Goal: Task Accomplishment & Management: Manage account settings

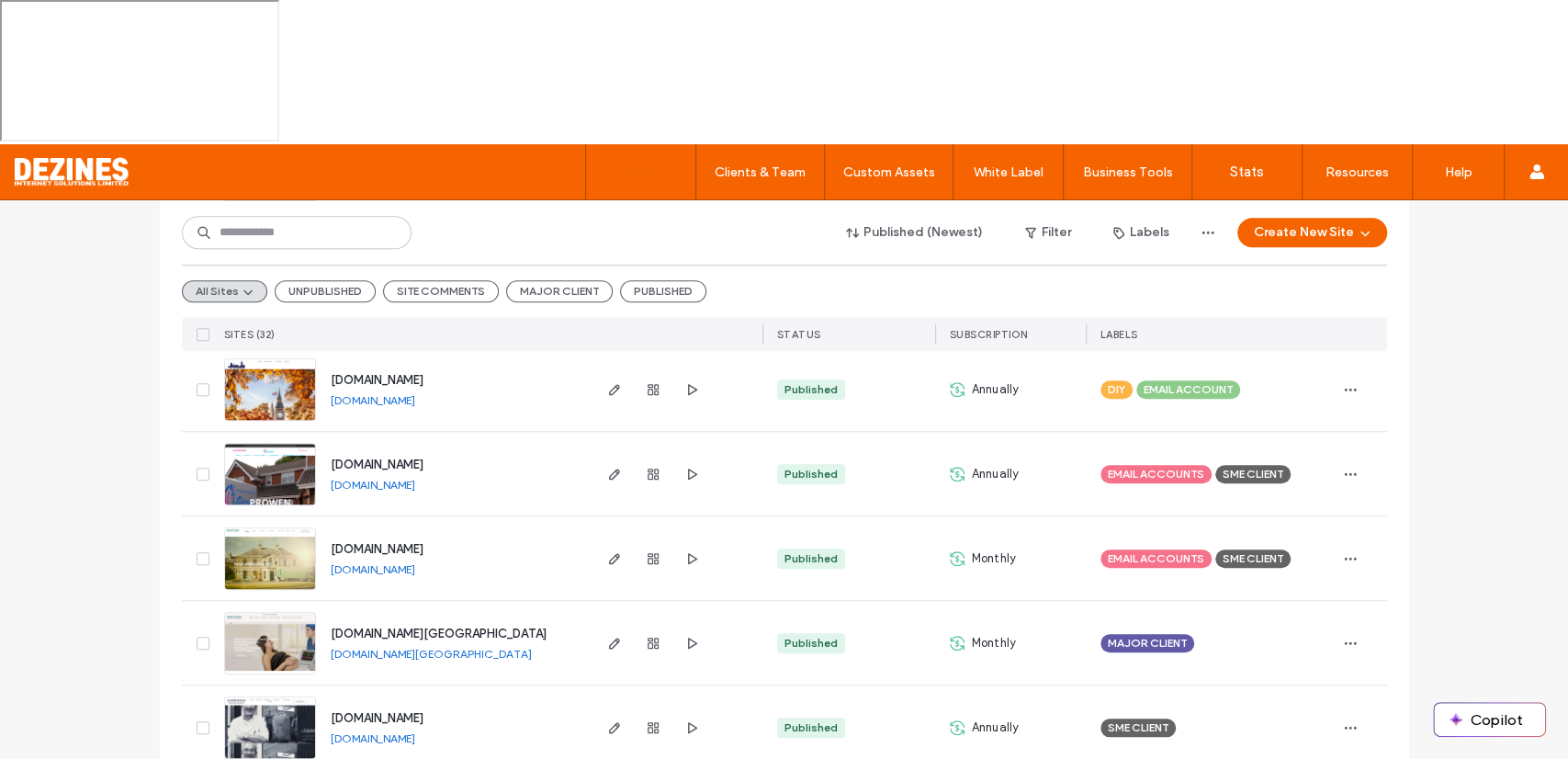
scroll to position [996, 0]
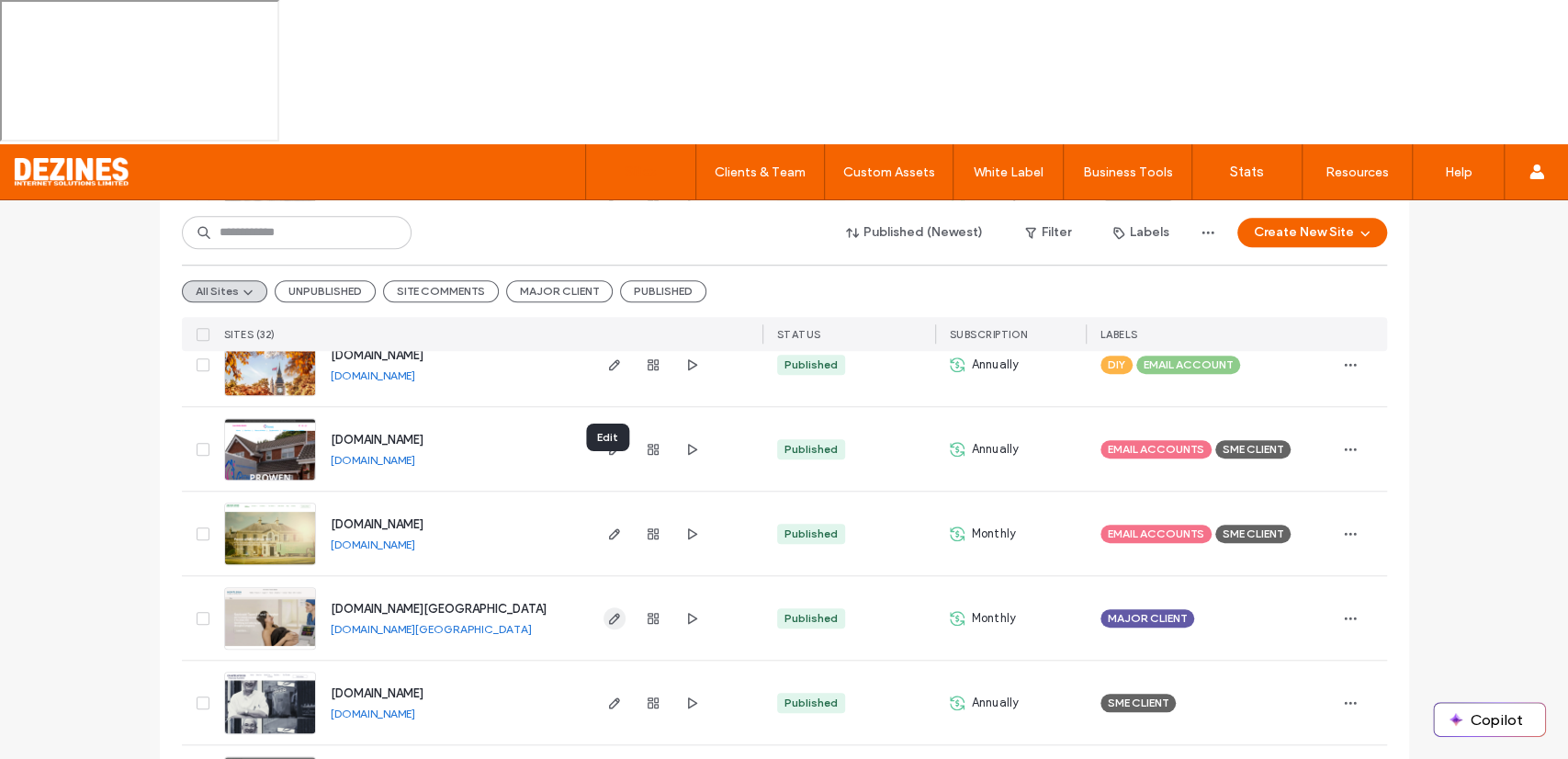
click at [609, 611] on icon "button" at bounding box center [614, 617] width 14 height 14
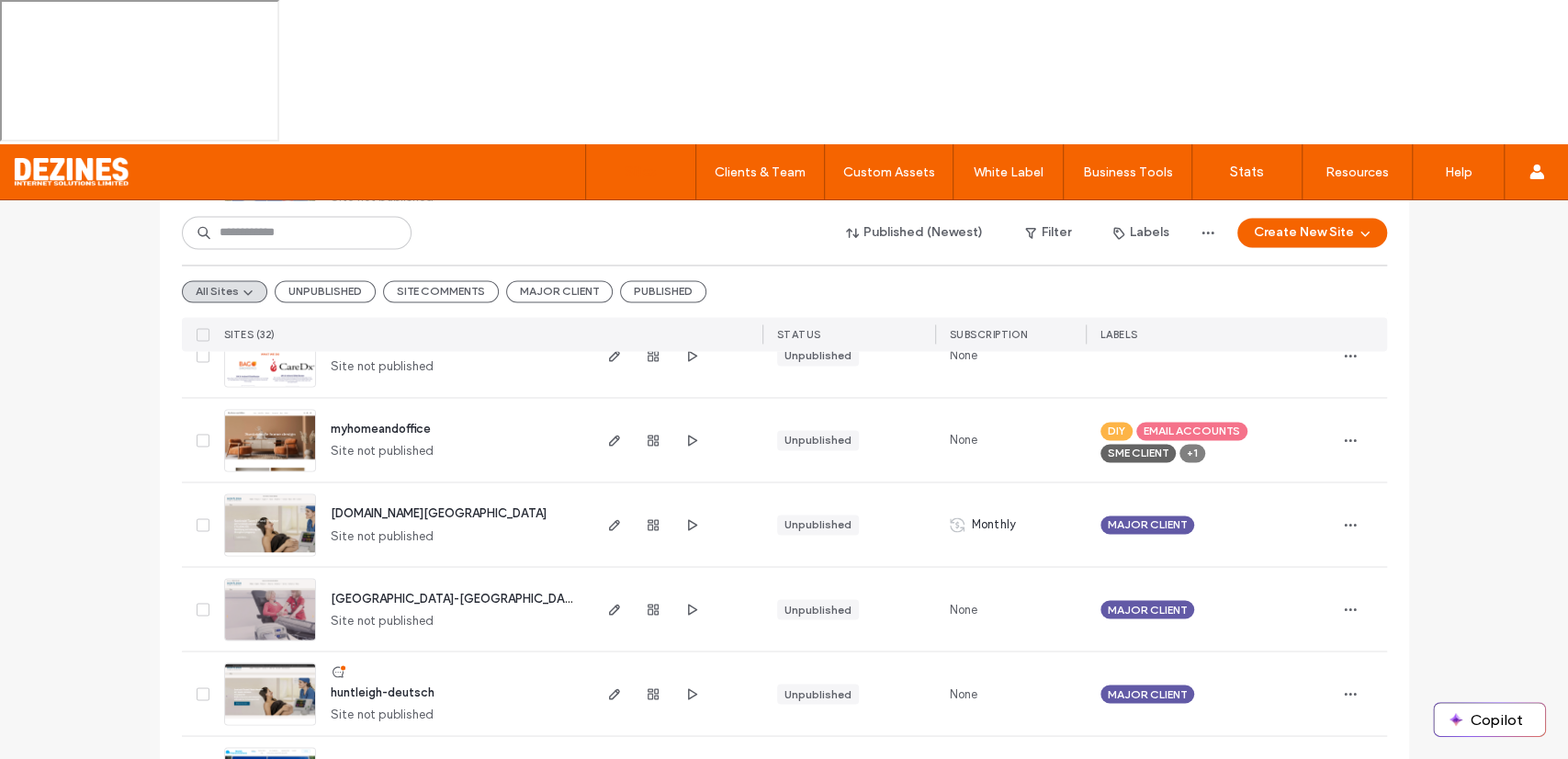
scroll to position [2021, 0]
click at [1344, 521] on use "button" at bounding box center [1350, 522] width 12 height 3
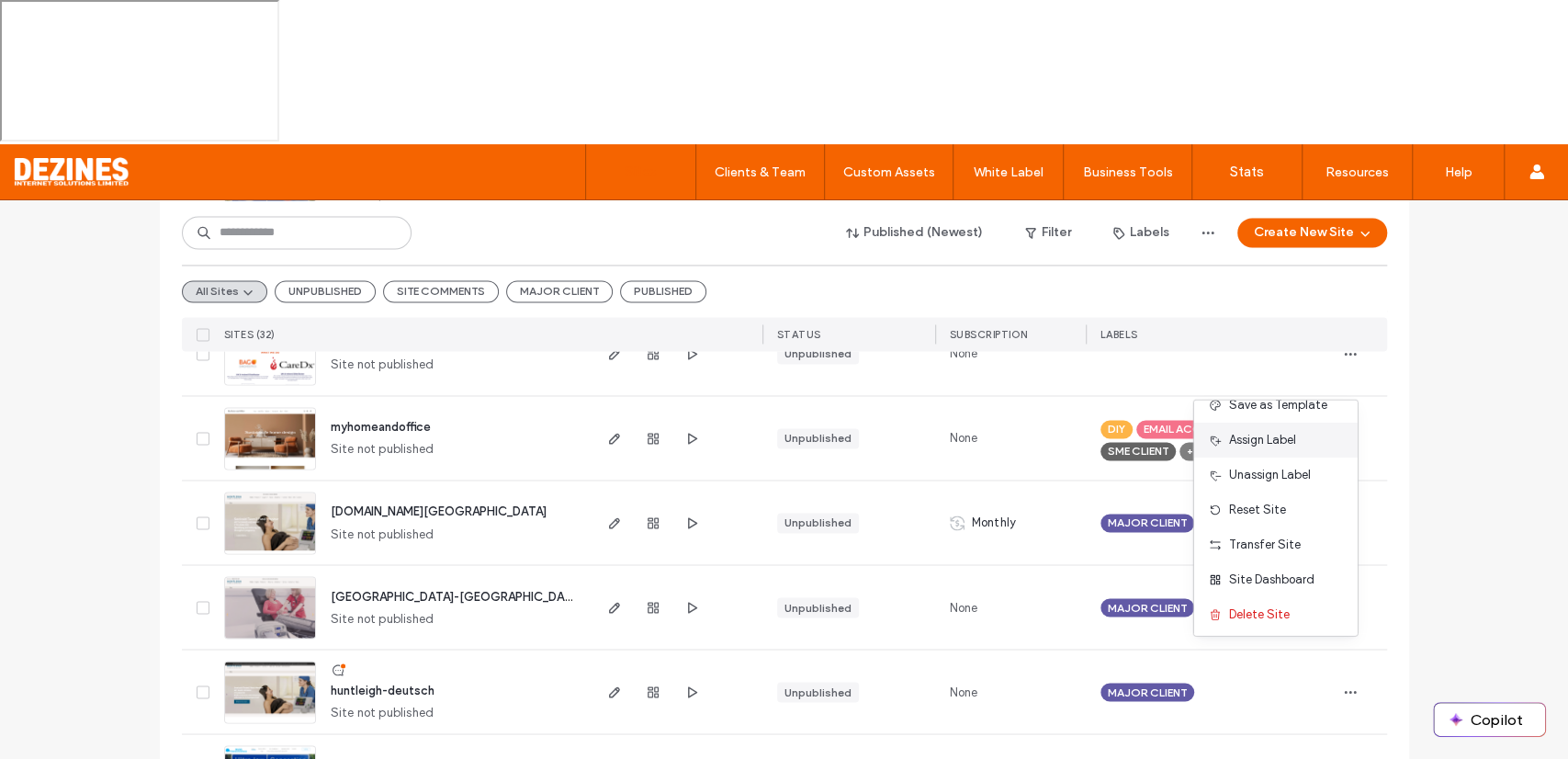
scroll to position [94, 0]
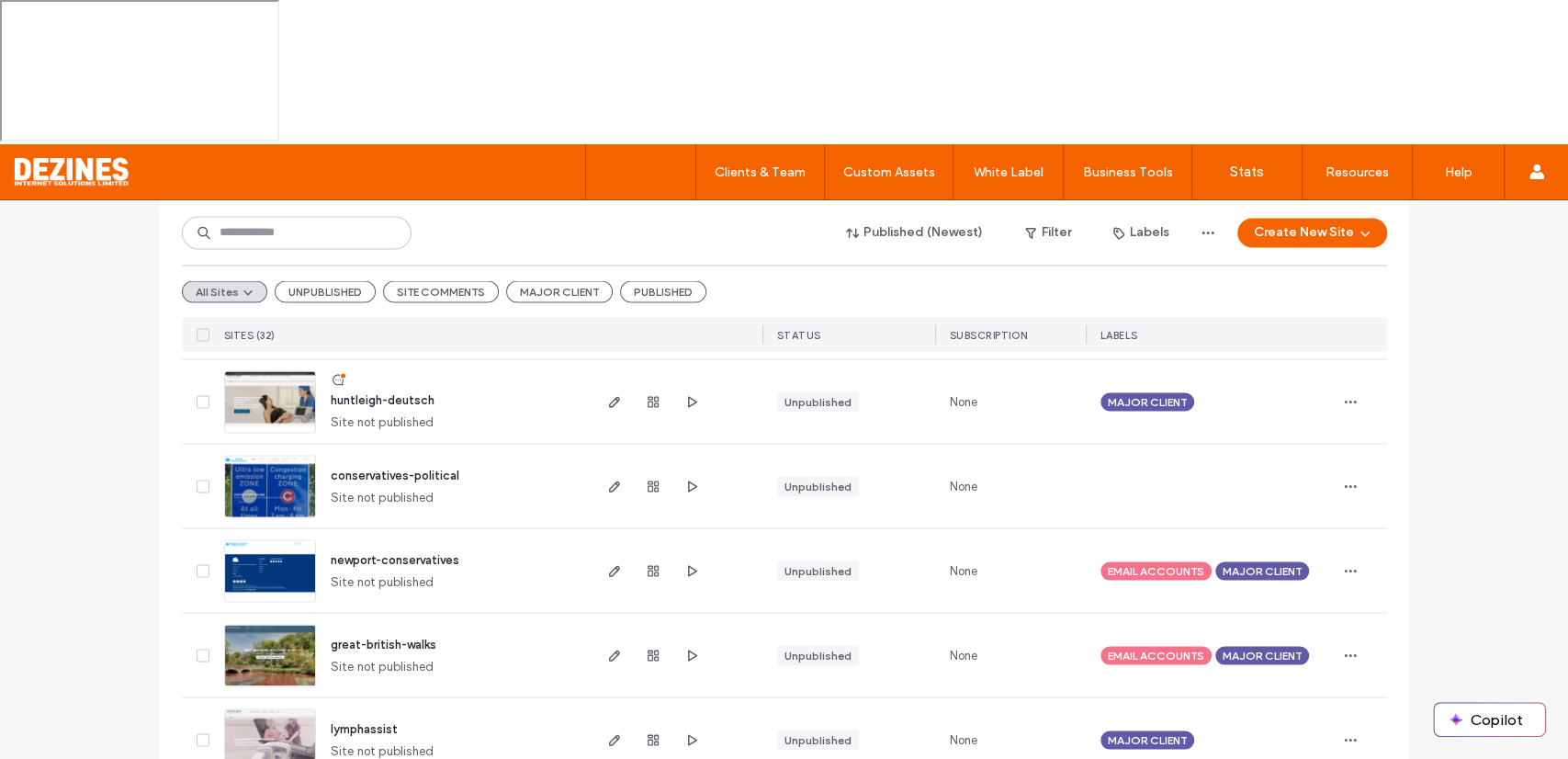
scroll to position [2298, 0]
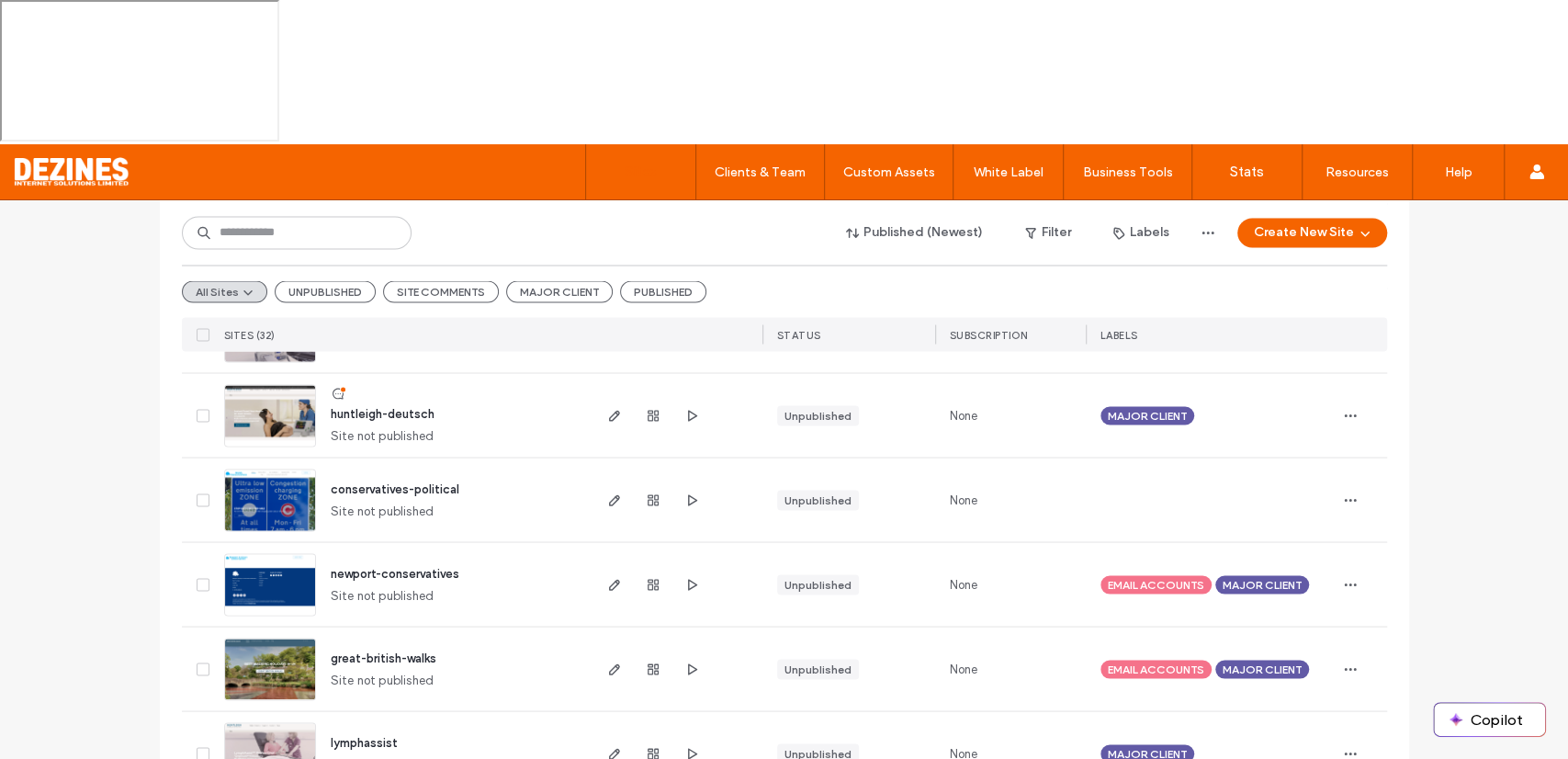
click at [373, 651] on span "great-british-walks" at bounding box center [383, 657] width 105 height 14
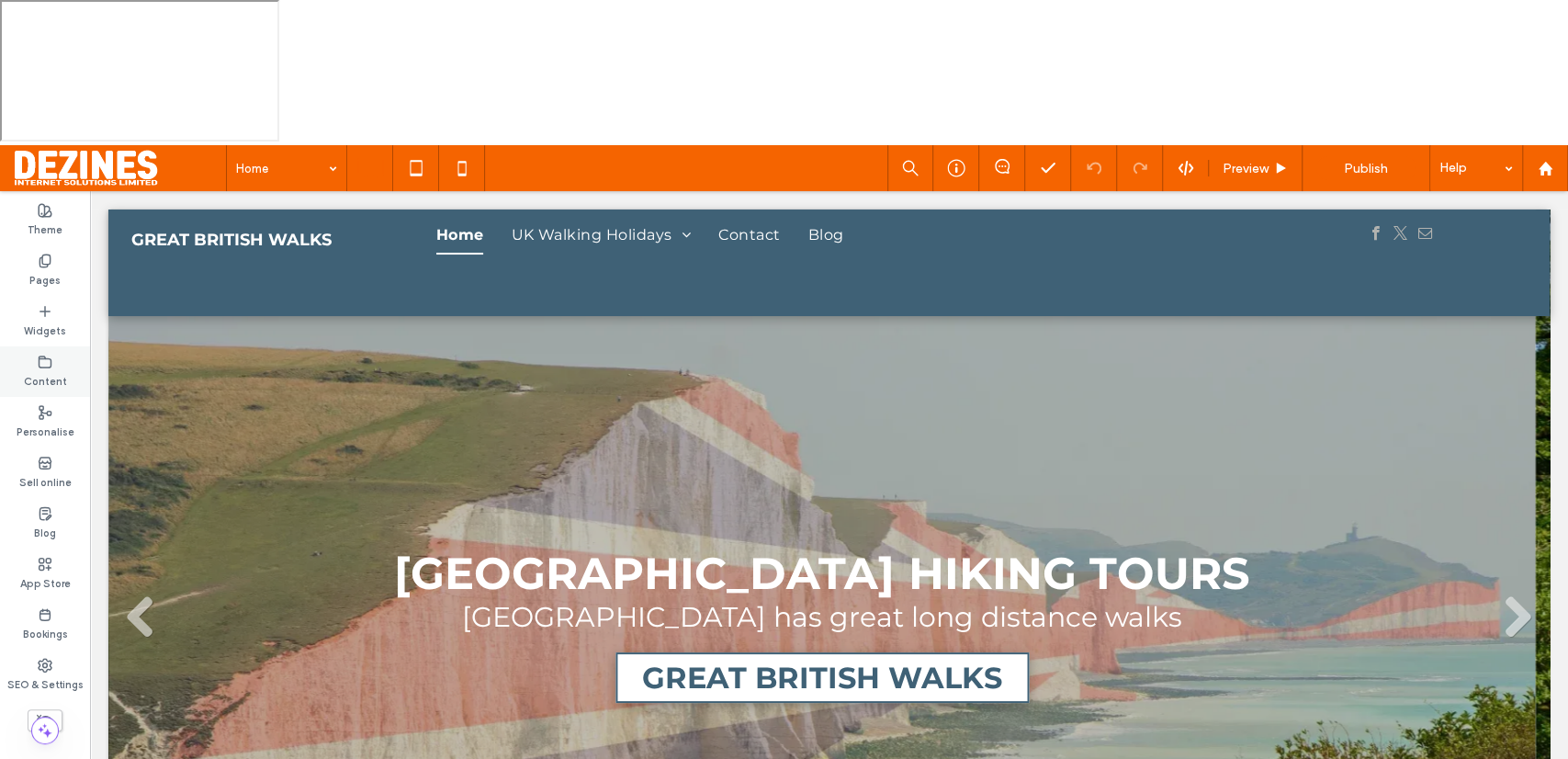
click at [54, 347] on div "Content" at bounding box center [45, 371] width 90 height 50
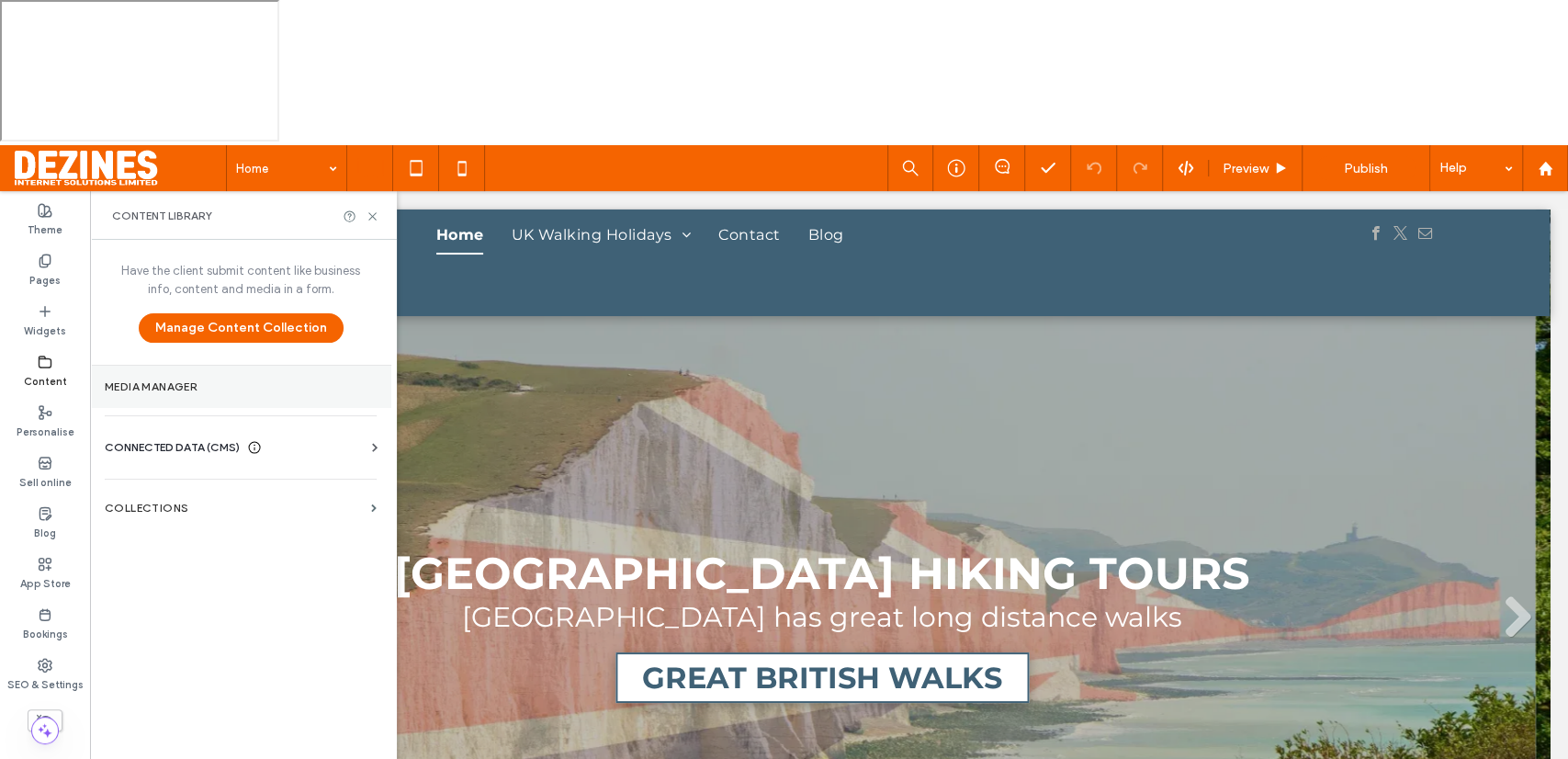
click at [161, 380] on label "Media Manager" at bounding box center [240, 387] width 272 height 13
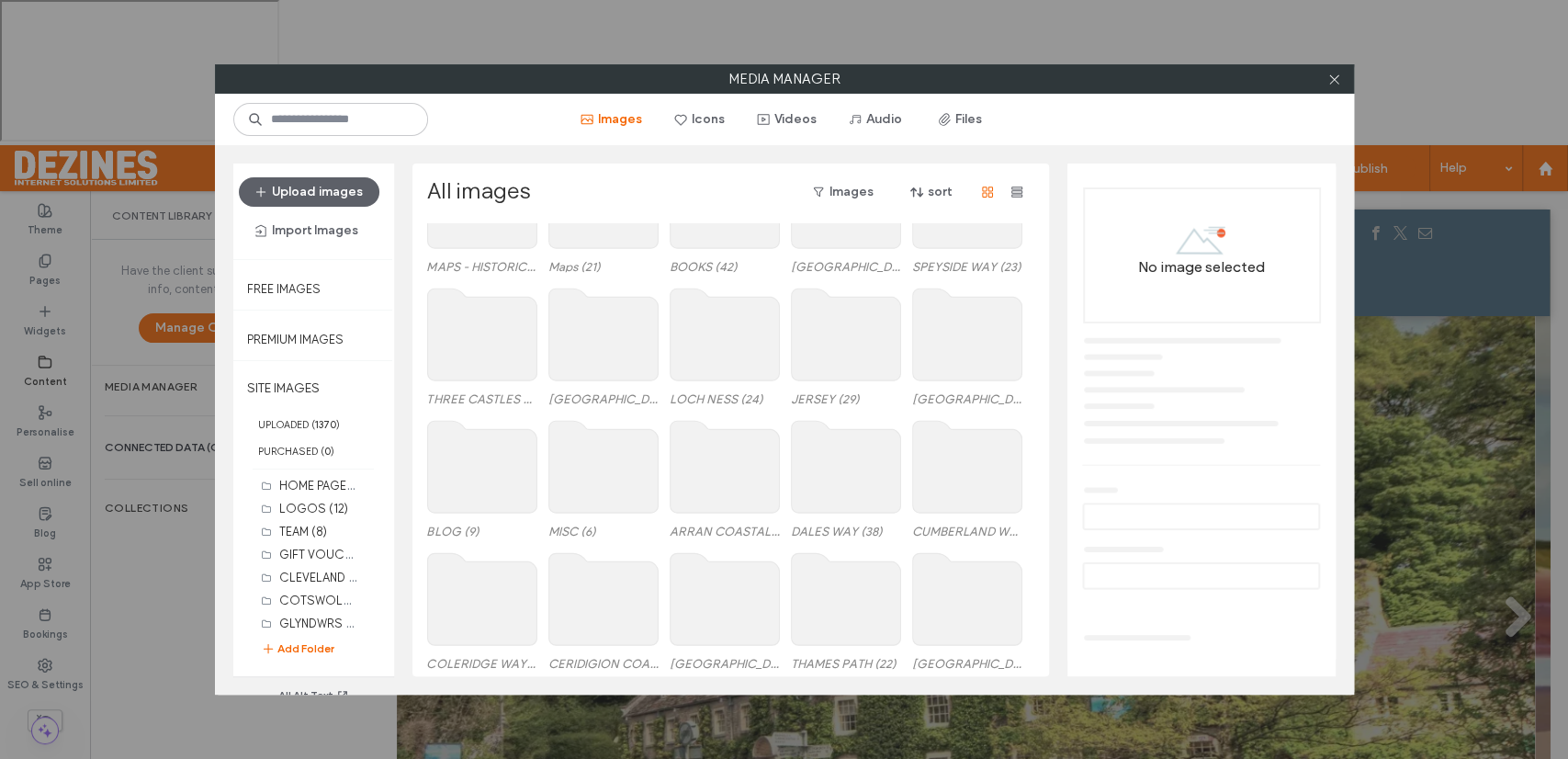
scroll to position [644, 0]
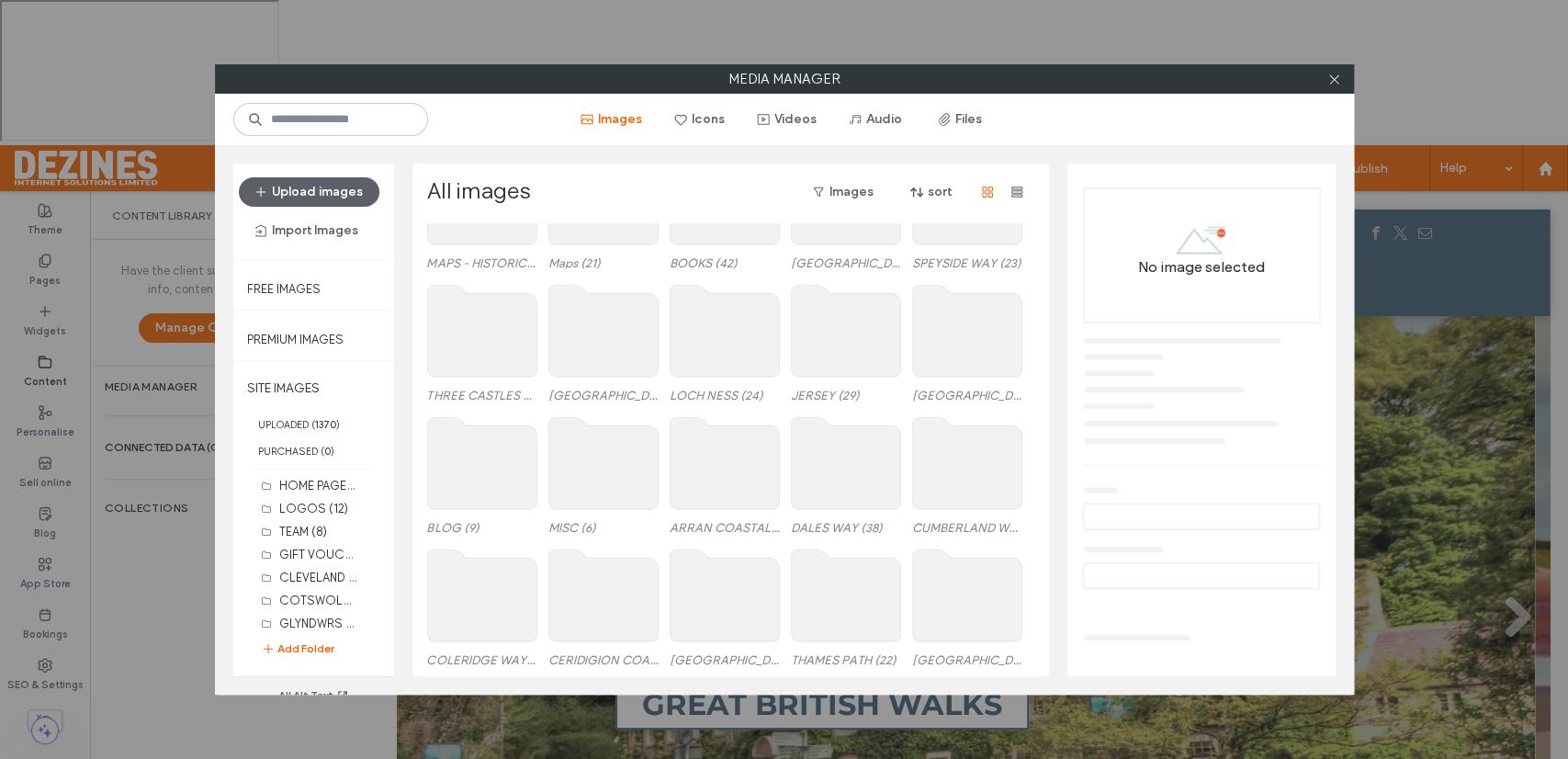
click at [961, 344] on use at bounding box center [966, 331] width 109 height 92
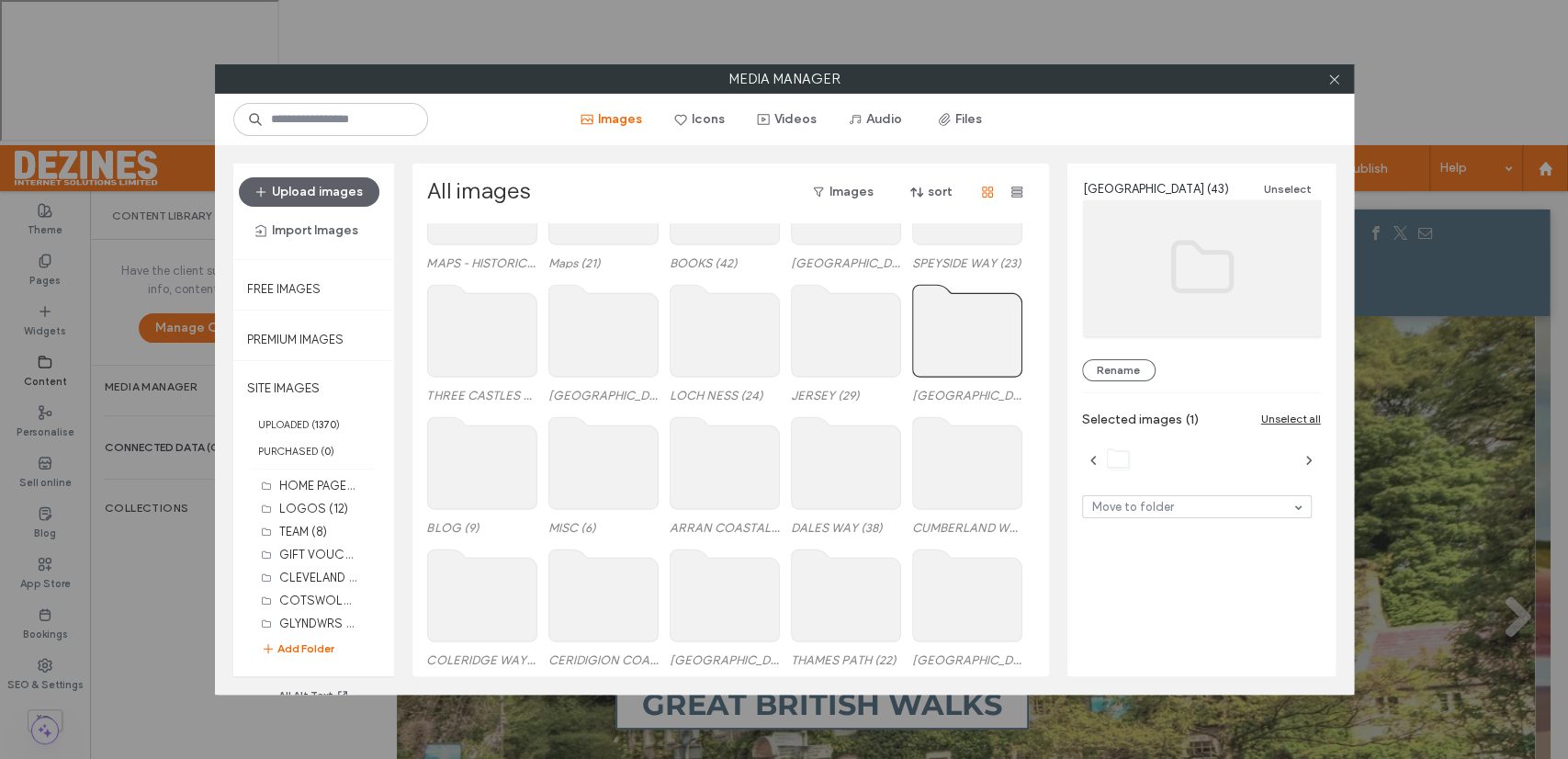
click at [961, 344] on use at bounding box center [966, 331] width 109 height 92
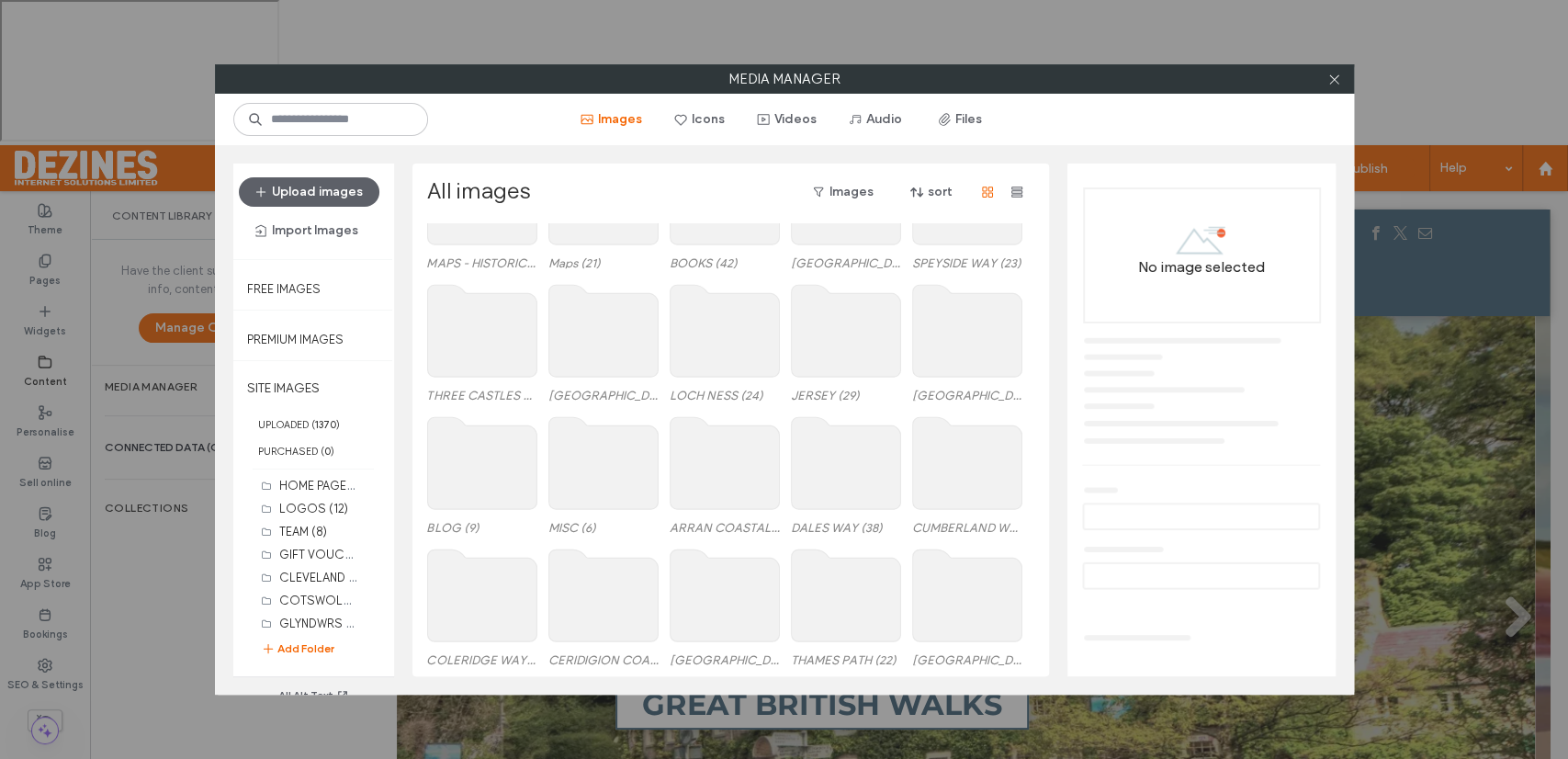
click at [961, 344] on use at bounding box center [966, 331] width 109 height 92
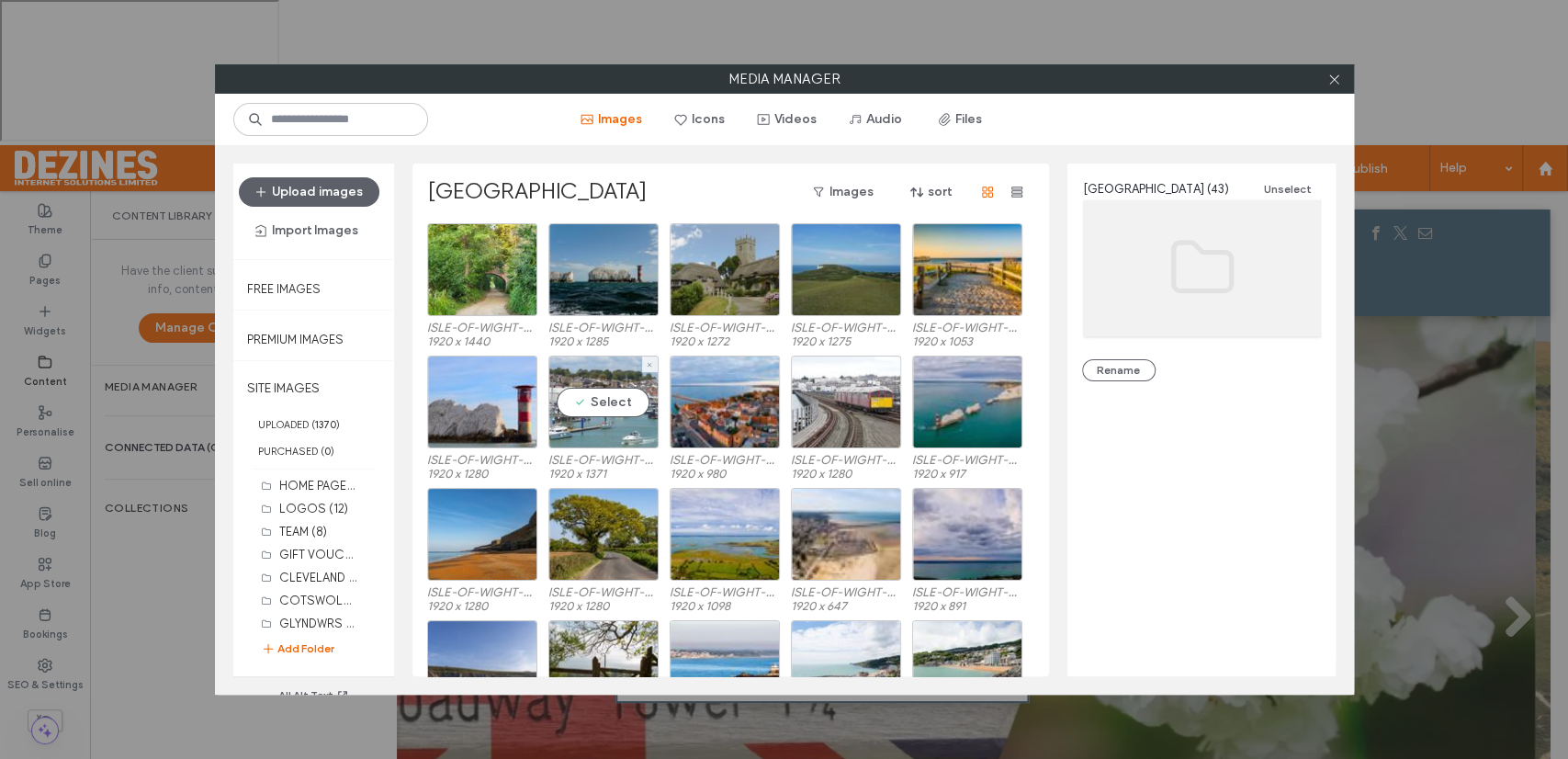
click at [605, 403] on div "Select" at bounding box center [603, 402] width 110 height 93
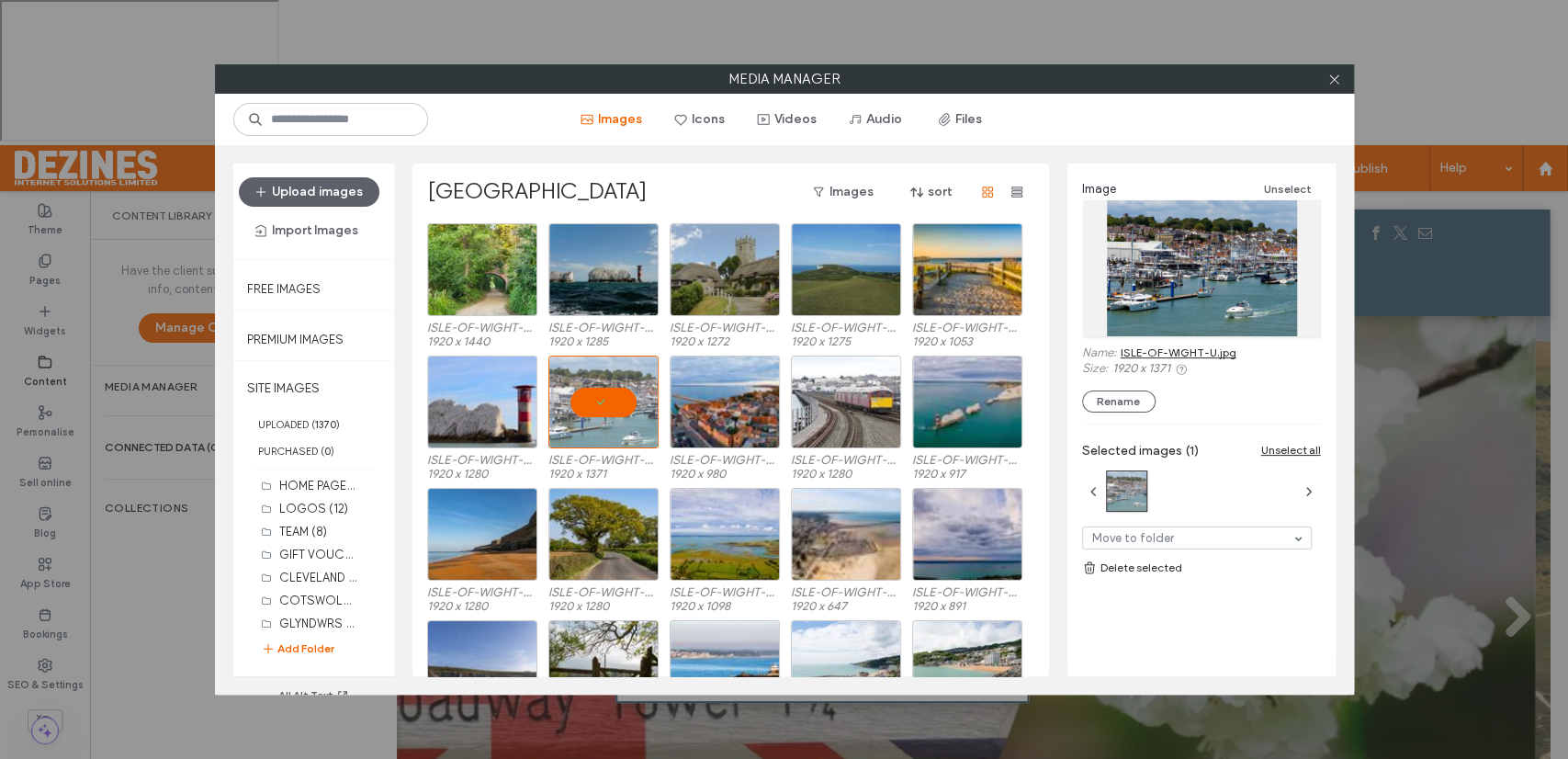
click at [1160, 351] on link "ISLE-OF-WIGHT-U.jpg" at bounding box center [1179, 352] width 116 height 14
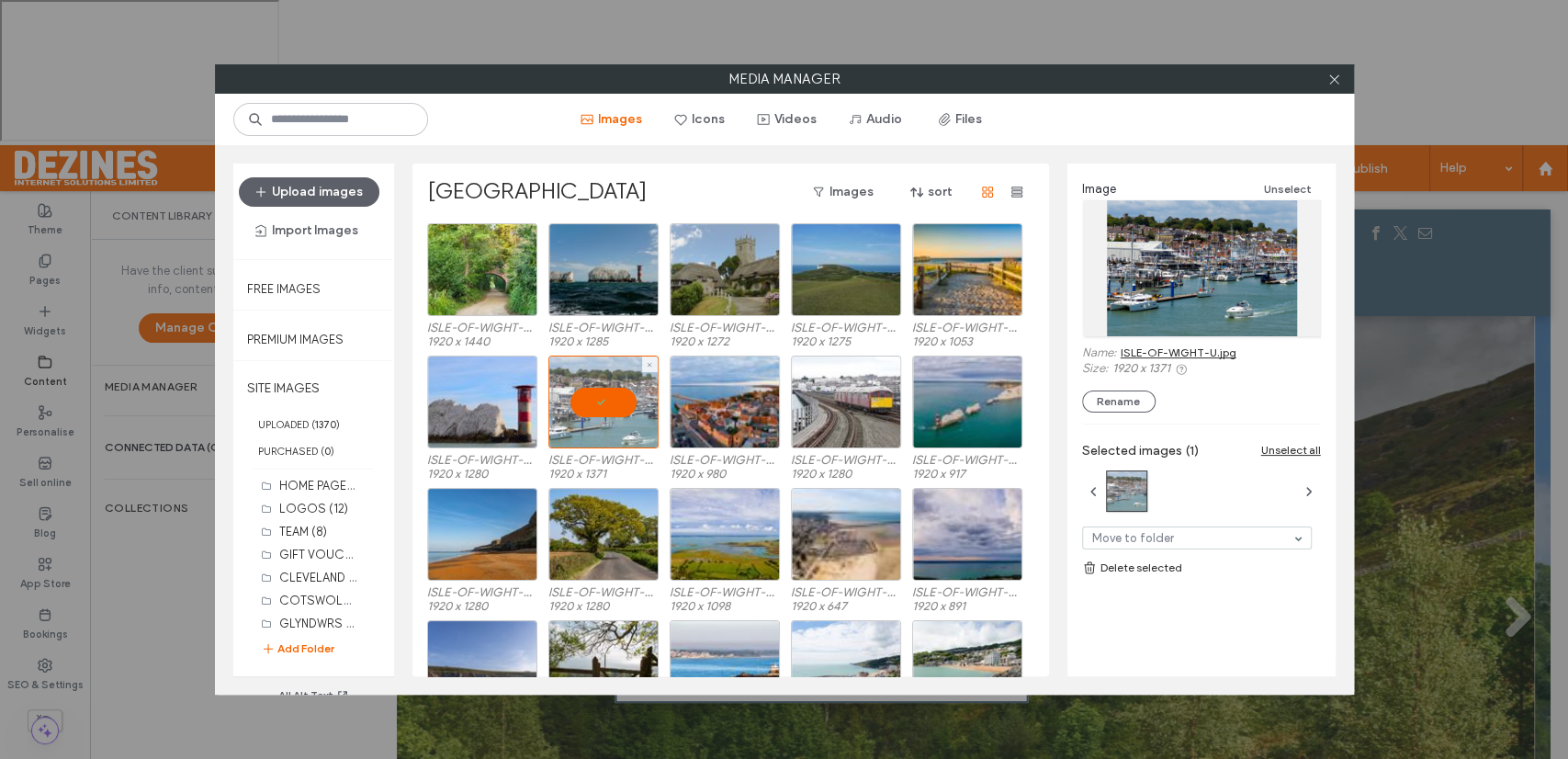
click at [605, 400] on div at bounding box center [603, 402] width 110 height 93
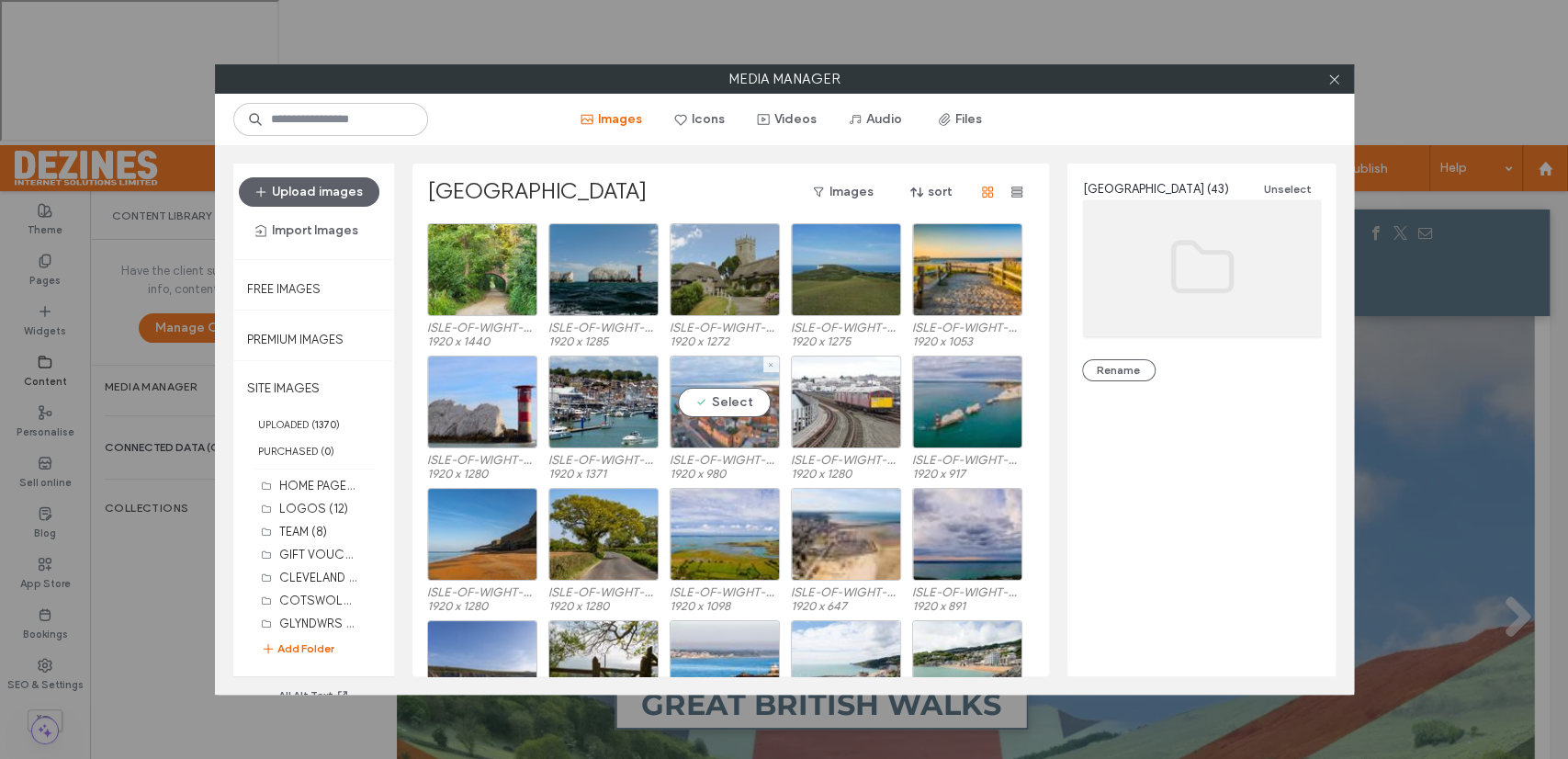
click at [718, 403] on div "Select" at bounding box center [725, 402] width 110 height 93
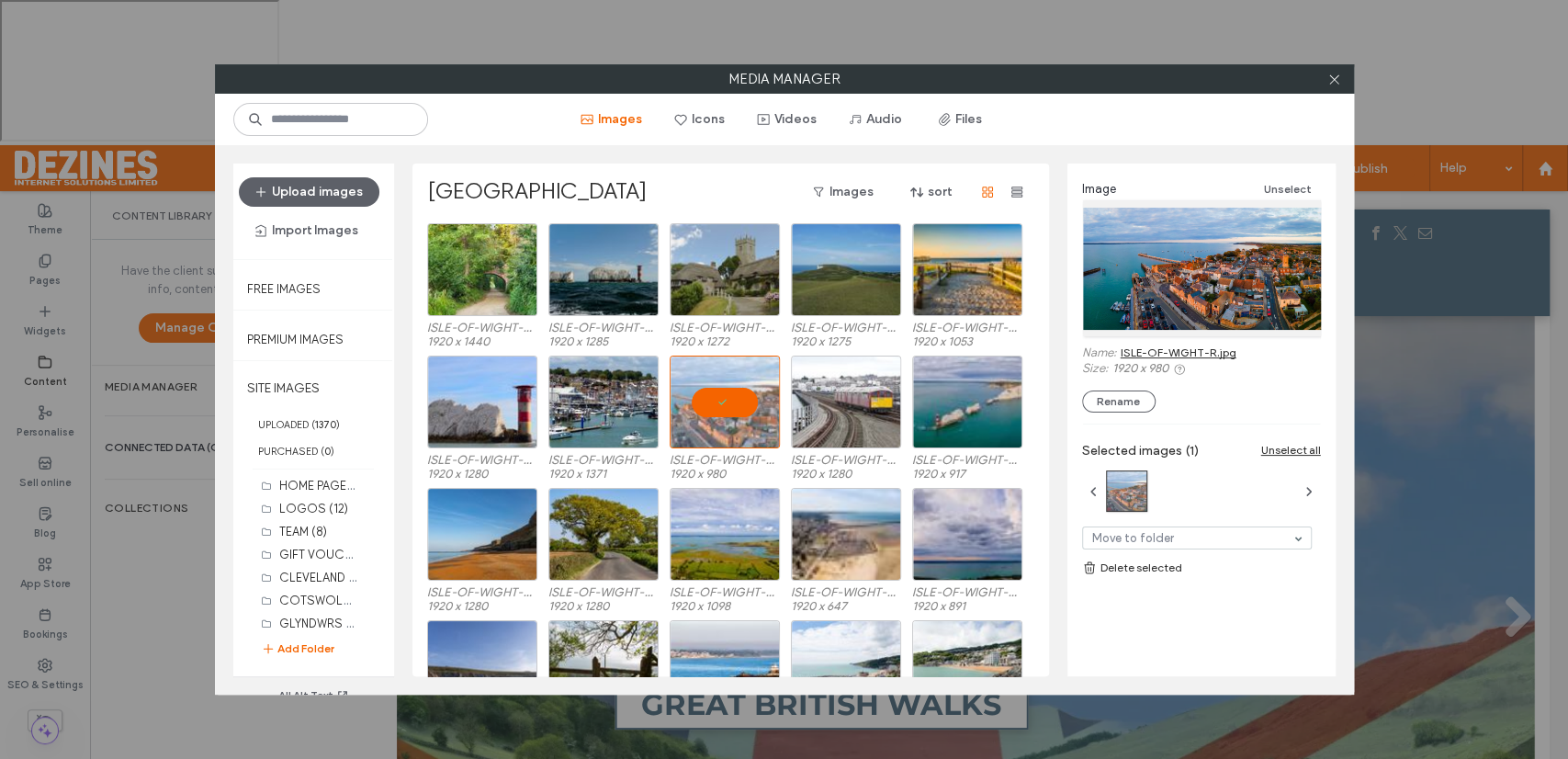
click at [1172, 353] on link "ISLE-OF-WIGHT-R.jpg" at bounding box center [1179, 352] width 116 height 14
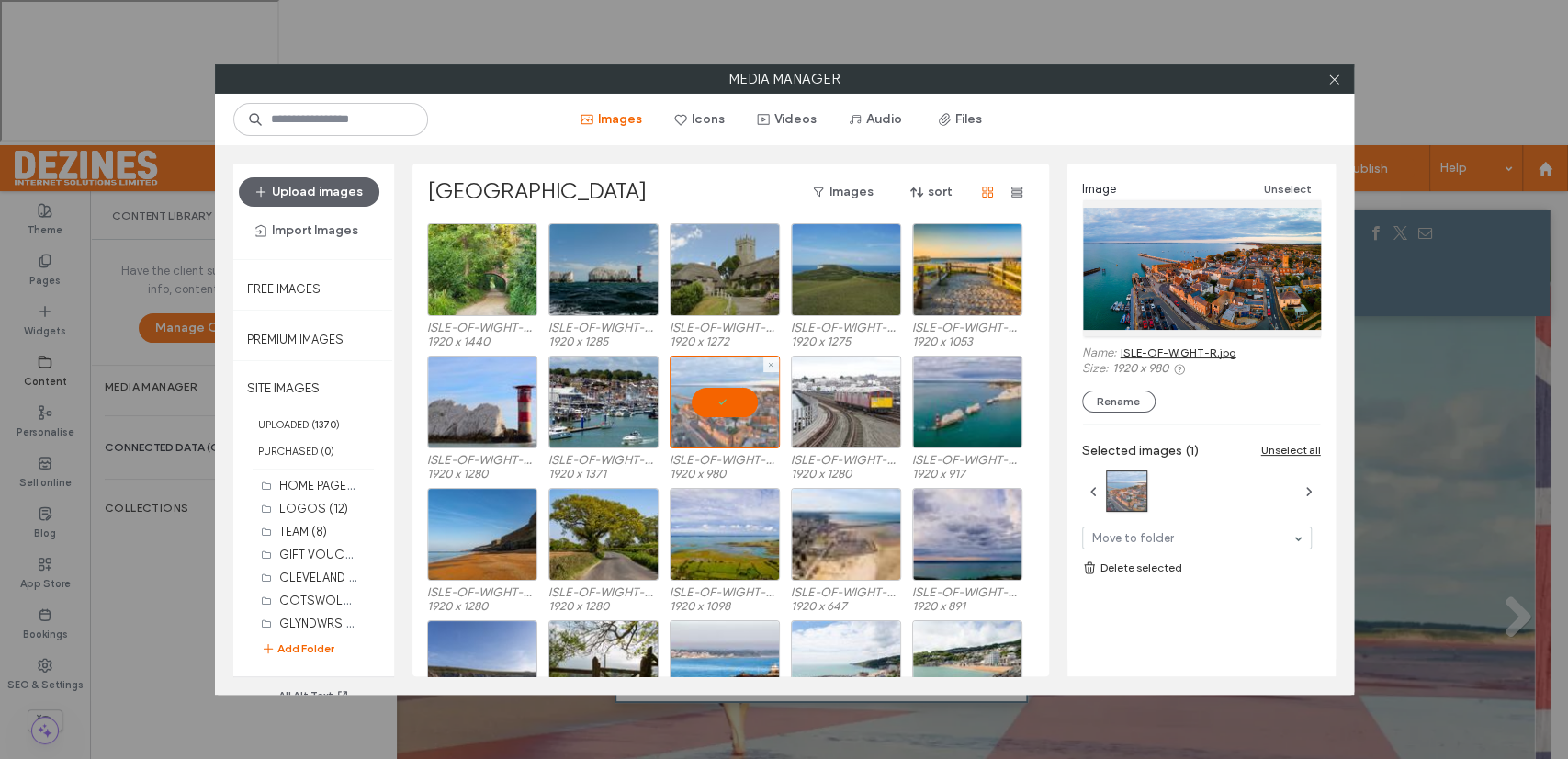
click at [737, 403] on div at bounding box center [725, 402] width 110 height 93
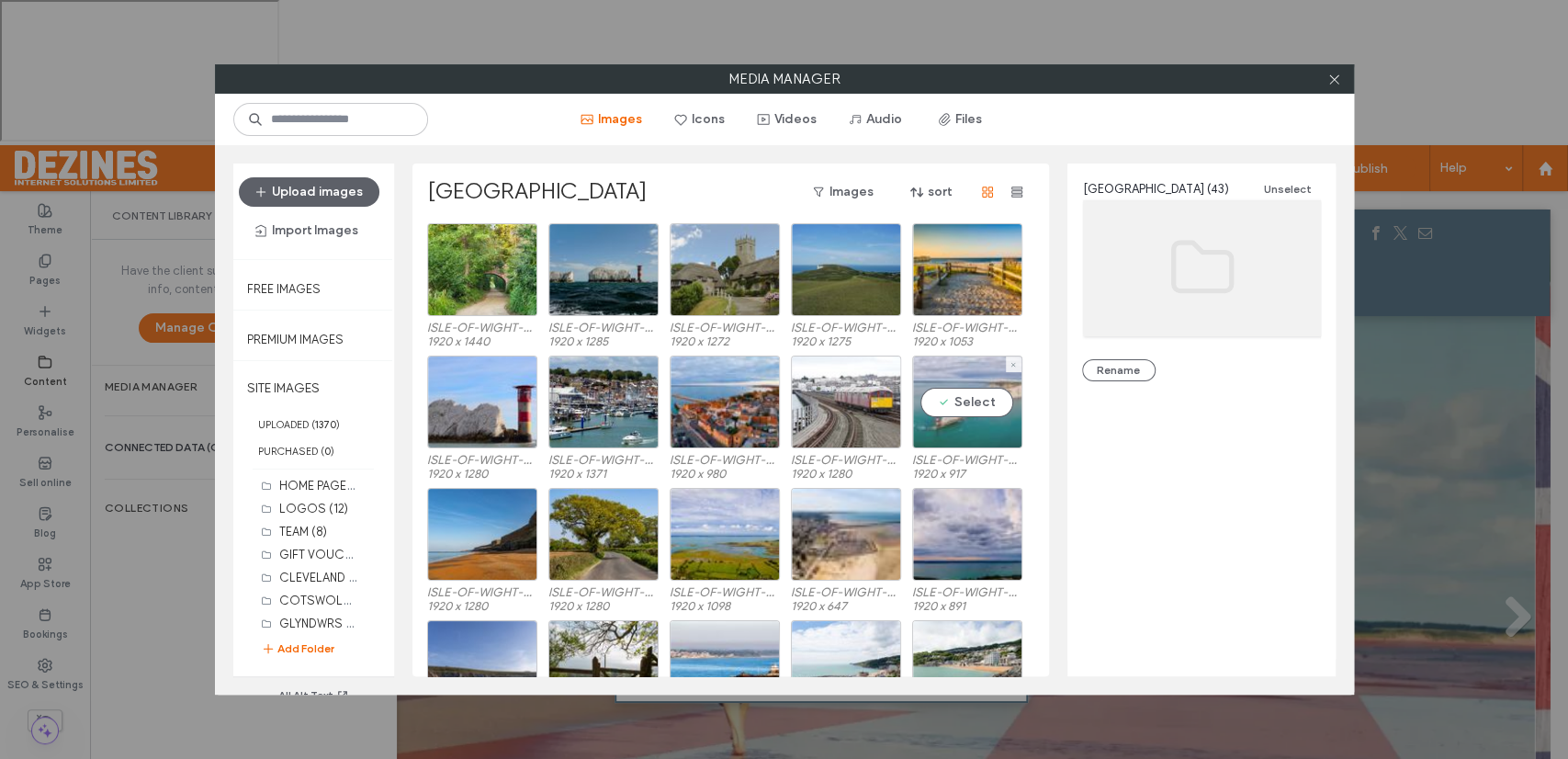
click at [971, 401] on div "Select" at bounding box center [967, 402] width 110 height 93
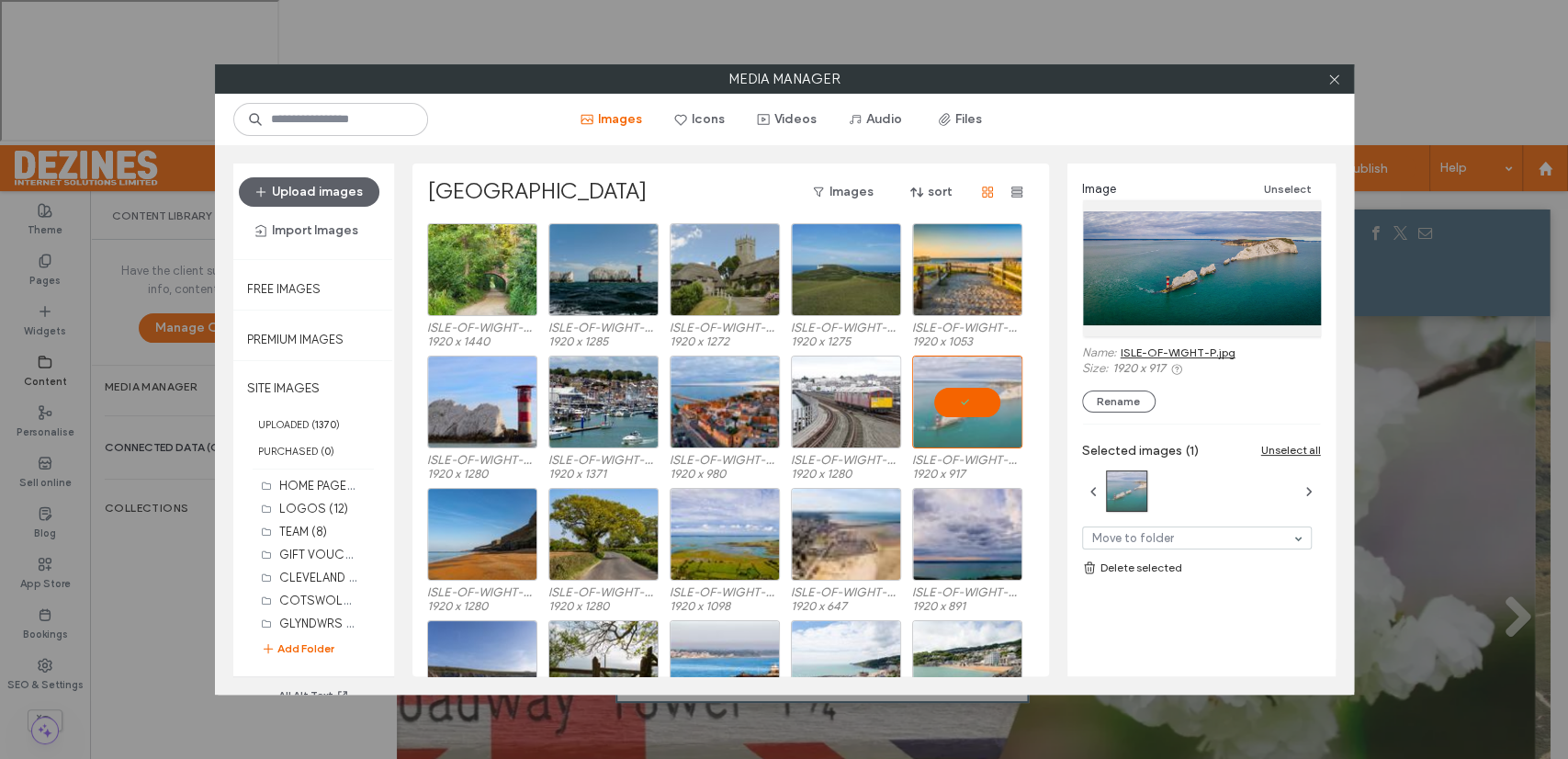
click at [1168, 348] on link "ISLE-OF-WIGHT-P.jpg" at bounding box center [1178, 352] width 115 height 14
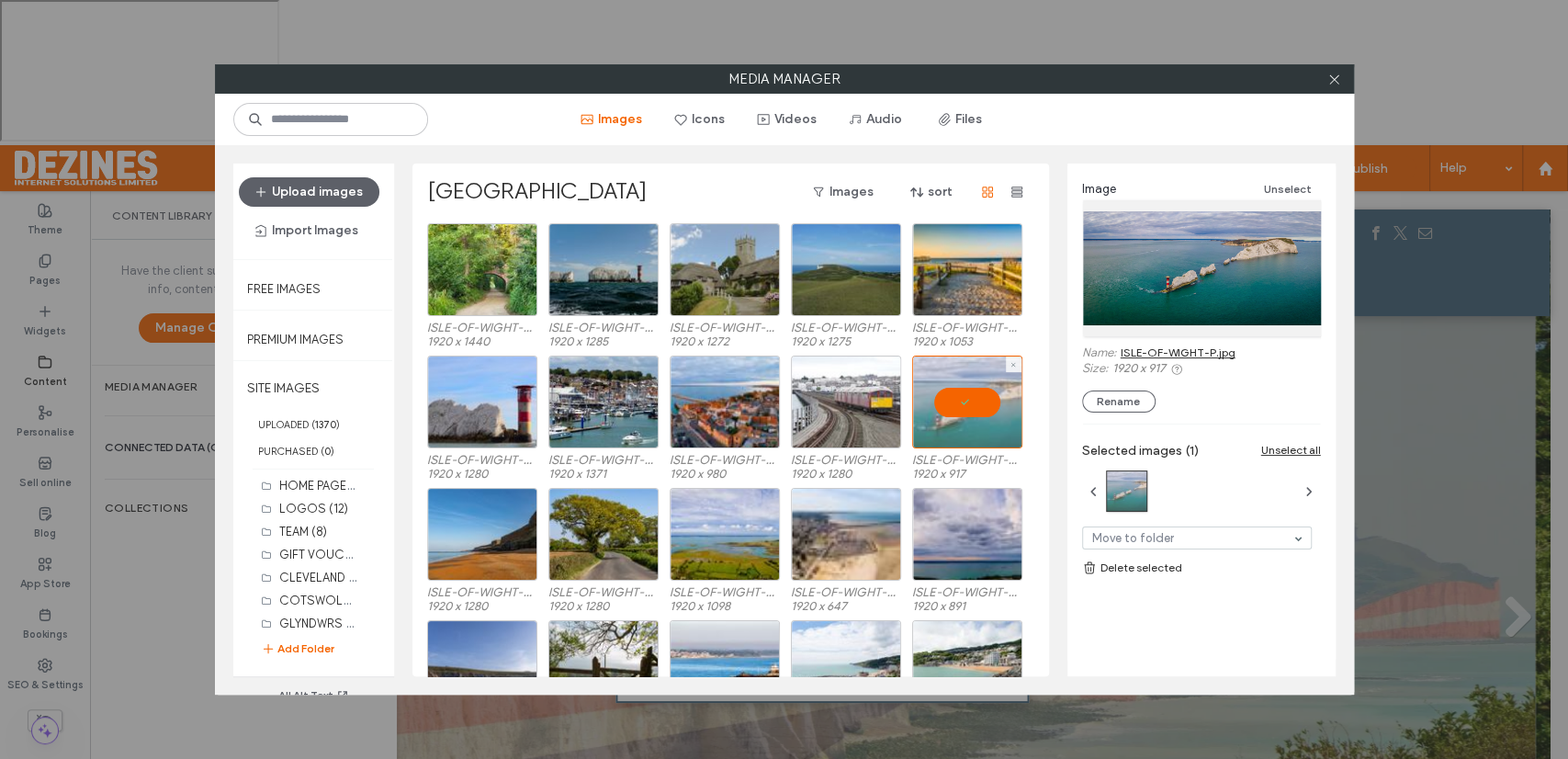
click at [968, 403] on div at bounding box center [967, 402] width 110 height 93
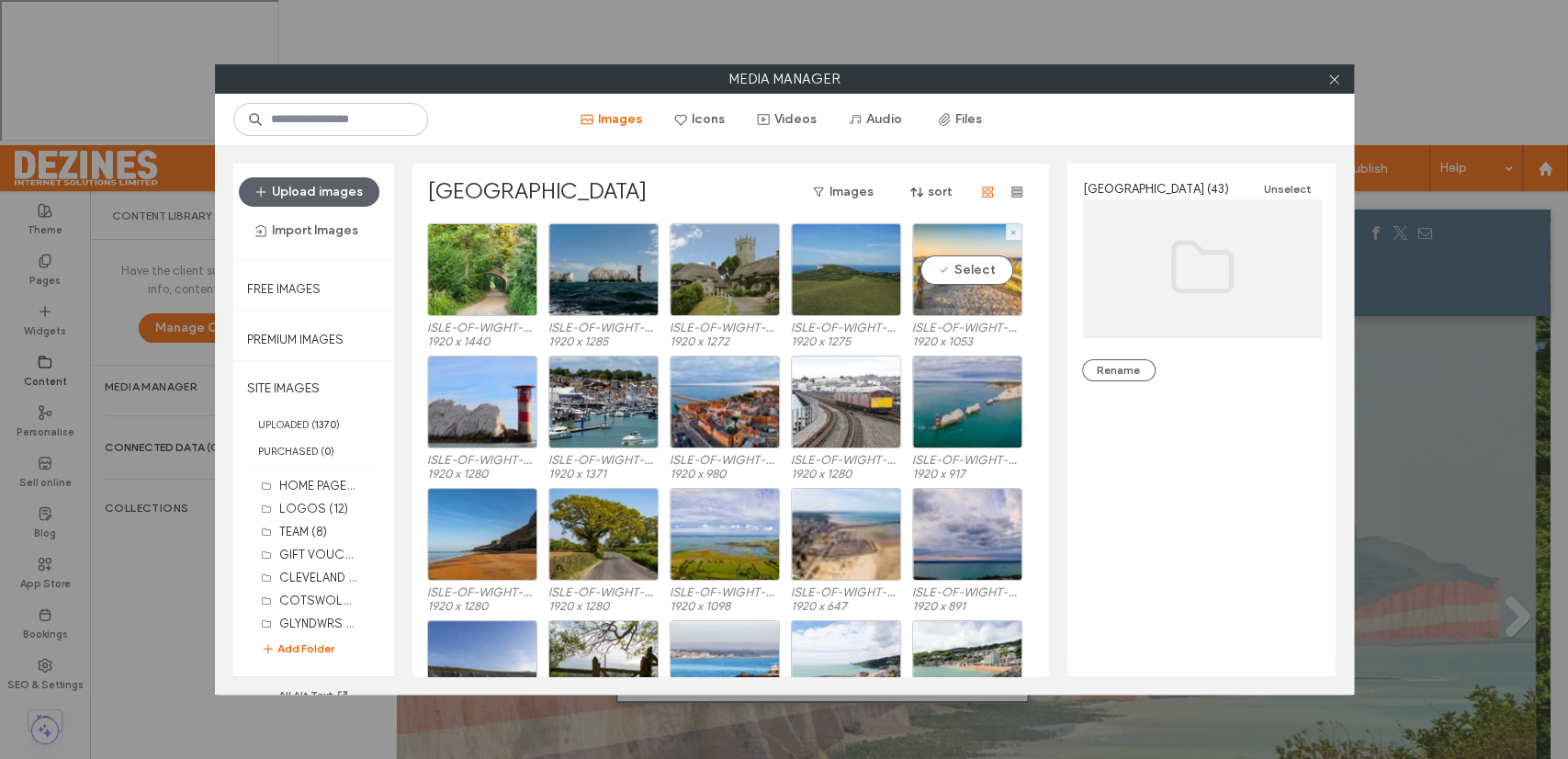
click at [963, 270] on div "Select" at bounding box center [967, 270] width 110 height 93
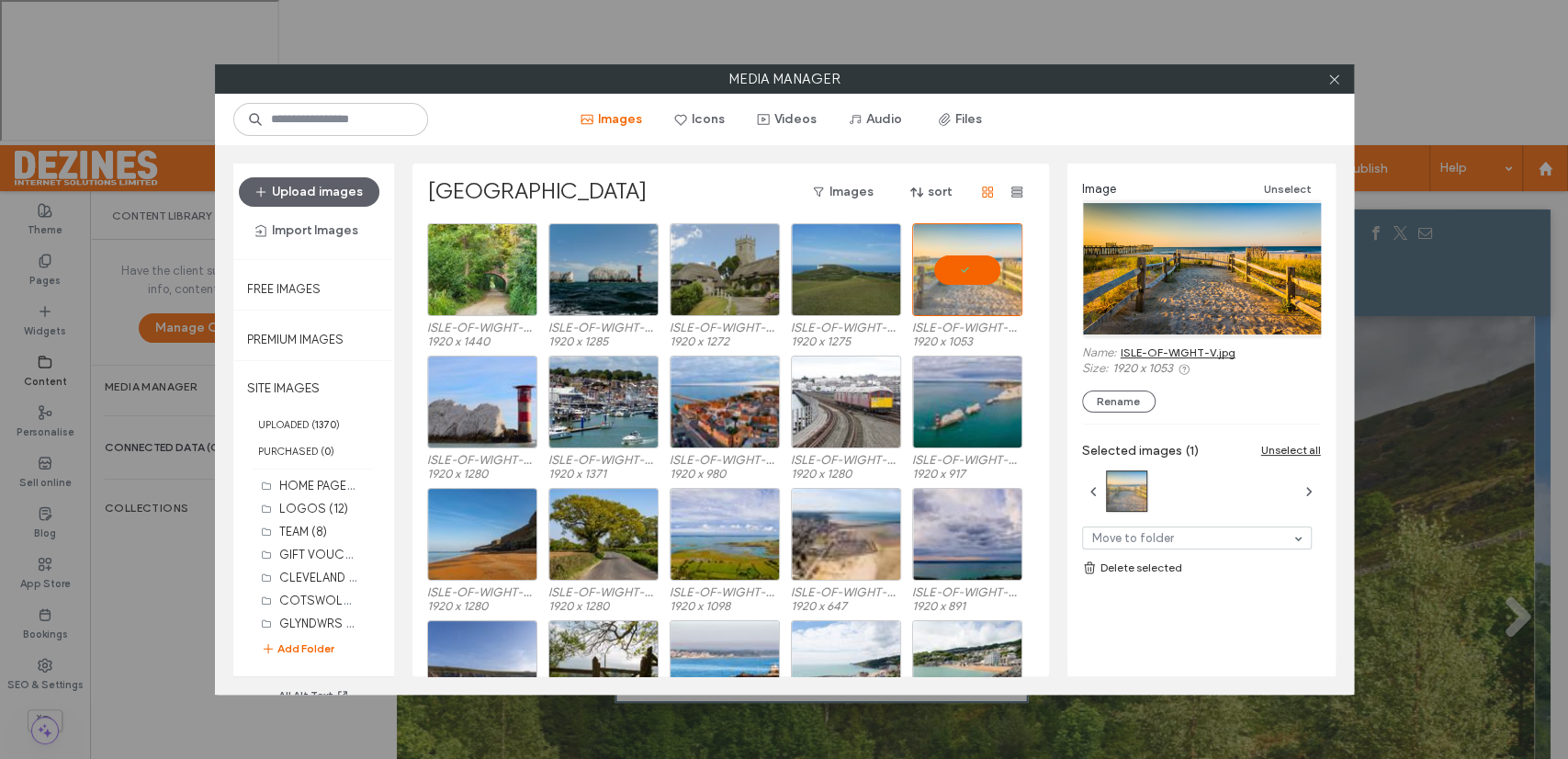
click at [1182, 348] on link "ISLE-OF-WIGHT-V.jpg" at bounding box center [1178, 352] width 115 height 14
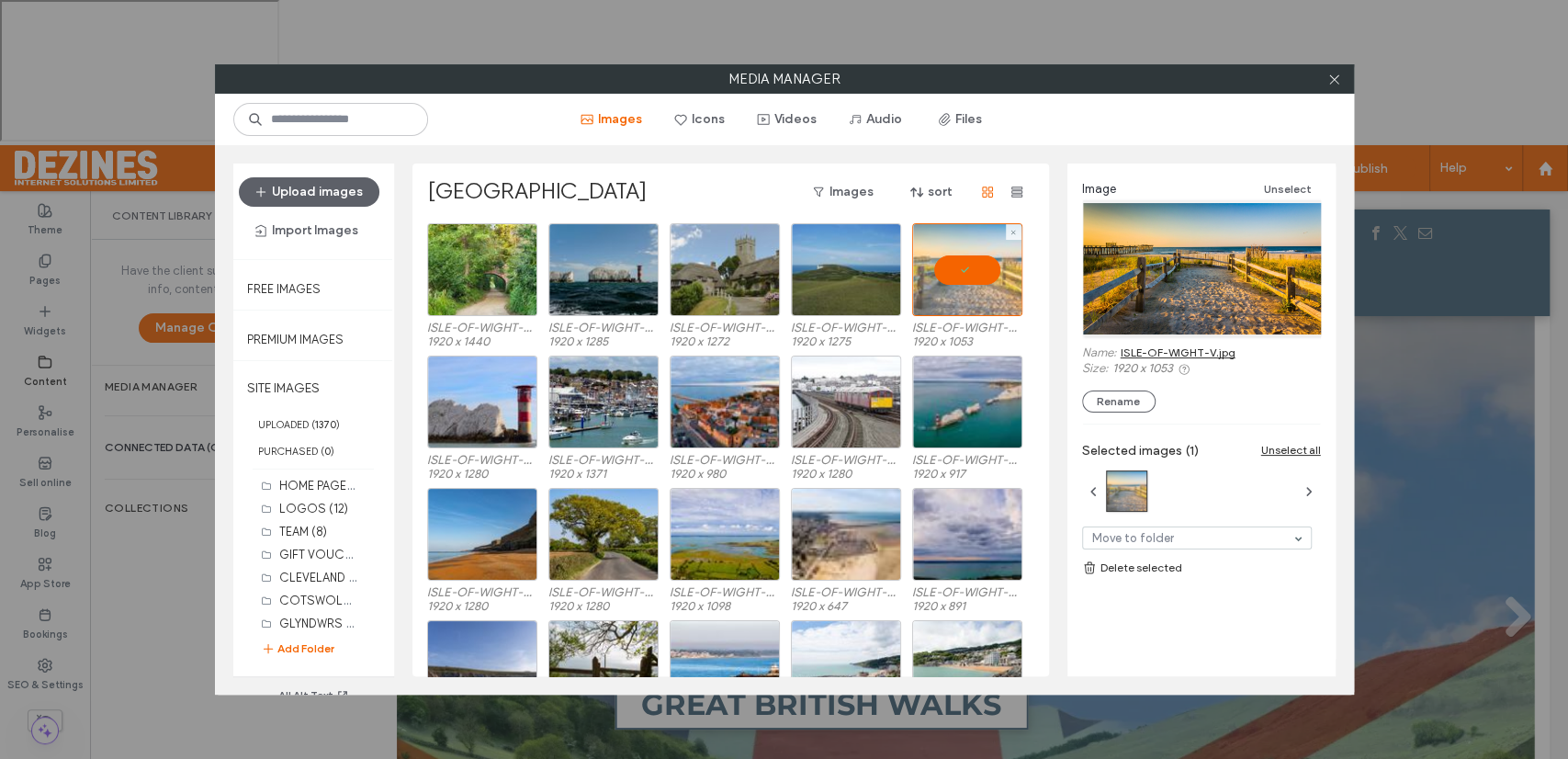
click at [976, 262] on div at bounding box center [967, 270] width 110 height 93
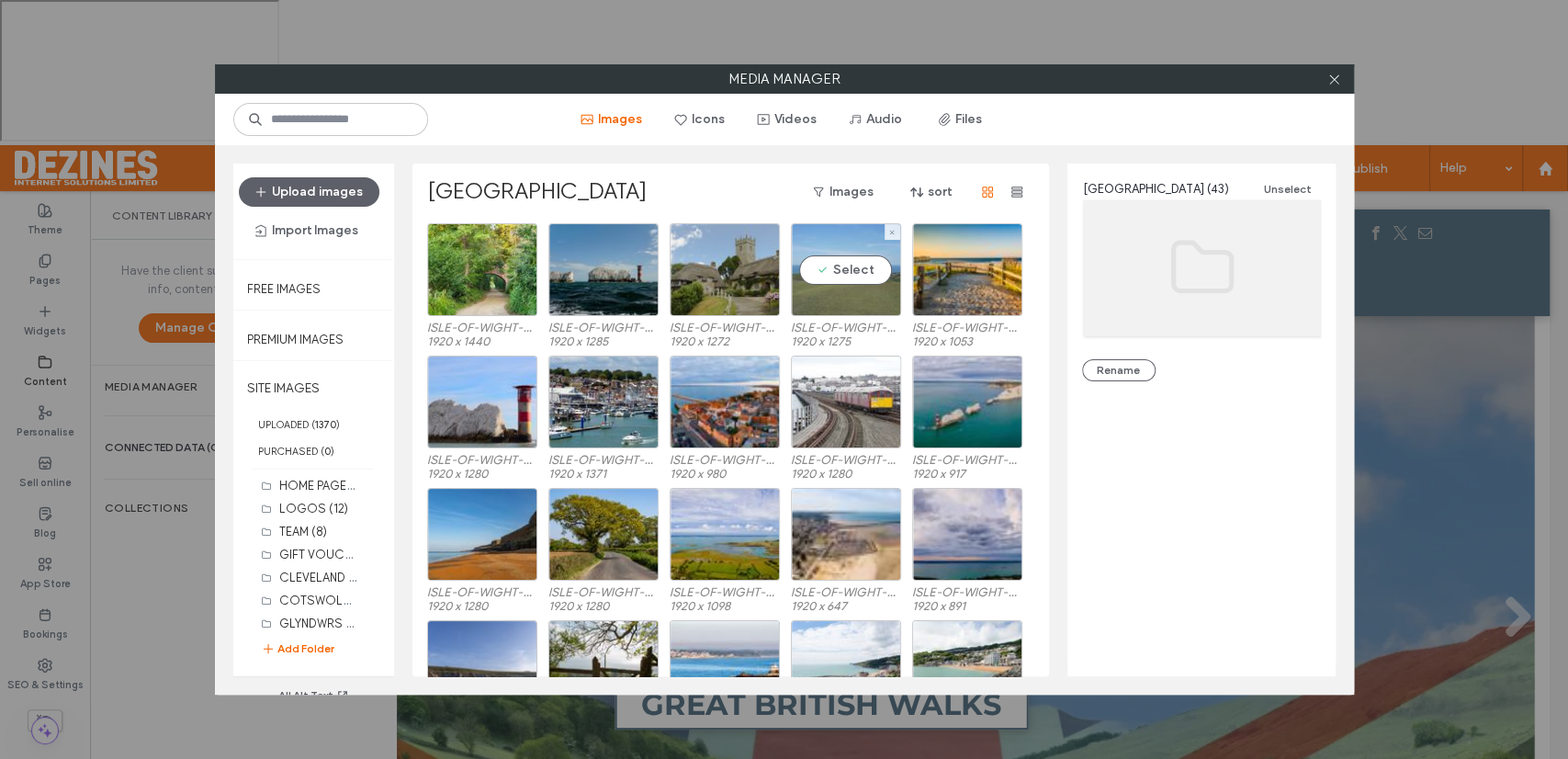
click at [857, 276] on div "Select" at bounding box center [846, 270] width 110 height 93
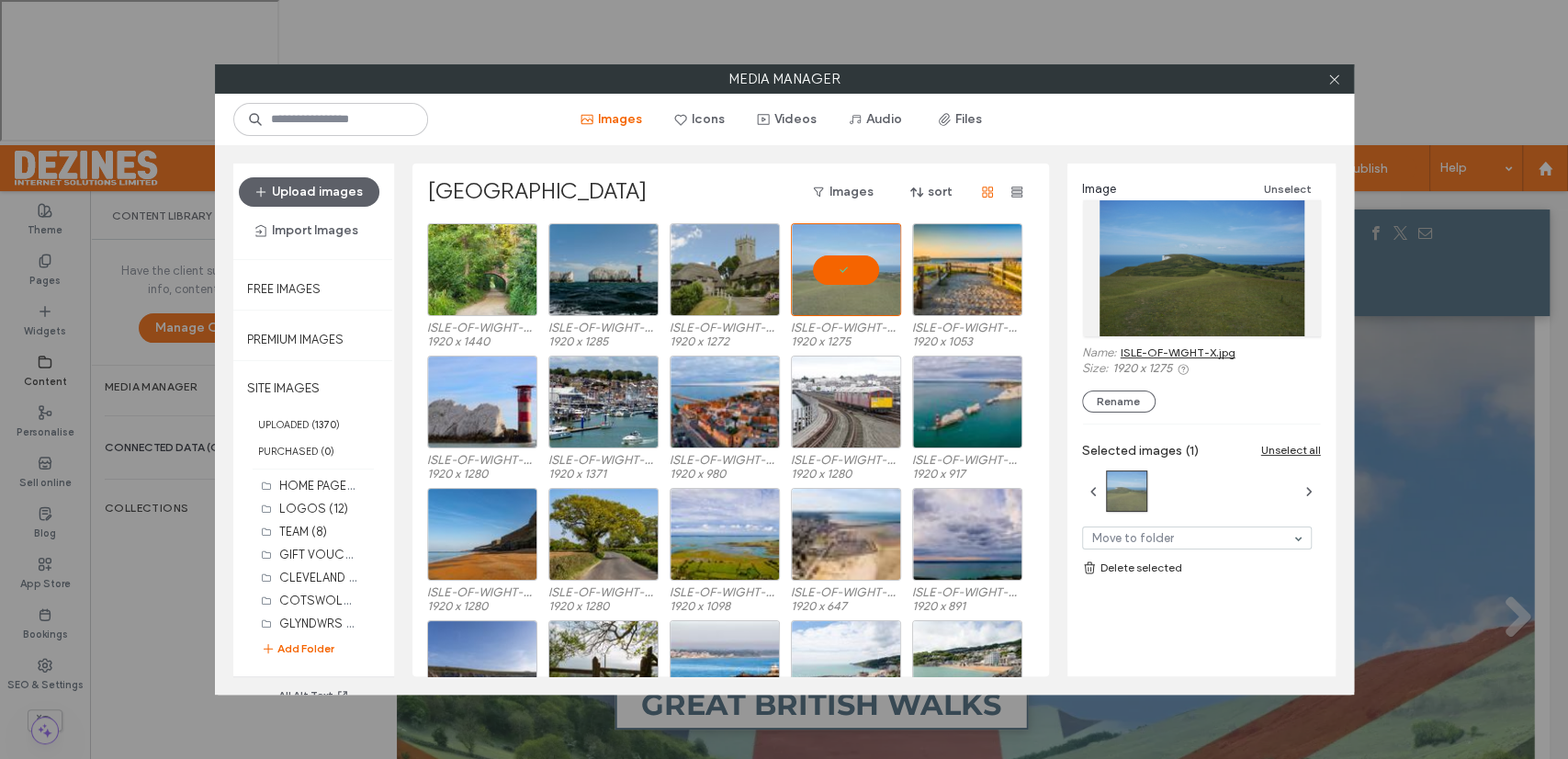
click at [1167, 352] on link "ISLE-OF-WIGHT-X.jpg" at bounding box center [1178, 352] width 115 height 14
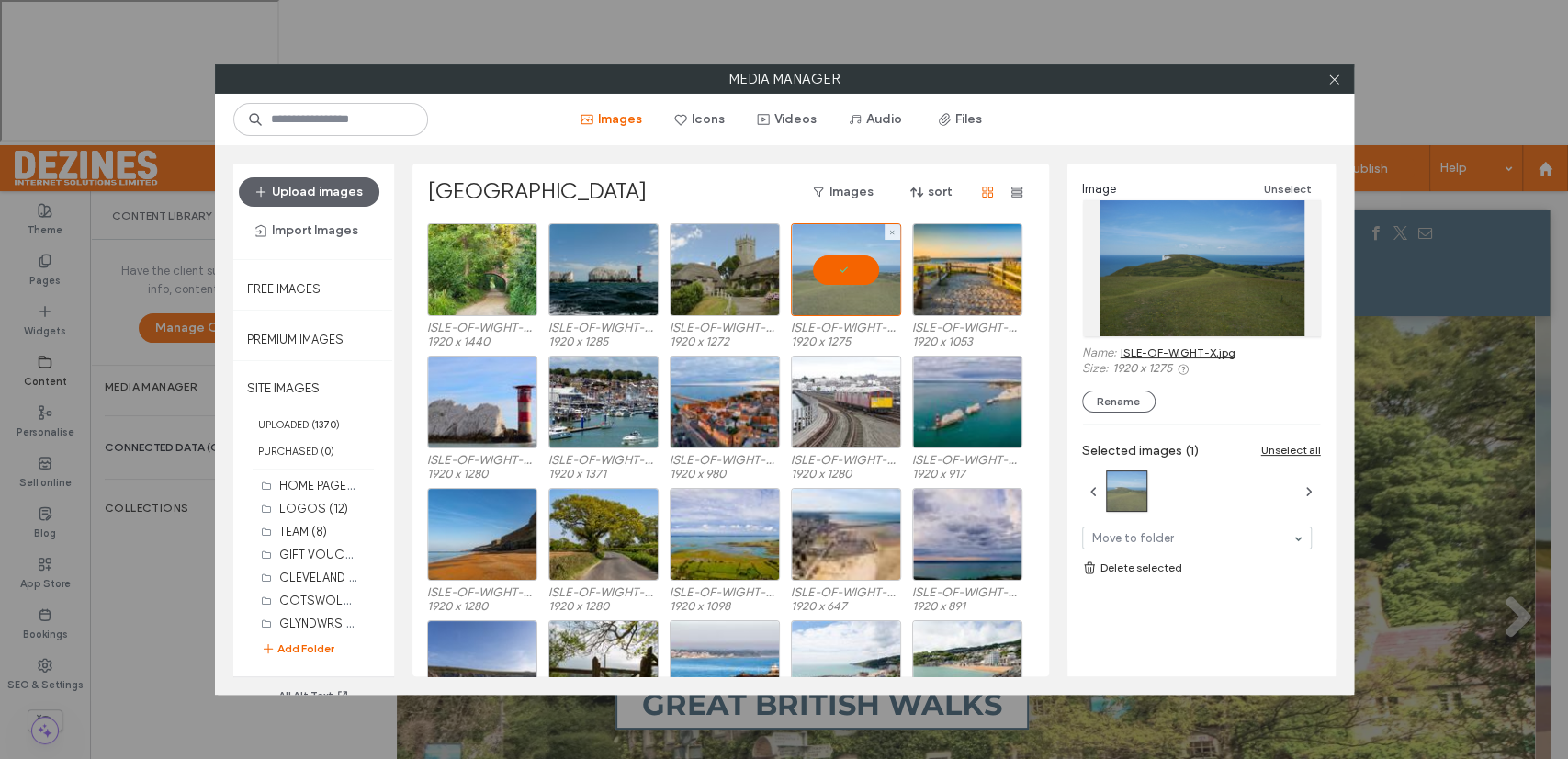
click at [843, 274] on div at bounding box center [846, 270] width 110 height 93
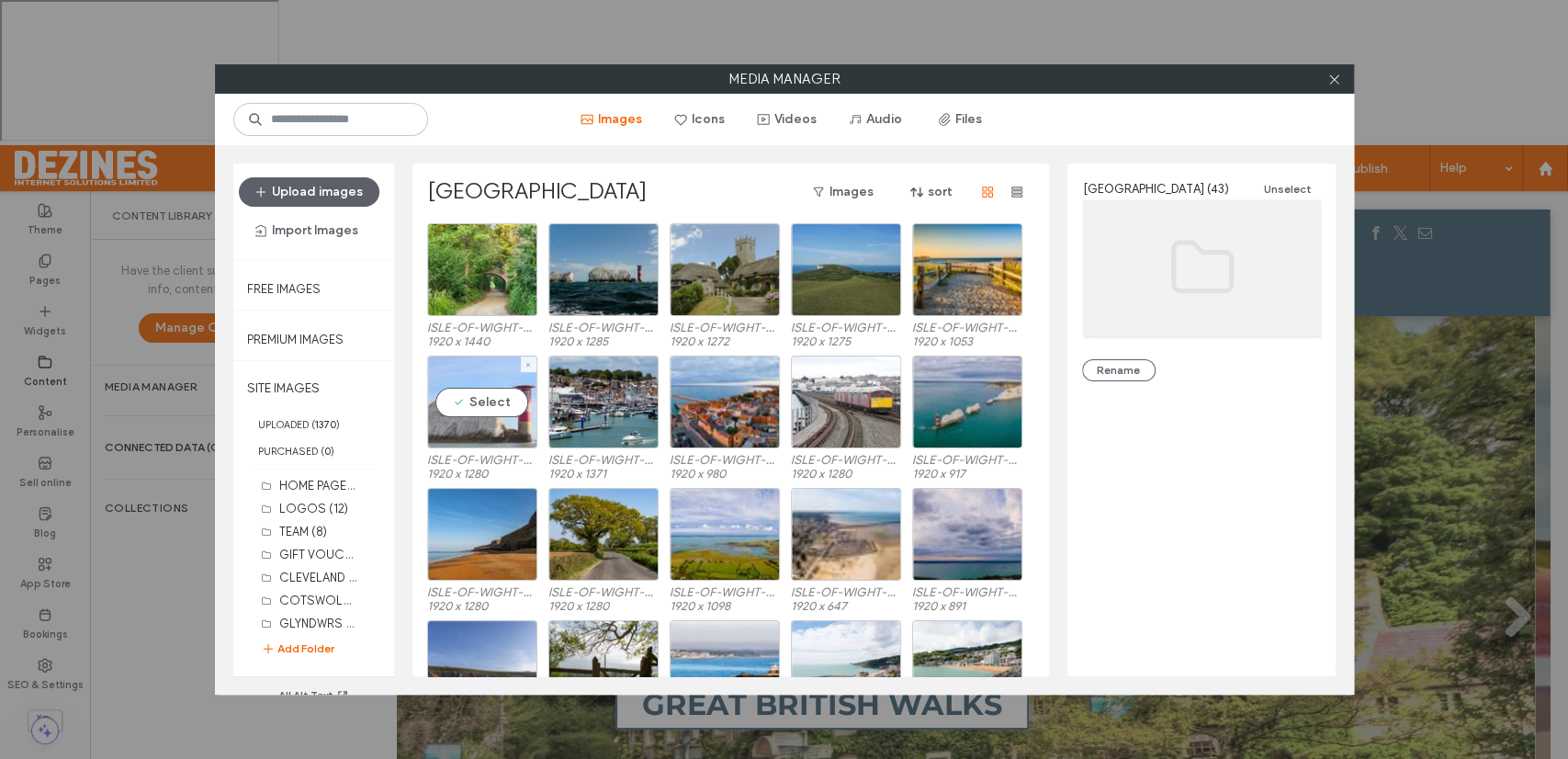
click at [487, 414] on div "Select" at bounding box center [482, 402] width 110 height 93
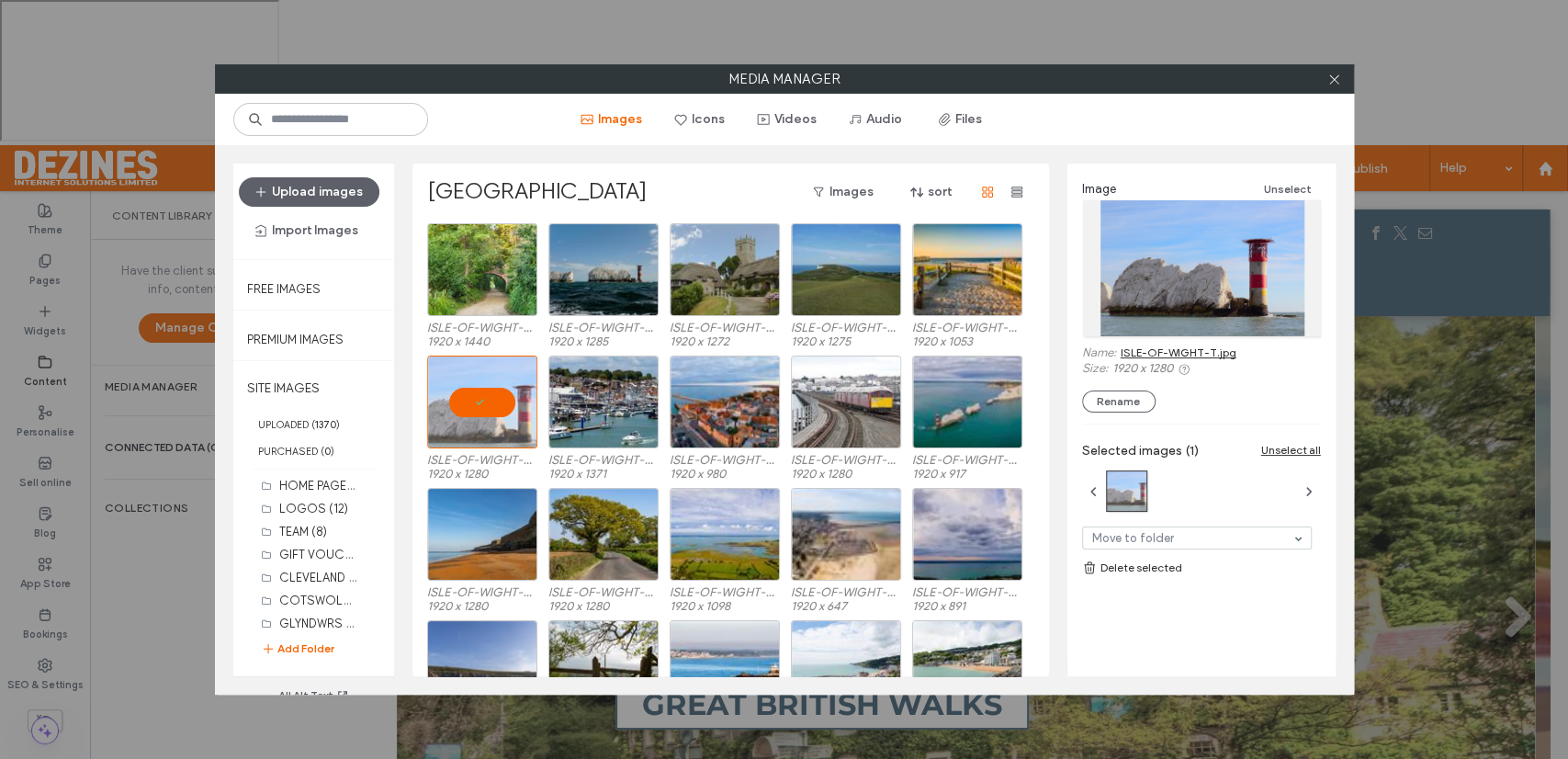
click at [1159, 348] on link "ISLE-OF-WIGHT-T.jpg" at bounding box center [1179, 352] width 116 height 14
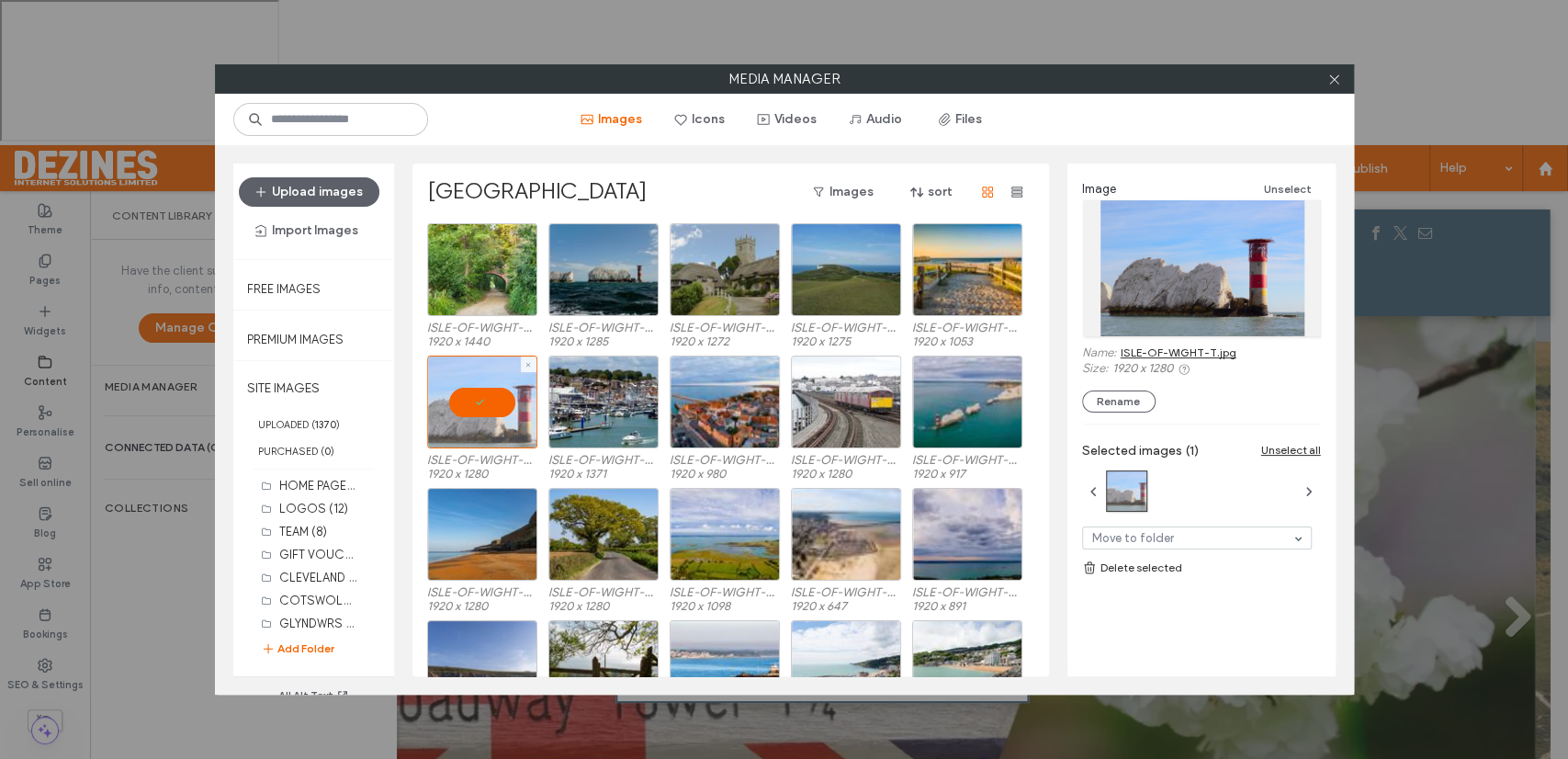
click at [486, 395] on div at bounding box center [482, 402] width 110 height 93
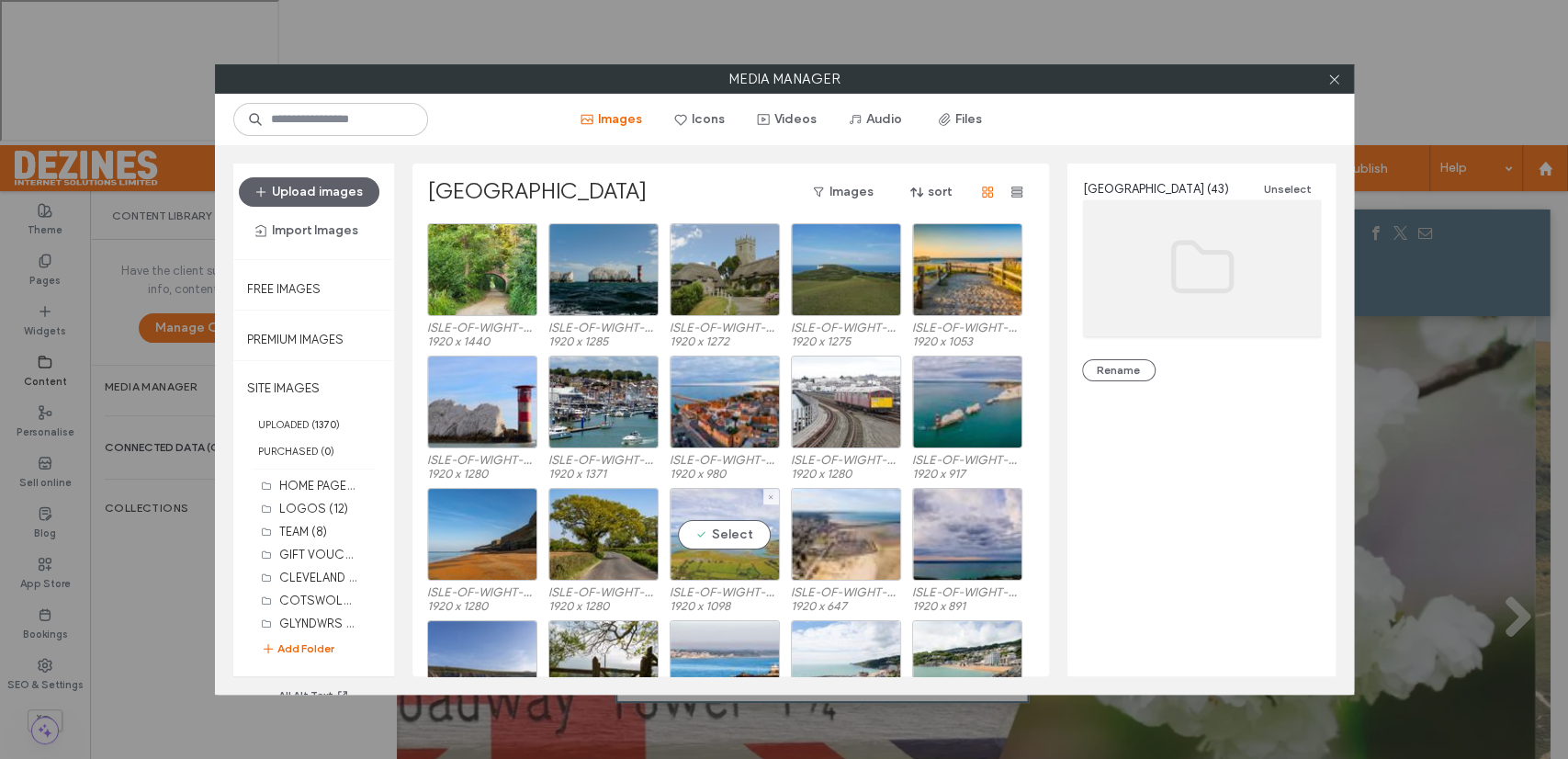
click at [722, 539] on div "Select" at bounding box center [725, 534] width 110 height 93
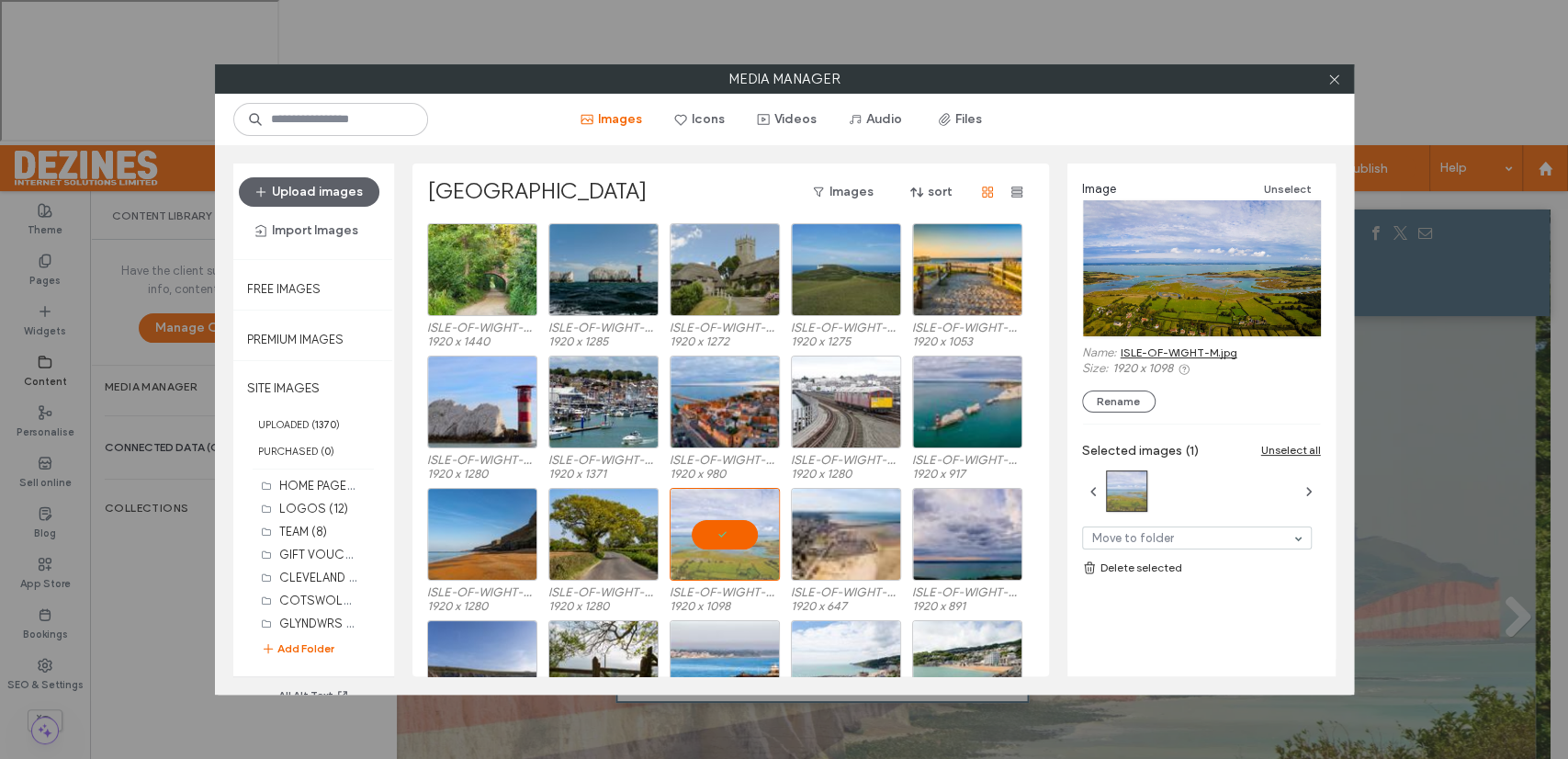
click at [1182, 347] on link "ISLE-OF-WIGHT-M.jpg" at bounding box center [1179, 352] width 117 height 14
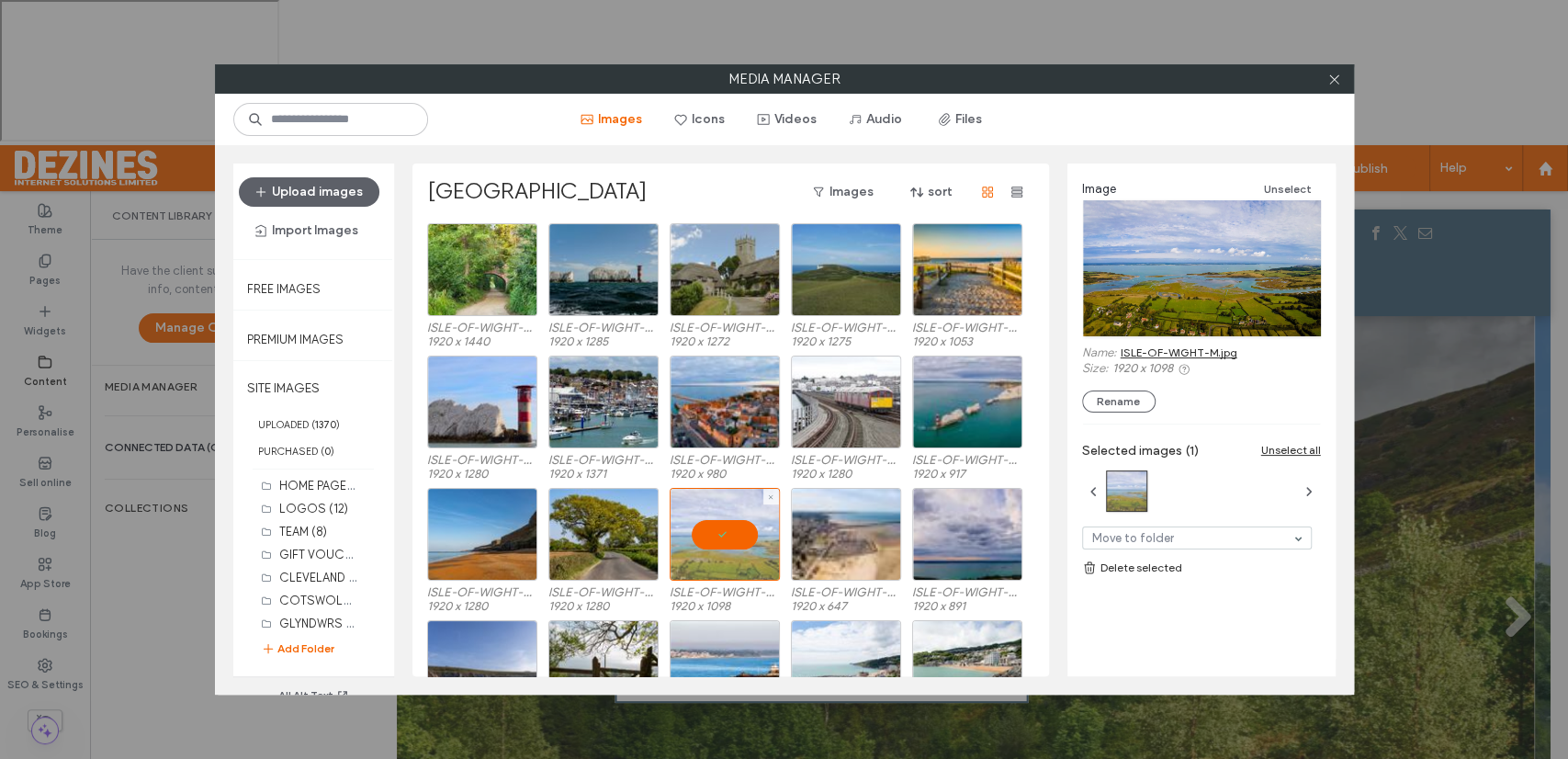
click at [719, 539] on div at bounding box center [725, 534] width 110 height 93
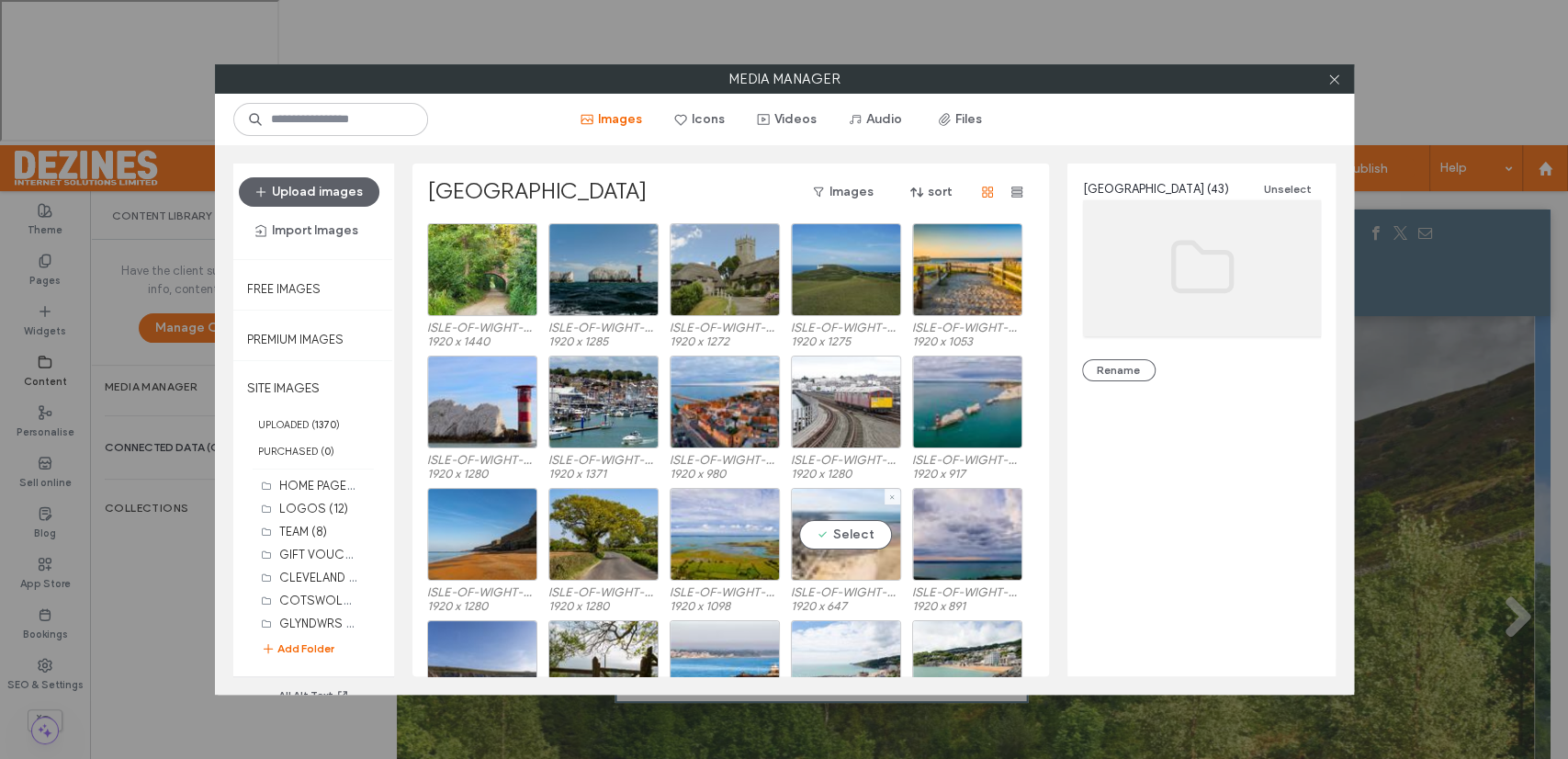
click at [839, 527] on div "Select" at bounding box center [846, 534] width 110 height 93
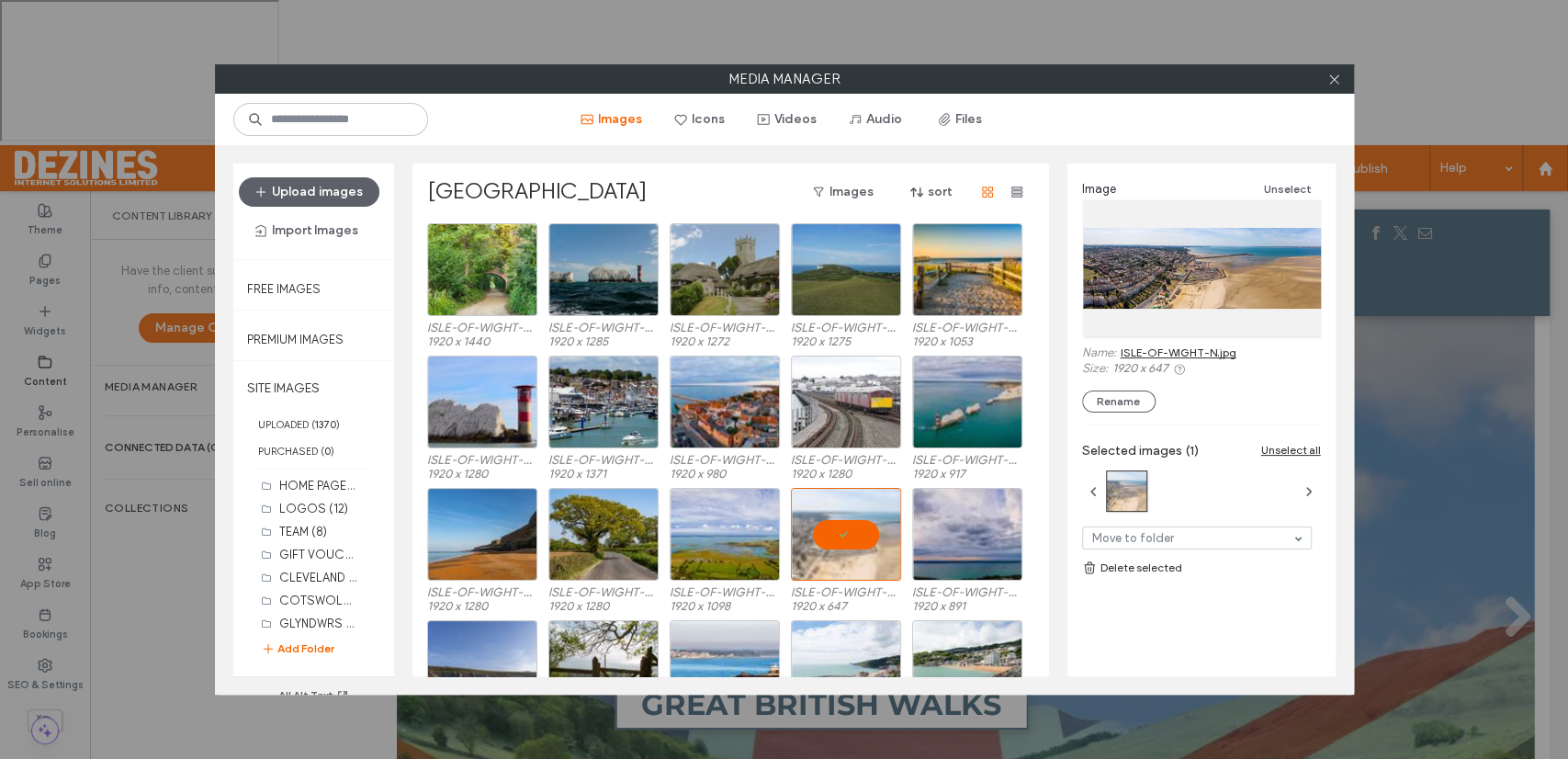
click at [1184, 348] on link "ISLE-OF-WIGHT-N.jpg" at bounding box center [1179, 352] width 116 height 14
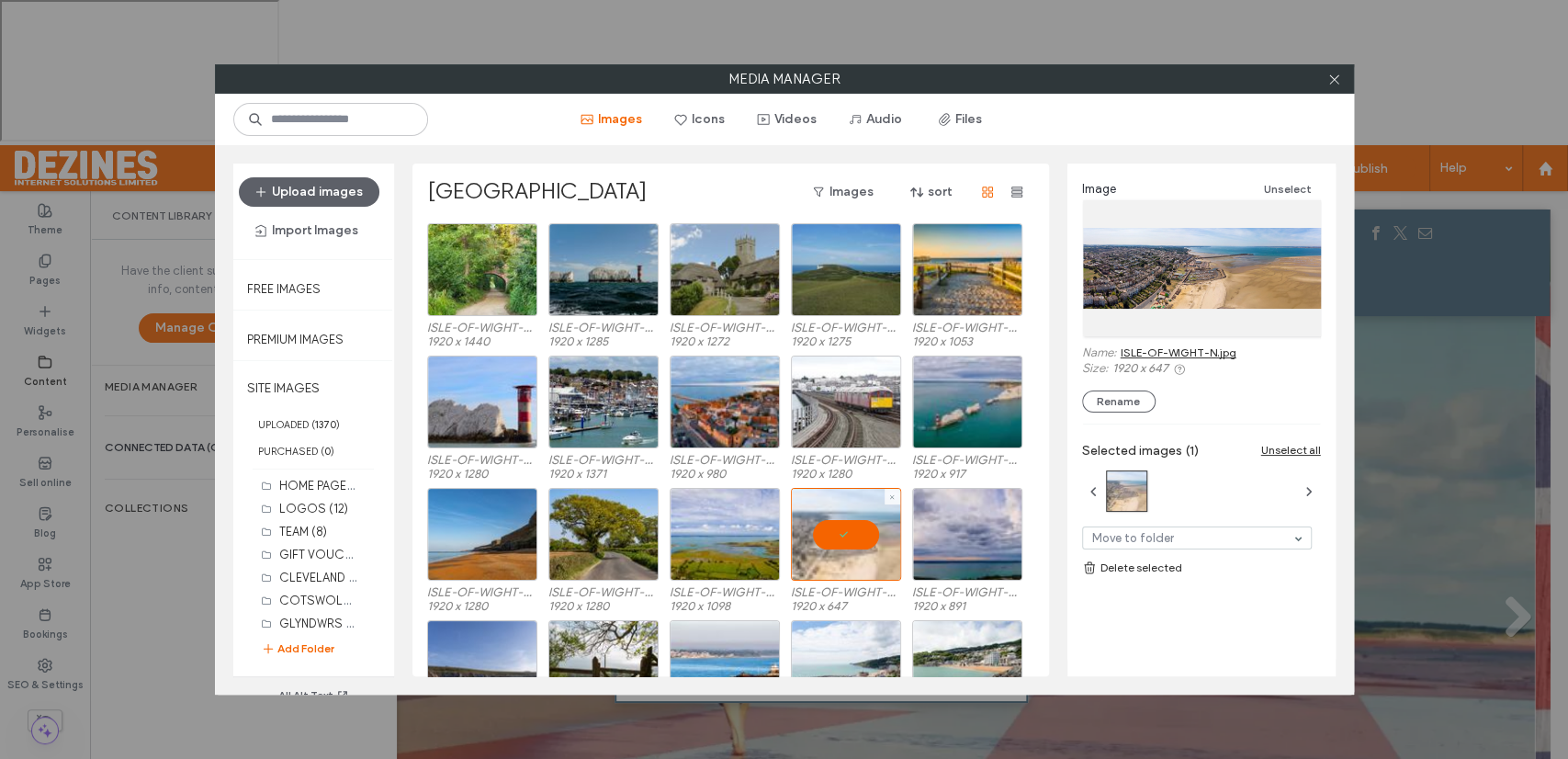
click at [848, 534] on div at bounding box center [846, 534] width 110 height 93
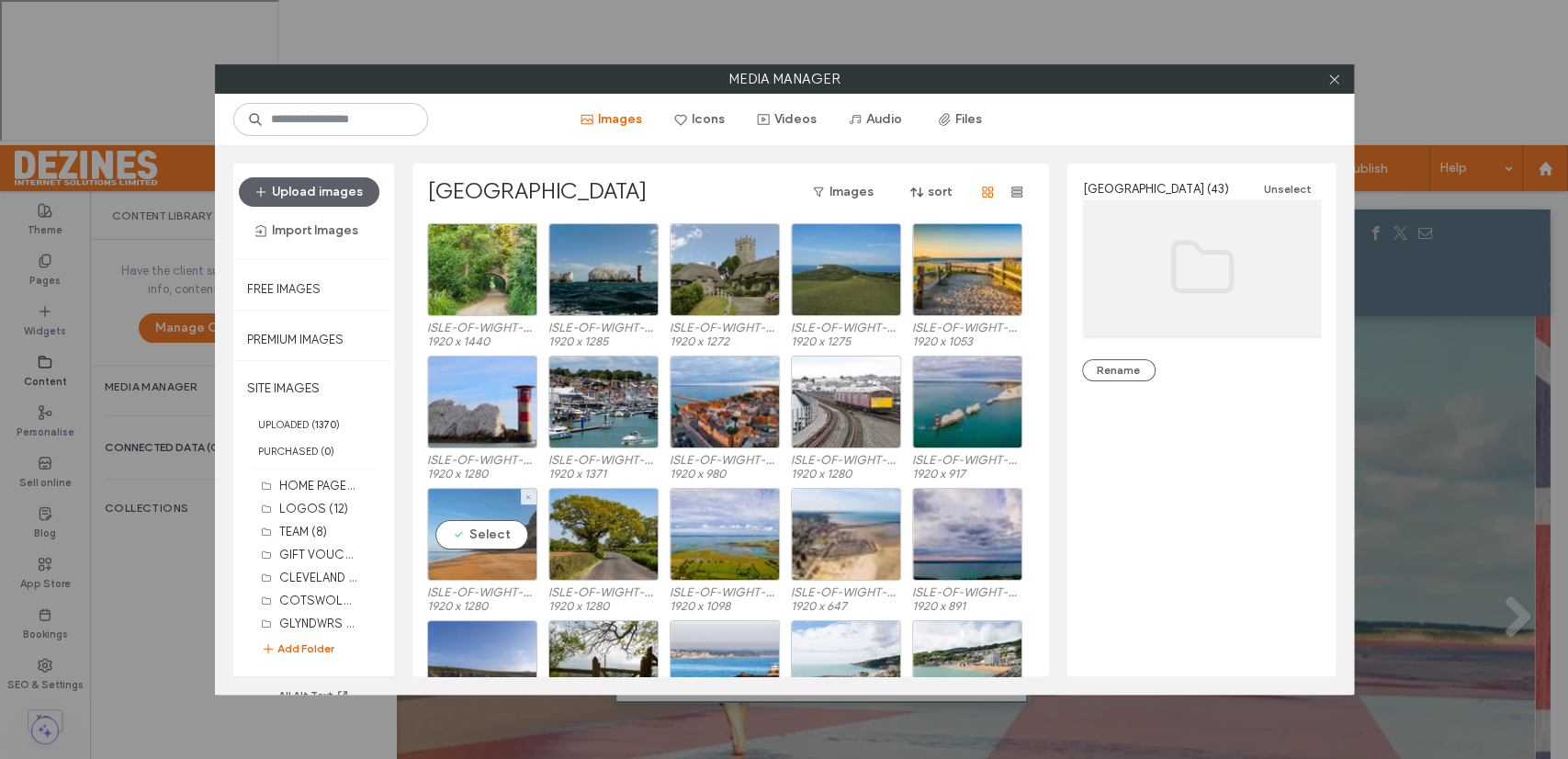
click at [480, 529] on div "Select" at bounding box center [482, 534] width 110 height 93
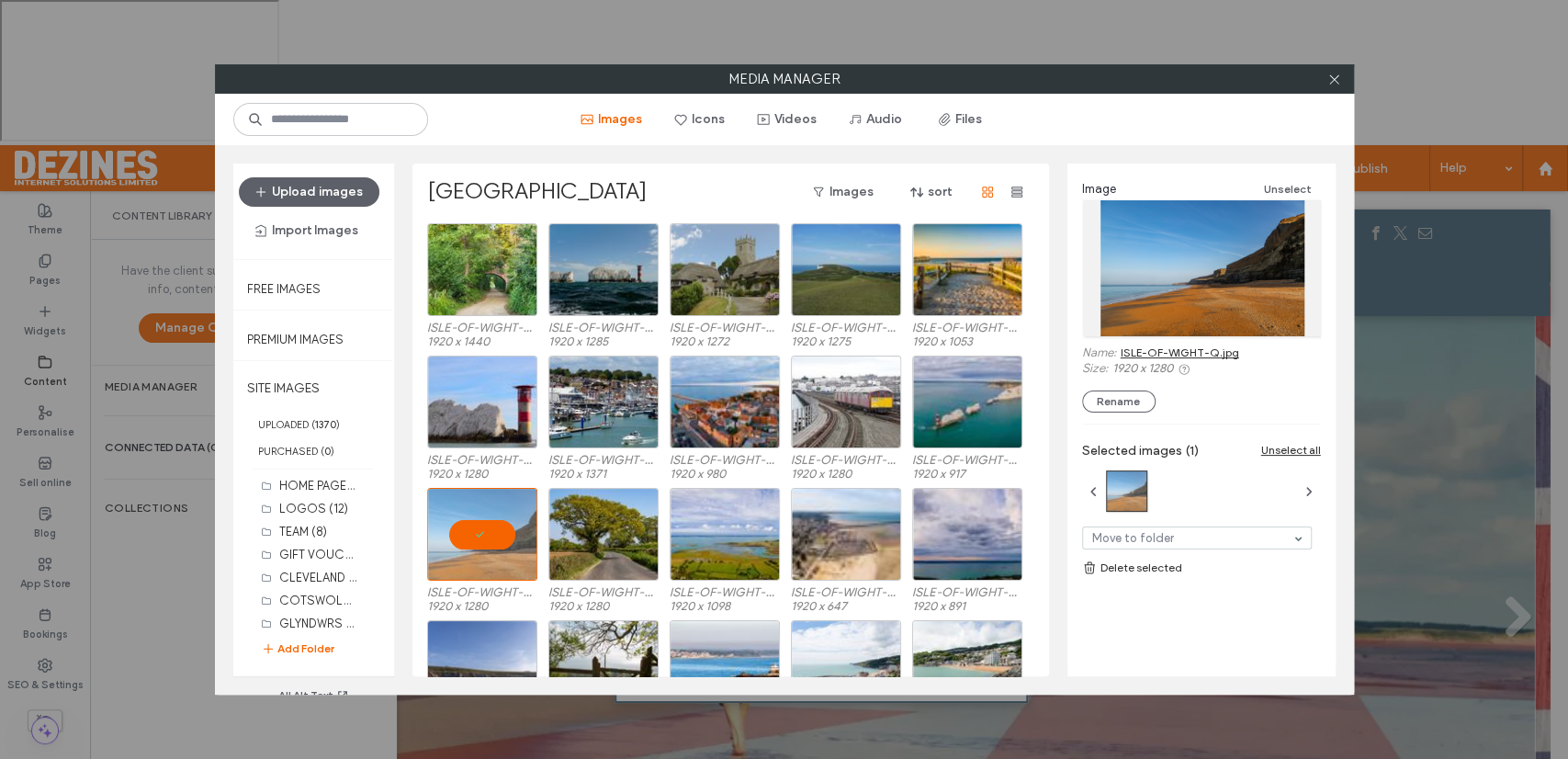
click at [1168, 351] on link "ISLE-OF-WIGHT-Q.jpg" at bounding box center [1180, 352] width 119 height 14
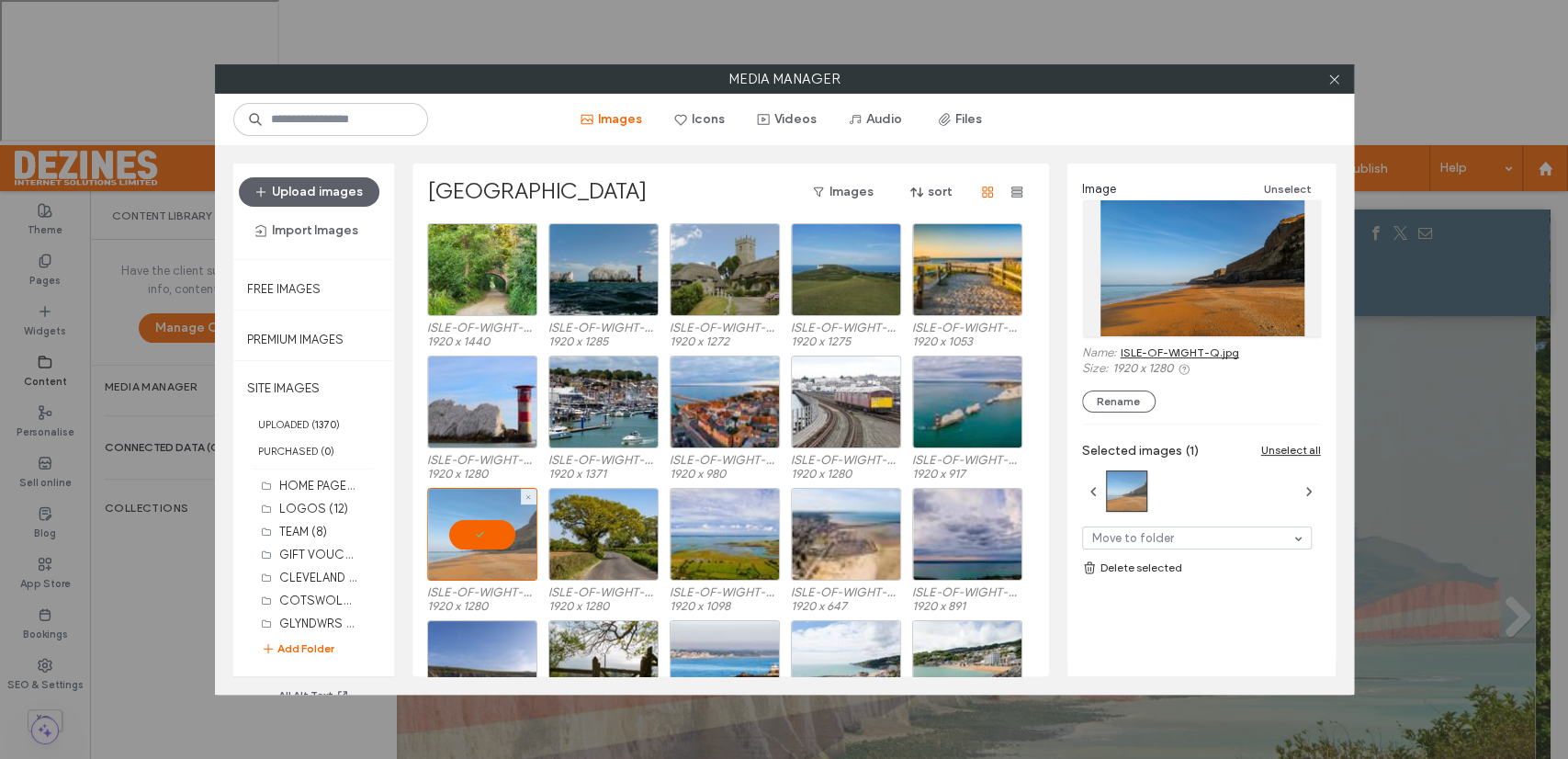
click at [486, 535] on div at bounding box center [482, 534] width 110 height 93
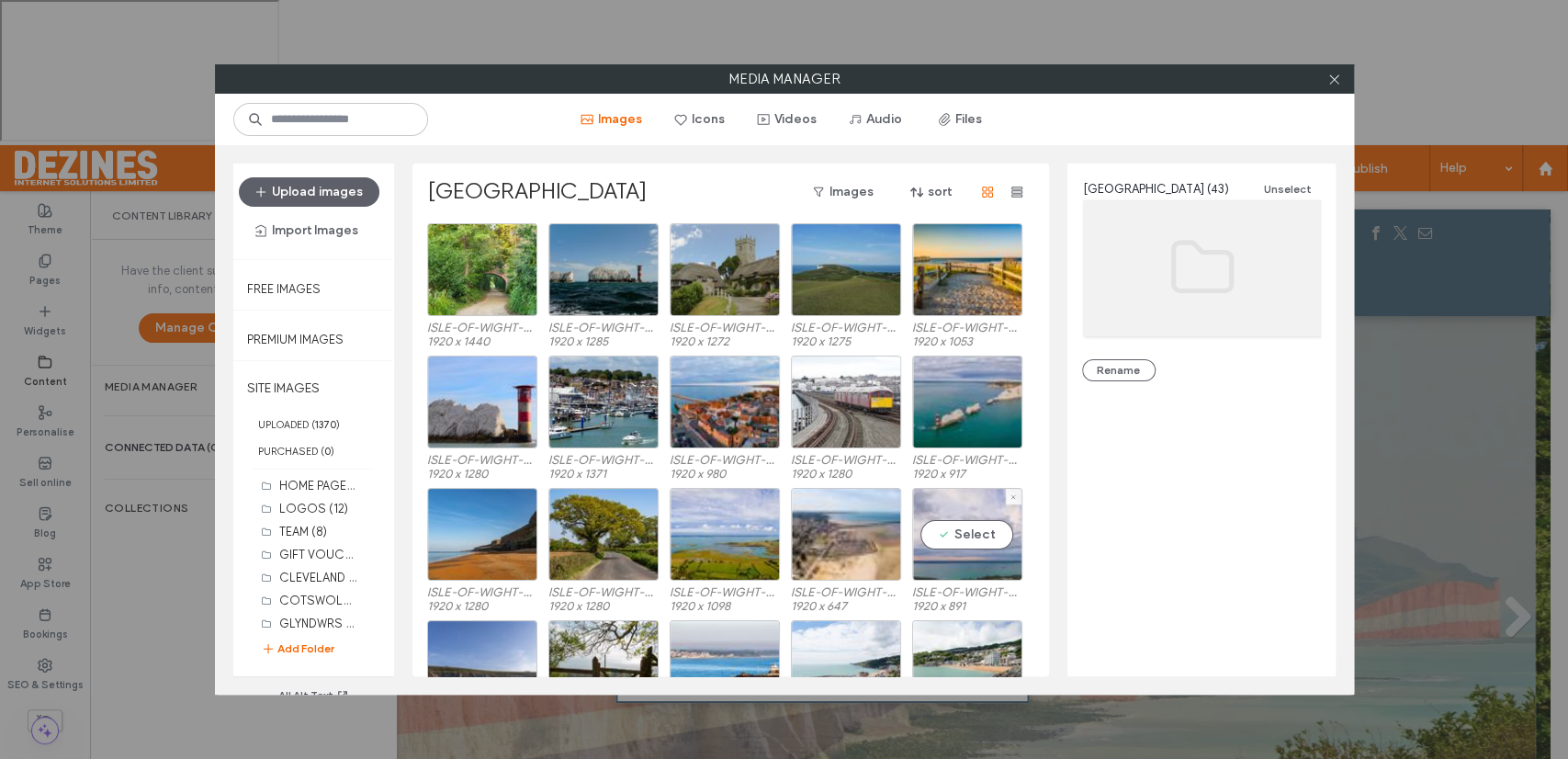
click at [977, 530] on div "Select" at bounding box center [967, 534] width 110 height 93
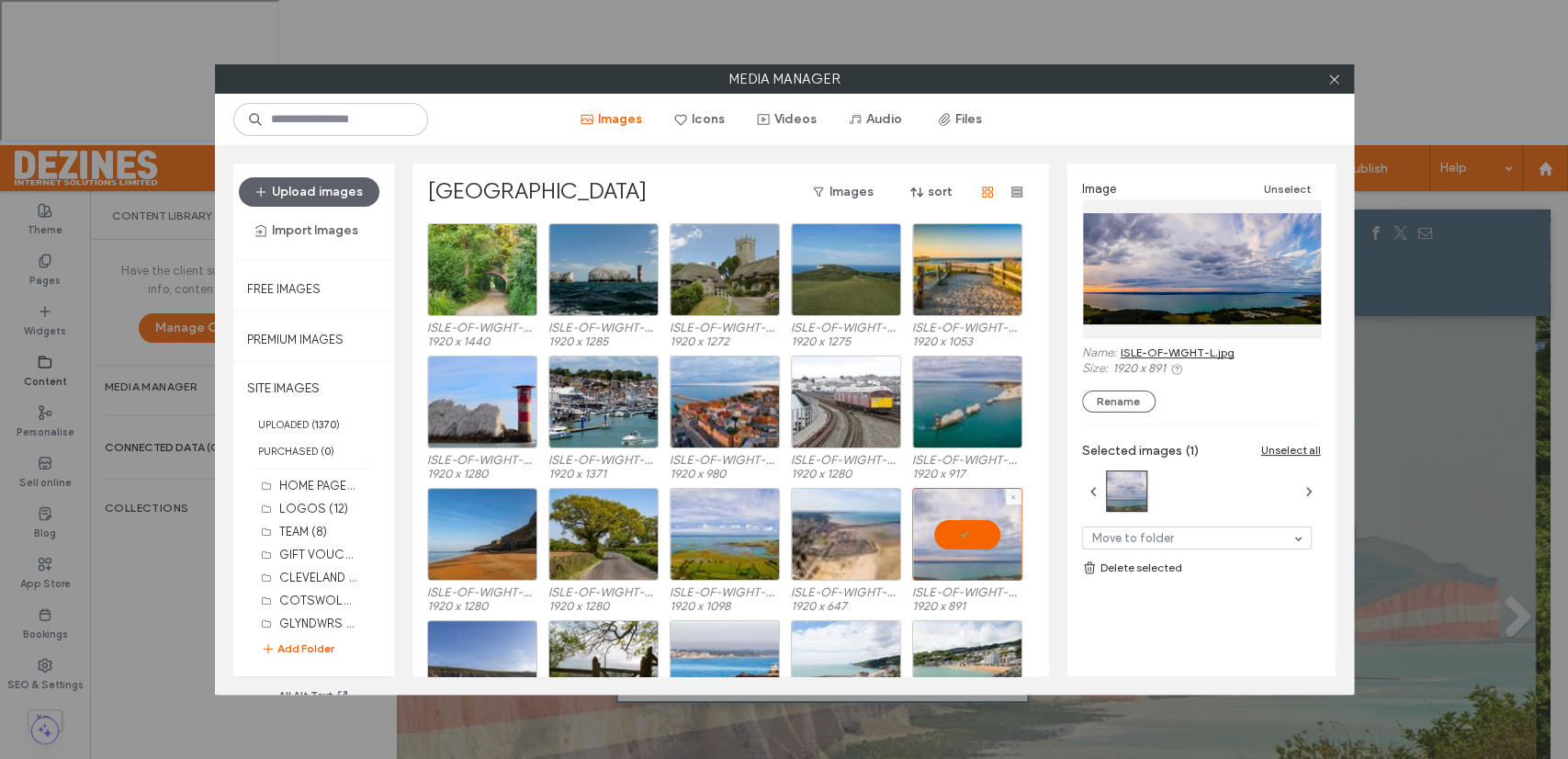
click at [977, 528] on div at bounding box center [967, 534] width 110 height 93
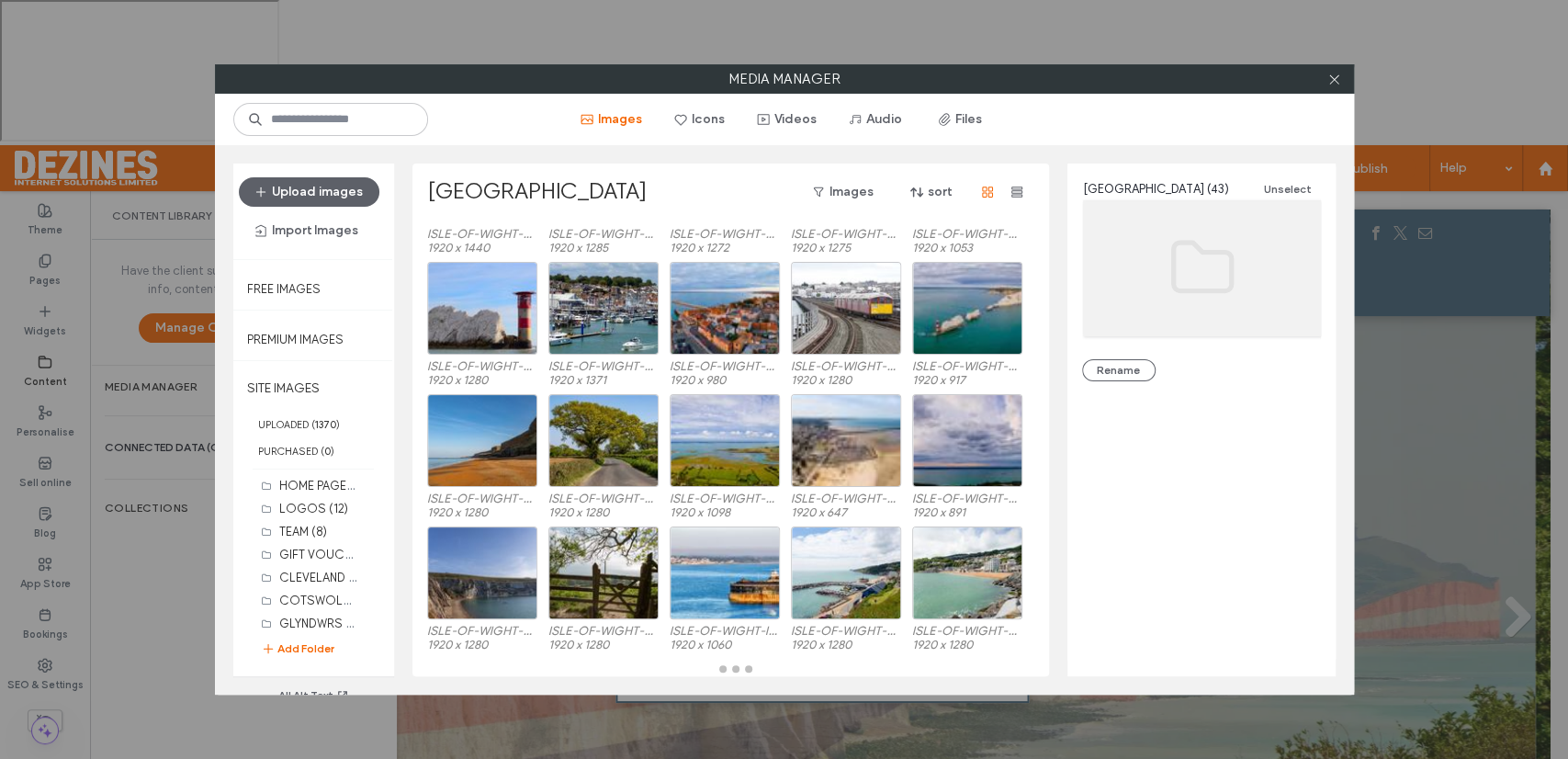
scroll to position [94, 0]
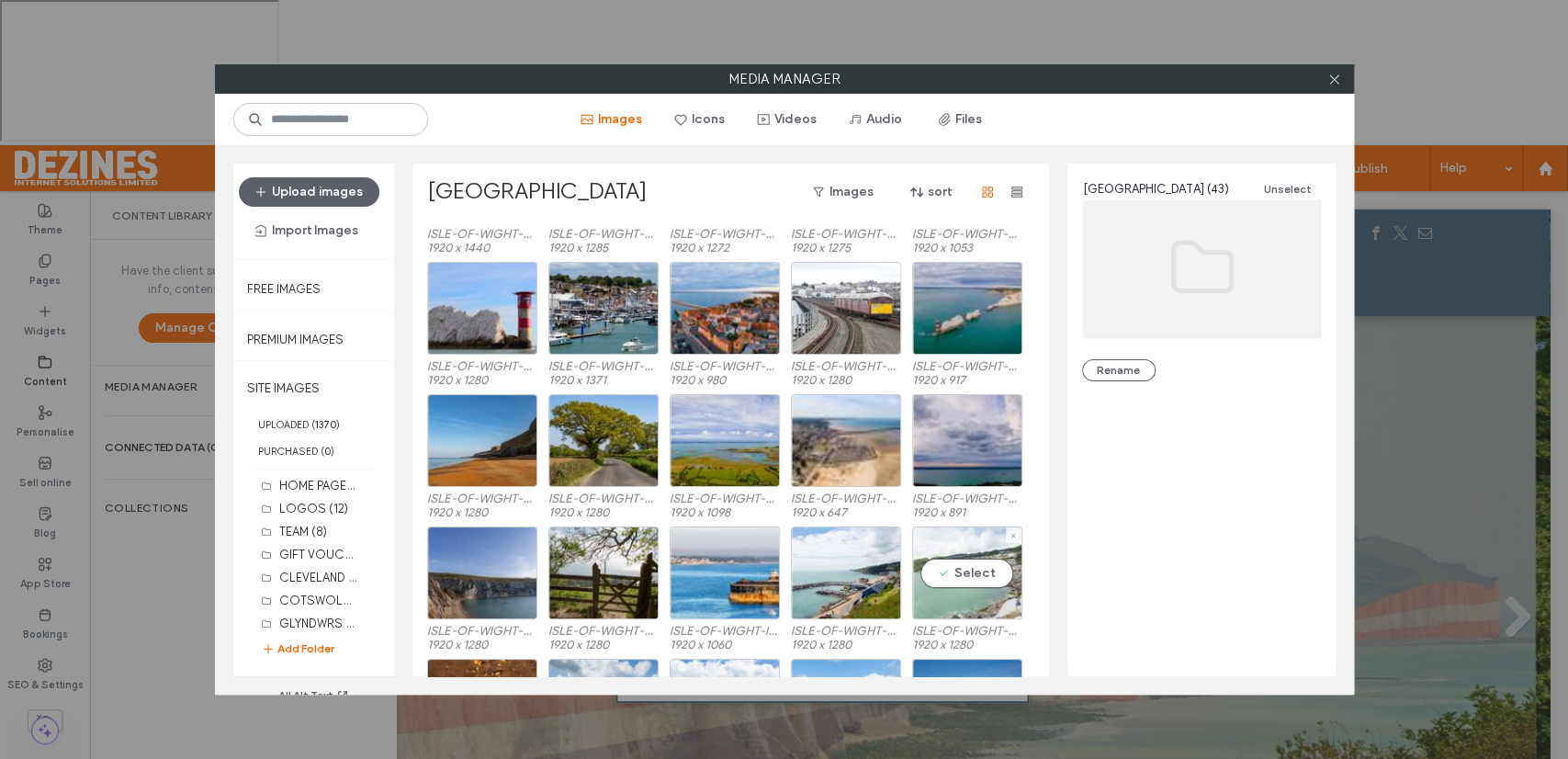
click at [968, 570] on div "Select" at bounding box center [967, 573] width 110 height 93
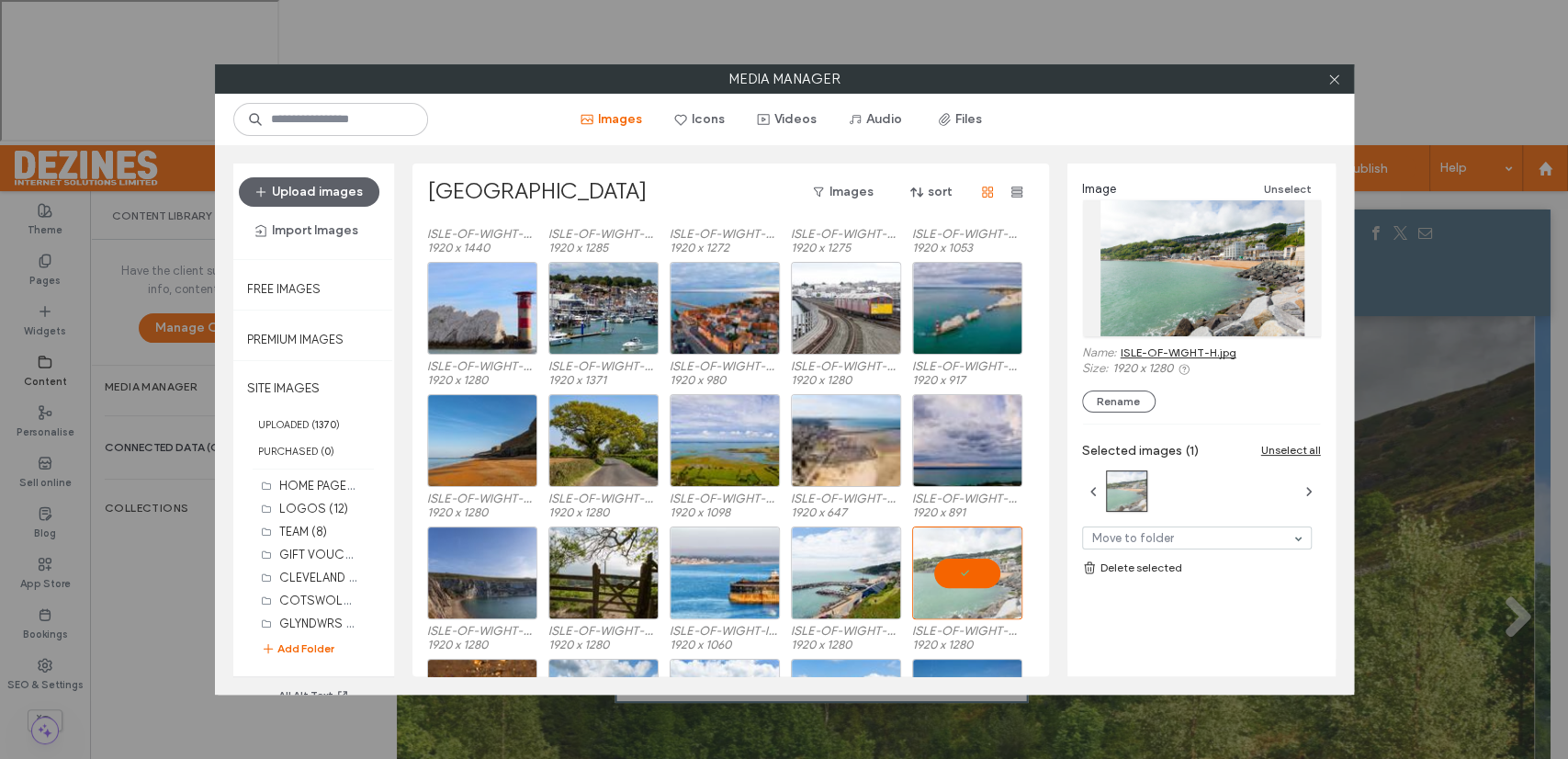
click at [1158, 352] on link "ISLE-OF-WIGHT-H.jpg" at bounding box center [1179, 352] width 116 height 14
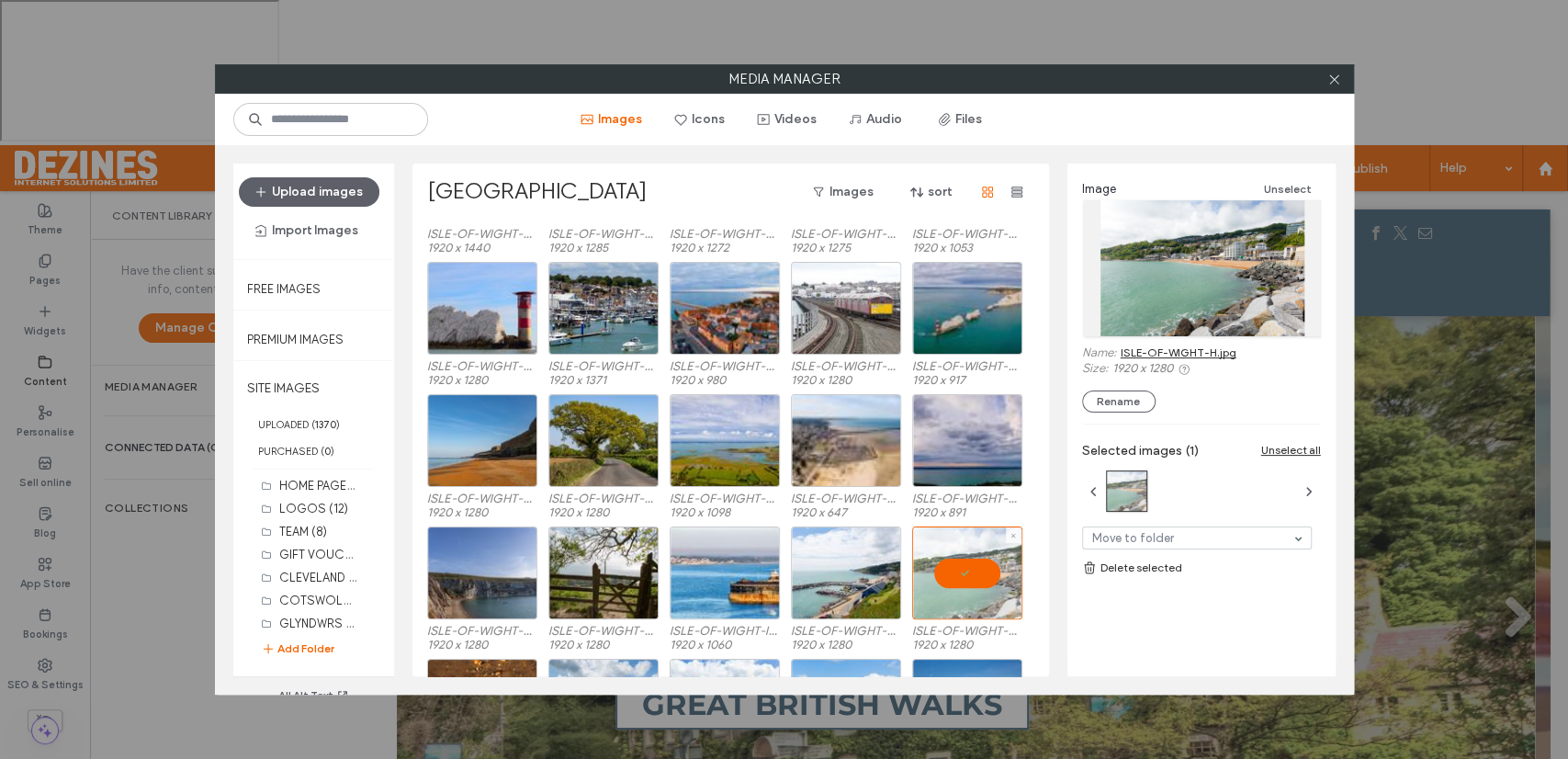
click at [985, 566] on div at bounding box center [967, 573] width 110 height 93
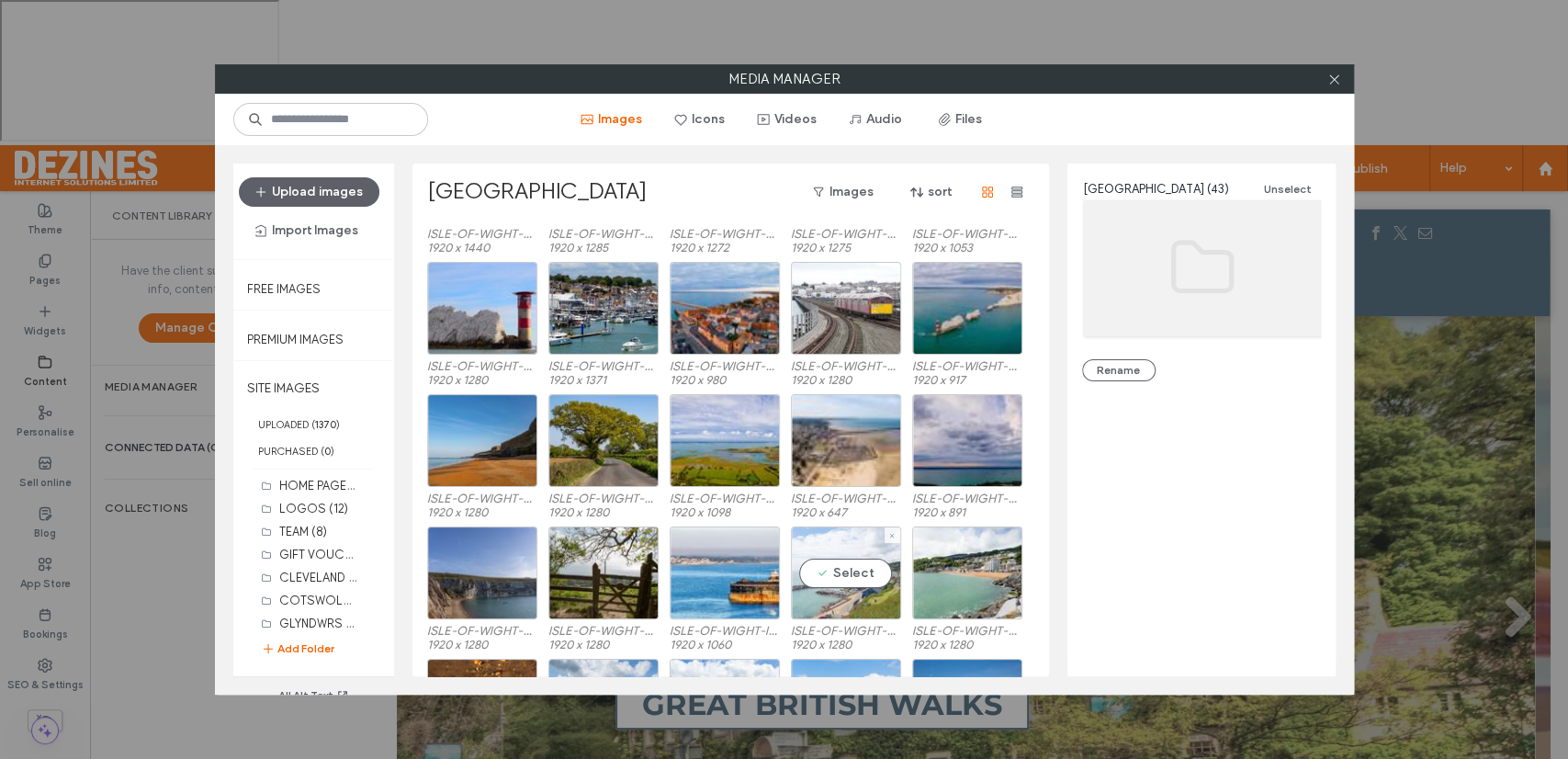
click at [854, 562] on div "Select" at bounding box center [846, 573] width 110 height 93
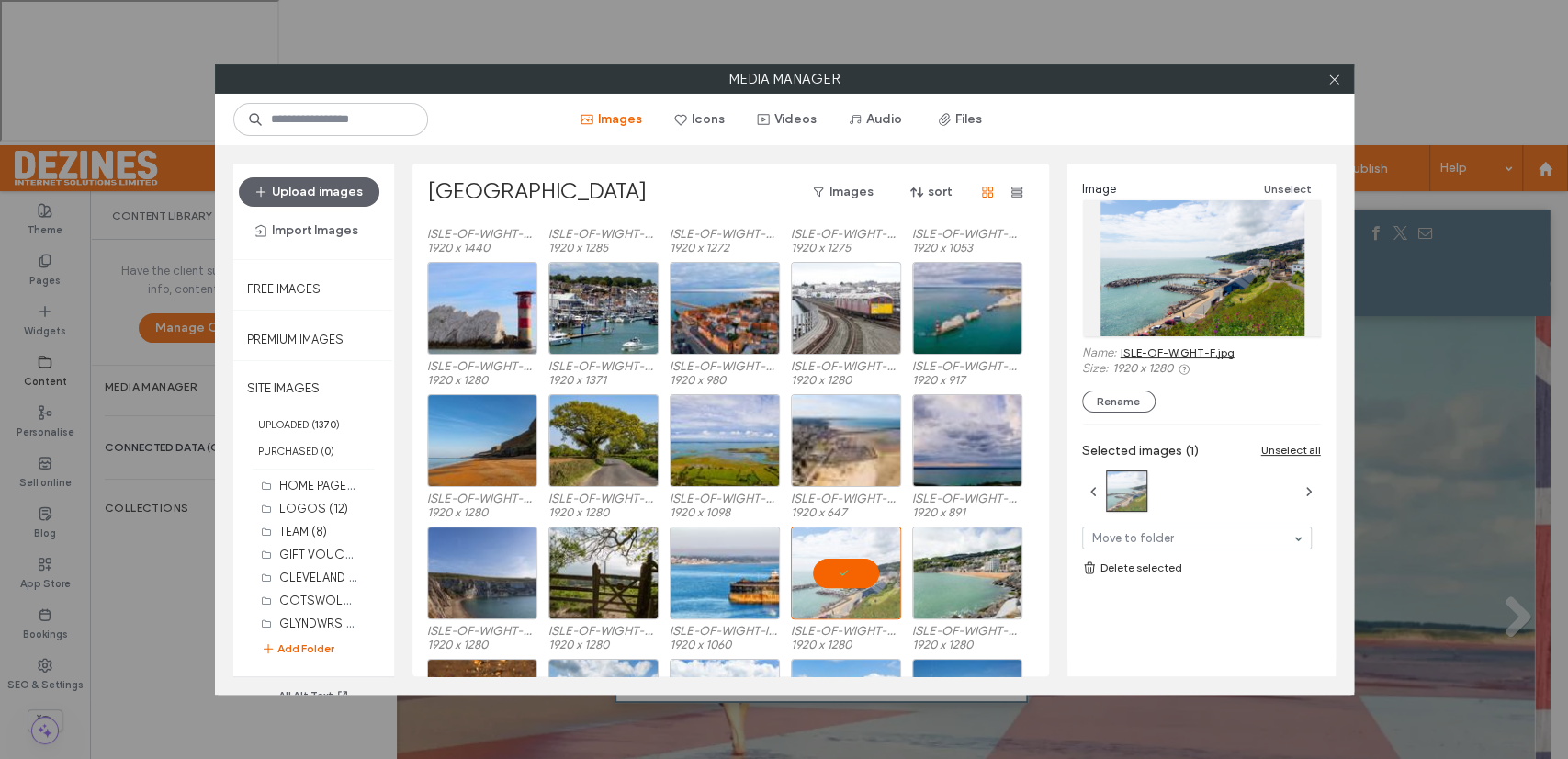
click at [1153, 351] on link "ISLE-OF-WIGHT-F.jpg" at bounding box center [1178, 352] width 114 height 14
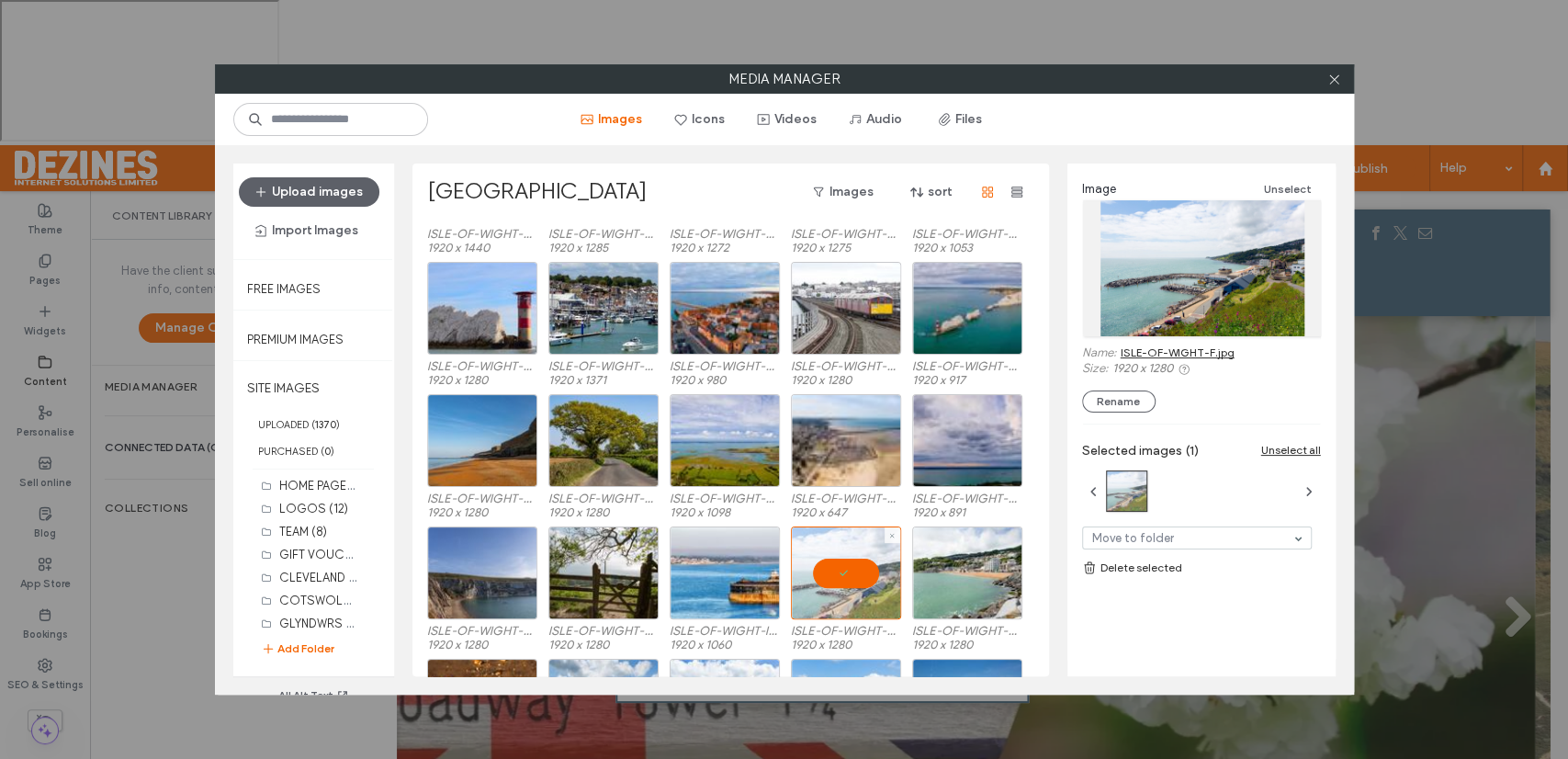
click at [850, 570] on div at bounding box center [846, 573] width 110 height 93
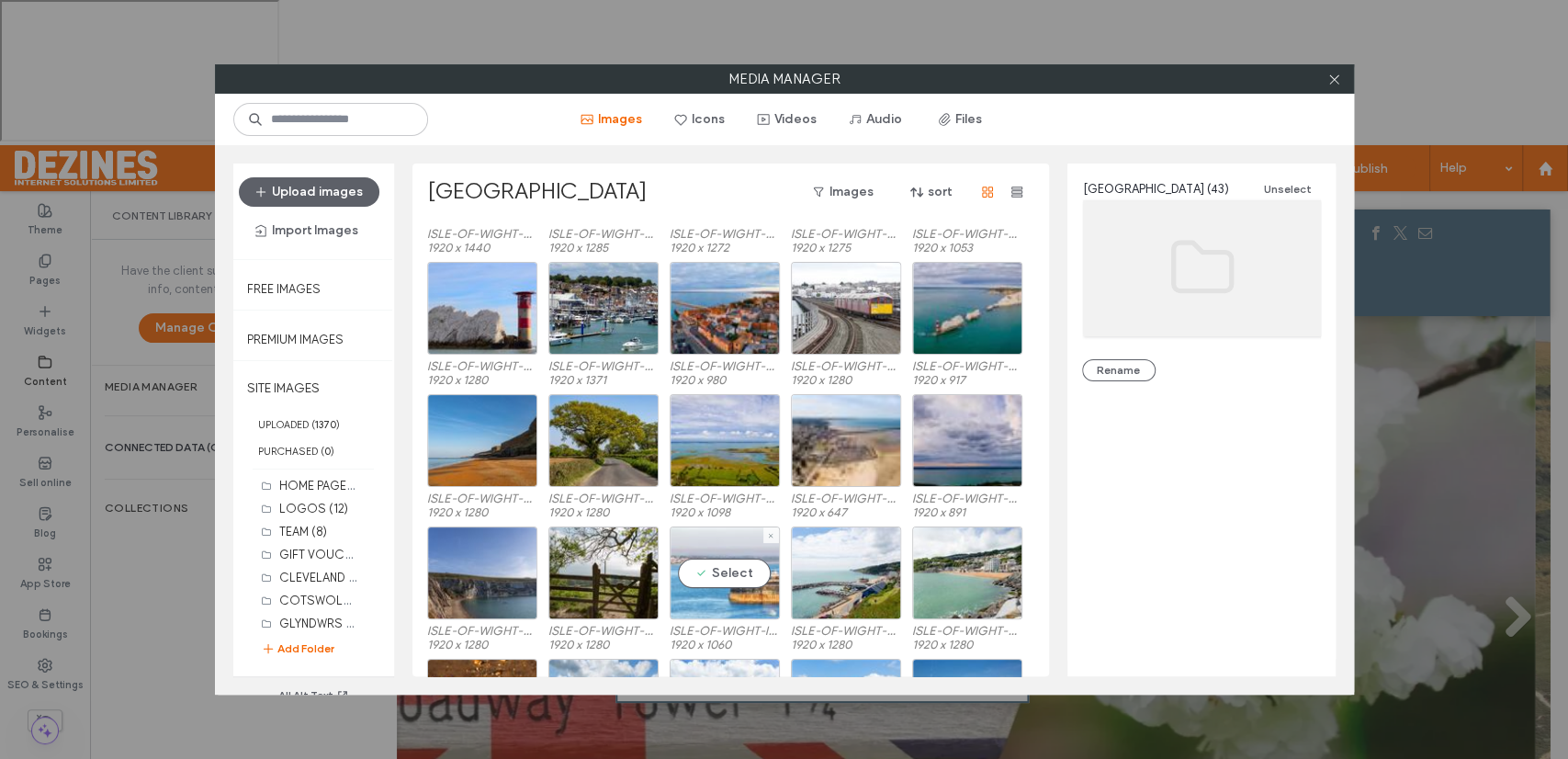
click at [734, 571] on div "Select" at bounding box center [725, 573] width 110 height 93
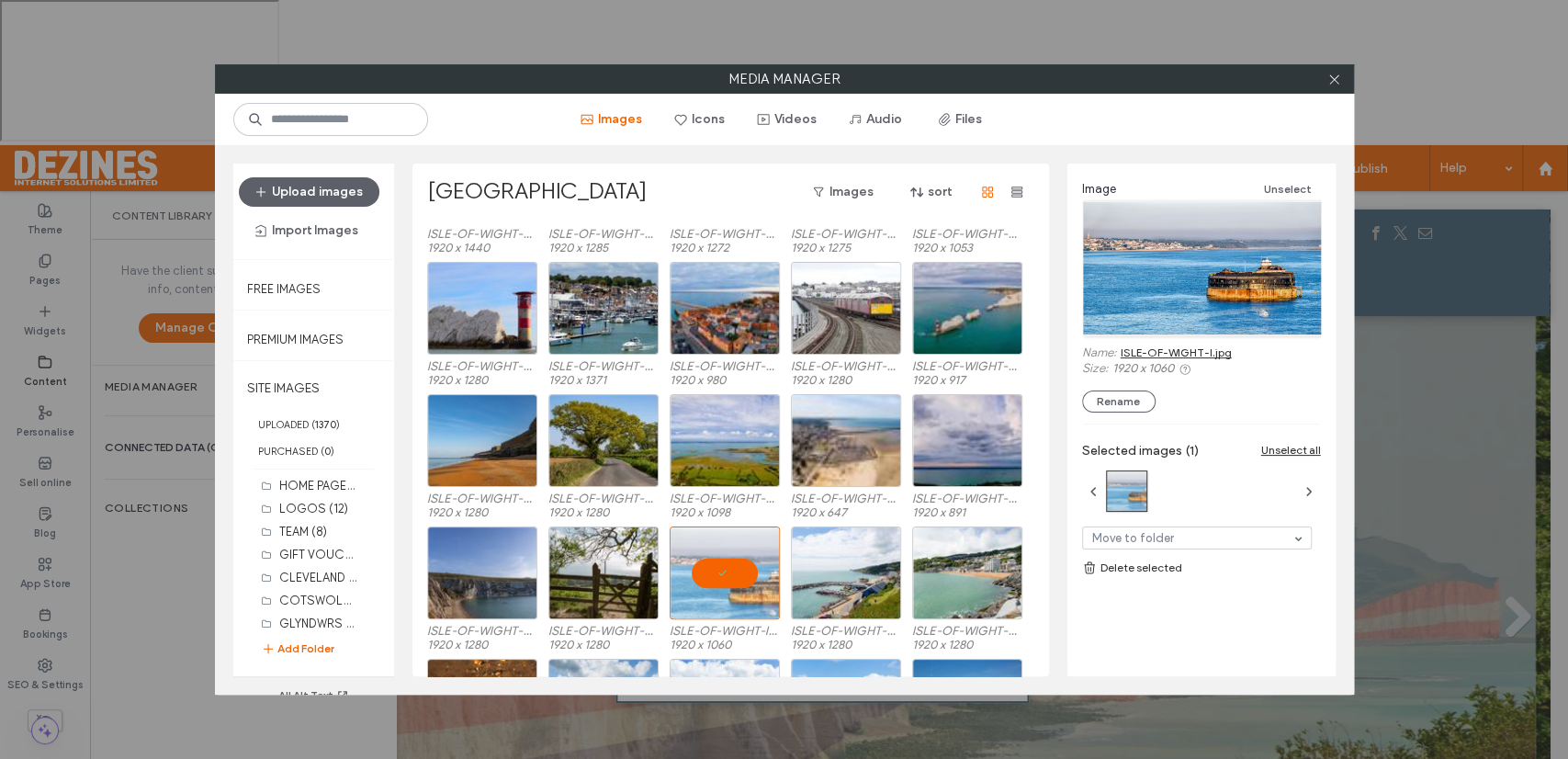
click at [1162, 348] on link "ISLE-OF-WIGHT-I.jpg" at bounding box center [1176, 352] width 111 height 14
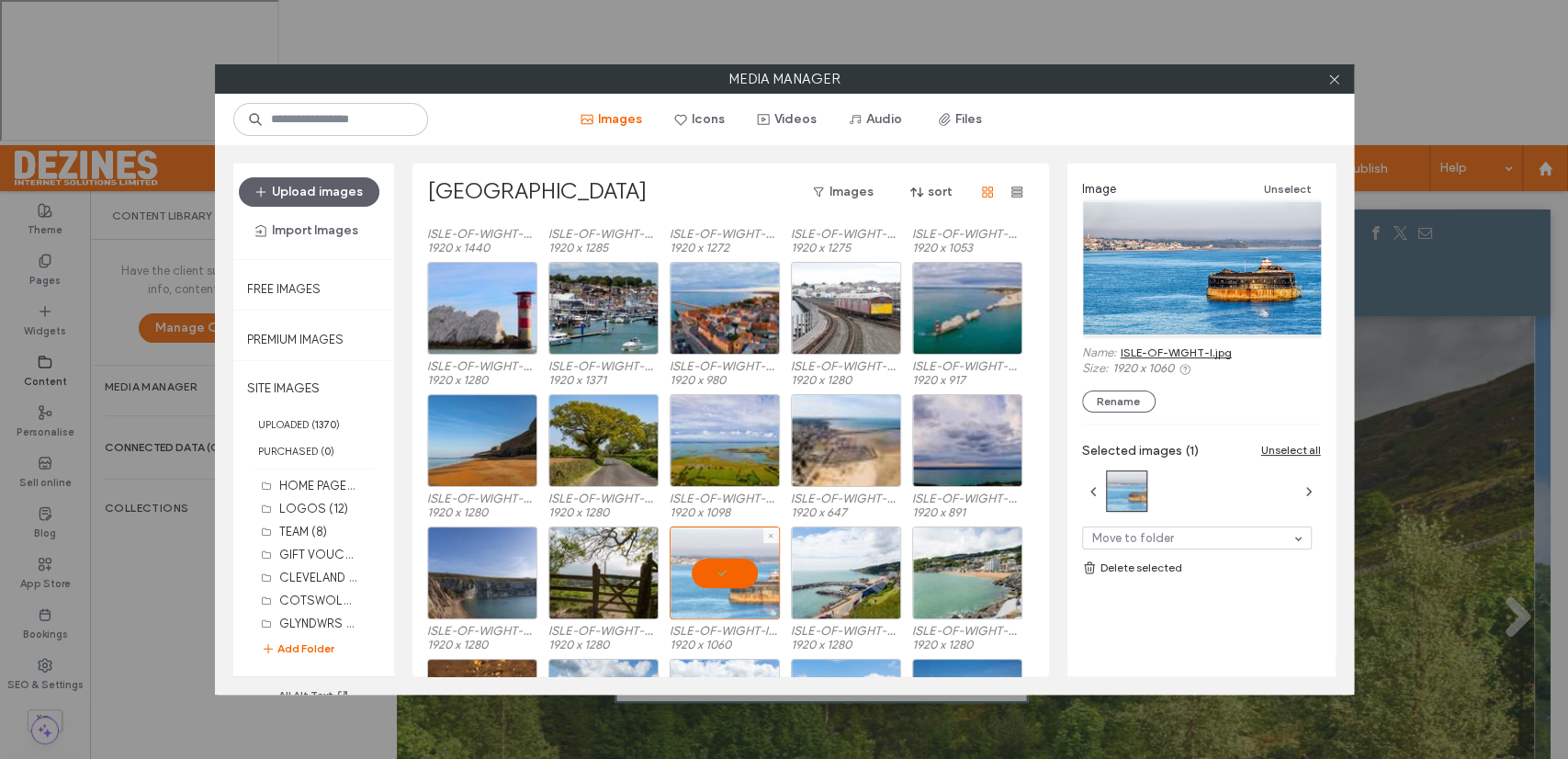
click at [724, 571] on div at bounding box center [725, 573] width 110 height 93
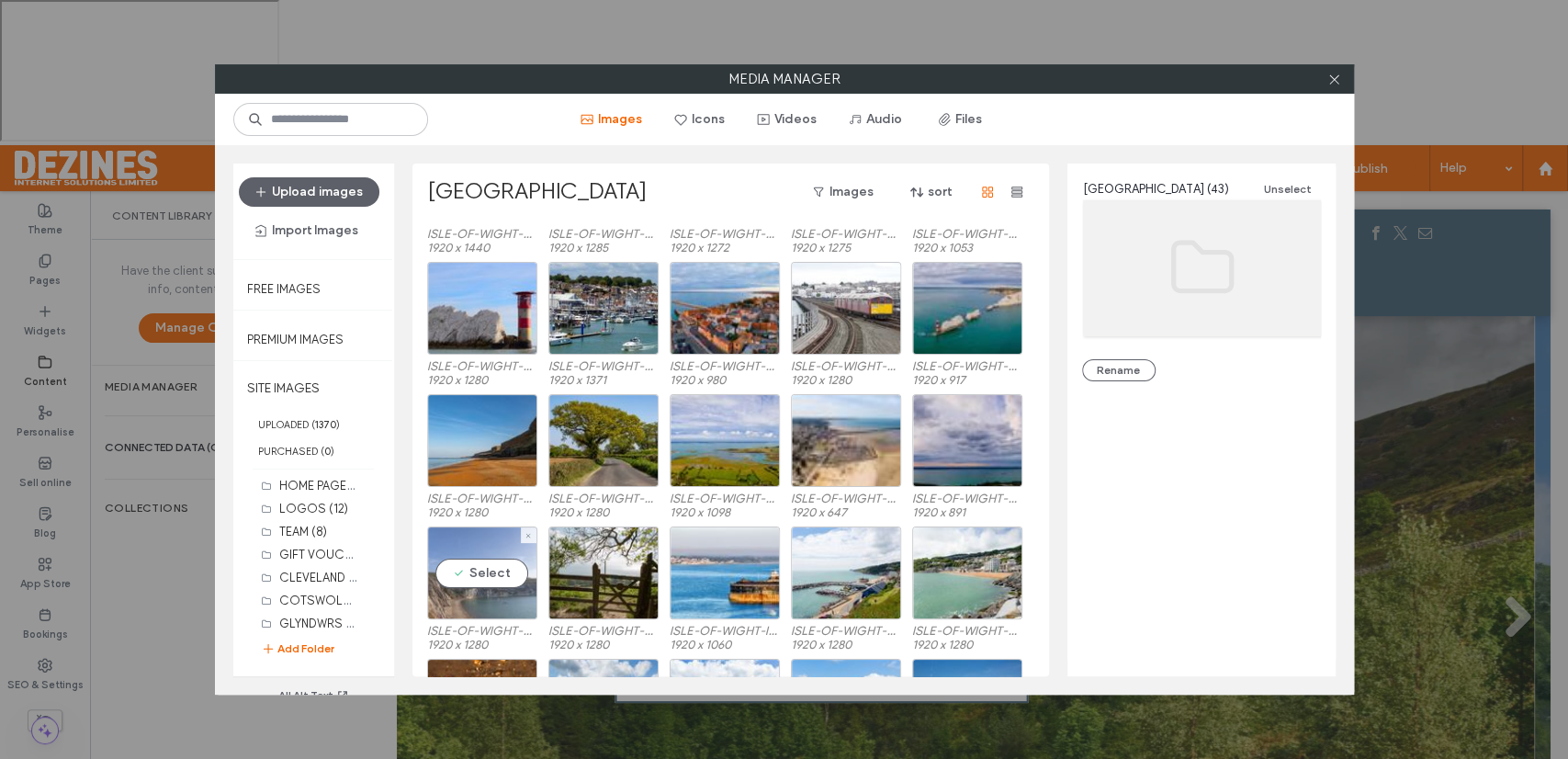
click at [502, 578] on div "Select" at bounding box center [482, 573] width 110 height 93
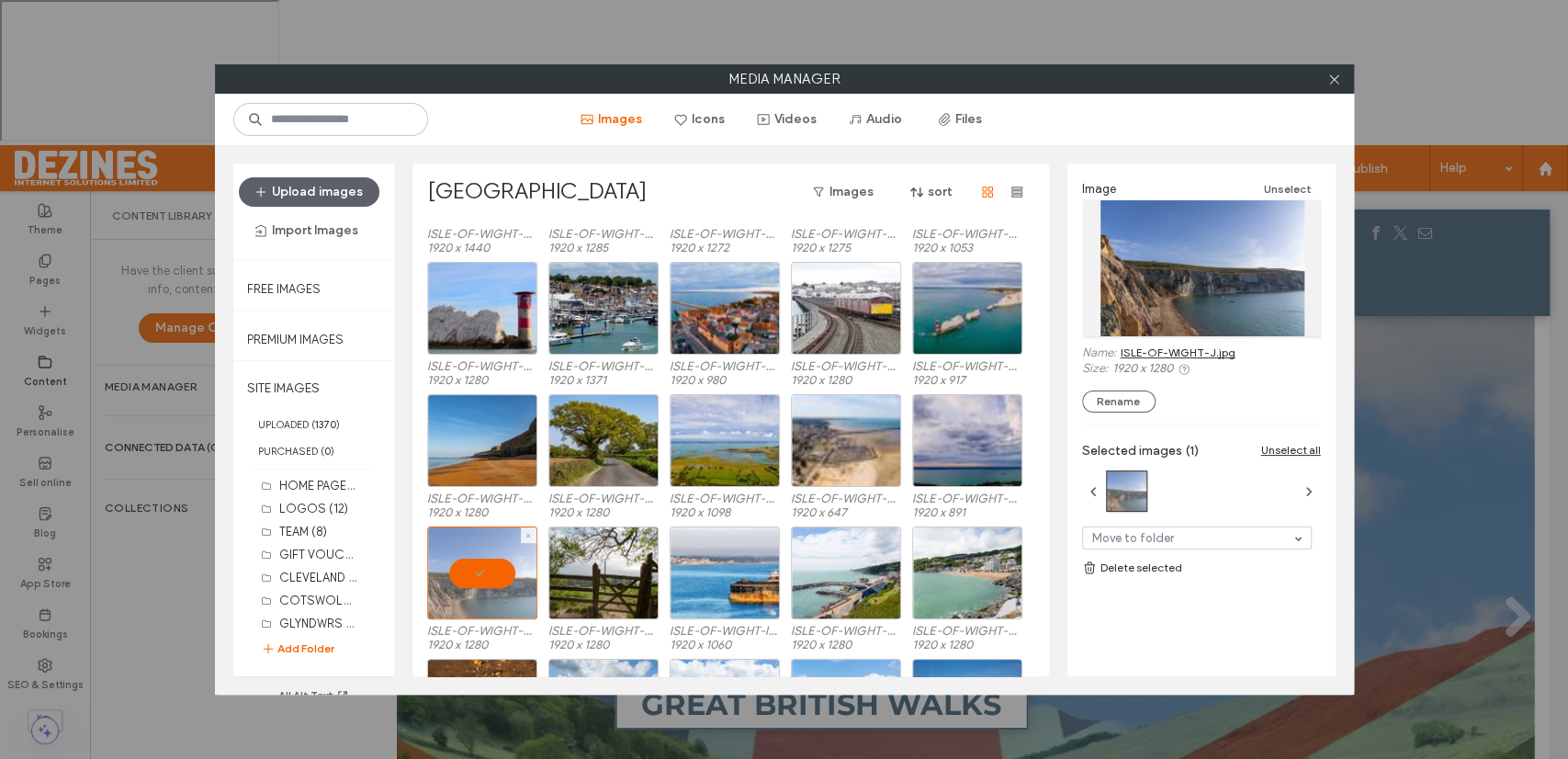
click at [492, 574] on div at bounding box center [482, 573] width 110 height 93
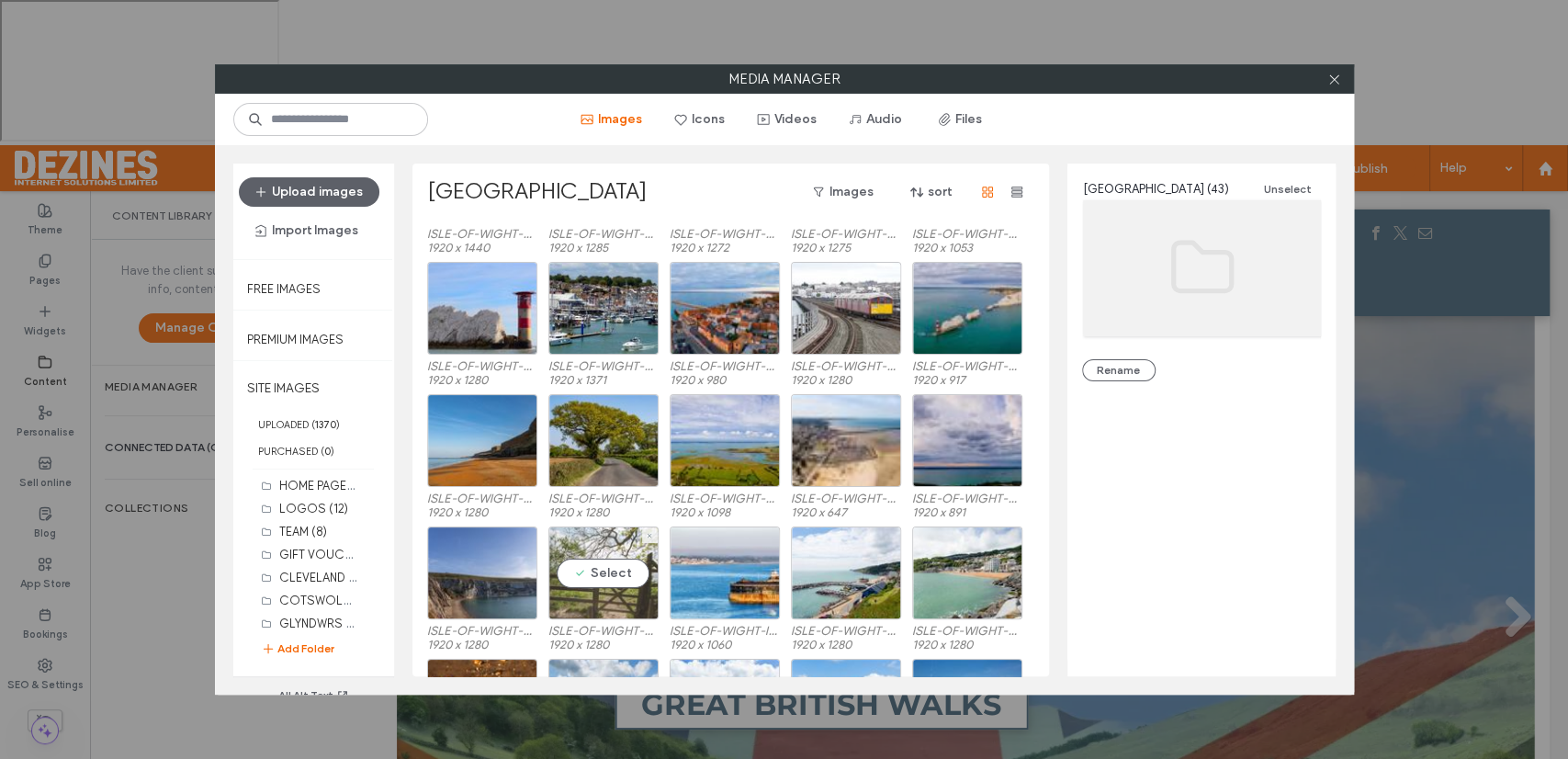
click at [605, 576] on div "Select" at bounding box center [603, 573] width 110 height 93
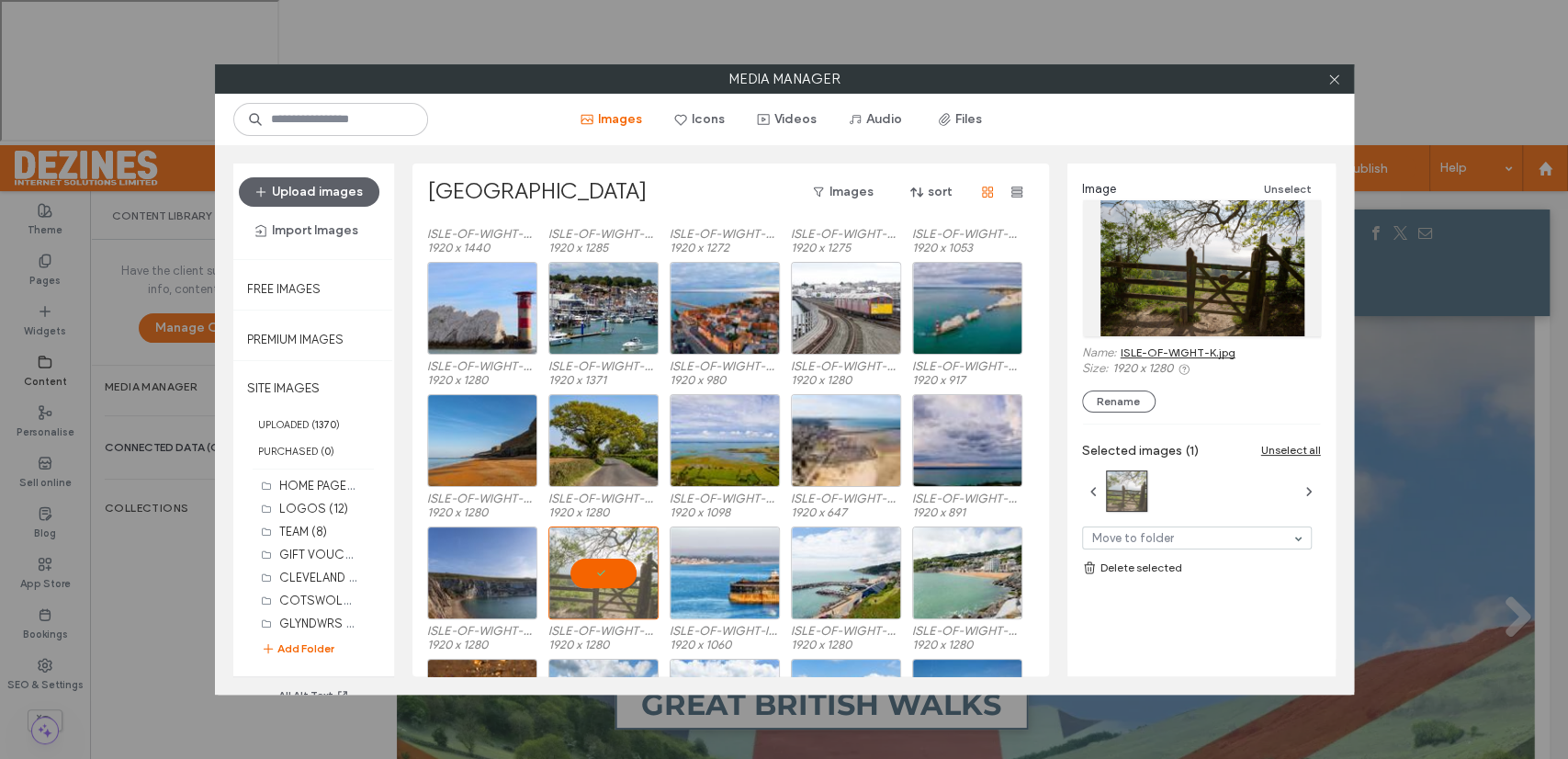
click at [1160, 351] on link "ISLE-OF-WIGHT-K.jpg" at bounding box center [1178, 352] width 115 height 14
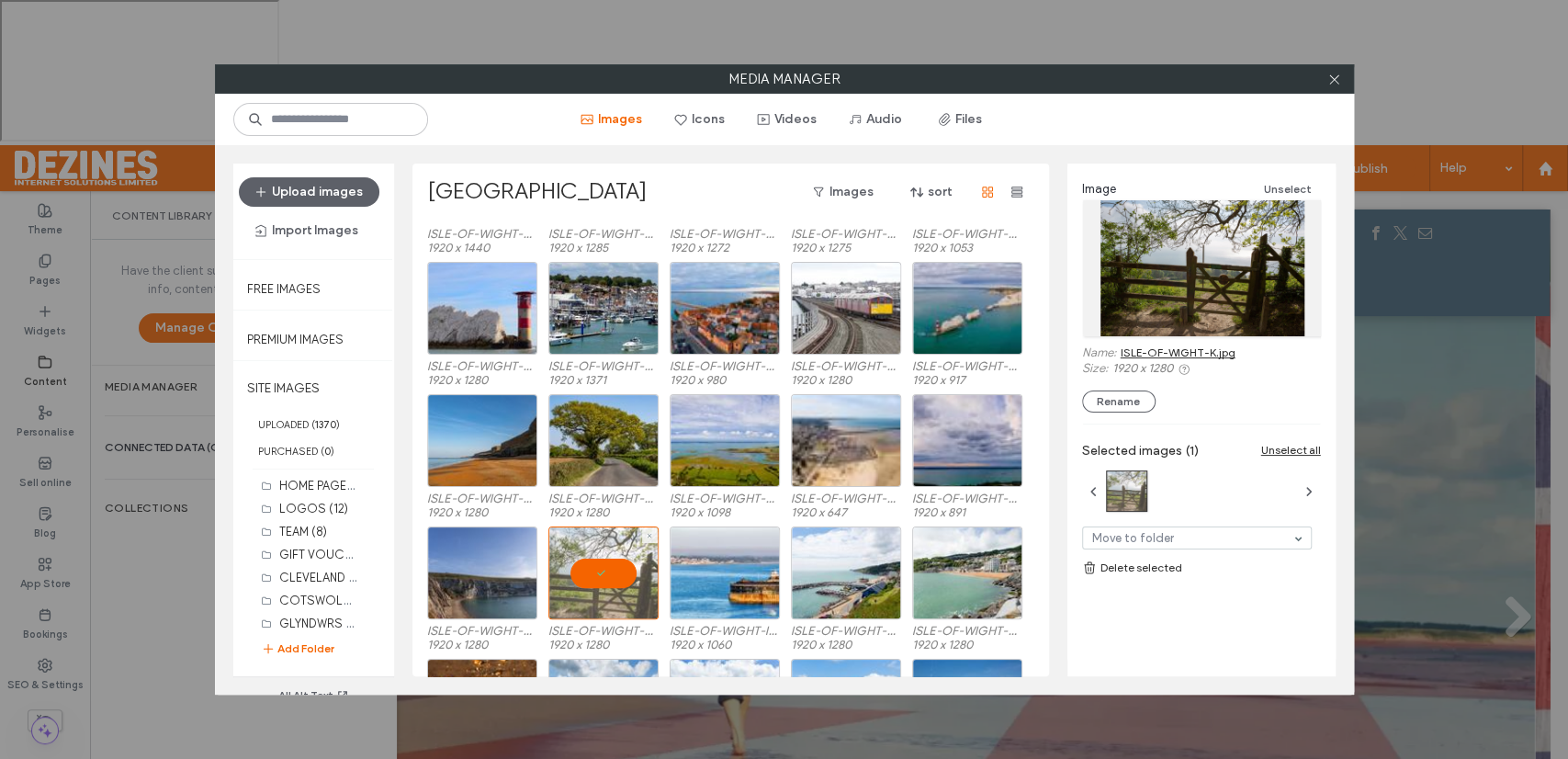
click at [597, 572] on div at bounding box center [603, 573] width 110 height 93
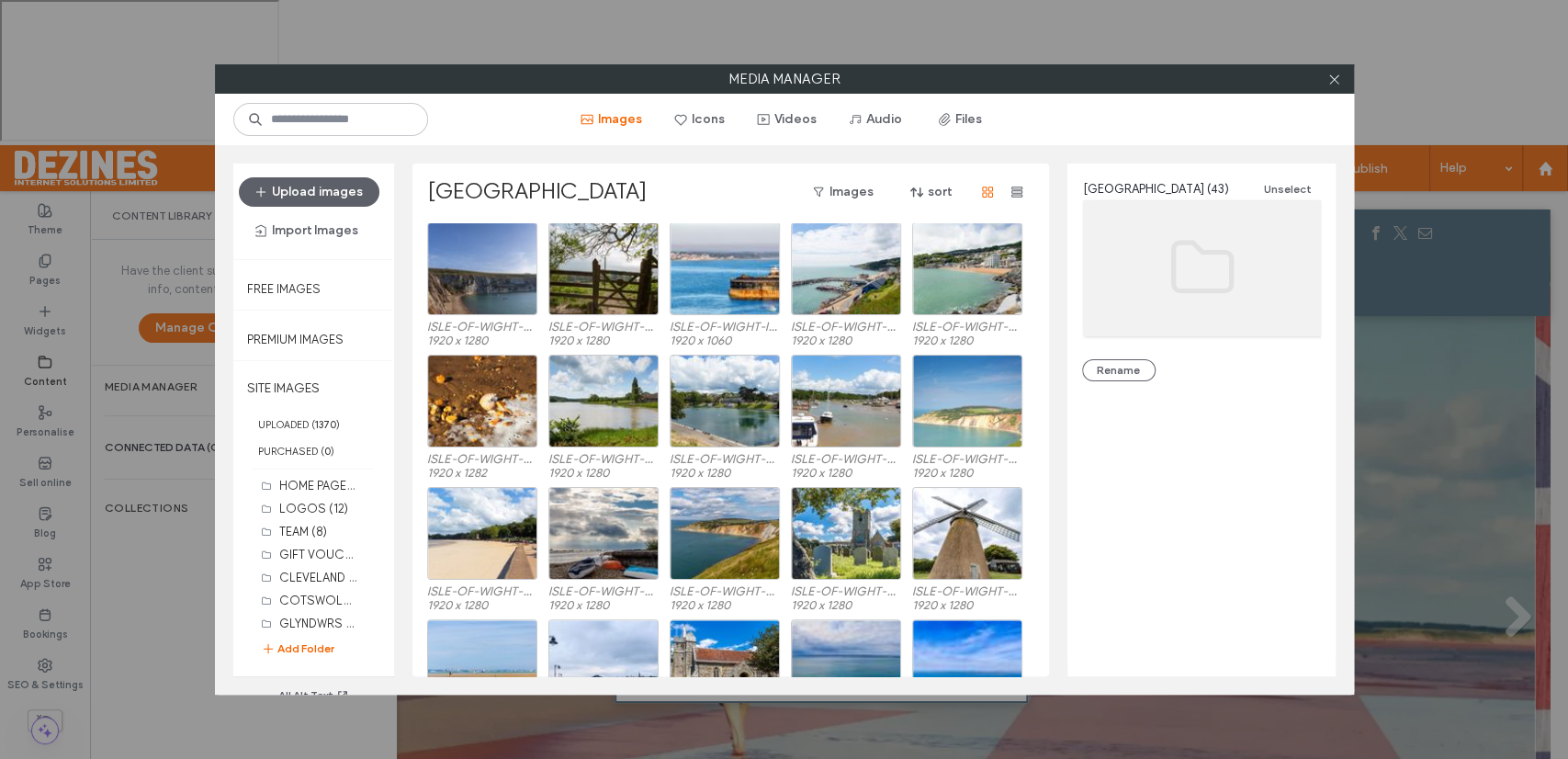
scroll to position [427, 0]
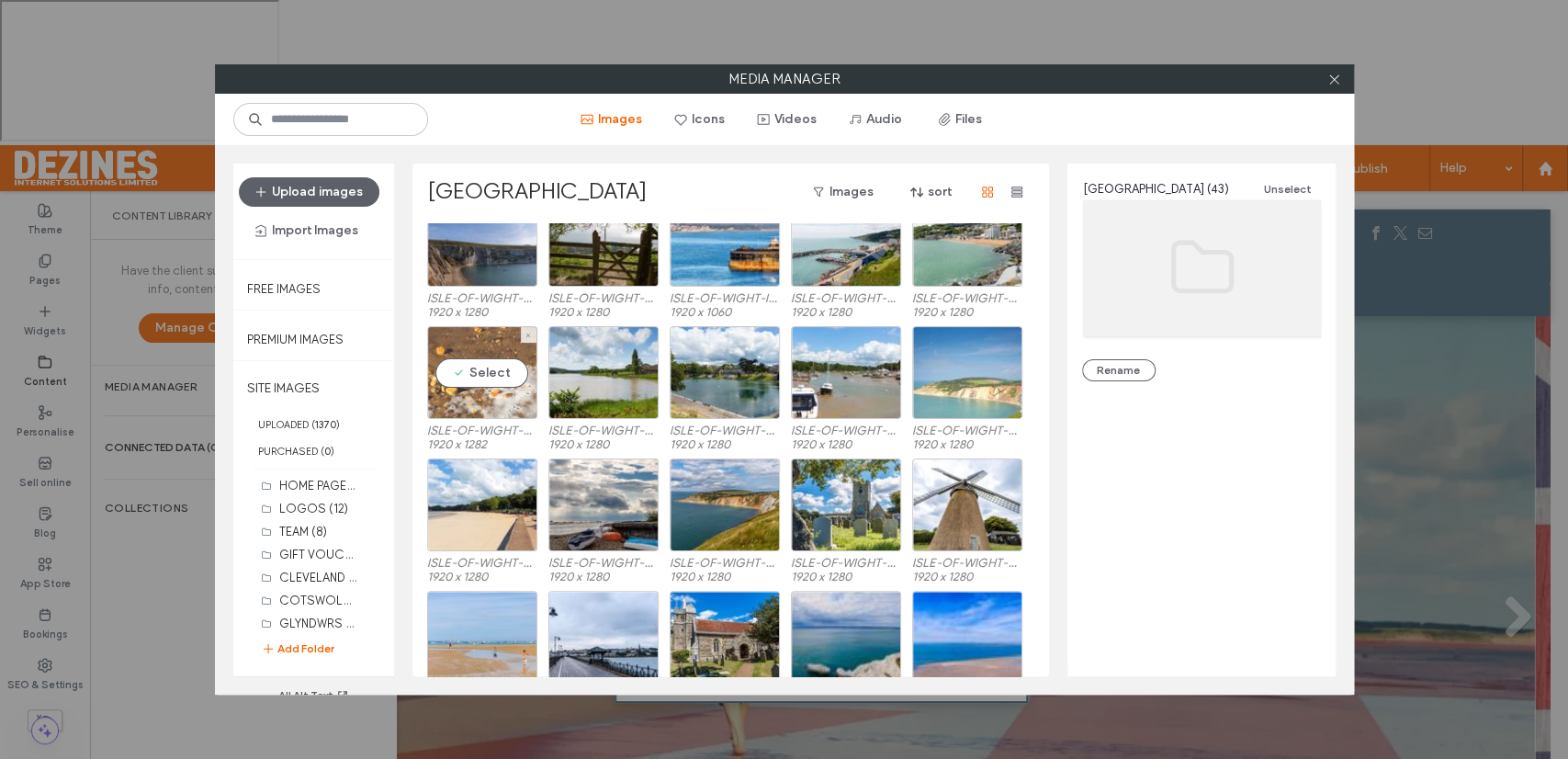
click at [487, 370] on div "Select" at bounding box center [482, 372] width 110 height 93
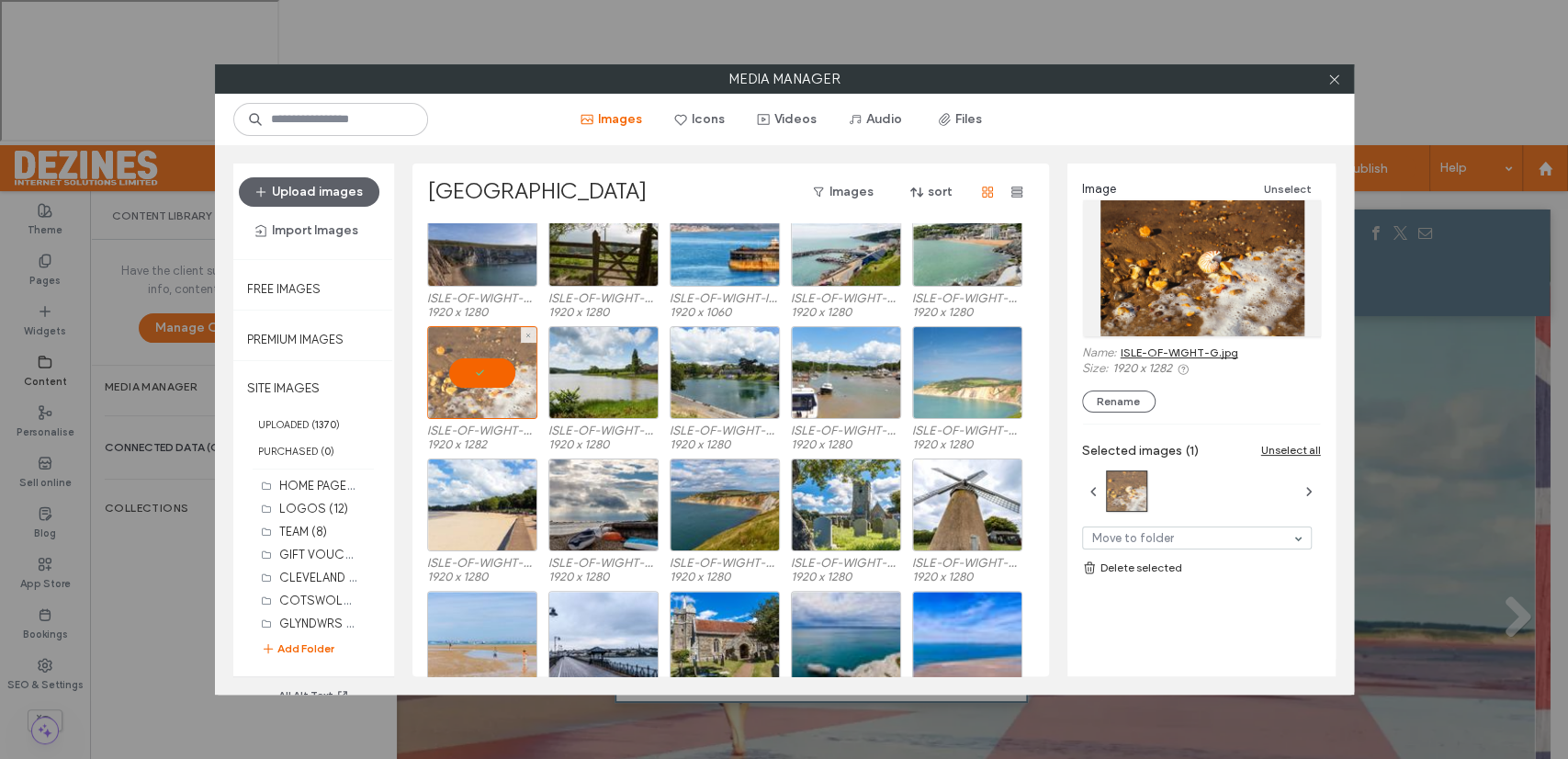
click at [487, 370] on div at bounding box center [482, 372] width 110 height 93
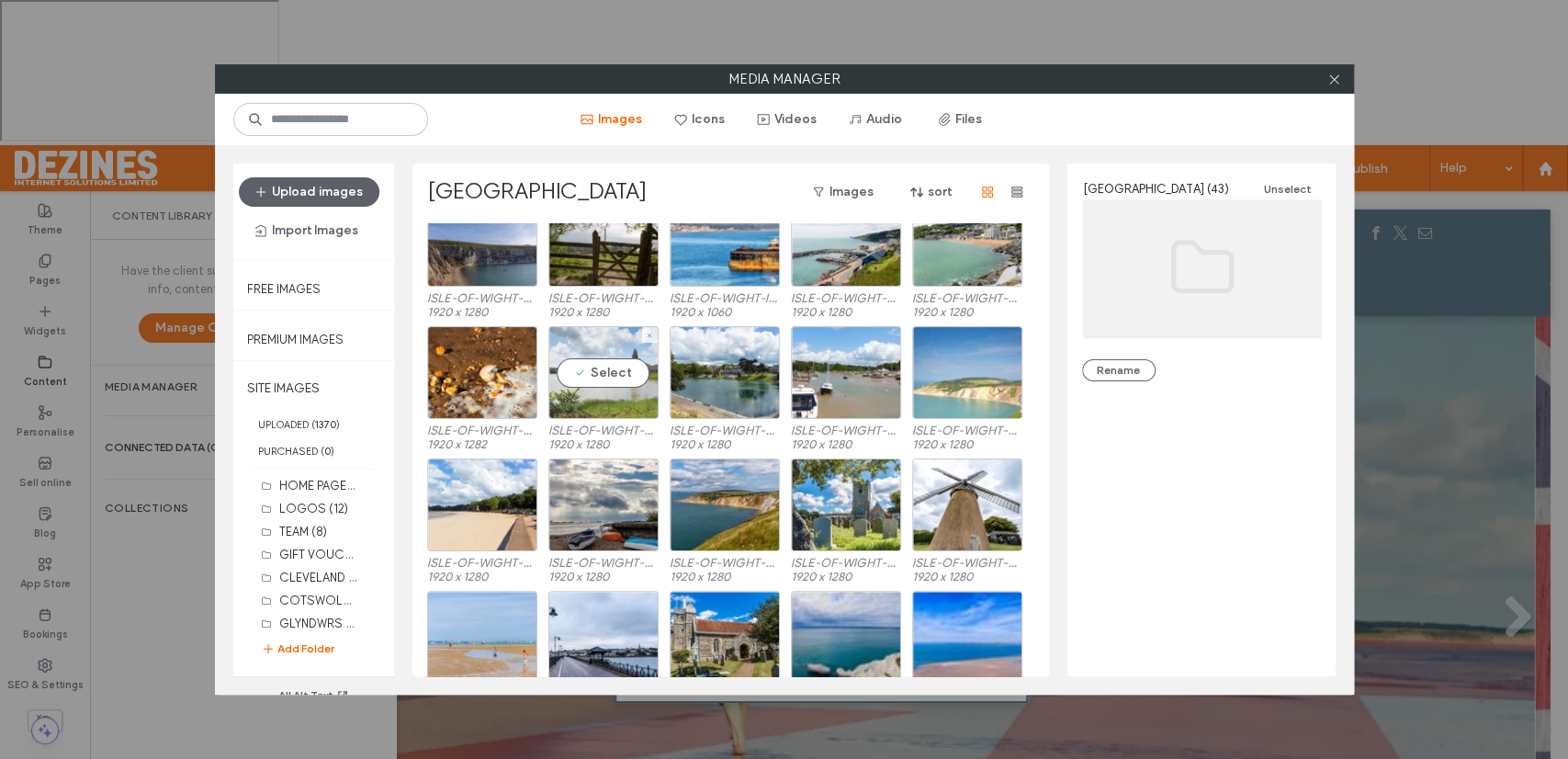
click at [595, 368] on div "Select" at bounding box center [603, 372] width 110 height 93
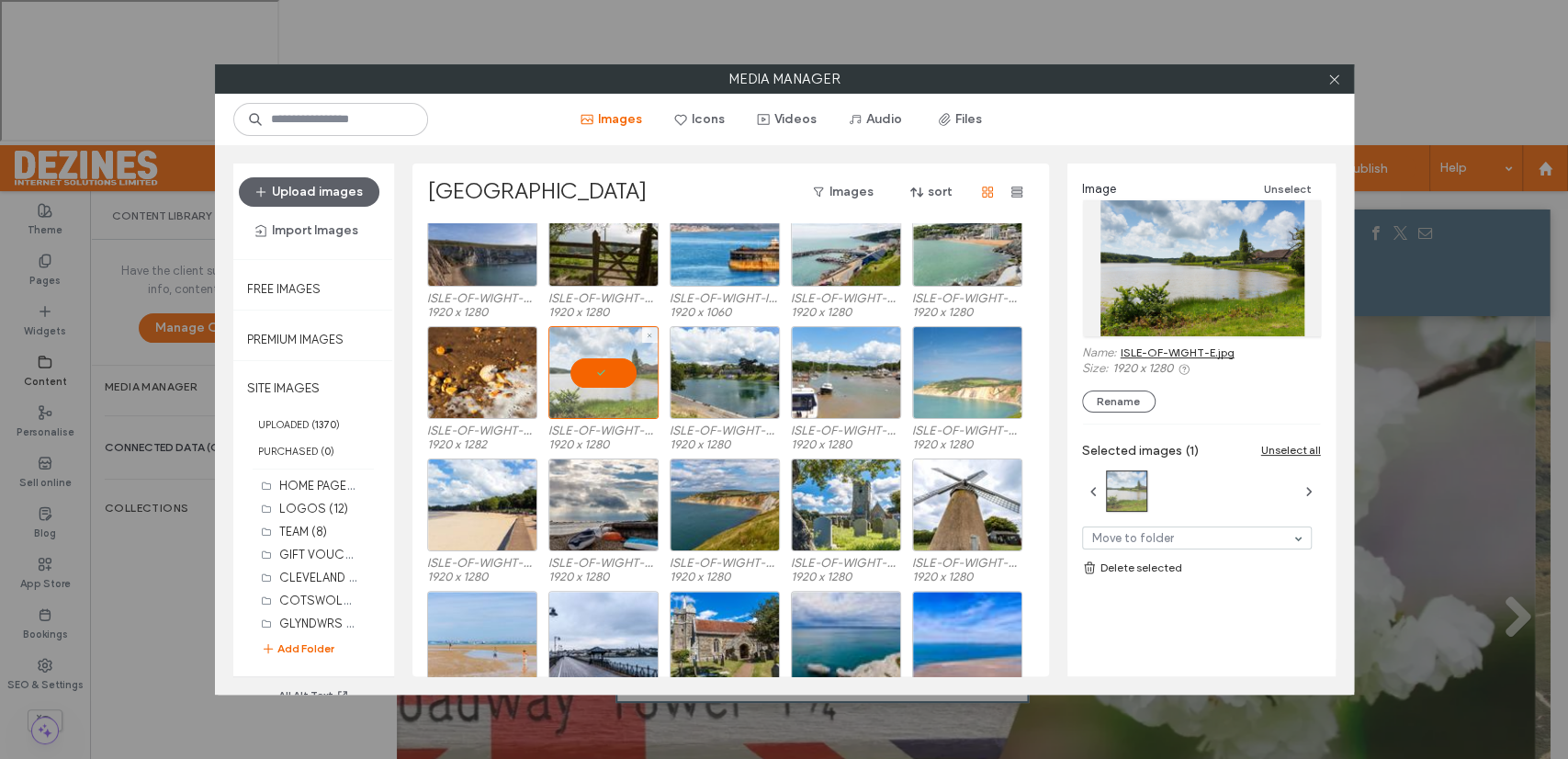
click at [595, 368] on div at bounding box center [603, 372] width 110 height 93
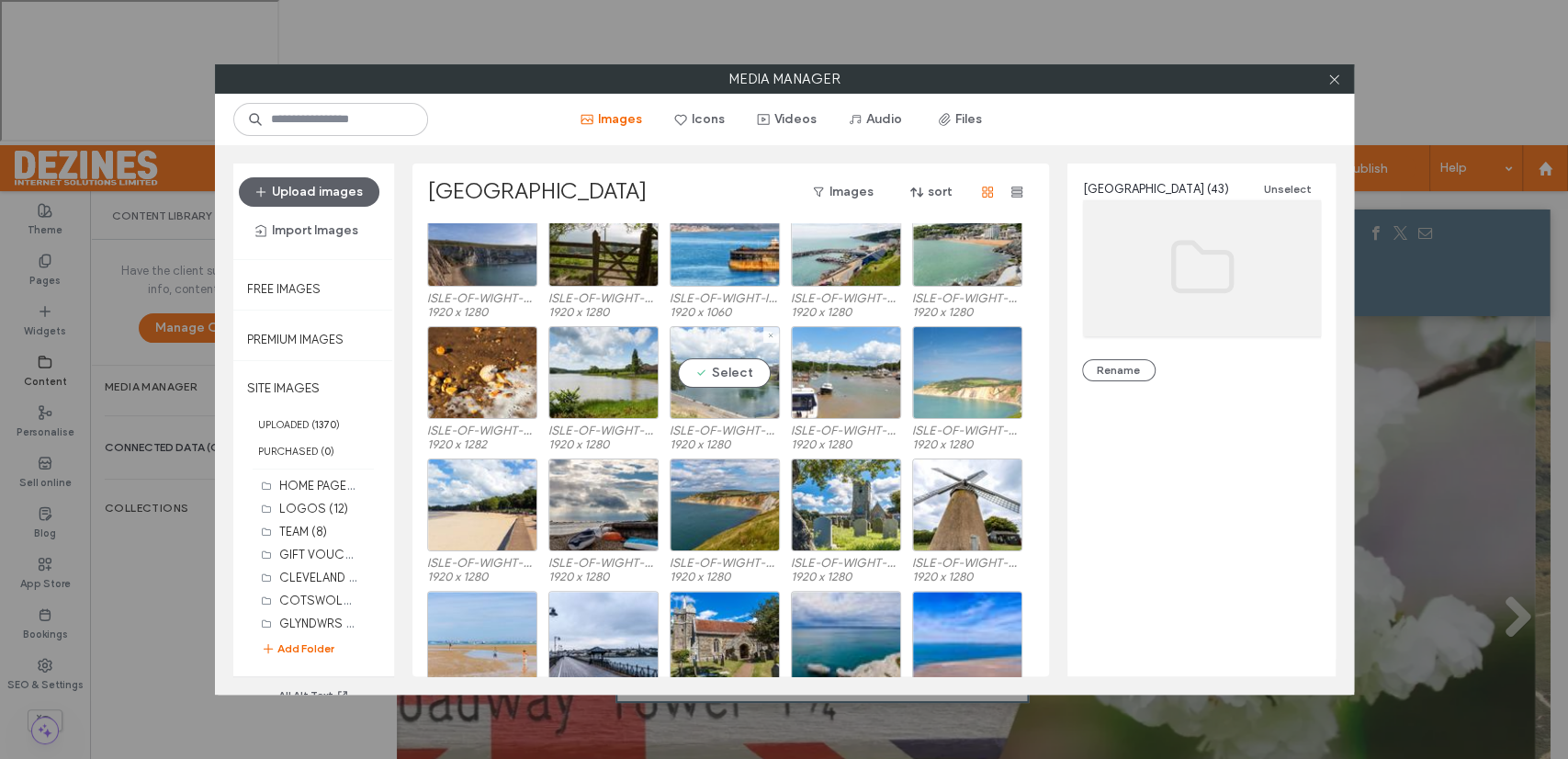
click at [719, 369] on div "Select" at bounding box center [725, 372] width 110 height 93
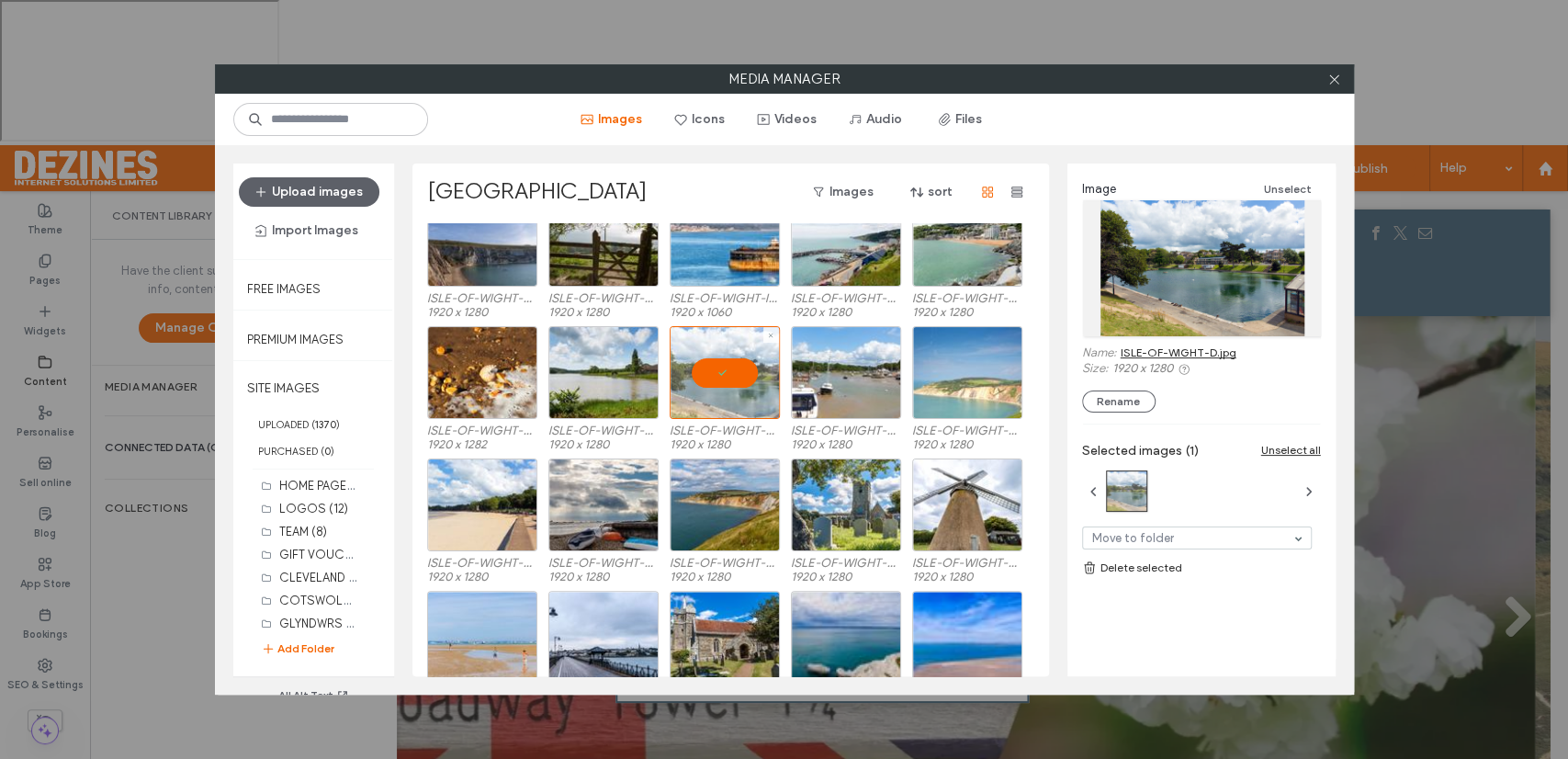
click at [719, 369] on div at bounding box center [725, 372] width 110 height 93
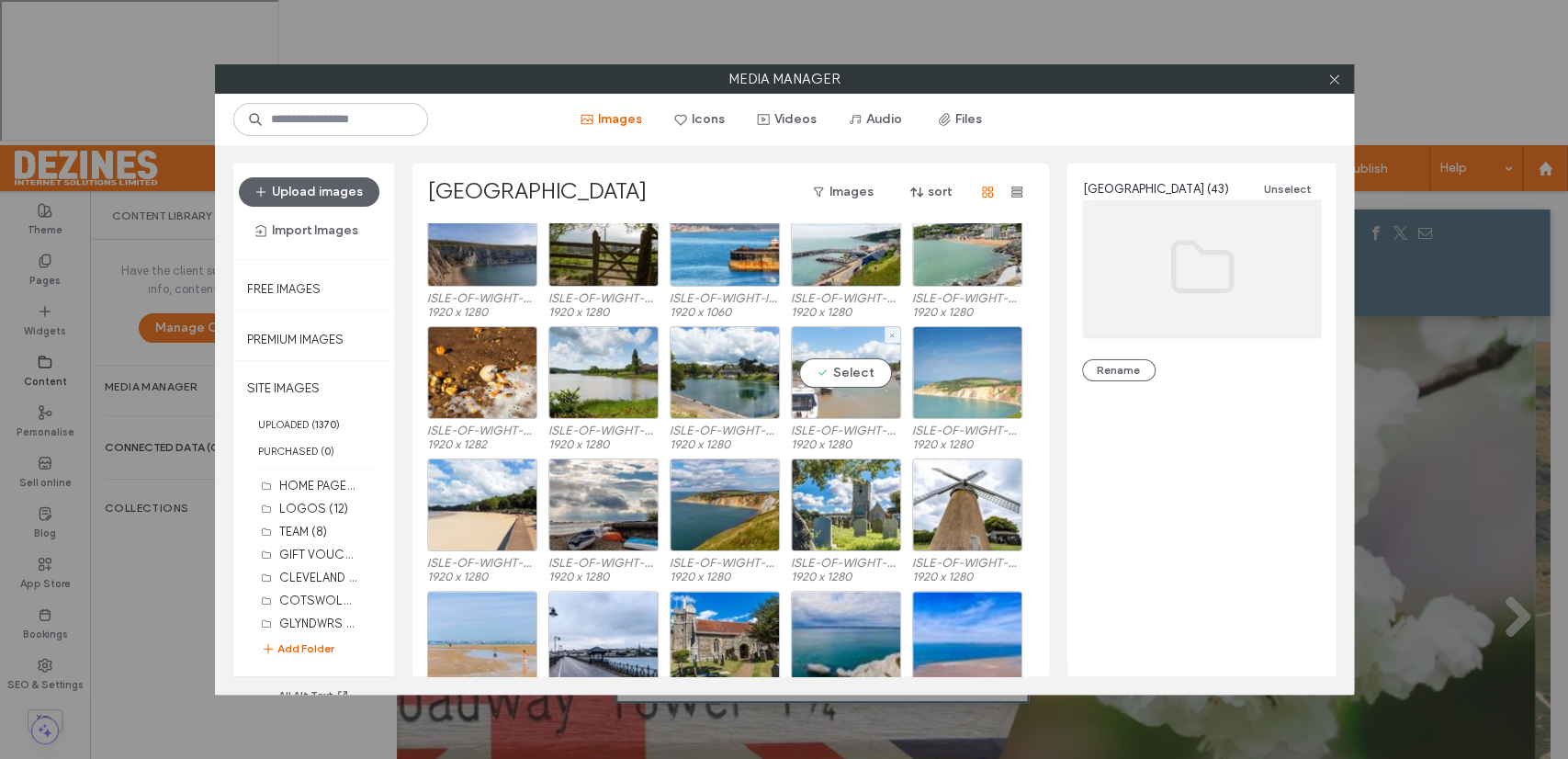
click at [845, 374] on div "Select" at bounding box center [846, 372] width 110 height 93
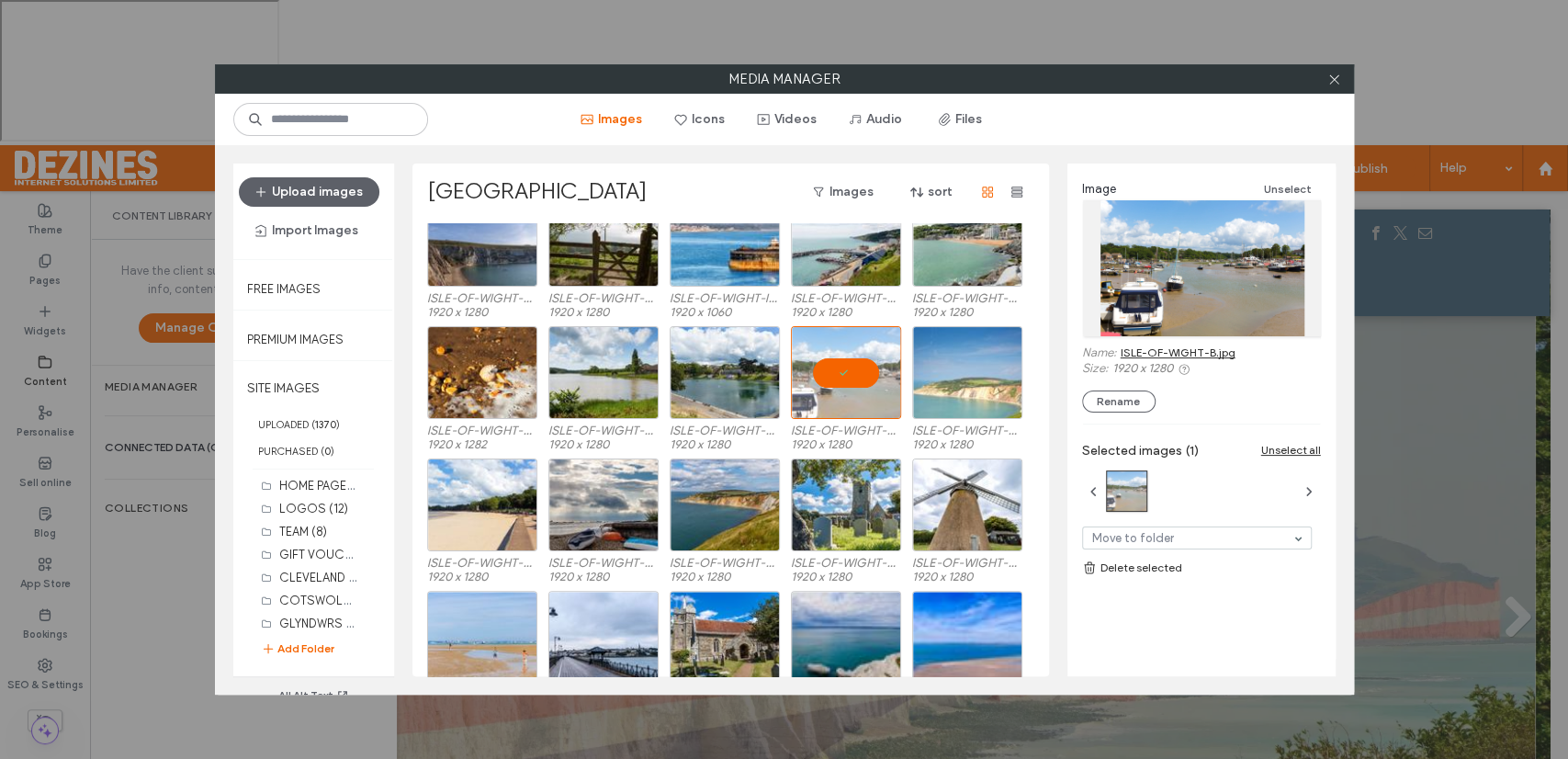
click at [1186, 350] on link "ISLE-OF-WIGHT-B.jpg" at bounding box center [1178, 352] width 115 height 14
click at [844, 367] on div at bounding box center [846, 372] width 110 height 93
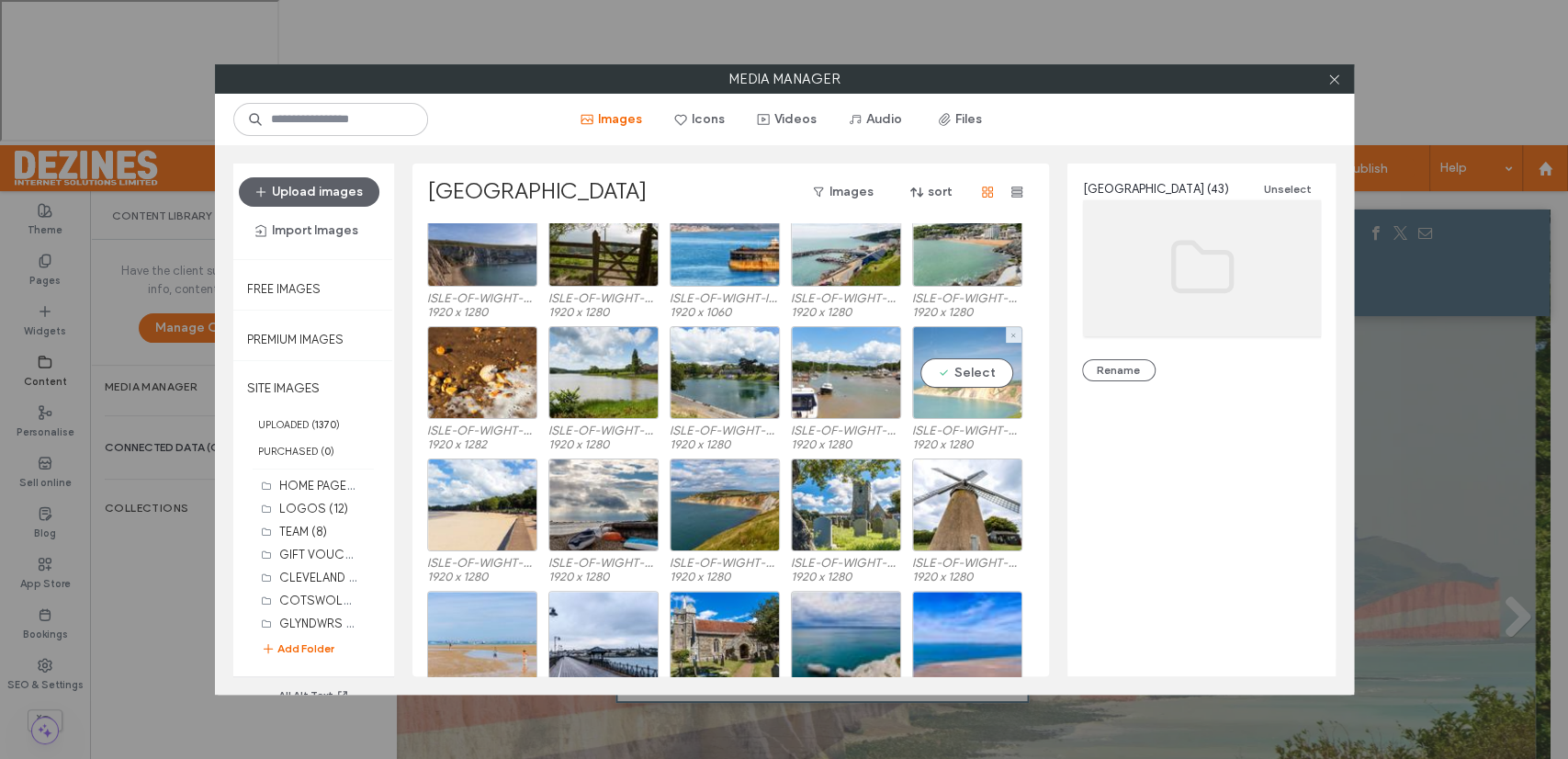
click at [972, 368] on div "Select" at bounding box center [967, 372] width 110 height 93
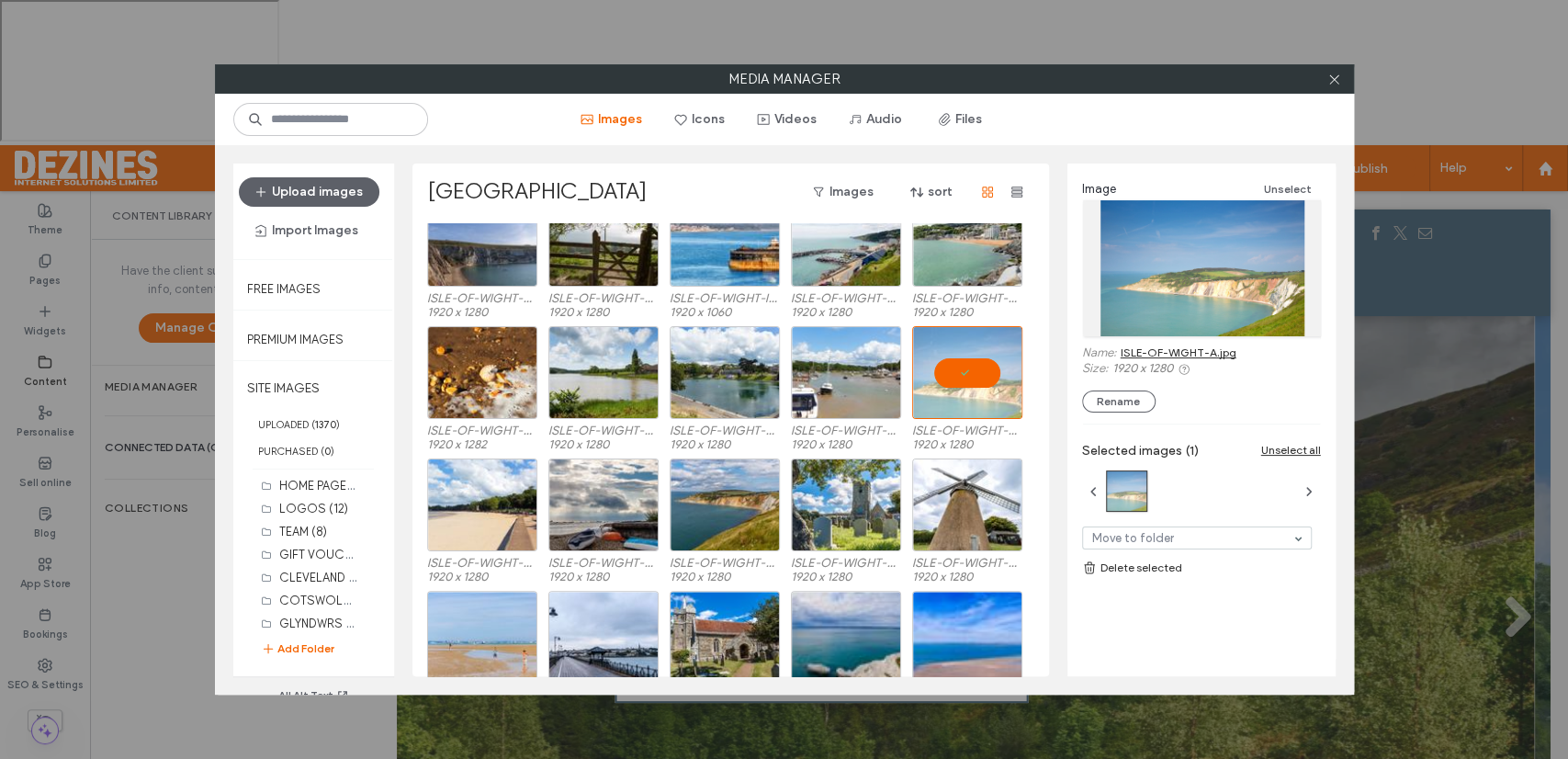
click at [1132, 348] on link "ISLE-OF-WIGHT-A.jpg" at bounding box center [1179, 352] width 116 height 14
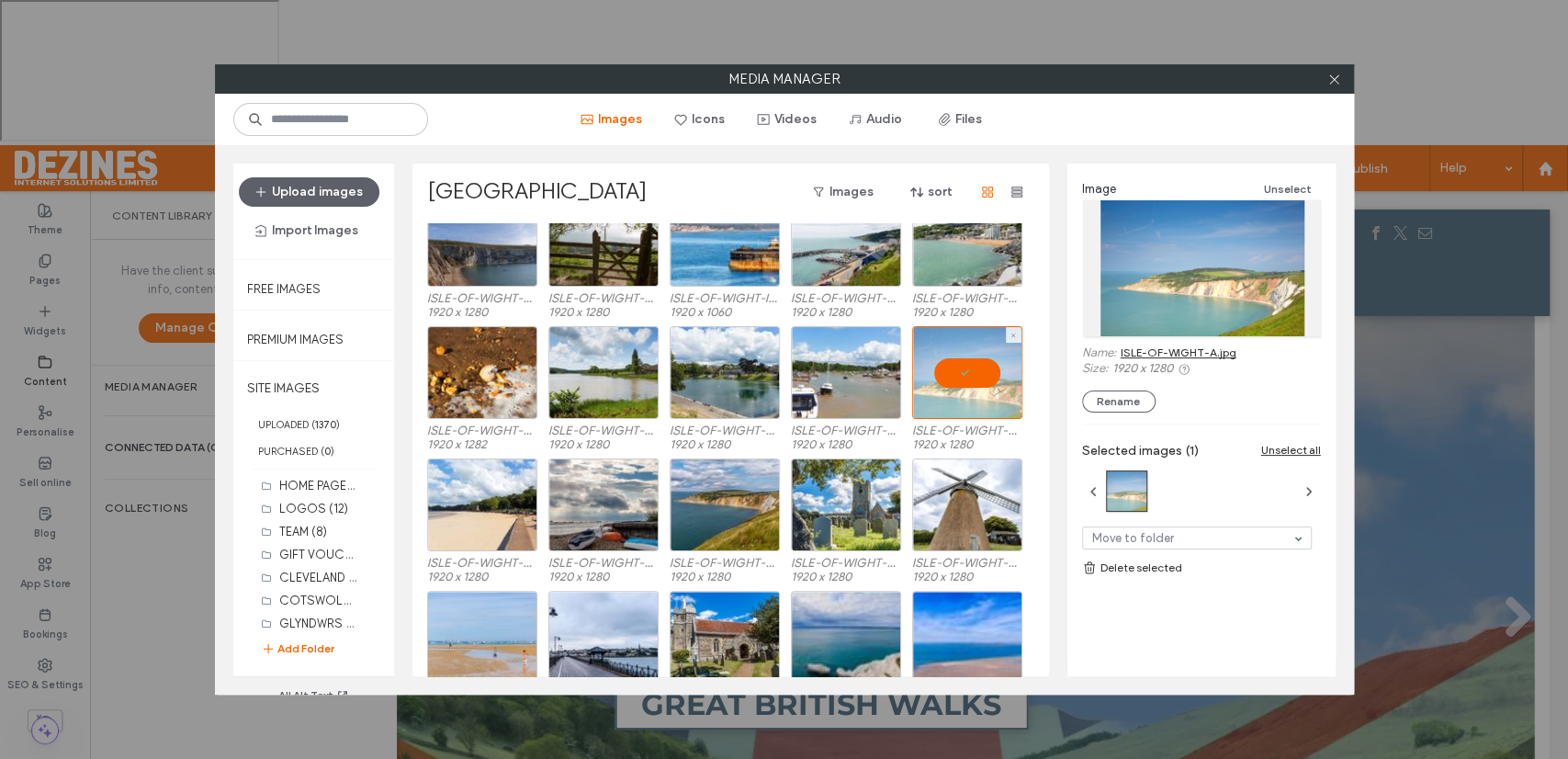
click at [970, 375] on div at bounding box center [967, 372] width 110 height 93
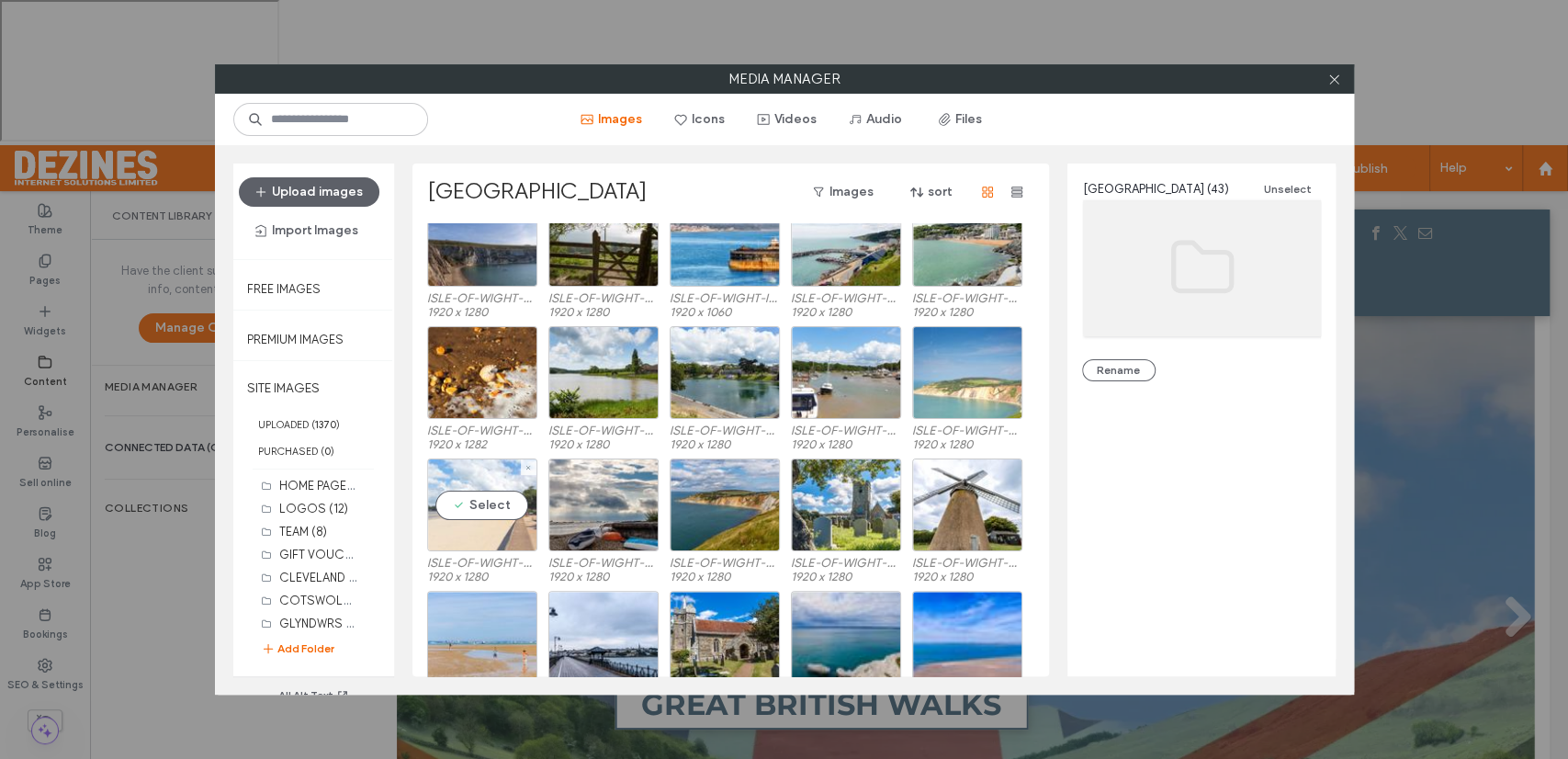
click at [486, 504] on div "Select" at bounding box center [482, 505] width 110 height 93
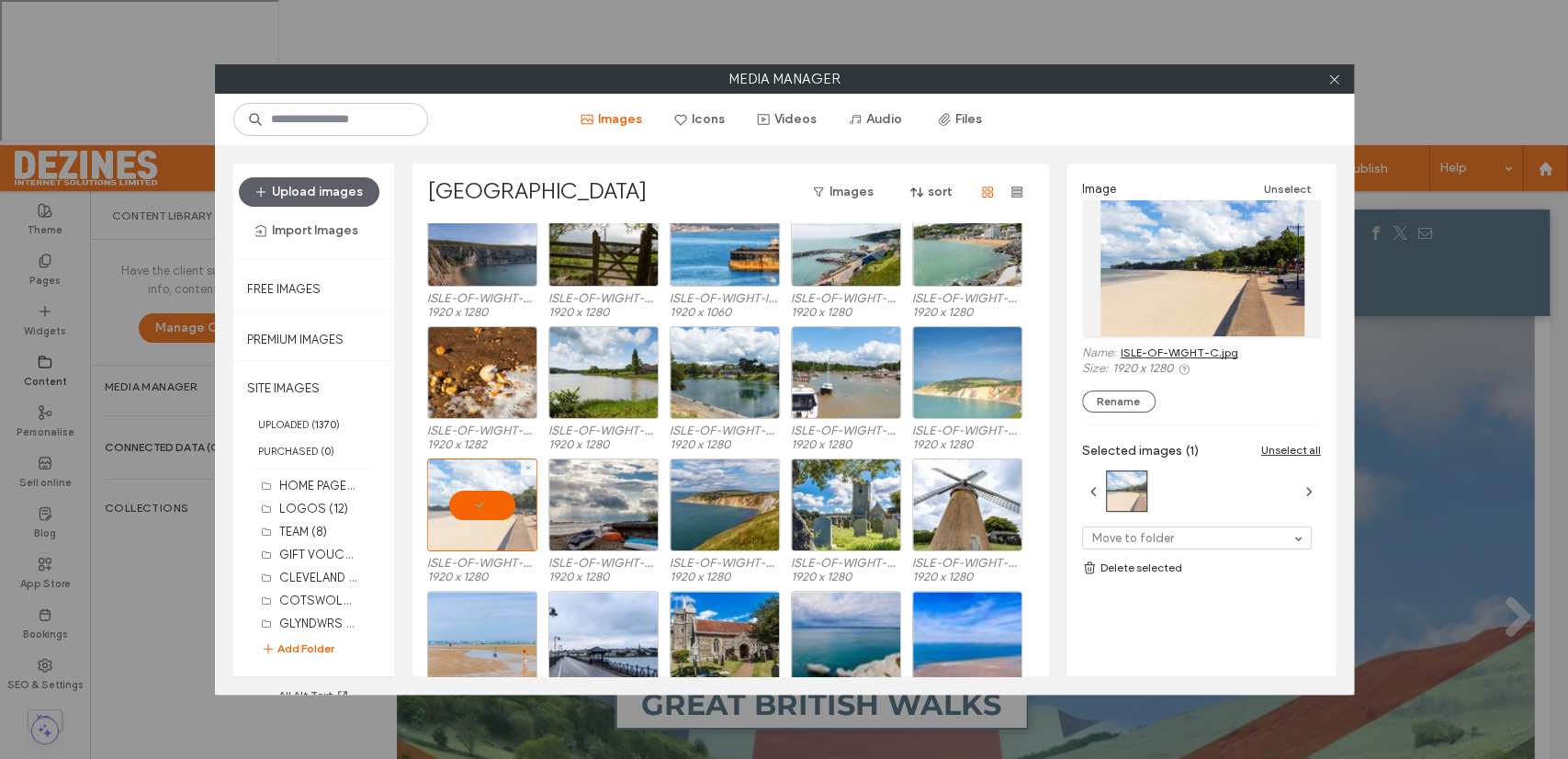
click at [486, 504] on div at bounding box center [482, 505] width 110 height 93
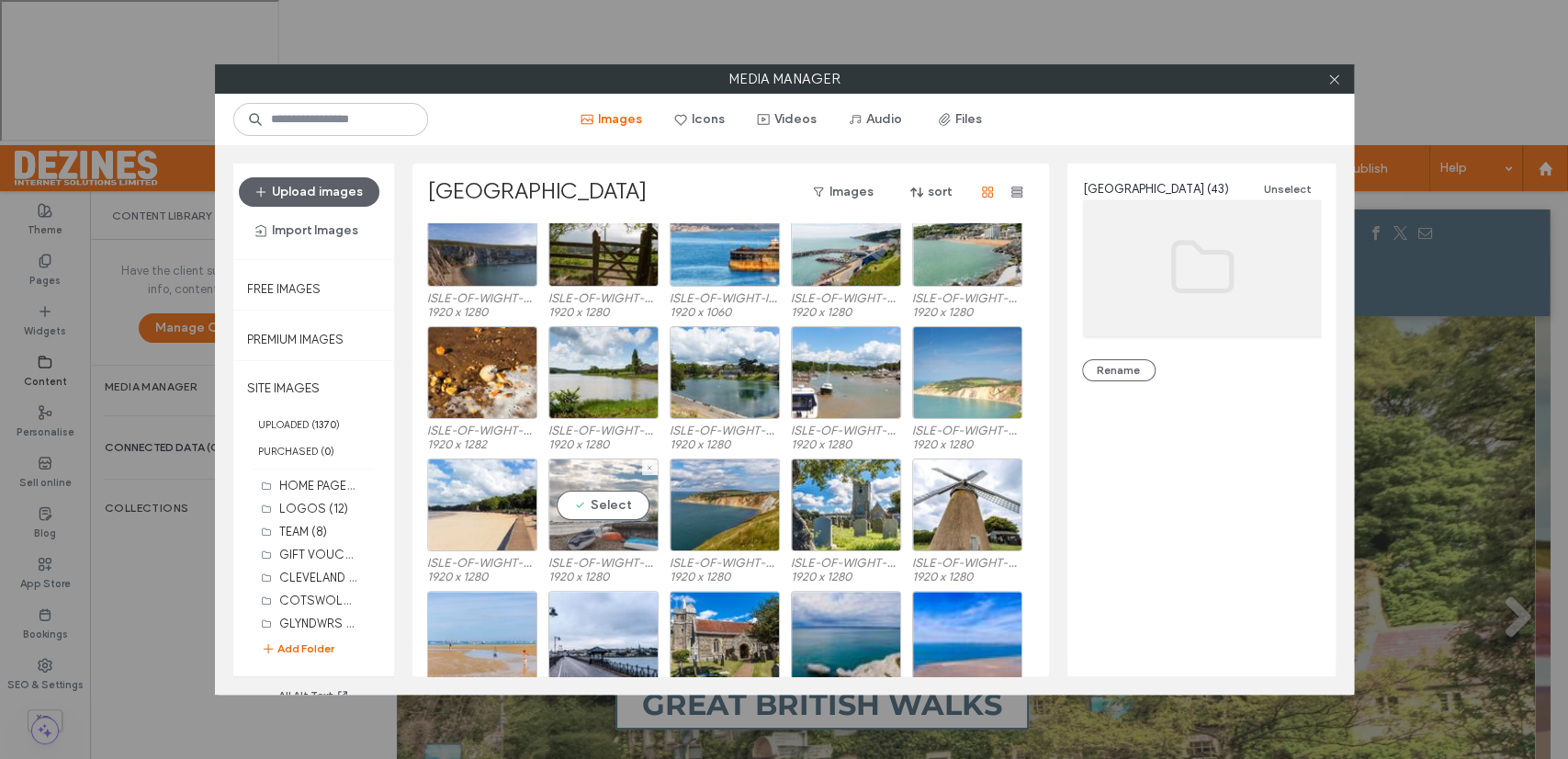
click at [609, 512] on div "Select" at bounding box center [603, 505] width 110 height 93
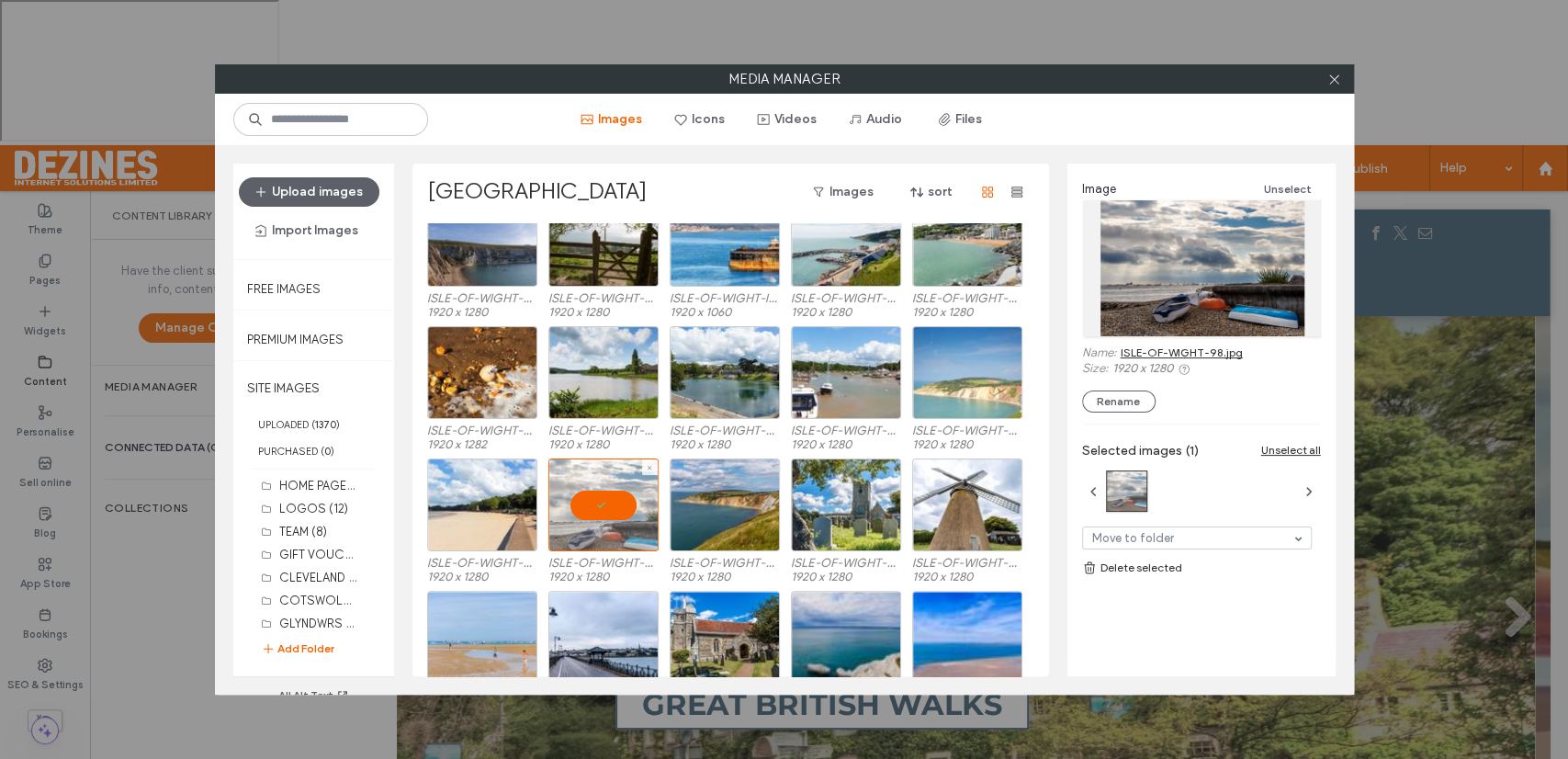
click at [609, 512] on div at bounding box center [603, 505] width 110 height 93
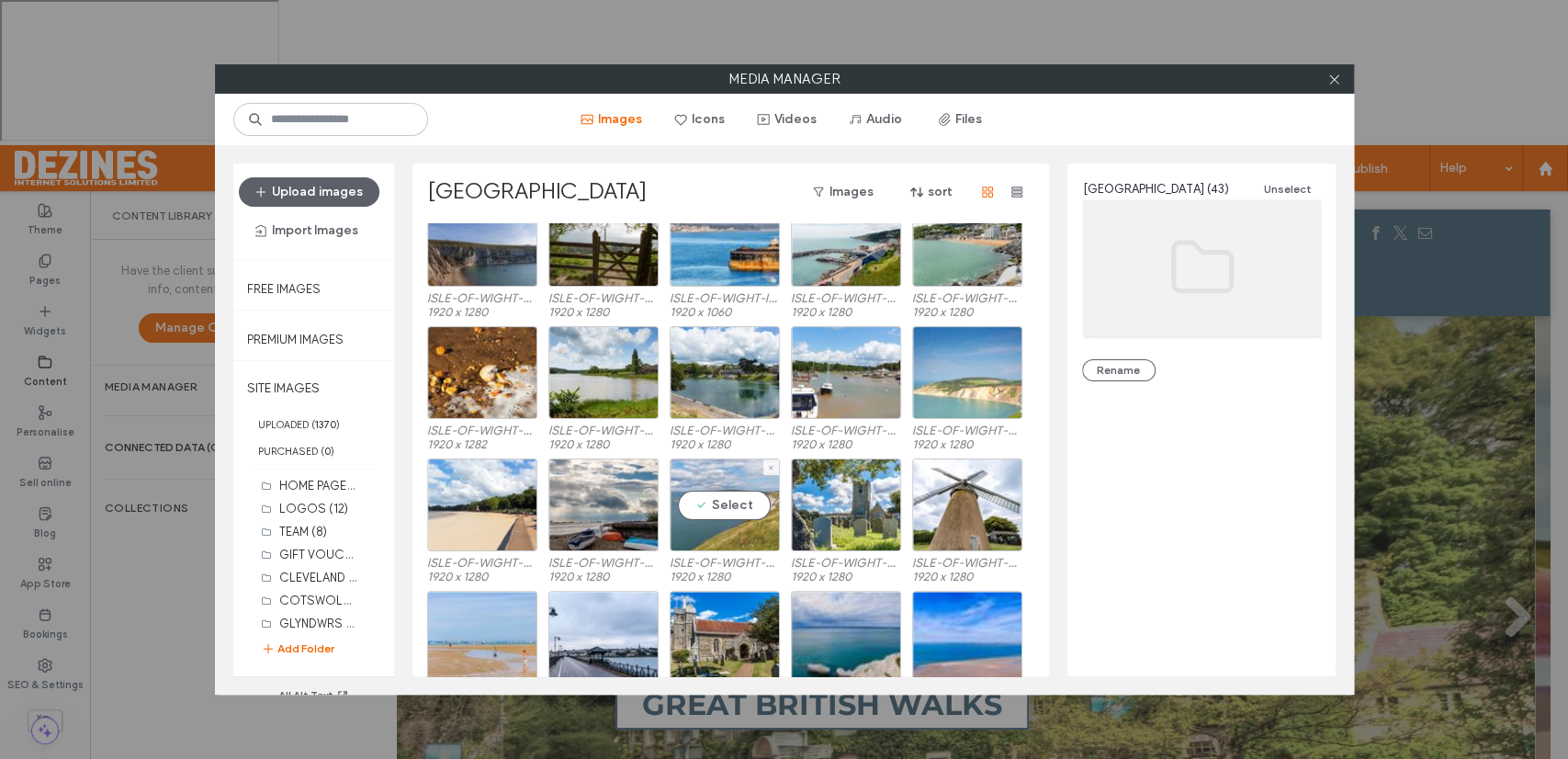
click at [723, 506] on div "Select" at bounding box center [725, 505] width 110 height 93
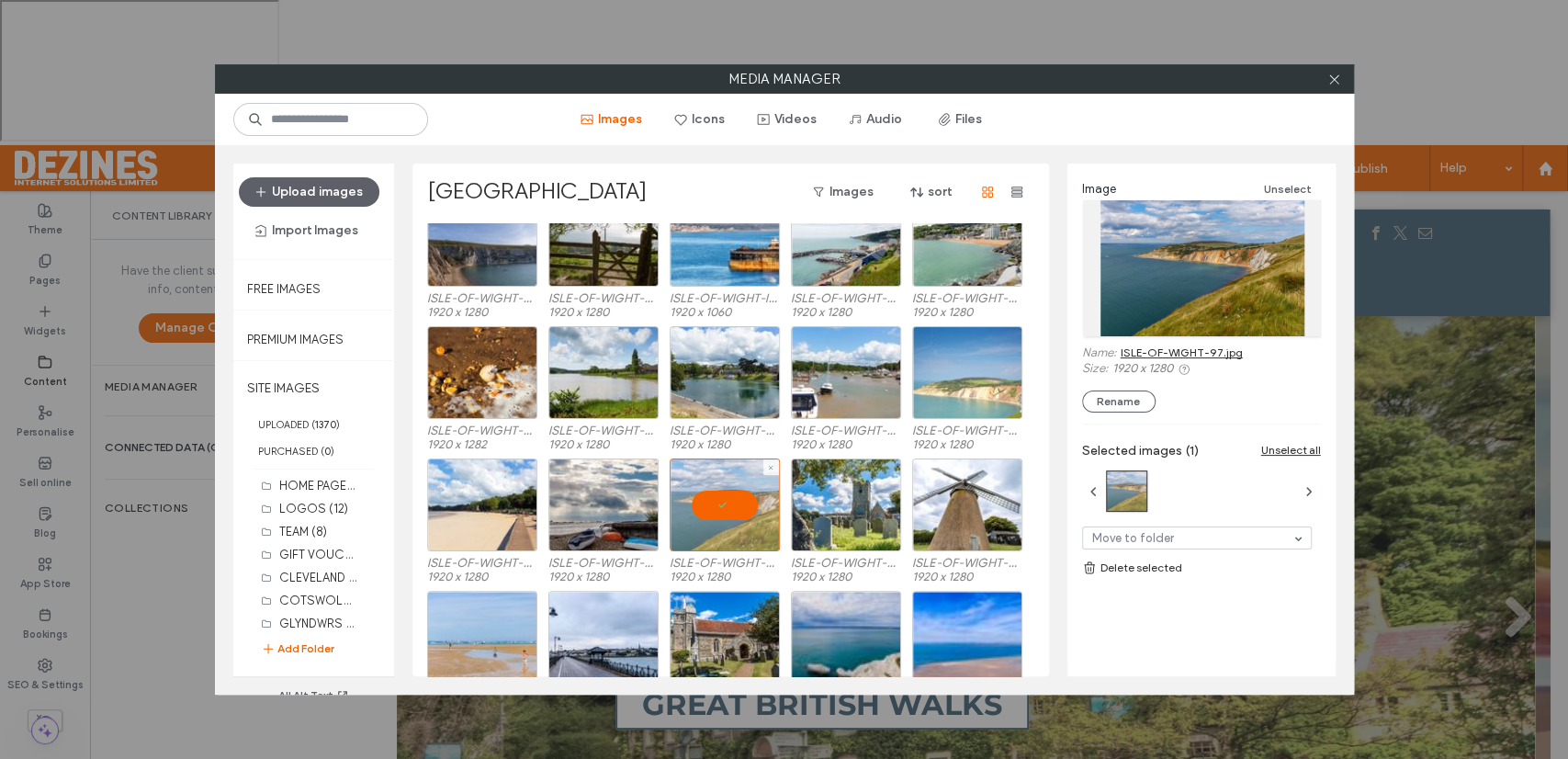
click at [723, 506] on div at bounding box center [725, 505] width 110 height 93
click at [852, 500] on div "Select" at bounding box center [846, 505] width 110 height 93
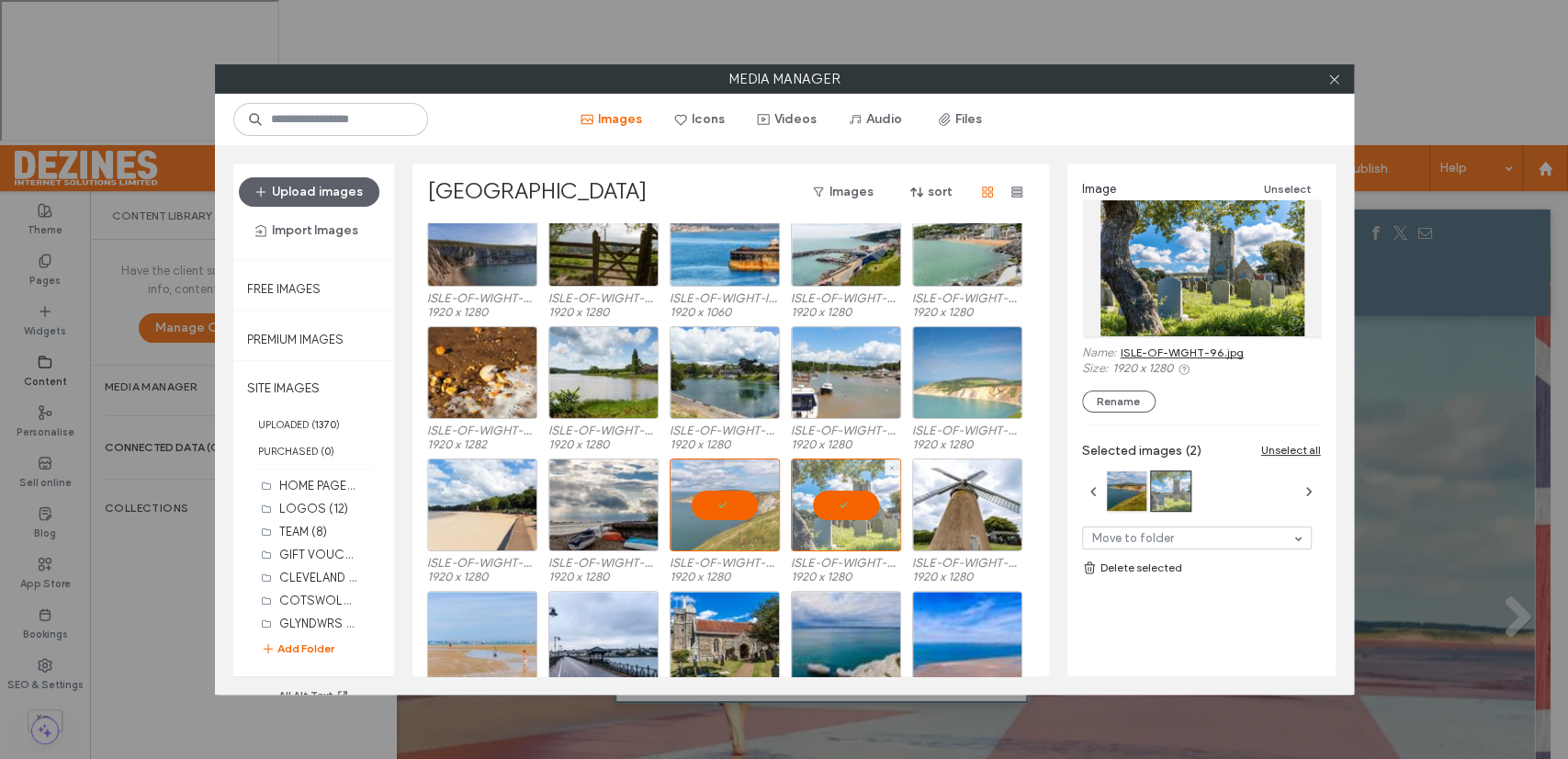
click at [852, 500] on div at bounding box center [846, 505] width 110 height 93
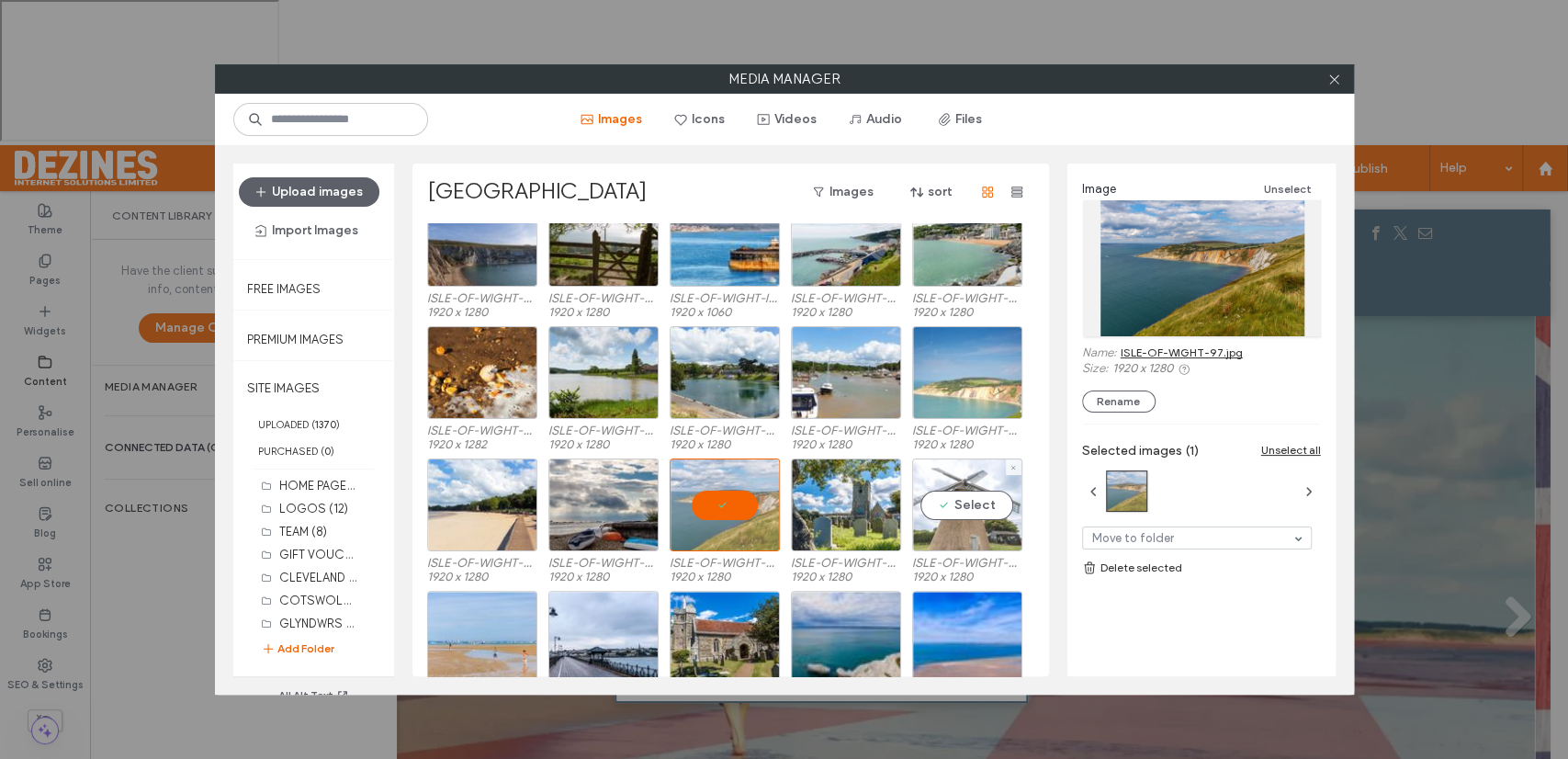
click at [962, 502] on div "Select" at bounding box center [967, 505] width 110 height 93
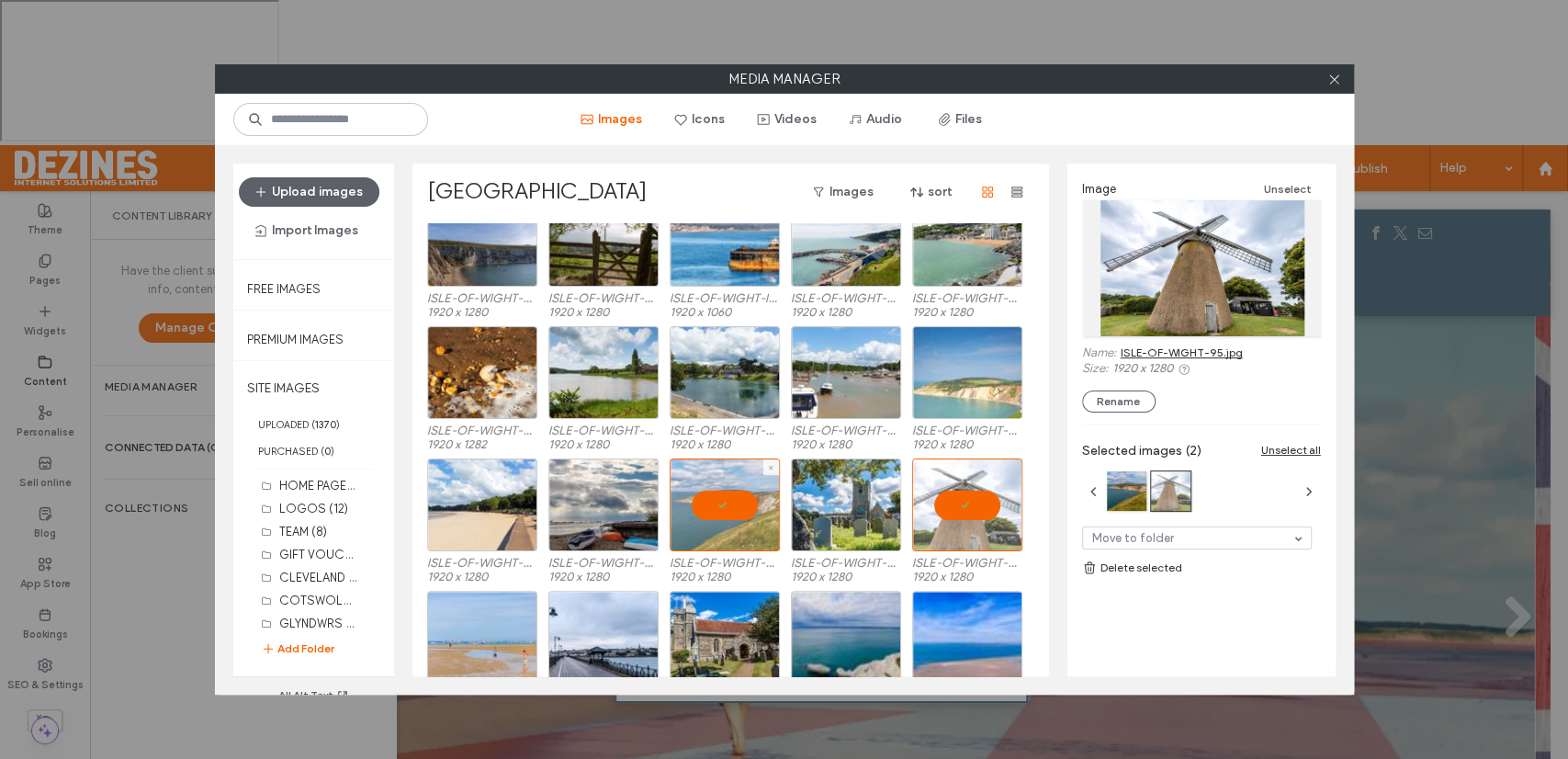
click at [712, 506] on div at bounding box center [725, 505] width 110 height 93
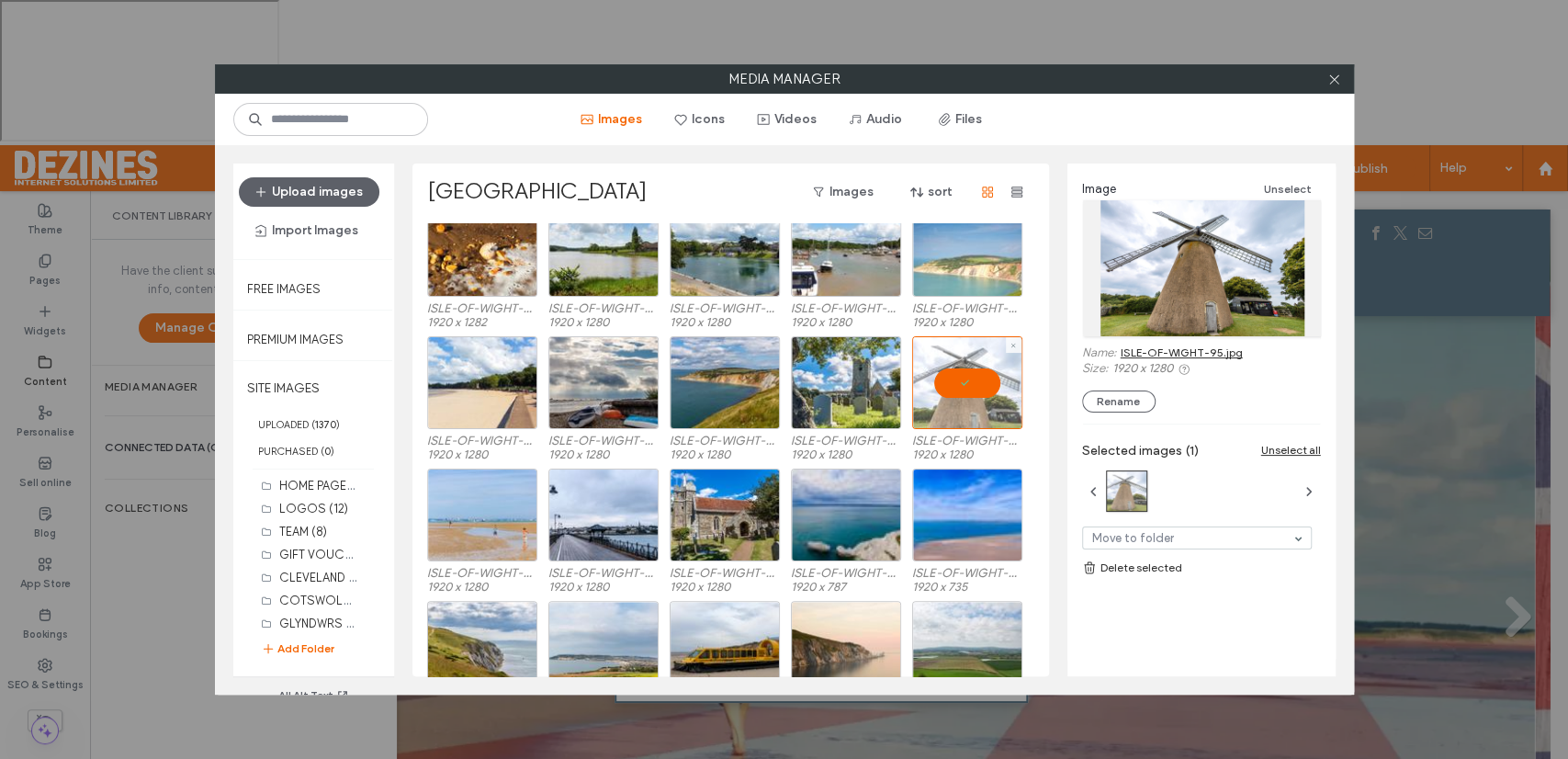
scroll to position [580, 0]
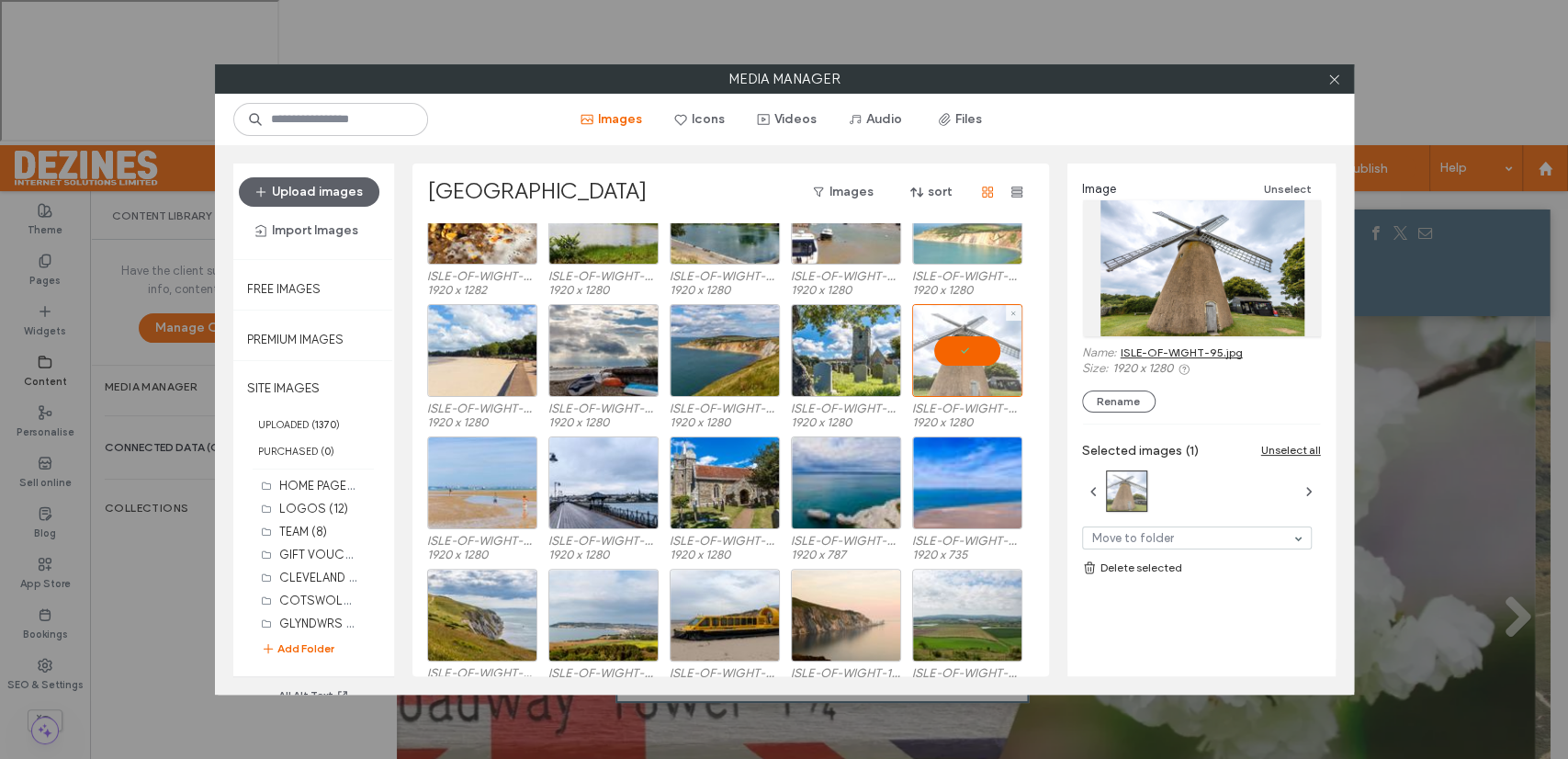
click at [972, 351] on div at bounding box center [967, 351] width 110 height 93
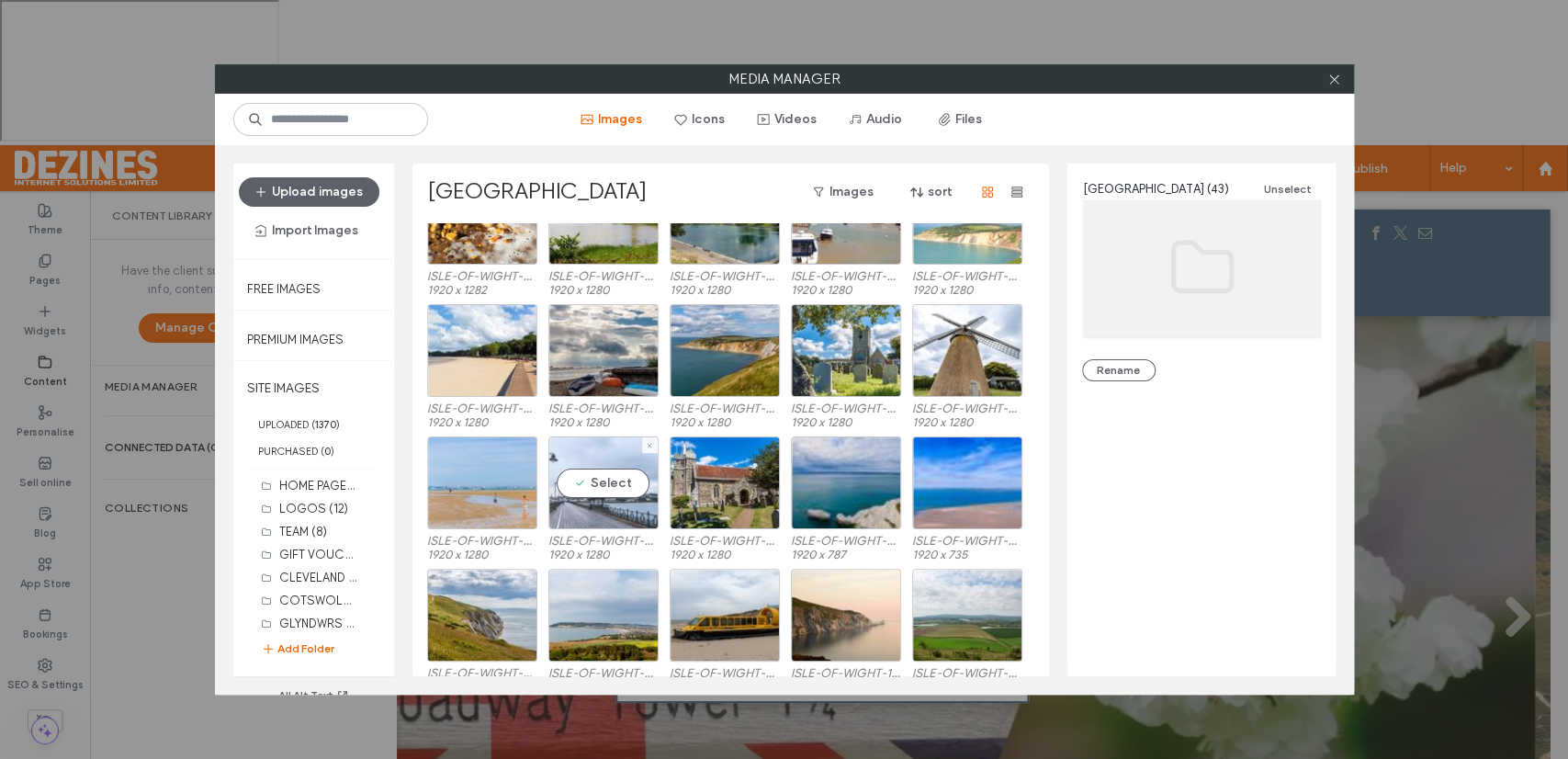
click at [593, 490] on div "Select" at bounding box center [603, 483] width 110 height 93
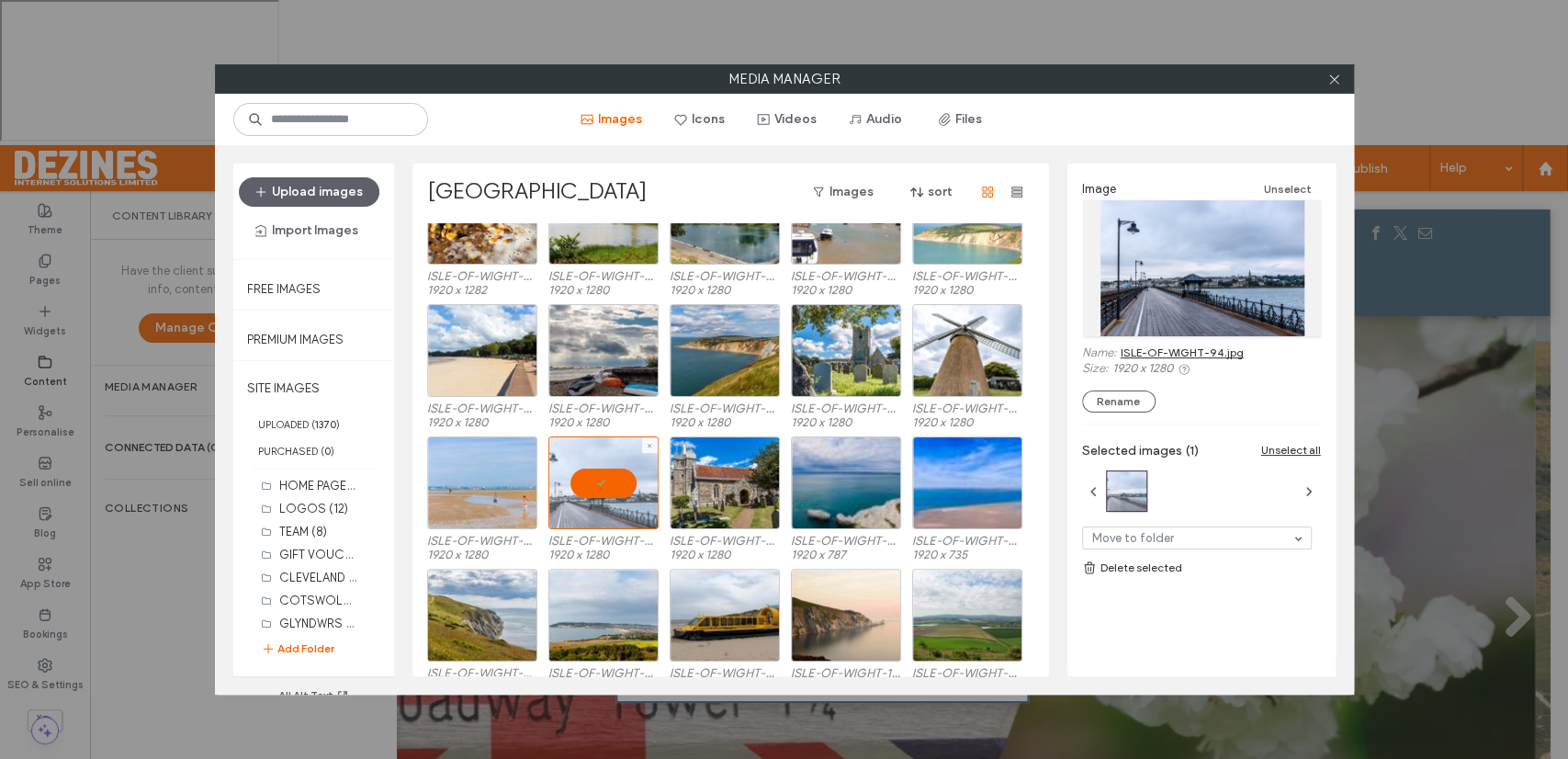
click at [595, 488] on div at bounding box center [603, 483] width 110 height 93
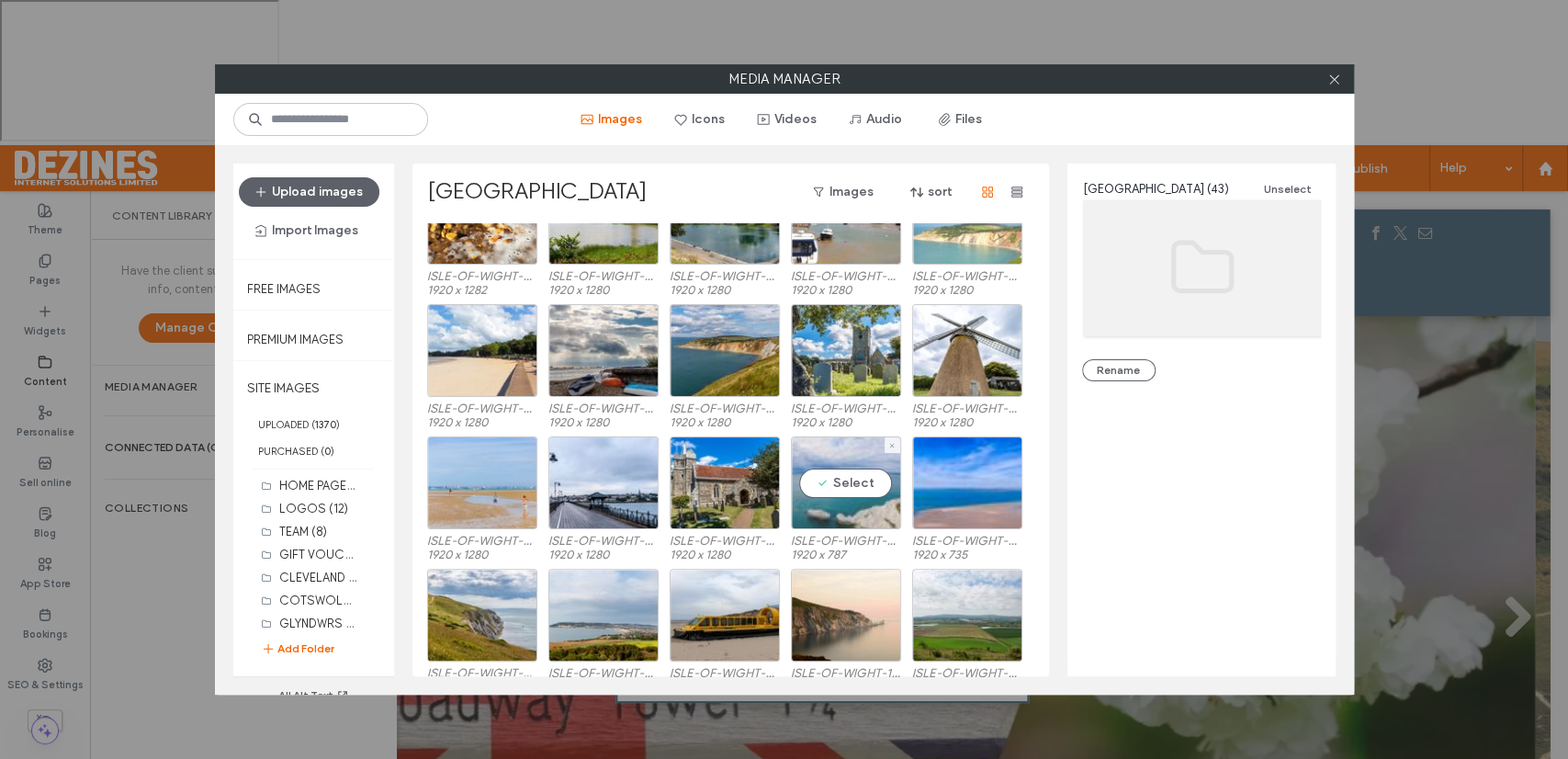
click at [844, 478] on div "Select" at bounding box center [846, 483] width 110 height 93
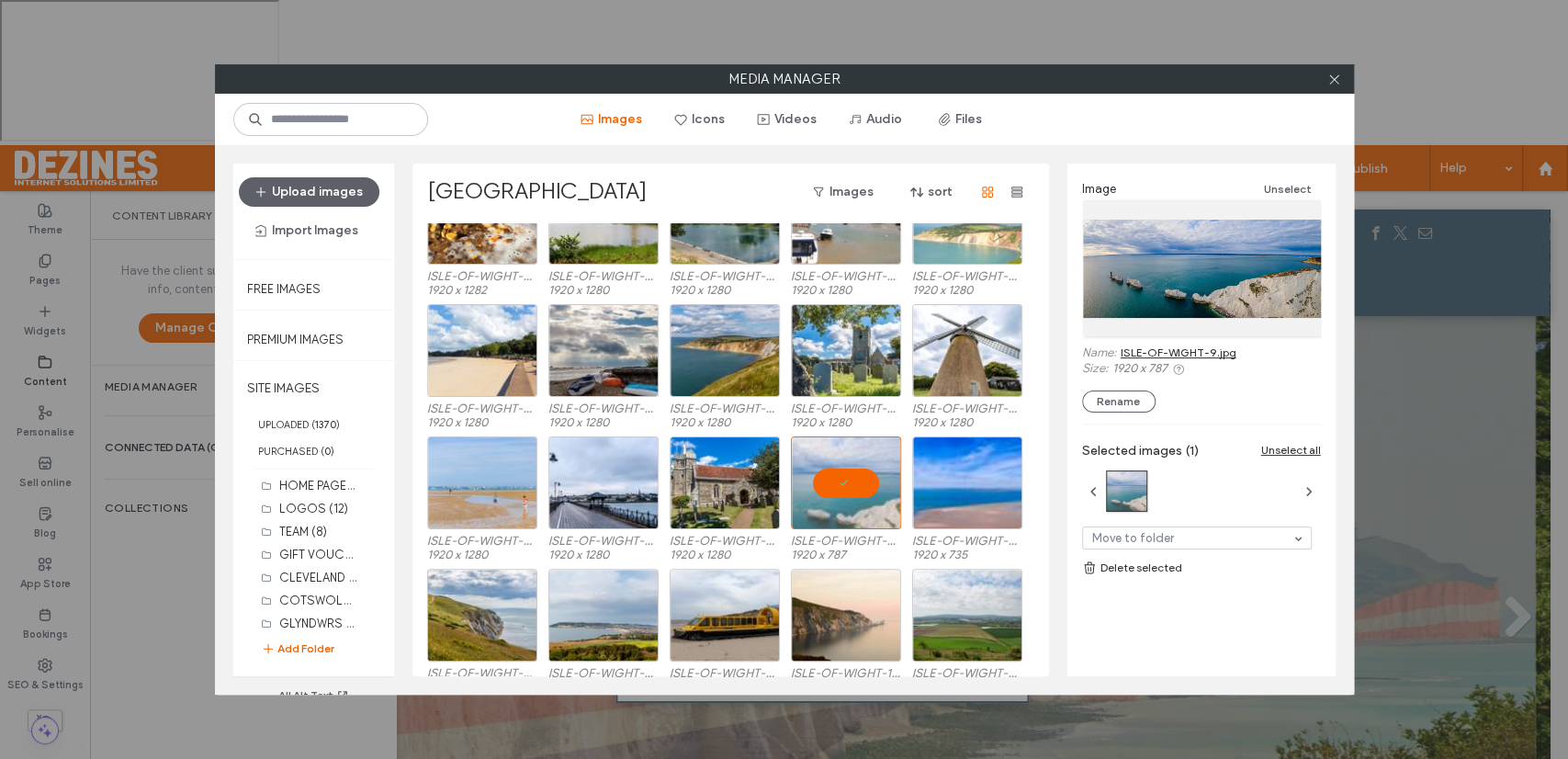
click at [1181, 351] on link "ISLE-OF-WIGHT-9.jpg" at bounding box center [1179, 352] width 116 height 14
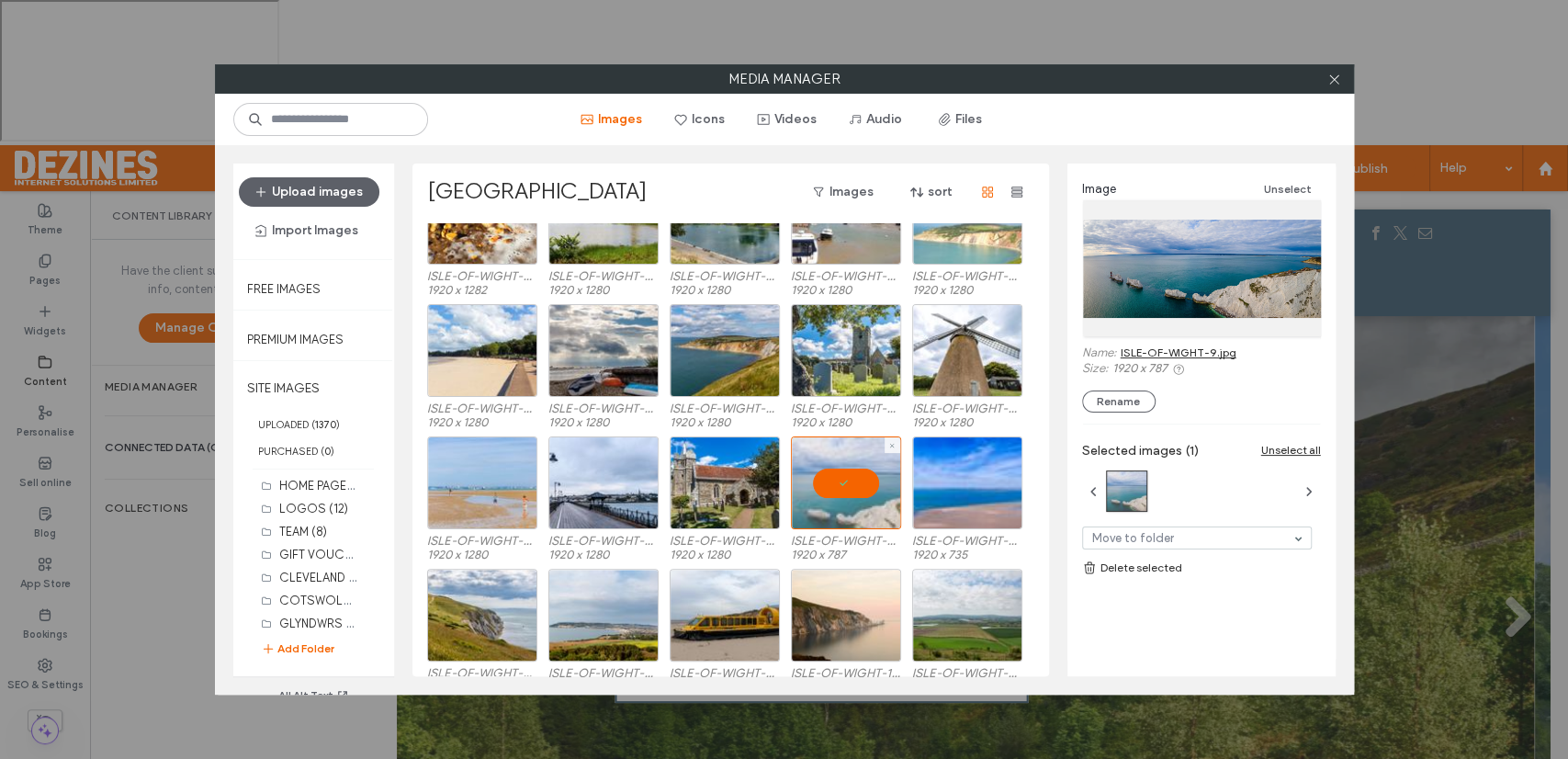
click at [839, 481] on div at bounding box center [846, 483] width 110 height 93
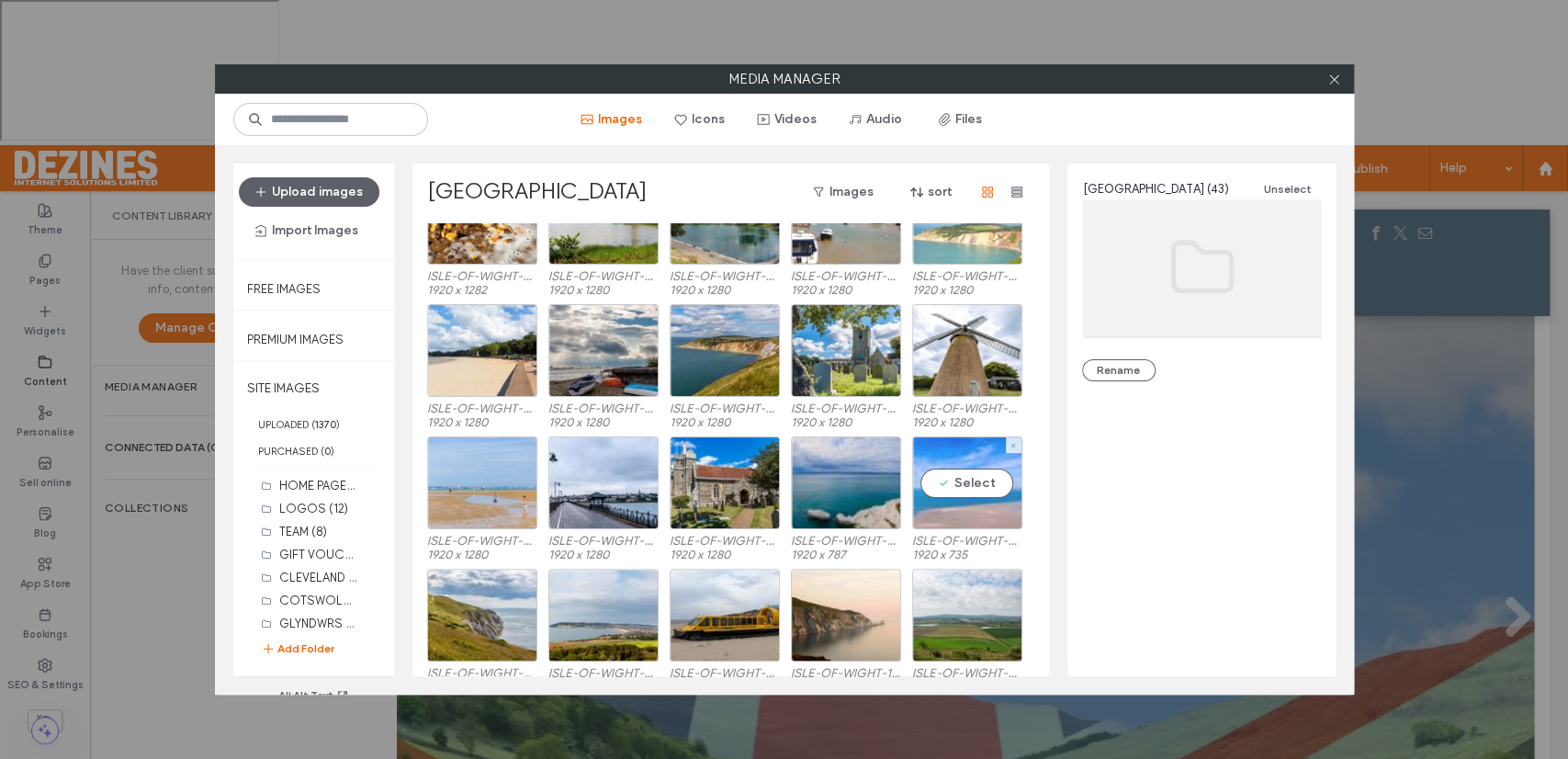
click at [959, 483] on div "Select" at bounding box center [967, 483] width 110 height 93
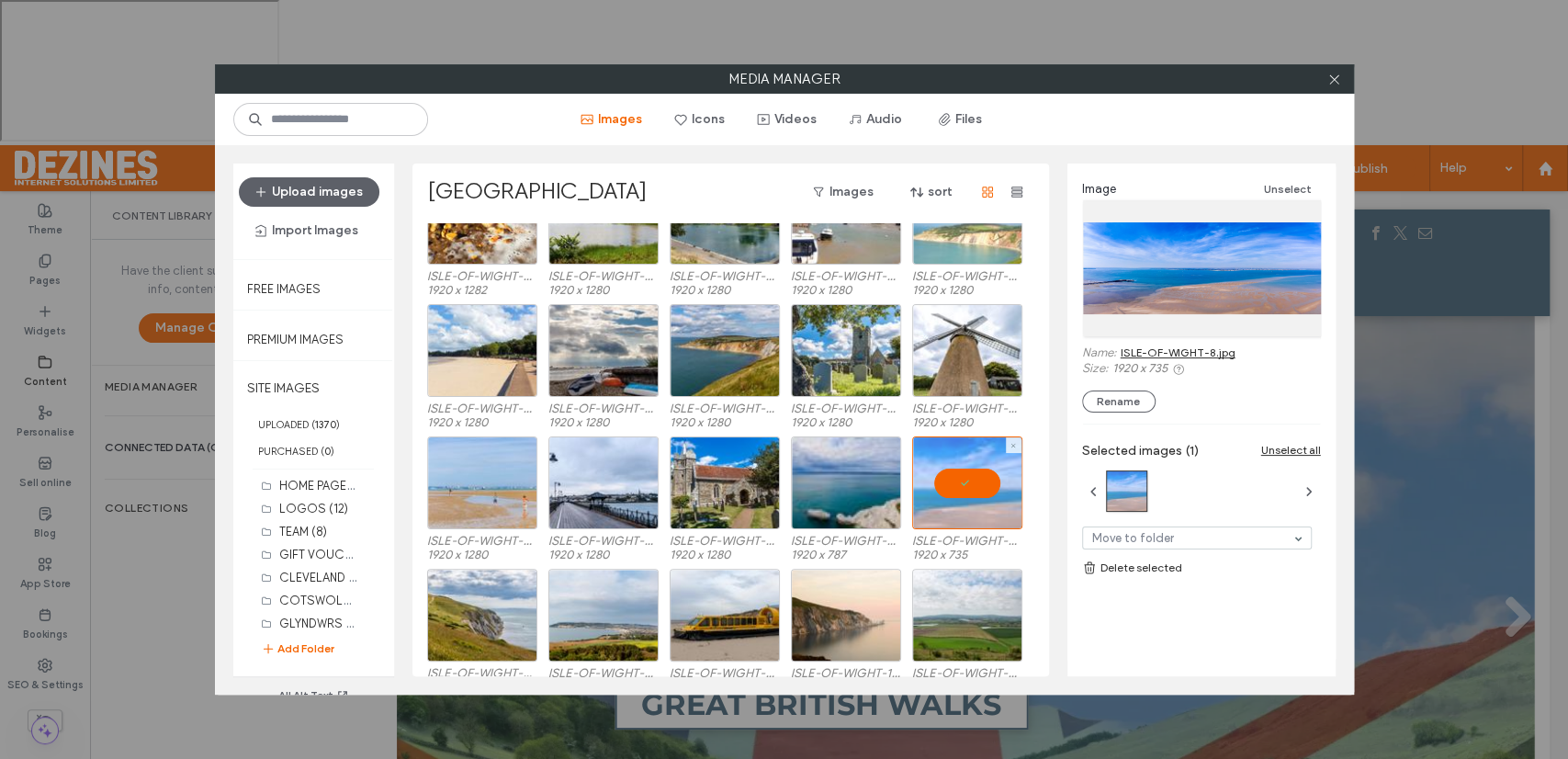
click at [959, 483] on div at bounding box center [967, 483] width 110 height 93
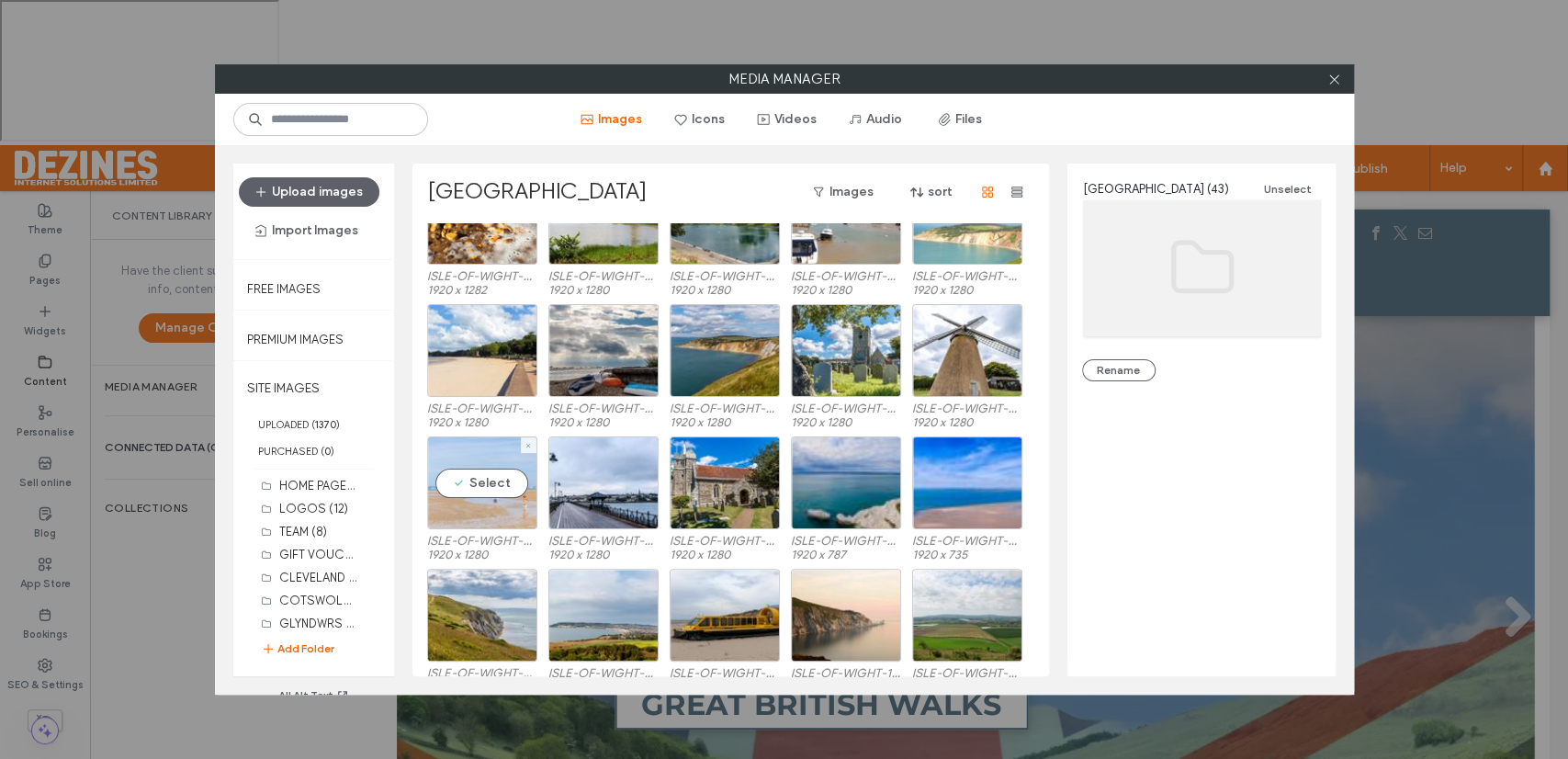
click at [484, 486] on div "Select" at bounding box center [482, 483] width 110 height 93
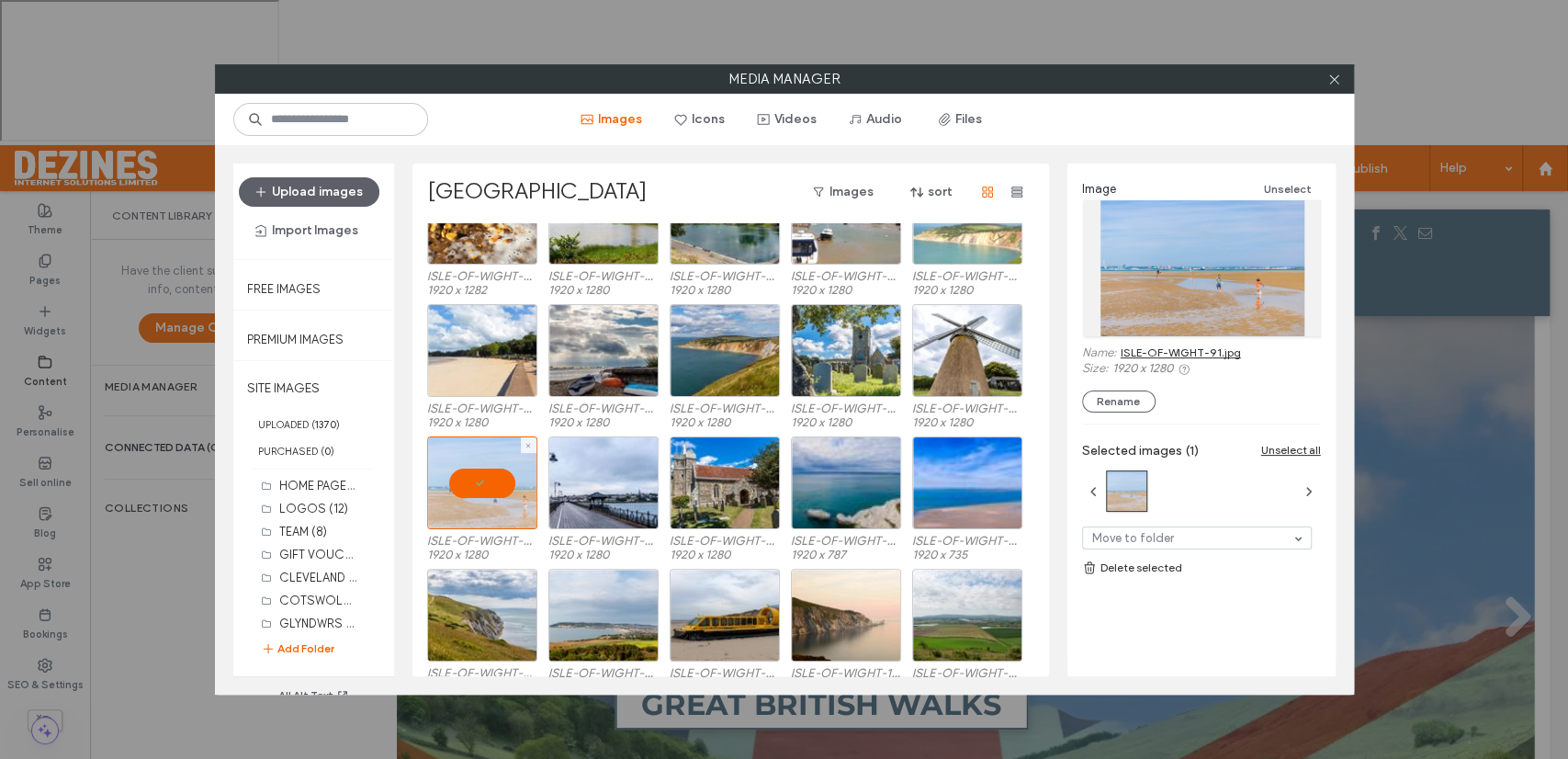
click at [492, 486] on div at bounding box center [482, 483] width 110 height 93
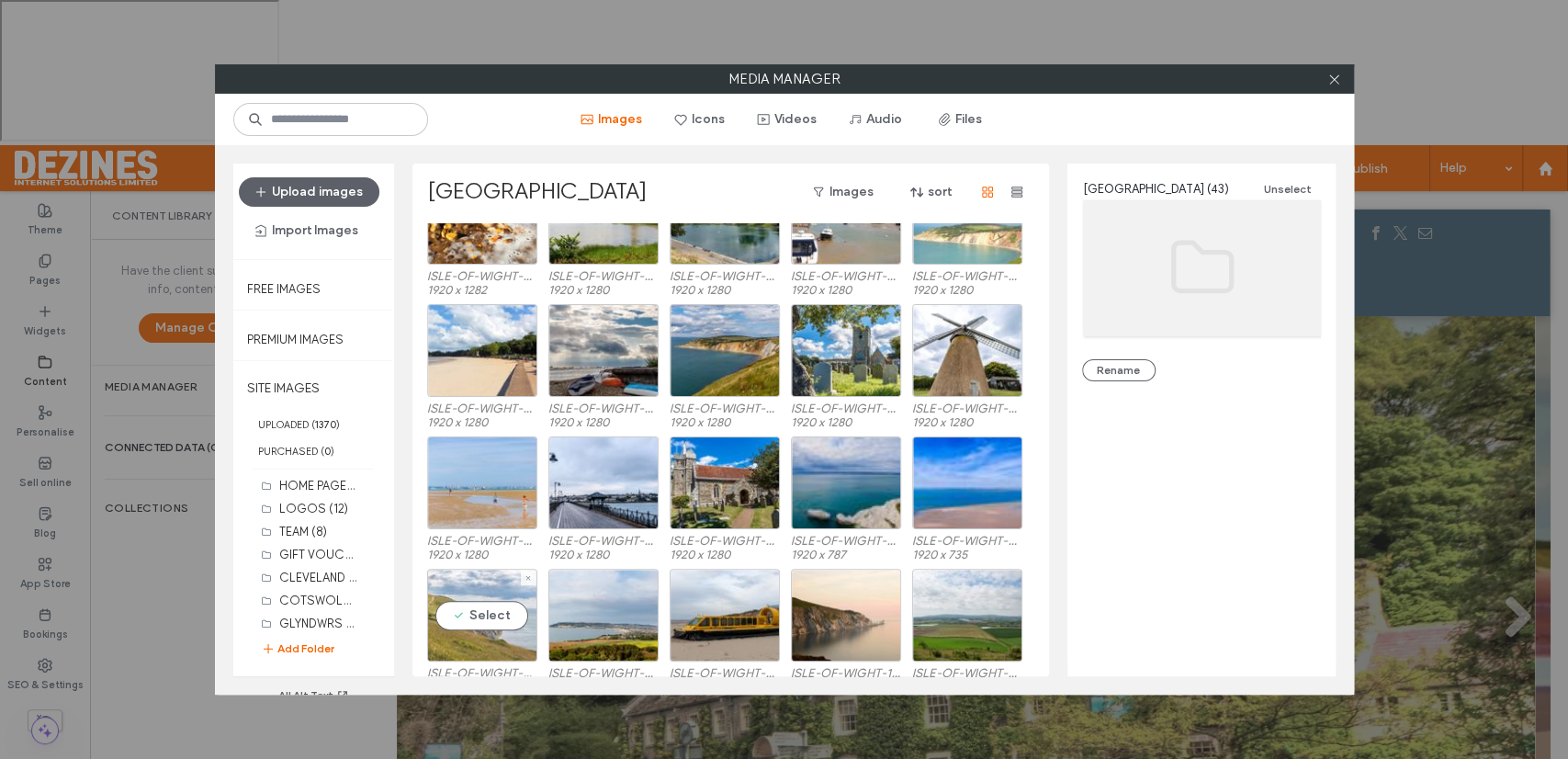
click at [488, 616] on div "Select" at bounding box center [482, 616] width 110 height 93
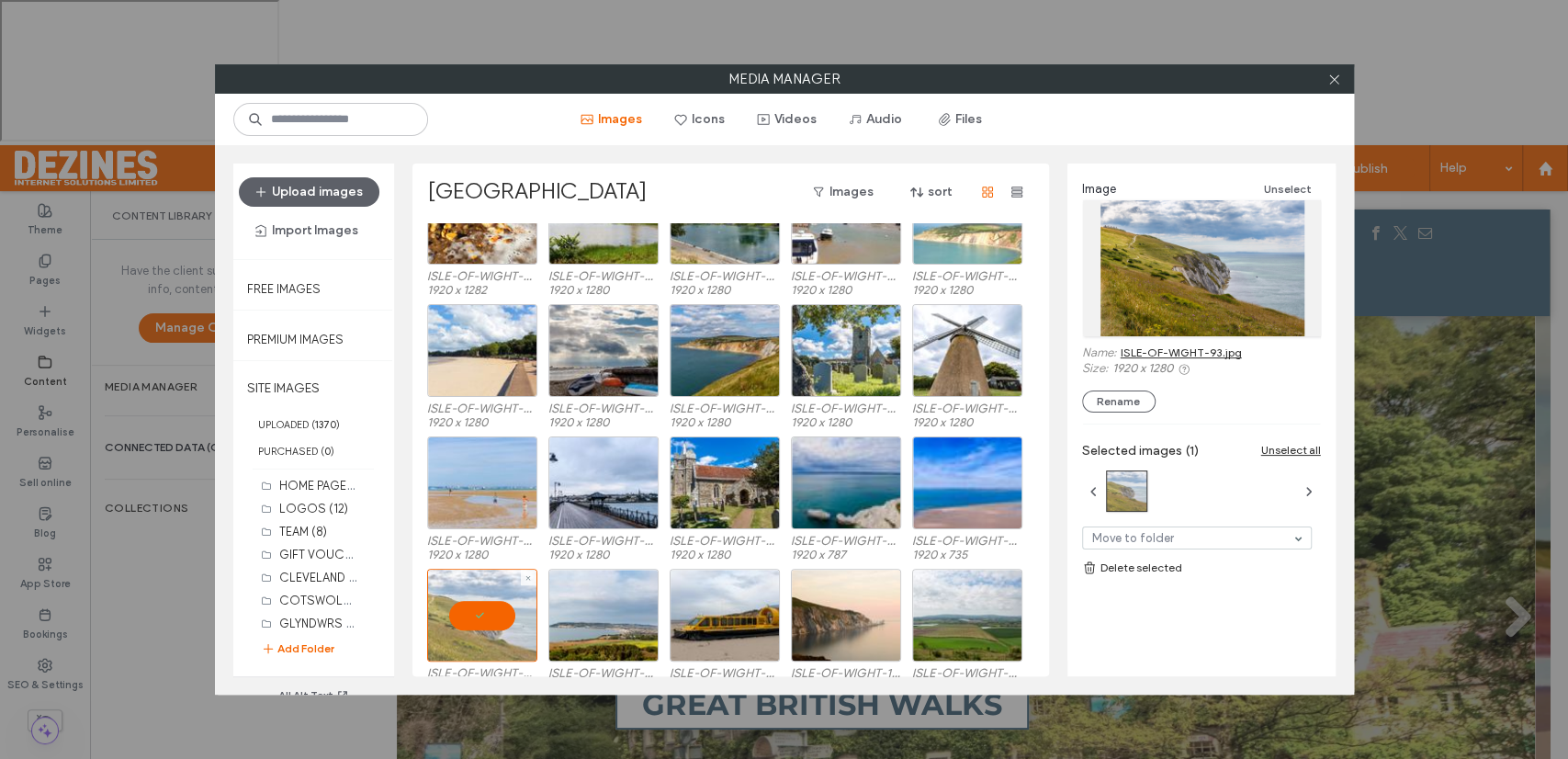
click at [488, 616] on div at bounding box center [482, 616] width 110 height 93
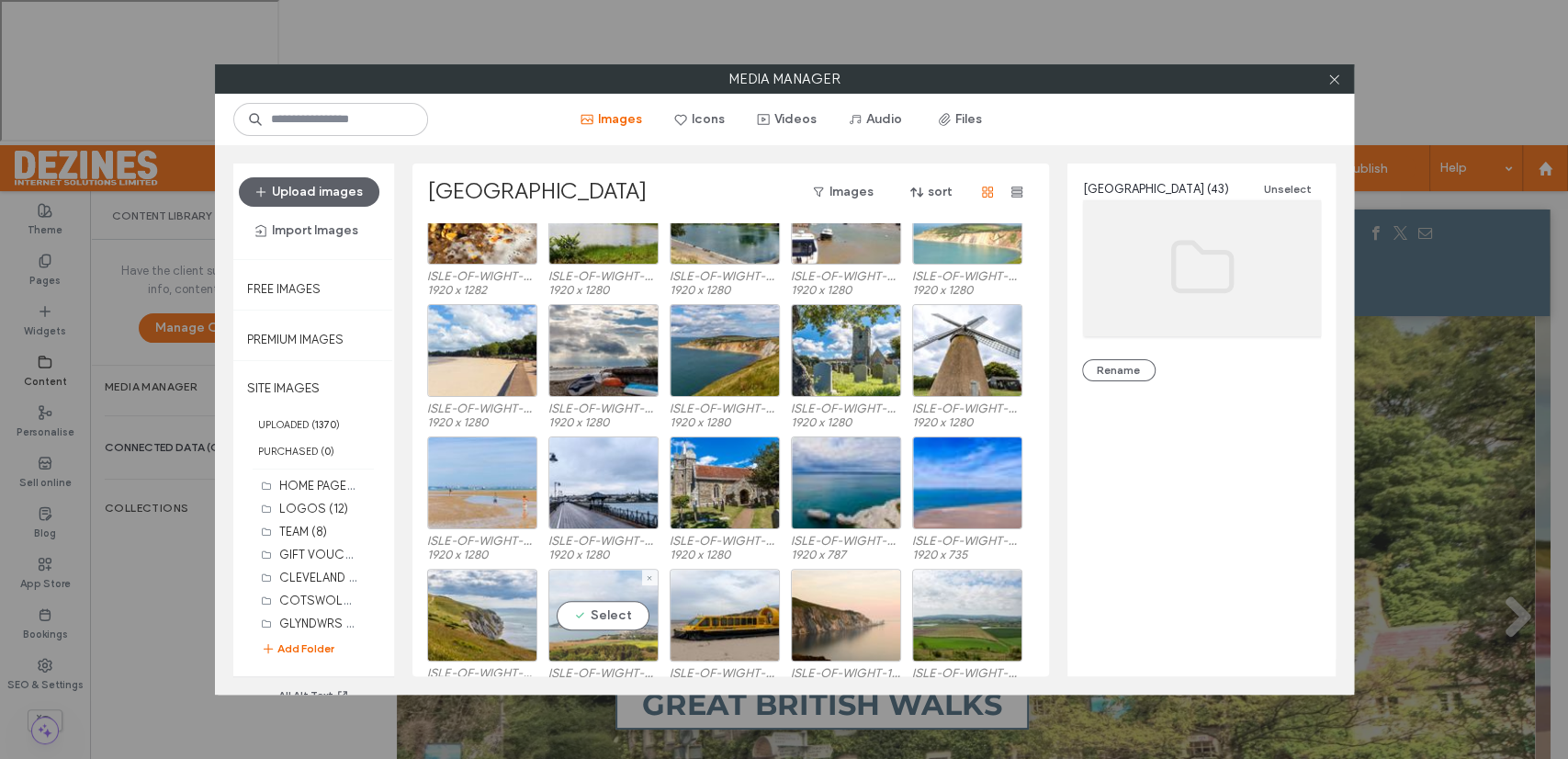
click at [629, 614] on div "Select" at bounding box center [603, 616] width 110 height 93
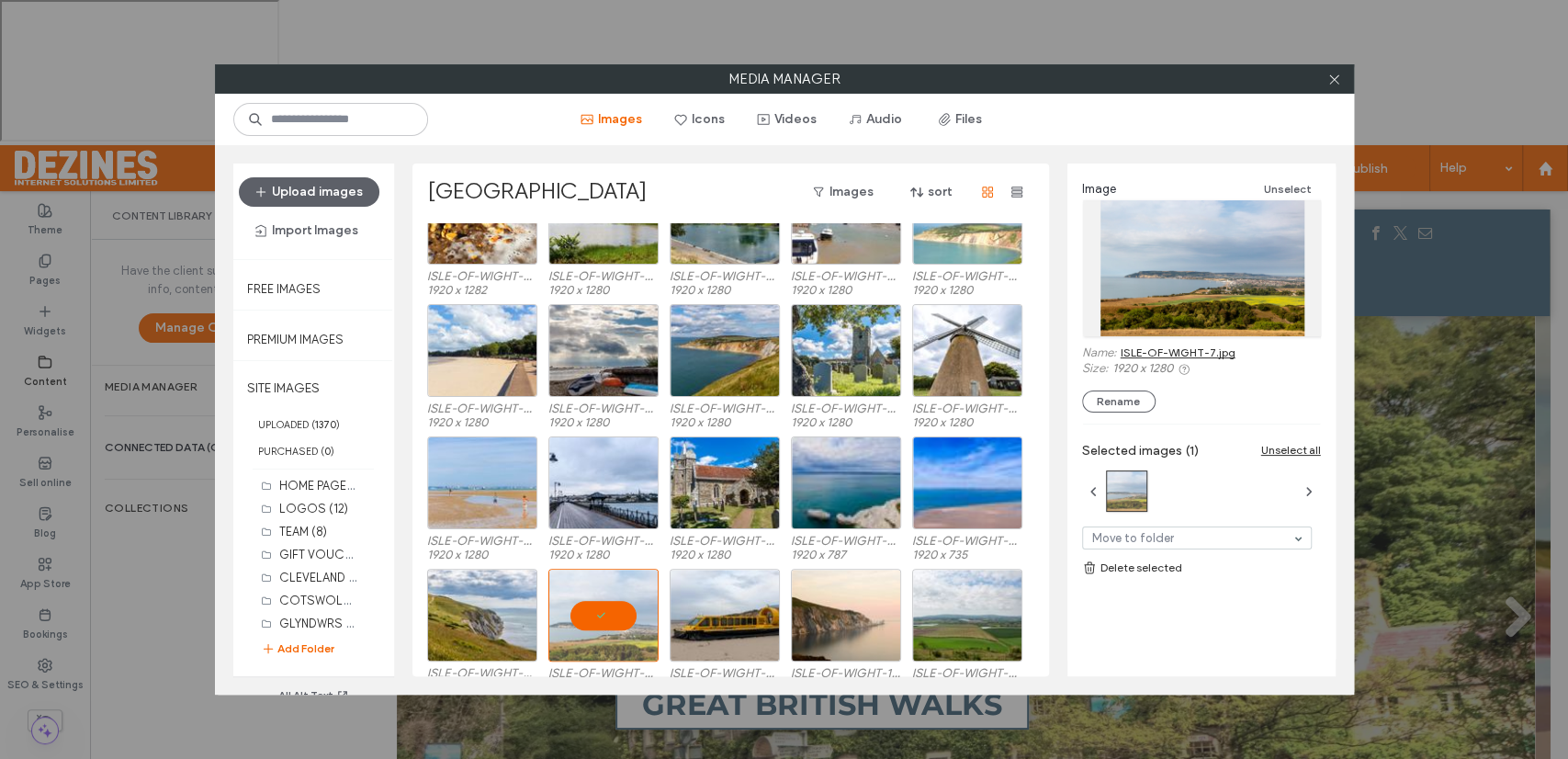
click at [1156, 351] on link "ISLE-OF-WIGHT-7.jpg" at bounding box center [1178, 352] width 115 height 14
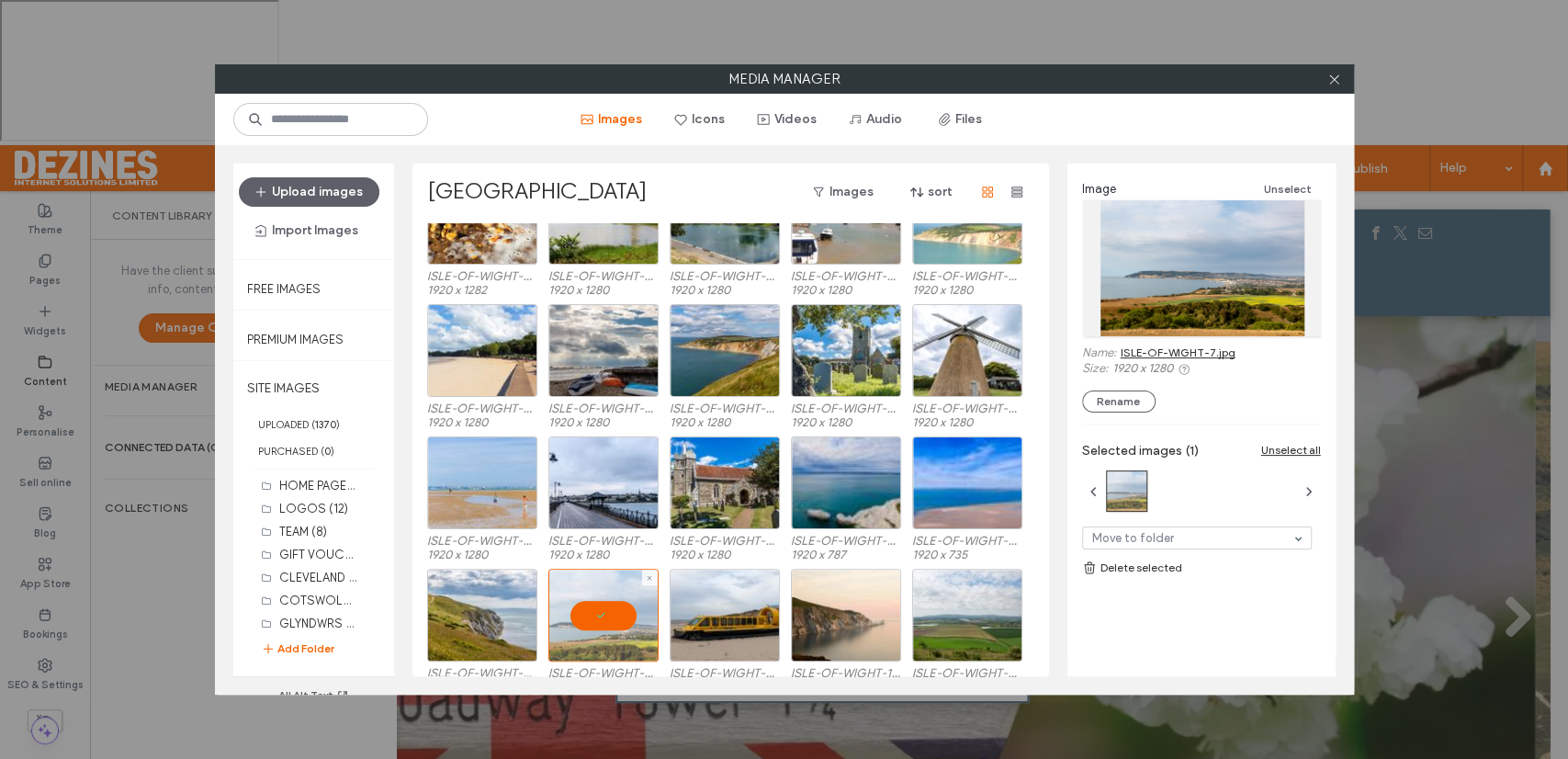
click at [604, 610] on div at bounding box center [603, 616] width 110 height 93
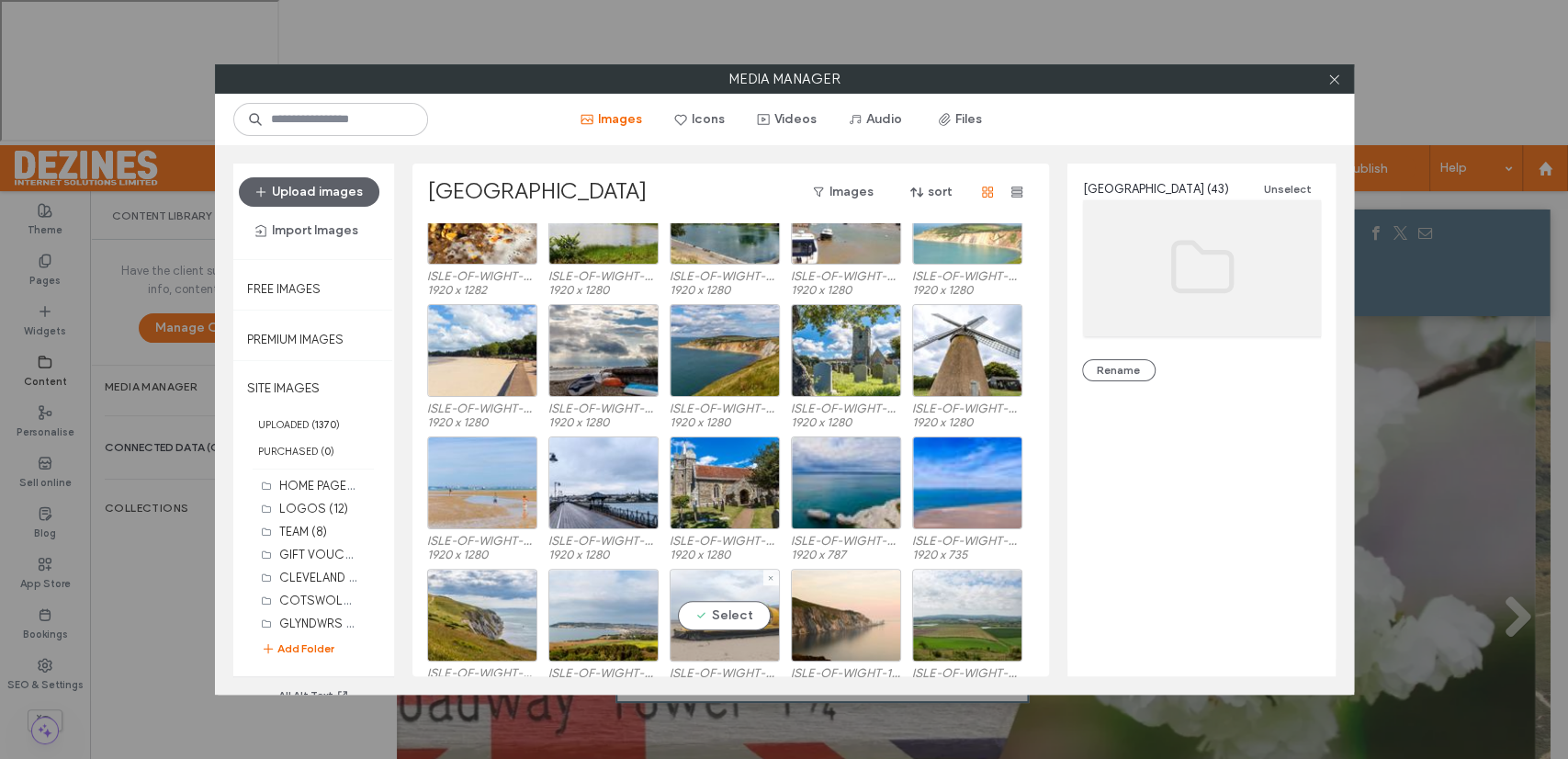
click at [719, 616] on div "Select" at bounding box center [725, 616] width 110 height 93
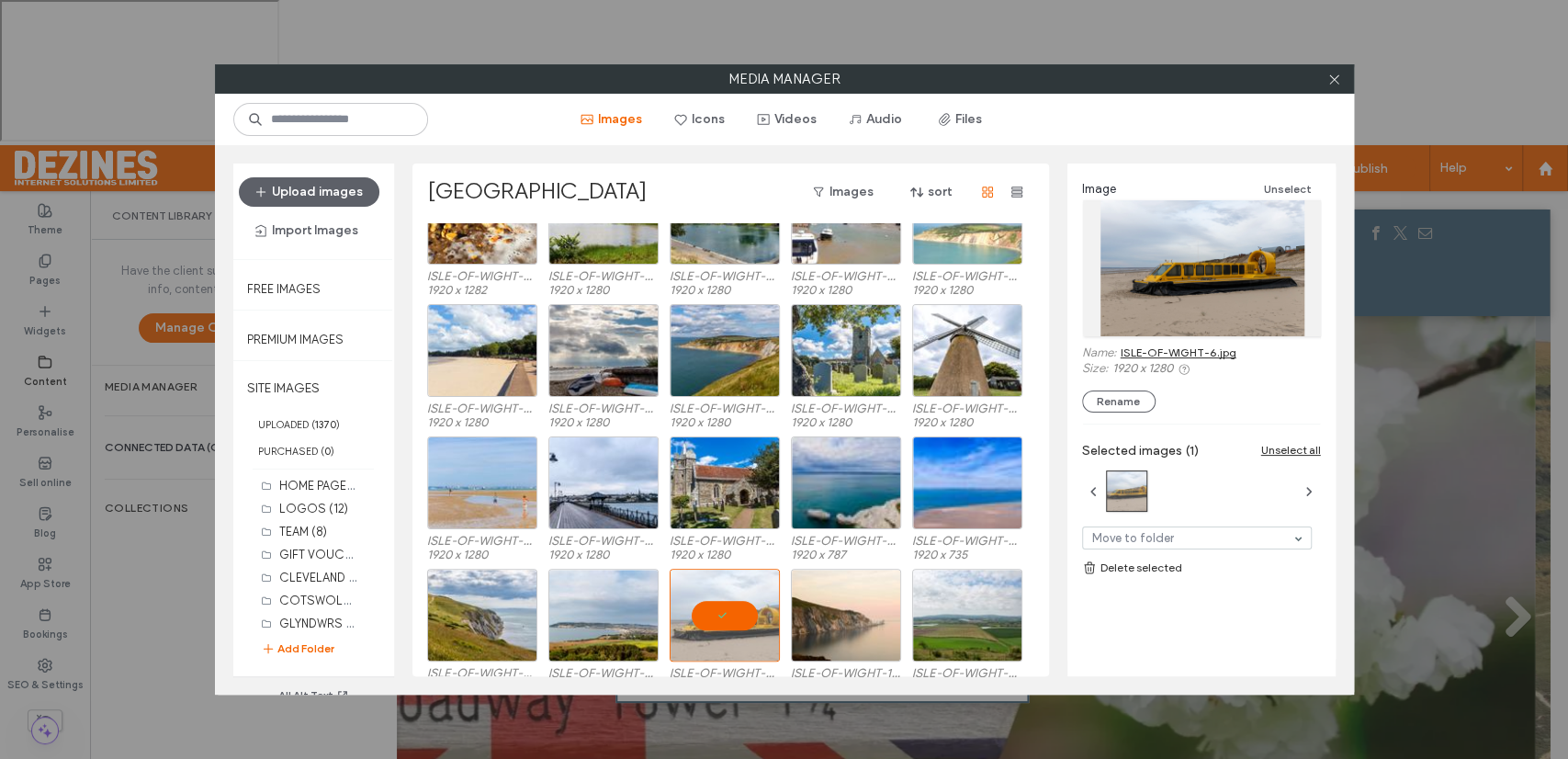
click at [1142, 351] on link "ISLE-OF-WIGHT-6.jpg" at bounding box center [1179, 352] width 116 height 14
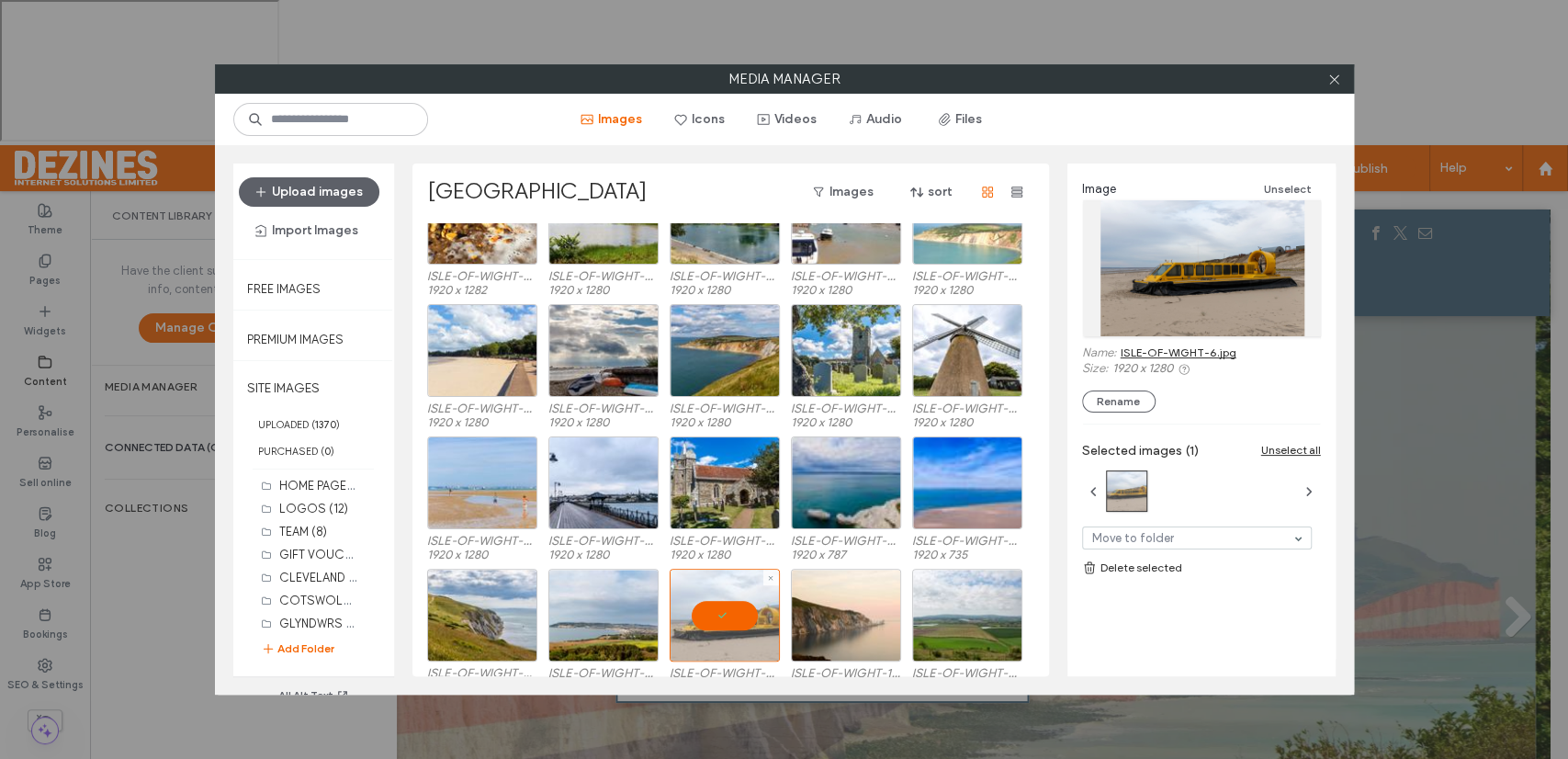
click at [739, 614] on div at bounding box center [725, 616] width 110 height 93
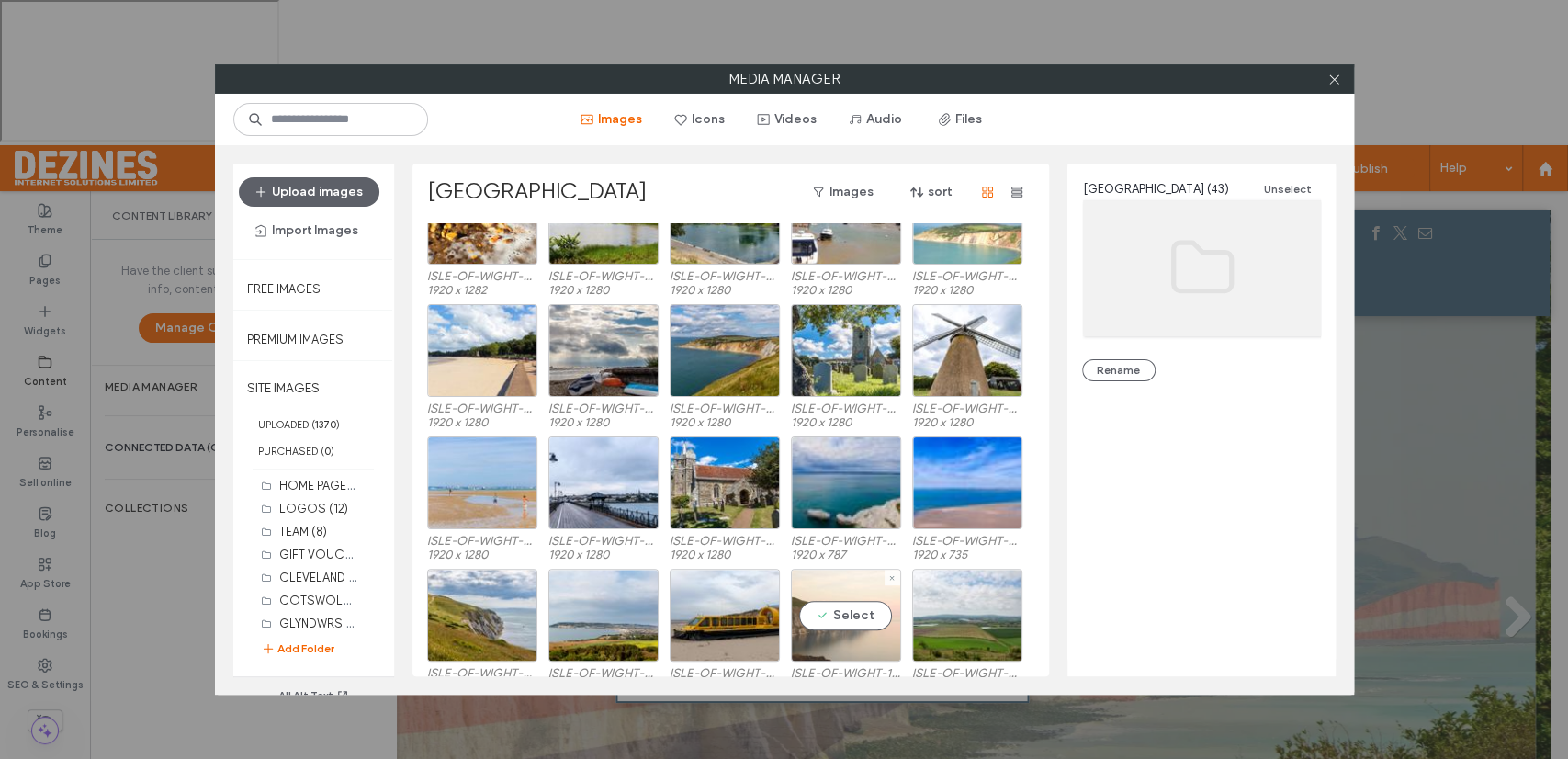
click at [826, 603] on div "Select" at bounding box center [846, 616] width 110 height 93
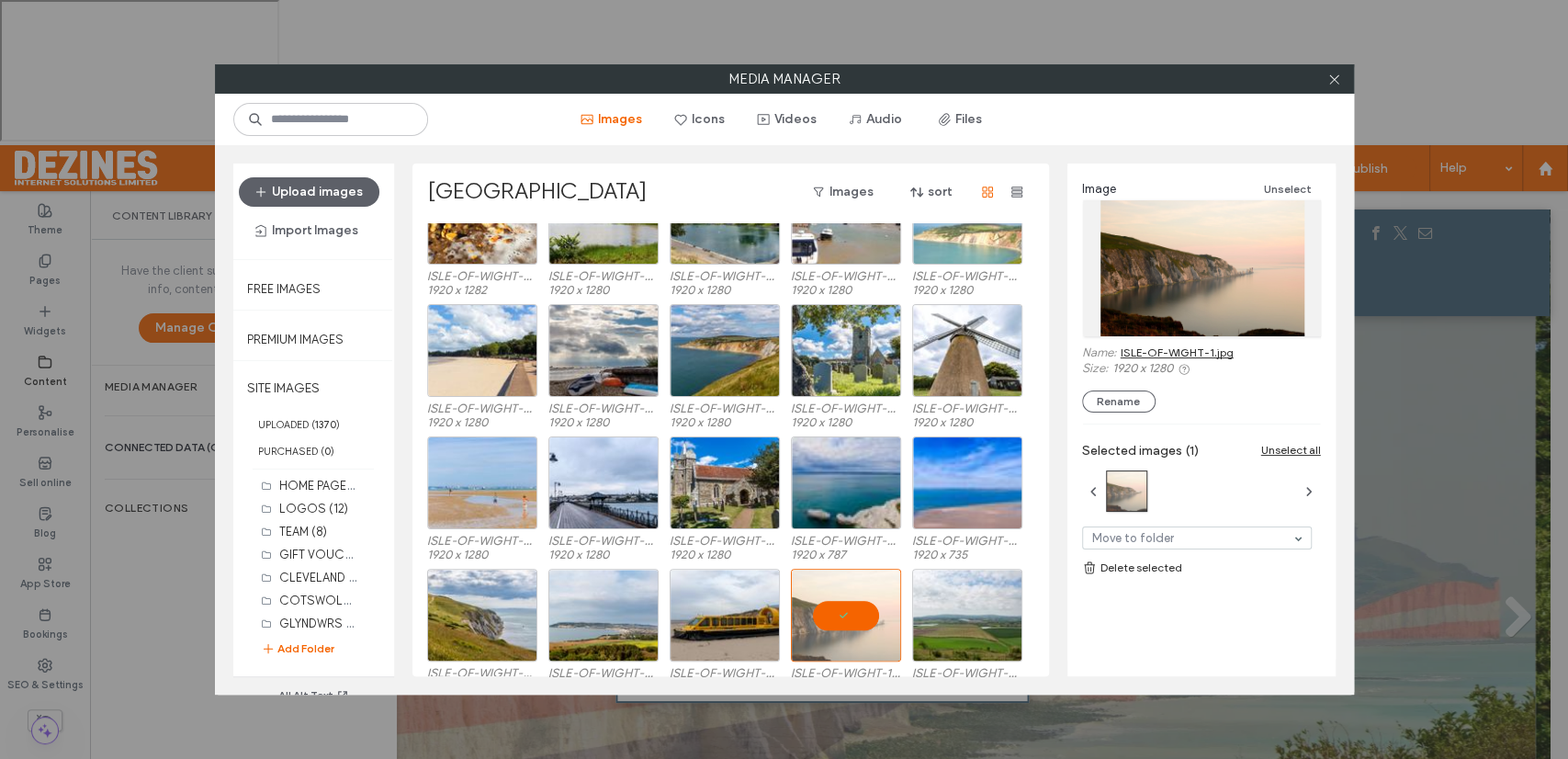
click at [1162, 355] on link "ISLE-OF-WIGHT-1.jpg" at bounding box center [1177, 352] width 113 height 14
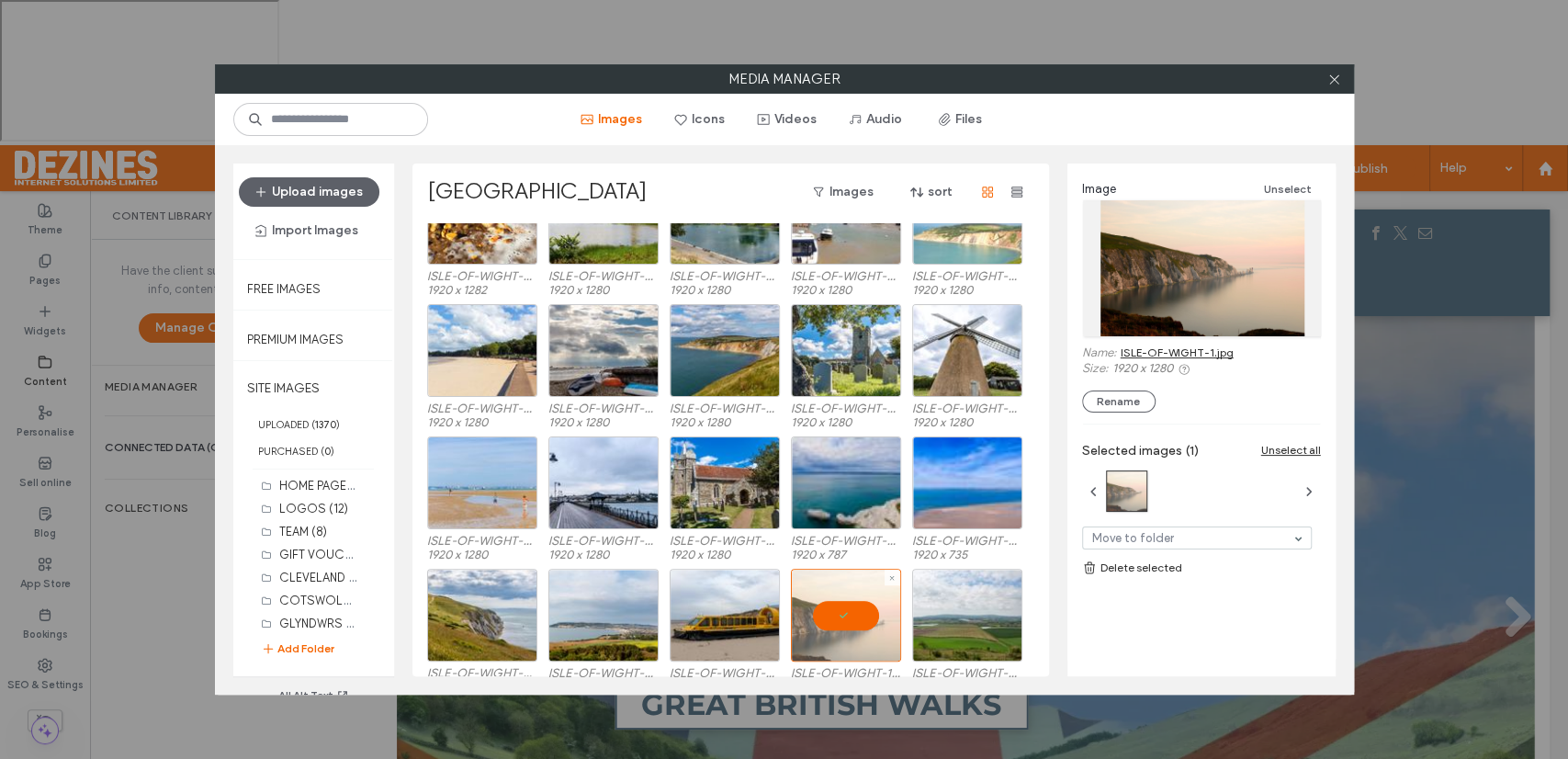
click at [852, 618] on div at bounding box center [846, 616] width 110 height 93
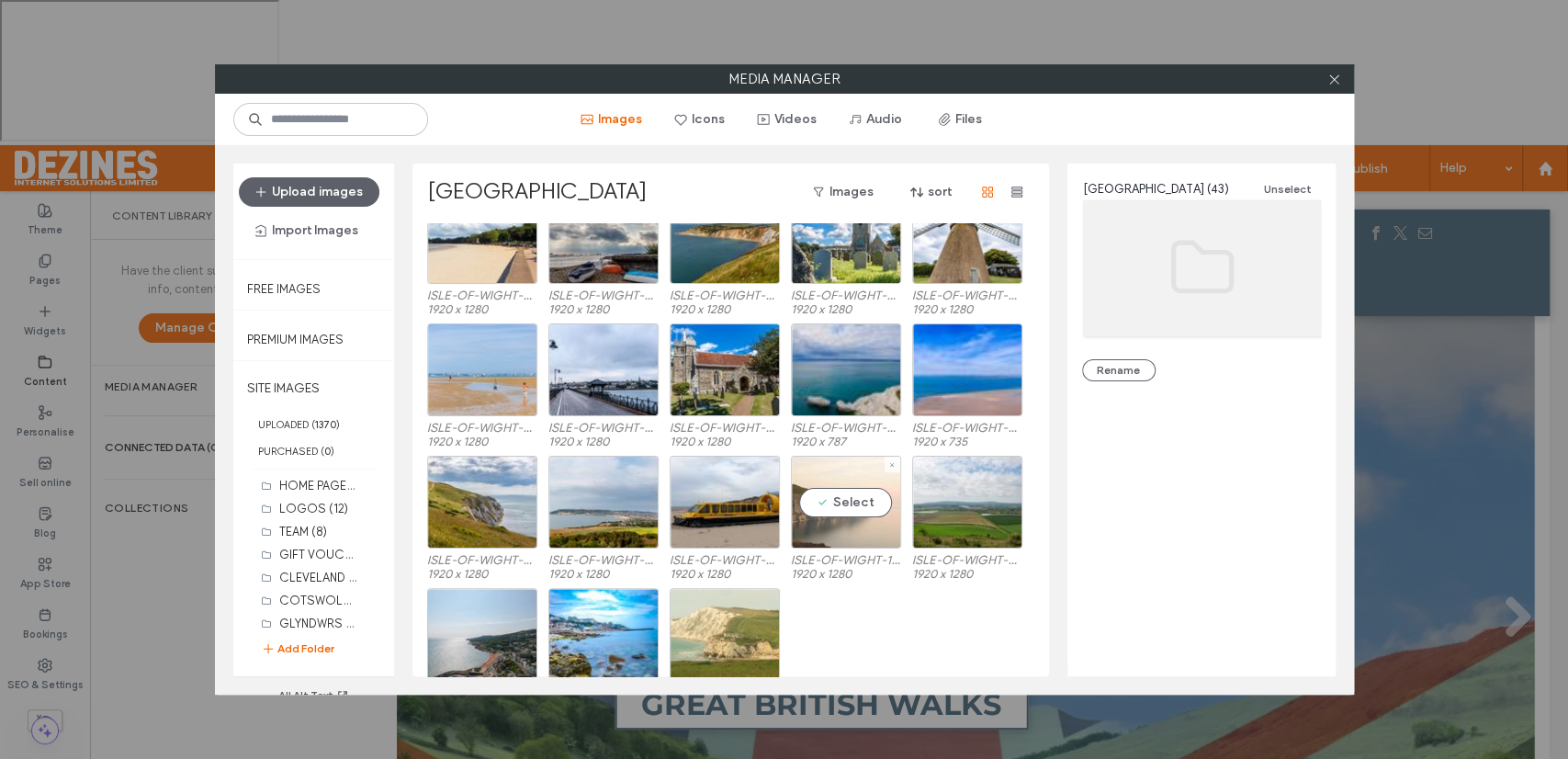
scroll to position [737, 0]
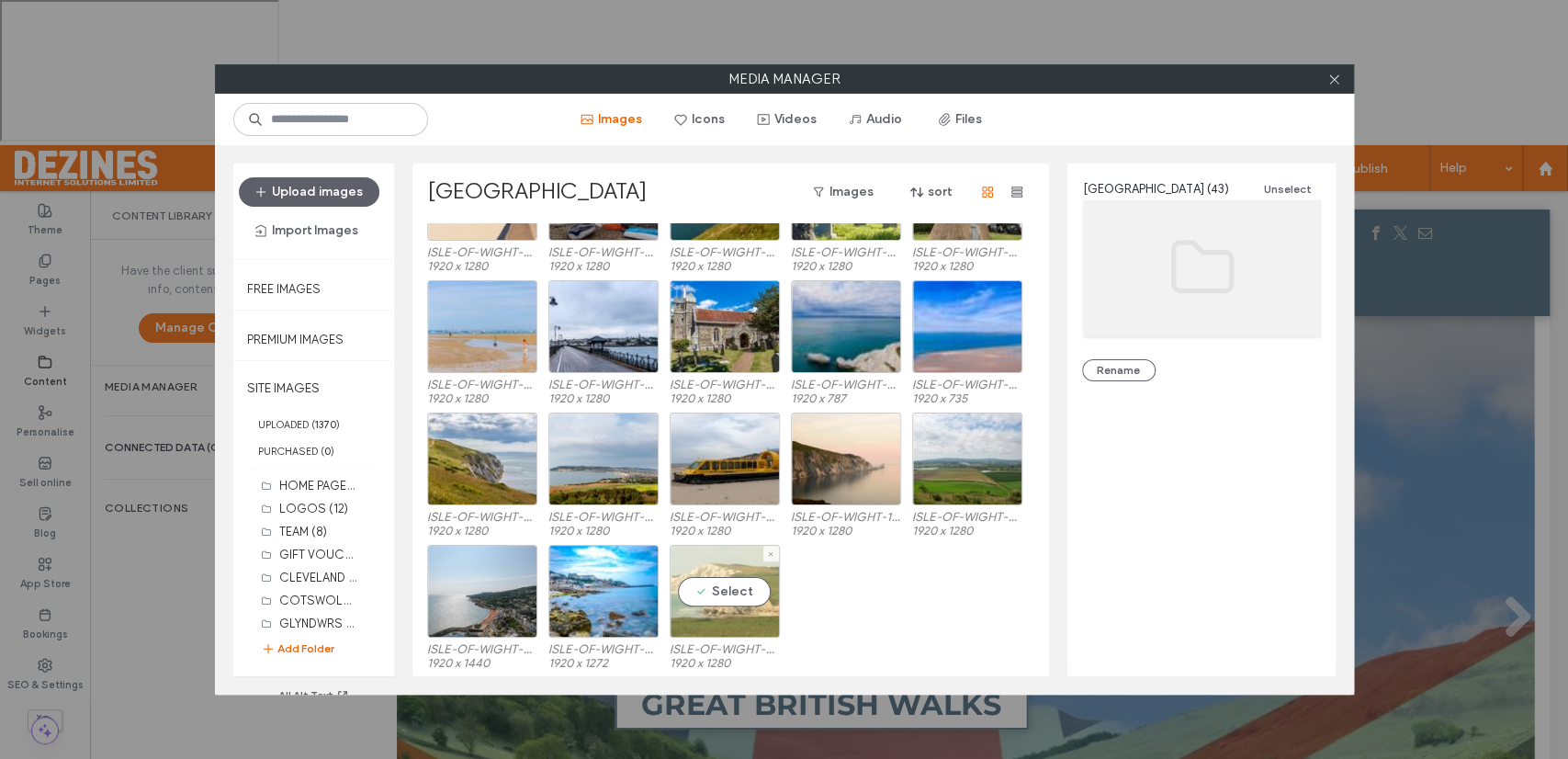
click at [721, 583] on div "Select" at bounding box center [725, 591] width 110 height 93
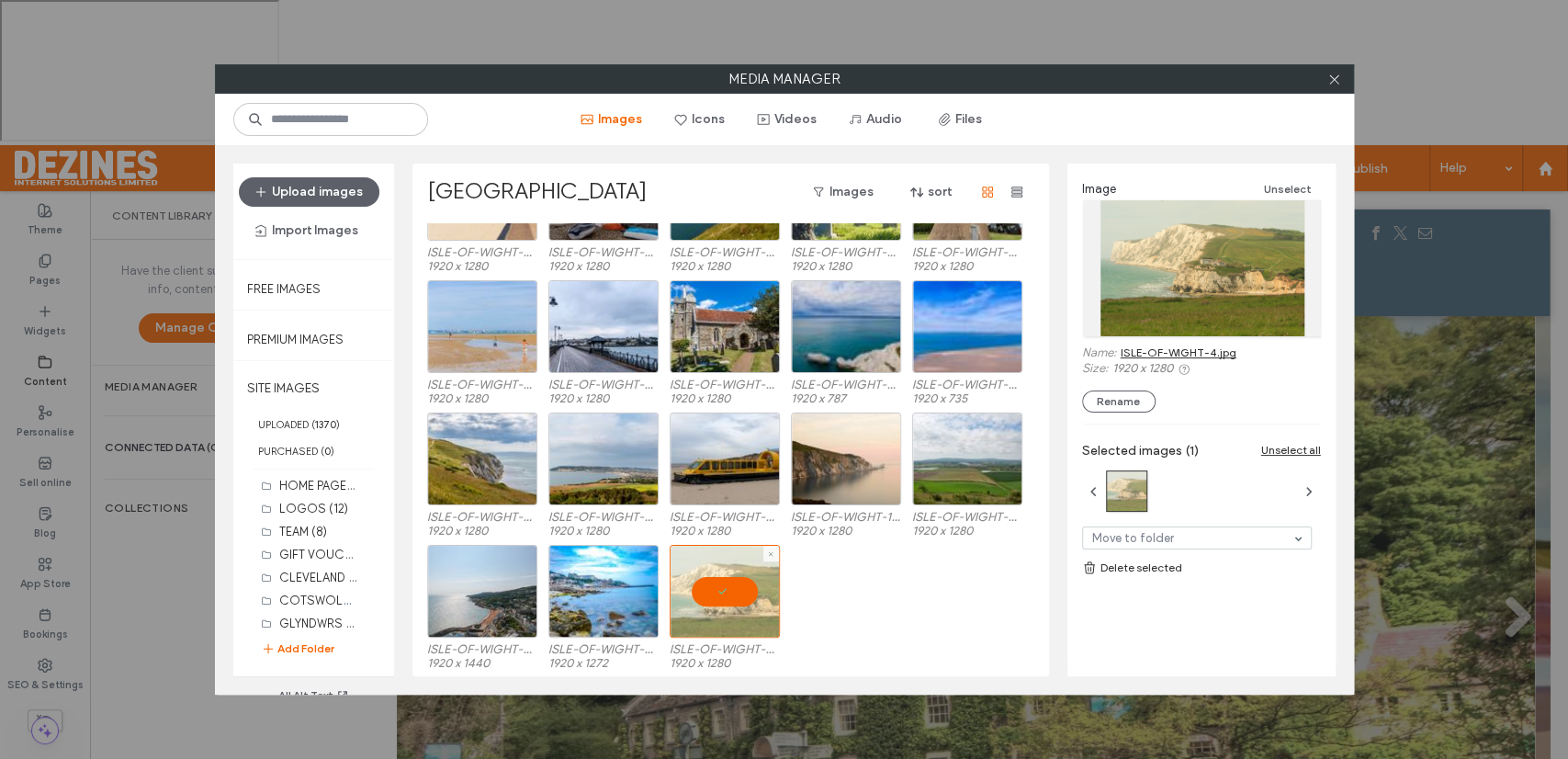
click at [721, 583] on div at bounding box center [725, 591] width 110 height 93
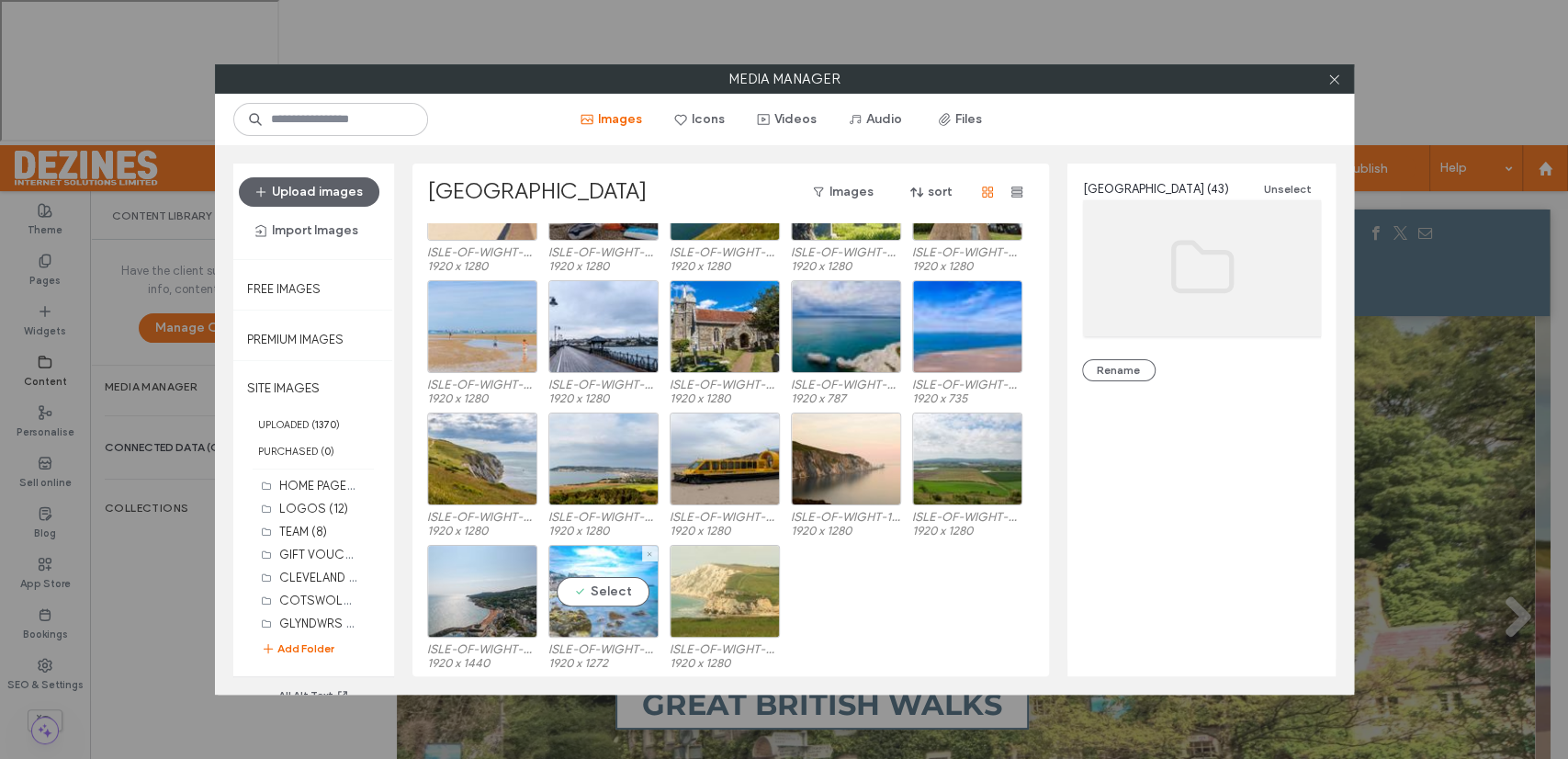
click at [595, 586] on div "Select" at bounding box center [603, 591] width 110 height 93
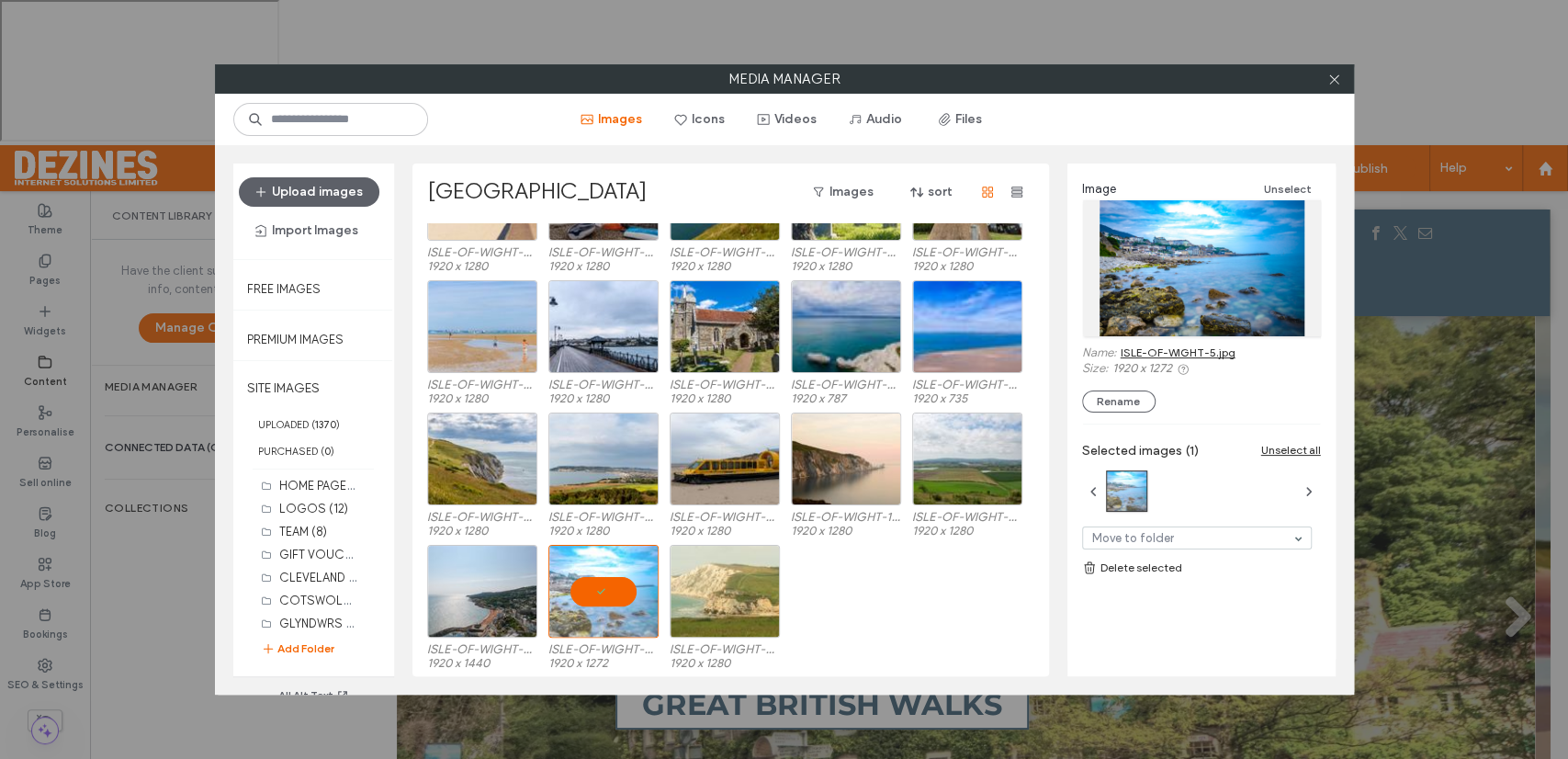
click at [1135, 348] on link "ISLE-OF-WIGHT-5.jpg" at bounding box center [1178, 352] width 115 height 14
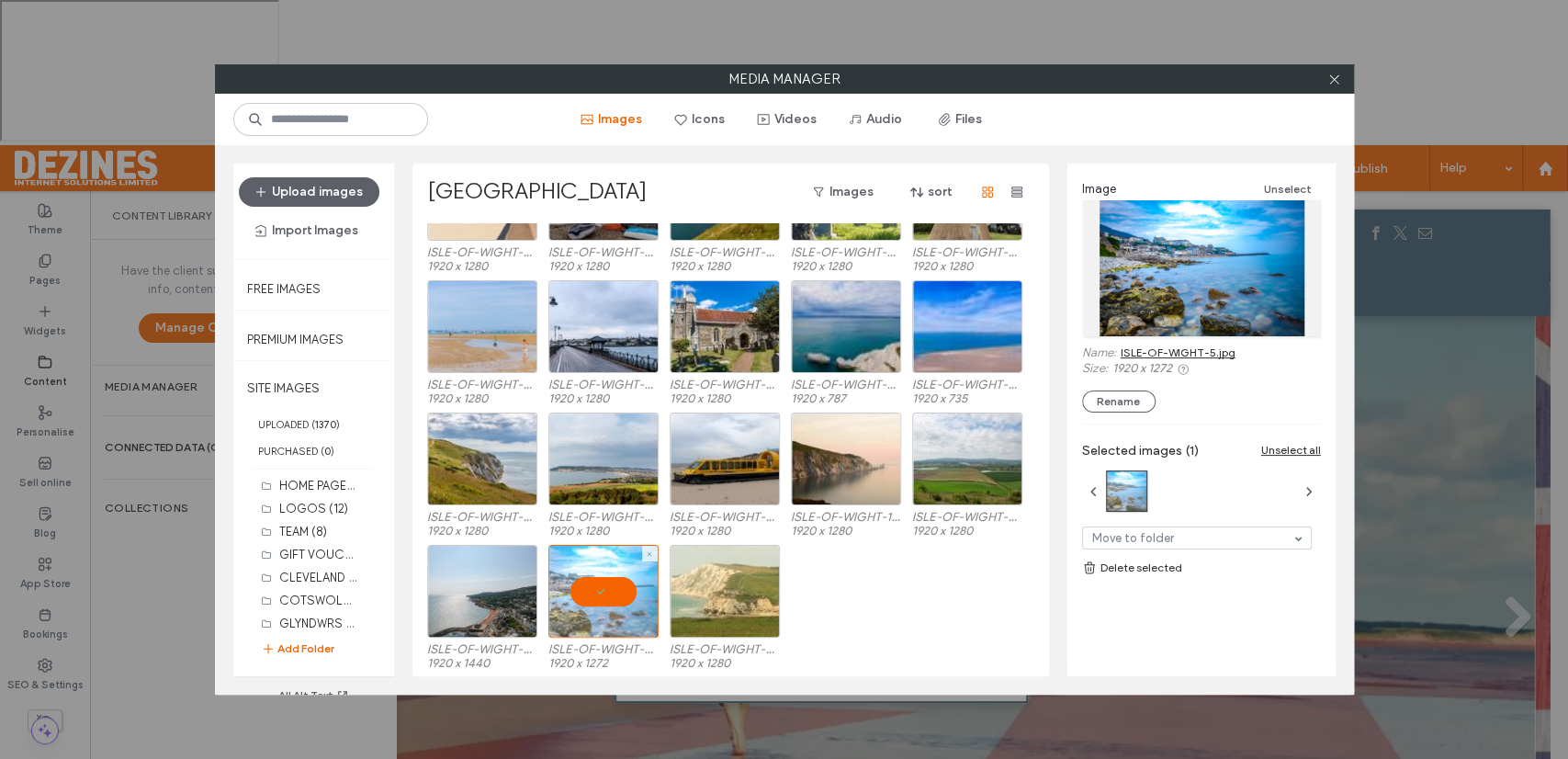
click at [603, 594] on div at bounding box center [603, 591] width 110 height 93
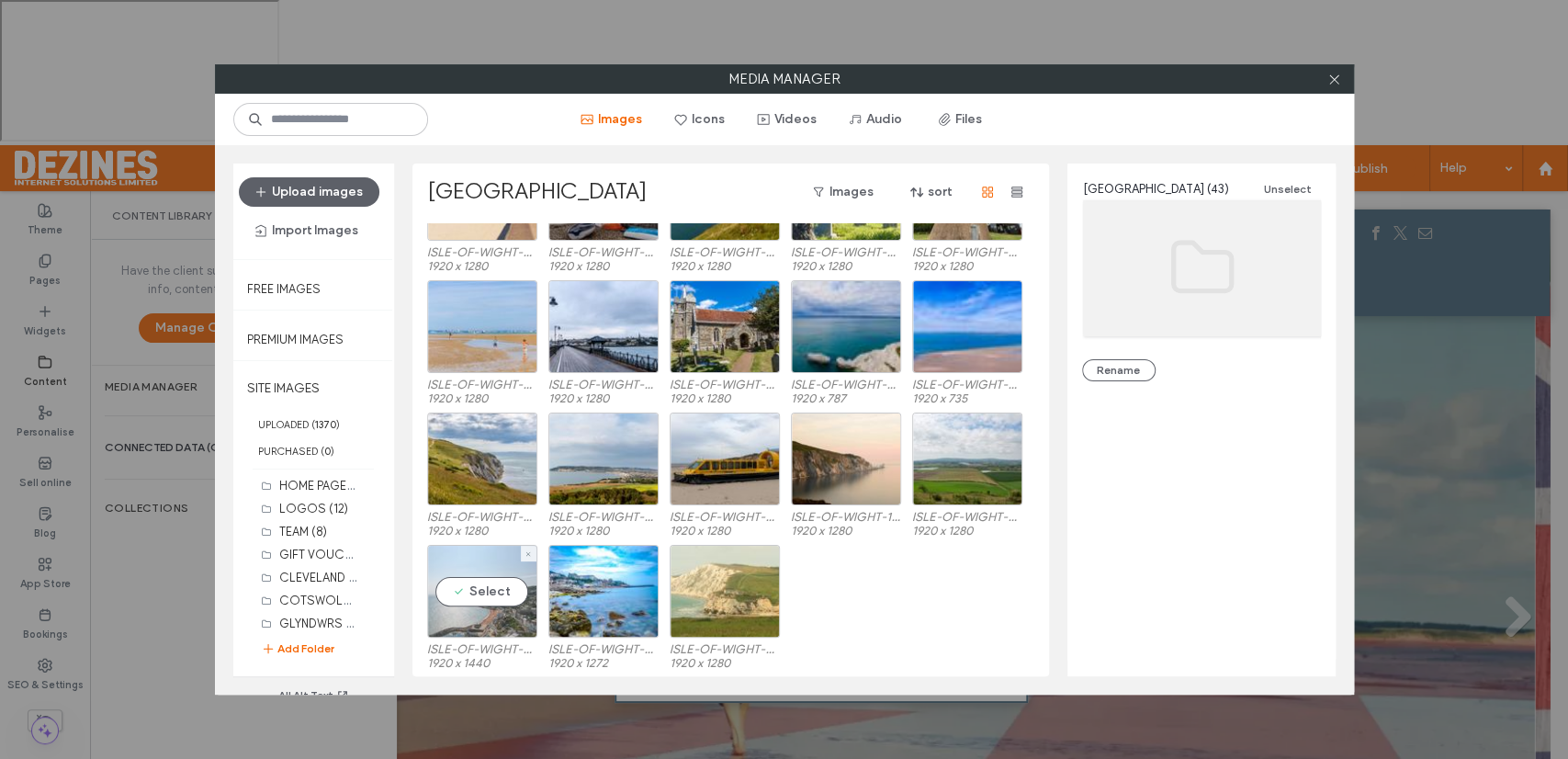
click at [493, 589] on div "Select" at bounding box center [482, 591] width 110 height 93
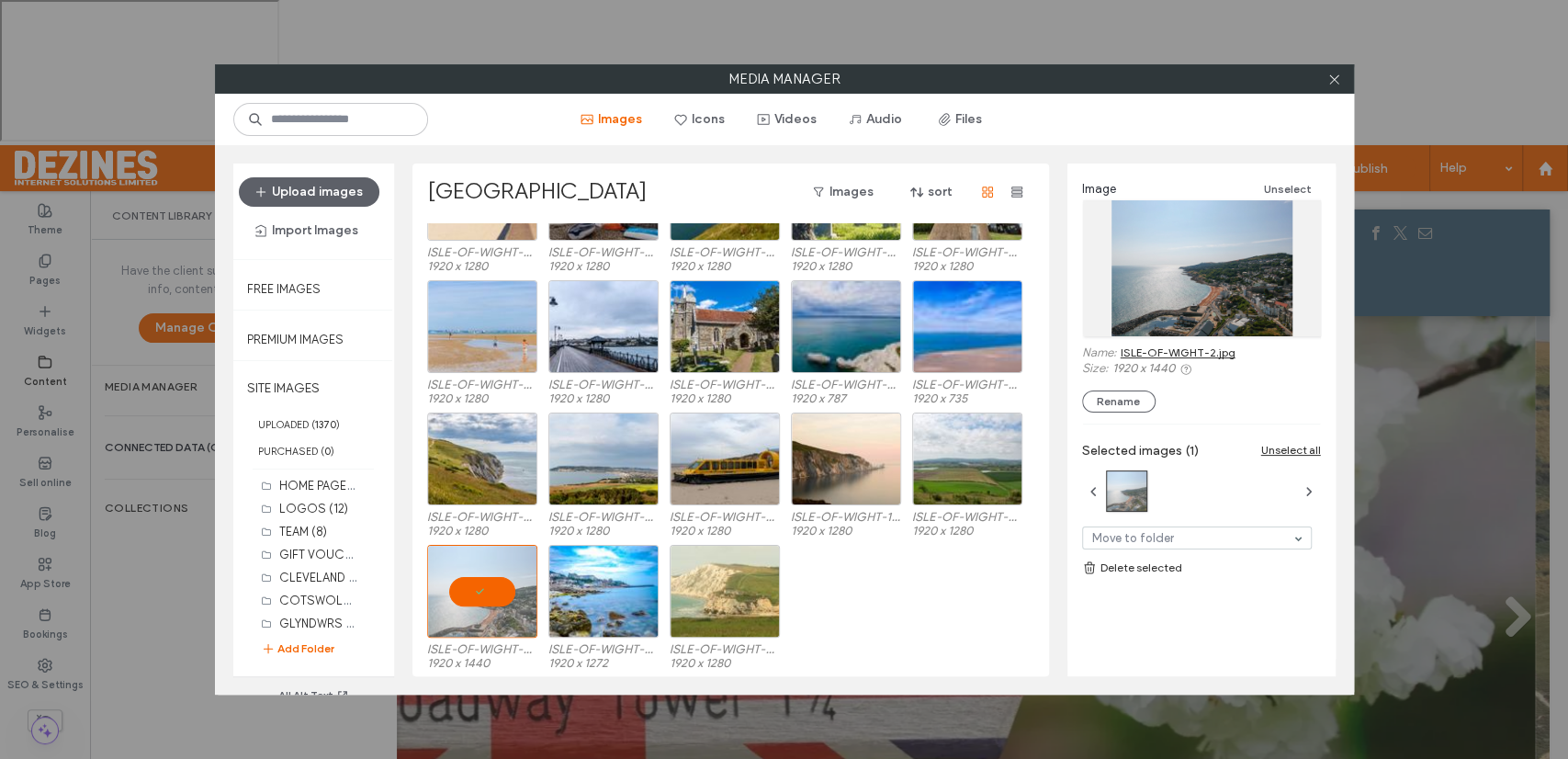
click at [1162, 350] on link "ISLE-OF-WIGHT-2.jpg" at bounding box center [1178, 352] width 115 height 14
click at [490, 593] on div at bounding box center [482, 591] width 110 height 93
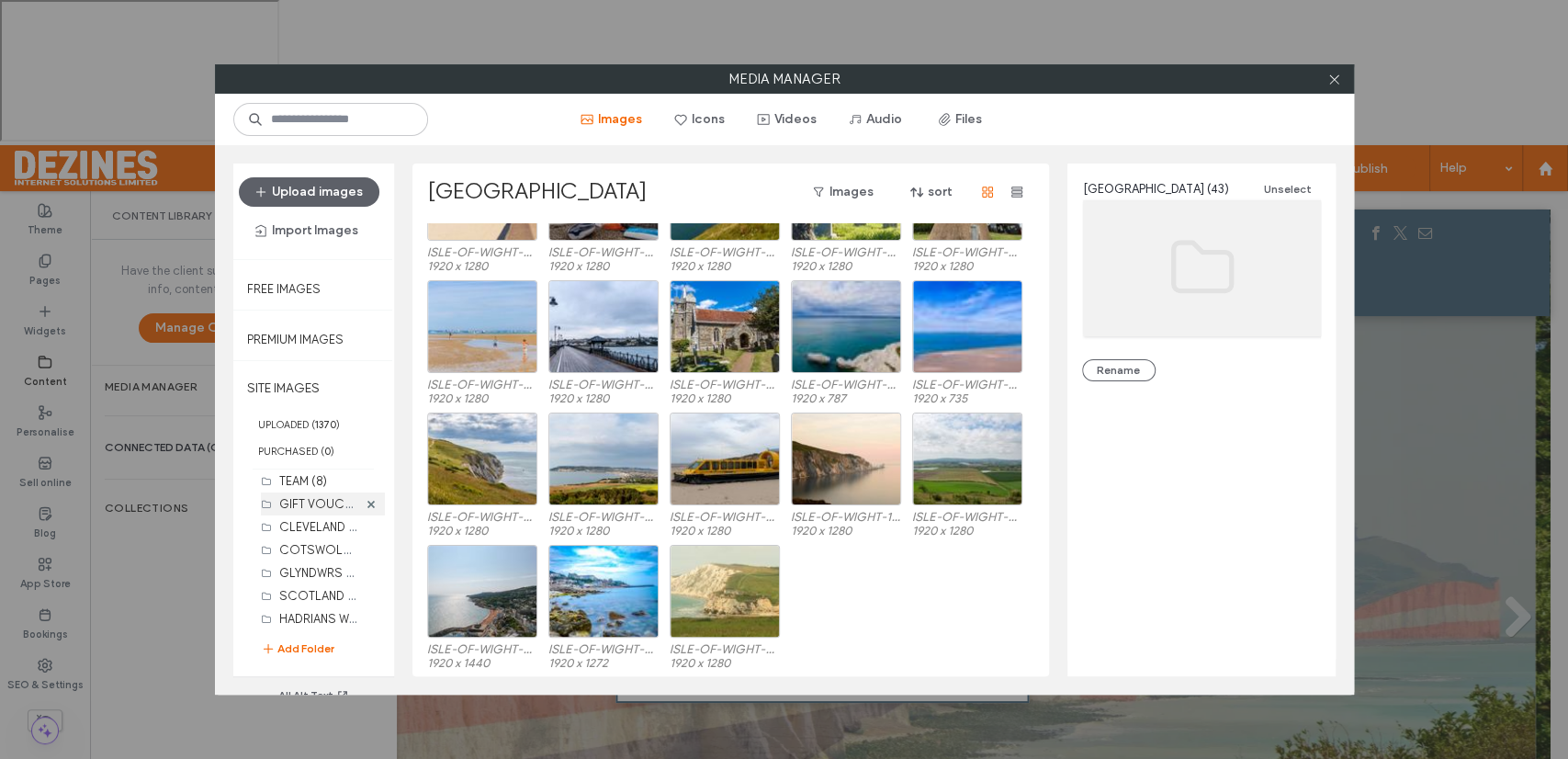
scroll to position [54, 0]
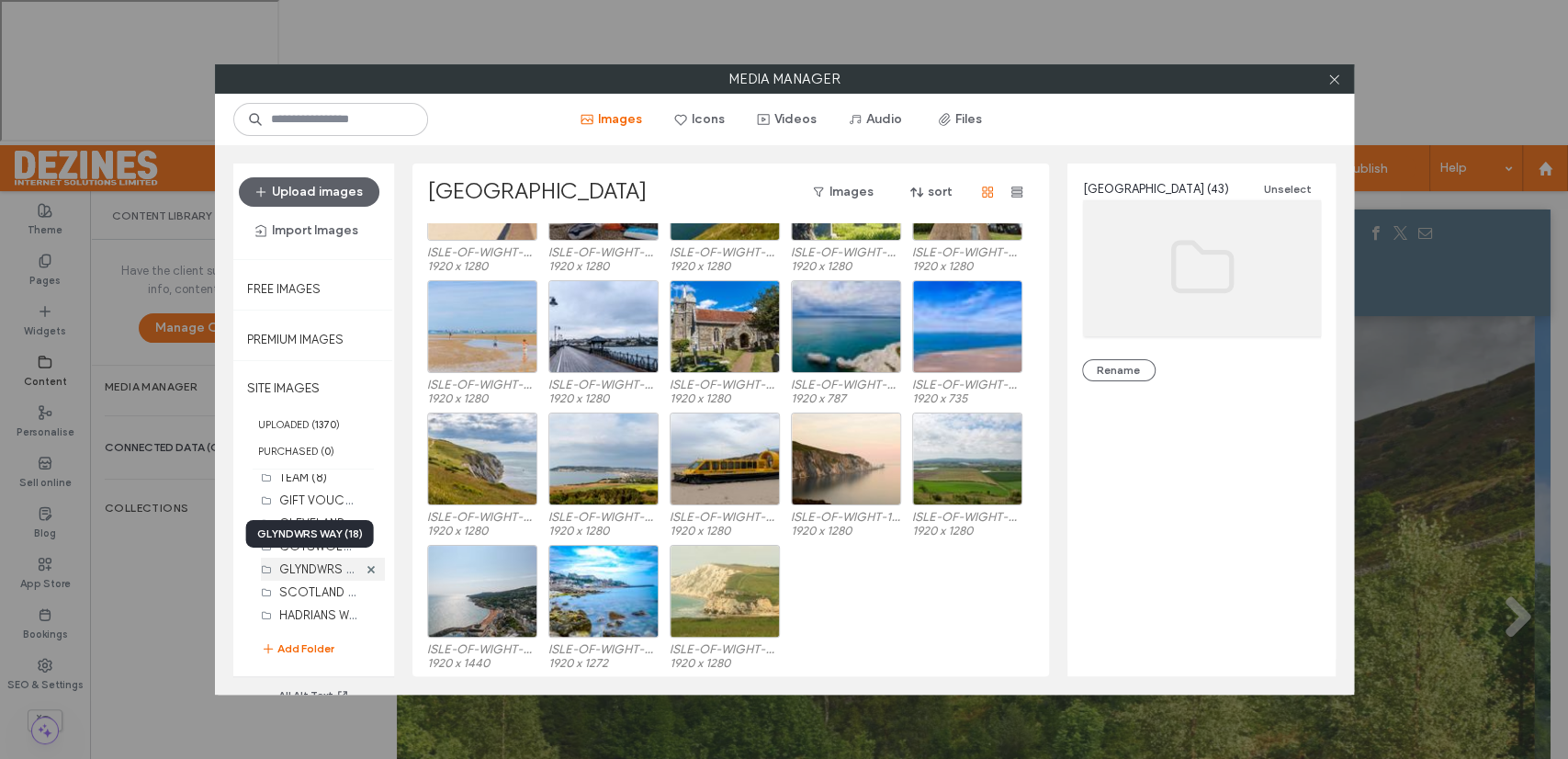
click at [309, 570] on label "GLYNDWRS WAY (18)" at bounding box center [334, 568] width 111 height 17
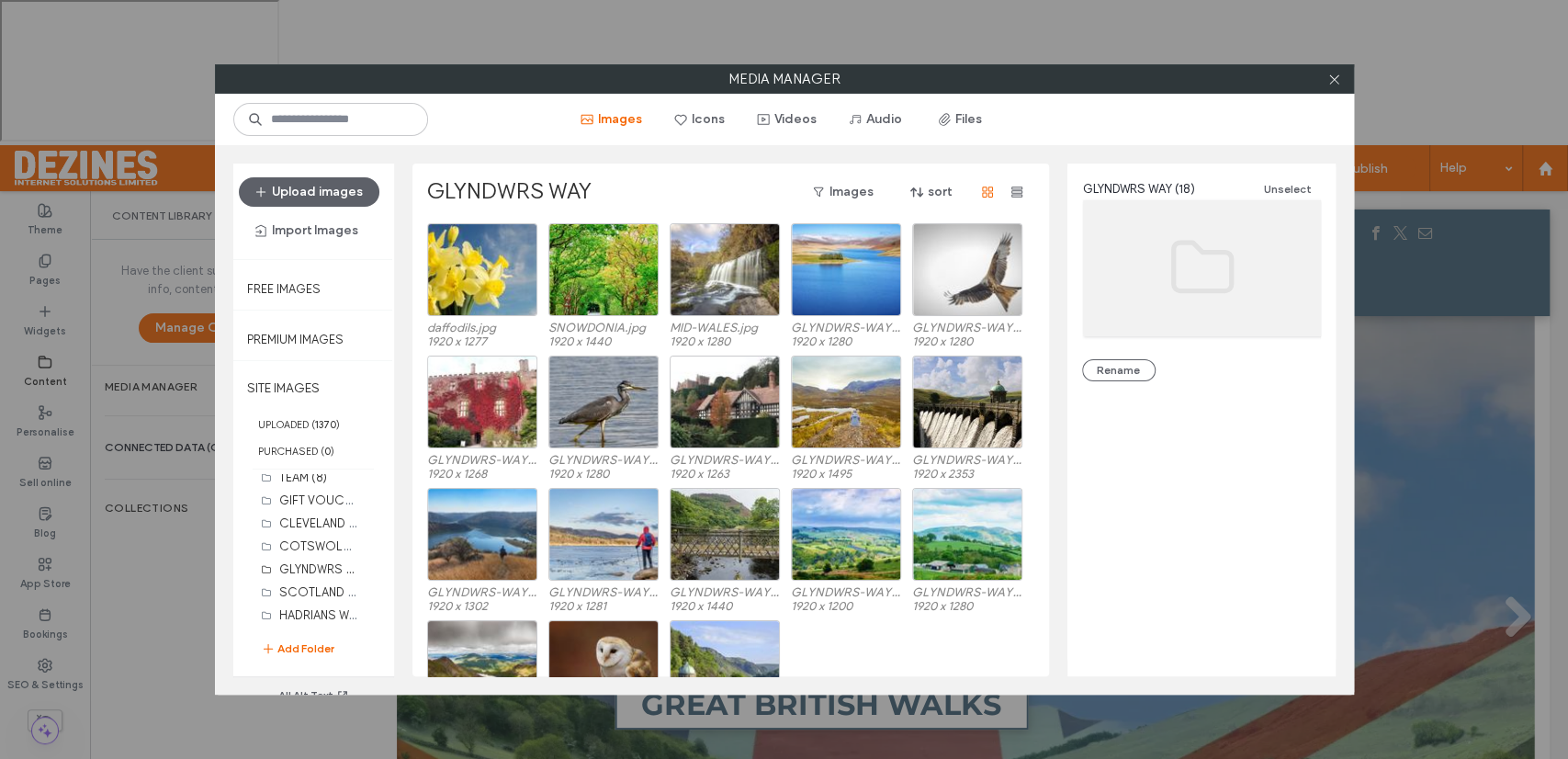
scroll to position [75, 0]
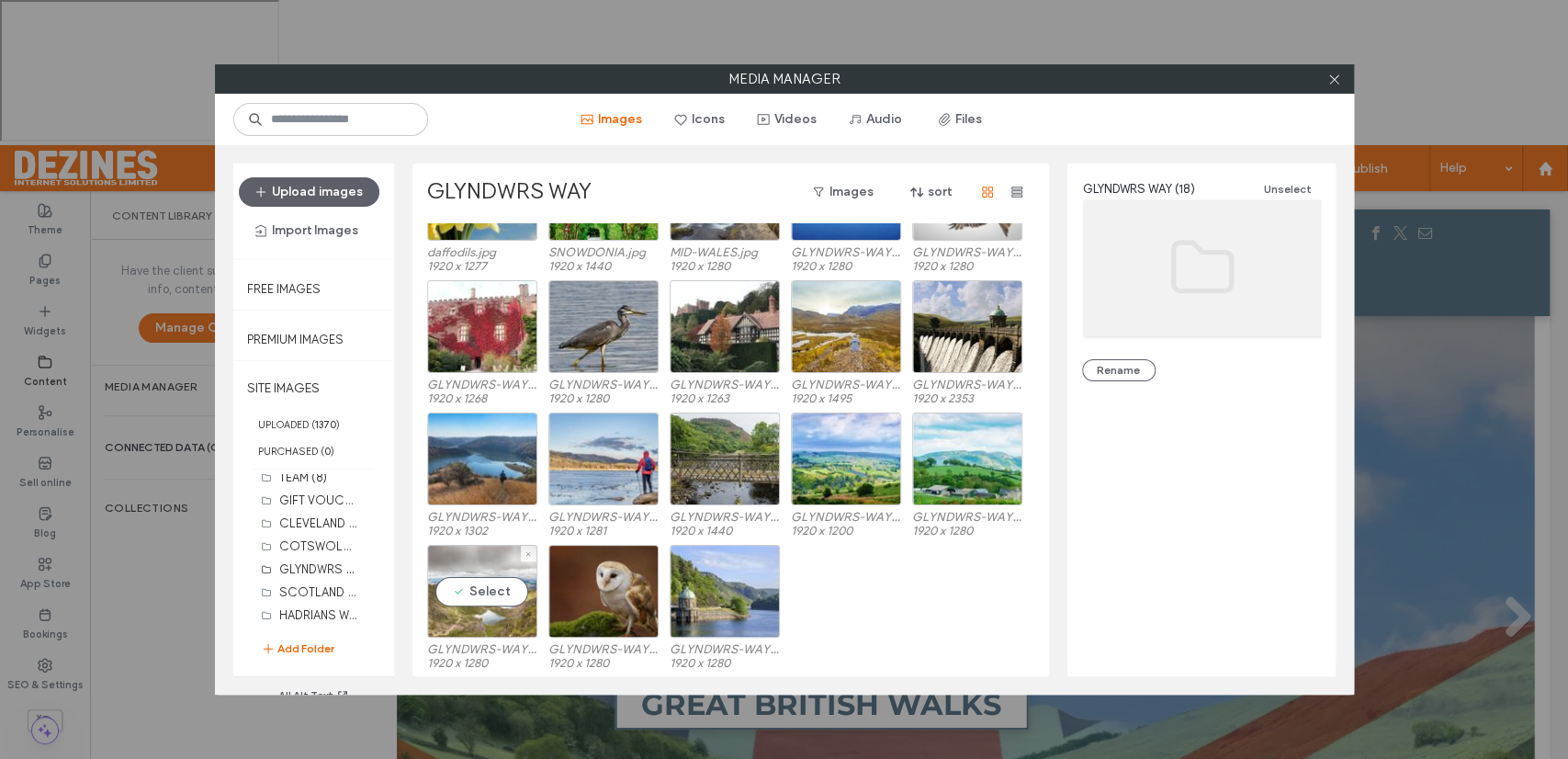
click at [486, 584] on div "Select" at bounding box center [482, 591] width 110 height 93
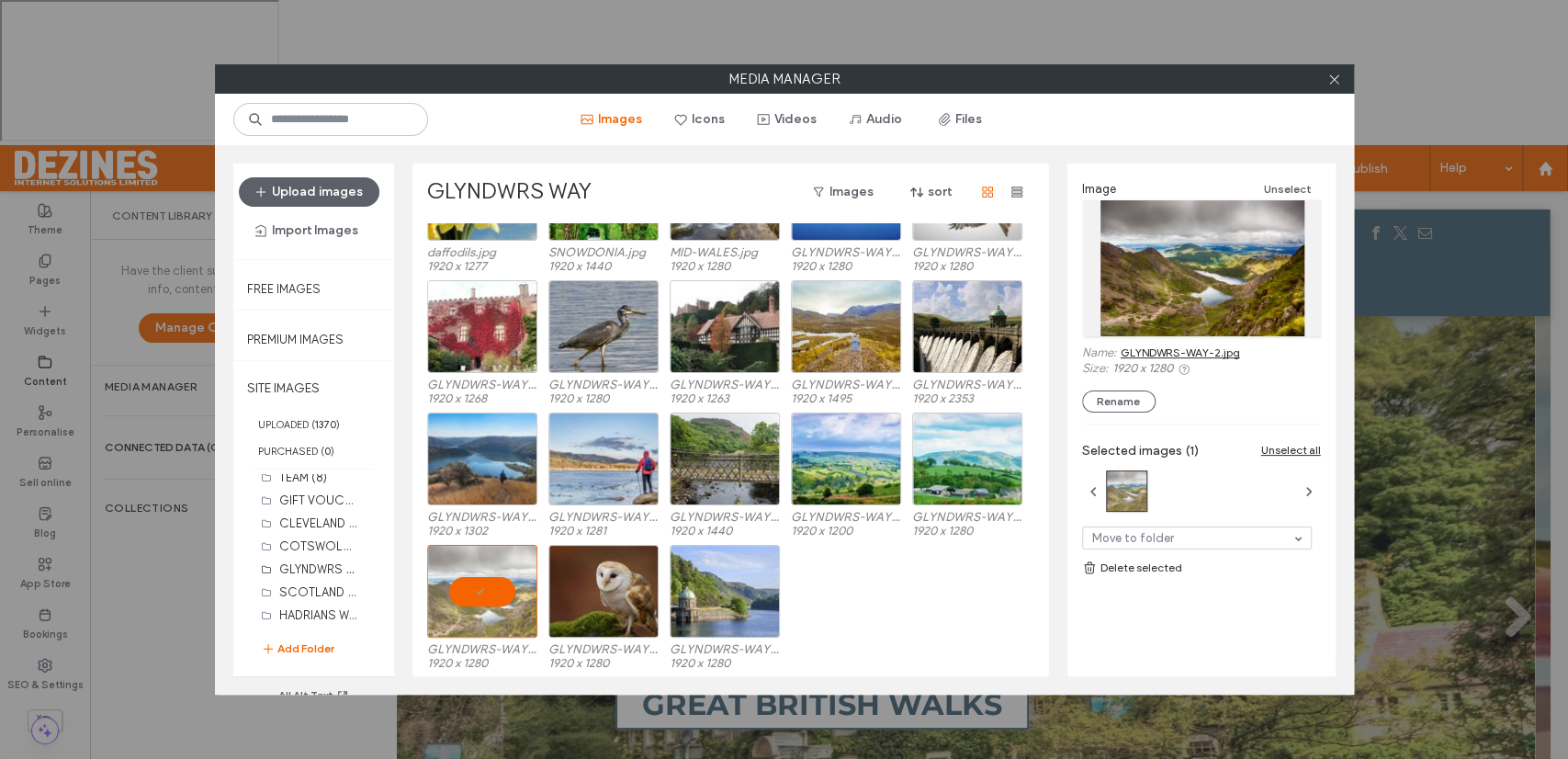
click at [1212, 351] on link "GLYNDWRS-WAY-2.jpg" at bounding box center [1181, 352] width 120 height 14
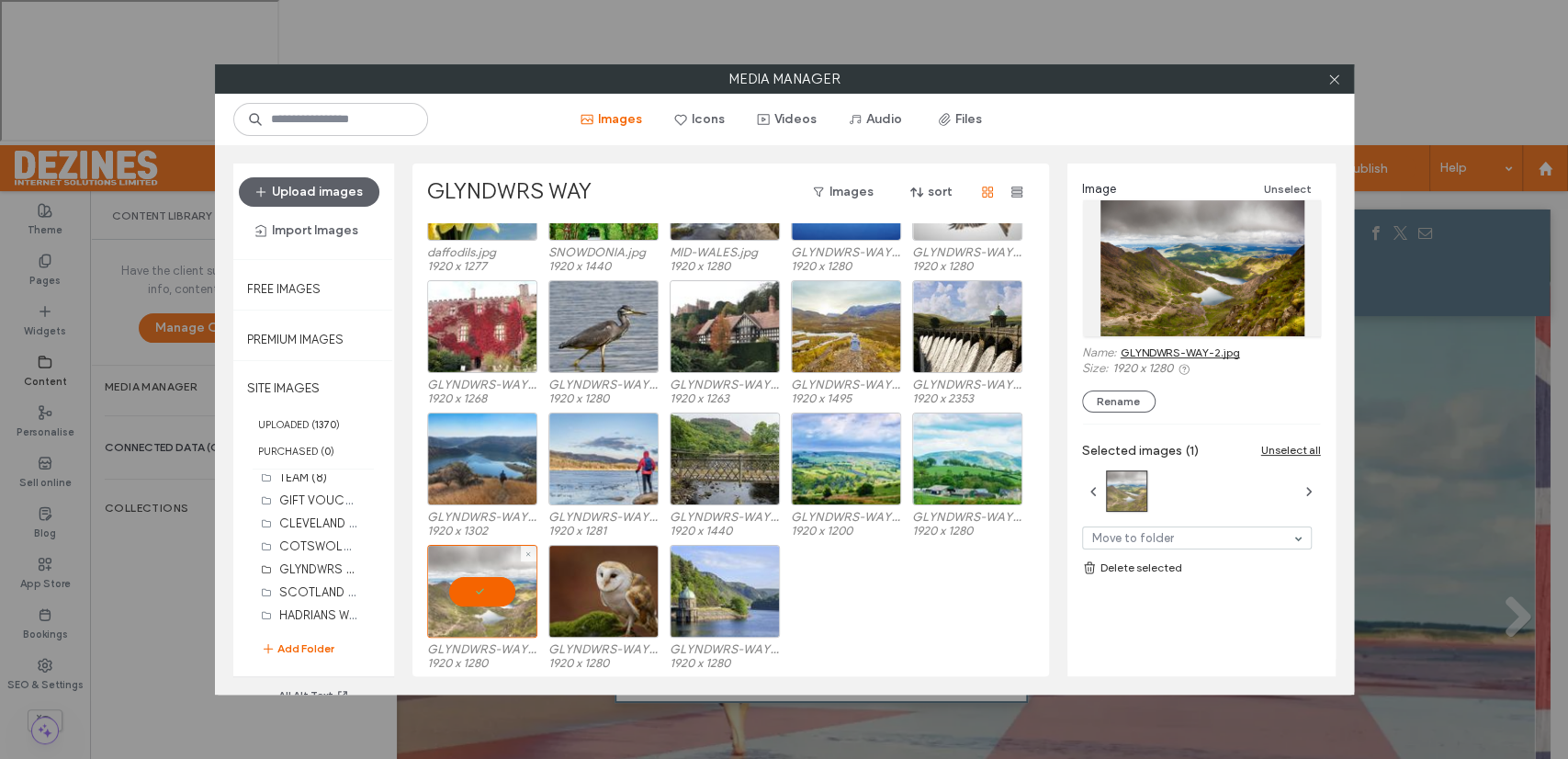
click at [486, 594] on div at bounding box center [482, 591] width 110 height 93
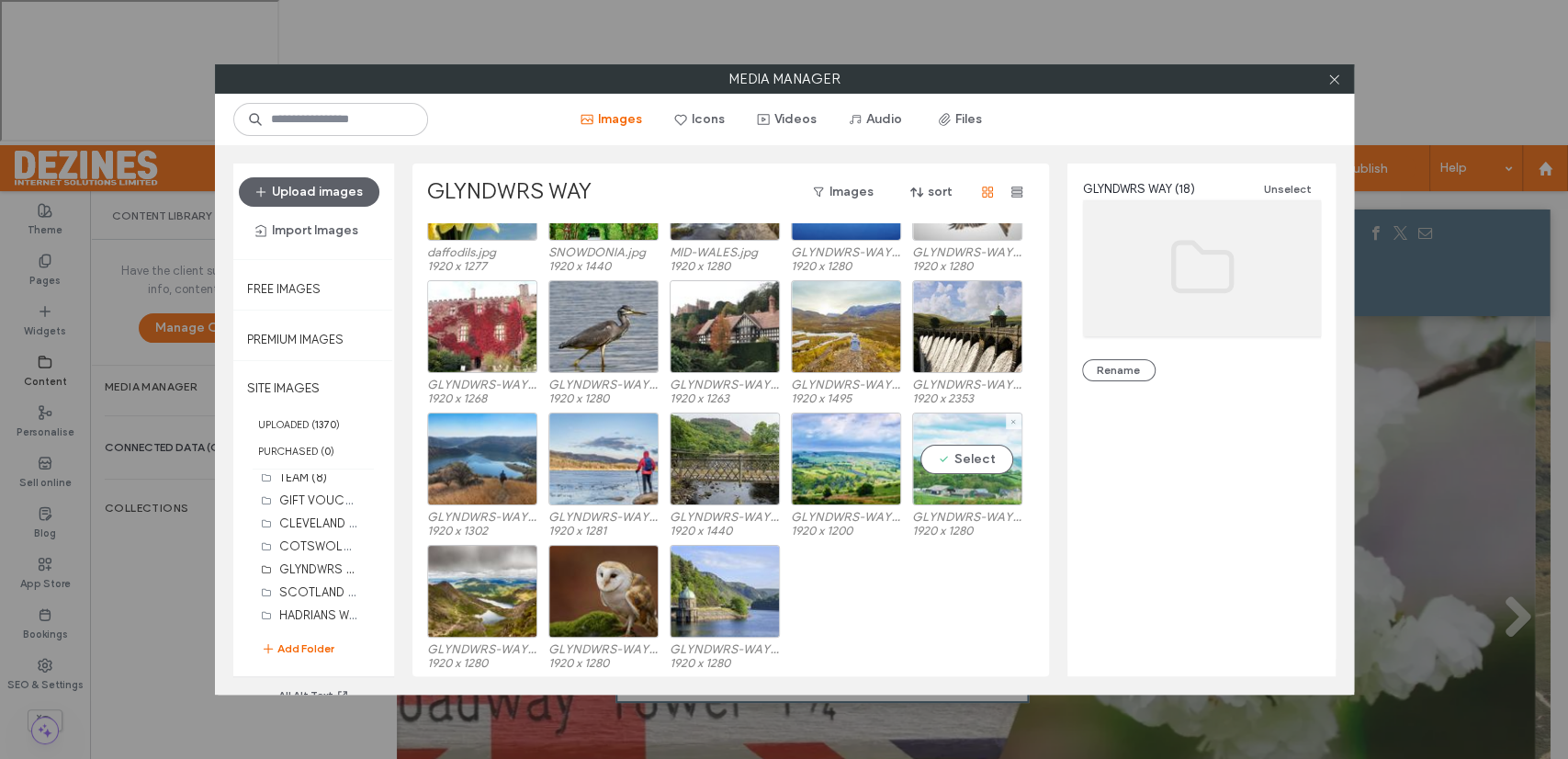
click at [966, 455] on div "Select" at bounding box center [967, 459] width 110 height 93
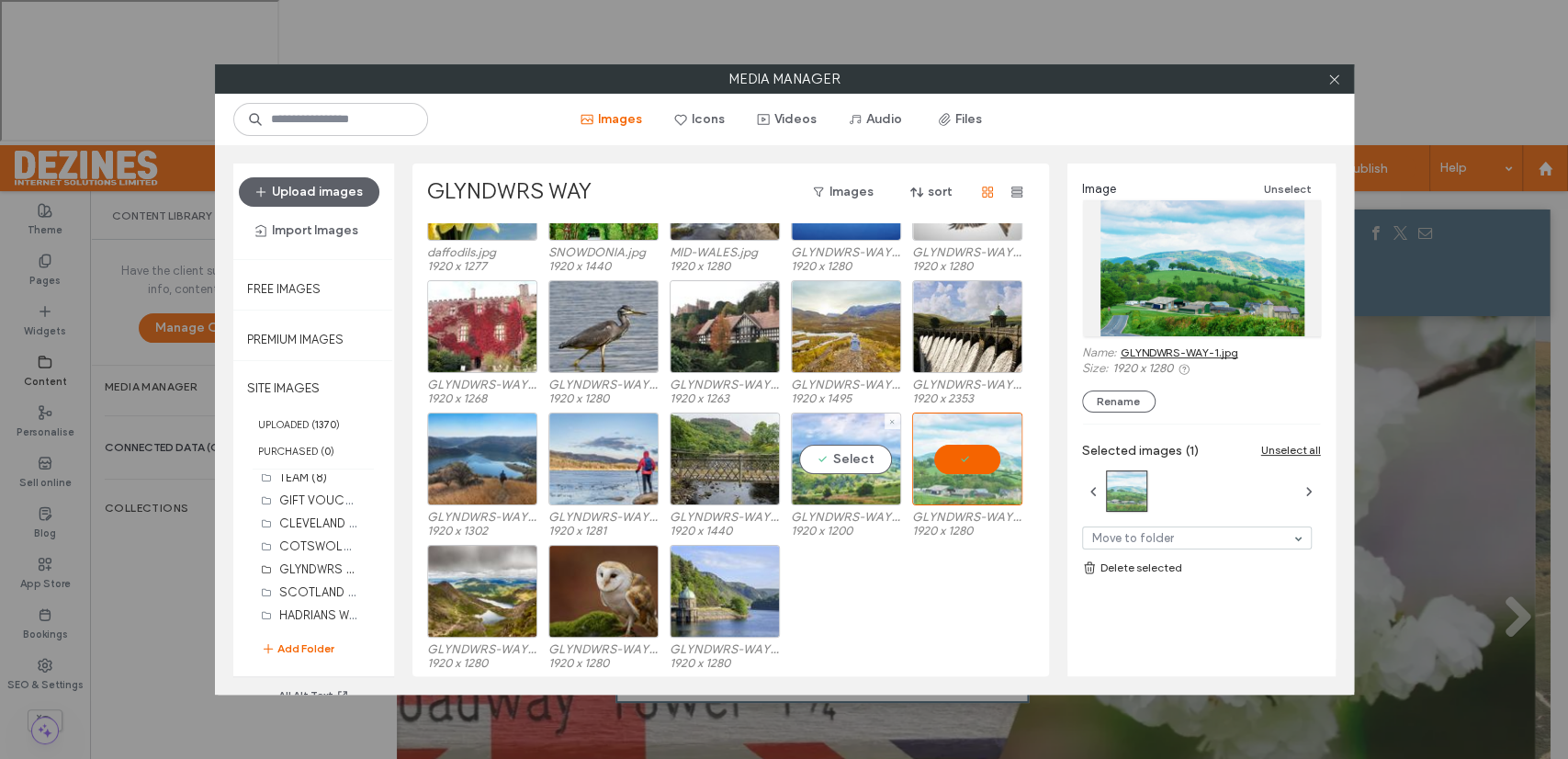
click at [849, 462] on div "Select" at bounding box center [846, 459] width 110 height 93
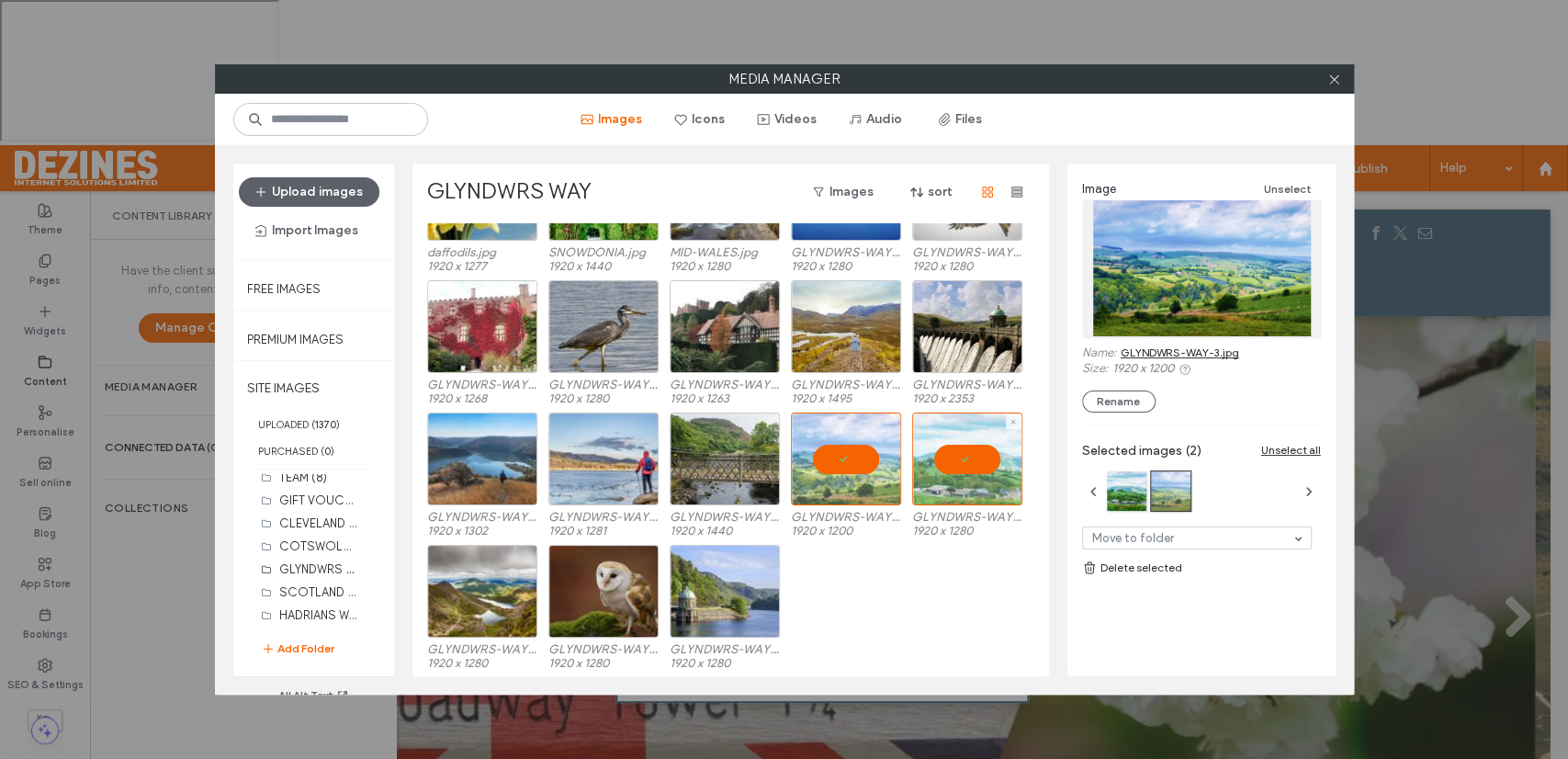
click at [966, 462] on div at bounding box center [967, 459] width 110 height 93
click at [849, 460] on div at bounding box center [846, 459] width 110 height 93
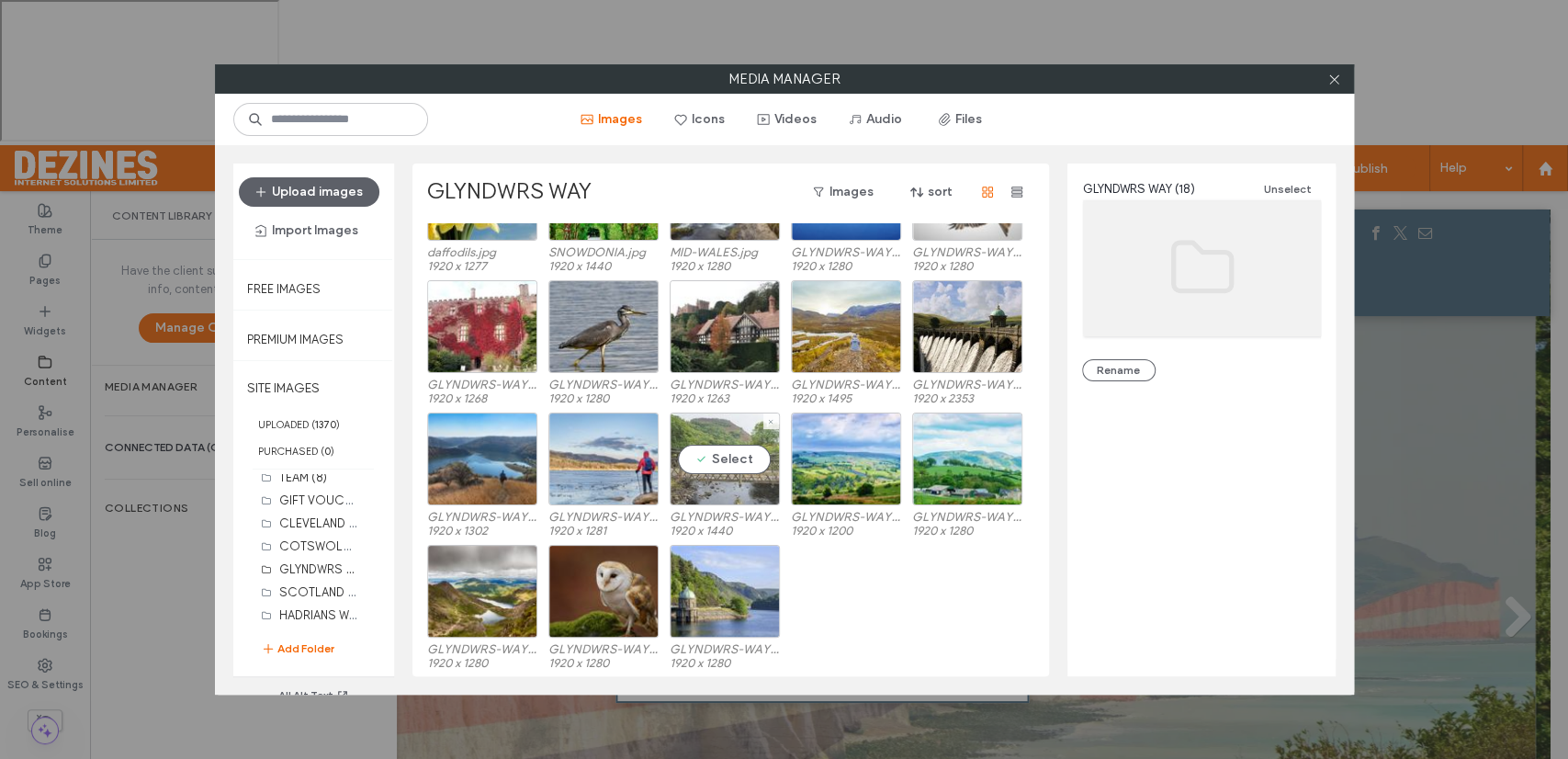
click at [732, 451] on div "Select" at bounding box center [725, 459] width 110 height 93
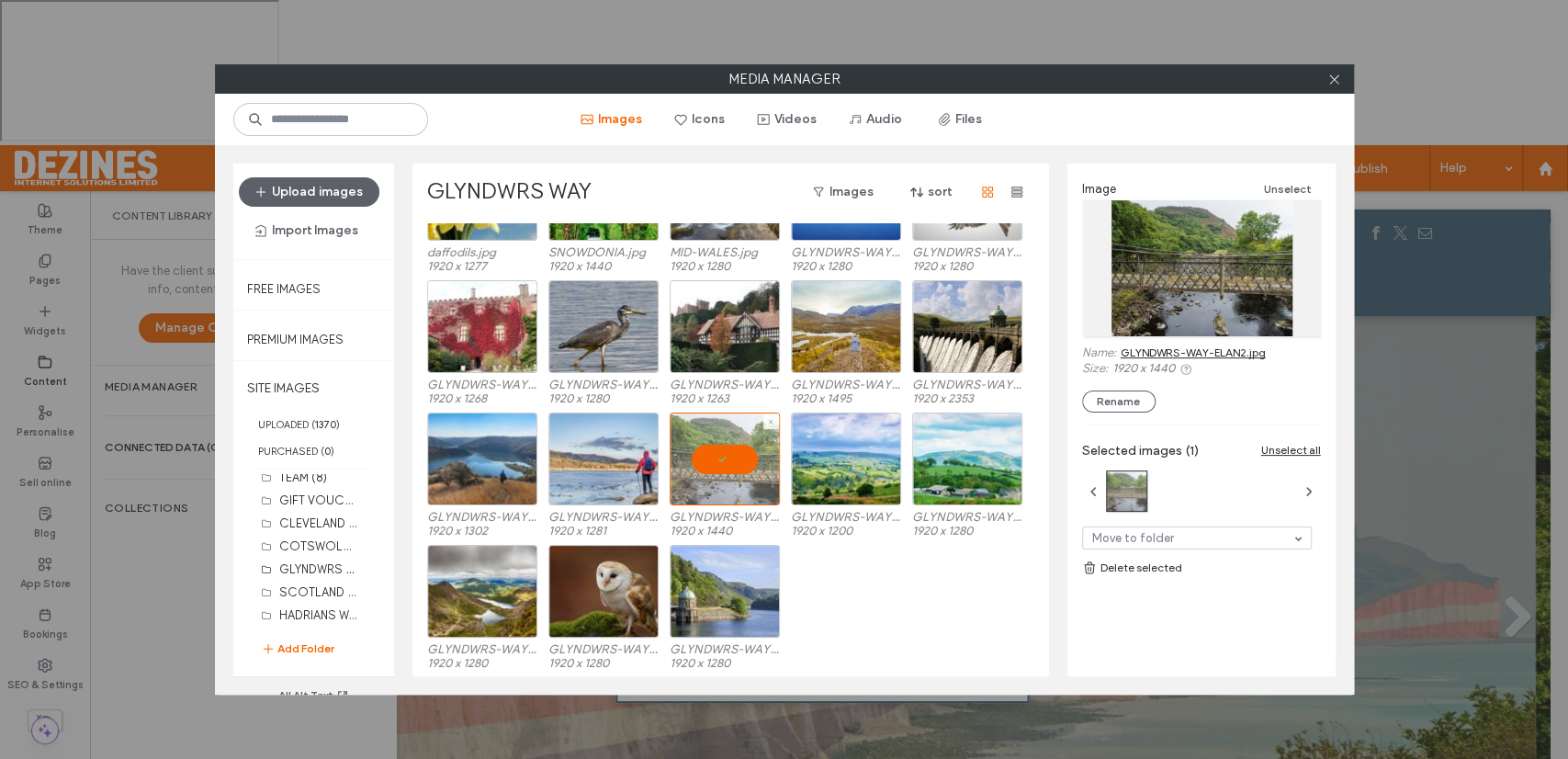
click at [732, 451] on div at bounding box center [725, 459] width 110 height 93
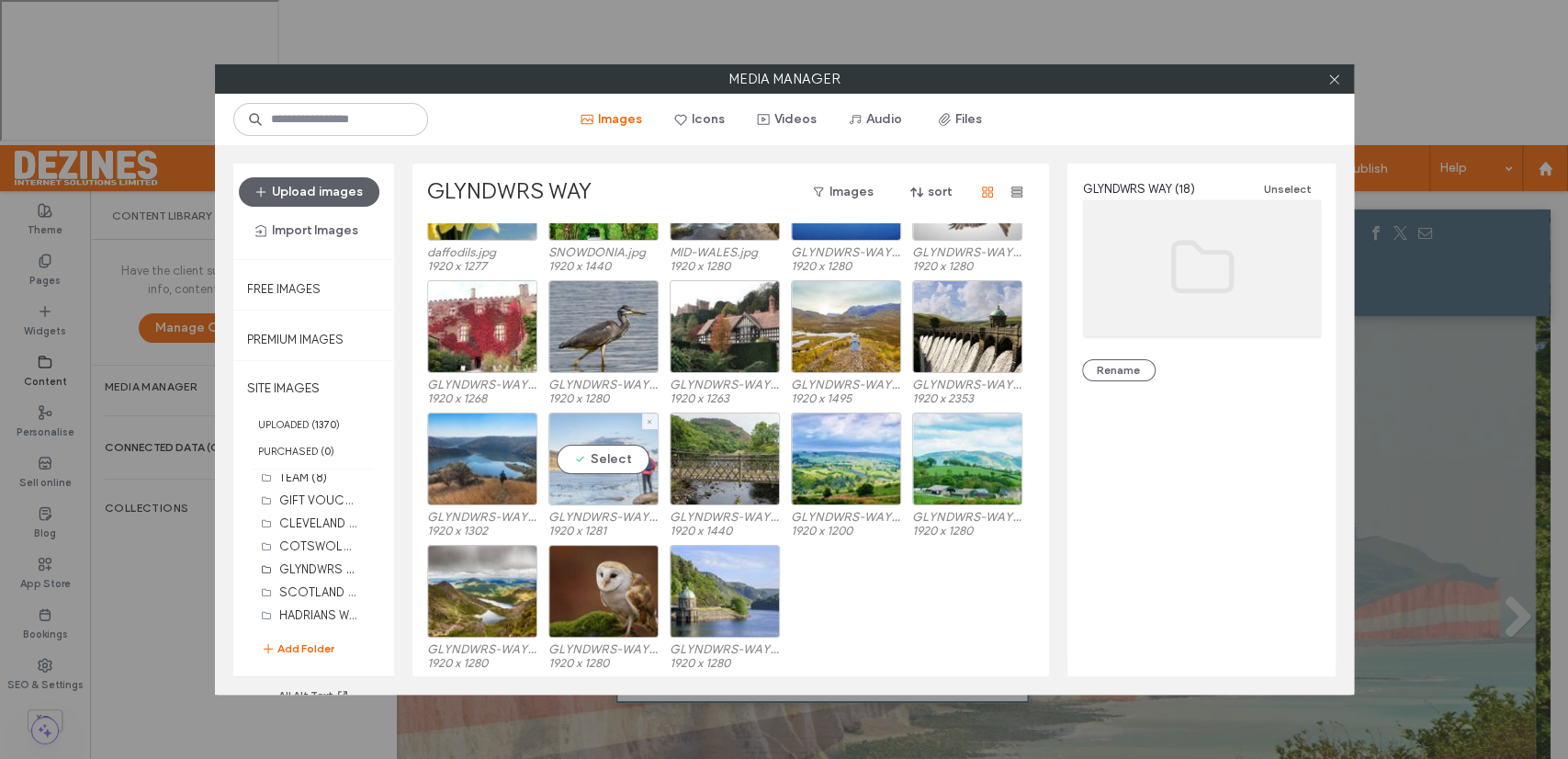
click at [610, 456] on div "Select" at bounding box center [603, 459] width 110 height 93
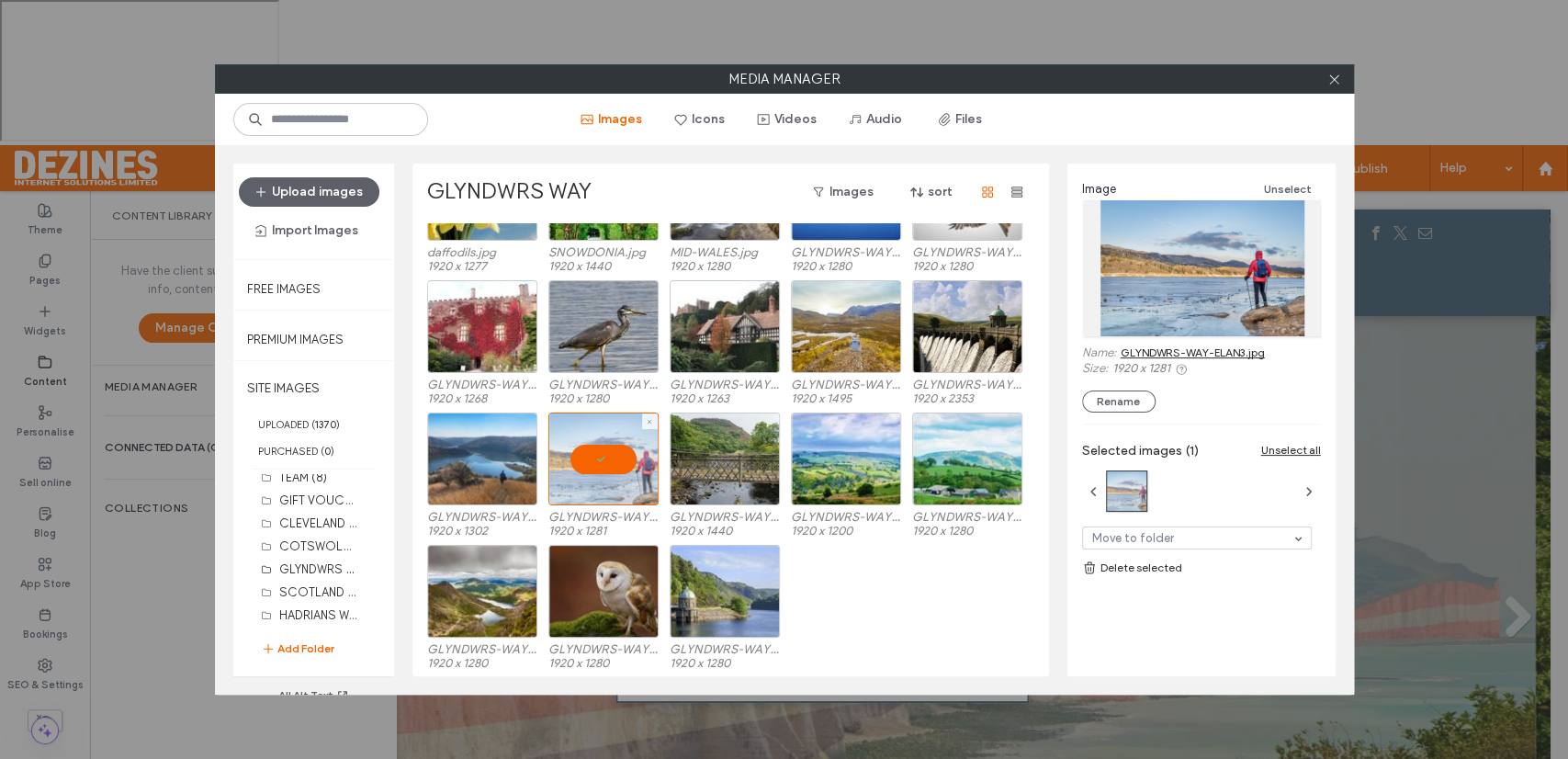
click at [610, 456] on div at bounding box center [603, 459] width 110 height 93
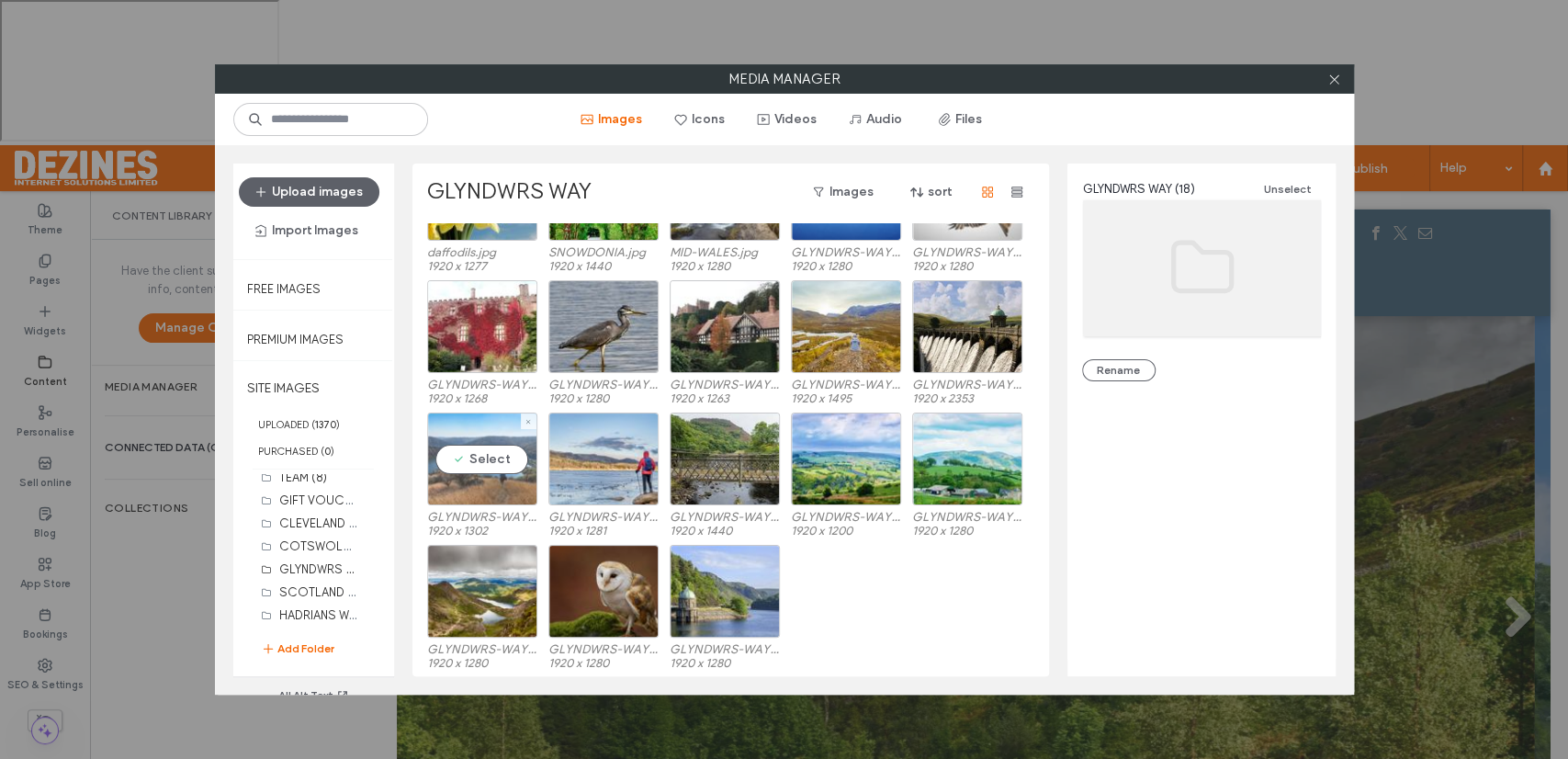
click at [484, 460] on div "Select" at bounding box center [482, 459] width 110 height 93
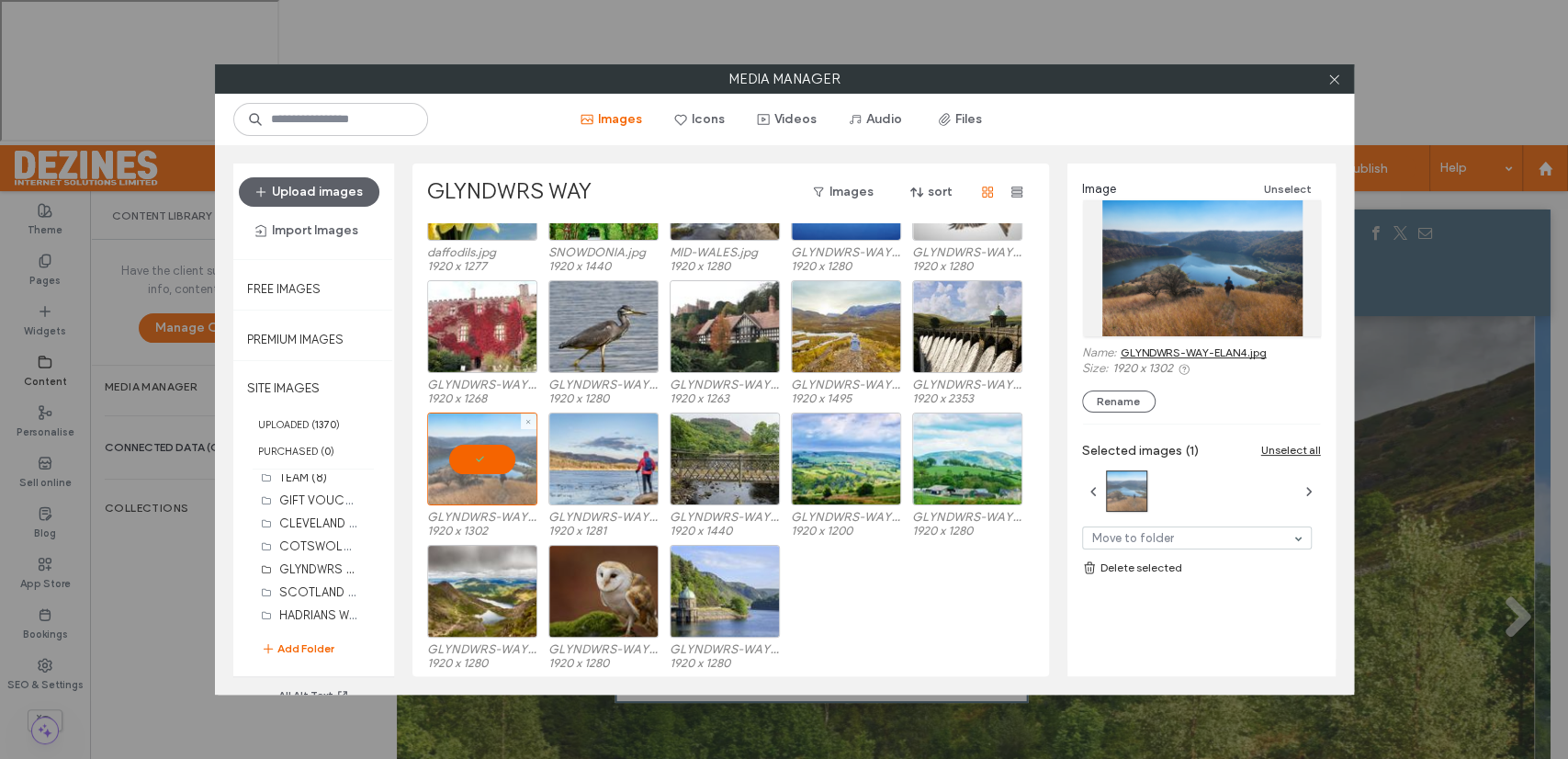
click at [484, 460] on div at bounding box center [482, 459] width 110 height 93
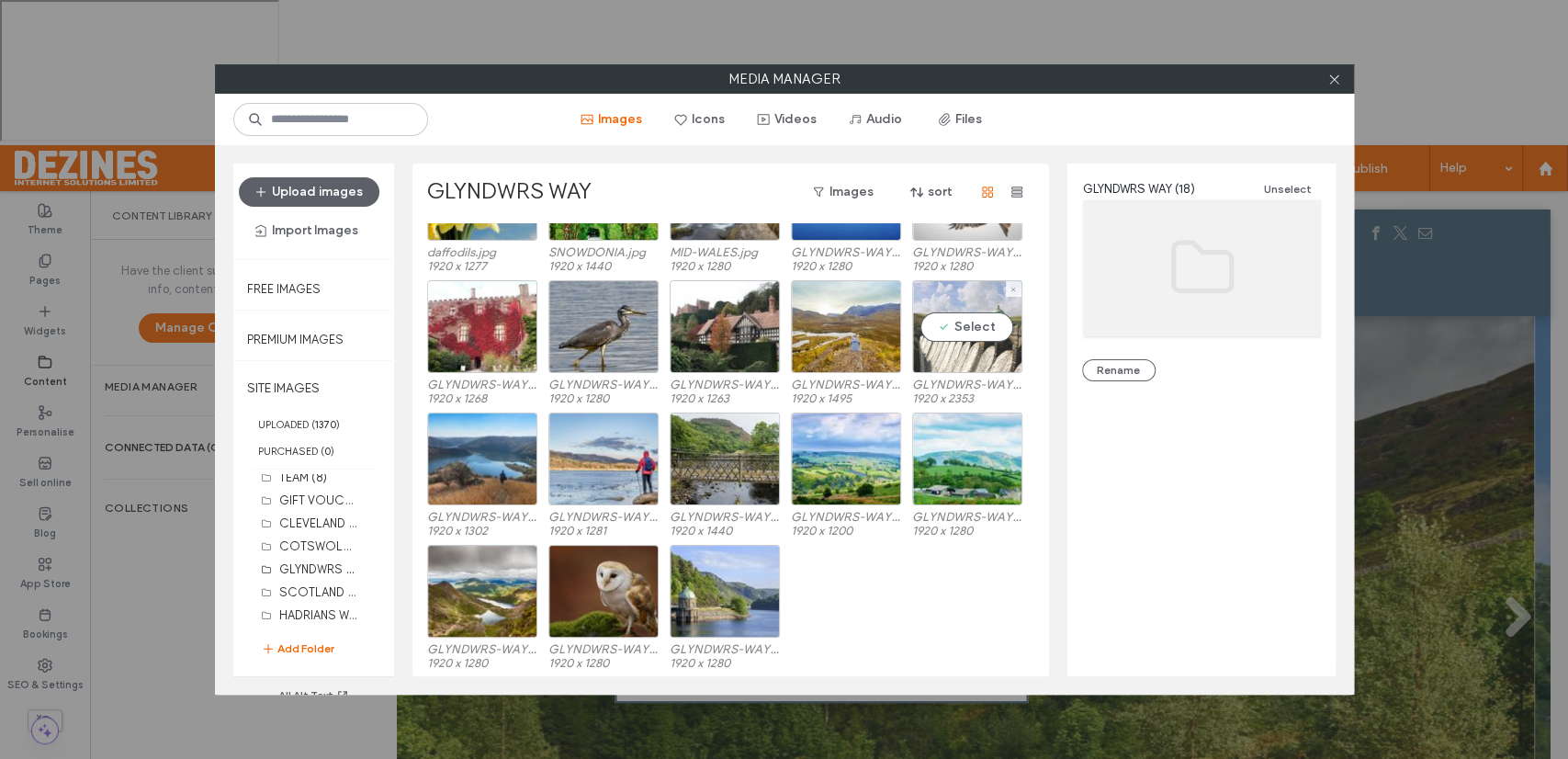
click at [970, 321] on div "Select" at bounding box center [967, 327] width 110 height 93
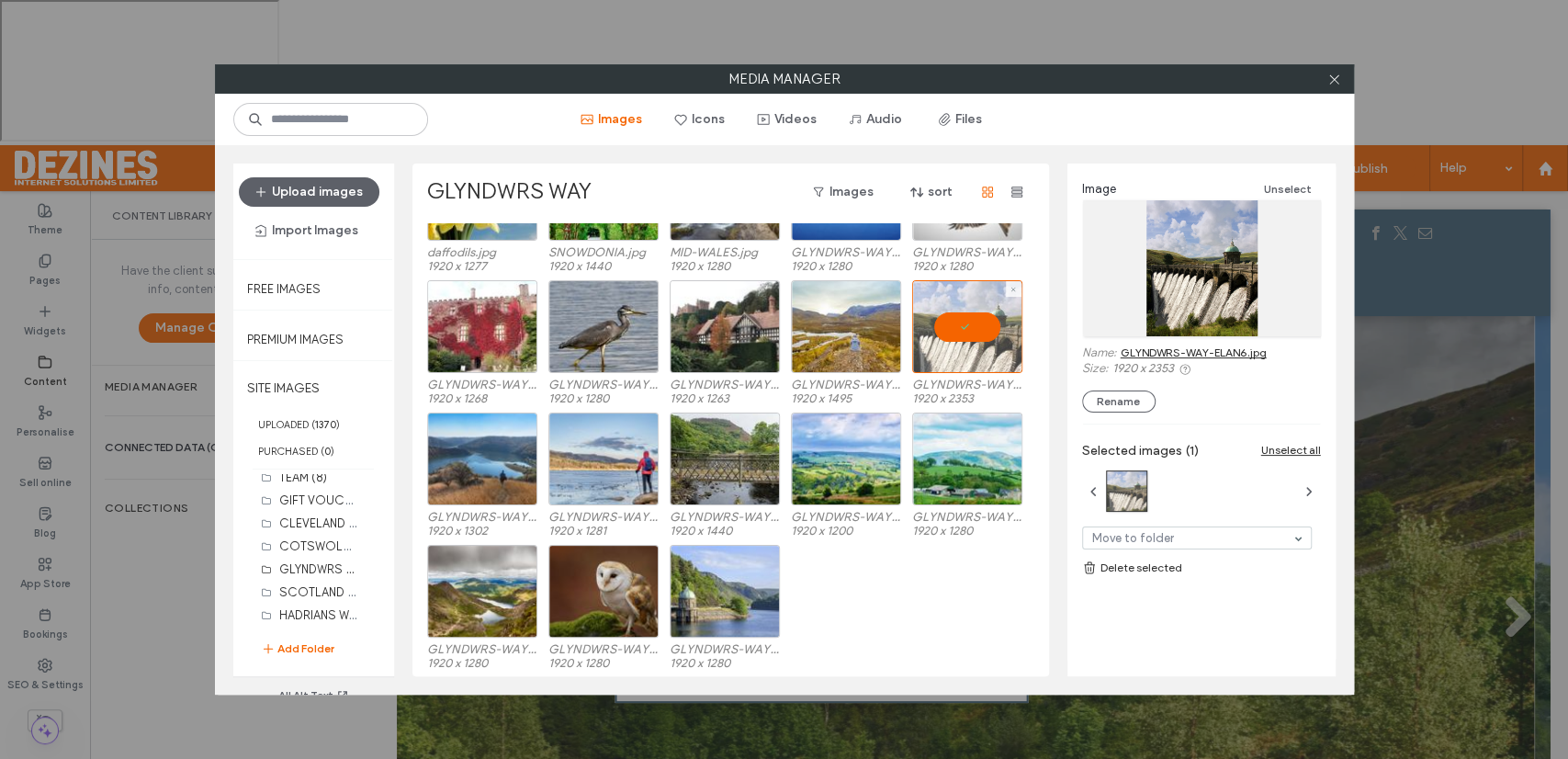
click at [970, 325] on div at bounding box center [967, 327] width 110 height 93
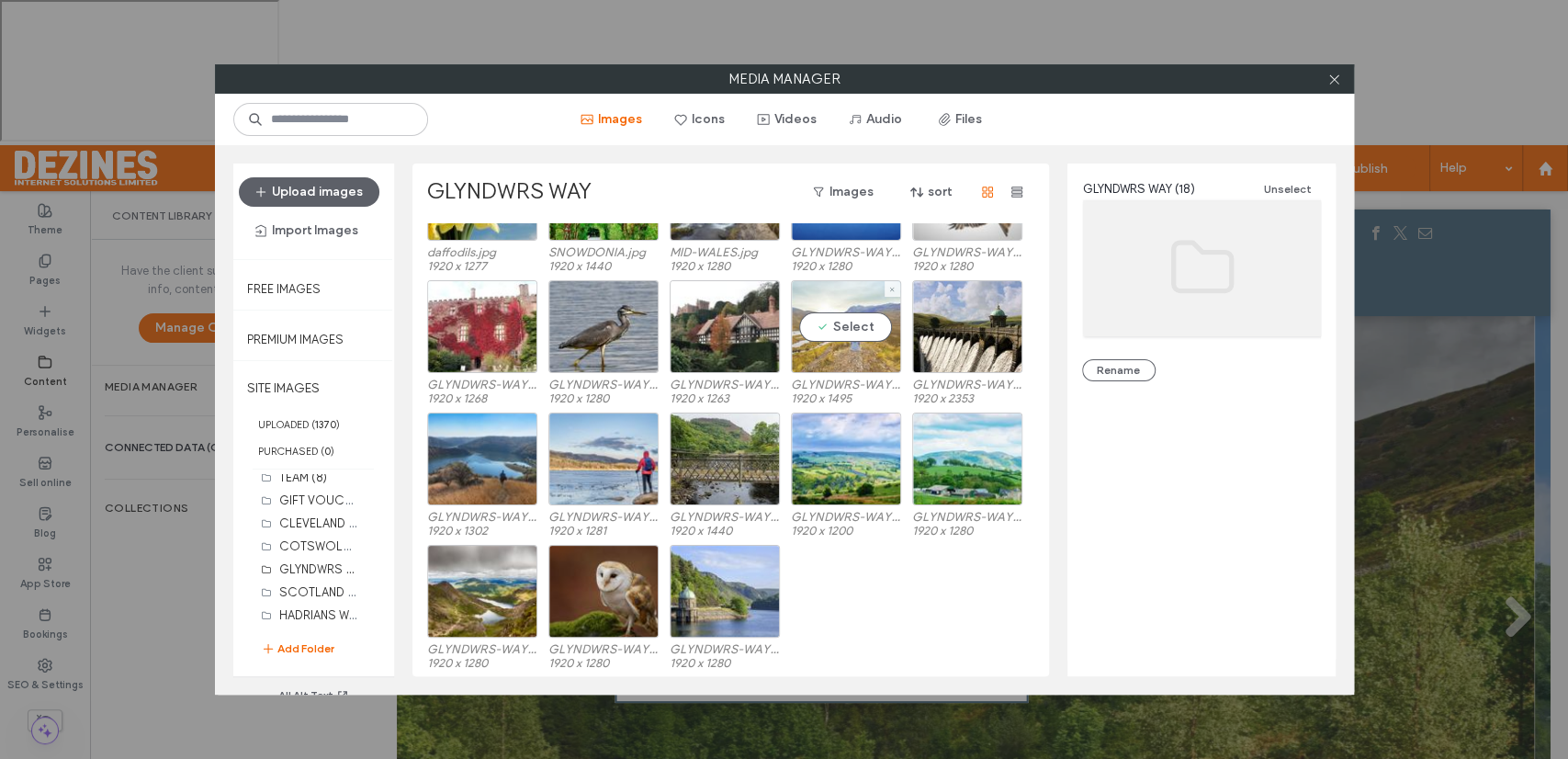
click at [845, 329] on div "Select" at bounding box center [846, 327] width 110 height 93
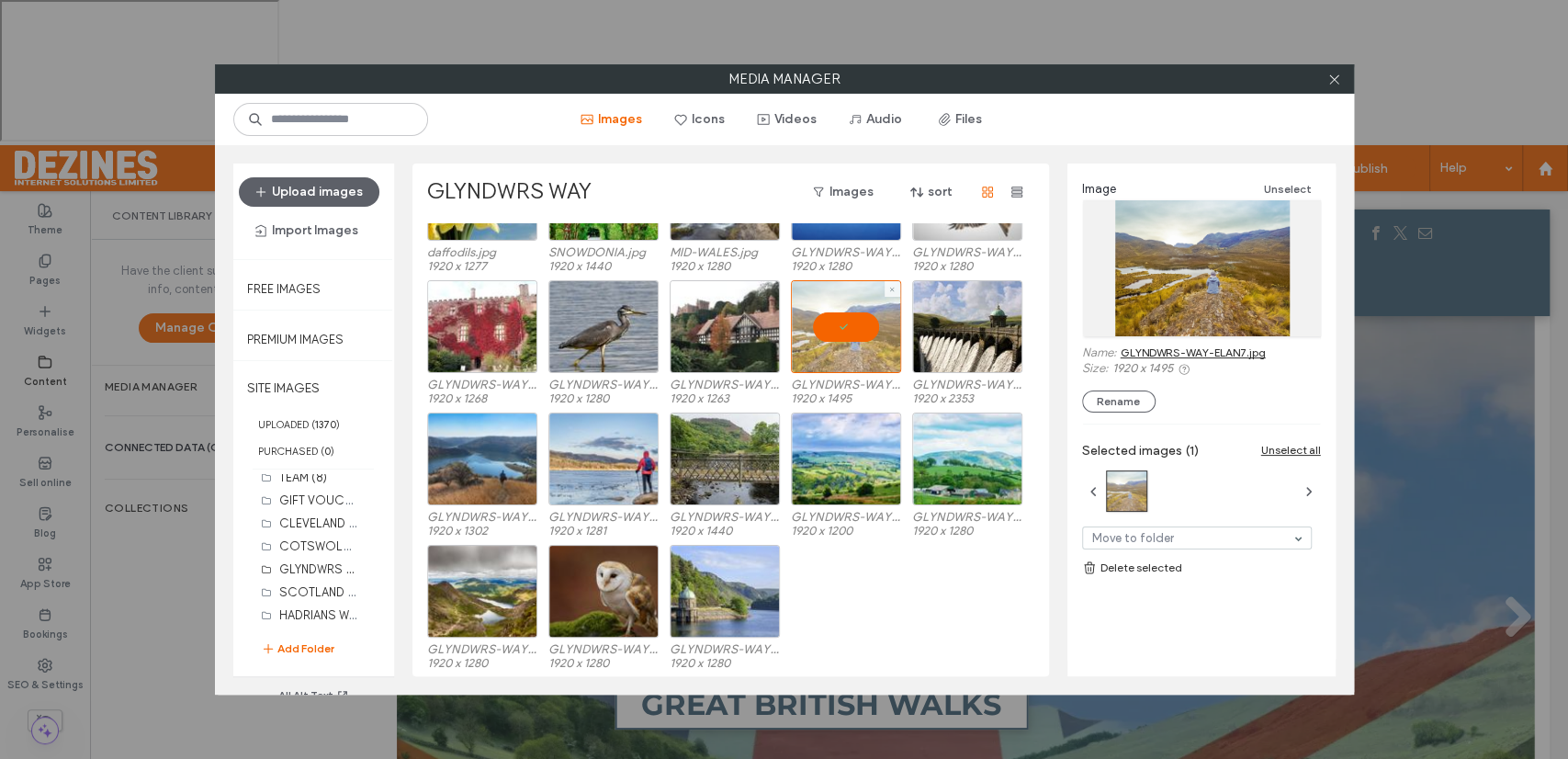
click at [845, 329] on div at bounding box center [846, 327] width 110 height 93
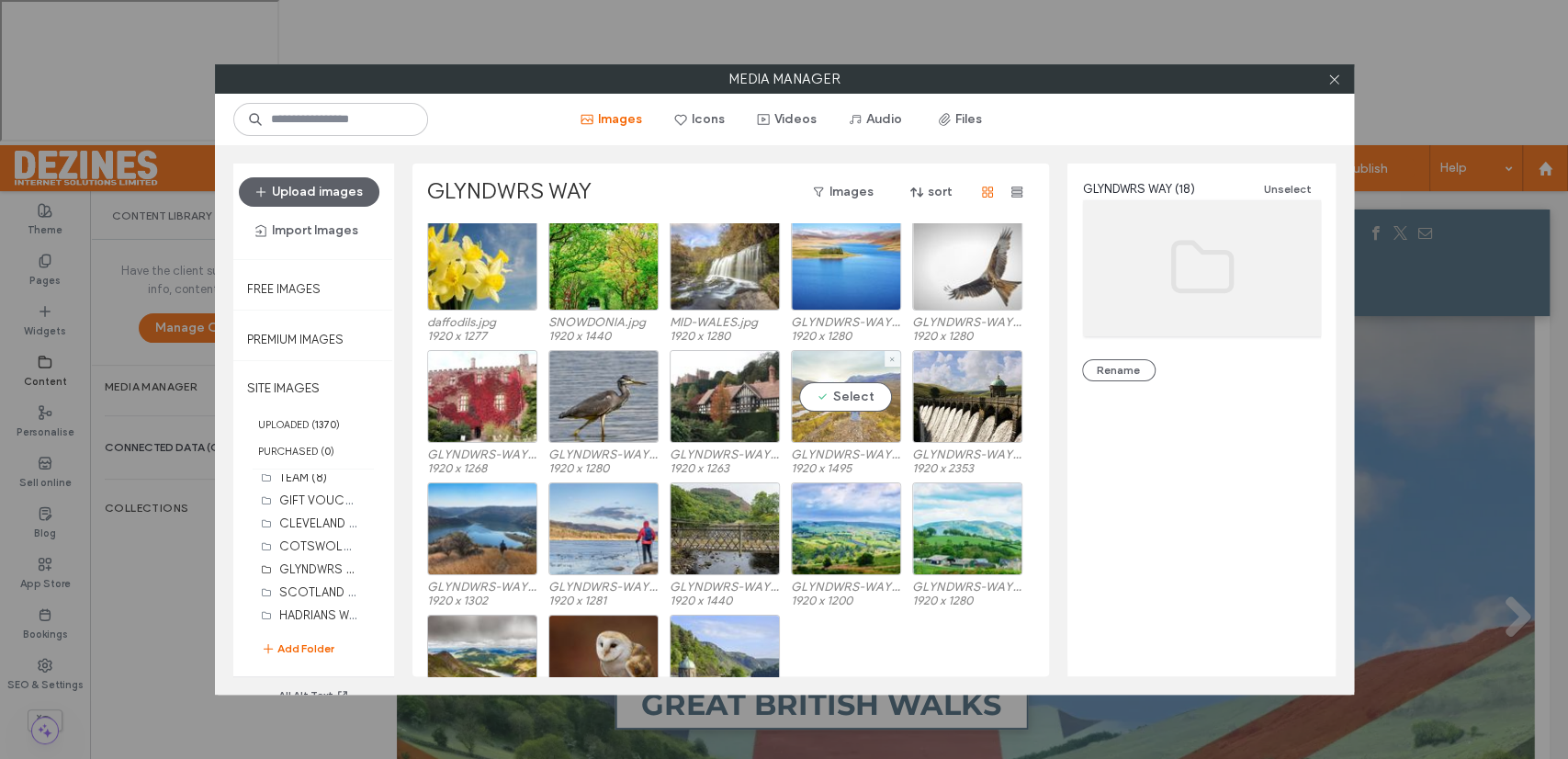
scroll to position [0, 0]
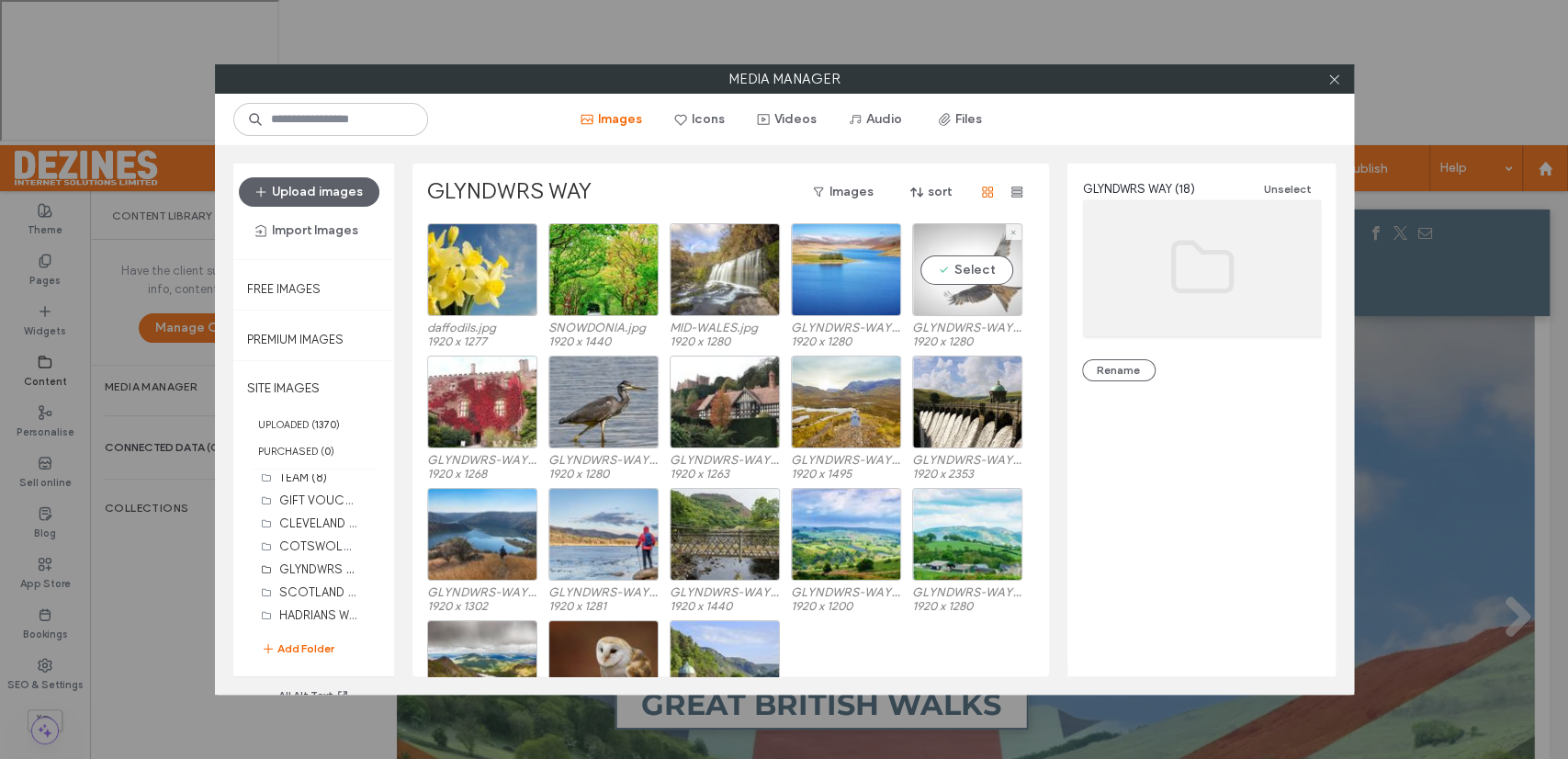
click at [976, 265] on div "Select" at bounding box center [967, 270] width 110 height 93
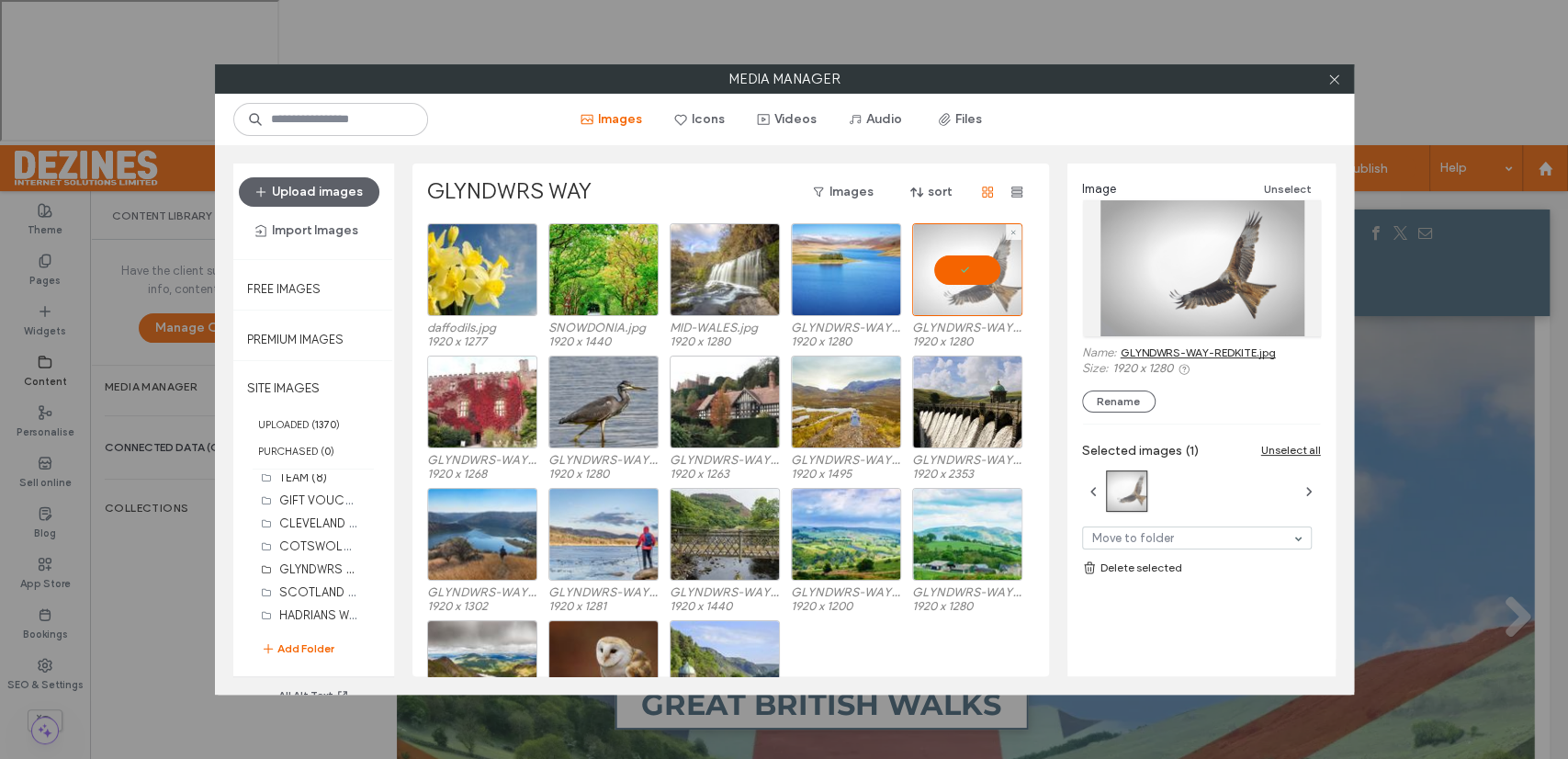
click at [975, 270] on div at bounding box center [967, 270] width 110 height 93
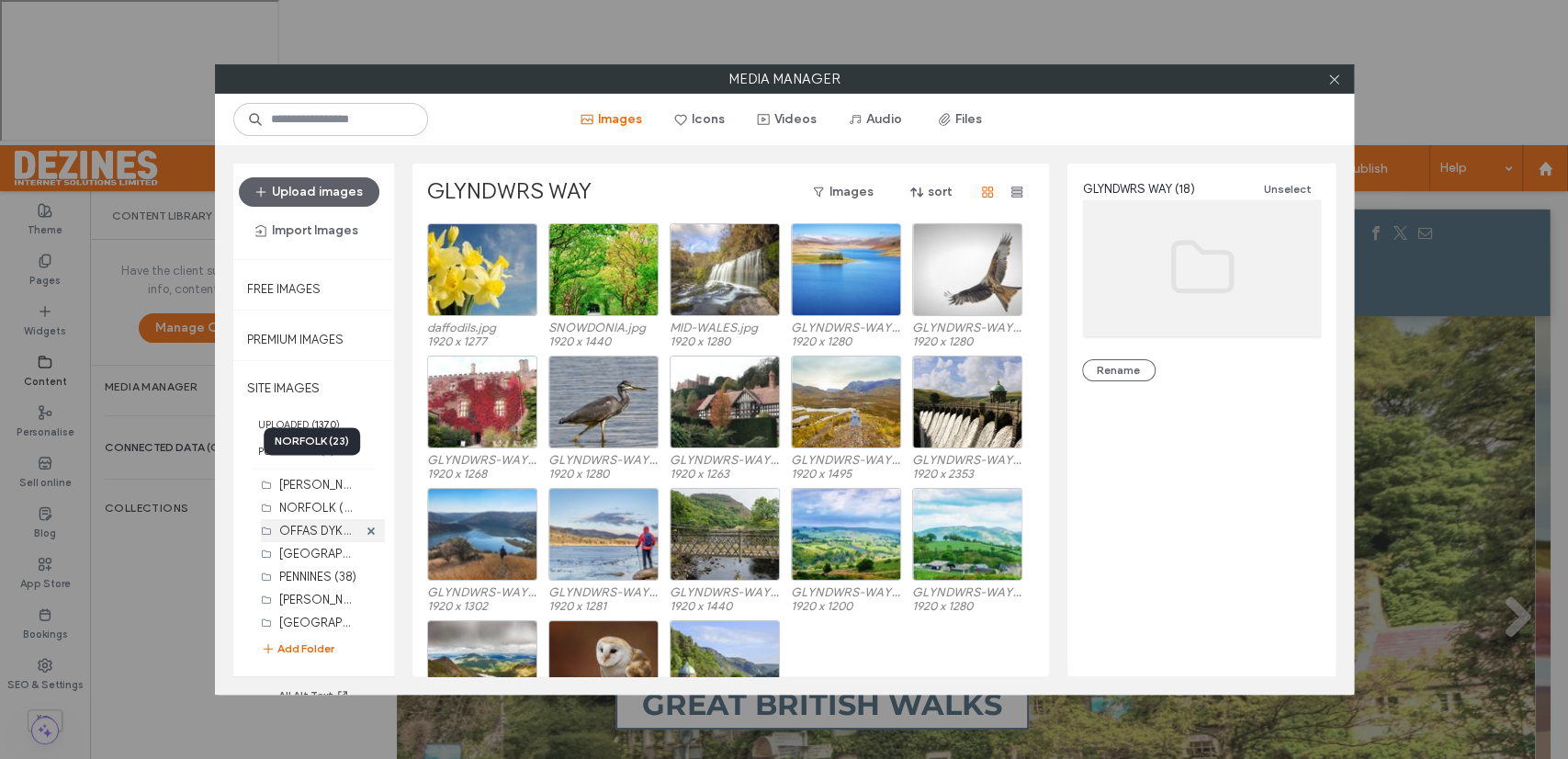
scroll to position [239, 0]
click at [309, 520] on label "PEMBROKESHIRE (40)" at bounding box center [352, 521] width 147 height 17
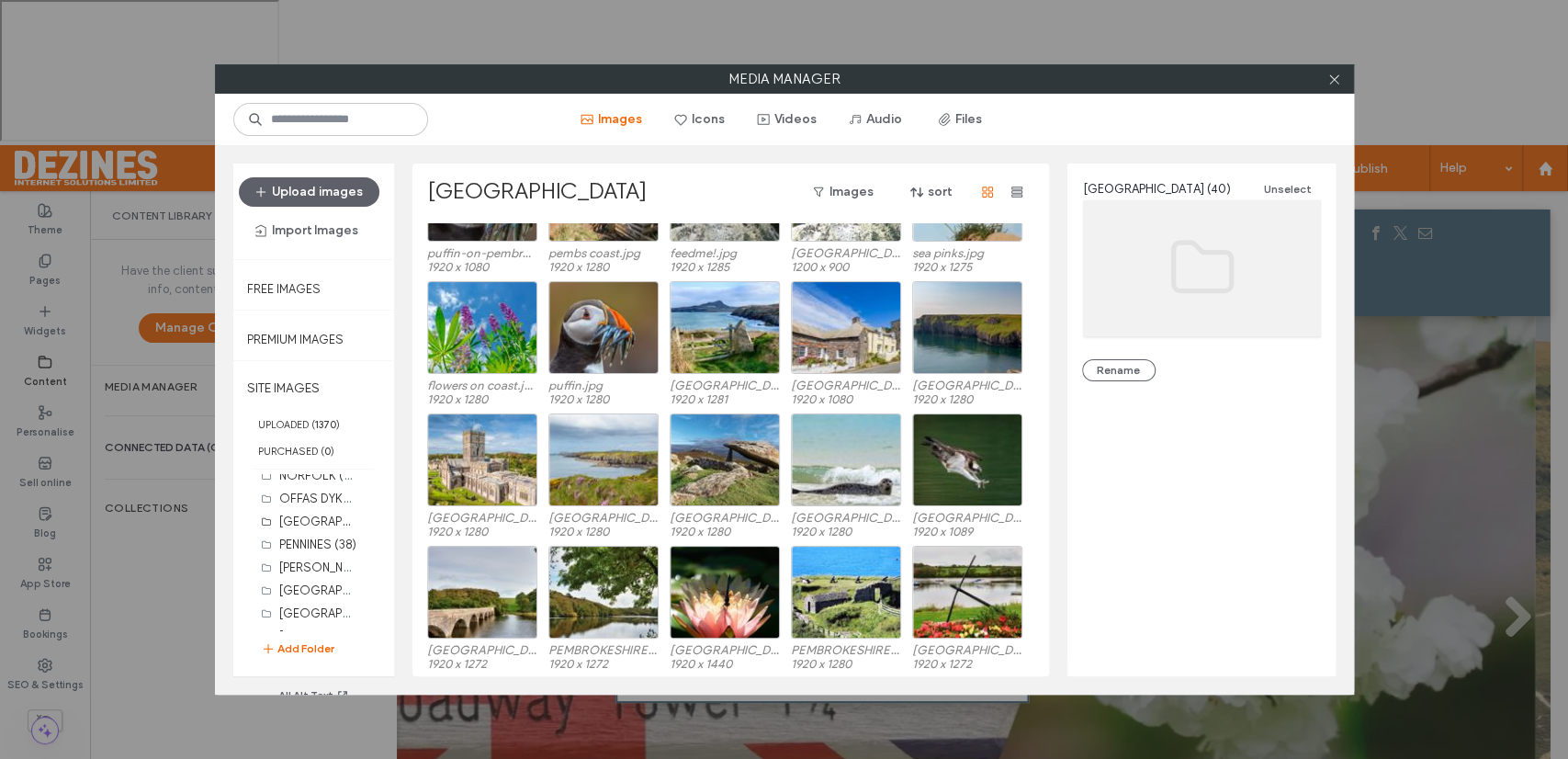
scroll to position [76, 0]
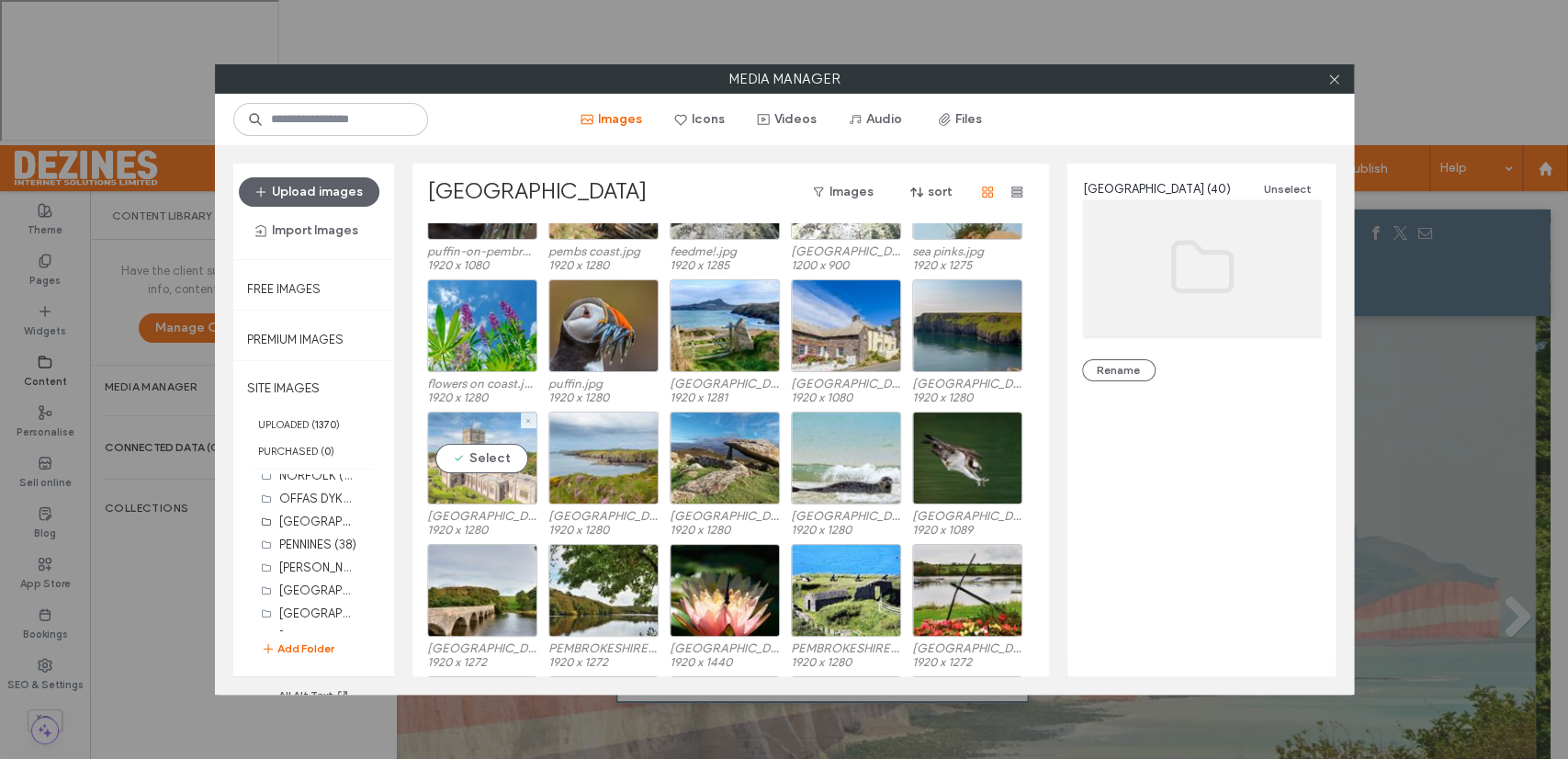
click at [478, 463] on div "Select" at bounding box center [482, 458] width 110 height 93
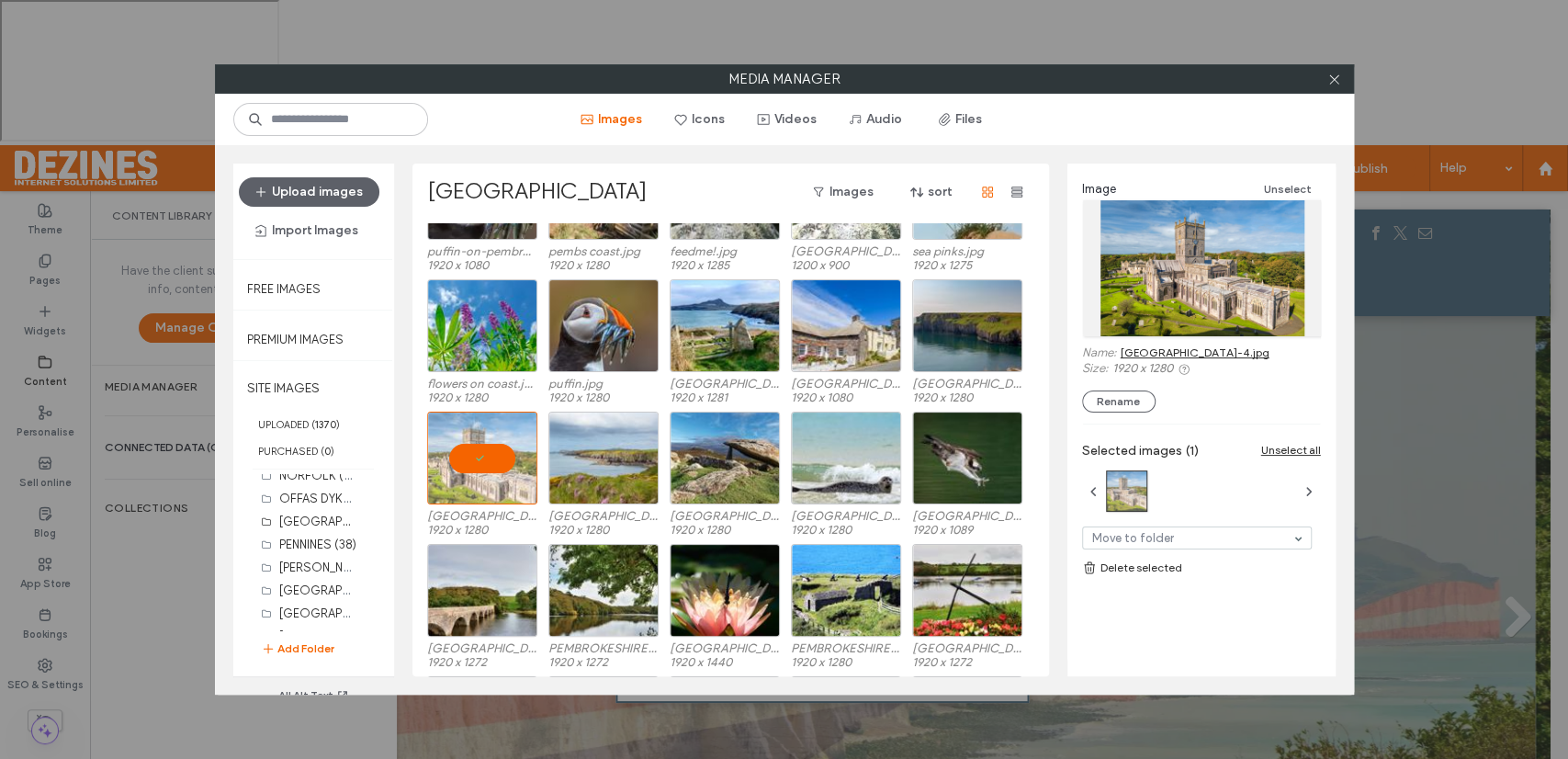
click at [1154, 351] on link "PEMBROKESHIRE-4.jpg" at bounding box center [1195, 352] width 149 height 14
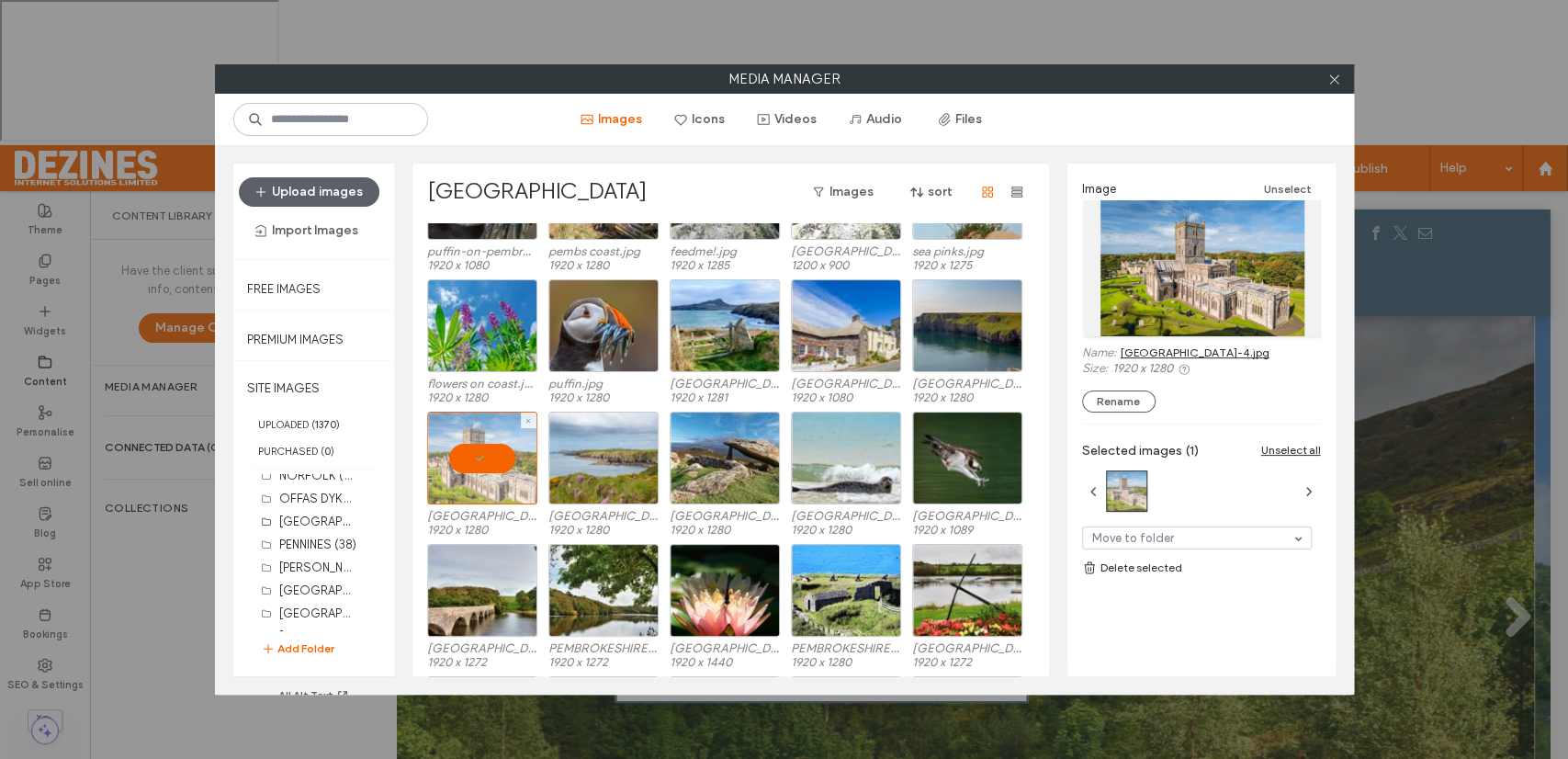
click at [474, 458] on div at bounding box center [482, 458] width 110 height 93
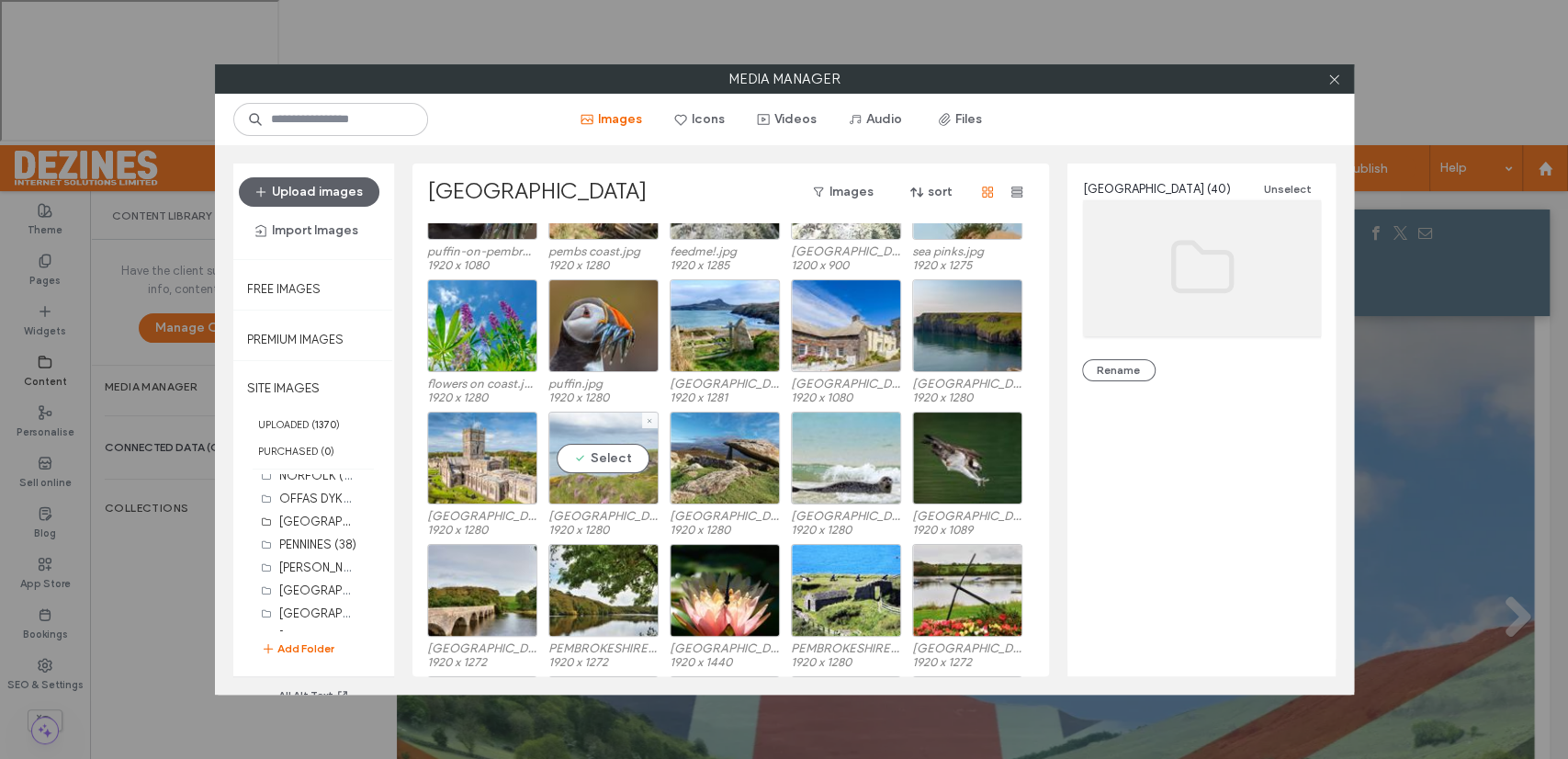
click at [579, 464] on div "Select" at bounding box center [603, 458] width 110 height 93
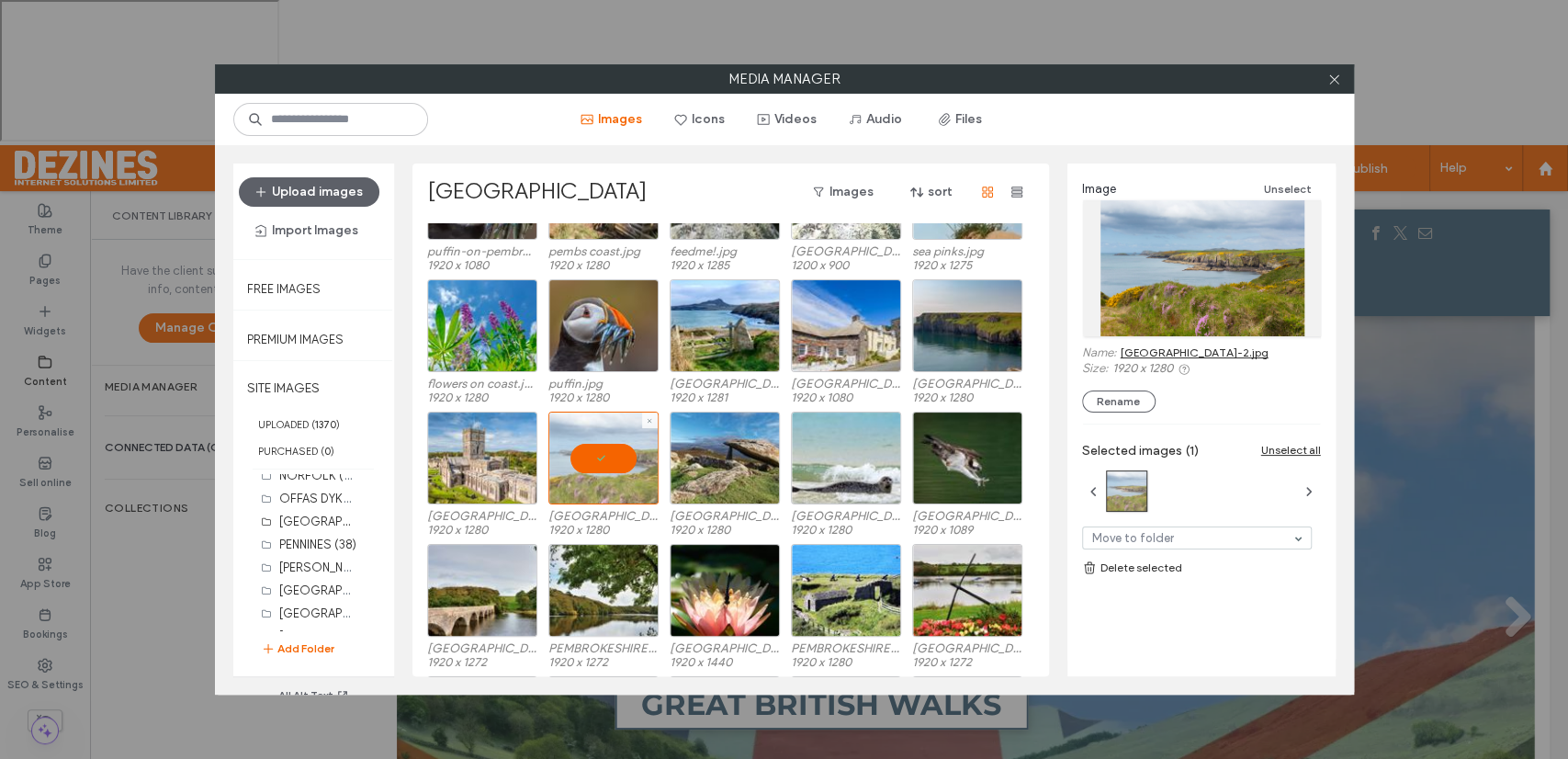
click at [579, 464] on div at bounding box center [603, 458] width 110 height 93
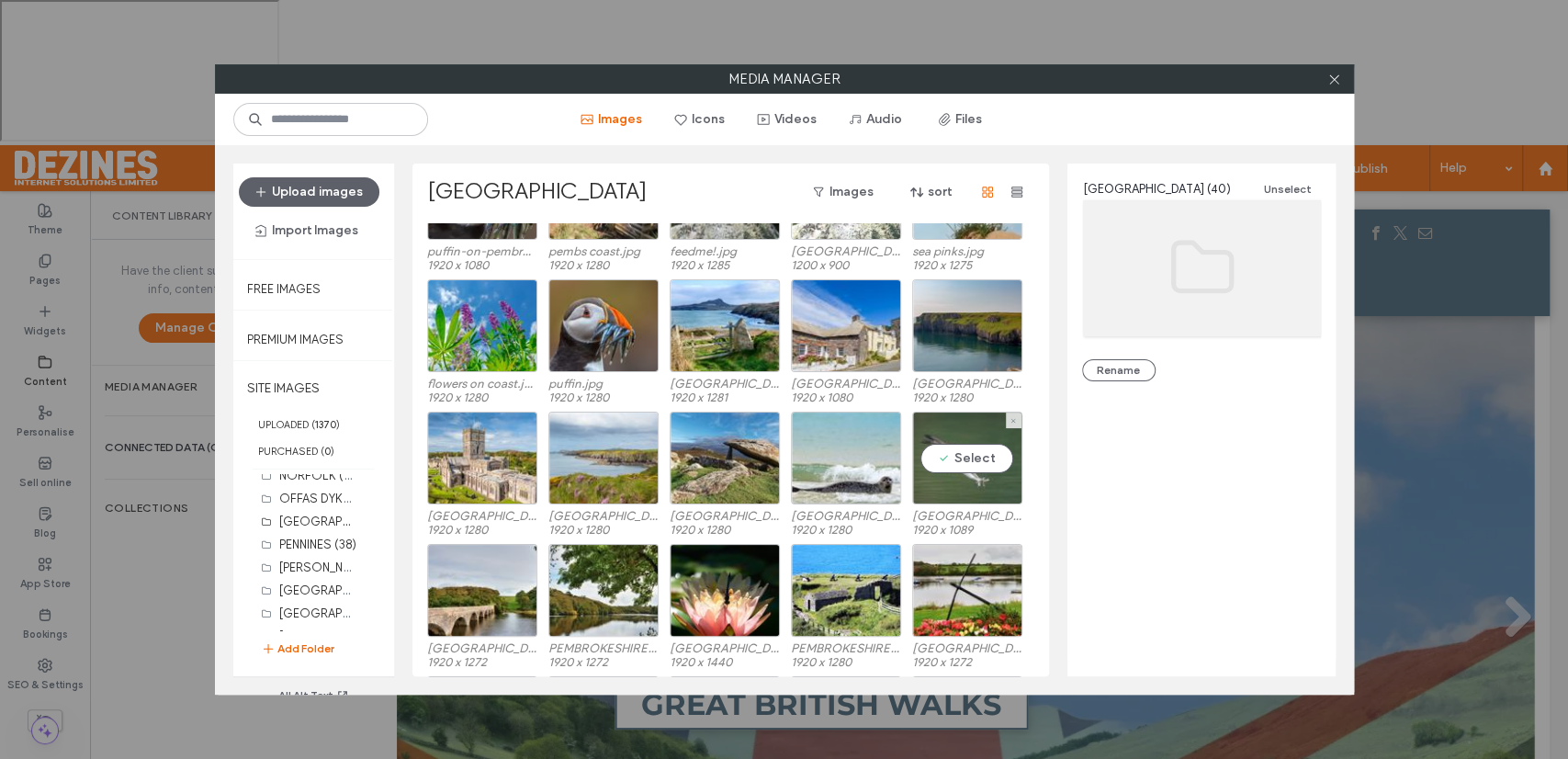
click at [948, 459] on div "Select" at bounding box center [967, 458] width 110 height 93
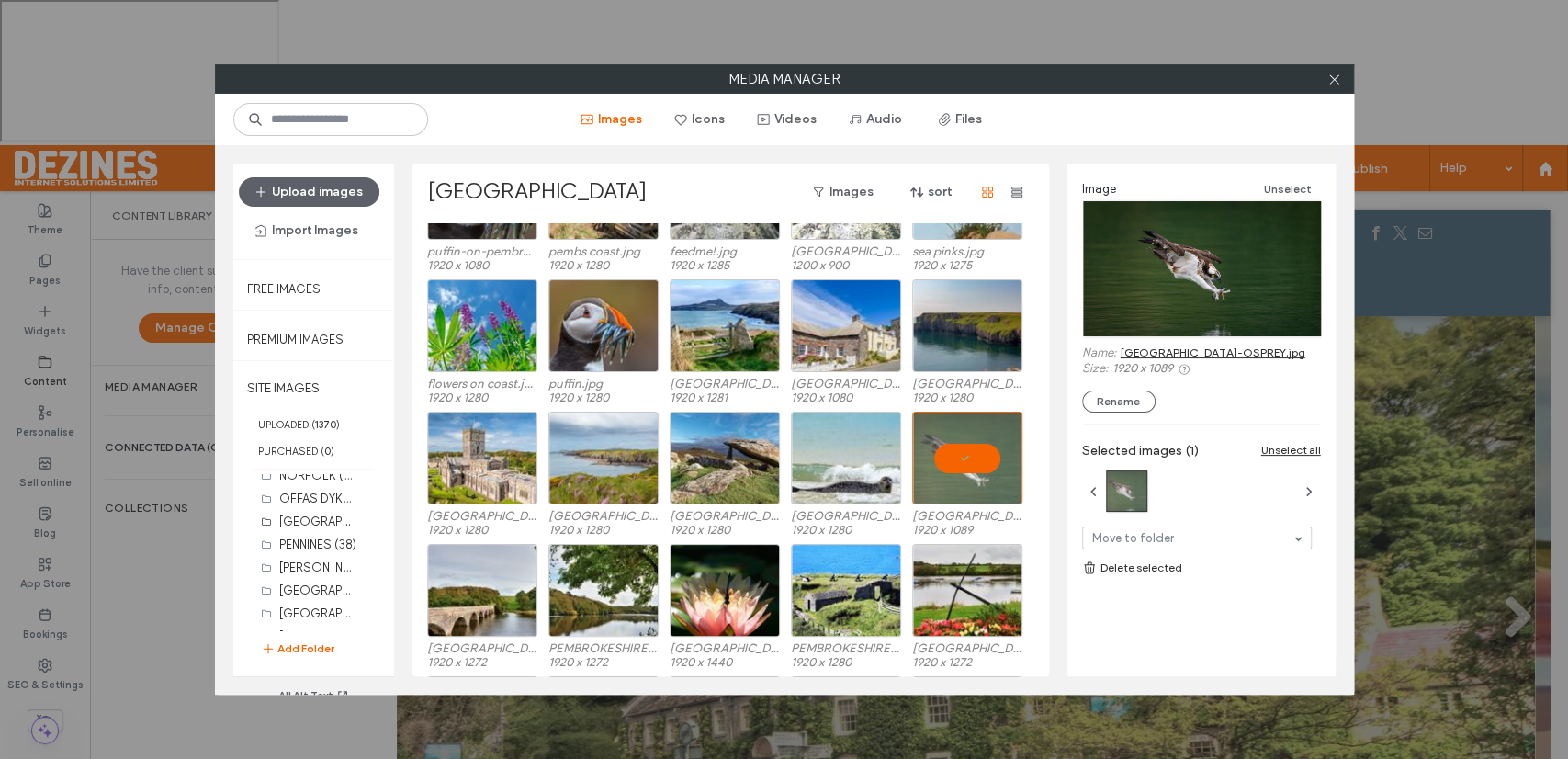
click at [1154, 351] on link "PEMBROKESHIRE-OSPREY.jpg" at bounding box center [1213, 352] width 184 height 14
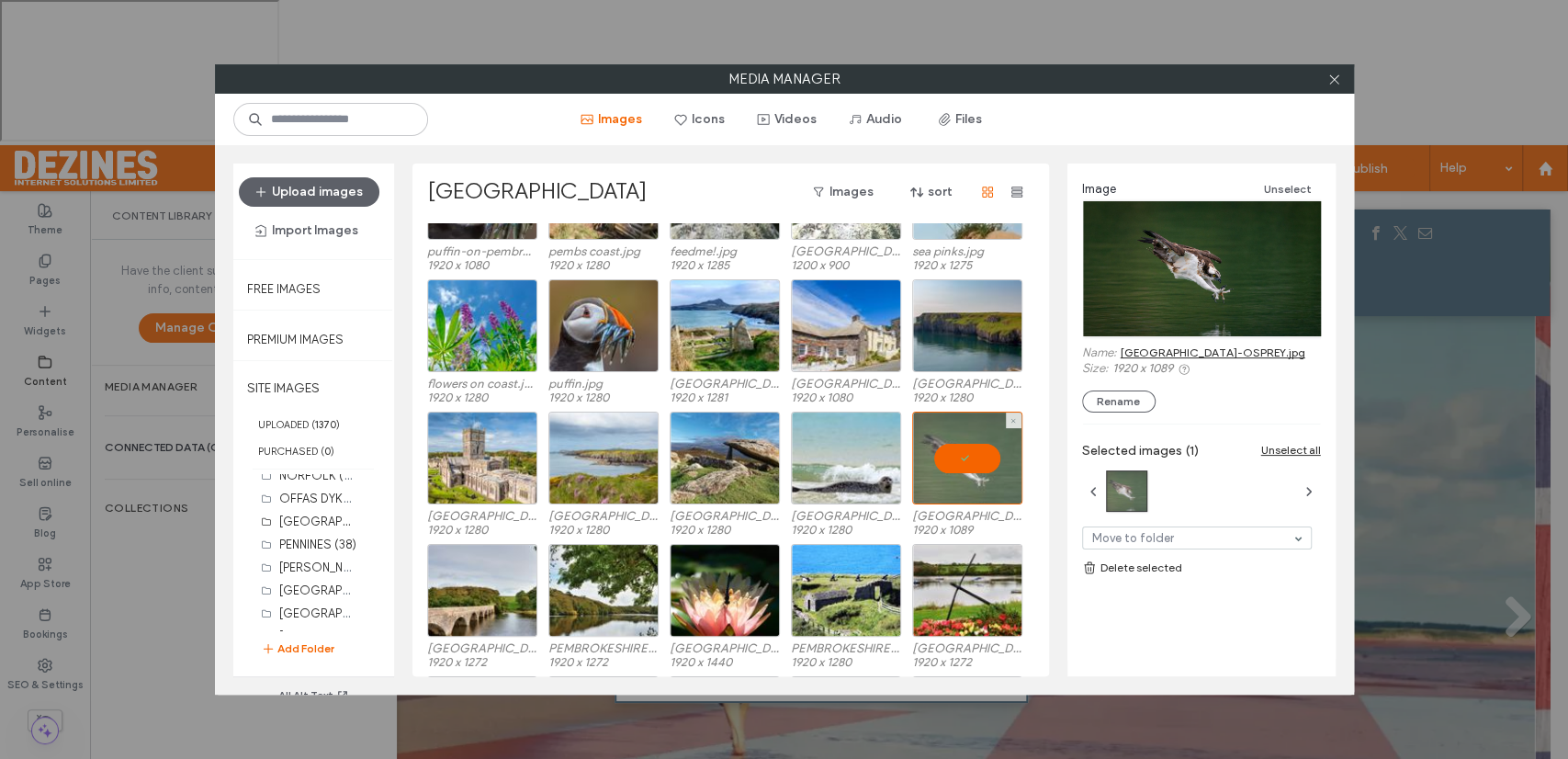
click at [971, 461] on div at bounding box center [967, 458] width 110 height 93
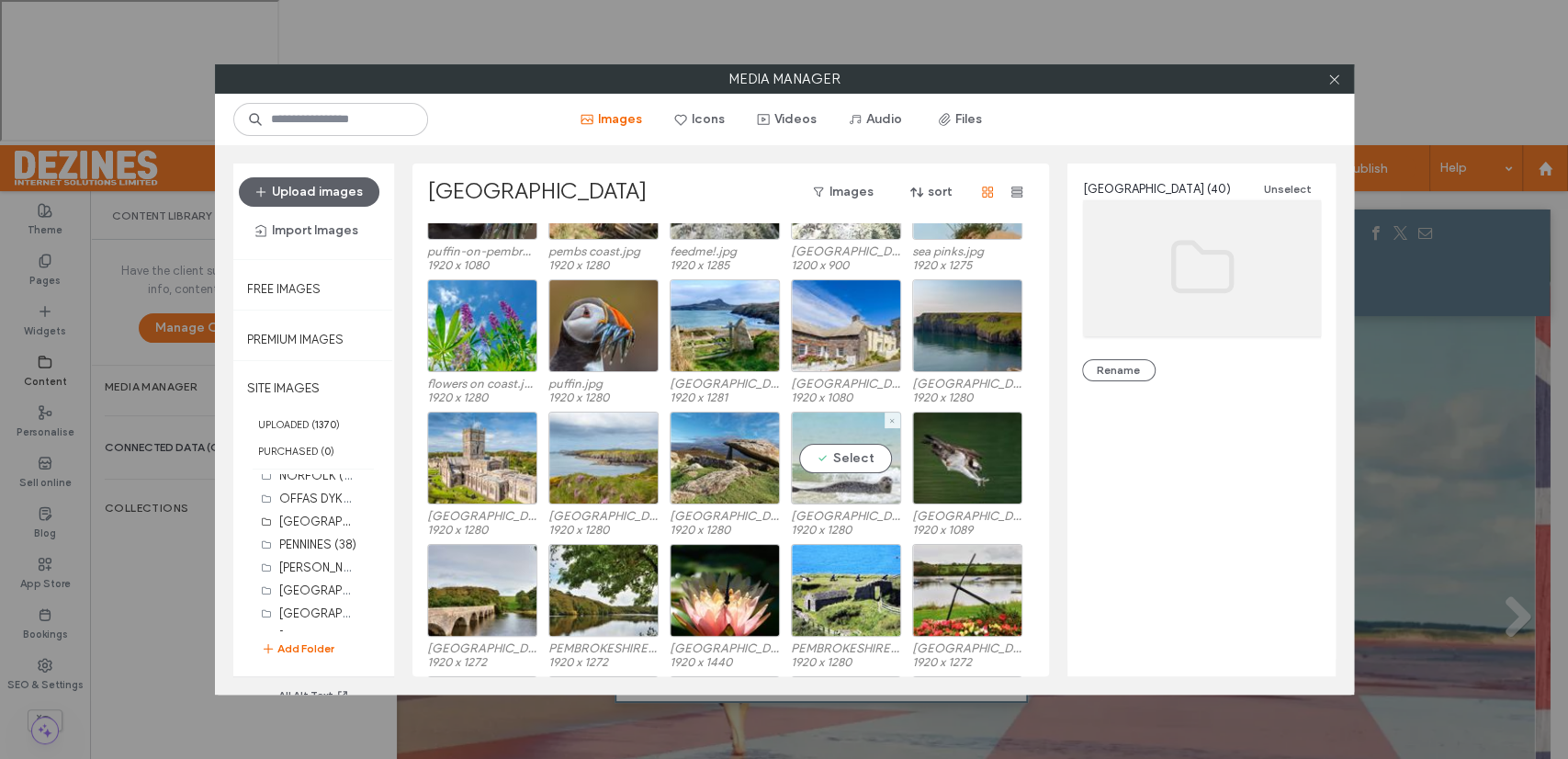
click at [848, 460] on div "Select" at bounding box center [846, 458] width 110 height 93
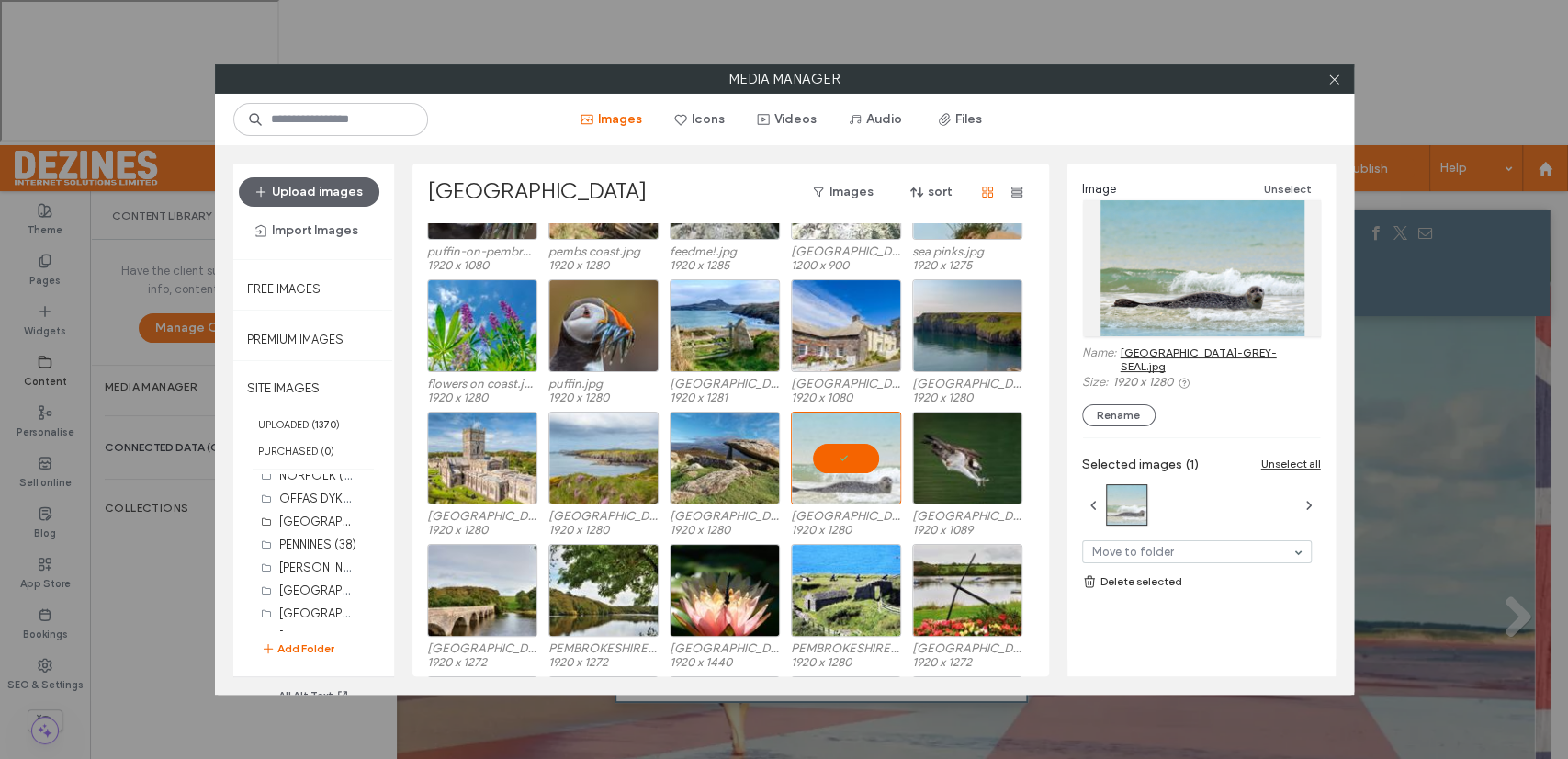
click at [1167, 350] on link "PEMBROKESHIRE-GREY-SEAL.jpg" at bounding box center [1220, 359] width 200 height 28
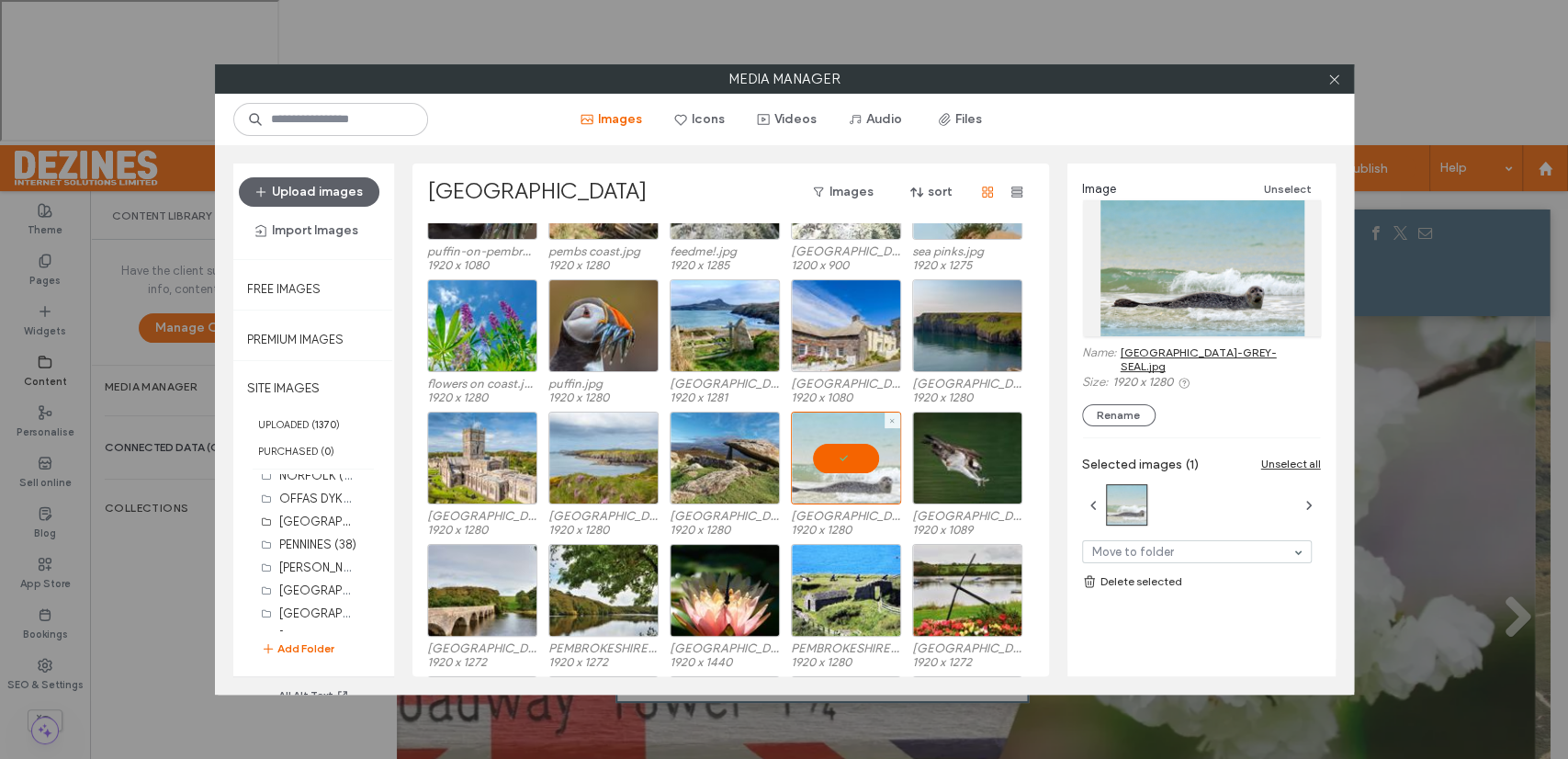
click at [839, 460] on div at bounding box center [846, 458] width 110 height 93
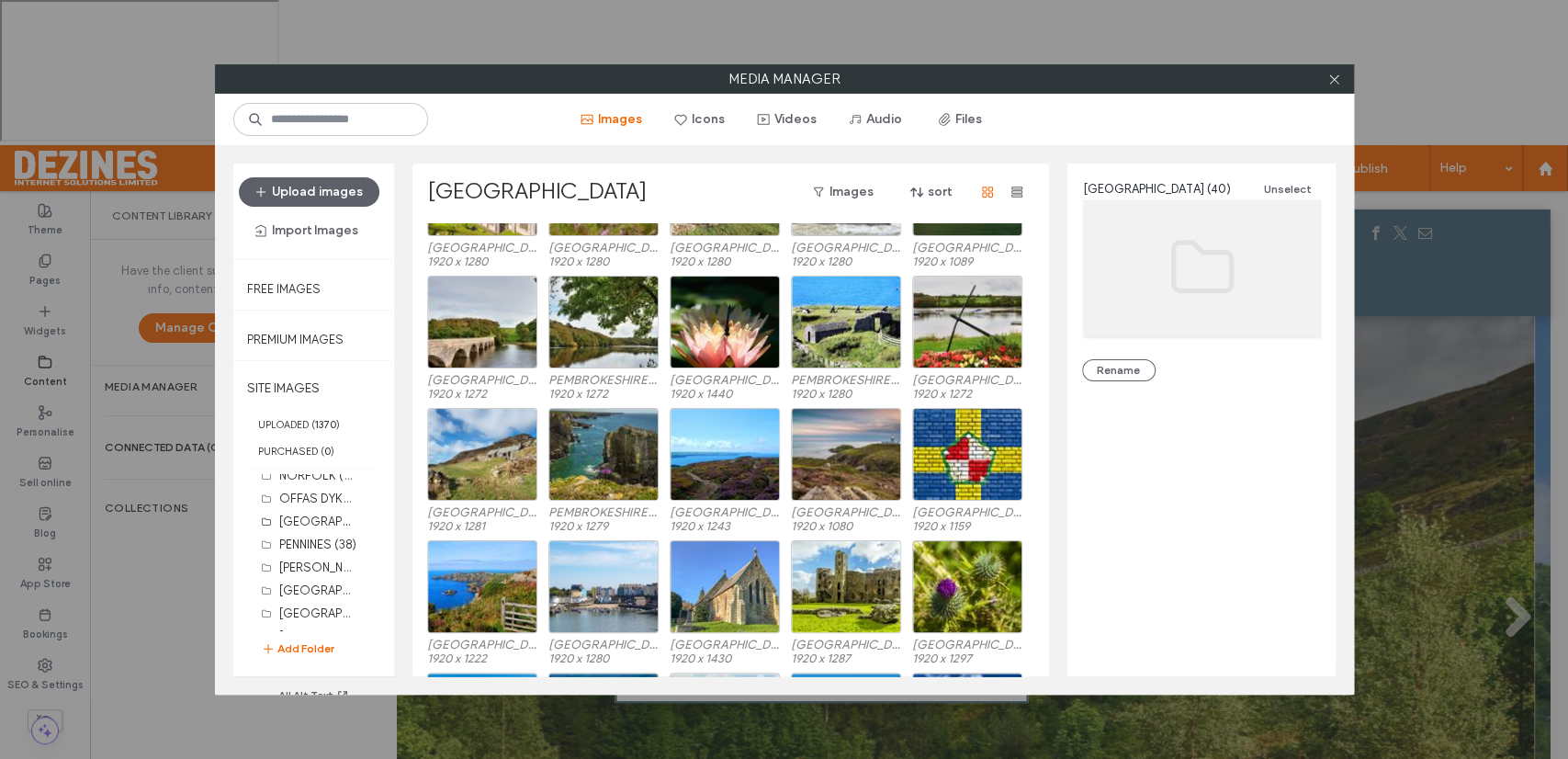
scroll to position [350, 0]
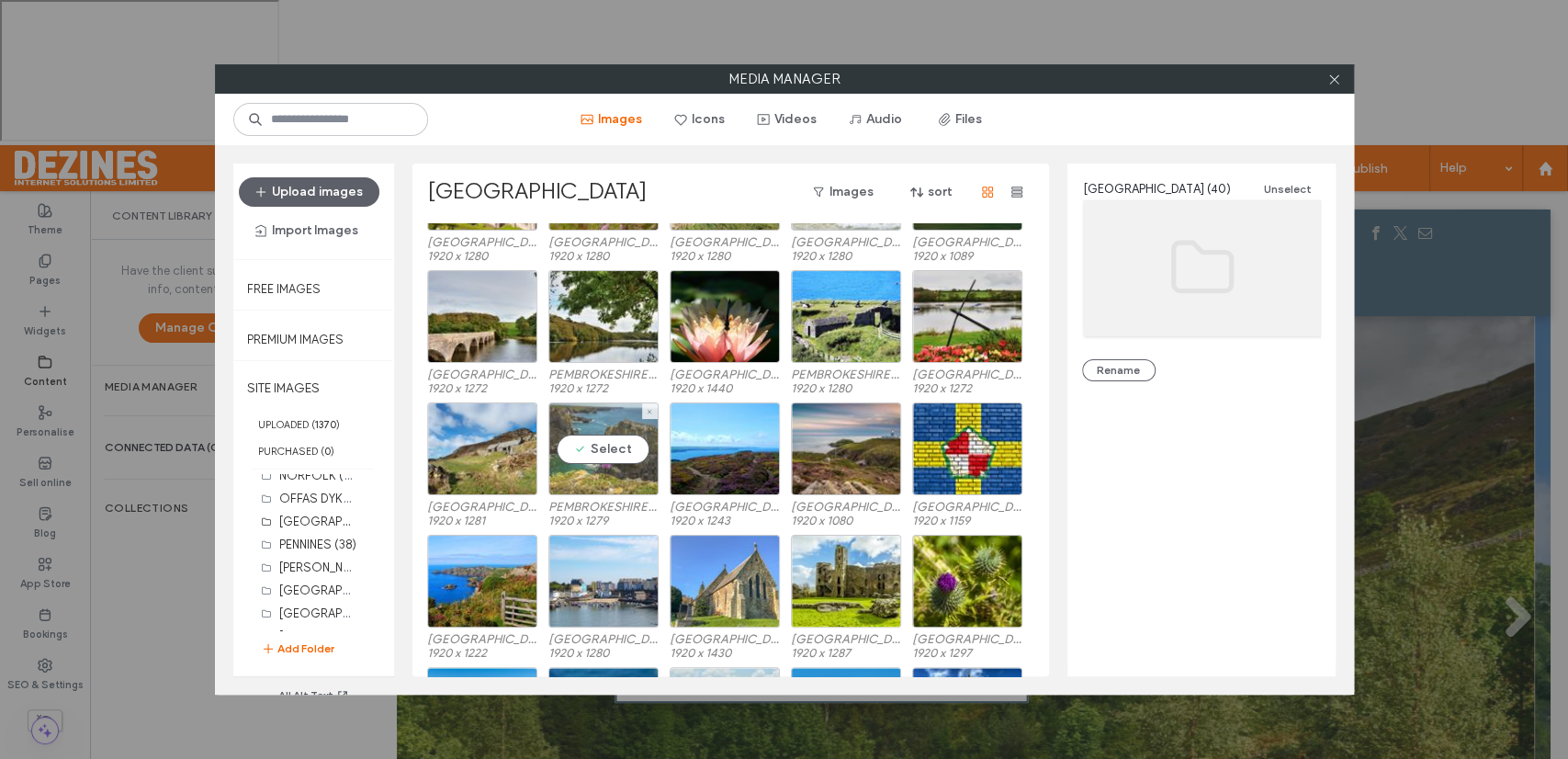
click at [612, 446] on div "Select" at bounding box center [603, 449] width 110 height 93
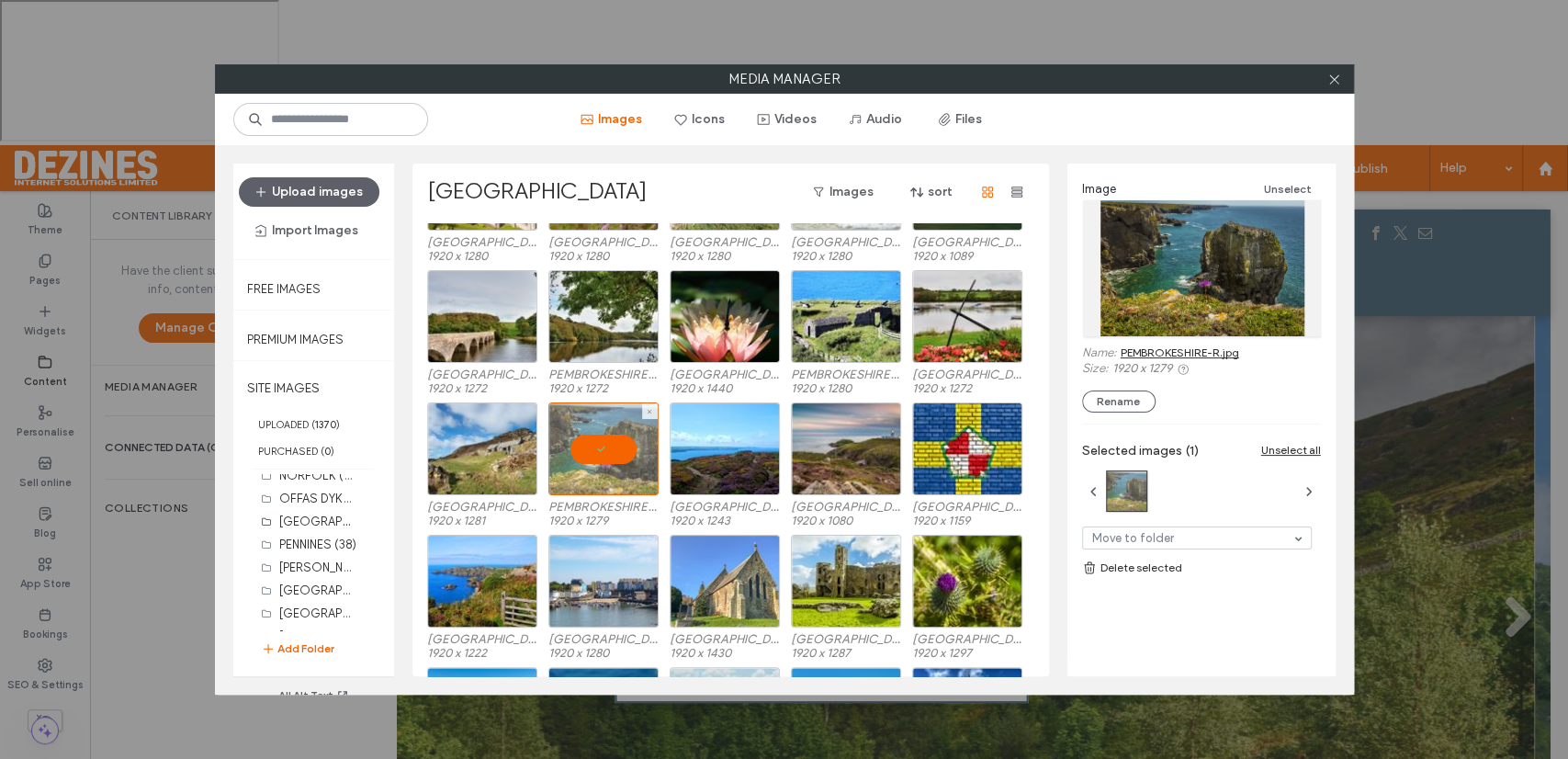
click at [612, 446] on div at bounding box center [603, 449] width 110 height 93
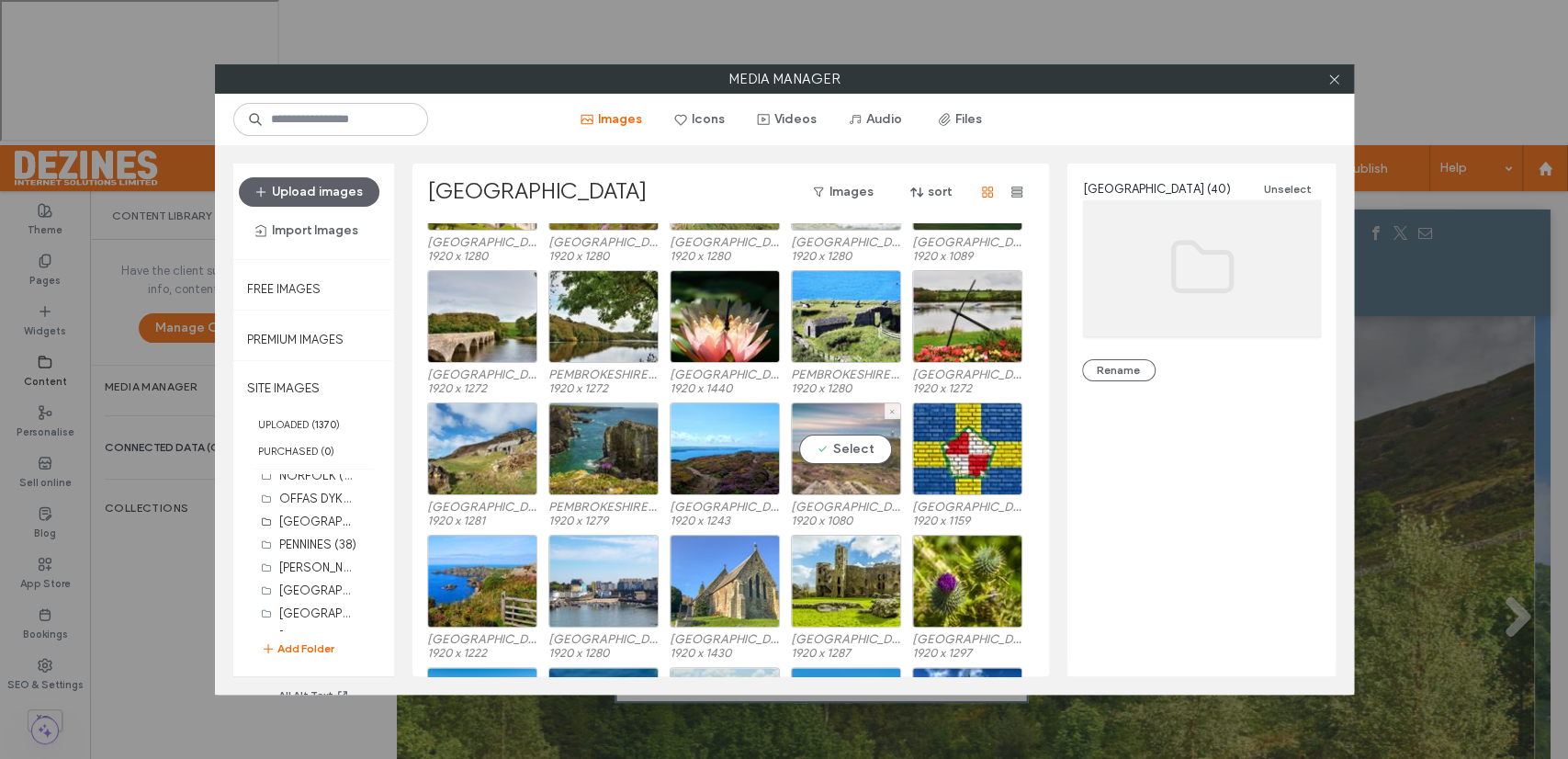
click at [839, 435] on div "Select" at bounding box center [846, 449] width 110 height 93
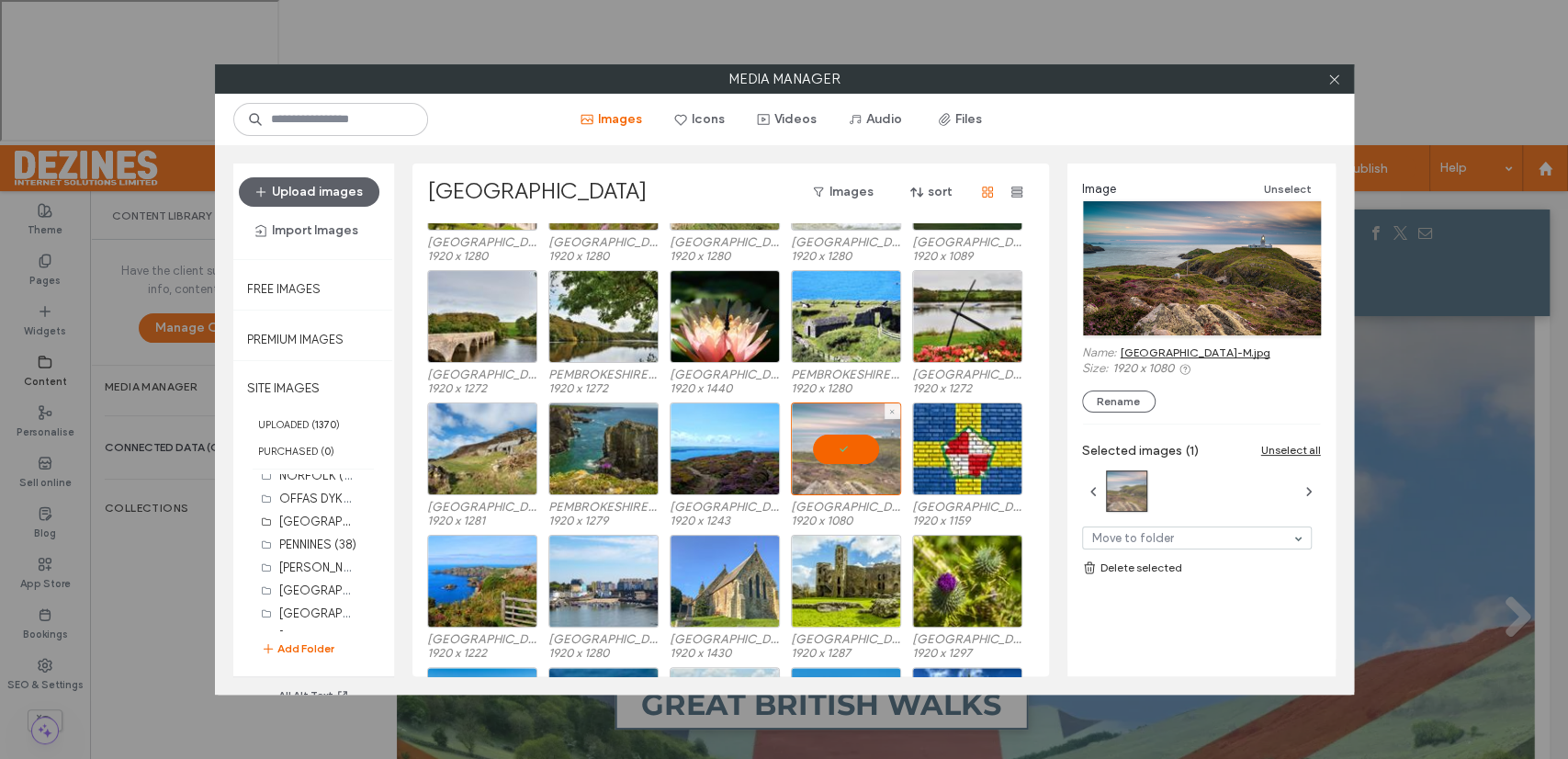
click at [841, 441] on div at bounding box center [846, 449] width 110 height 93
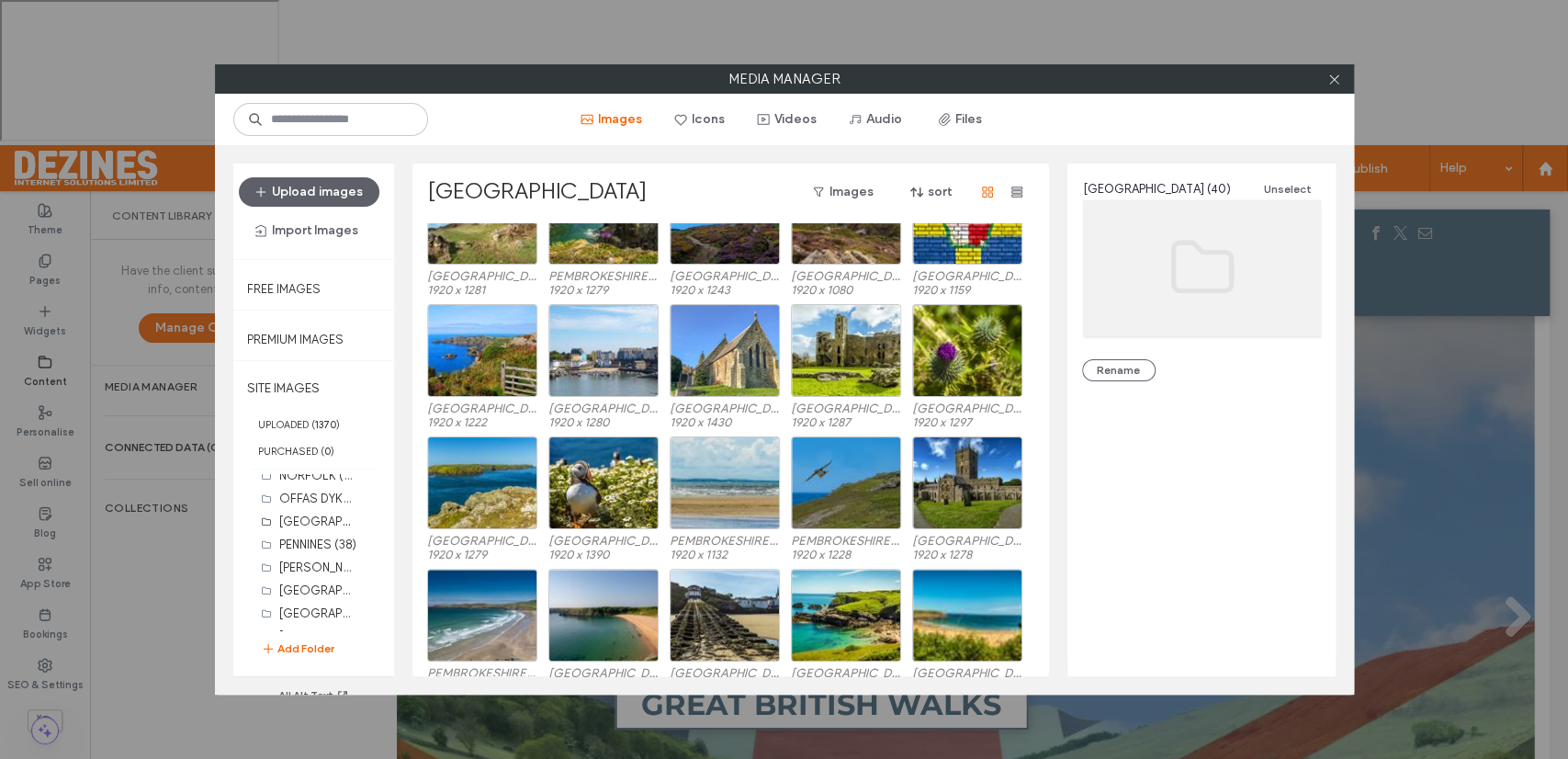
scroll to position [583, 0]
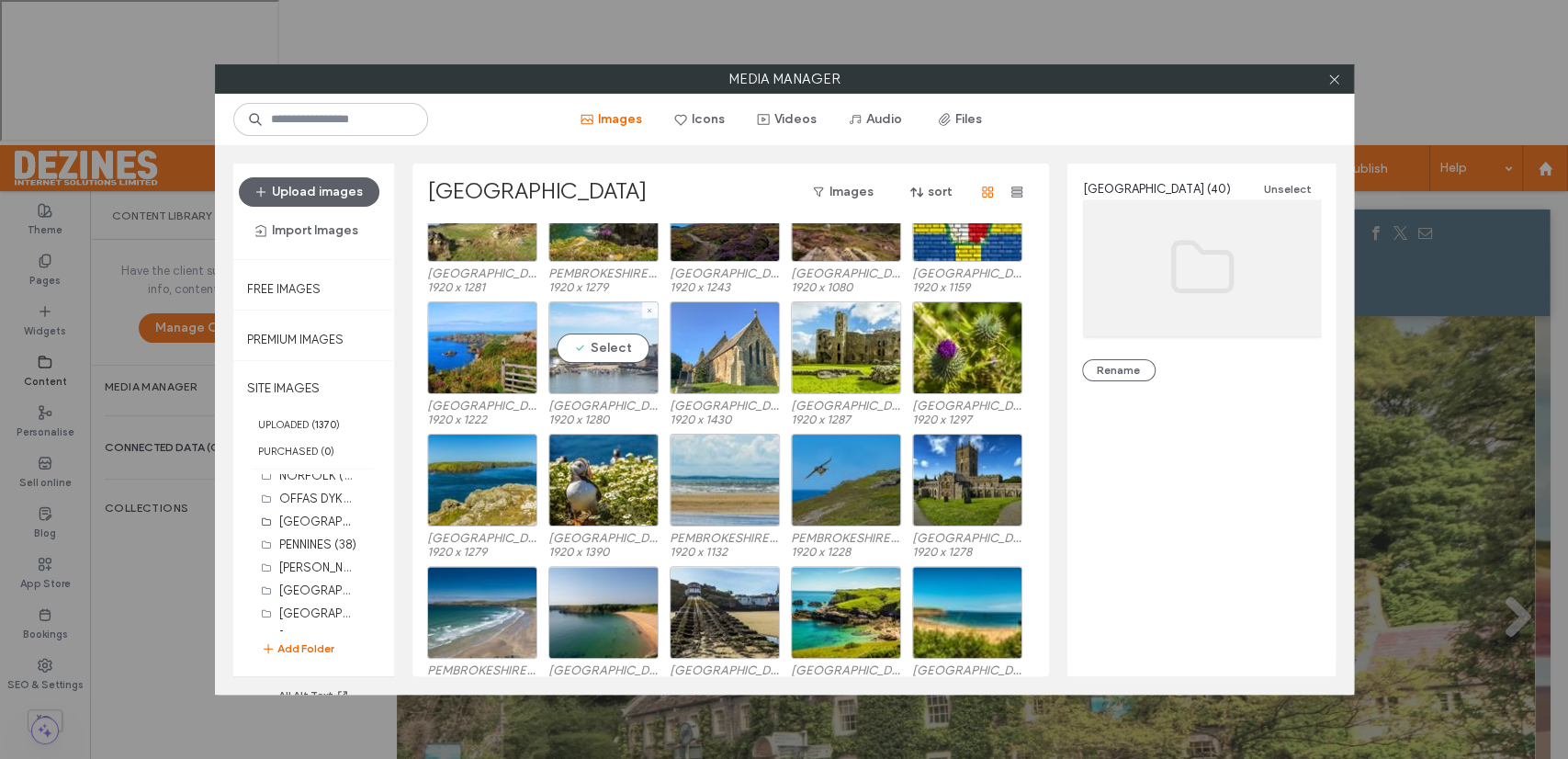
click at [606, 351] on div "Select" at bounding box center [603, 348] width 110 height 93
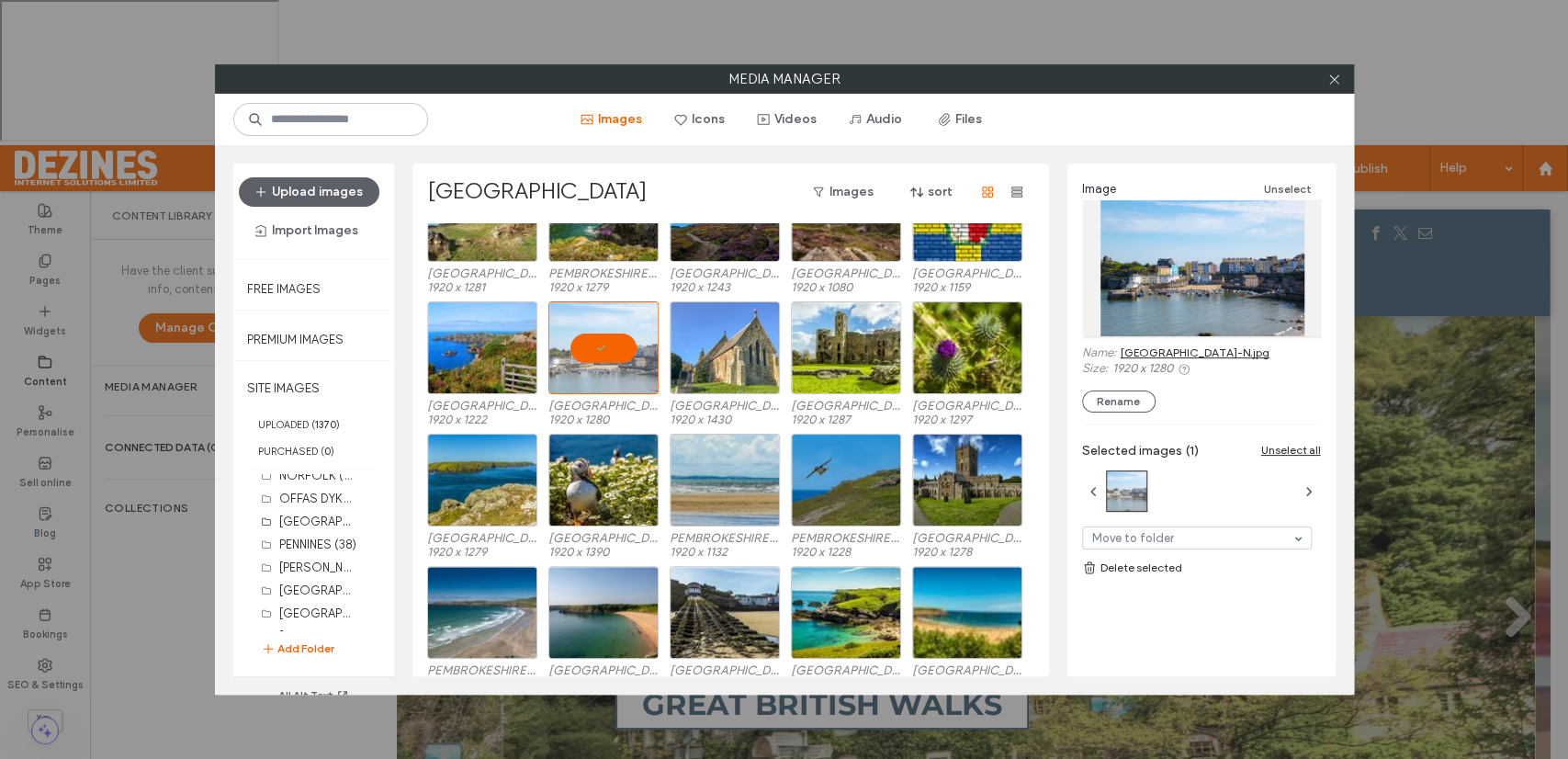
click at [1198, 351] on link "PEMBROKESHIRE-N.jpg" at bounding box center [1195, 352] width 149 height 14
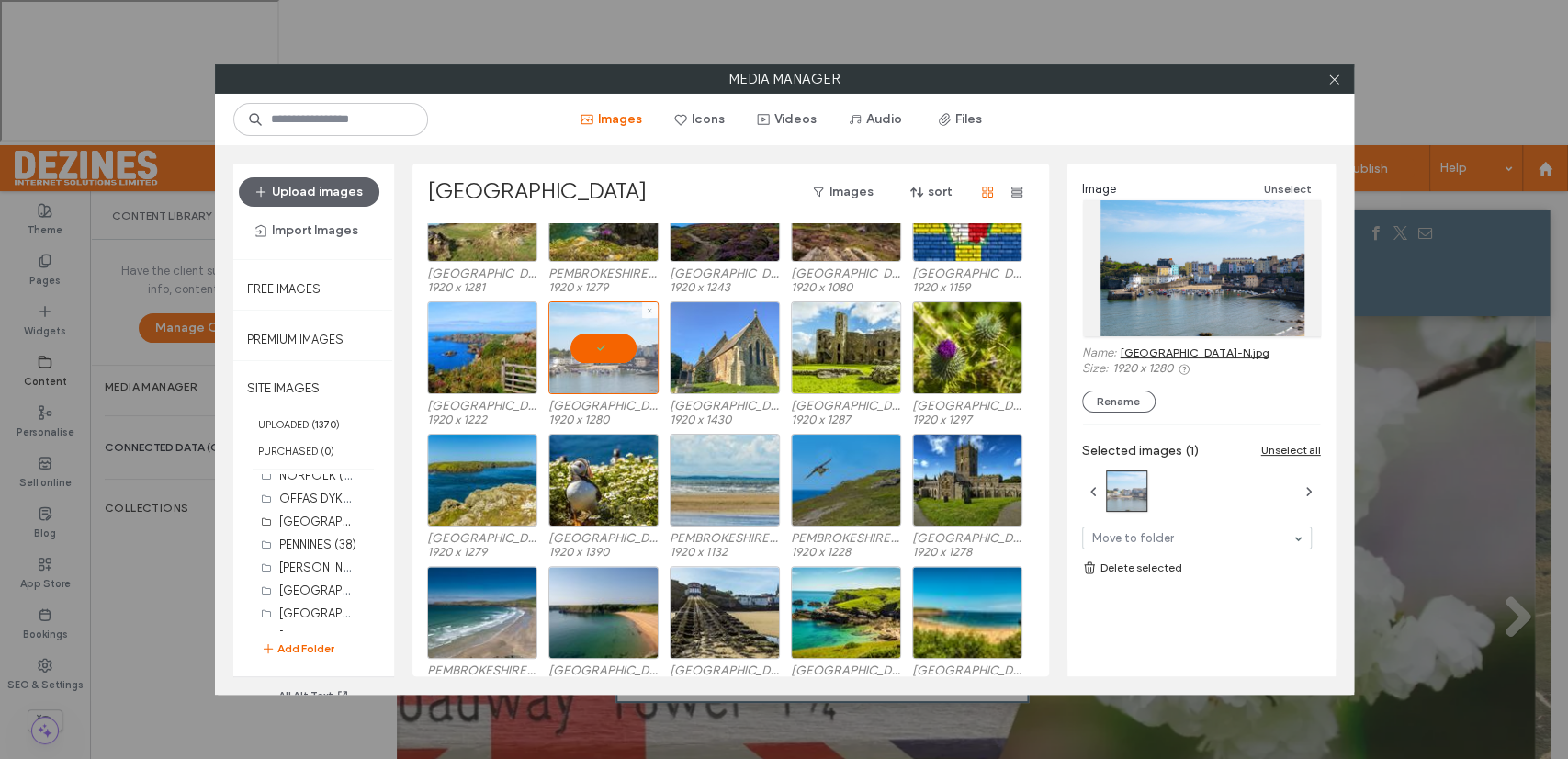
click at [605, 351] on div at bounding box center [603, 348] width 110 height 93
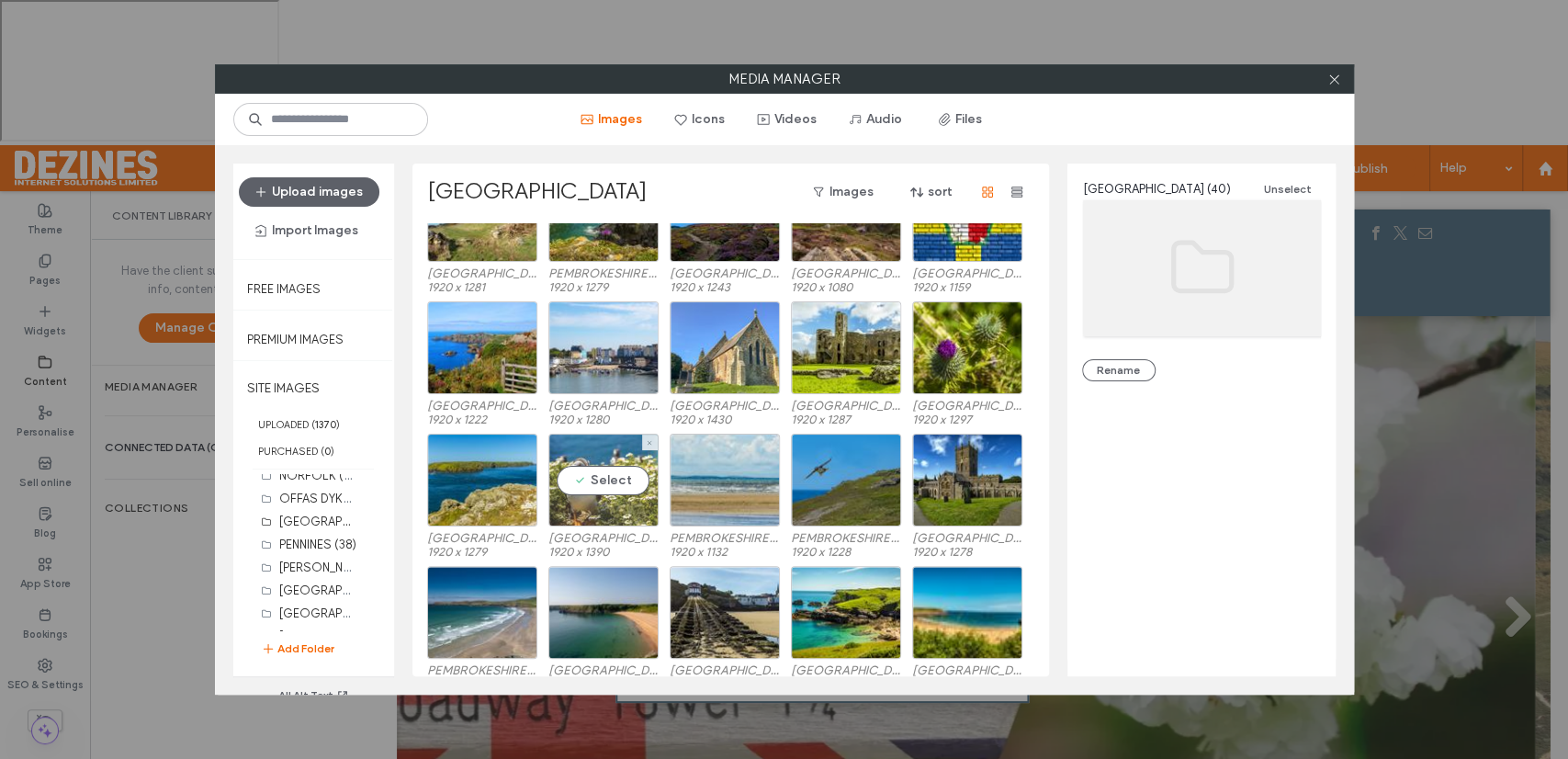
click at [617, 481] on div "Select" at bounding box center [603, 480] width 110 height 93
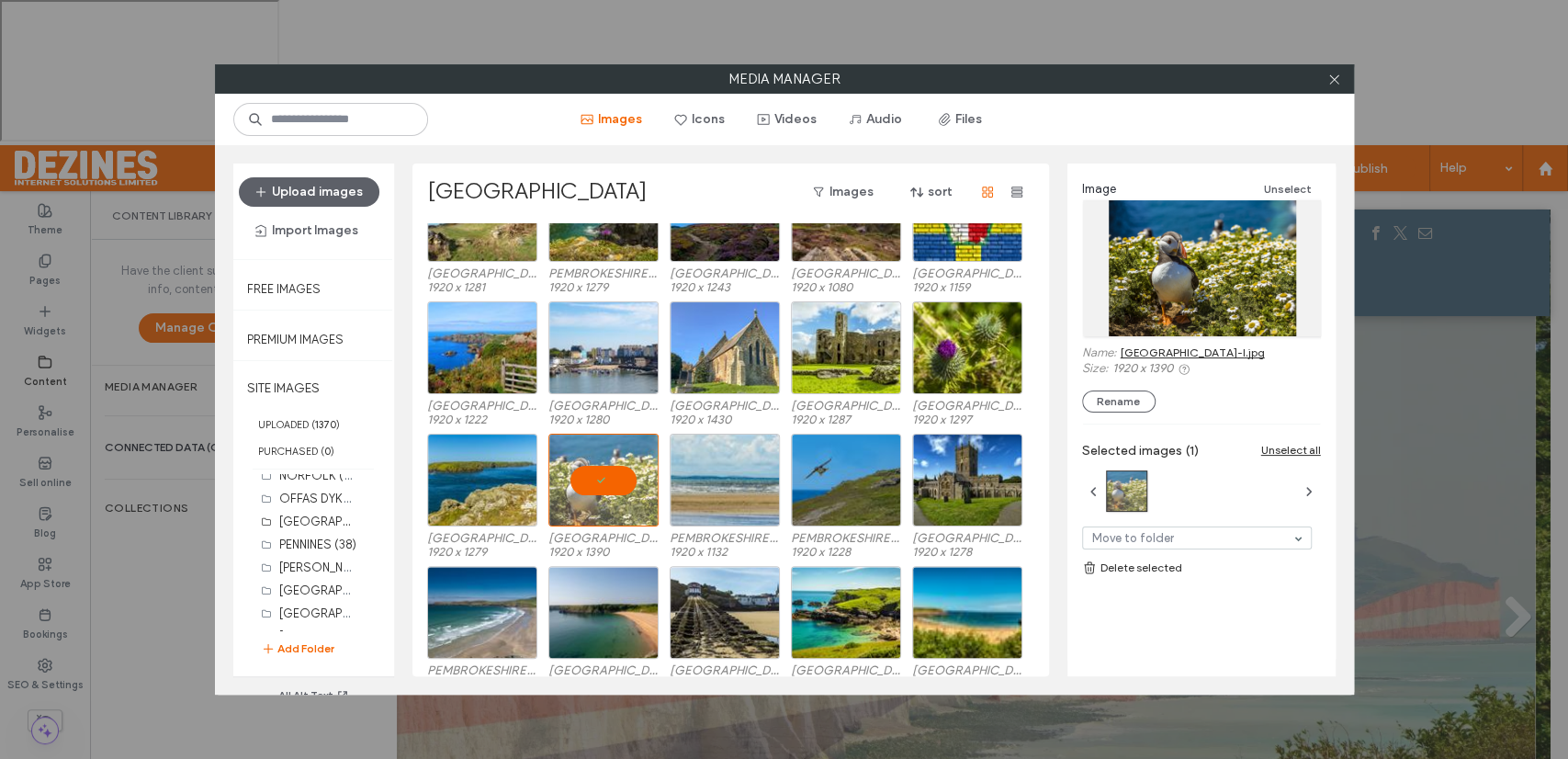
click at [1145, 350] on link "PEMBROKESHIRE-I.jpg" at bounding box center [1193, 352] width 144 height 14
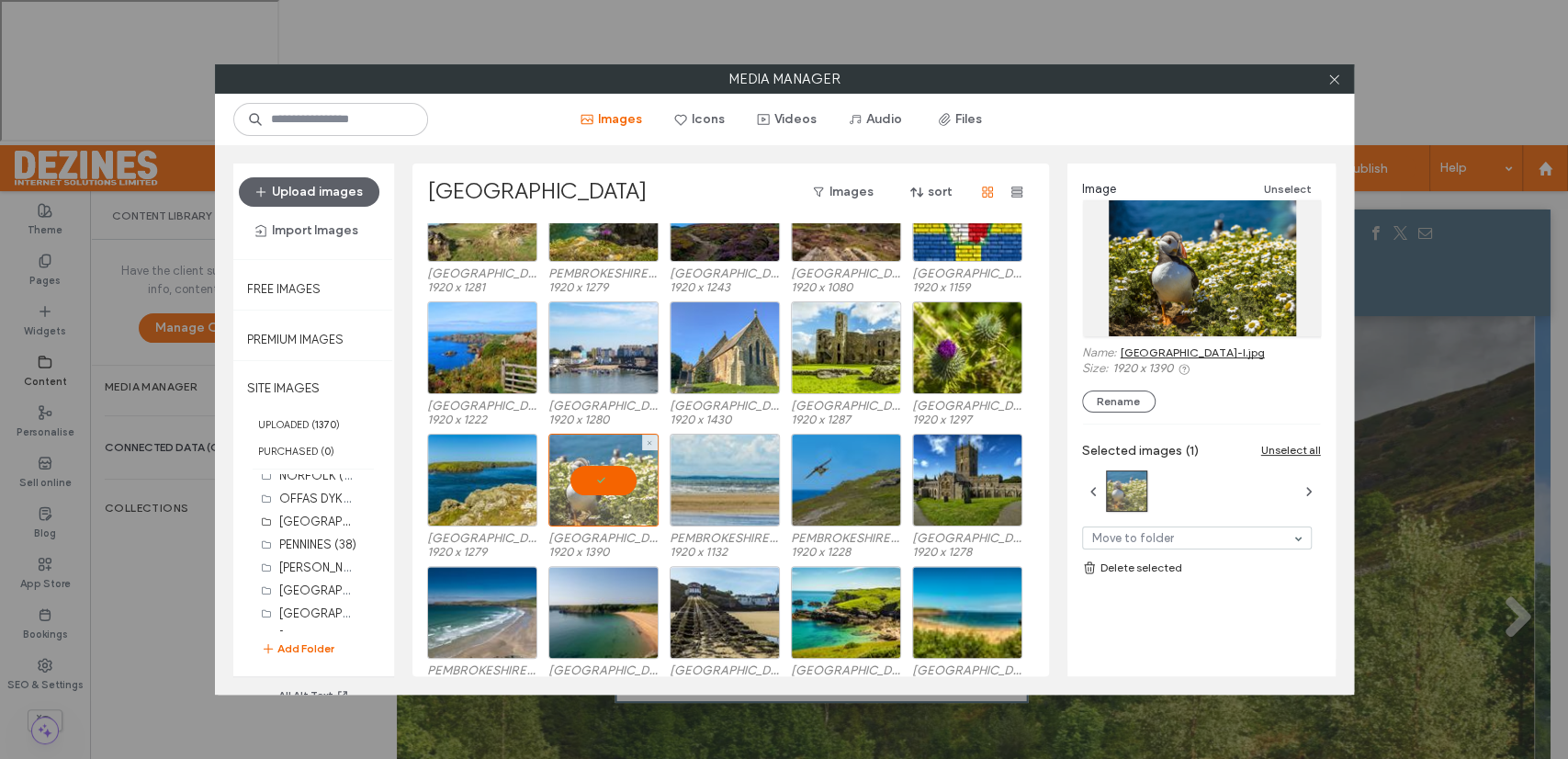
click at [616, 486] on div at bounding box center [603, 480] width 110 height 93
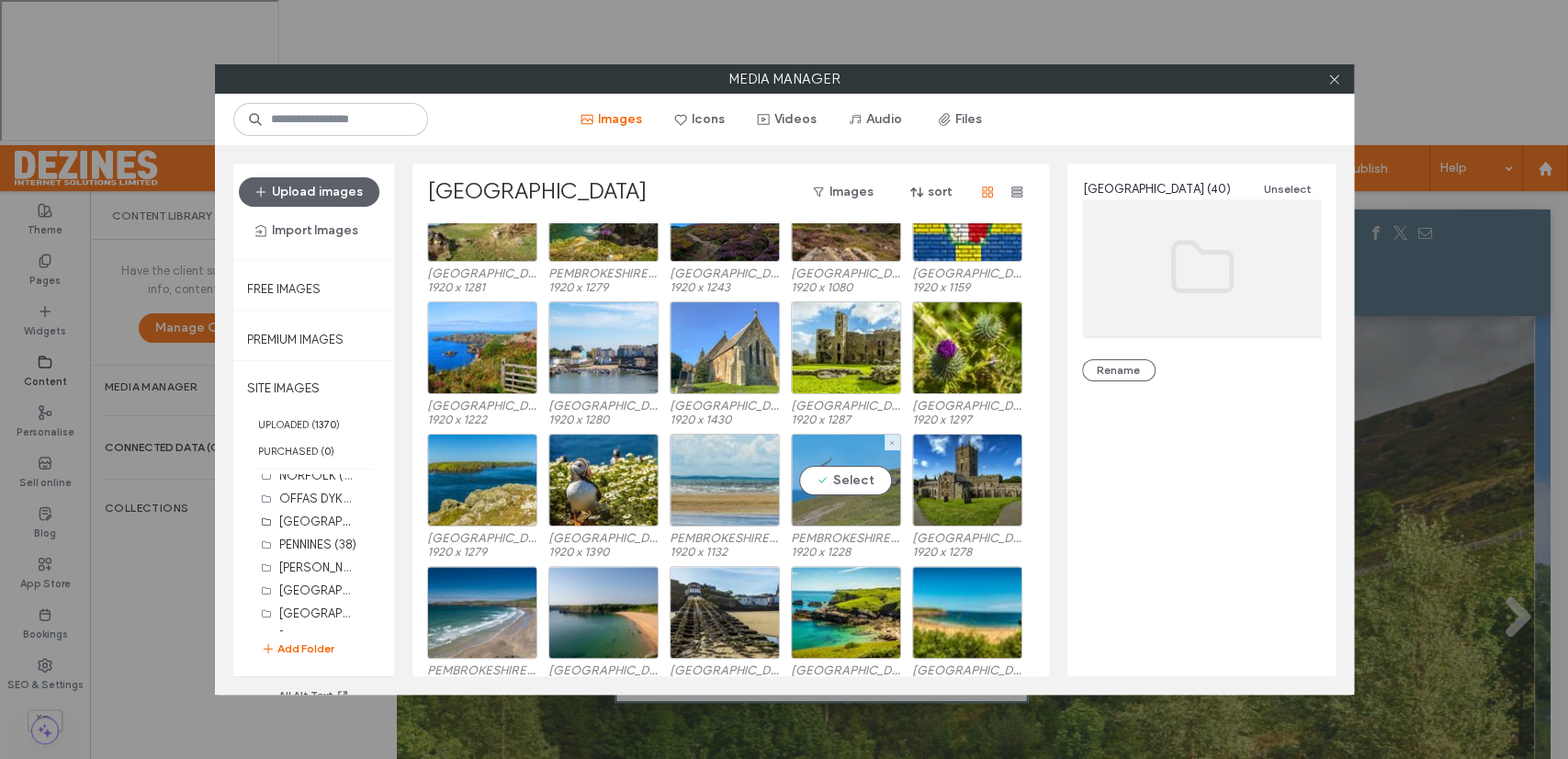
click at [830, 476] on div "Select" at bounding box center [846, 480] width 110 height 93
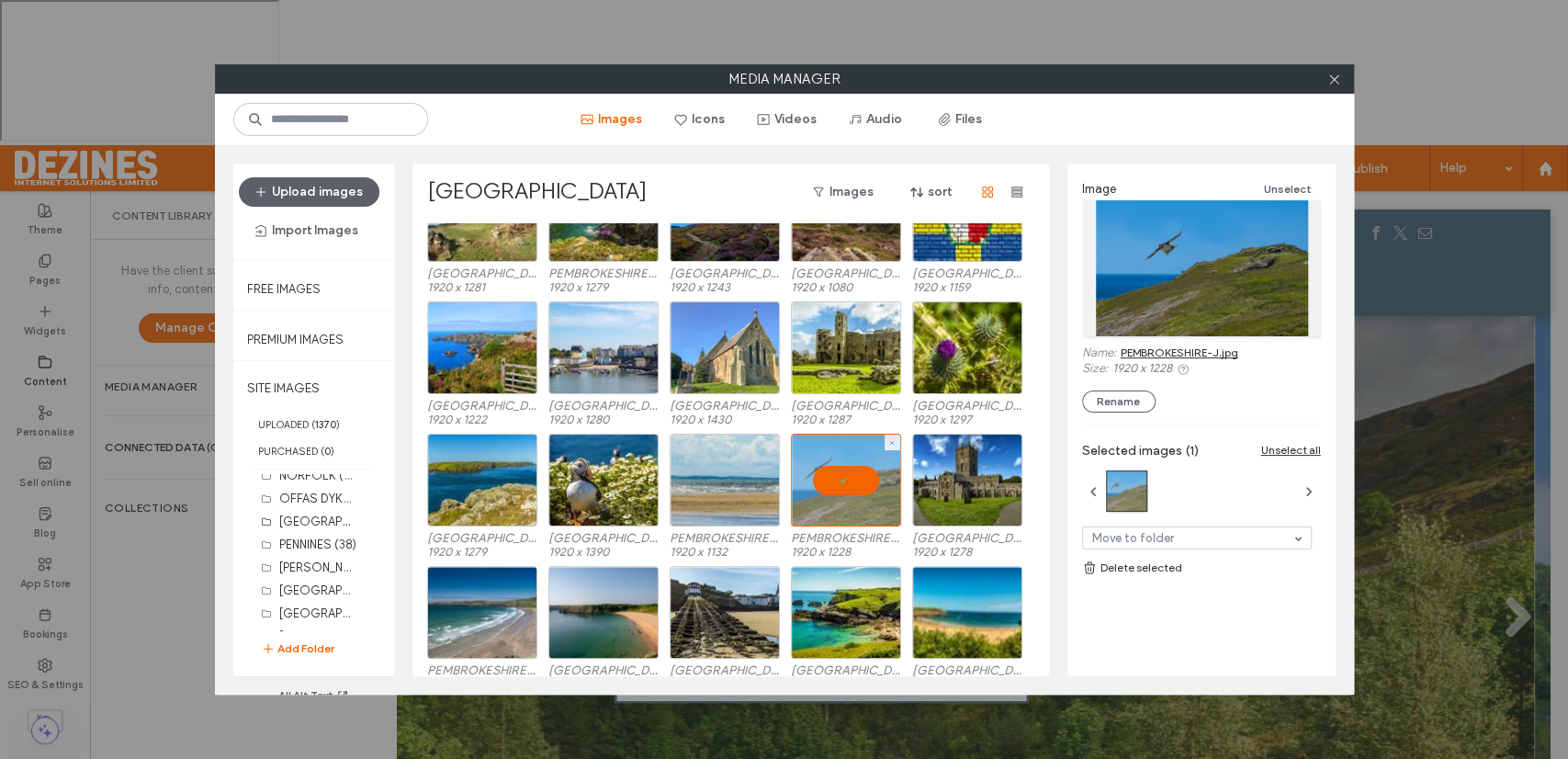
click at [831, 477] on div at bounding box center [846, 480] width 110 height 93
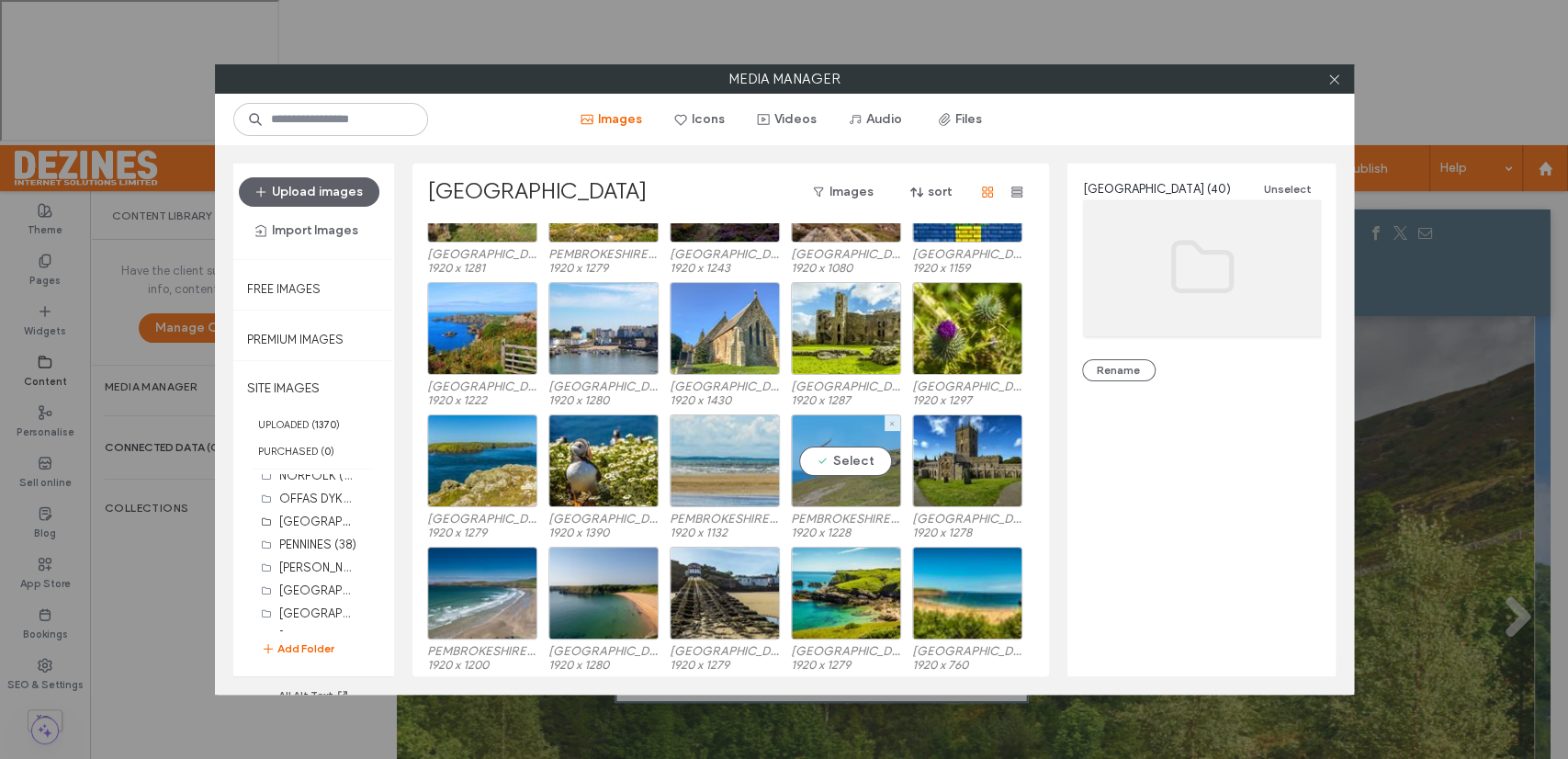
scroll to position [604, 0]
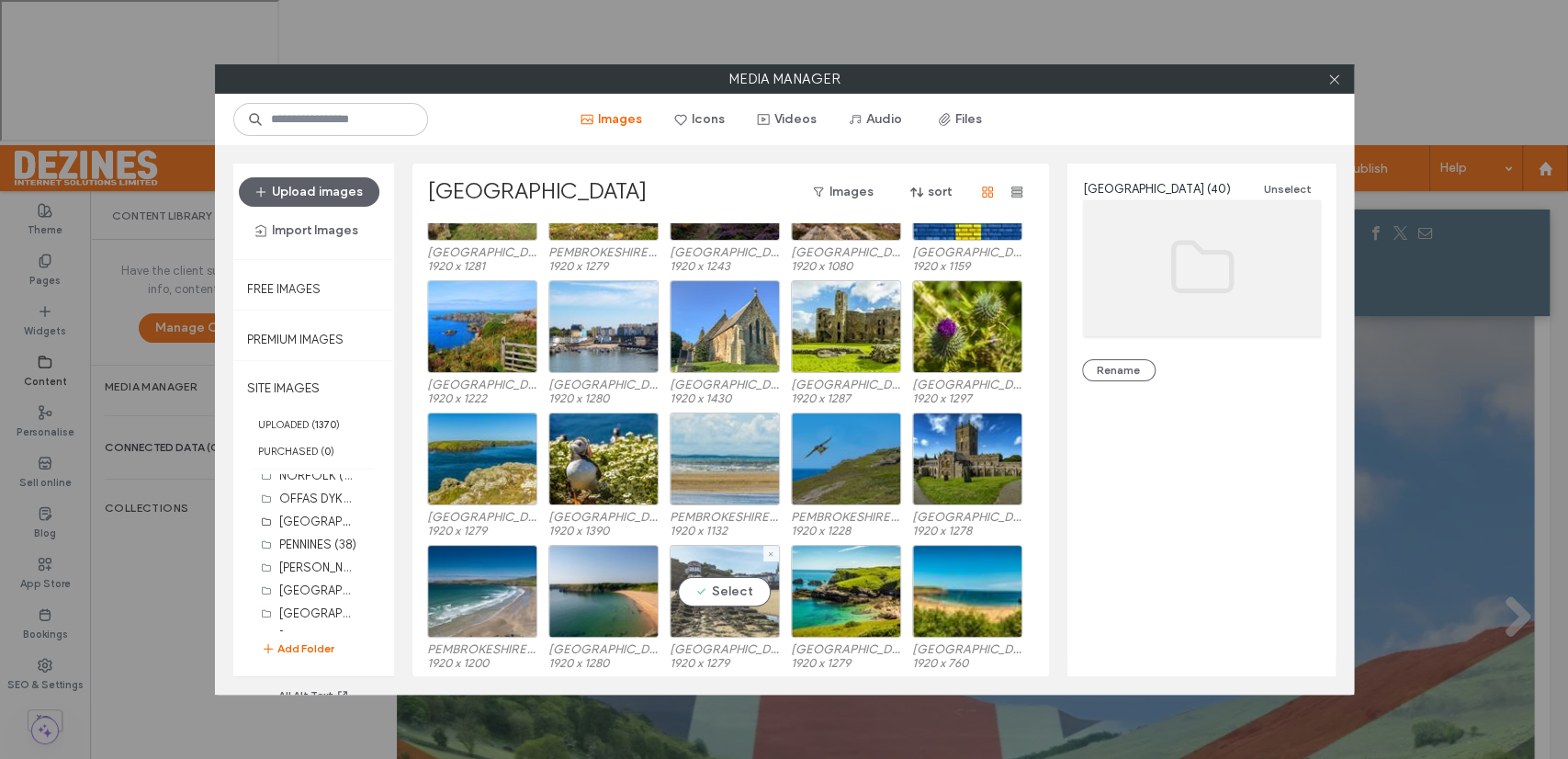
click at [719, 580] on div "Select" at bounding box center [725, 591] width 110 height 93
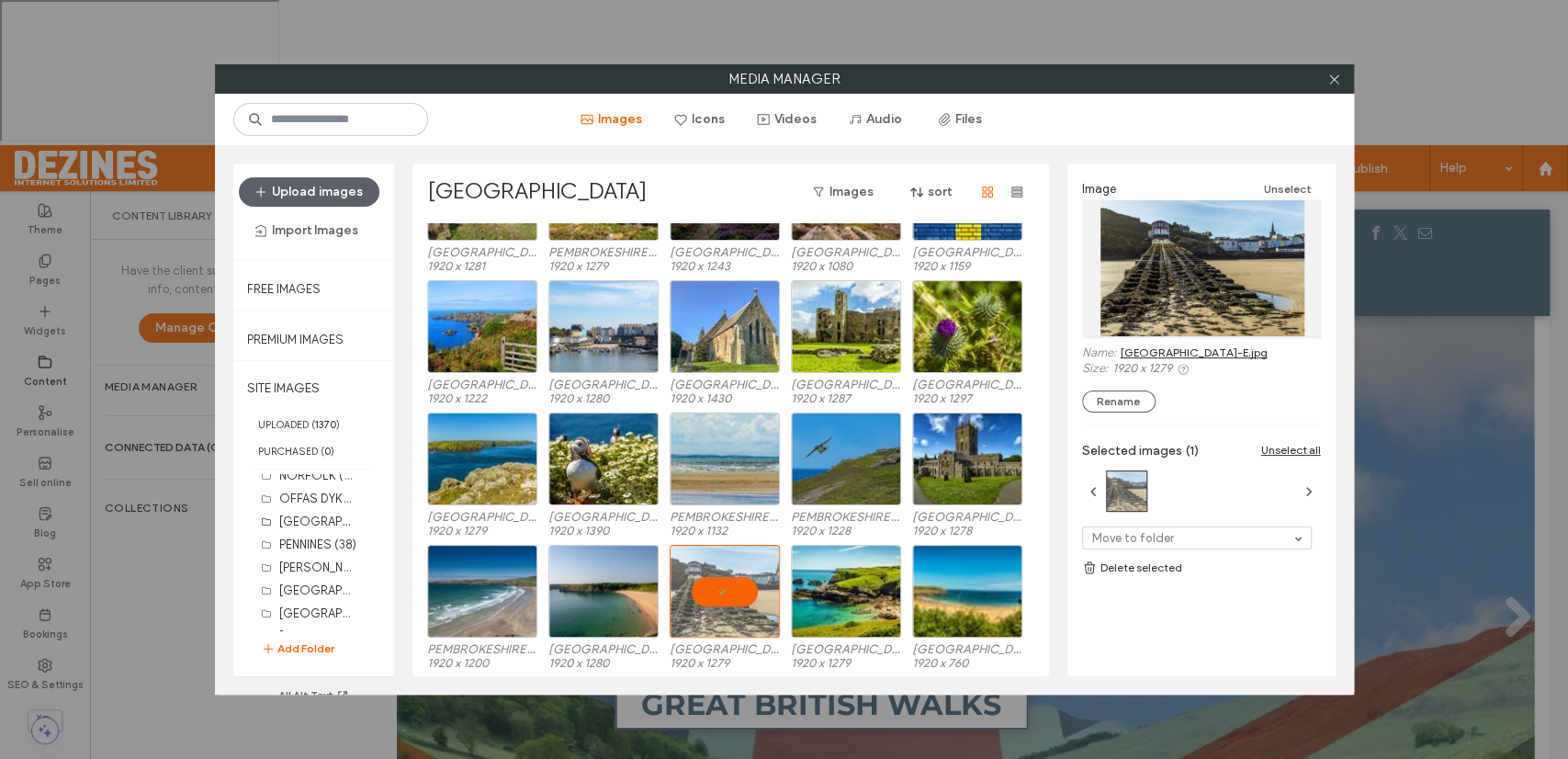
drag, startPoint x: 719, startPoint y: 580, endPoint x: 1157, endPoint y: 349, distance: 495.2
click at [1157, 349] on link "PEMBROKESHIRE-E.jpg" at bounding box center [1194, 352] width 147 height 14
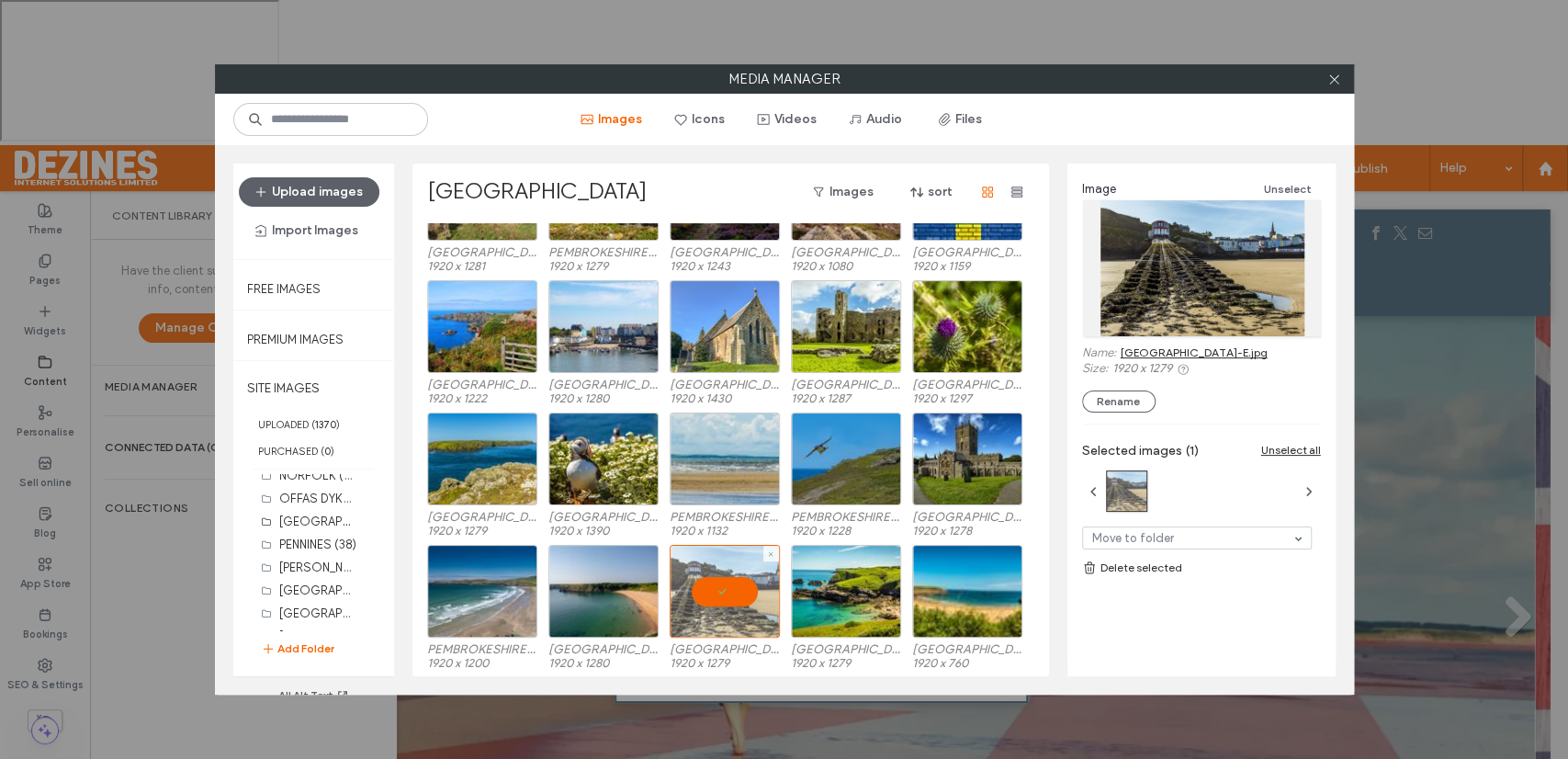
click at [727, 598] on div at bounding box center [725, 591] width 110 height 93
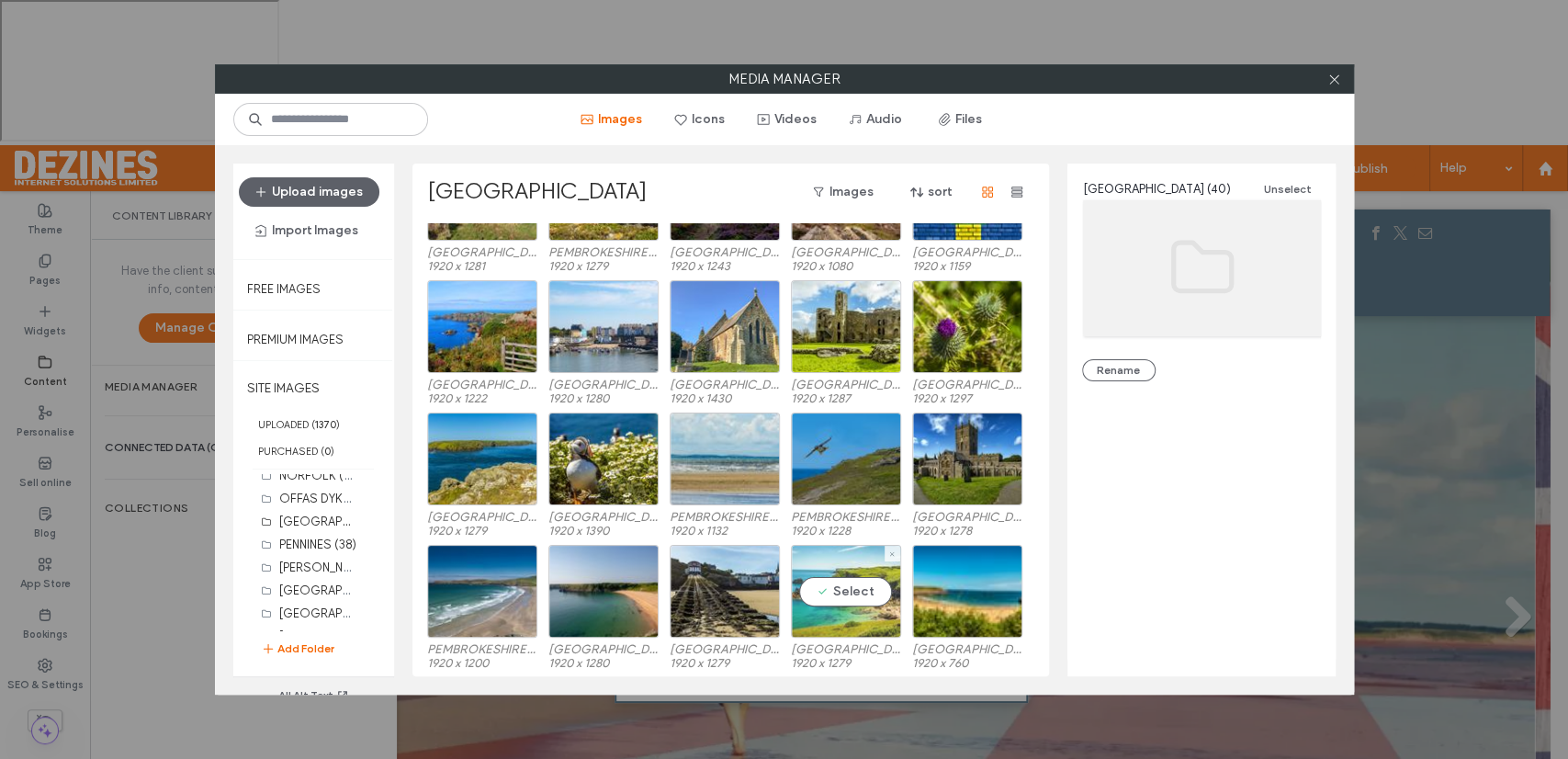
click at [845, 585] on div "Select" at bounding box center [846, 591] width 110 height 93
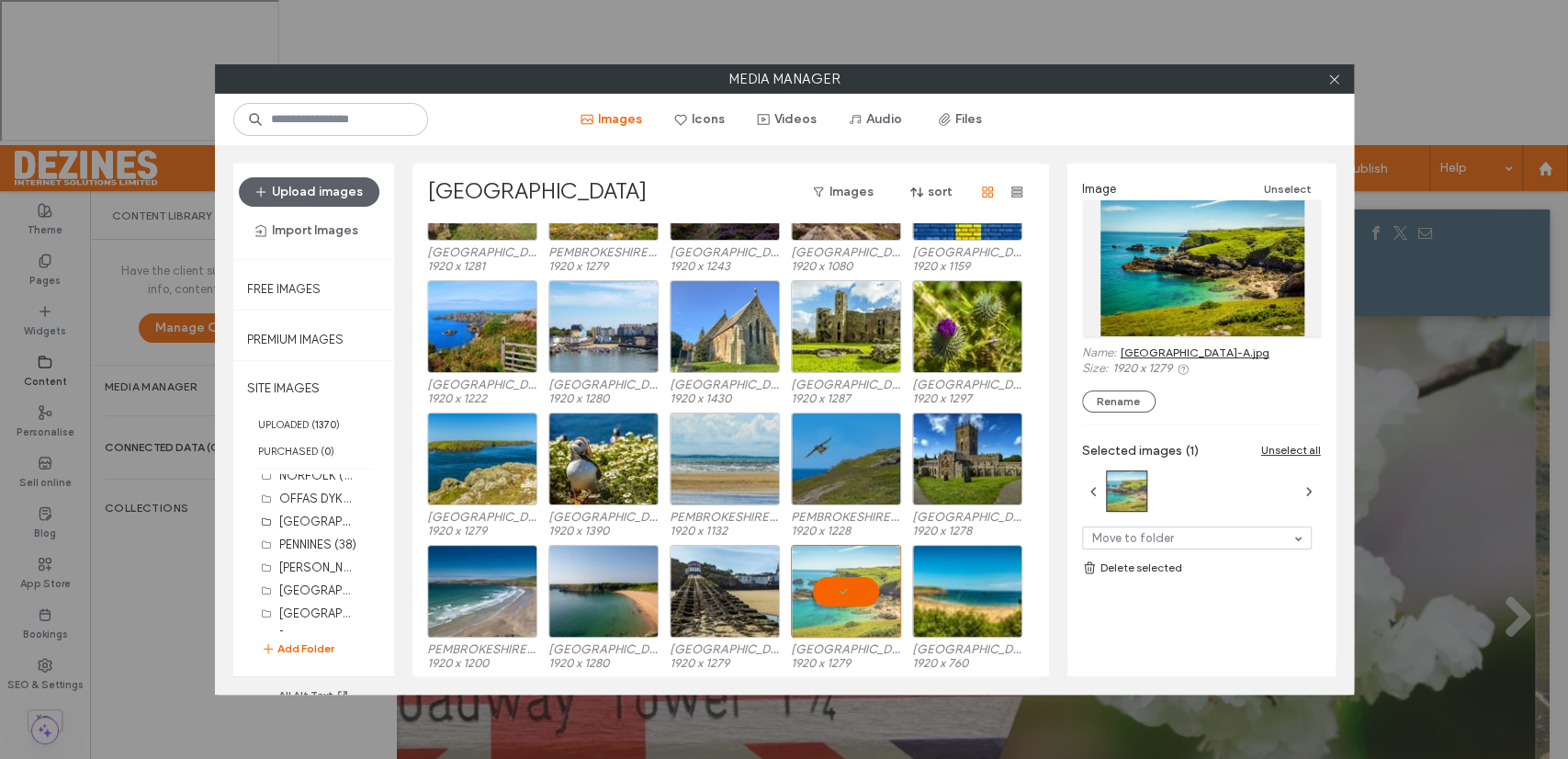
click at [1158, 350] on link "PEMBROKESHIRE-A.jpg" at bounding box center [1195, 352] width 149 height 14
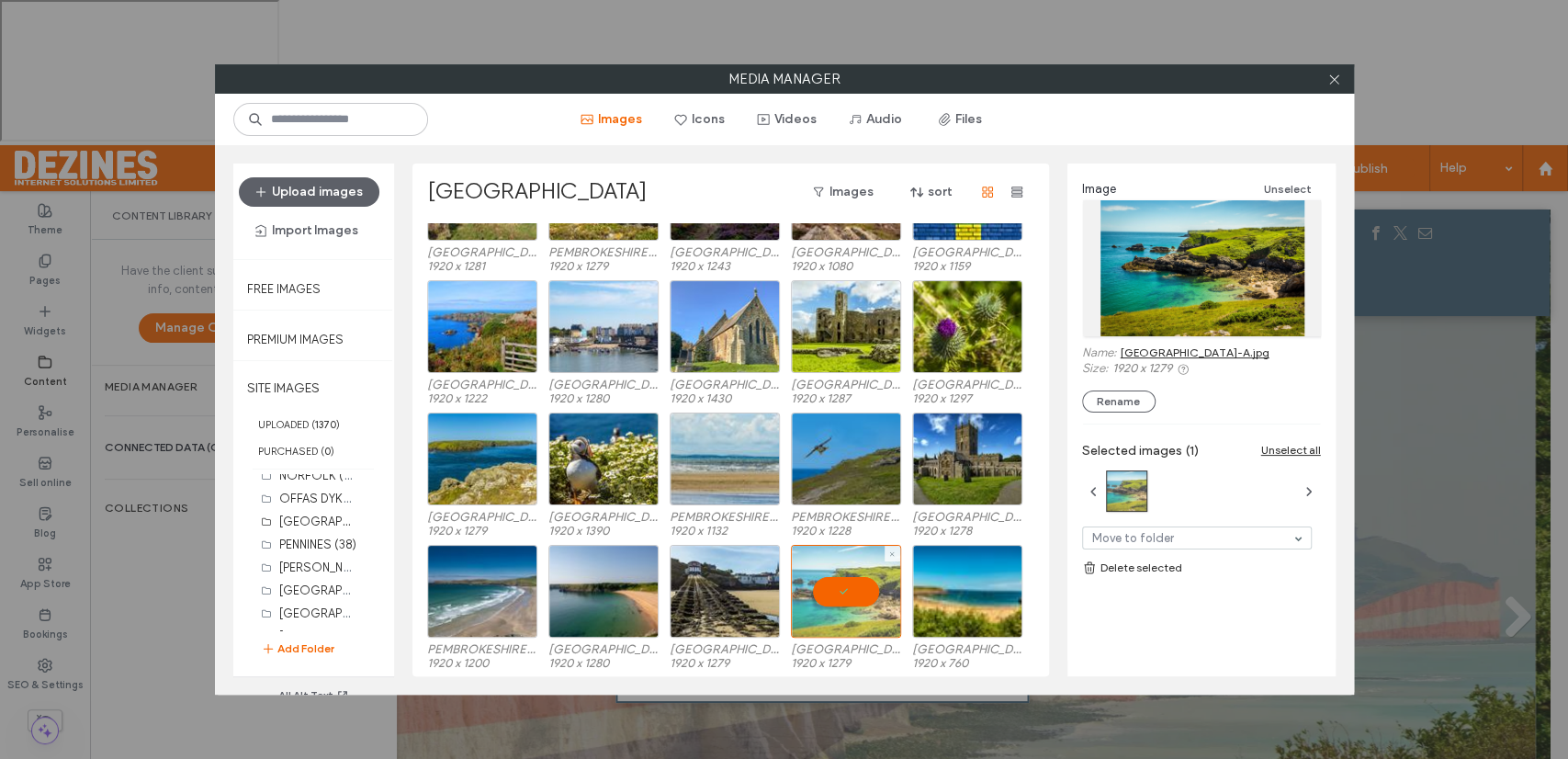
click at [828, 579] on div at bounding box center [846, 591] width 110 height 93
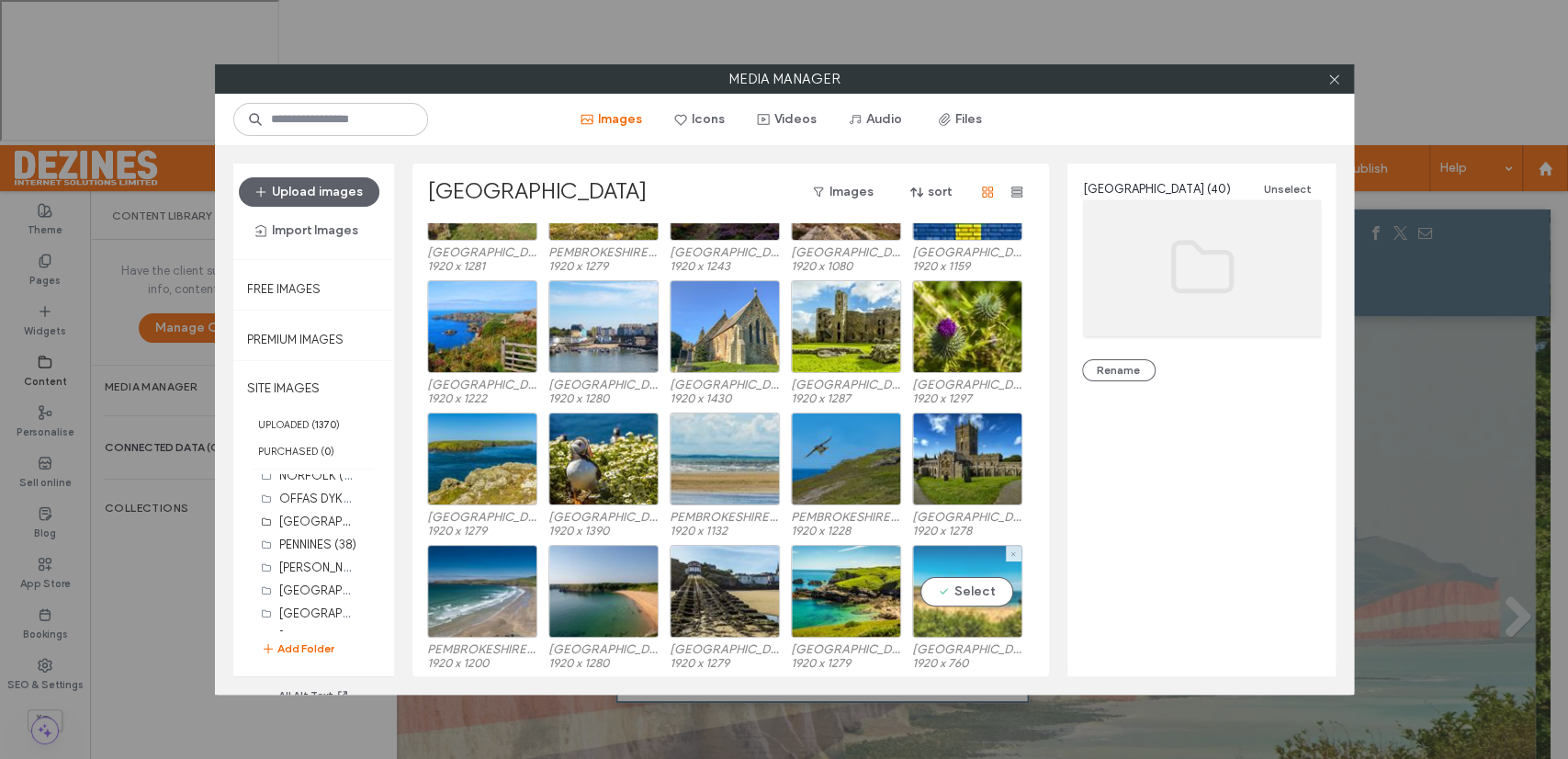
click at [959, 591] on div "Select" at bounding box center [967, 591] width 110 height 93
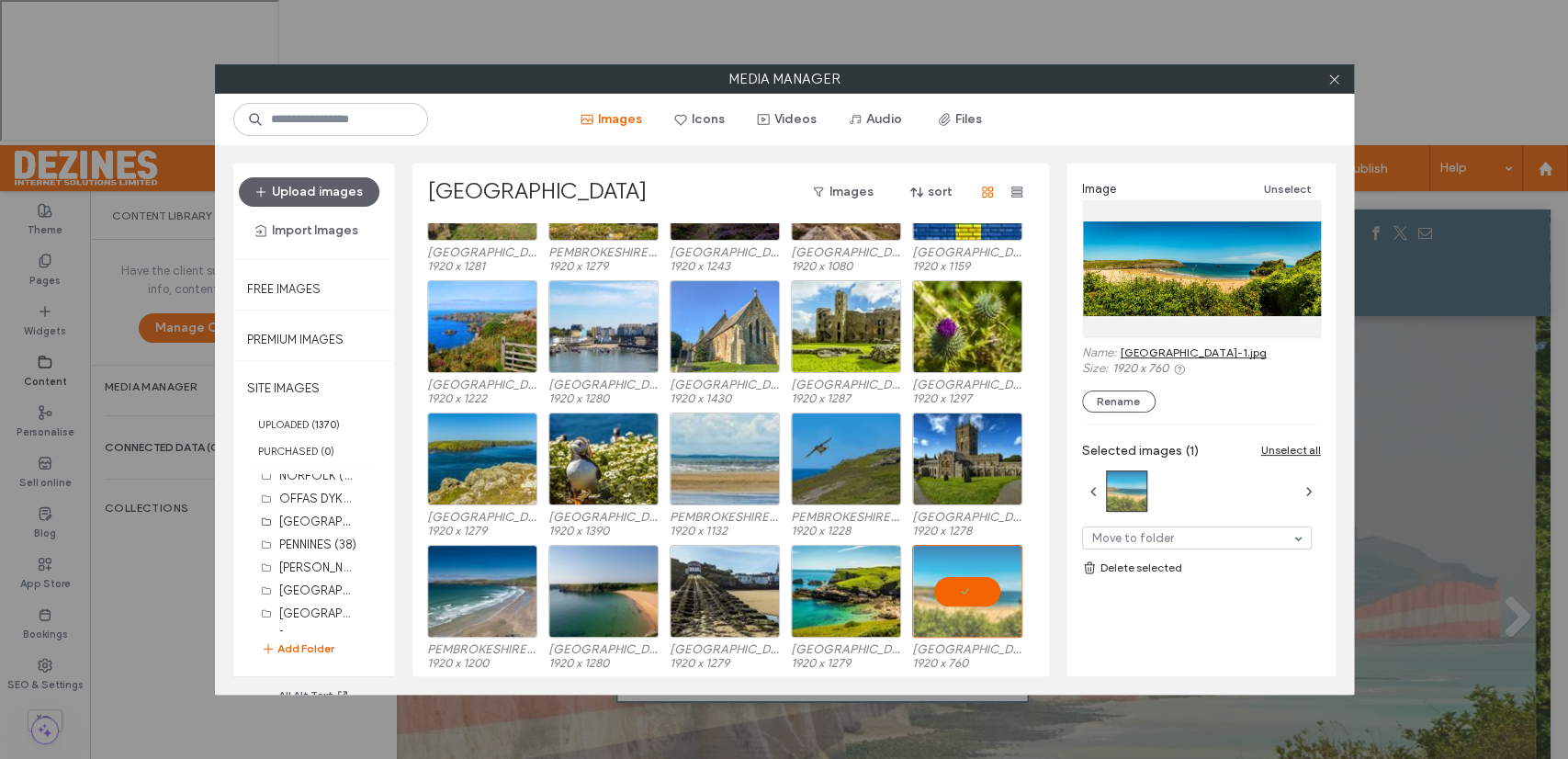
click at [1154, 349] on link "PEMBROKESHIRE-1.jpg" at bounding box center [1194, 352] width 146 height 14
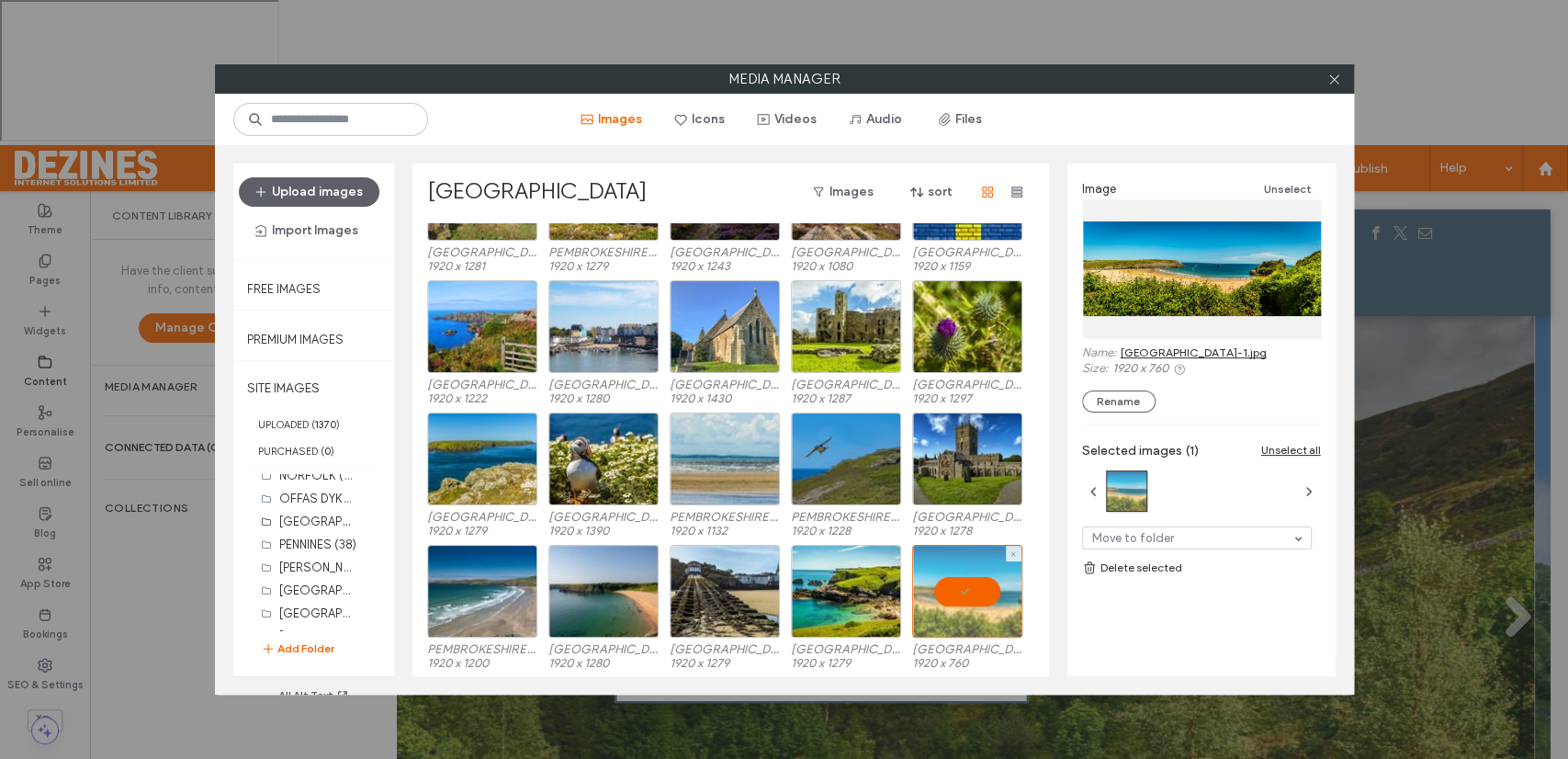
click at [973, 579] on div at bounding box center [967, 591] width 110 height 93
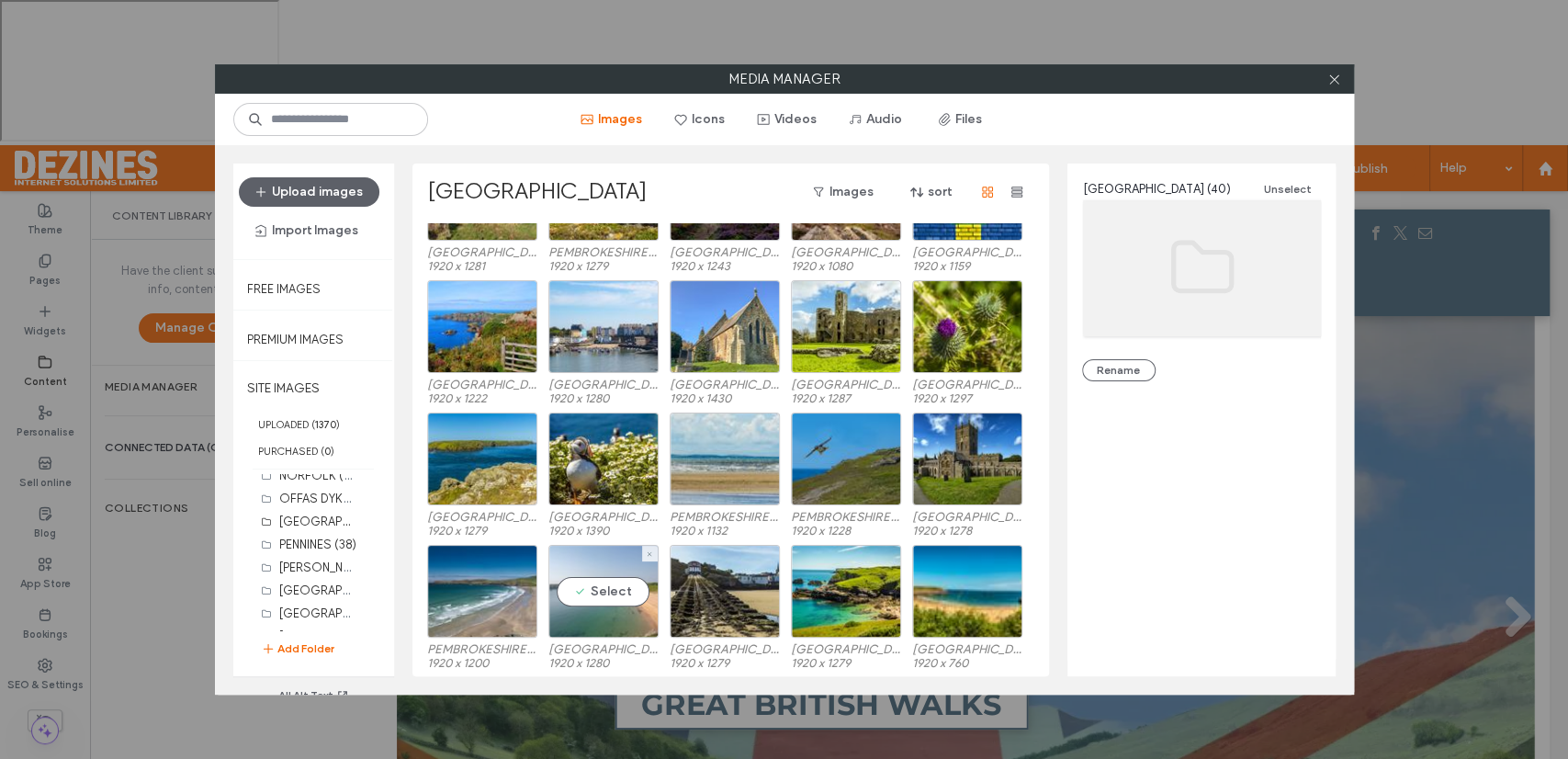
click at [600, 586] on div "Select" at bounding box center [603, 591] width 110 height 93
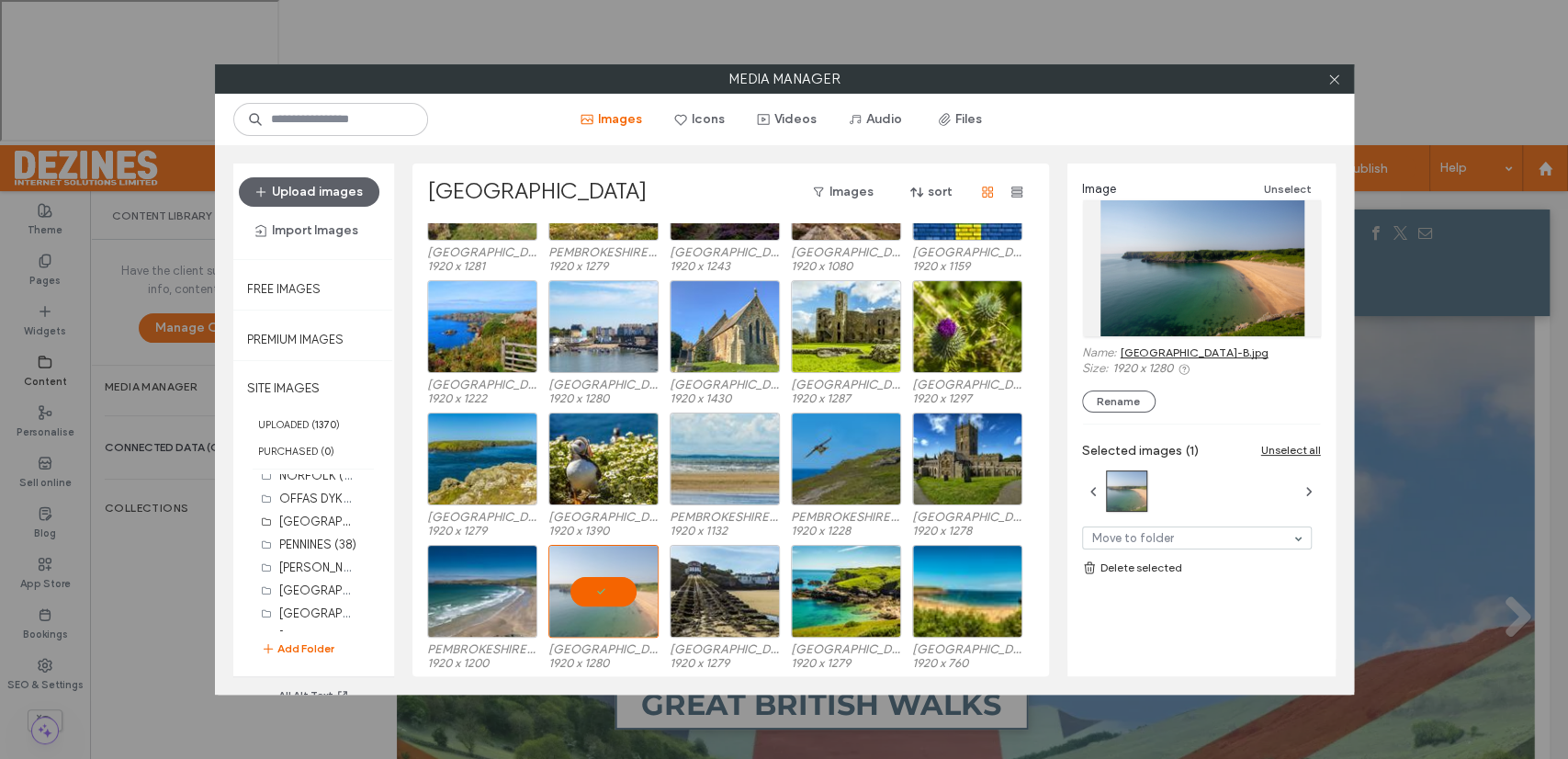
click at [1143, 351] on link "PEMBROKESHIRE-B.jpg" at bounding box center [1195, 352] width 148 height 14
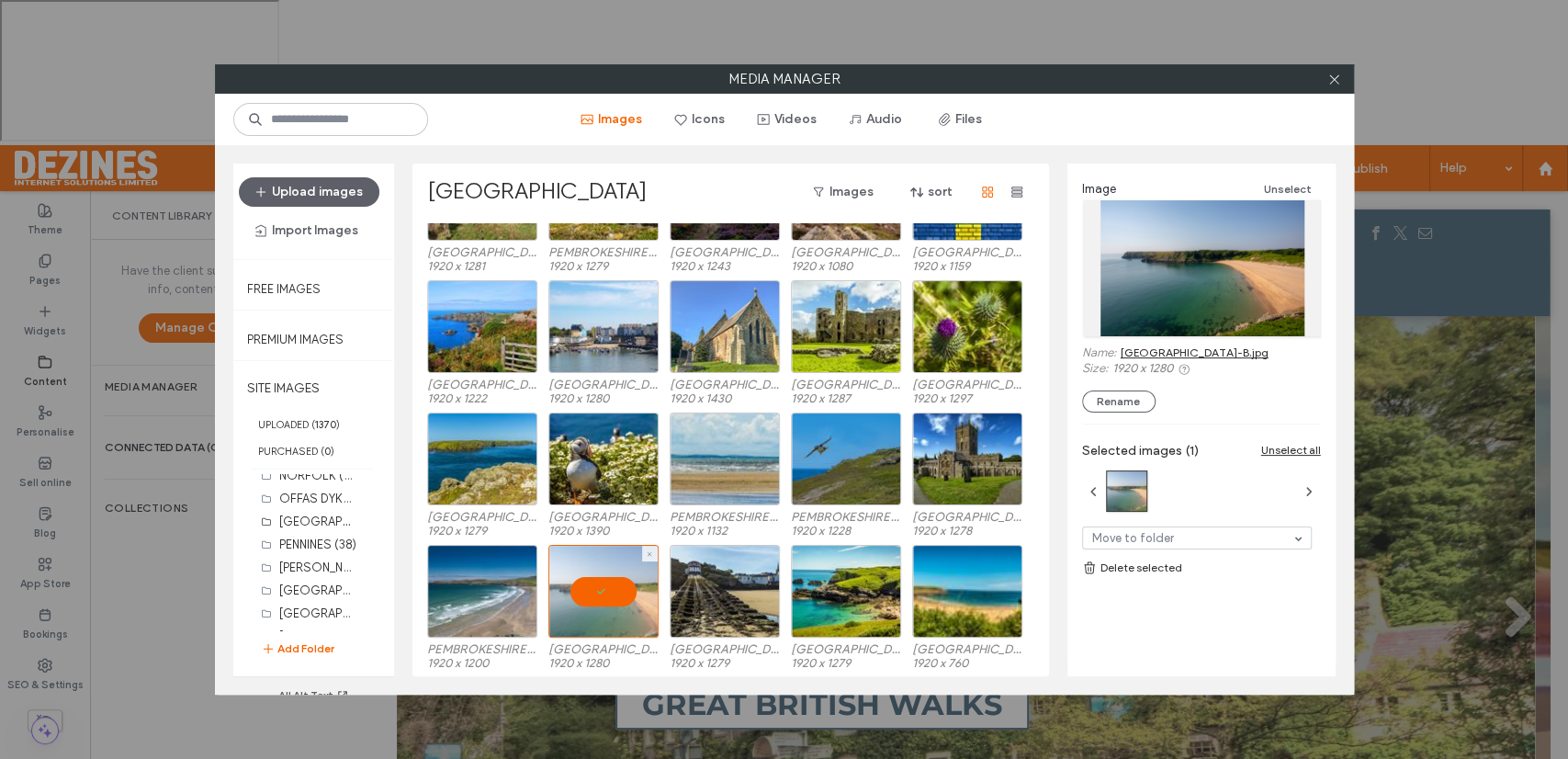
click at [602, 595] on div at bounding box center [603, 591] width 110 height 93
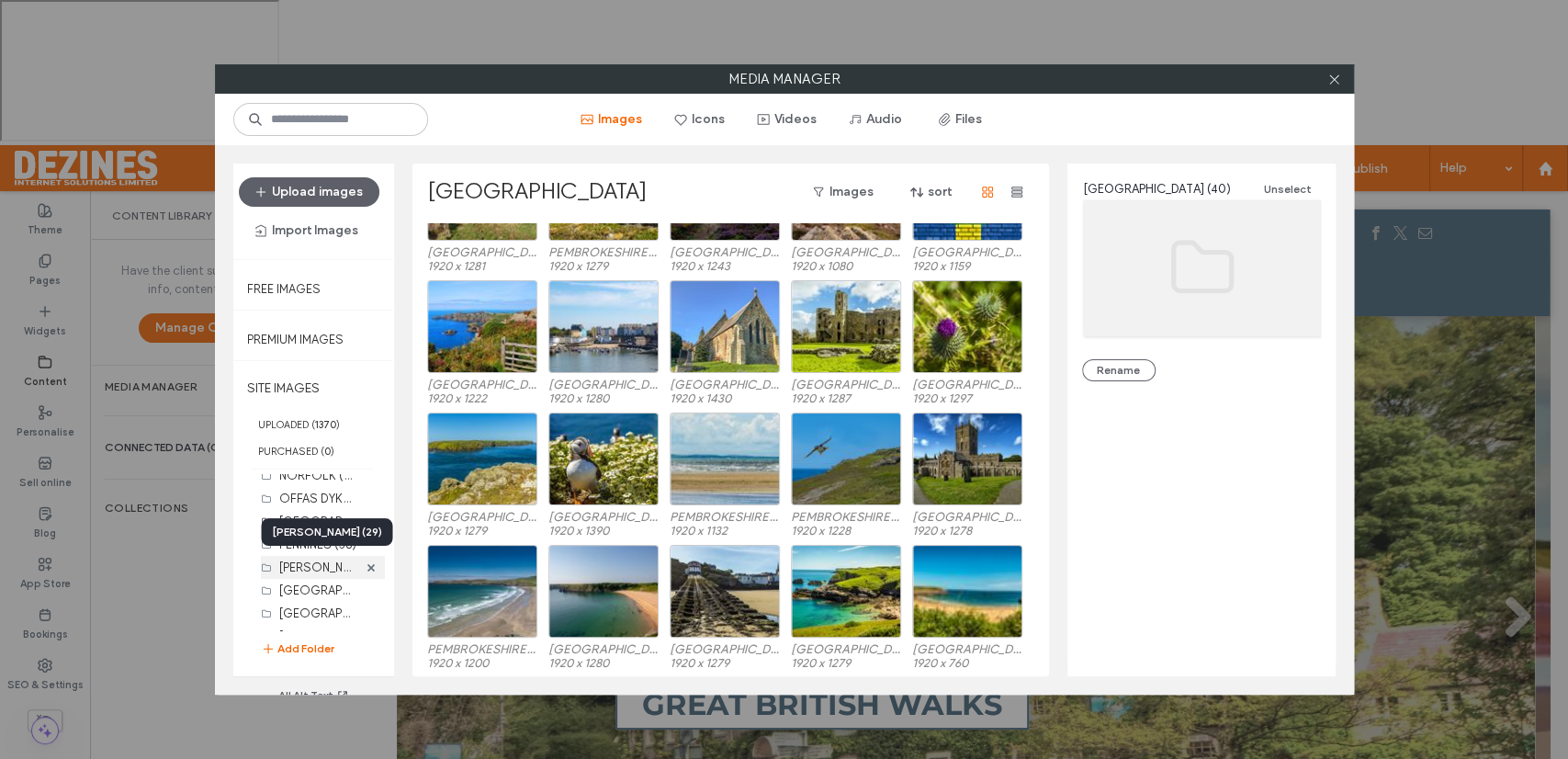
click at [320, 564] on label "RIDGEWAY (29)" at bounding box center [336, 566] width 115 height 17
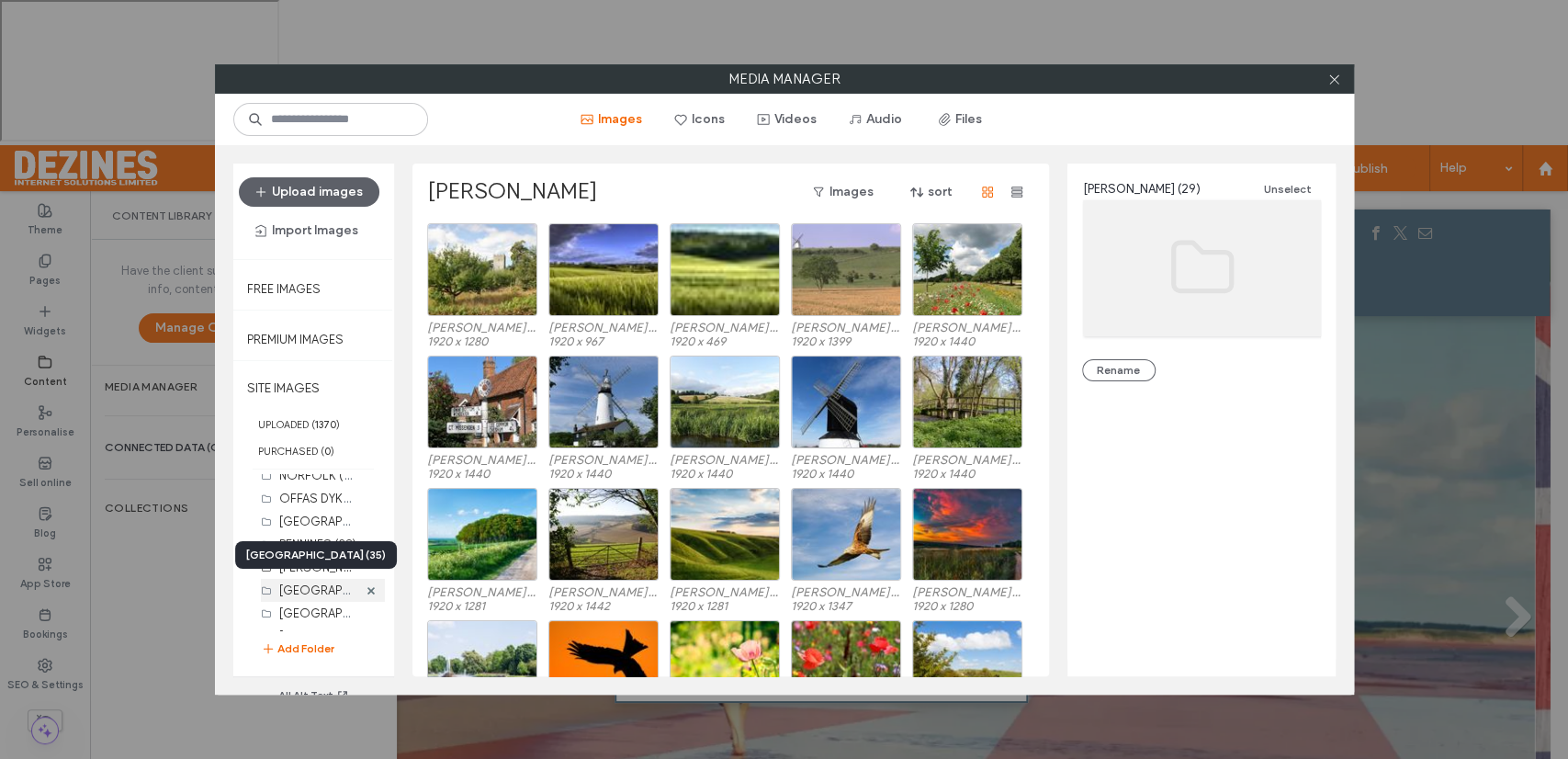
click at [304, 591] on label "SOUTH DOWNS WAY (35)" at bounding box center [351, 589] width 145 height 17
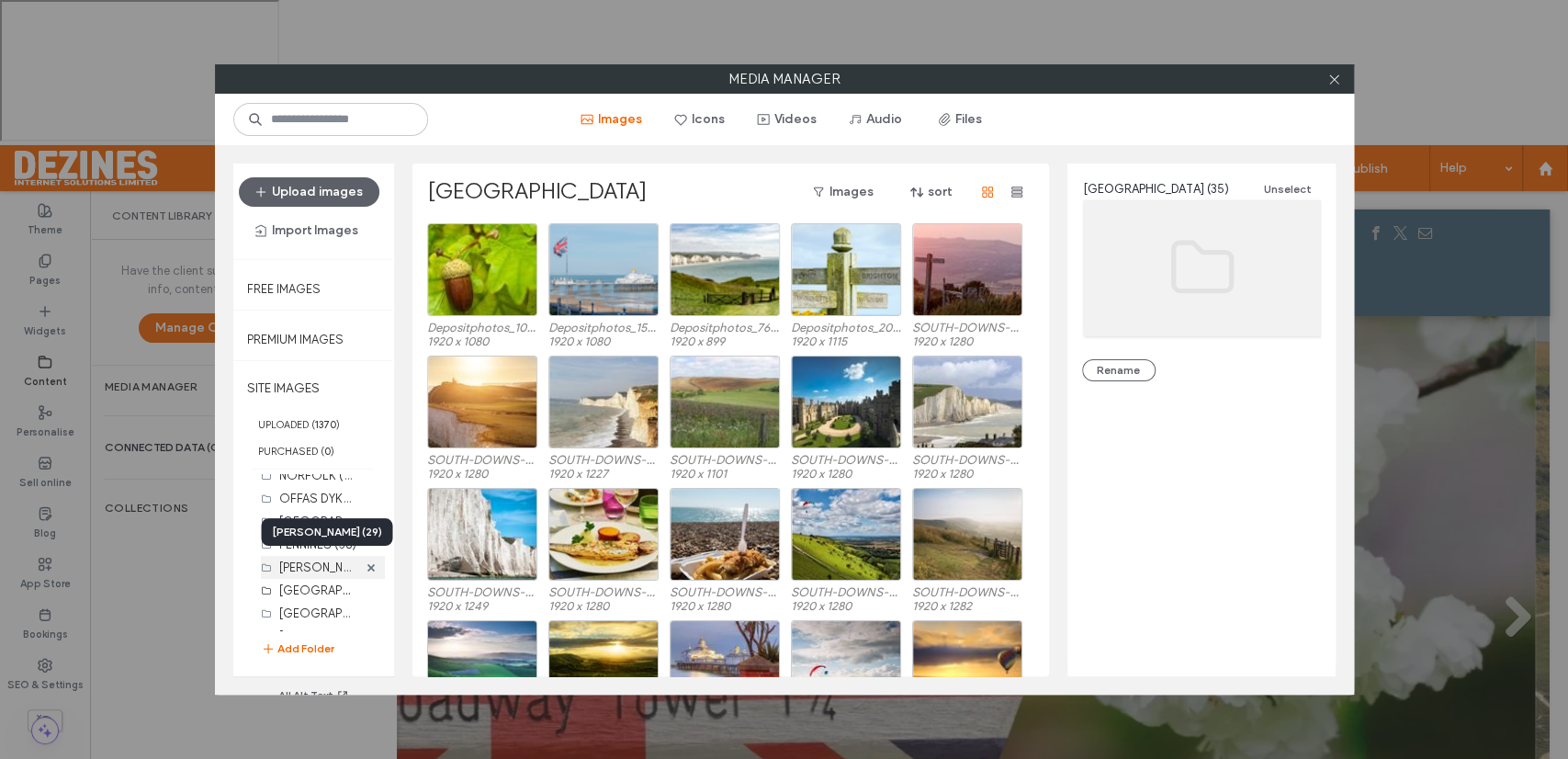
click at [302, 564] on label "RIDGEWAY (29)" at bounding box center [336, 566] width 115 height 17
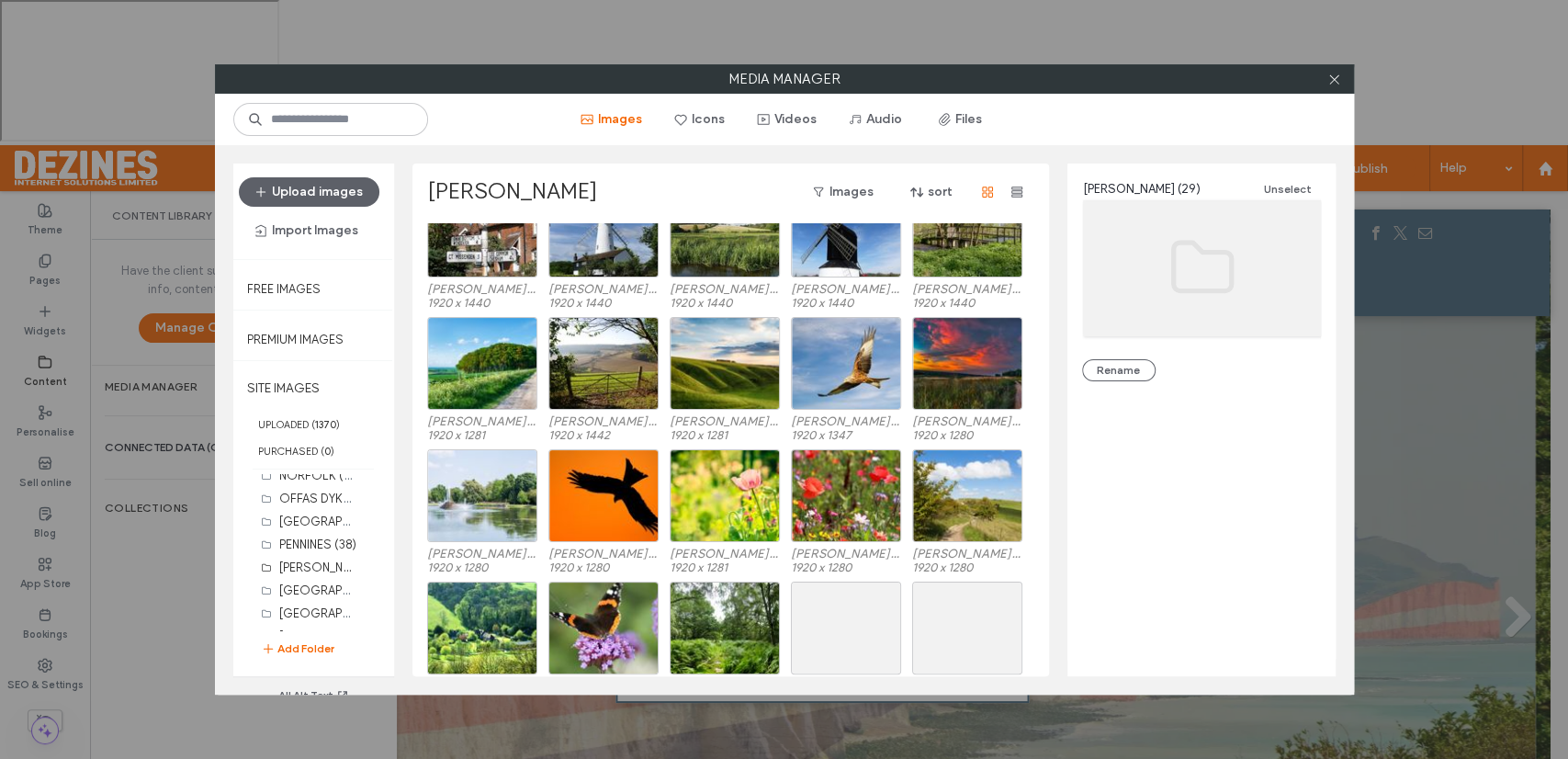
scroll to position [170, 0]
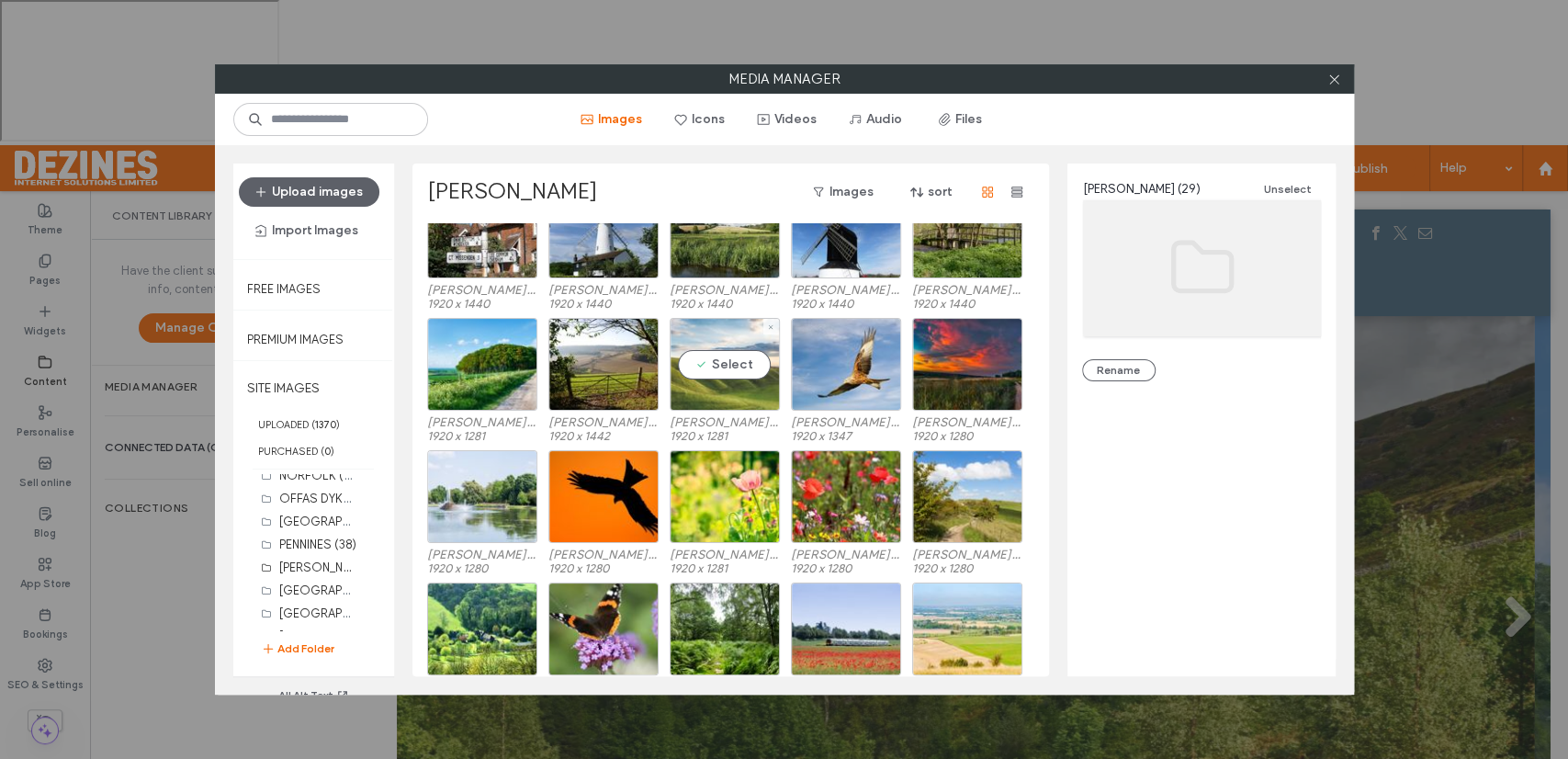
click at [727, 366] on div "Select" at bounding box center [725, 365] width 110 height 93
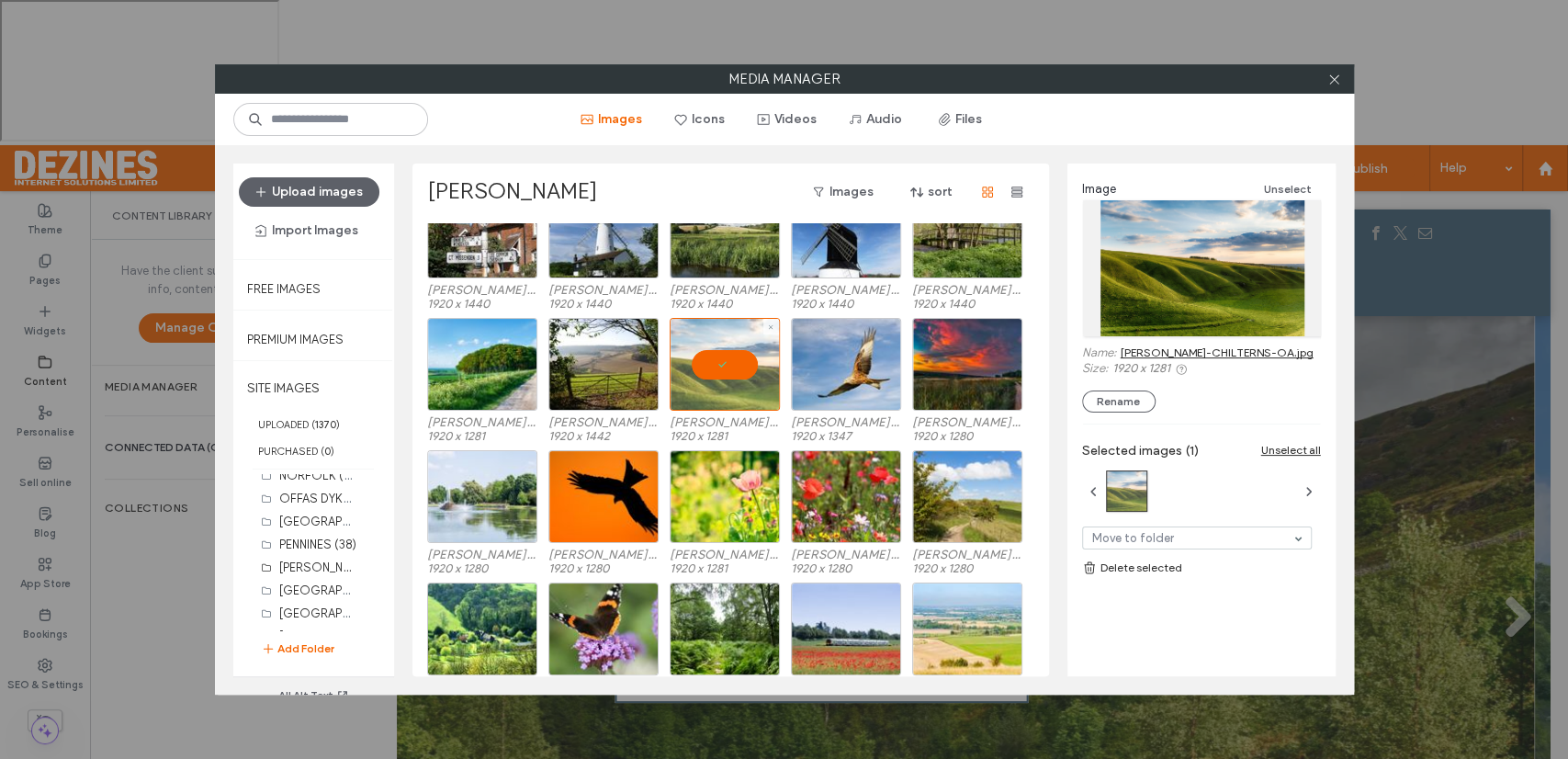
click at [727, 366] on div at bounding box center [725, 365] width 110 height 93
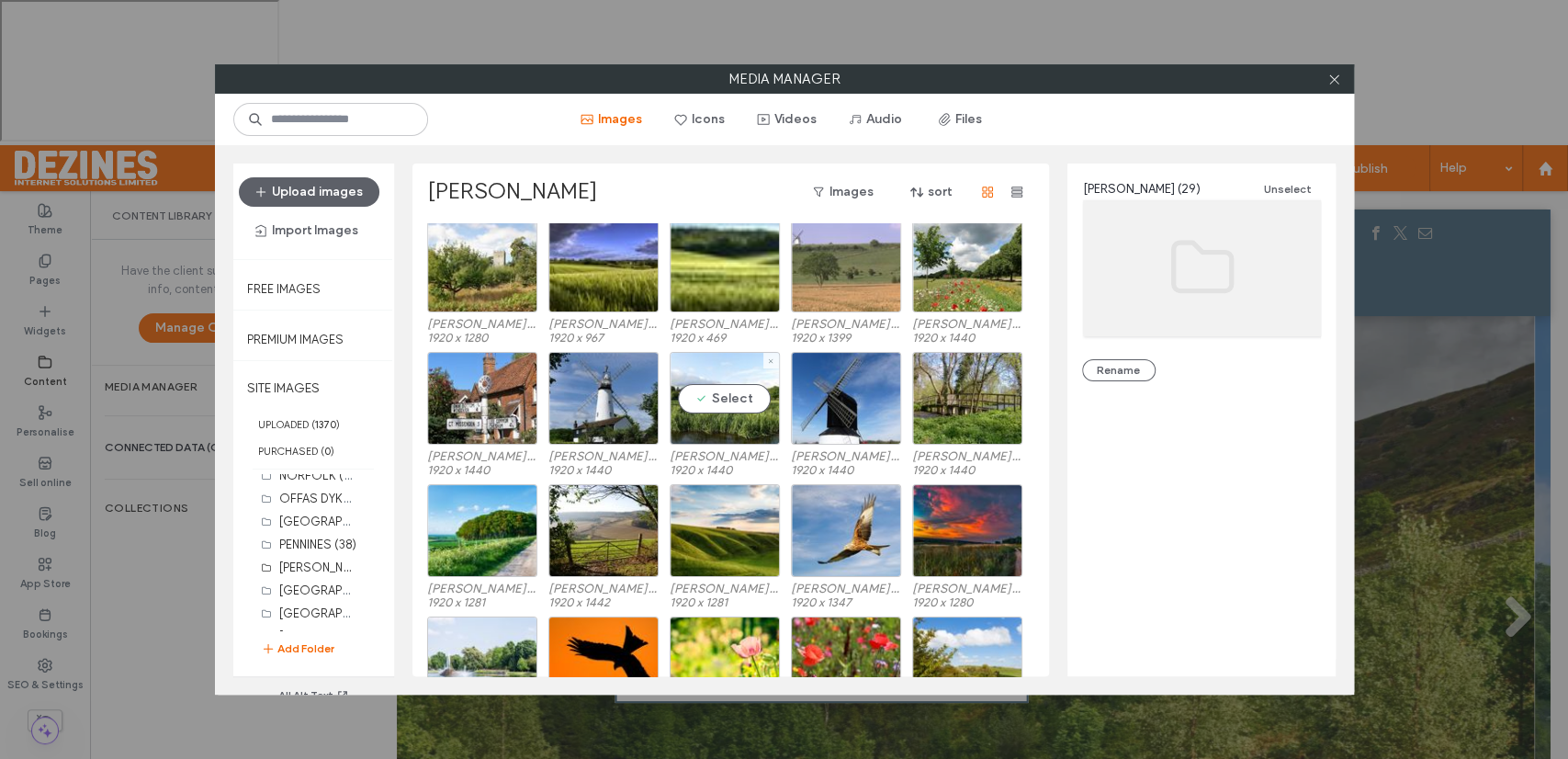
scroll to position [0, 0]
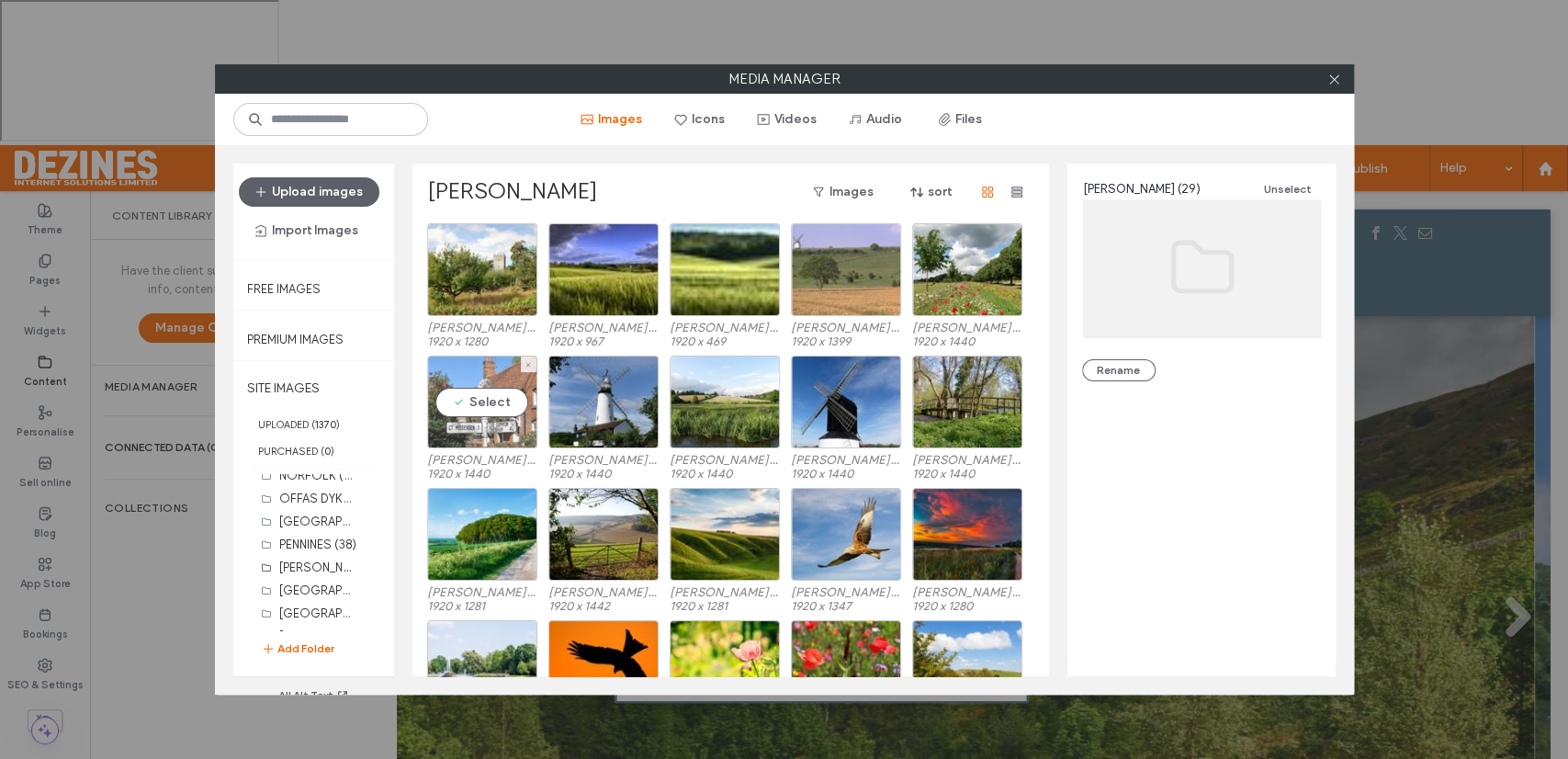
click at [481, 404] on div "Select" at bounding box center [482, 402] width 110 height 93
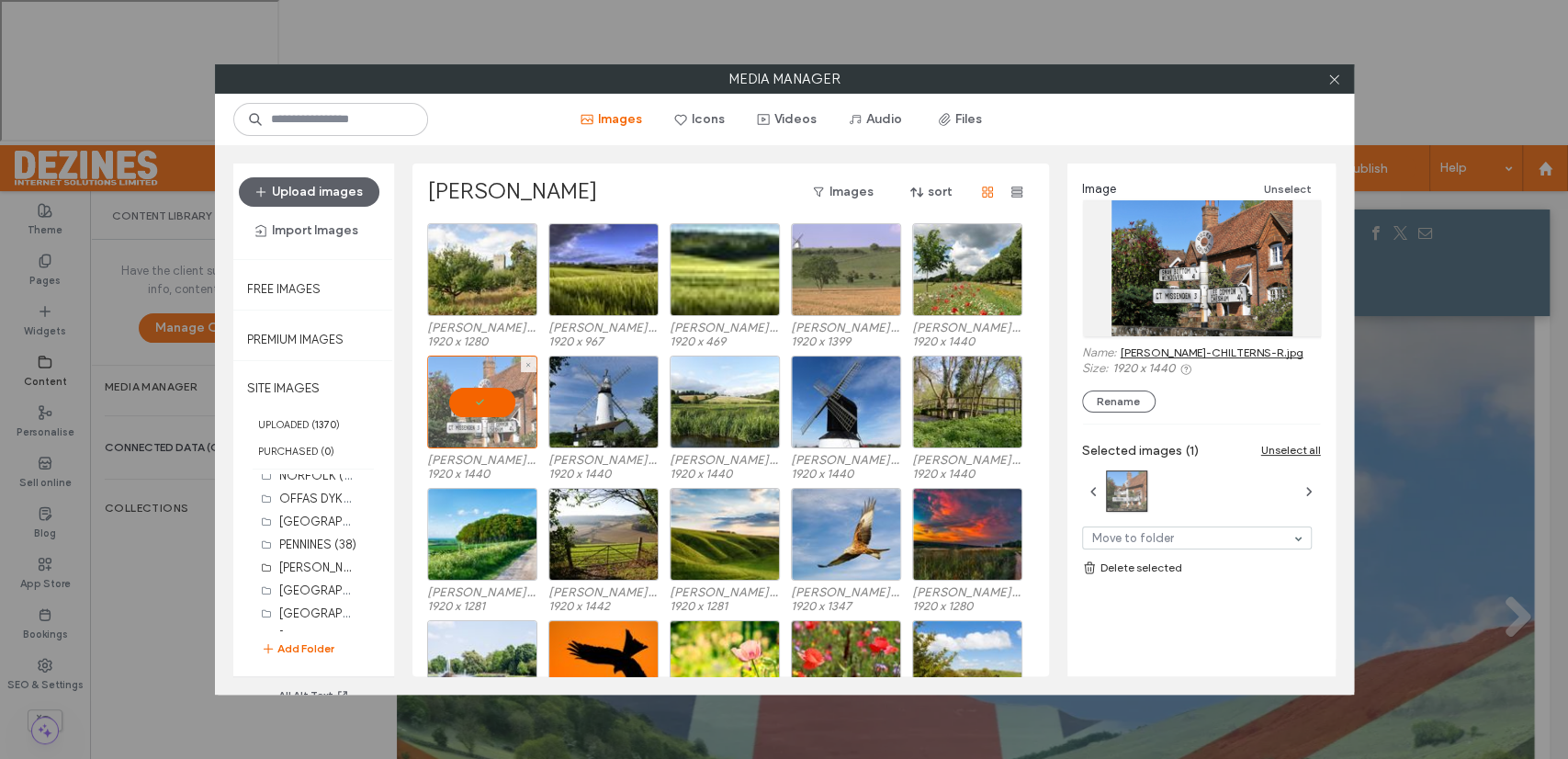
click at [481, 404] on div at bounding box center [482, 402] width 110 height 93
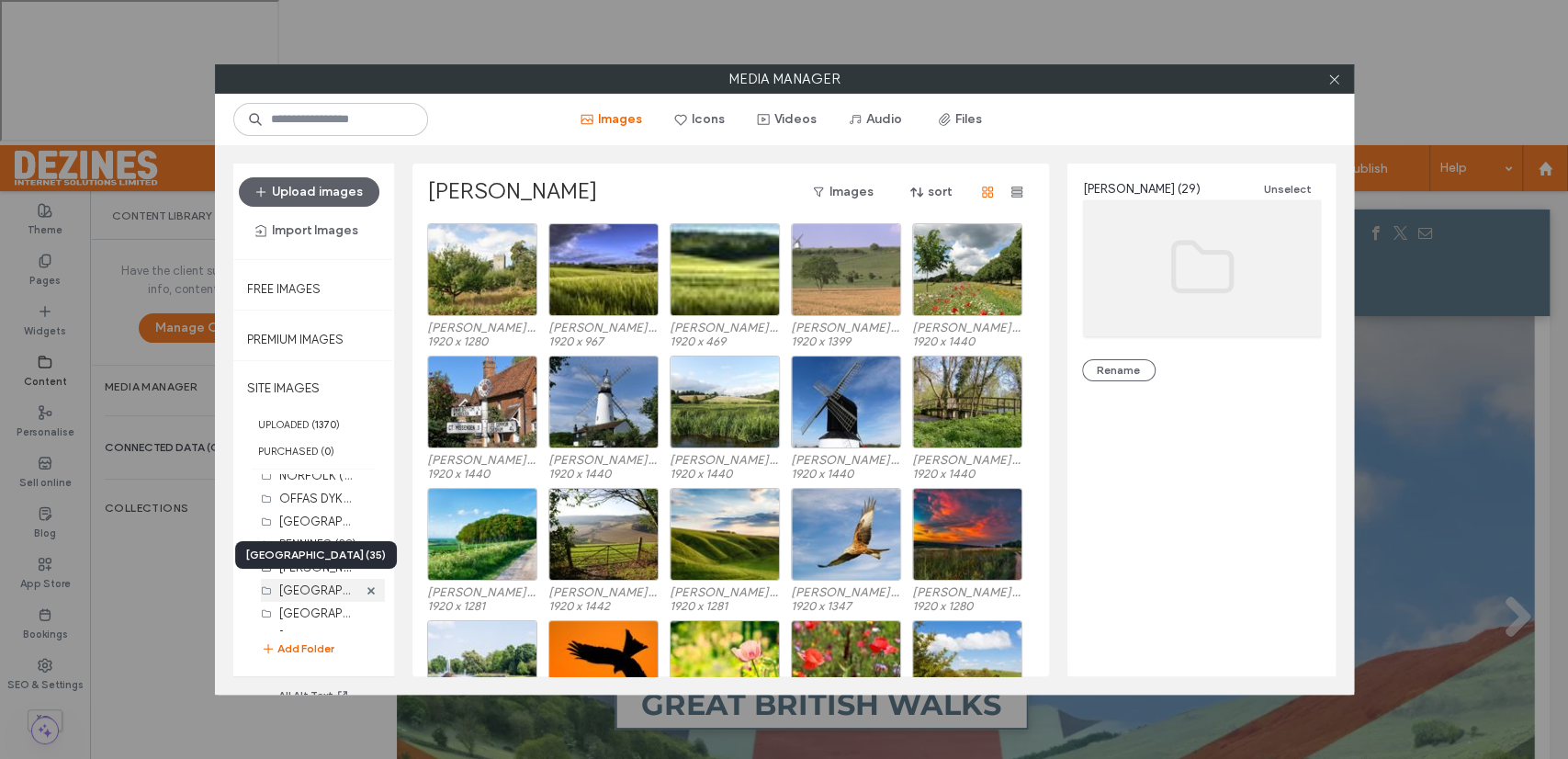
click at [314, 588] on label "SOUTH DOWNS WAY (35)" at bounding box center [351, 589] width 145 height 17
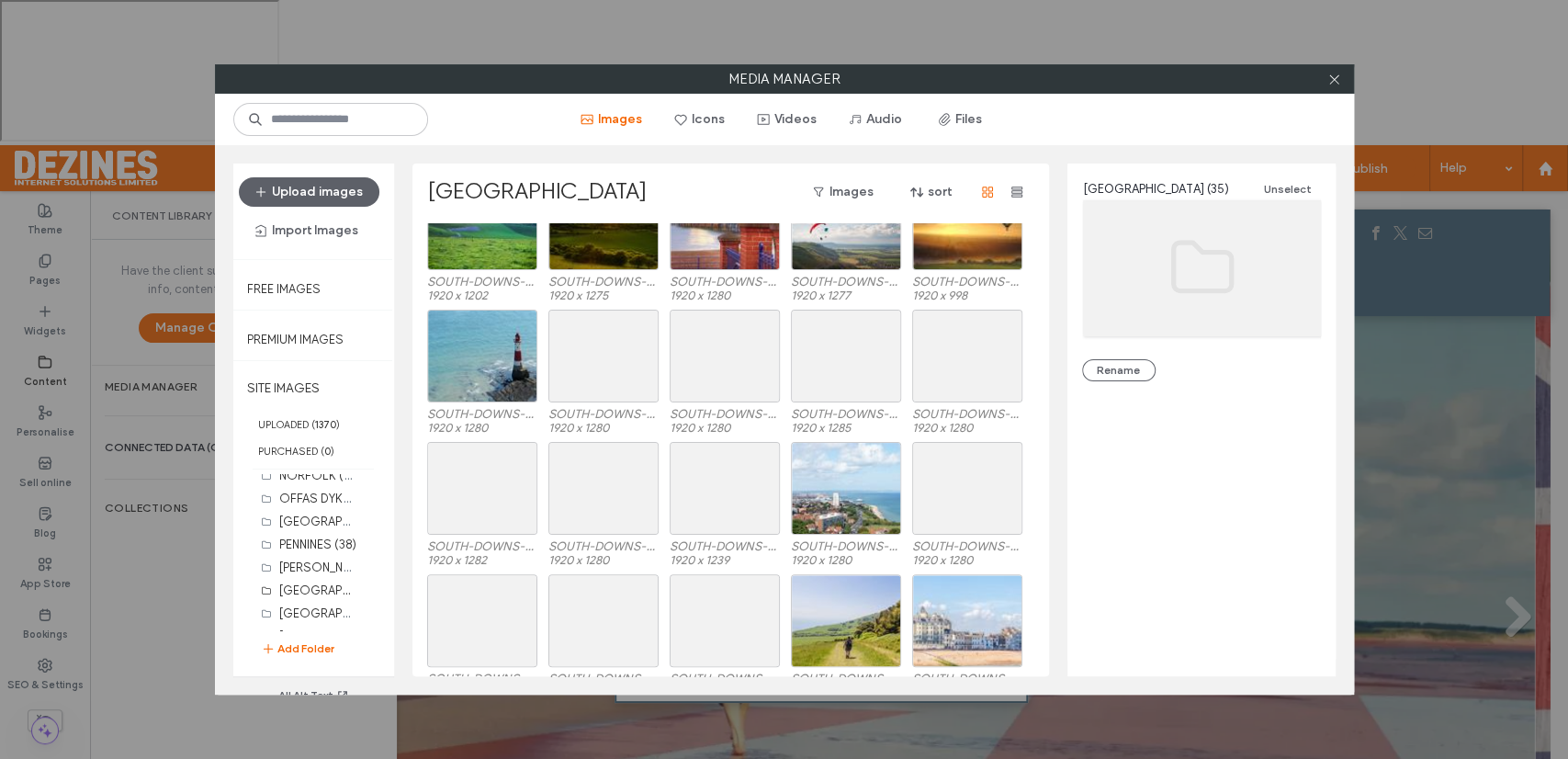
scroll to position [472, 0]
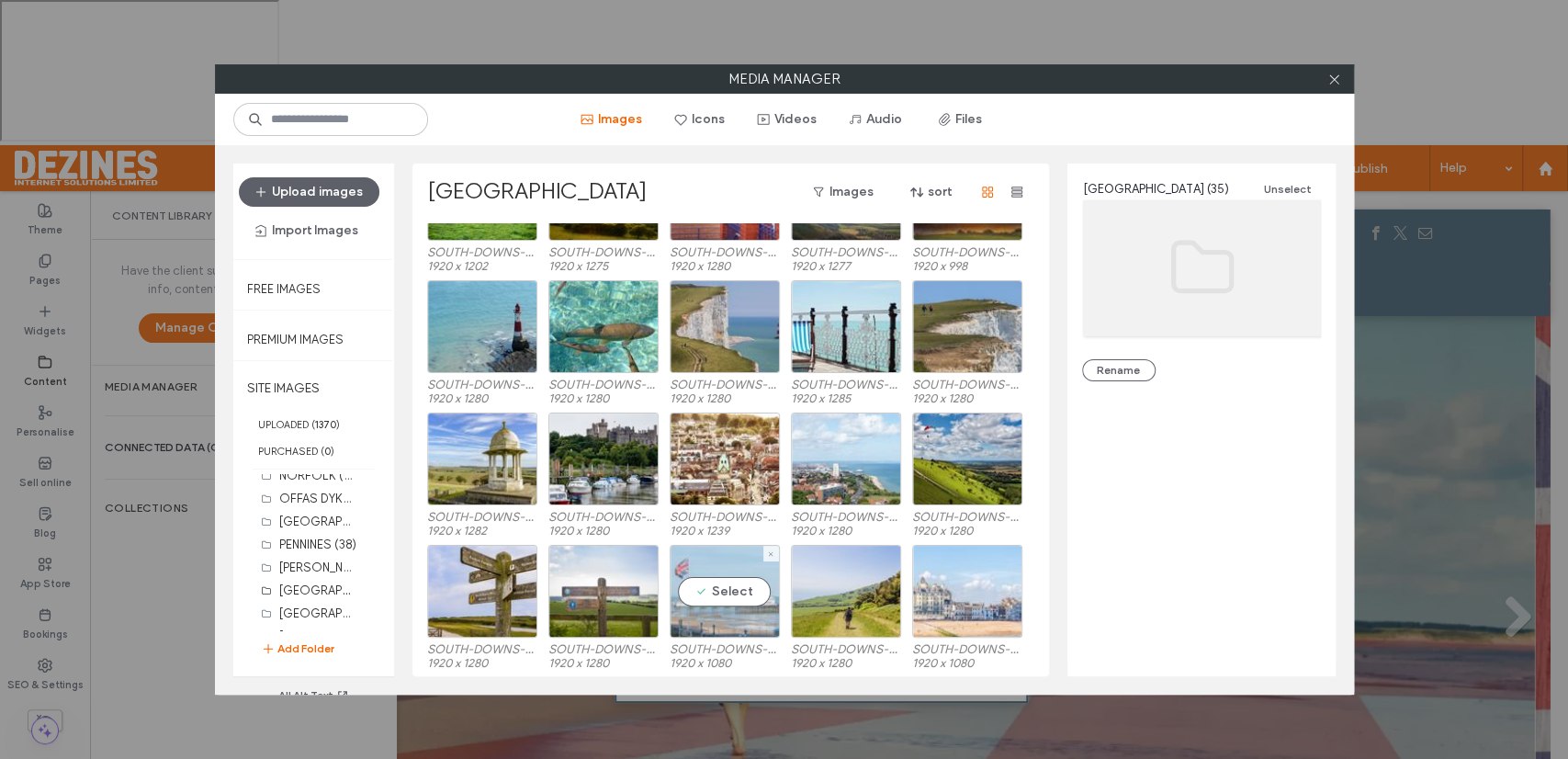
click at [746, 586] on div "Select" at bounding box center [725, 591] width 110 height 93
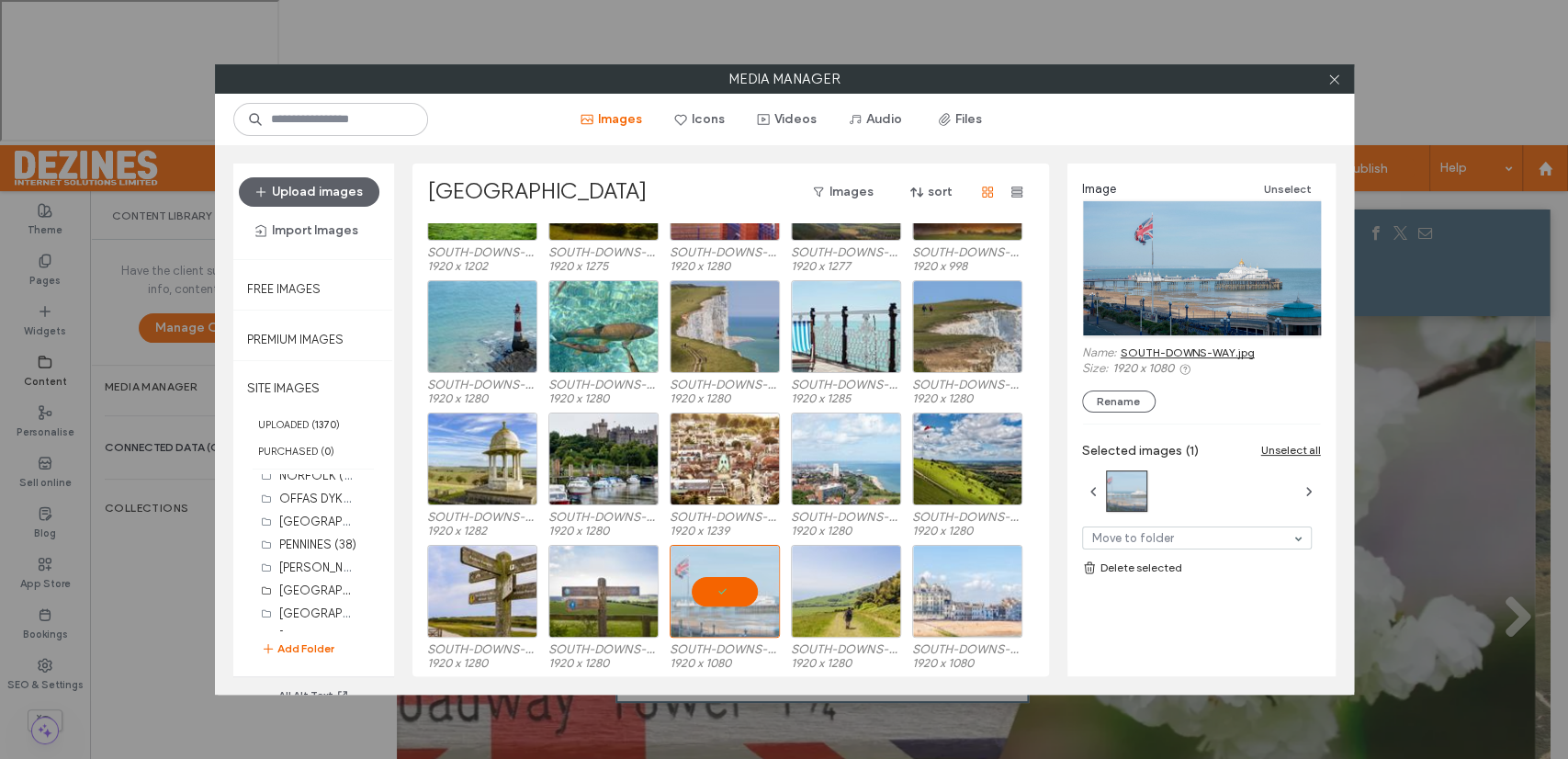
click at [1200, 351] on link "SOUTH-DOWNS-WAY.jpg" at bounding box center [1187, 352] width 134 height 14
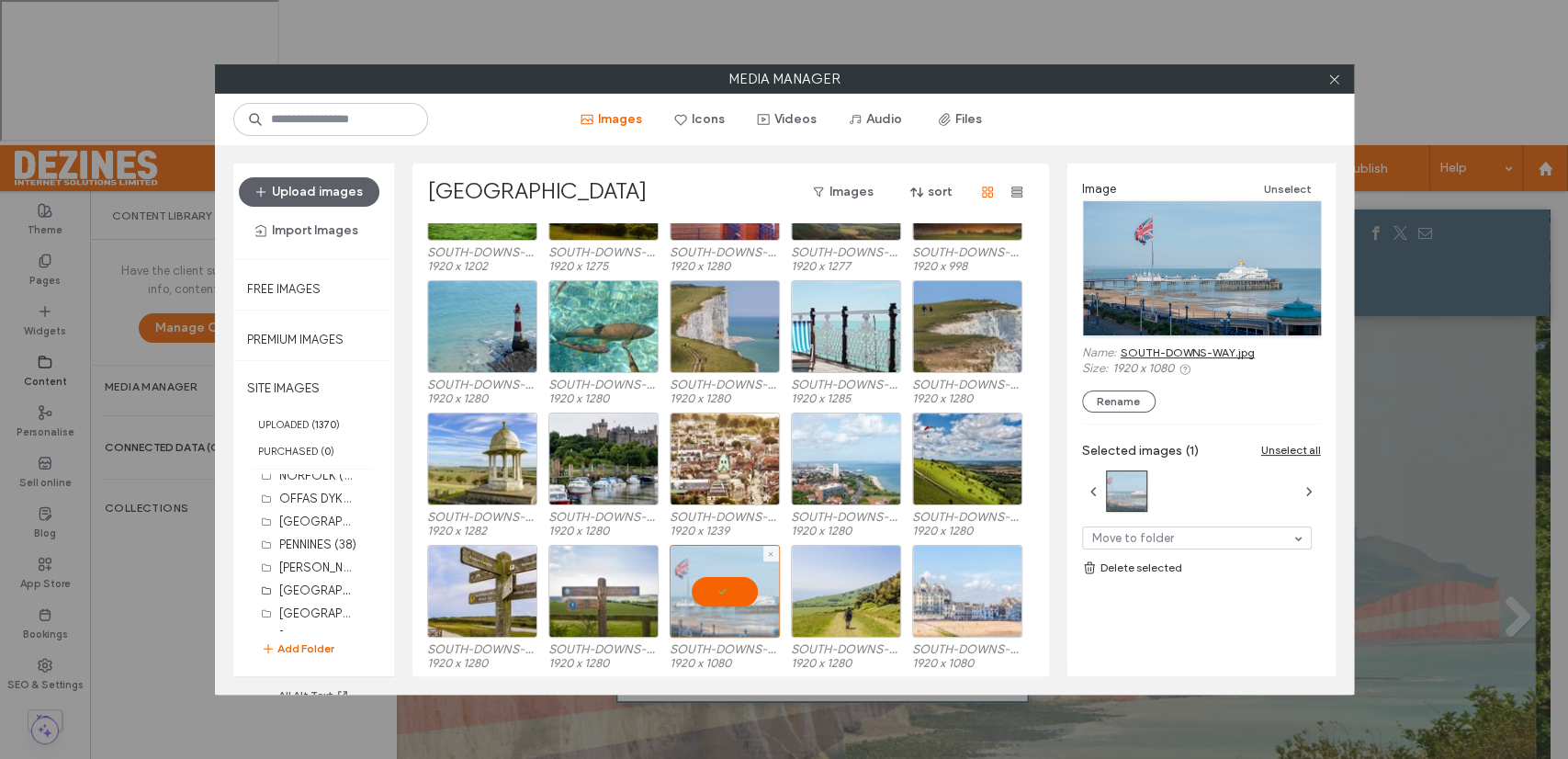
click at [720, 592] on div at bounding box center [725, 591] width 110 height 93
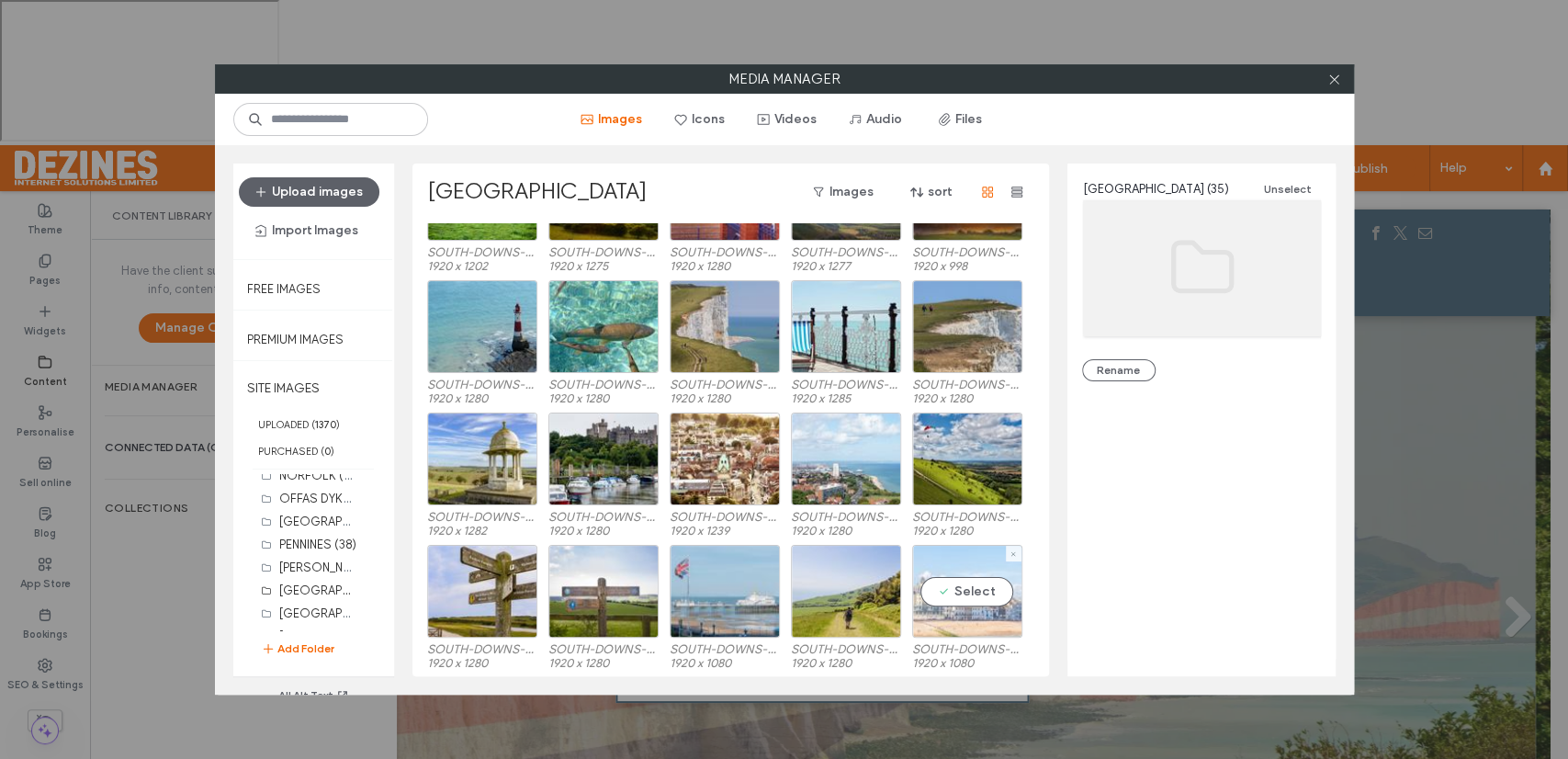
click at [955, 593] on div "Select" at bounding box center [967, 591] width 110 height 93
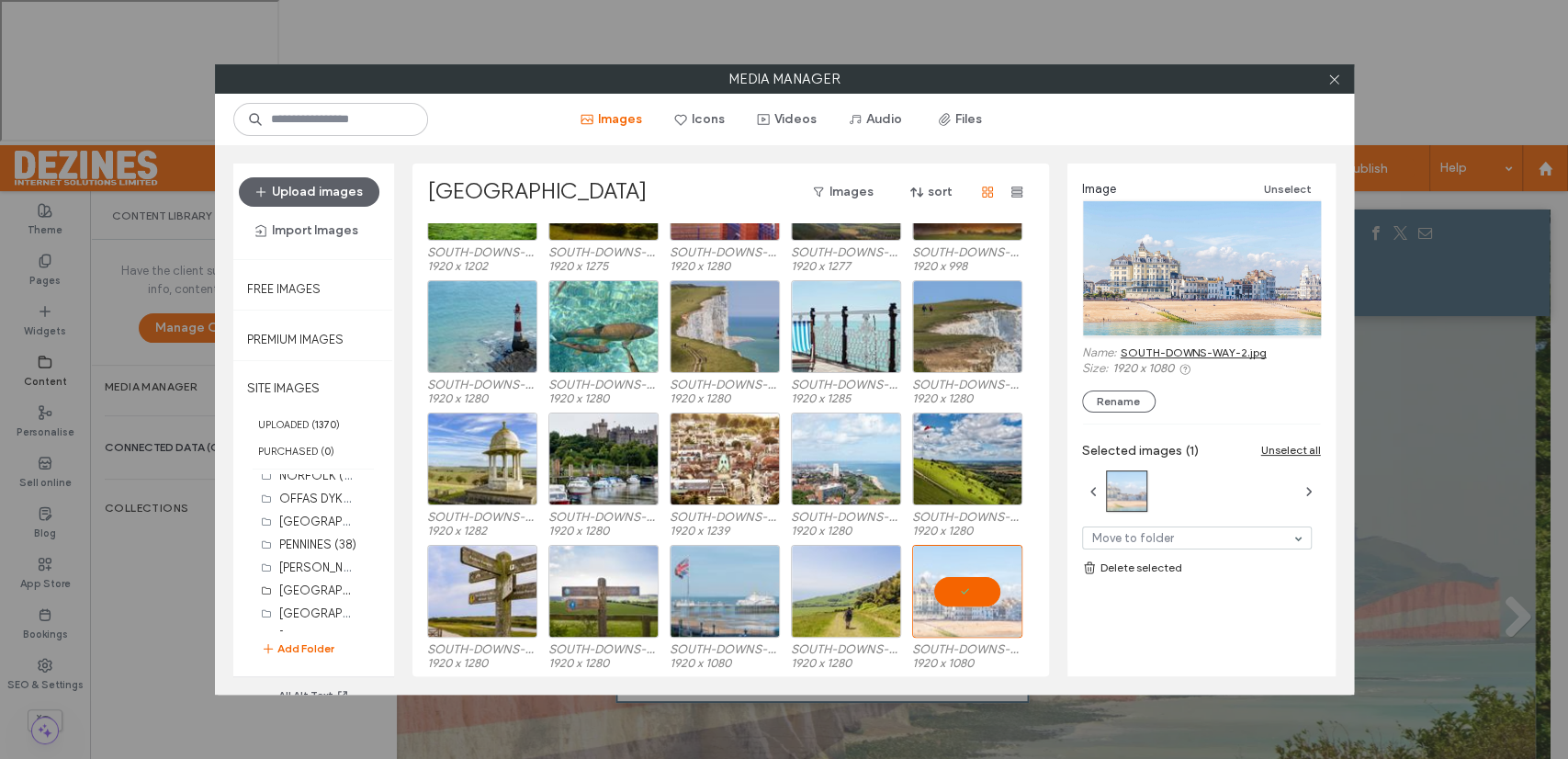
click at [1187, 348] on link "SOUTH-DOWNS-WAY-2.jpg" at bounding box center [1194, 352] width 146 height 14
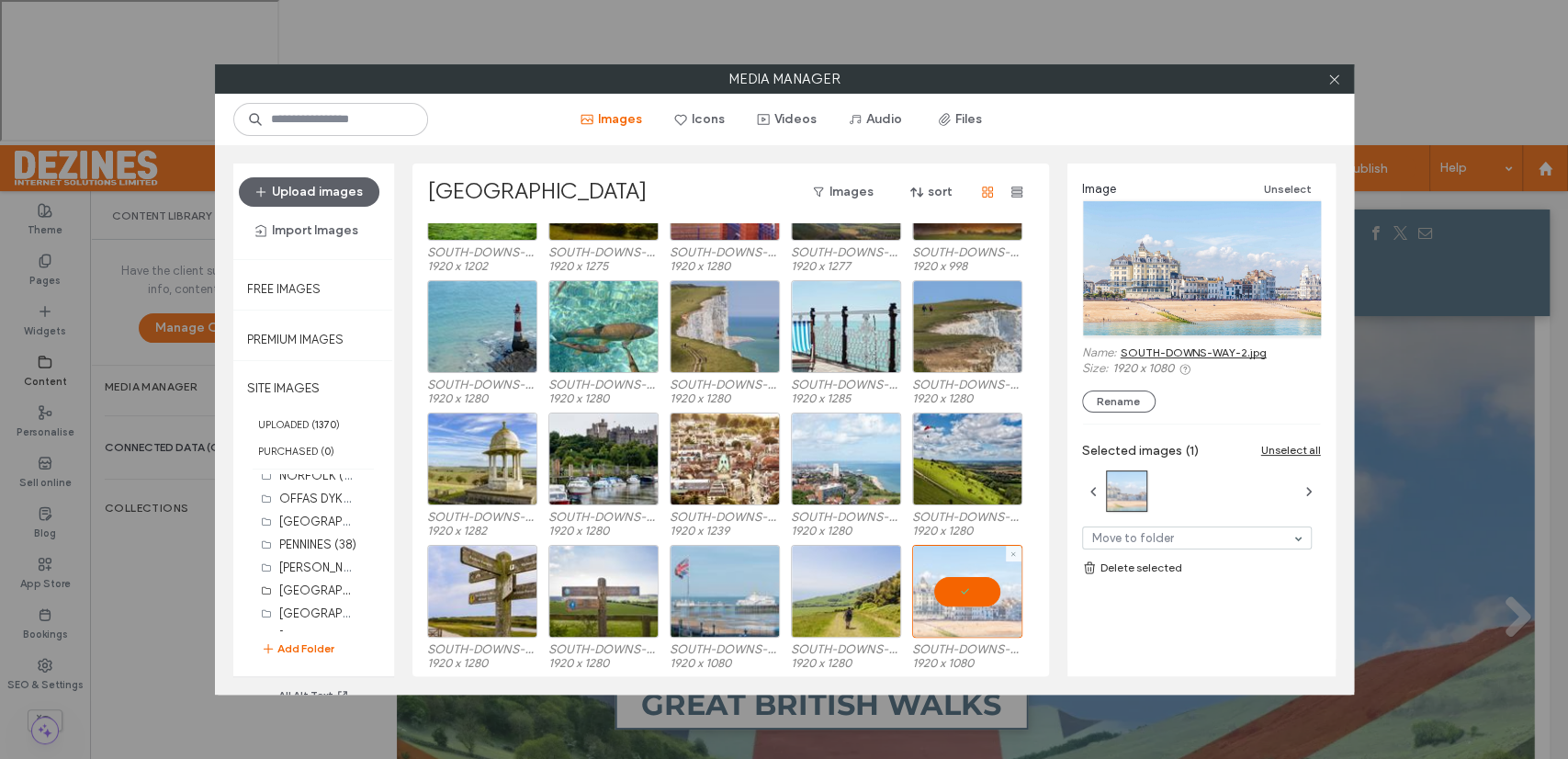
click at [965, 586] on div at bounding box center [967, 591] width 110 height 93
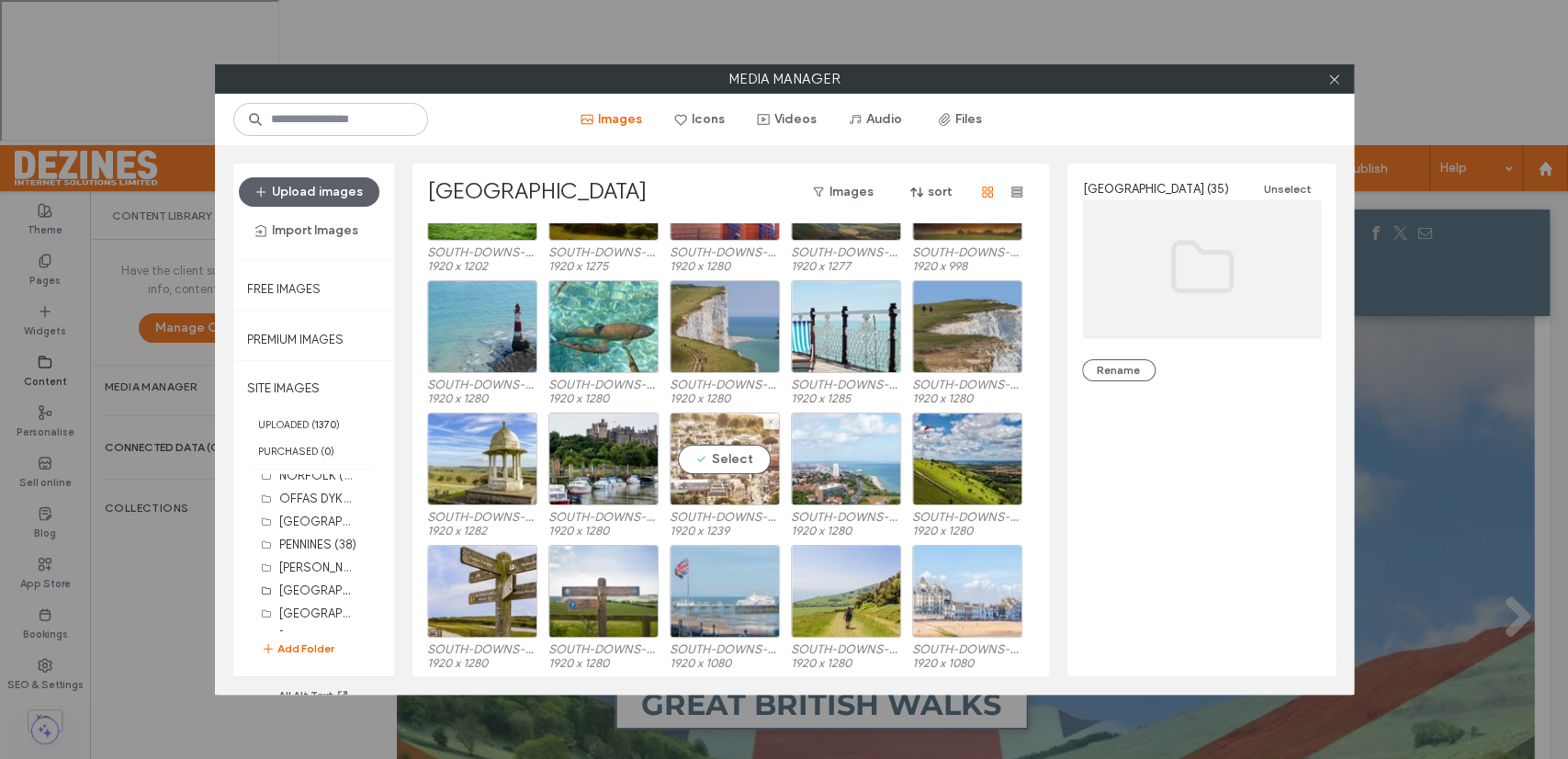
click at [731, 456] on div "Select" at bounding box center [725, 459] width 110 height 93
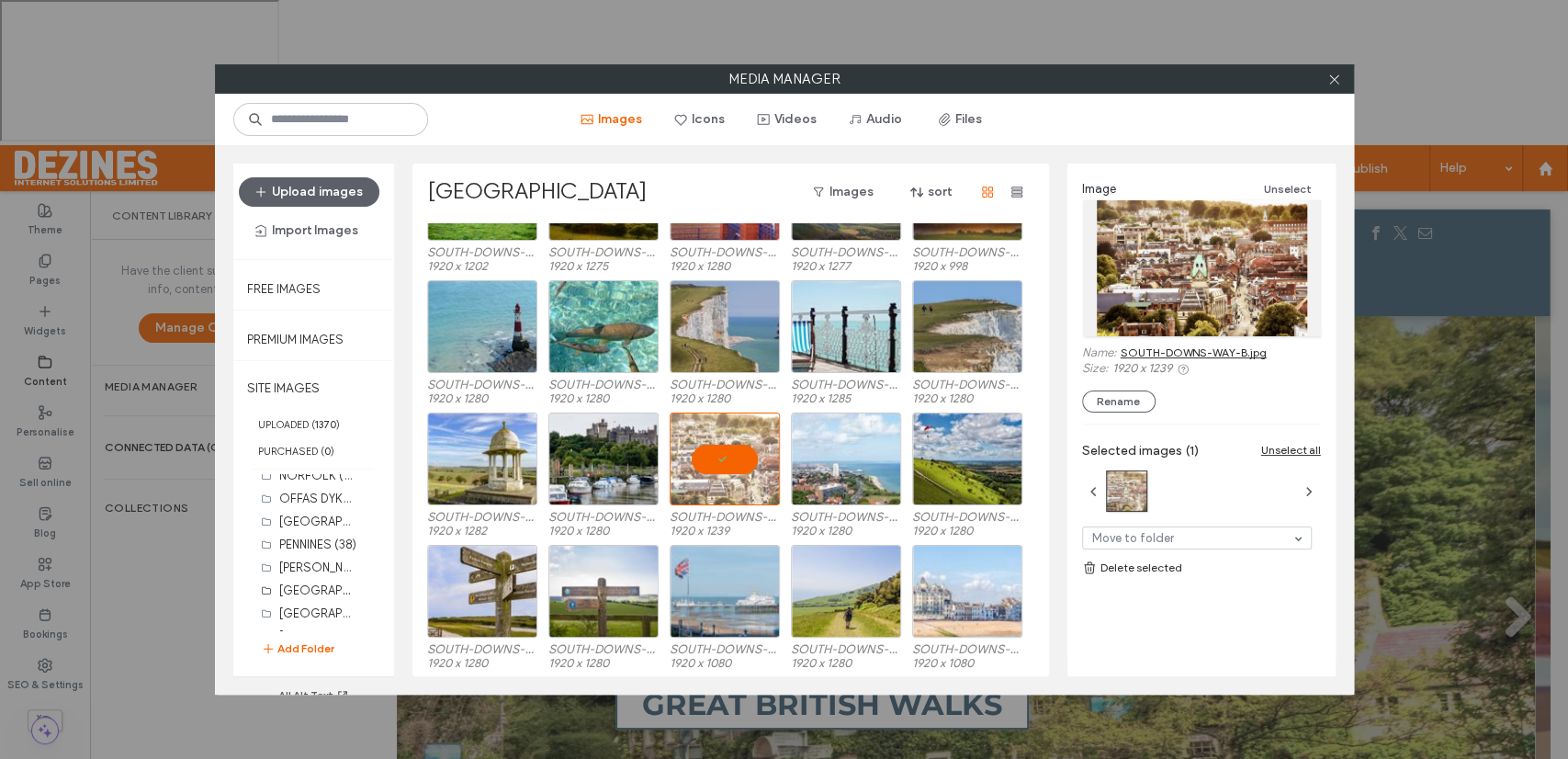
click at [1189, 351] on link "SOUTH-DOWNS-WAY-B.jpg" at bounding box center [1194, 352] width 146 height 14
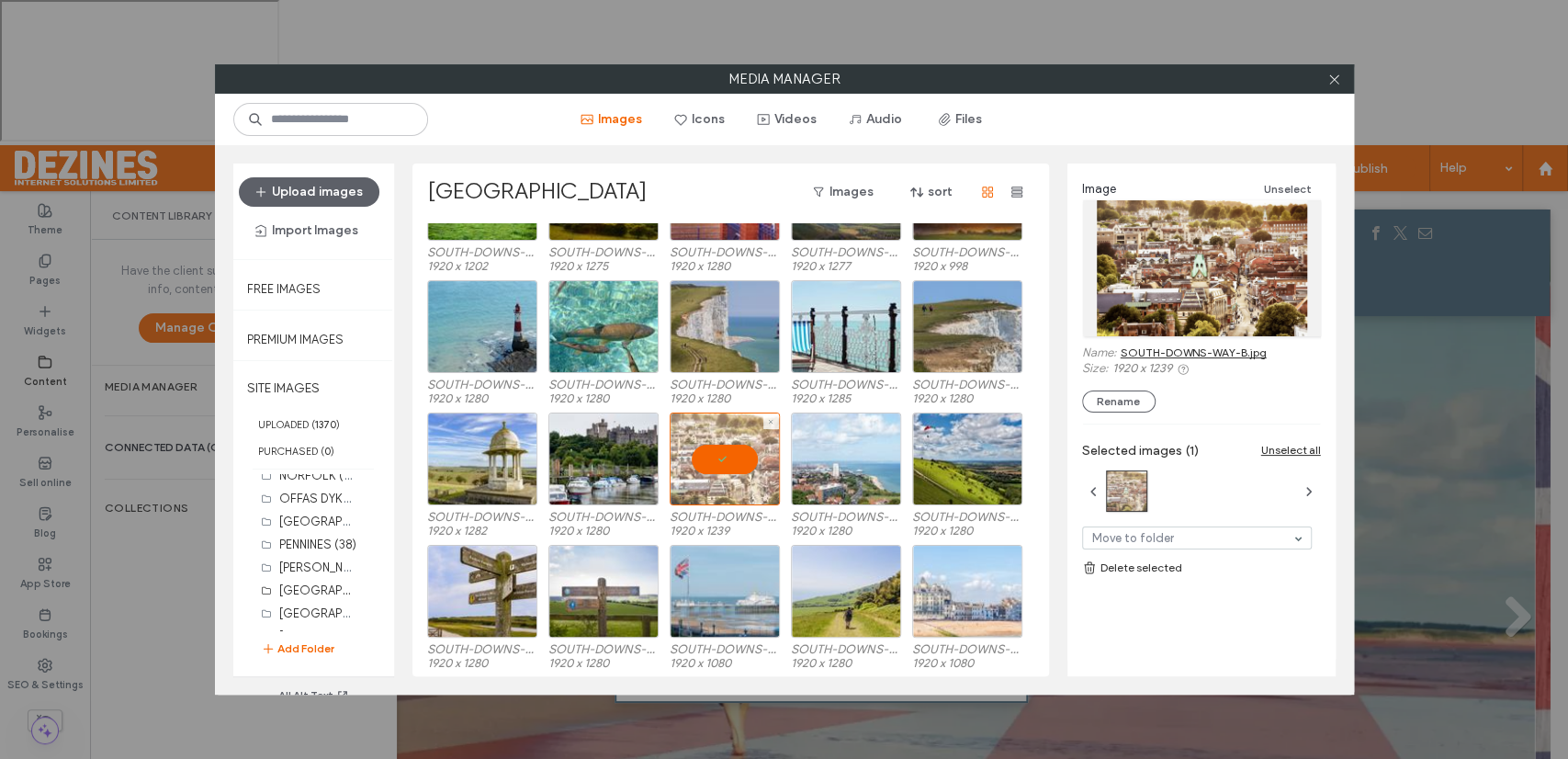
click at [712, 456] on div at bounding box center [725, 459] width 110 height 93
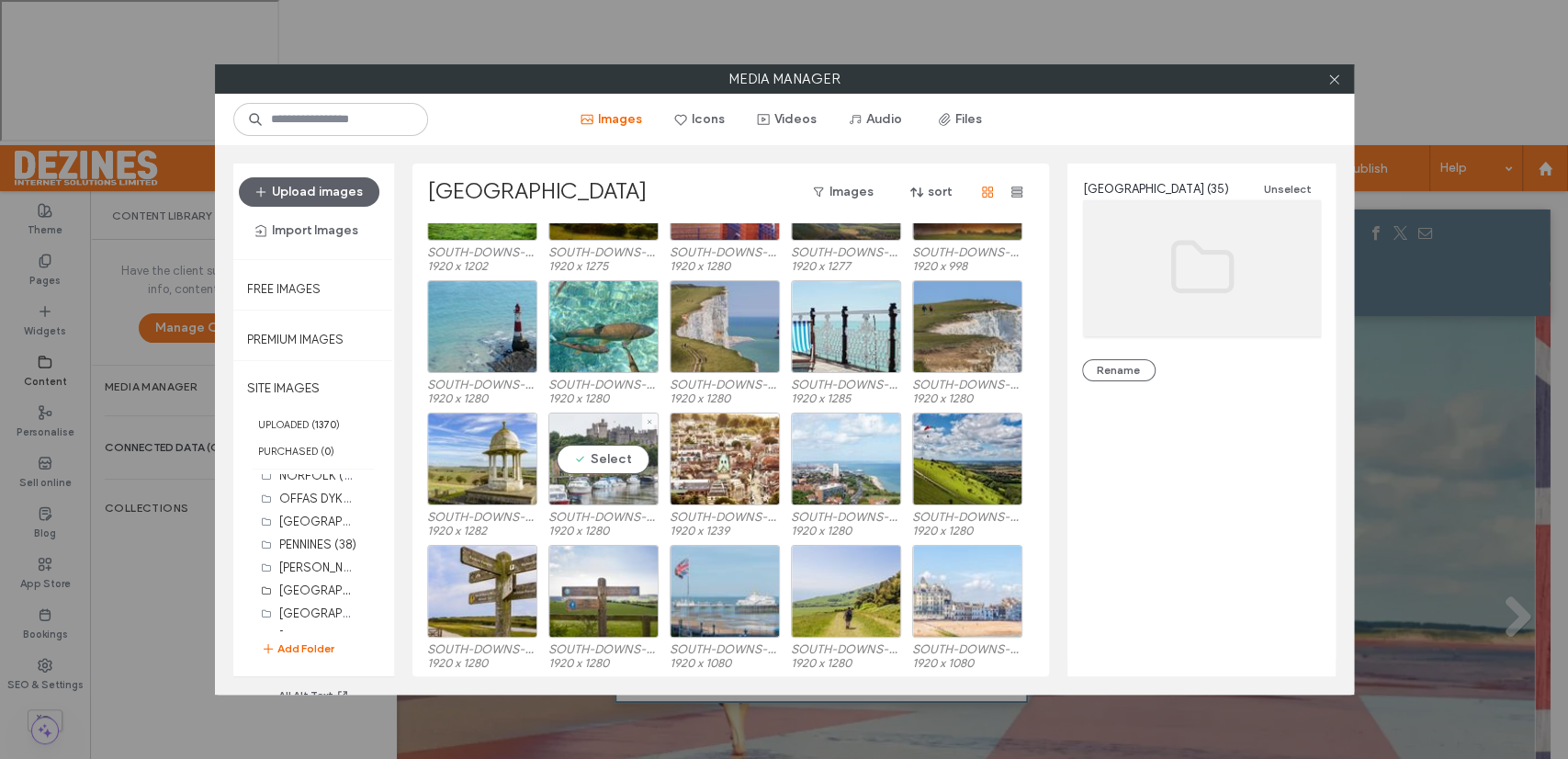
click at [610, 462] on div "Select" at bounding box center [603, 459] width 110 height 93
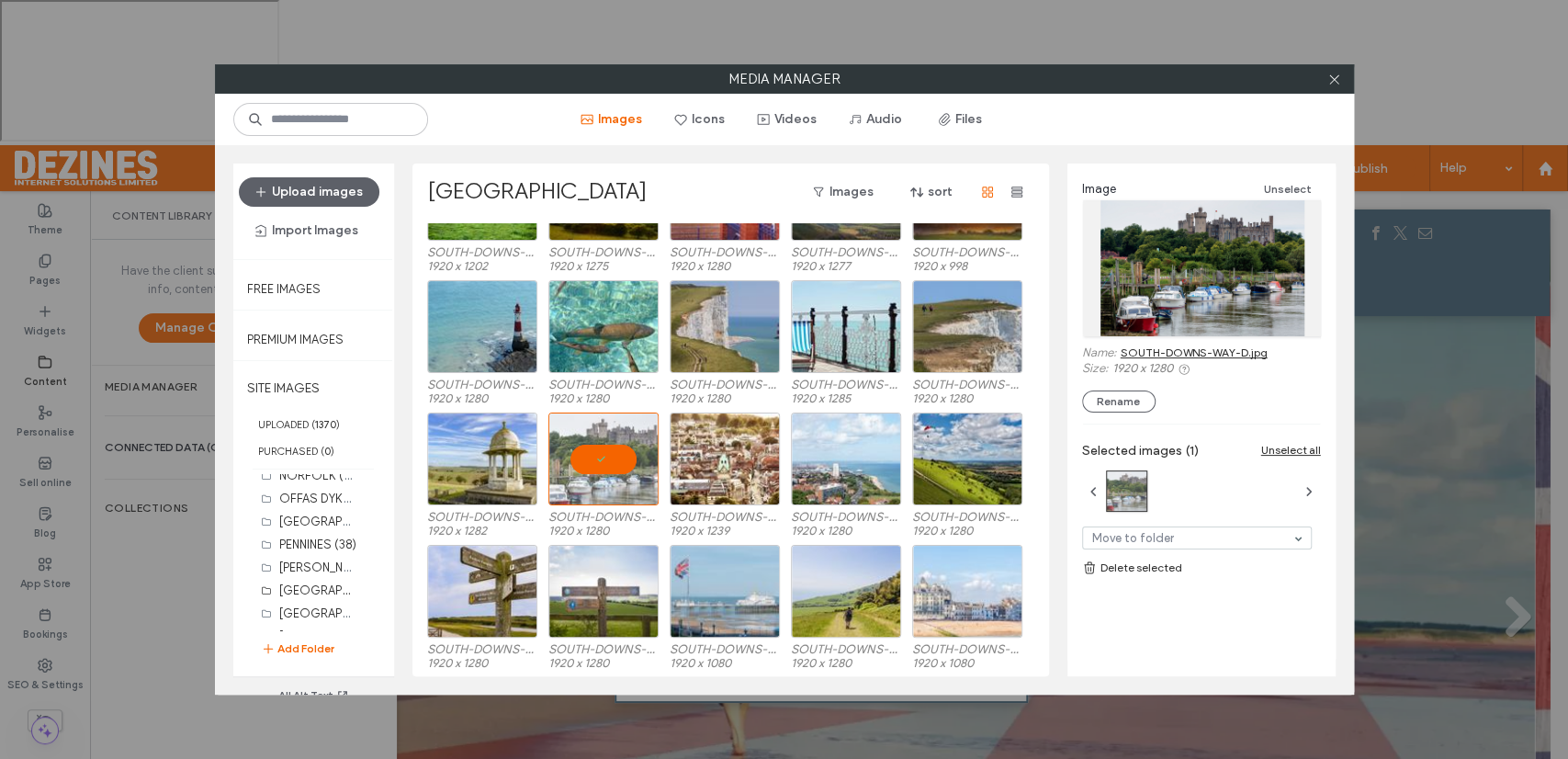
click at [1178, 351] on link "SOUTH-DOWNS-WAY-D.jpg" at bounding box center [1194, 352] width 147 height 14
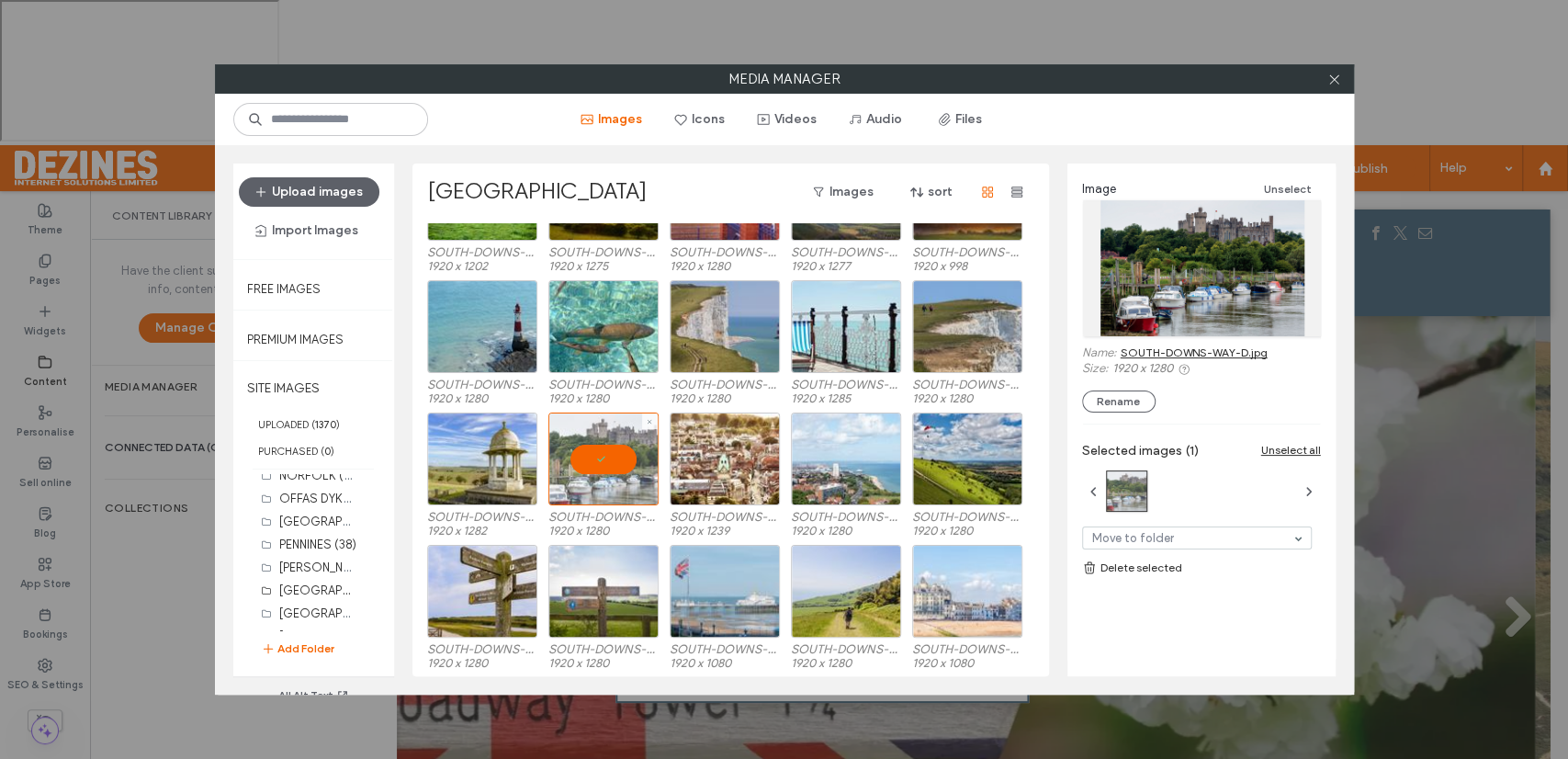
click at [609, 455] on div at bounding box center [603, 459] width 110 height 93
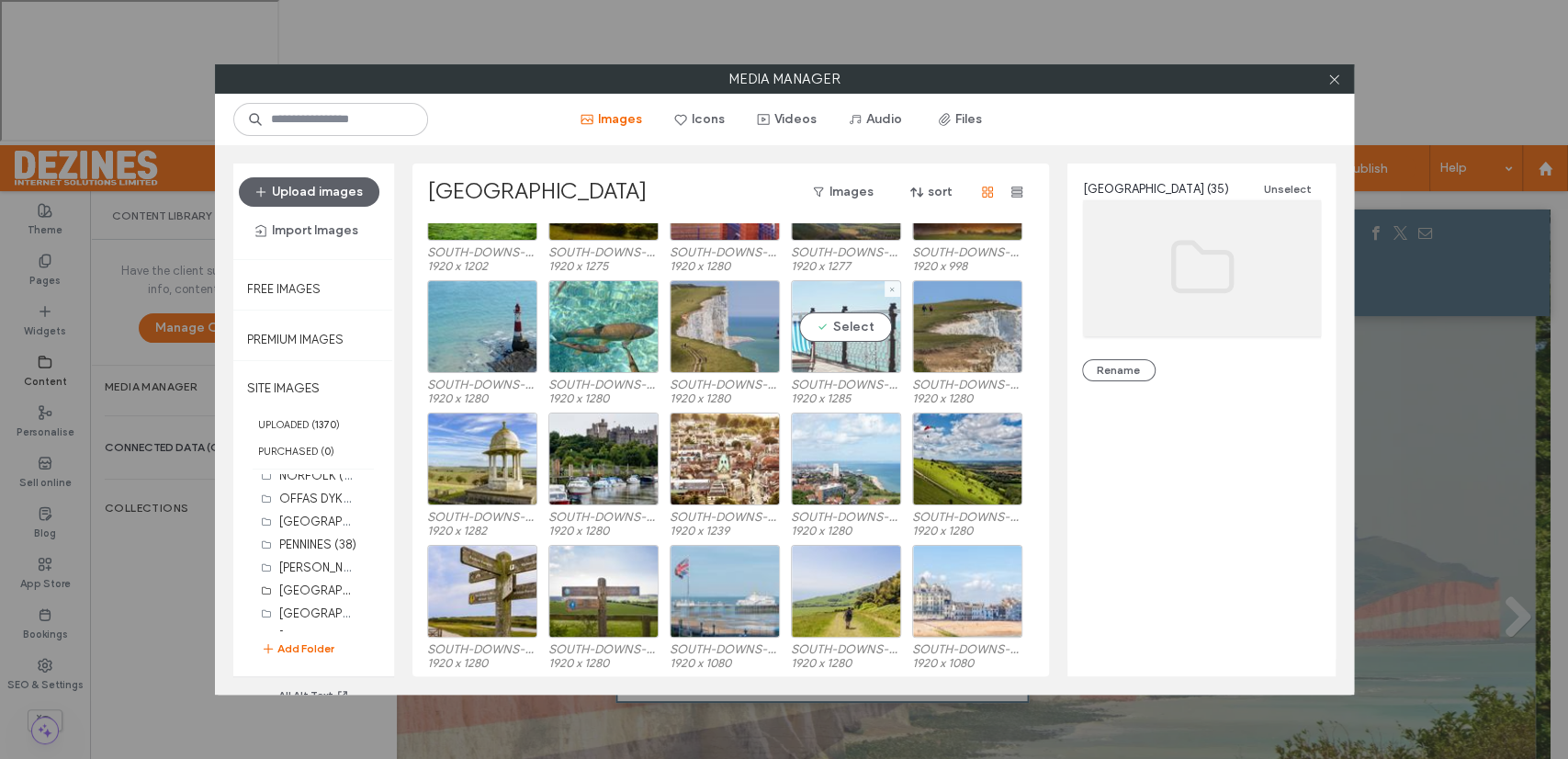
click at [836, 325] on div "Select" at bounding box center [846, 327] width 110 height 93
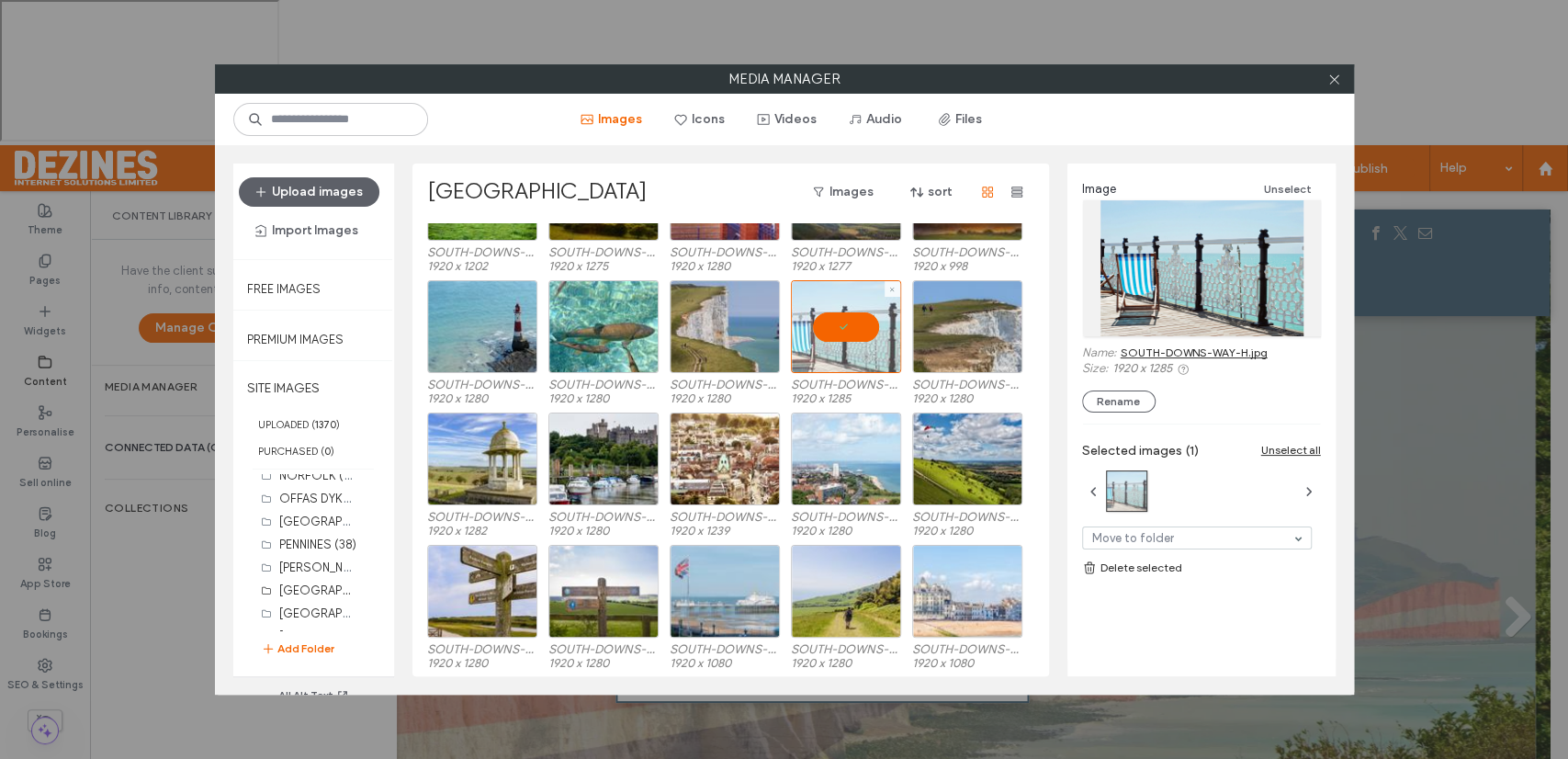
click at [835, 325] on div at bounding box center [846, 327] width 110 height 93
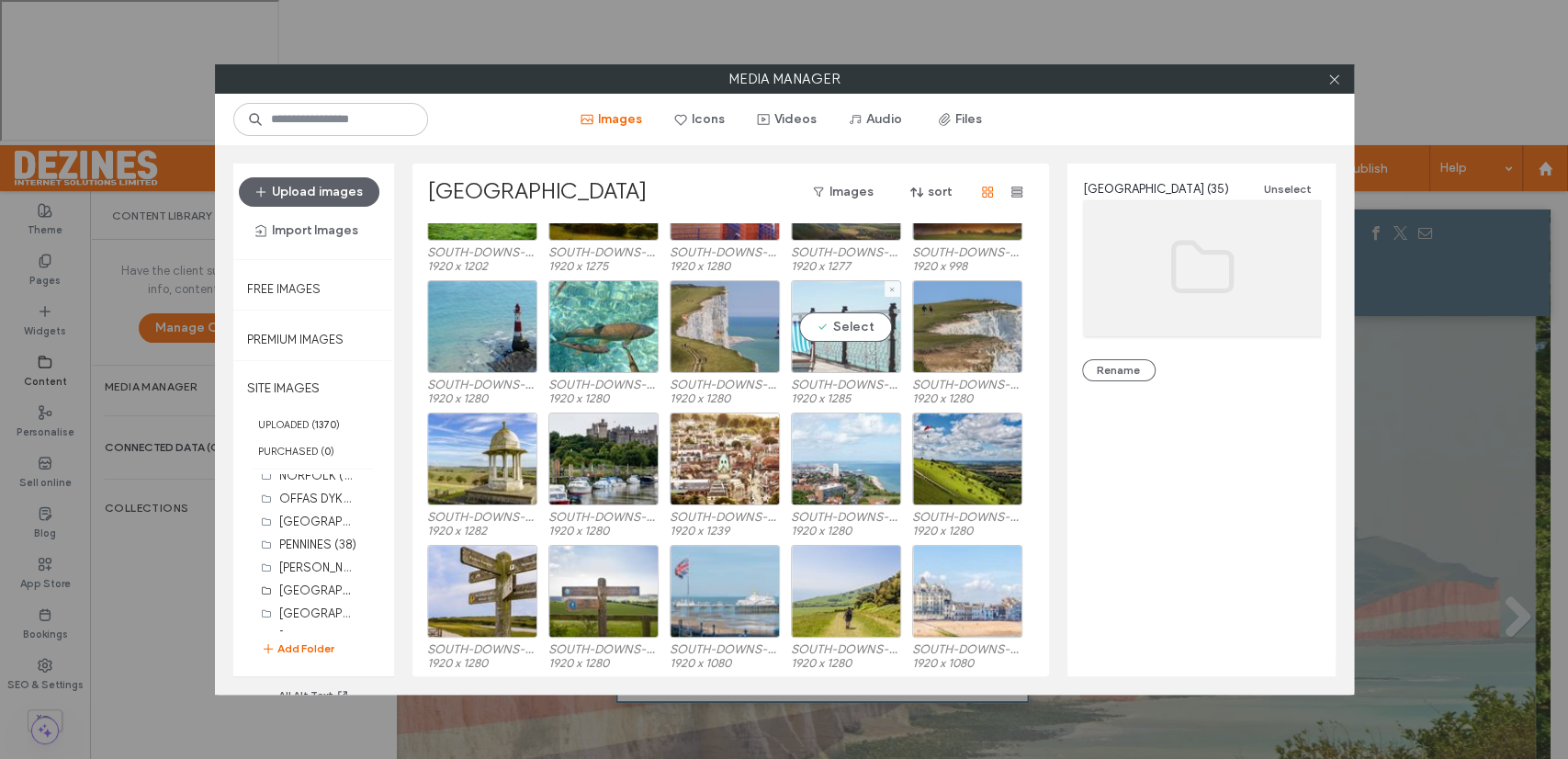
click at [836, 325] on div "Select" at bounding box center [846, 327] width 110 height 93
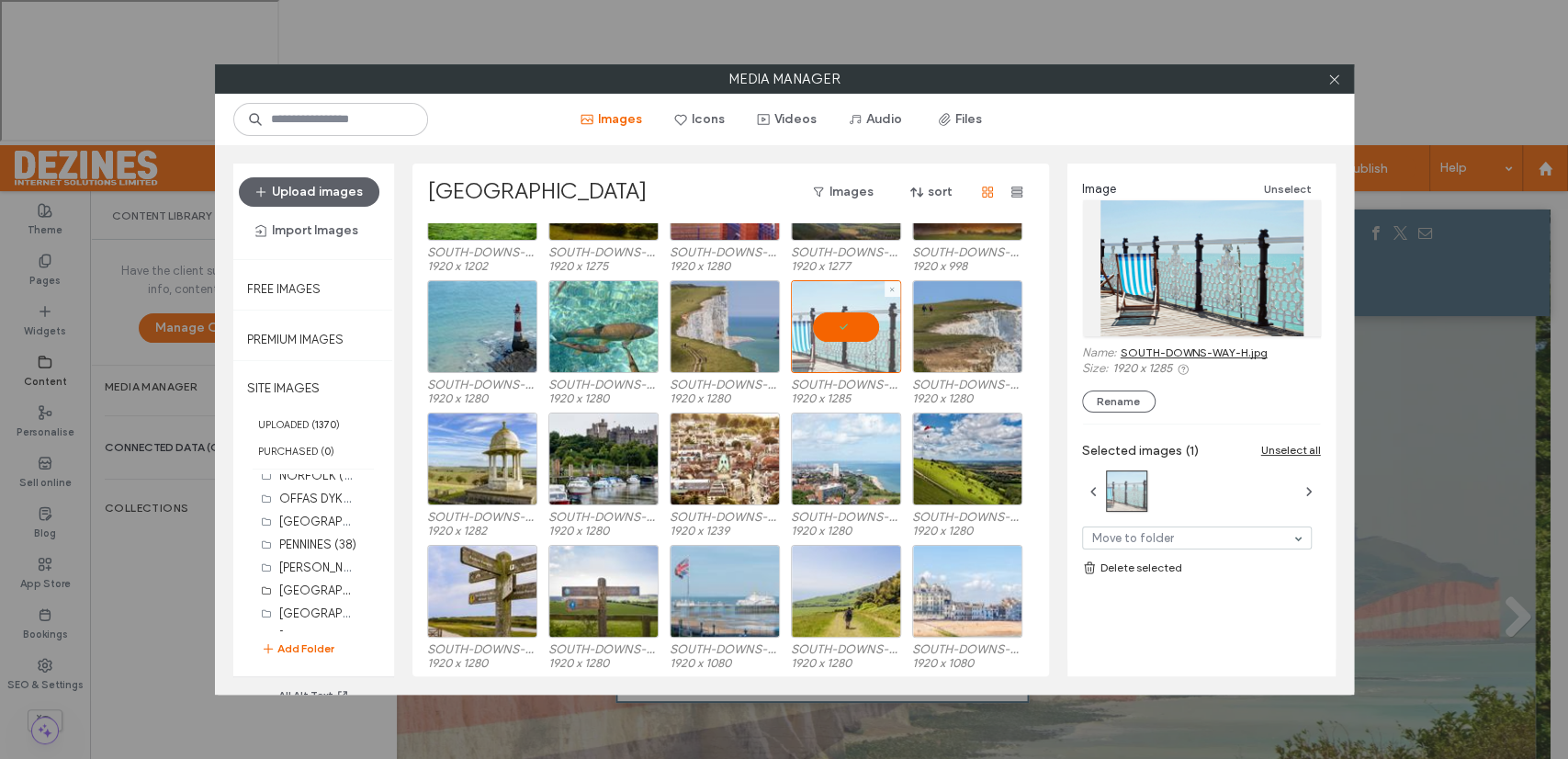
click at [836, 325] on div at bounding box center [846, 327] width 110 height 93
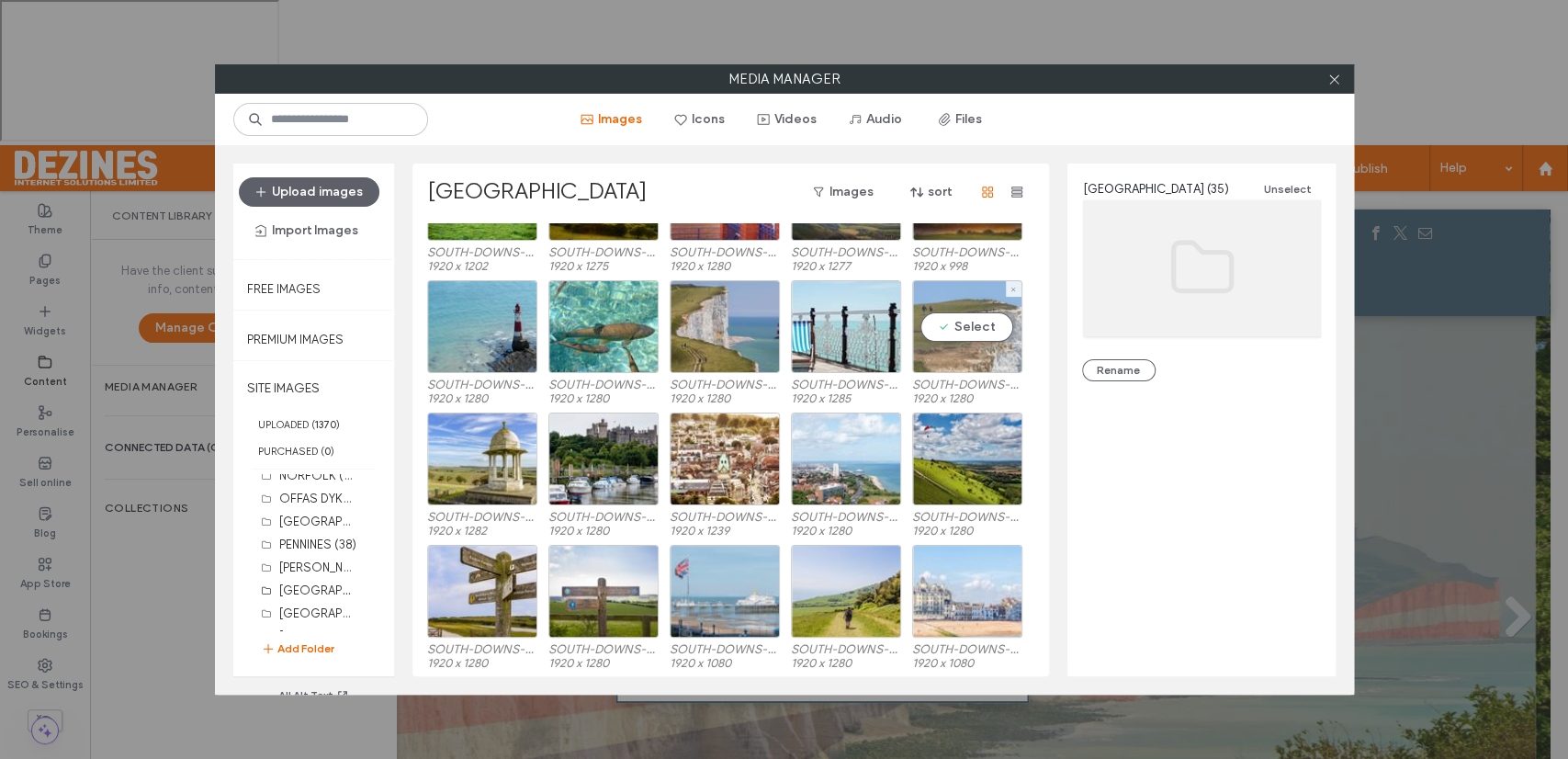
click at [962, 330] on div "Select" at bounding box center [967, 327] width 110 height 93
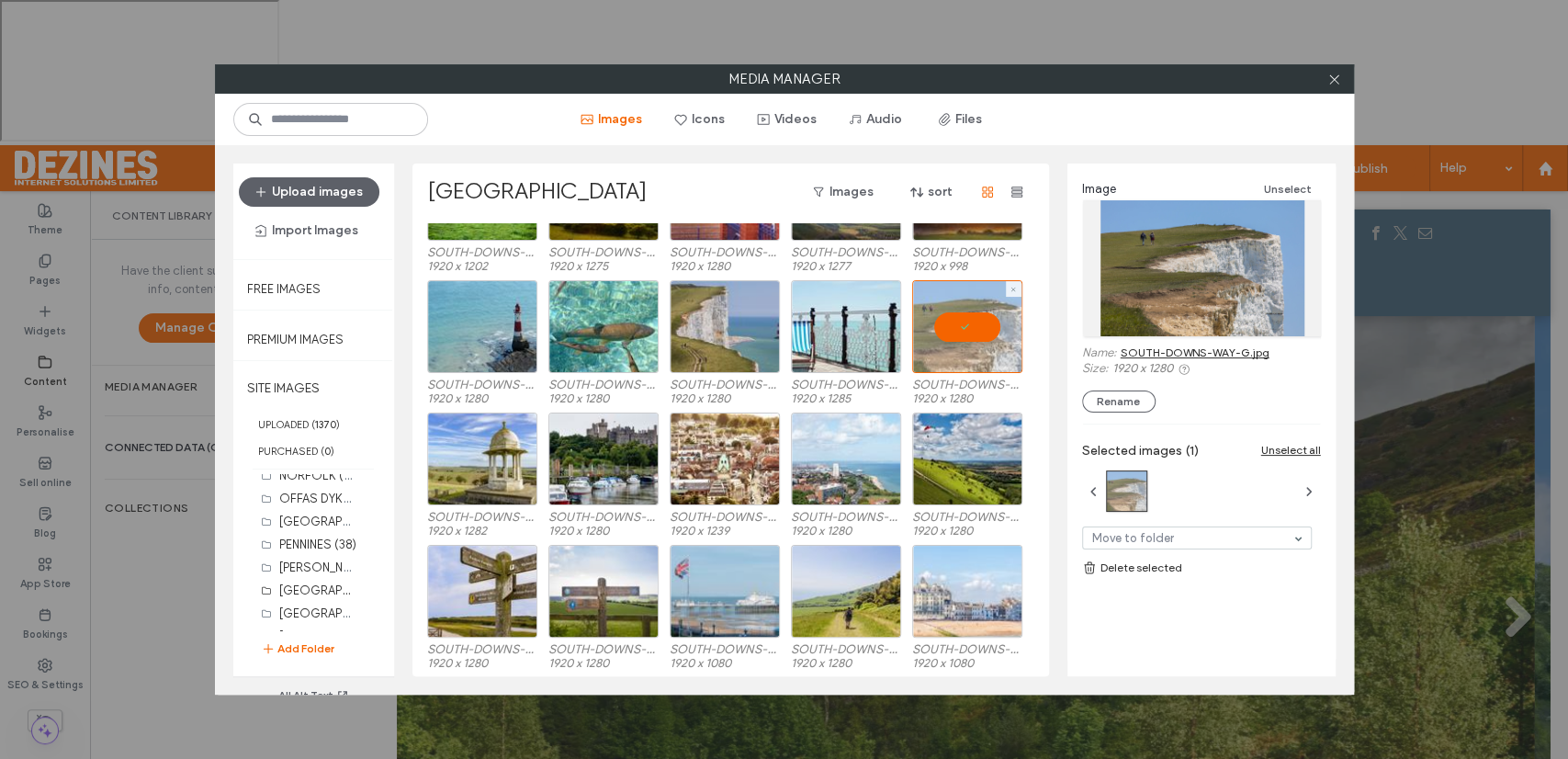
click at [962, 330] on div at bounding box center [967, 327] width 110 height 93
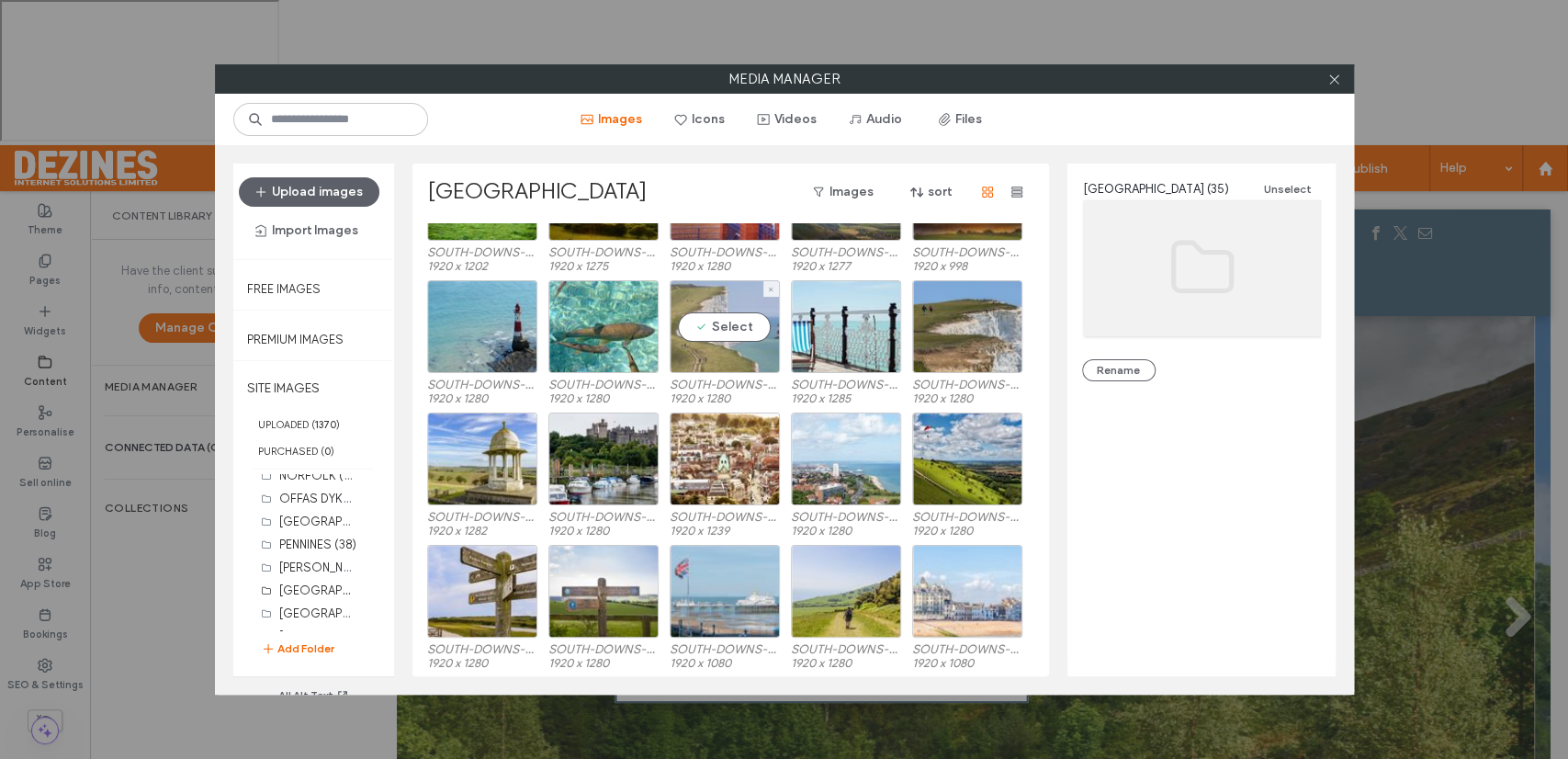
click at [727, 325] on div "Select" at bounding box center [725, 327] width 110 height 93
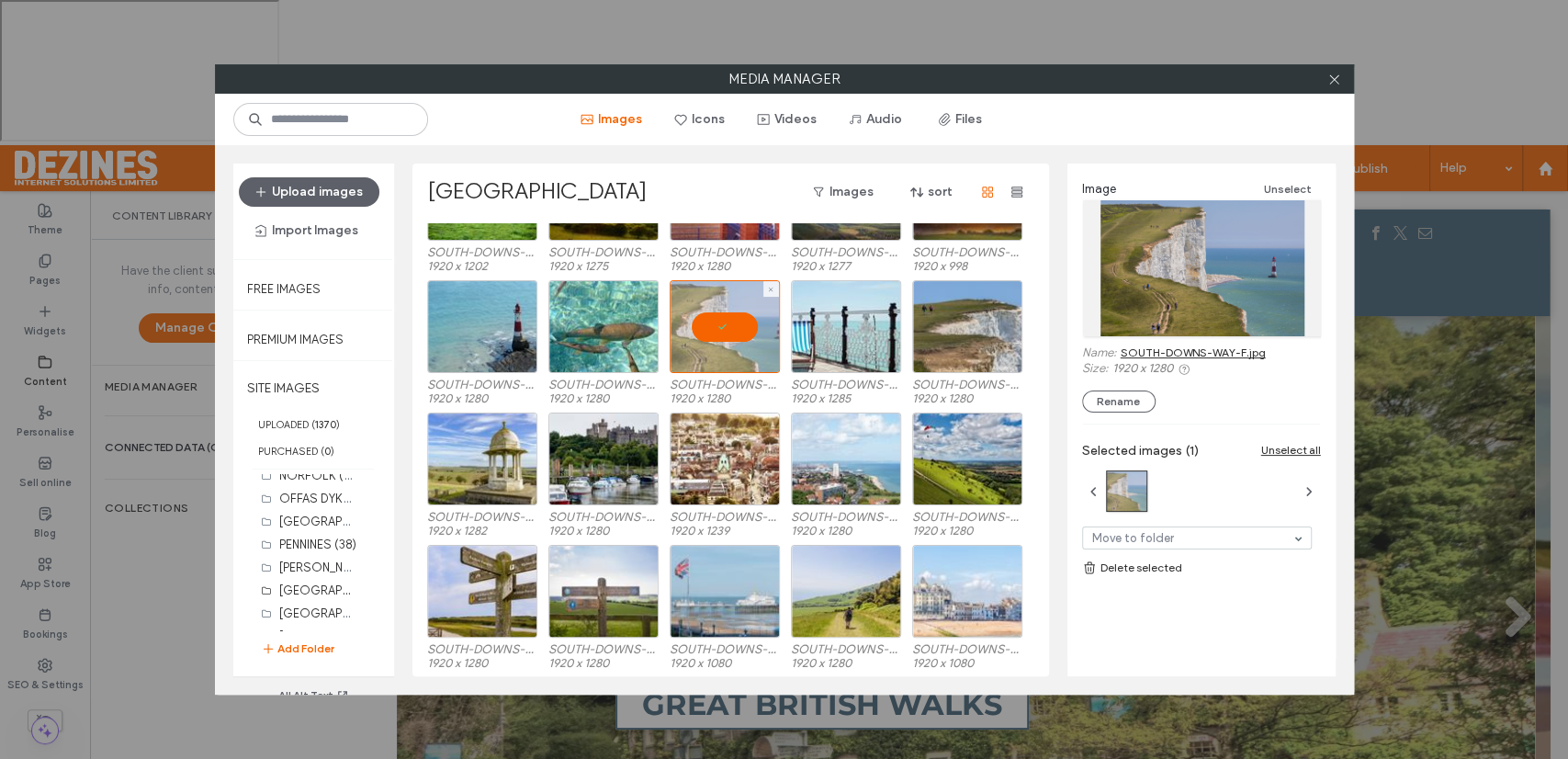
click at [725, 318] on div at bounding box center [725, 327] width 110 height 93
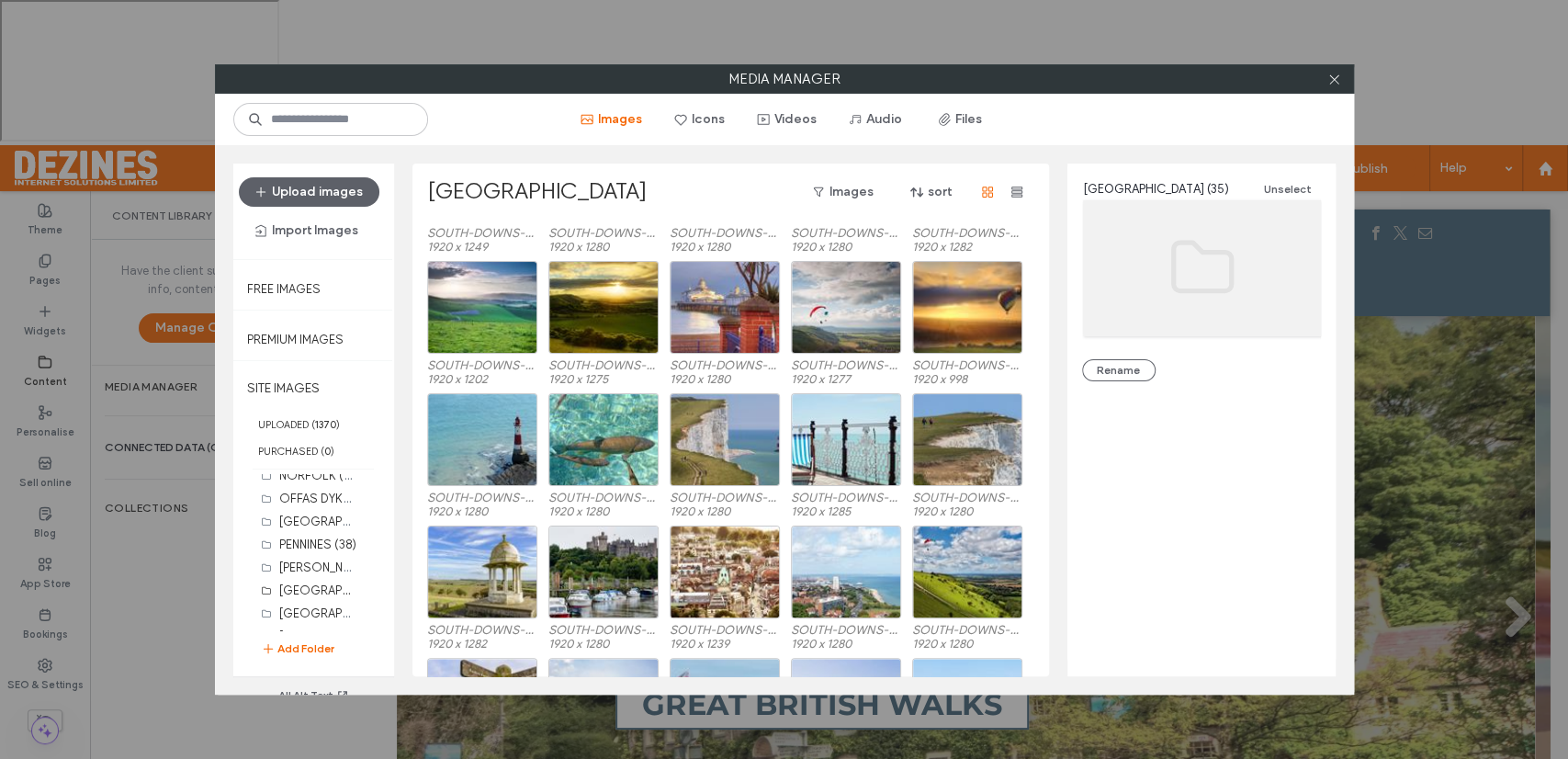
scroll to position [358, 0]
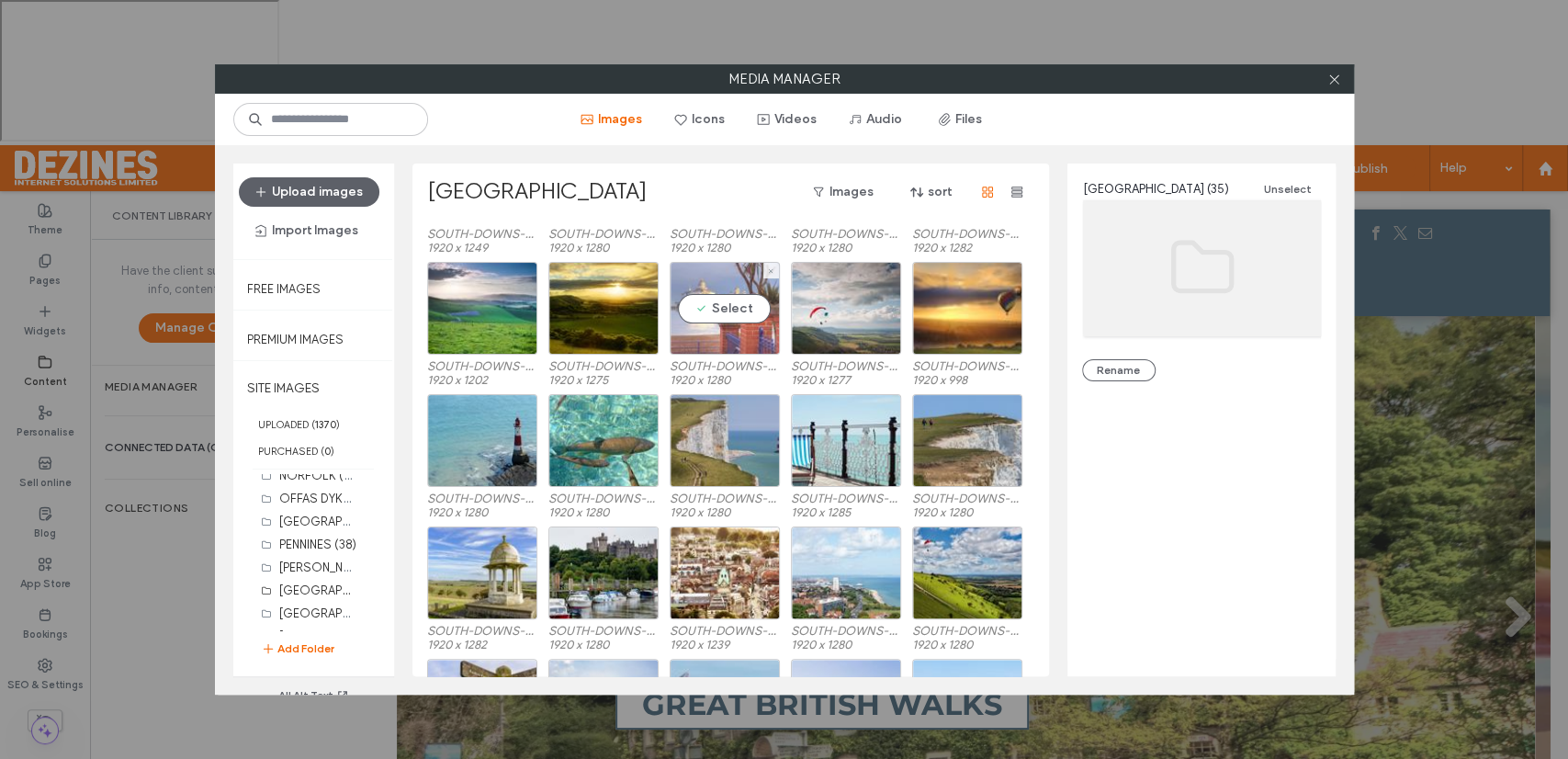
click at [719, 300] on div "Select" at bounding box center [725, 309] width 110 height 93
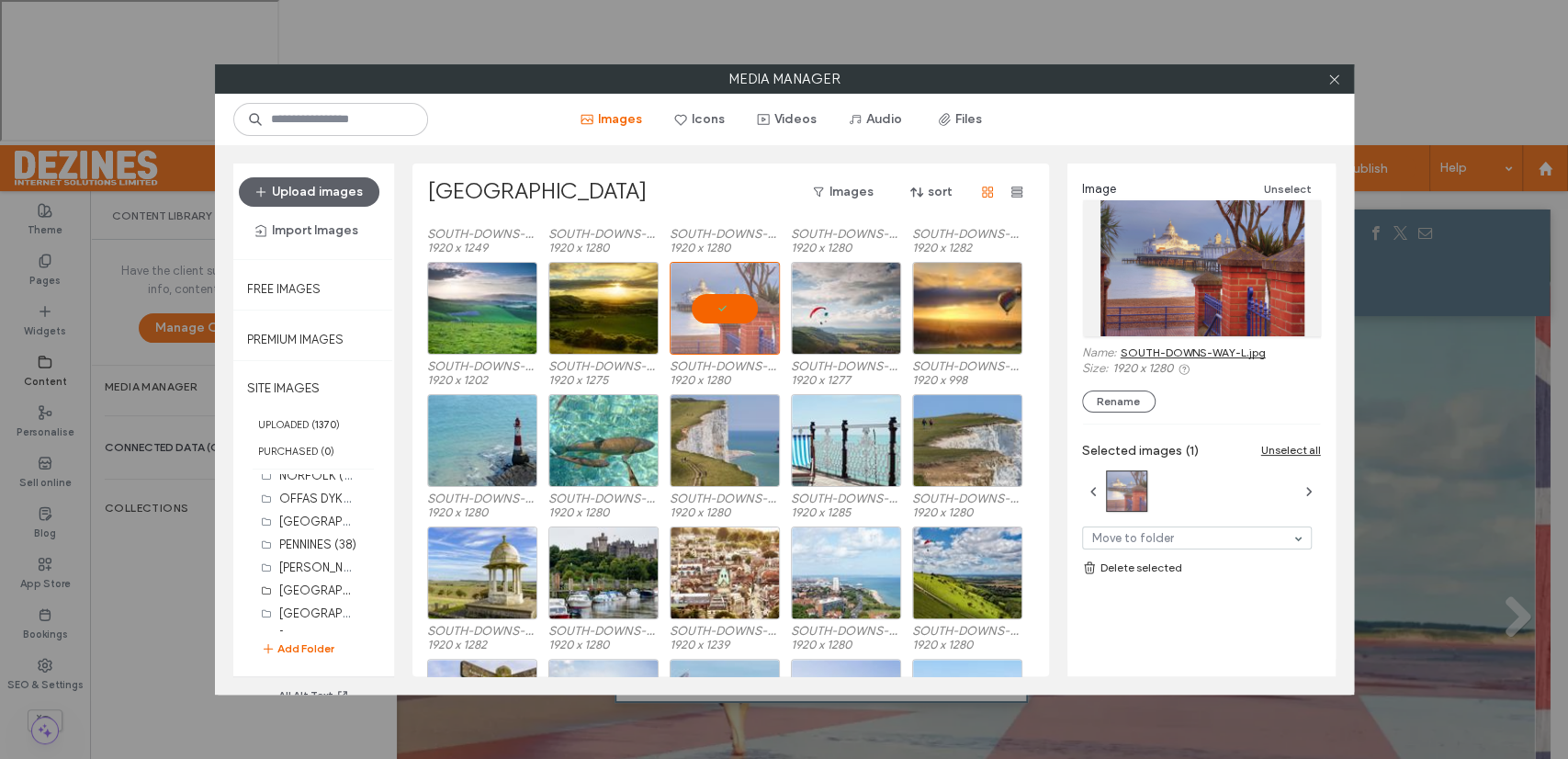
click at [1196, 351] on link "SOUTH-DOWNS-WAY-L.jpg" at bounding box center [1193, 352] width 145 height 14
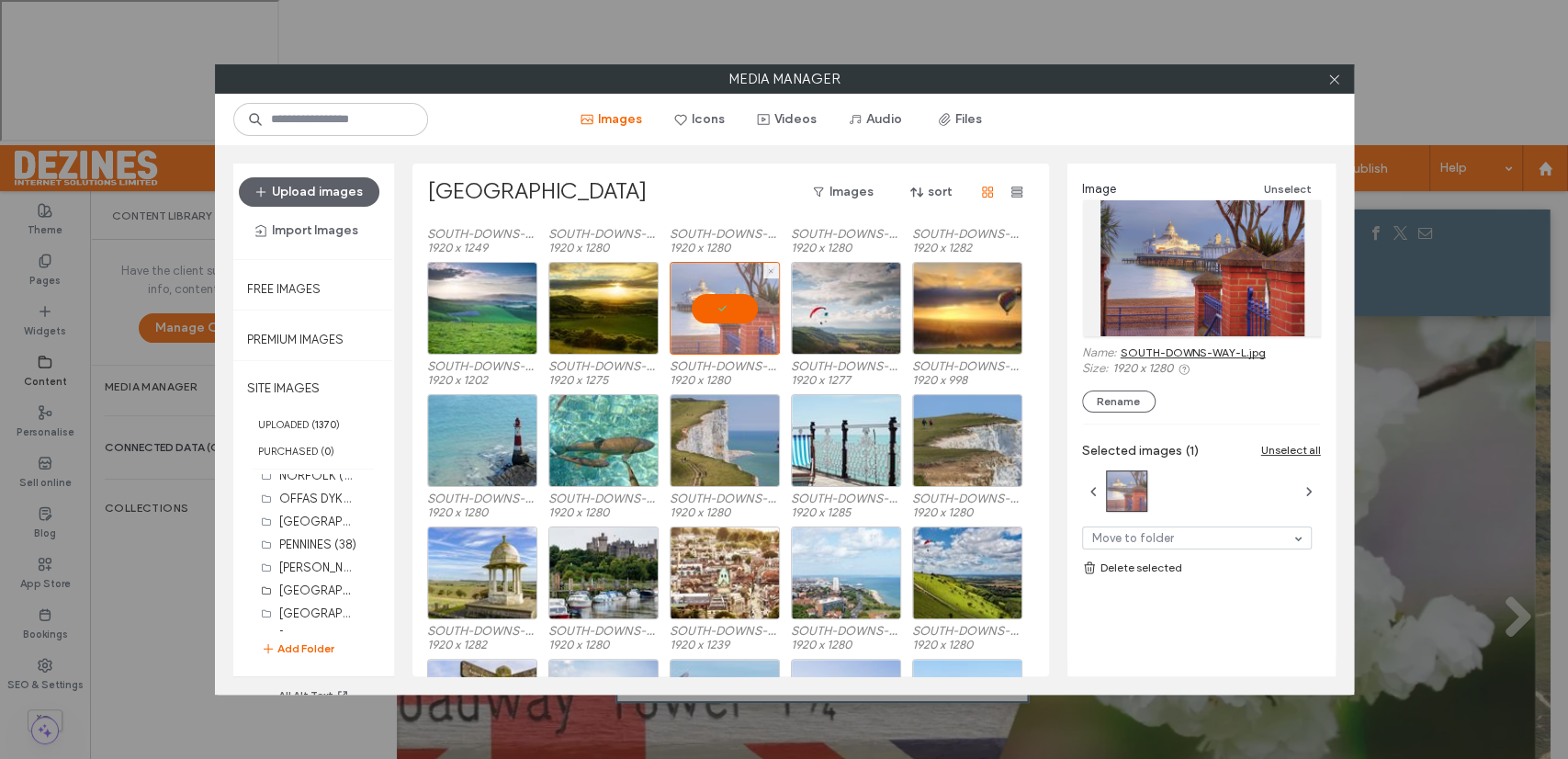
click at [714, 312] on div at bounding box center [725, 309] width 110 height 93
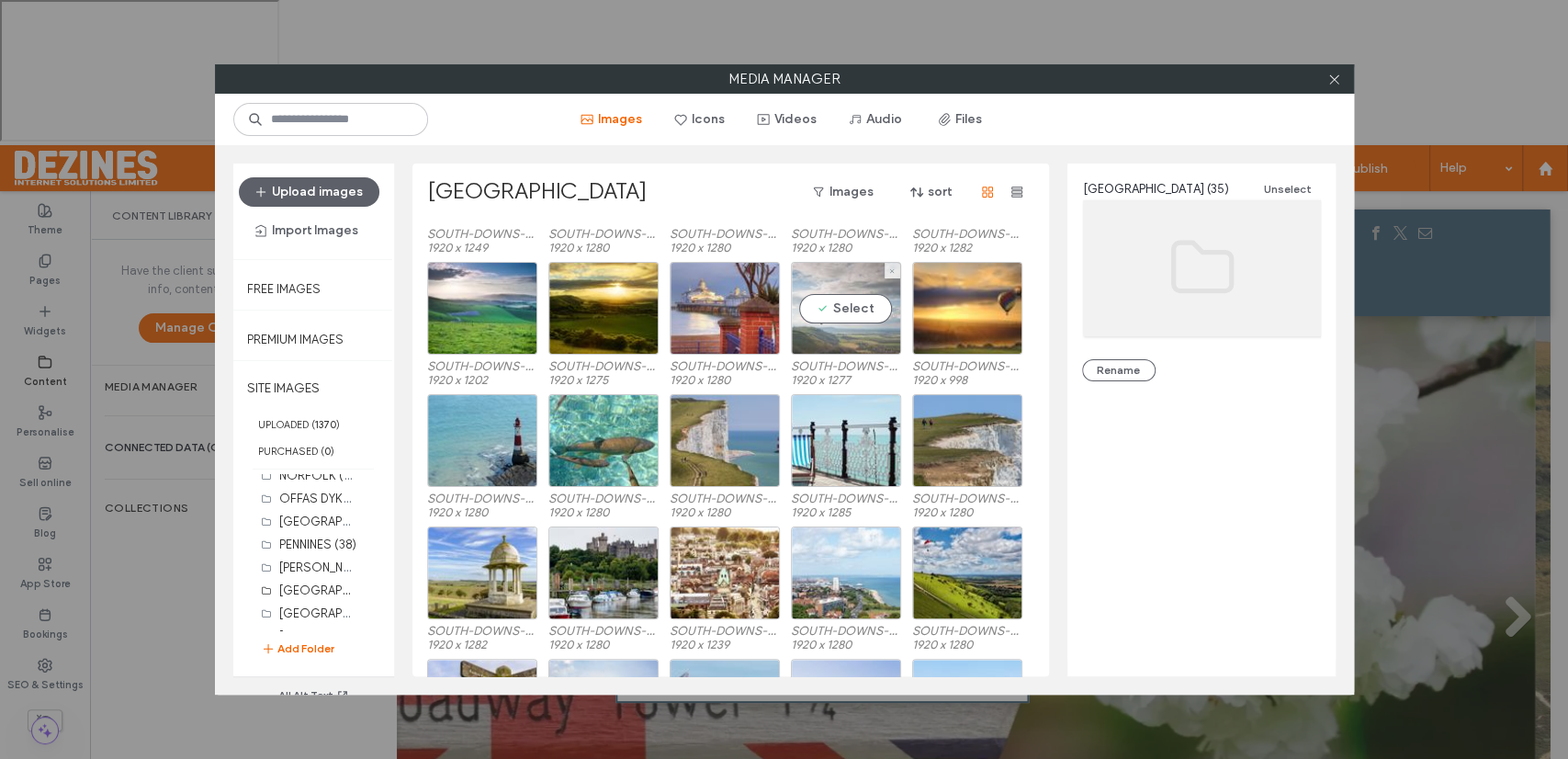
click at [836, 308] on div "Select" at bounding box center [846, 309] width 110 height 93
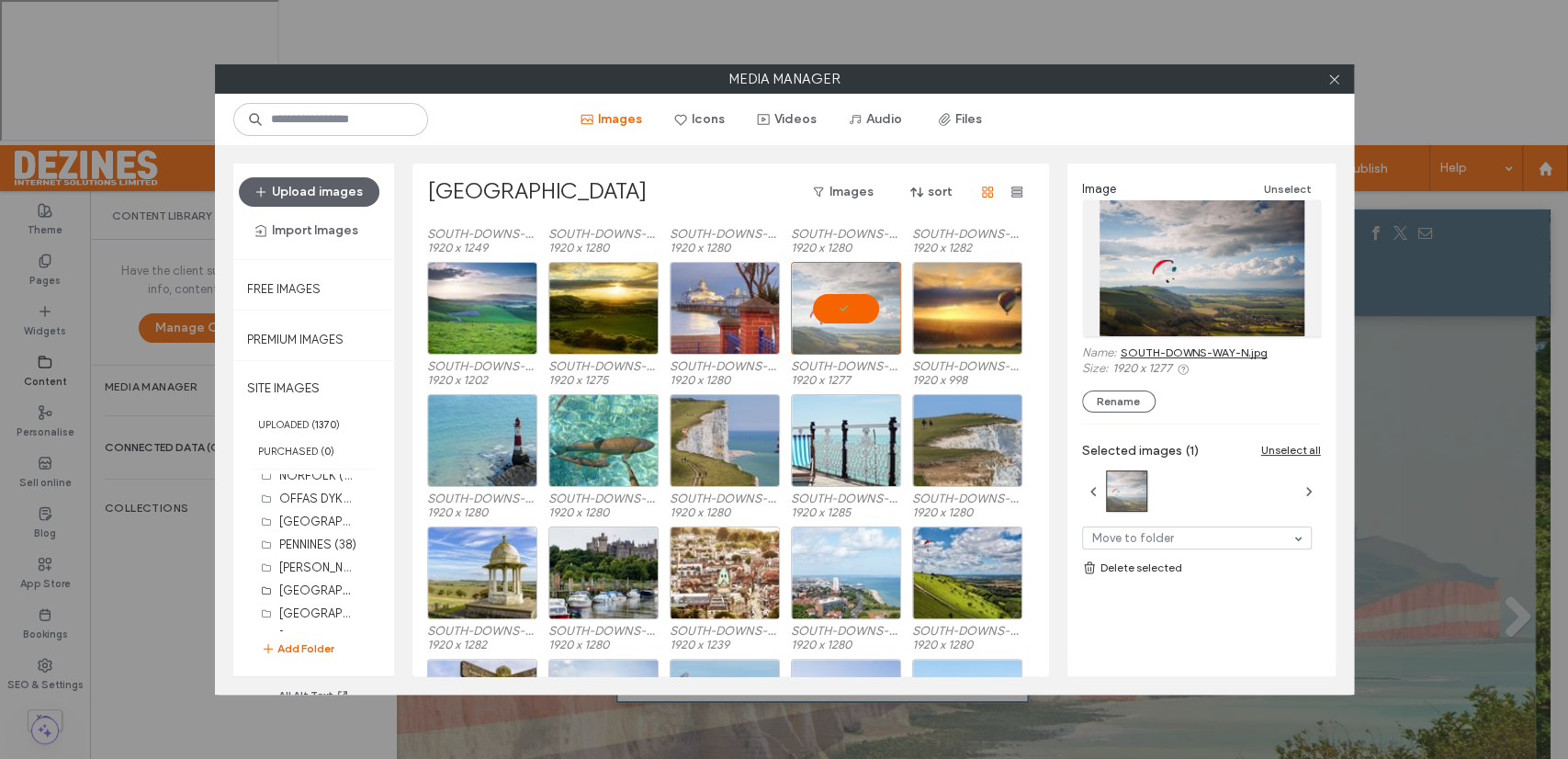
click at [1143, 351] on link "SOUTH-DOWNS-WAY-N.jpg" at bounding box center [1194, 352] width 147 height 14
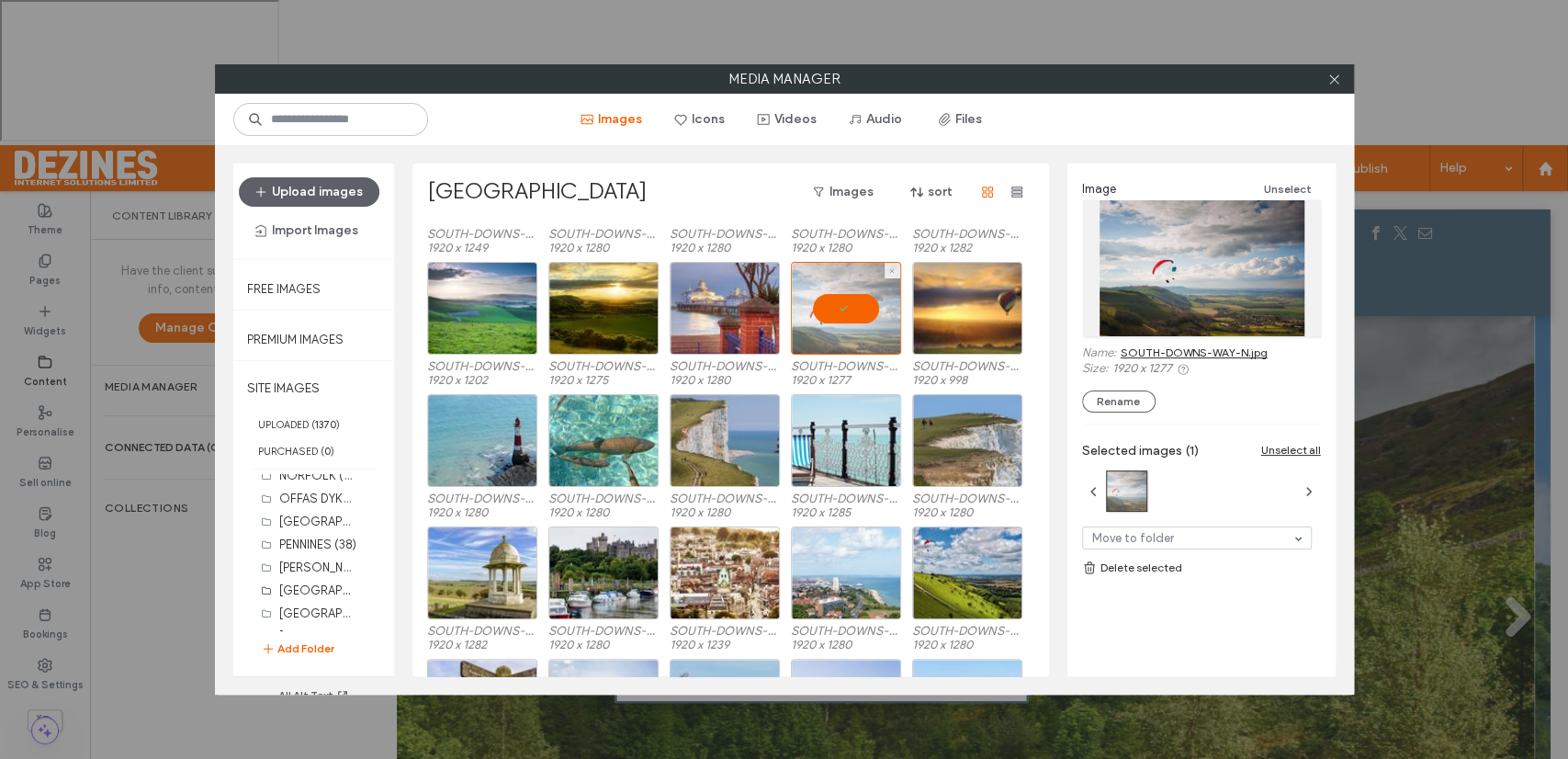
click at [851, 299] on div at bounding box center [846, 309] width 110 height 93
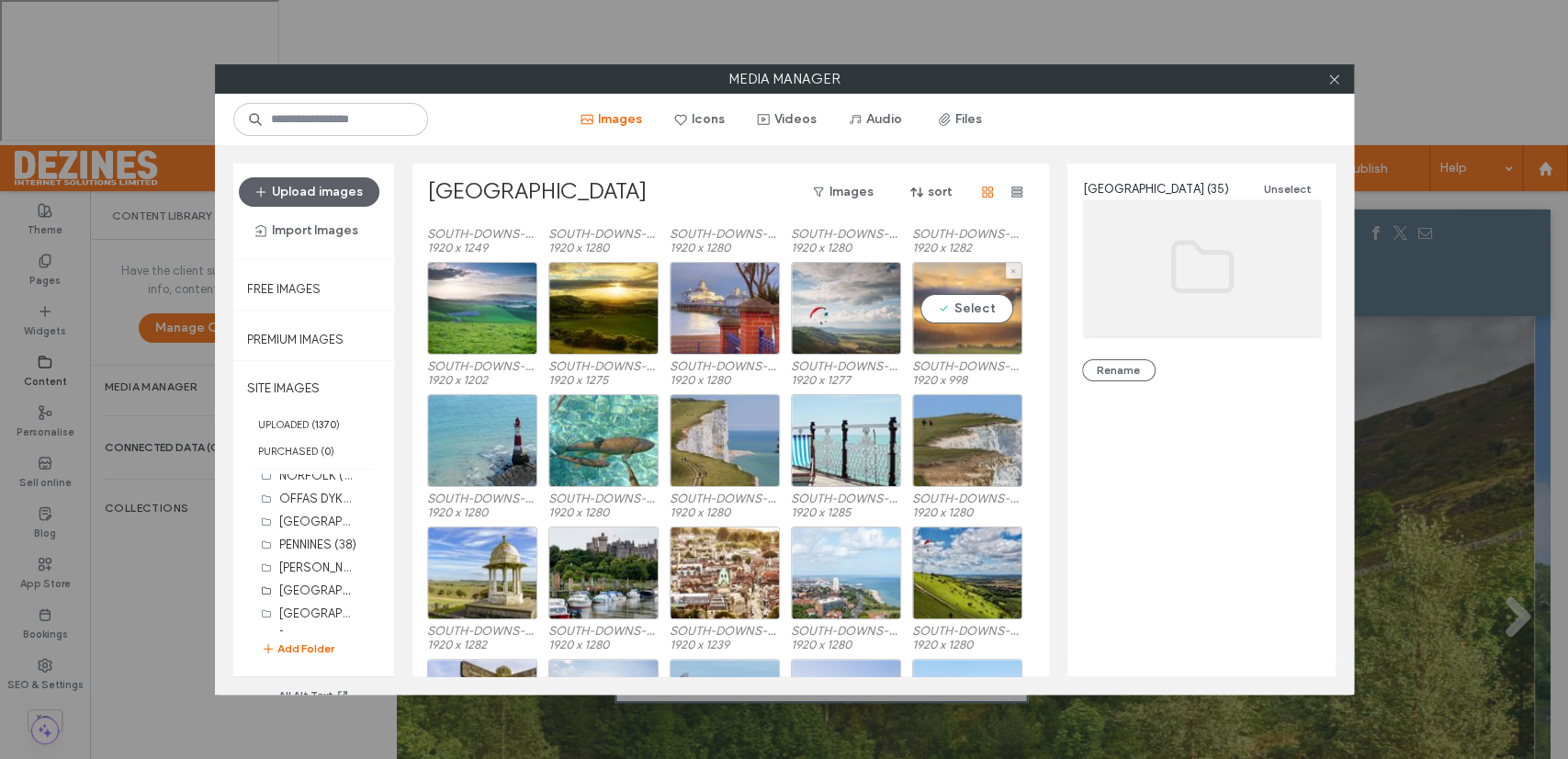
click at [975, 302] on div "Select" at bounding box center [967, 309] width 110 height 93
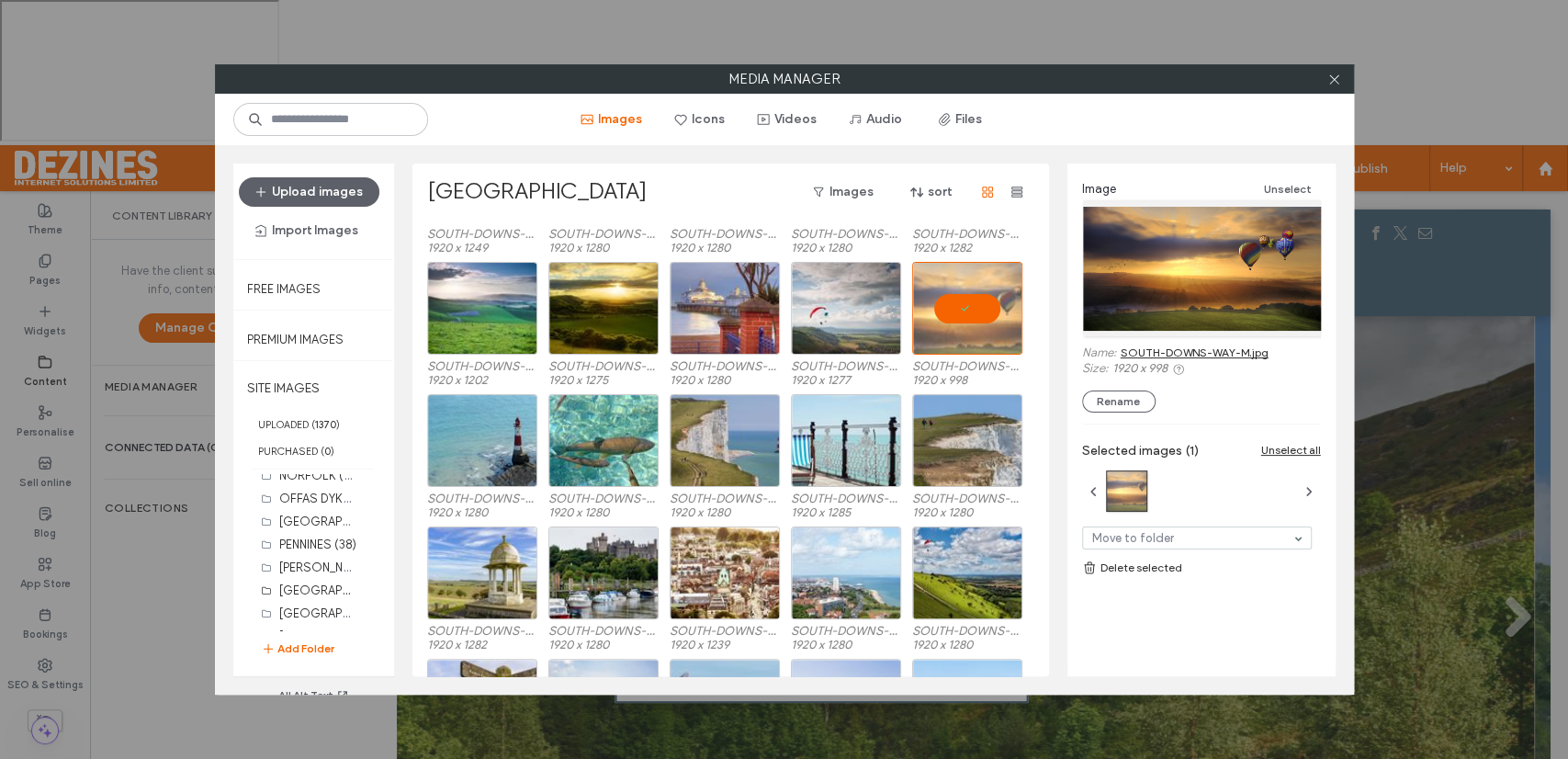
click at [1168, 348] on link "SOUTH-DOWNS-WAY-M.jpg" at bounding box center [1195, 352] width 148 height 14
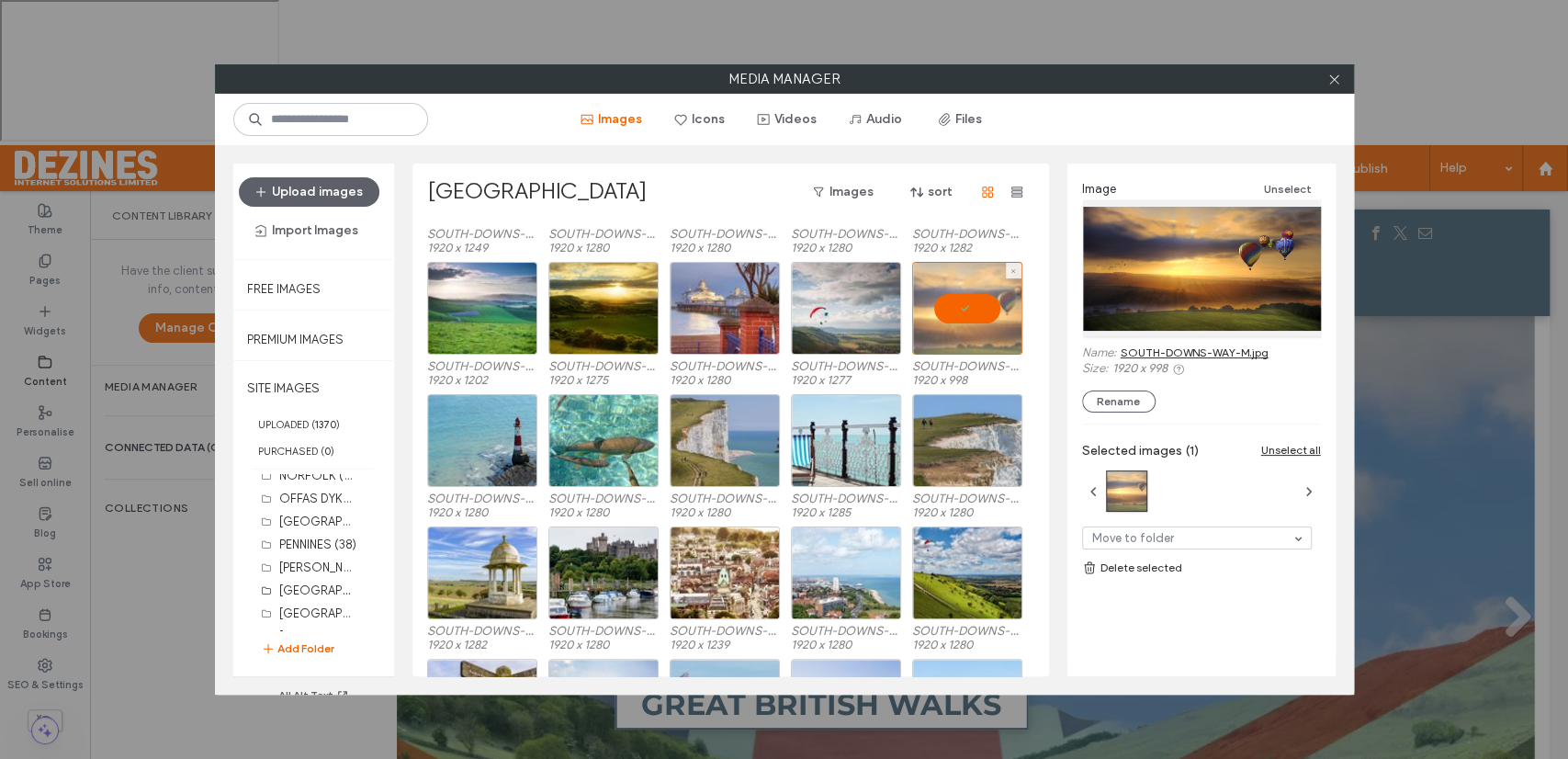
click at [962, 308] on div at bounding box center [967, 309] width 110 height 93
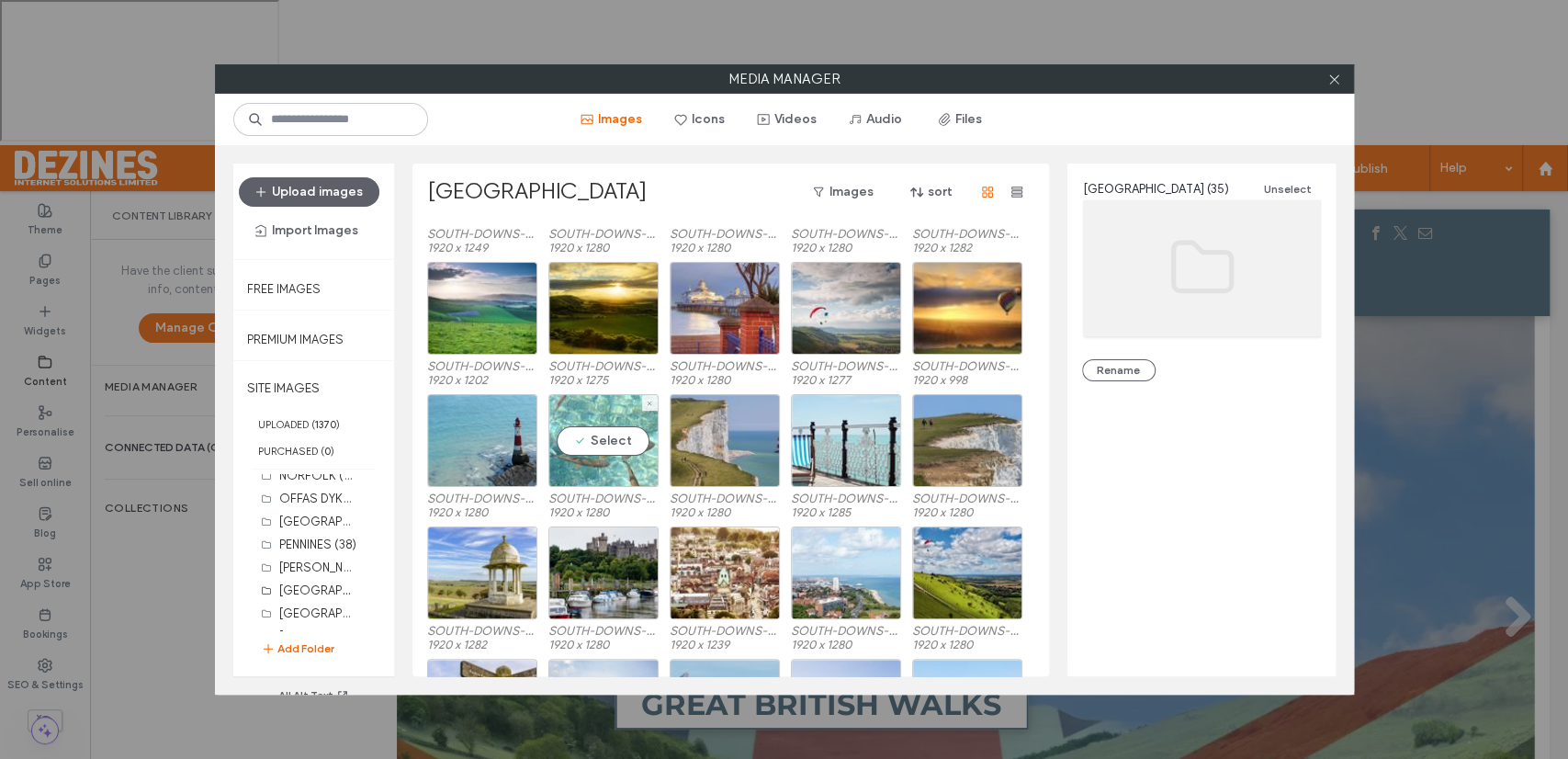
click at [611, 446] on div "Select" at bounding box center [603, 441] width 110 height 93
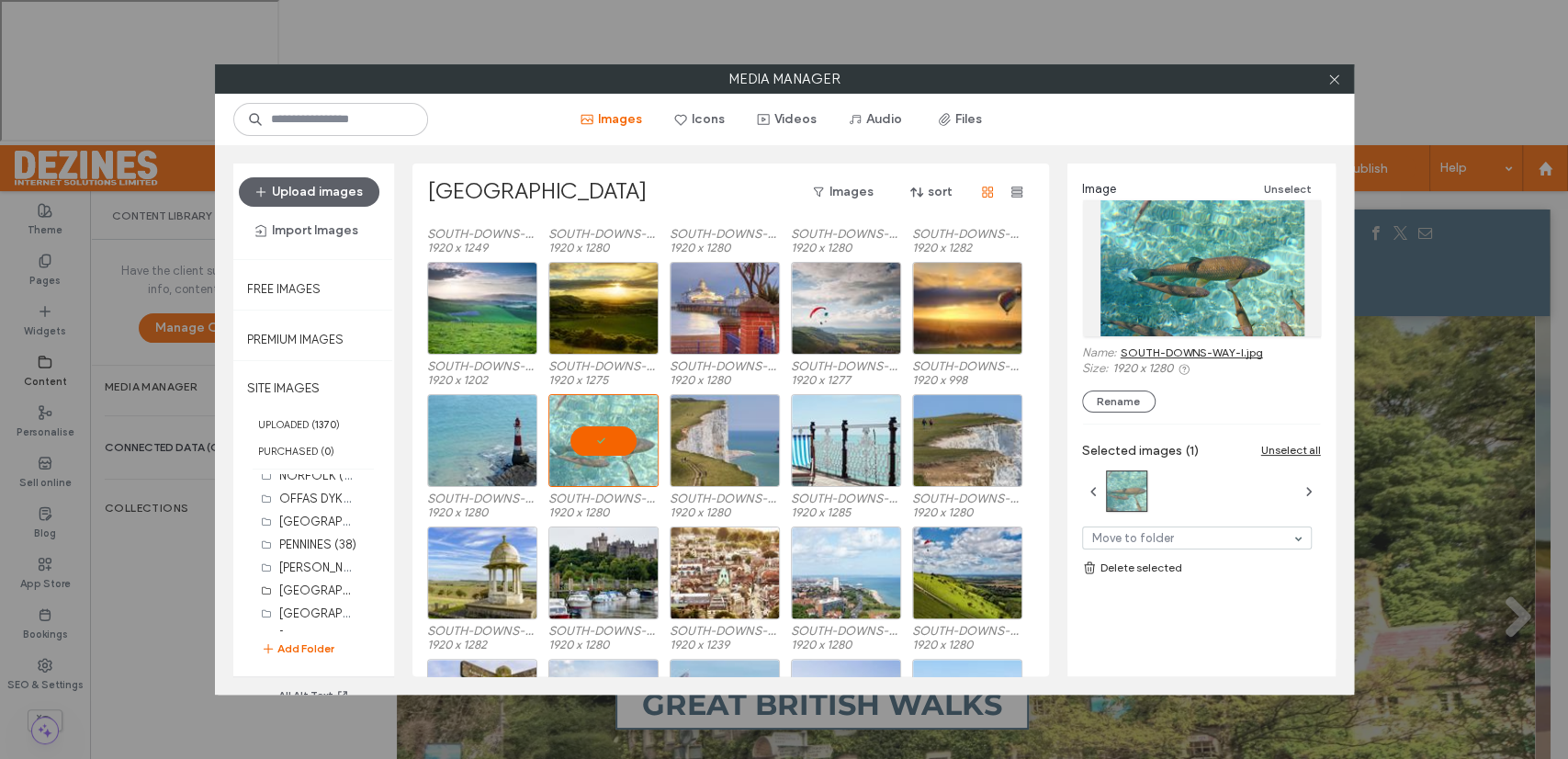
click at [1162, 351] on link "SOUTH-DOWNS-WAY-I.jpg" at bounding box center [1192, 352] width 142 height 14
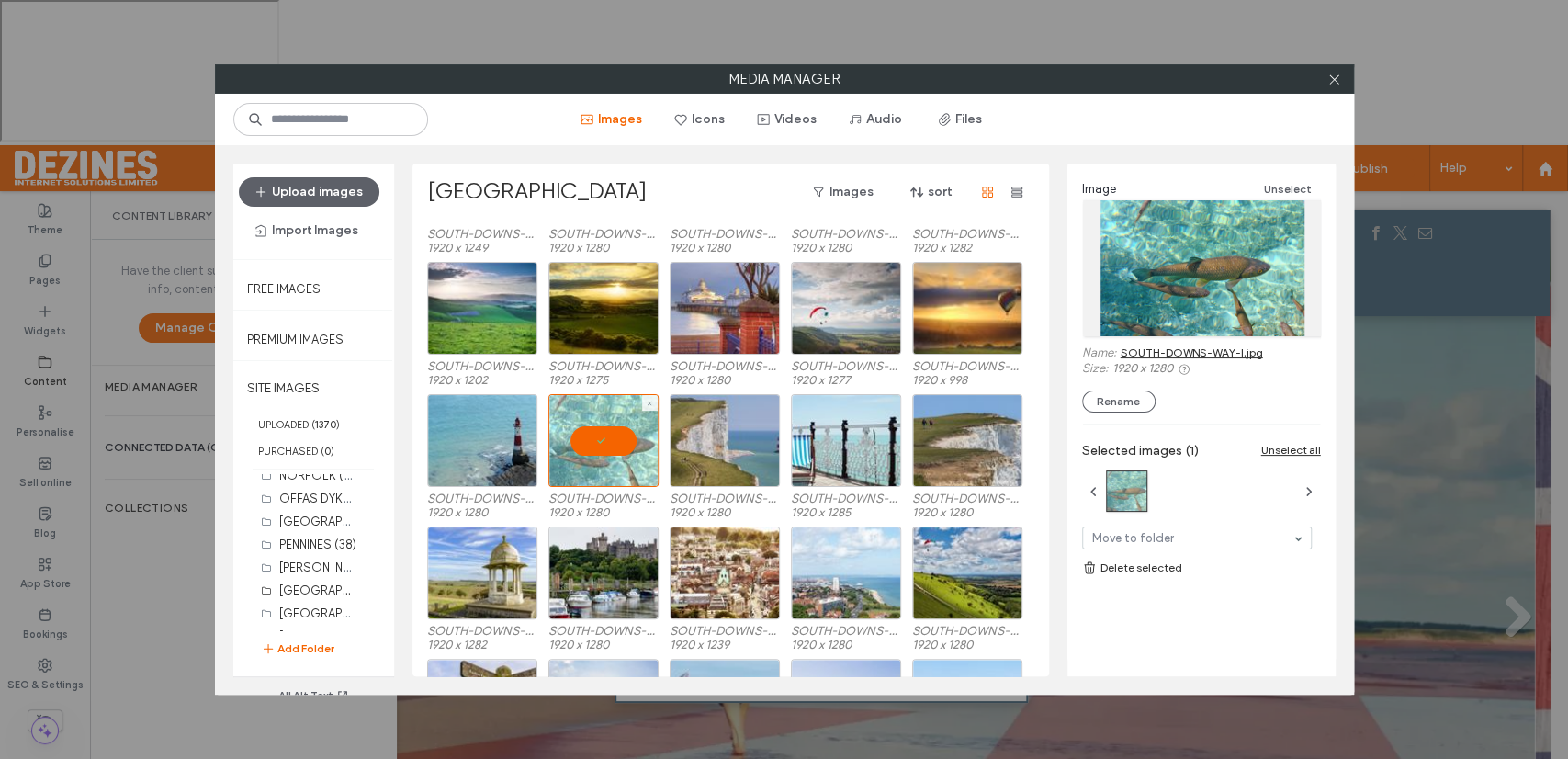
click at [612, 444] on div at bounding box center [603, 441] width 110 height 93
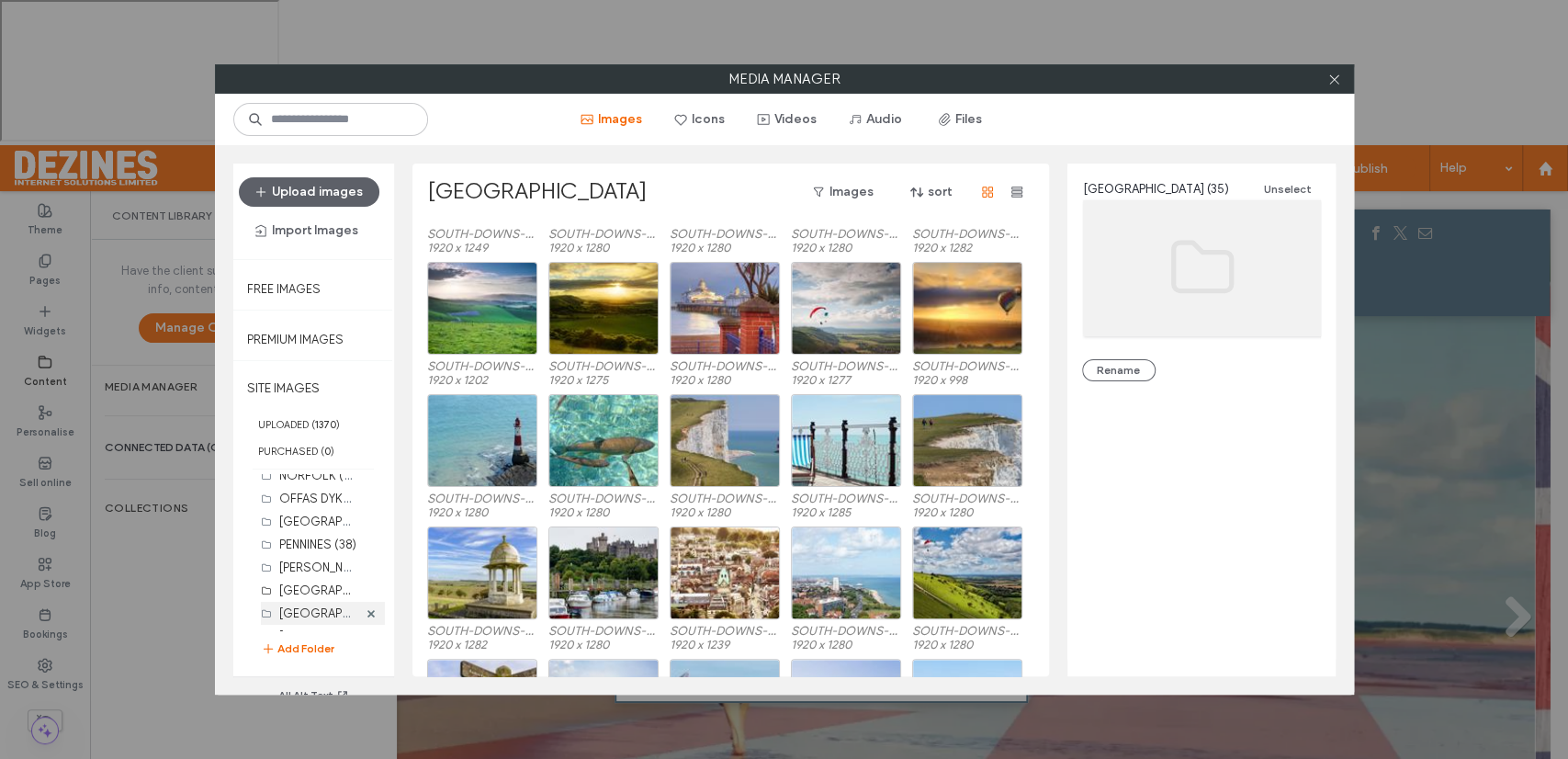
click at [312, 605] on label "SOUTH WEST COAST WEST (21)" at bounding box center [350, 612] width 142 height 17
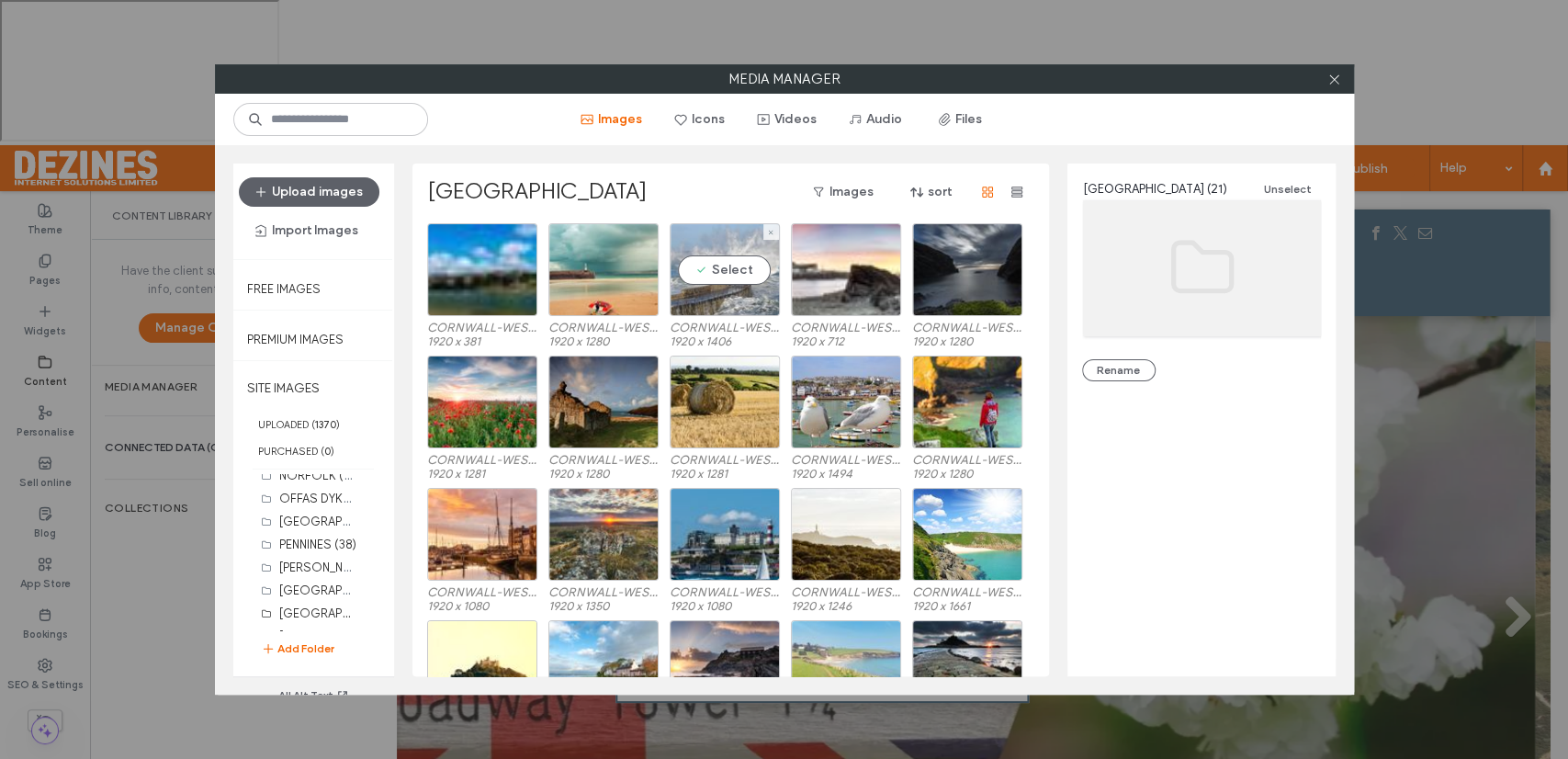
click at [727, 270] on div "Select" at bounding box center [725, 270] width 110 height 93
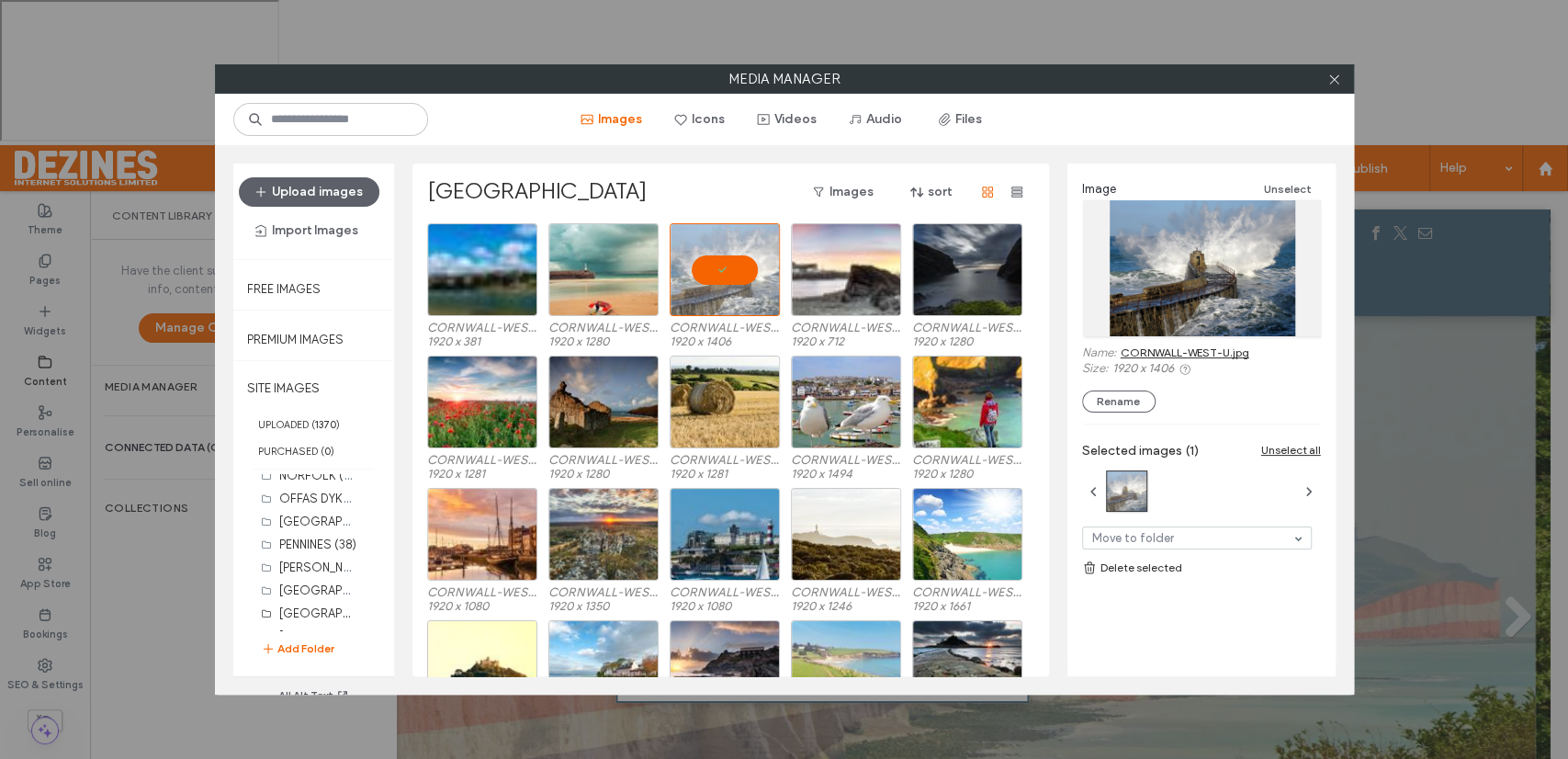
click at [1204, 351] on link "CORNWALL-WEST-U.jpg" at bounding box center [1184, 352] width 128 height 14
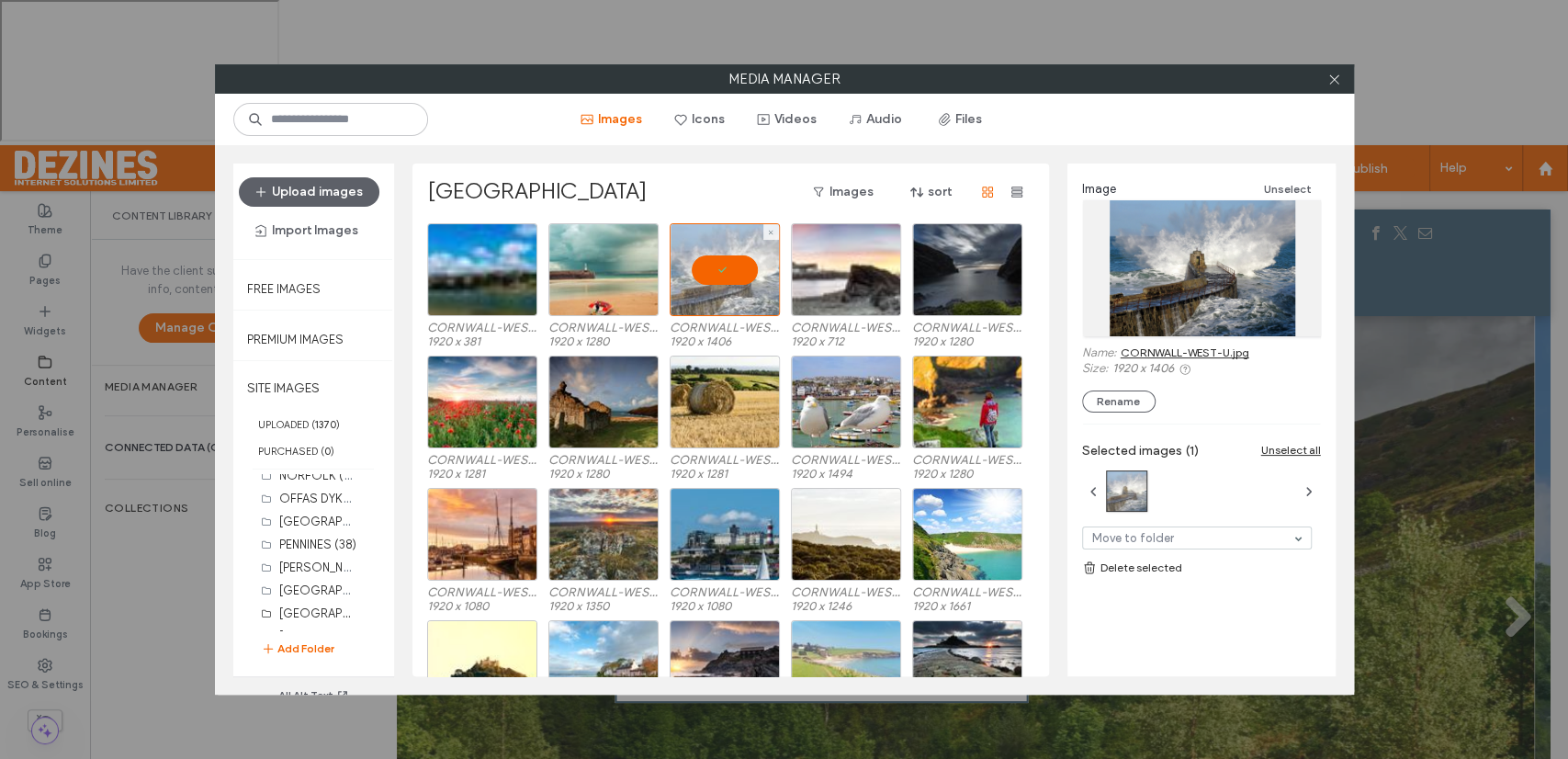
click at [722, 265] on div at bounding box center [725, 270] width 110 height 93
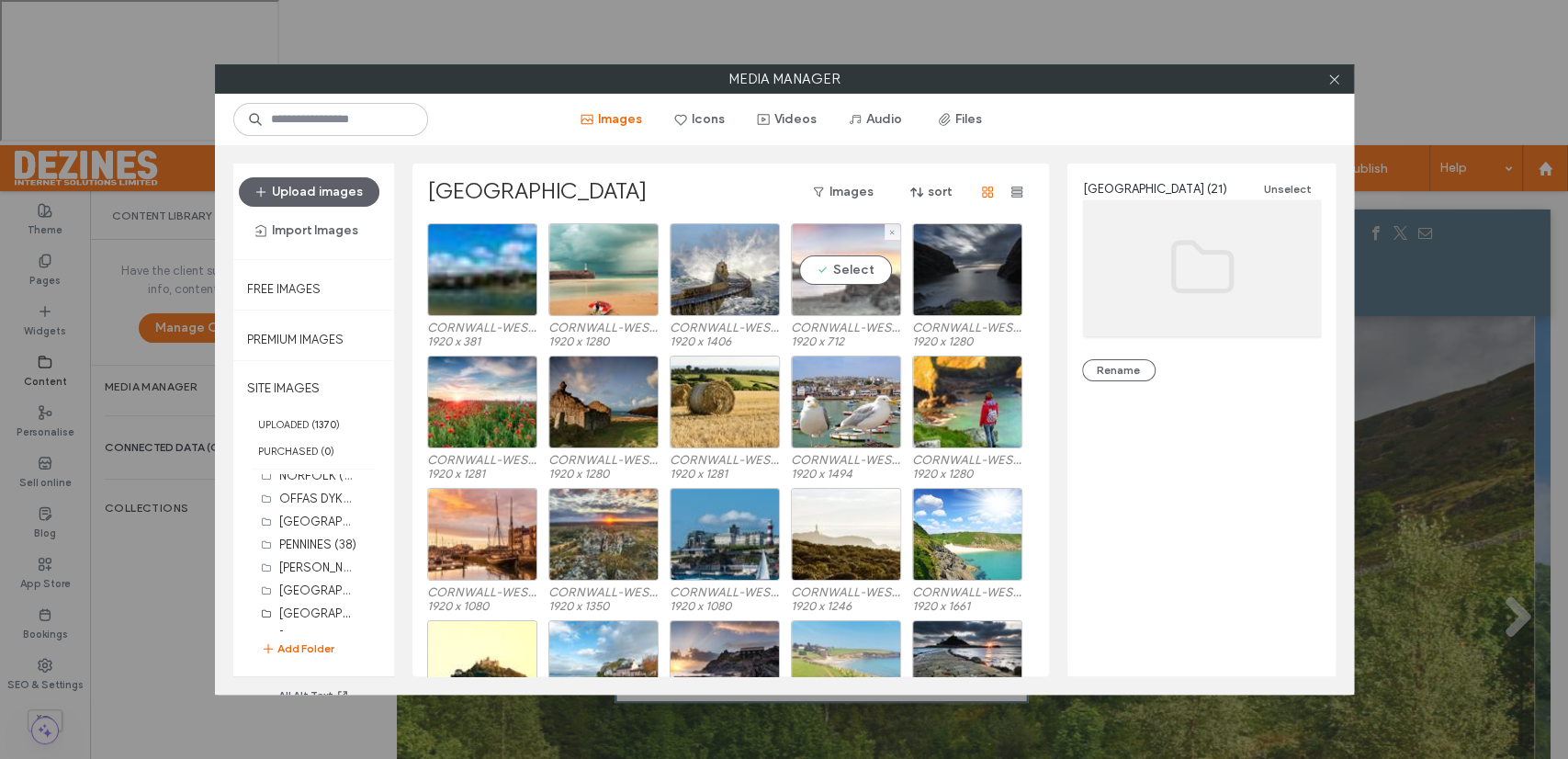
click at [862, 274] on div "Select" at bounding box center [846, 270] width 110 height 93
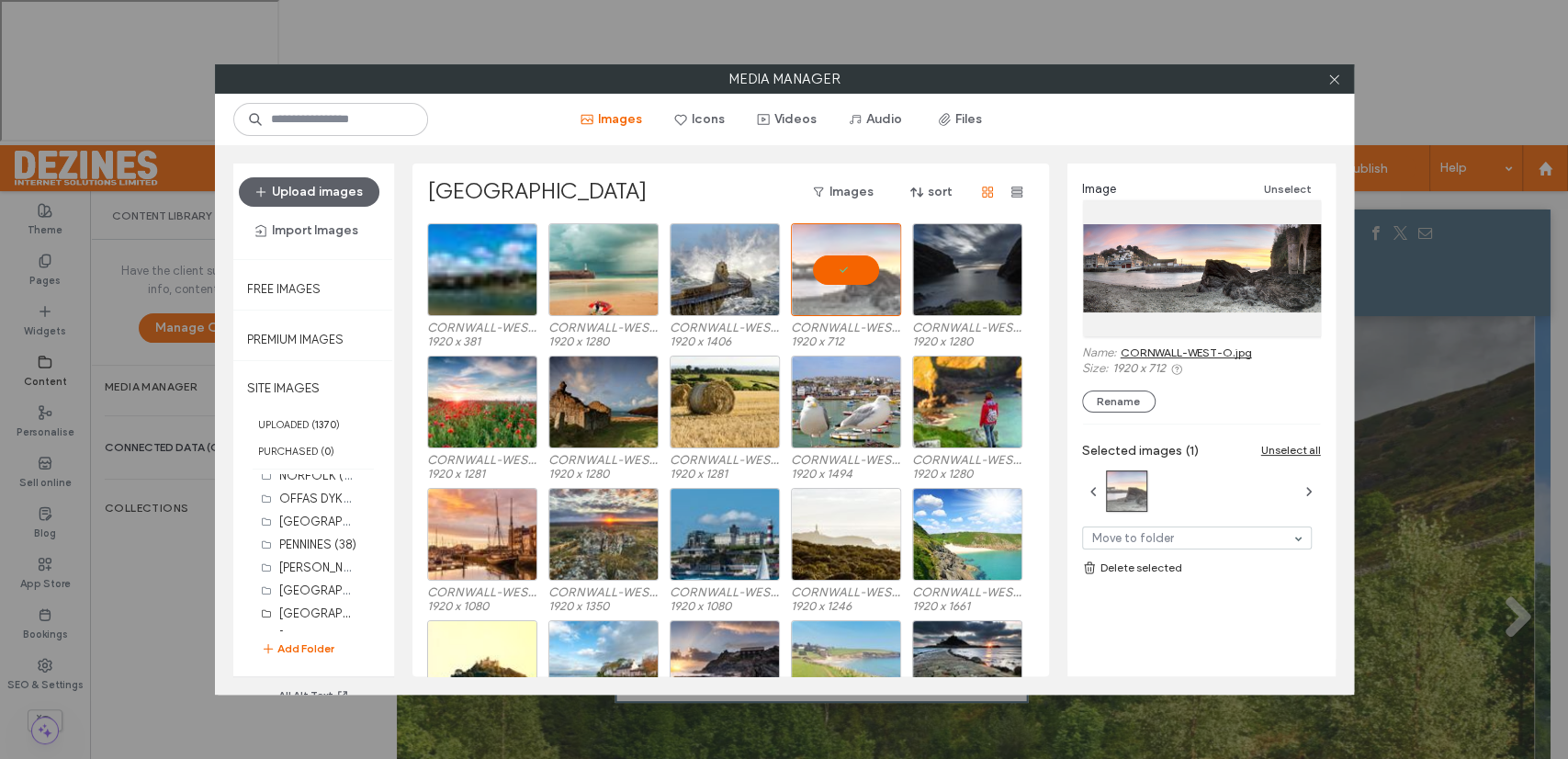
click at [1161, 348] on link "CORNWALL-WEST-O.jpg" at bounding box center [1186, 352] width 131 height 14
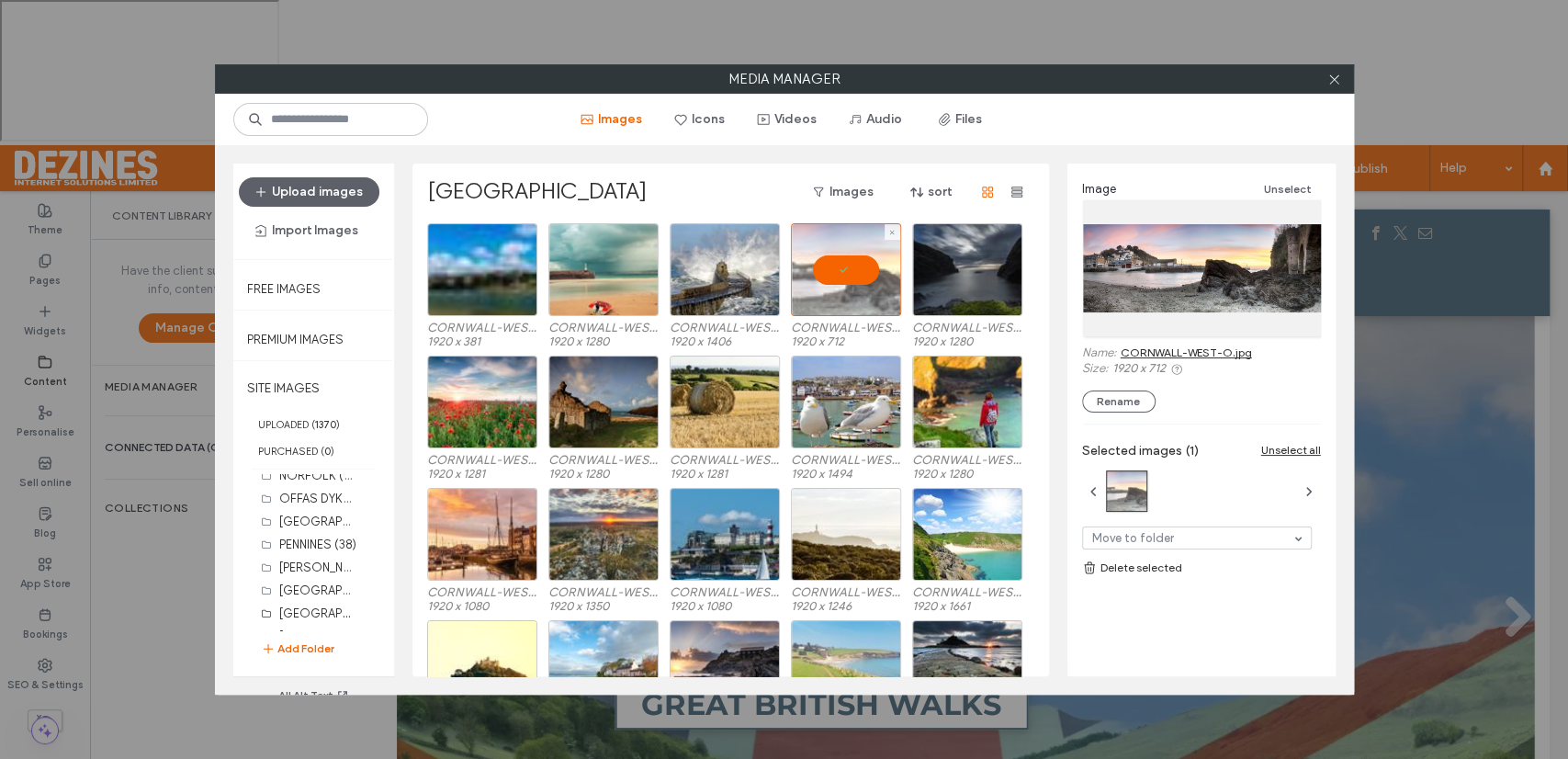
click at [859, 270] on div at bounding box center [846, 270] width 110 height 93
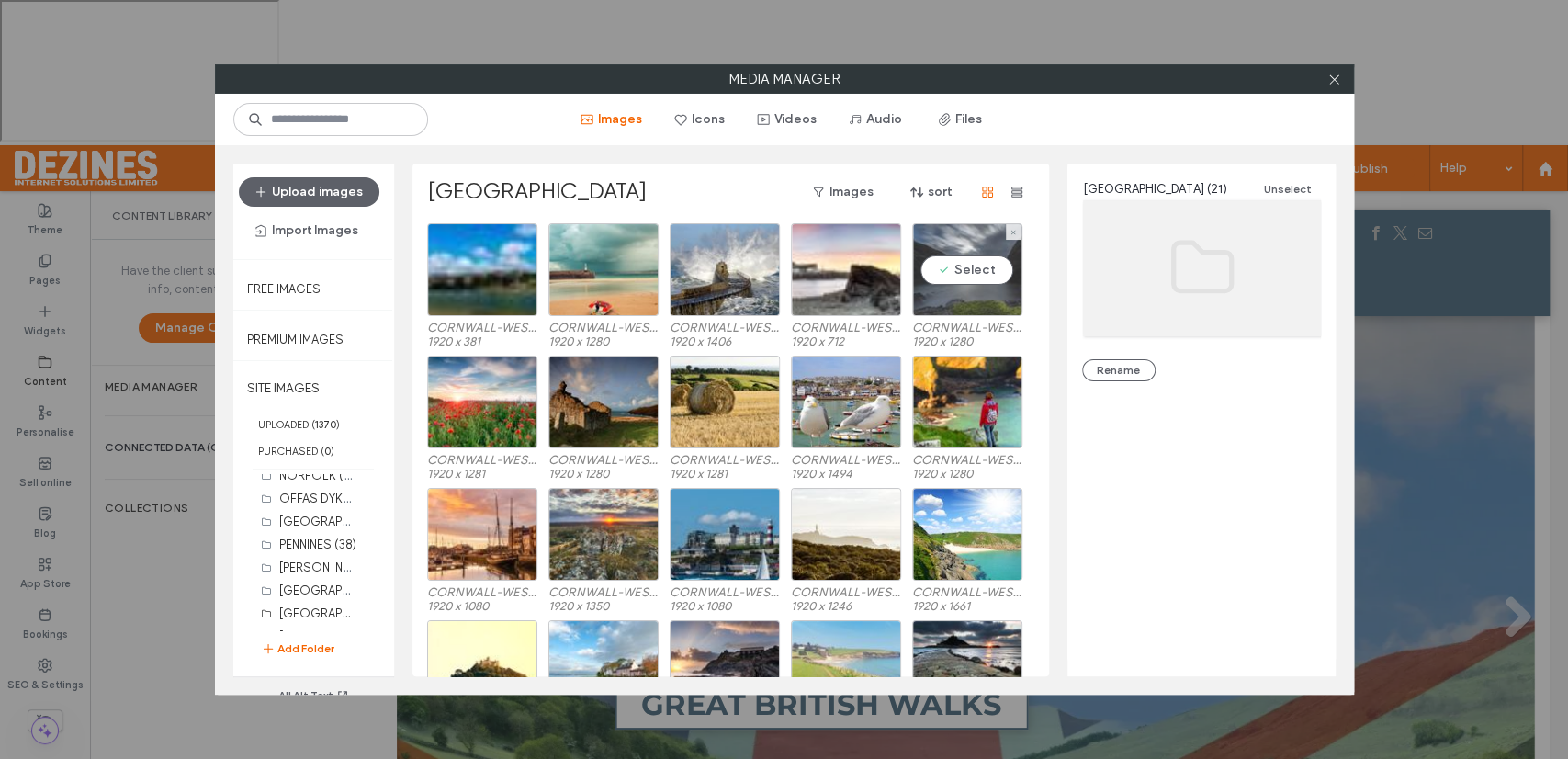
click at [974, 269] on div "Select" at bounding box center [967, 270] width 110 height 93
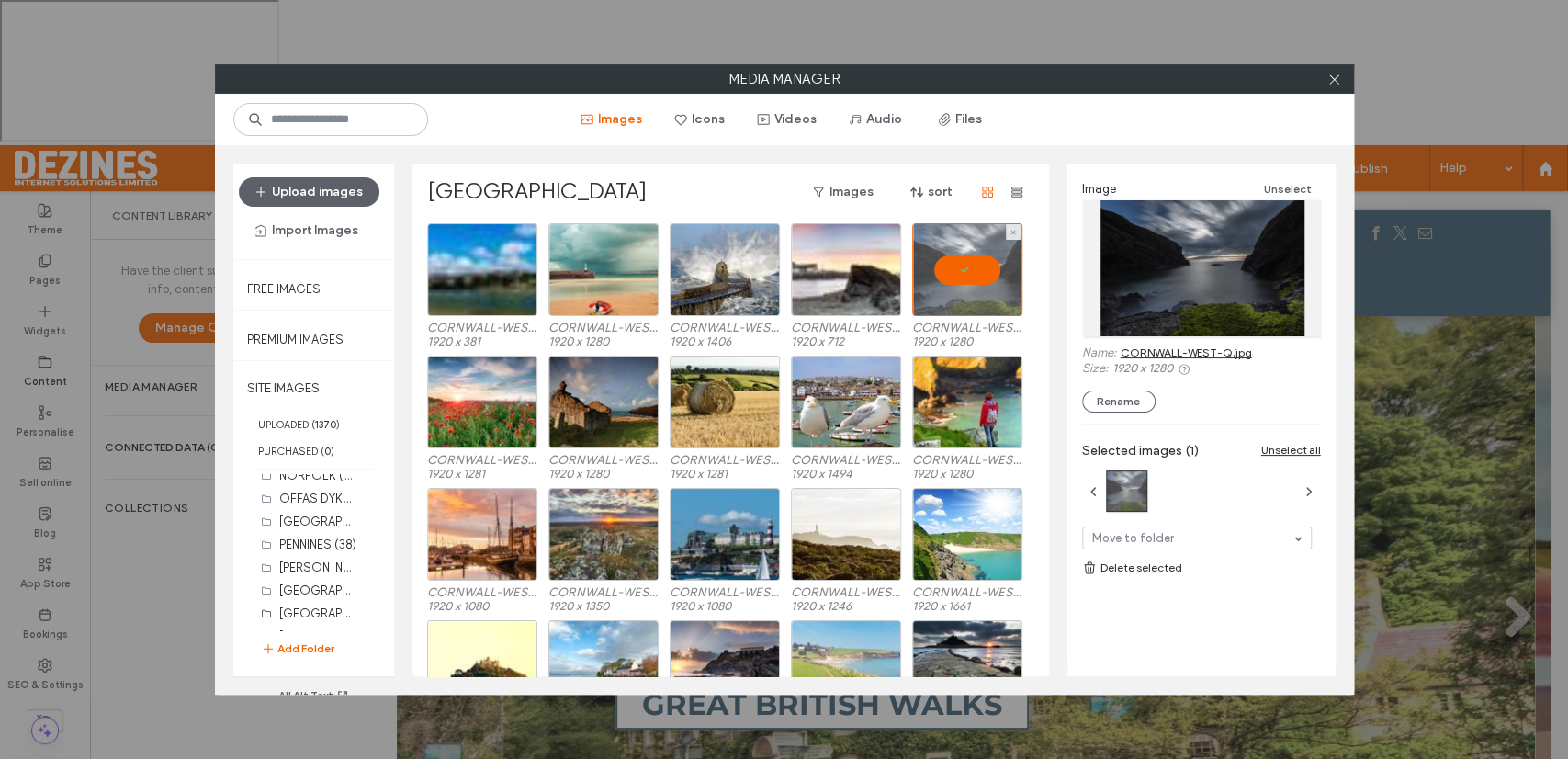
click at [974, 269] on div at bounding box center [967, 270] width 110 height 93
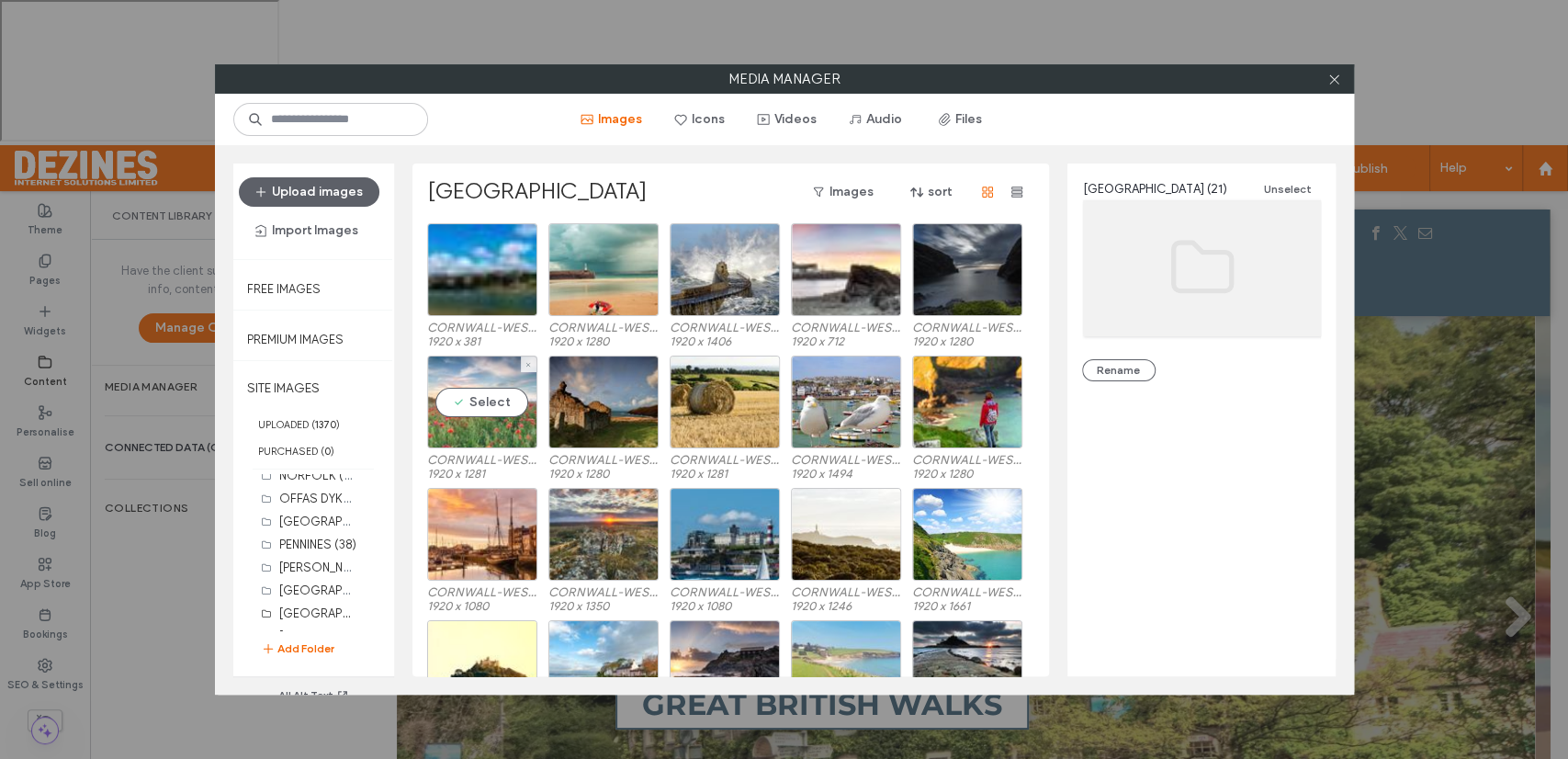
click at [485, 403] on div "Select" at bounding box center [482, 402] width 110 height 93
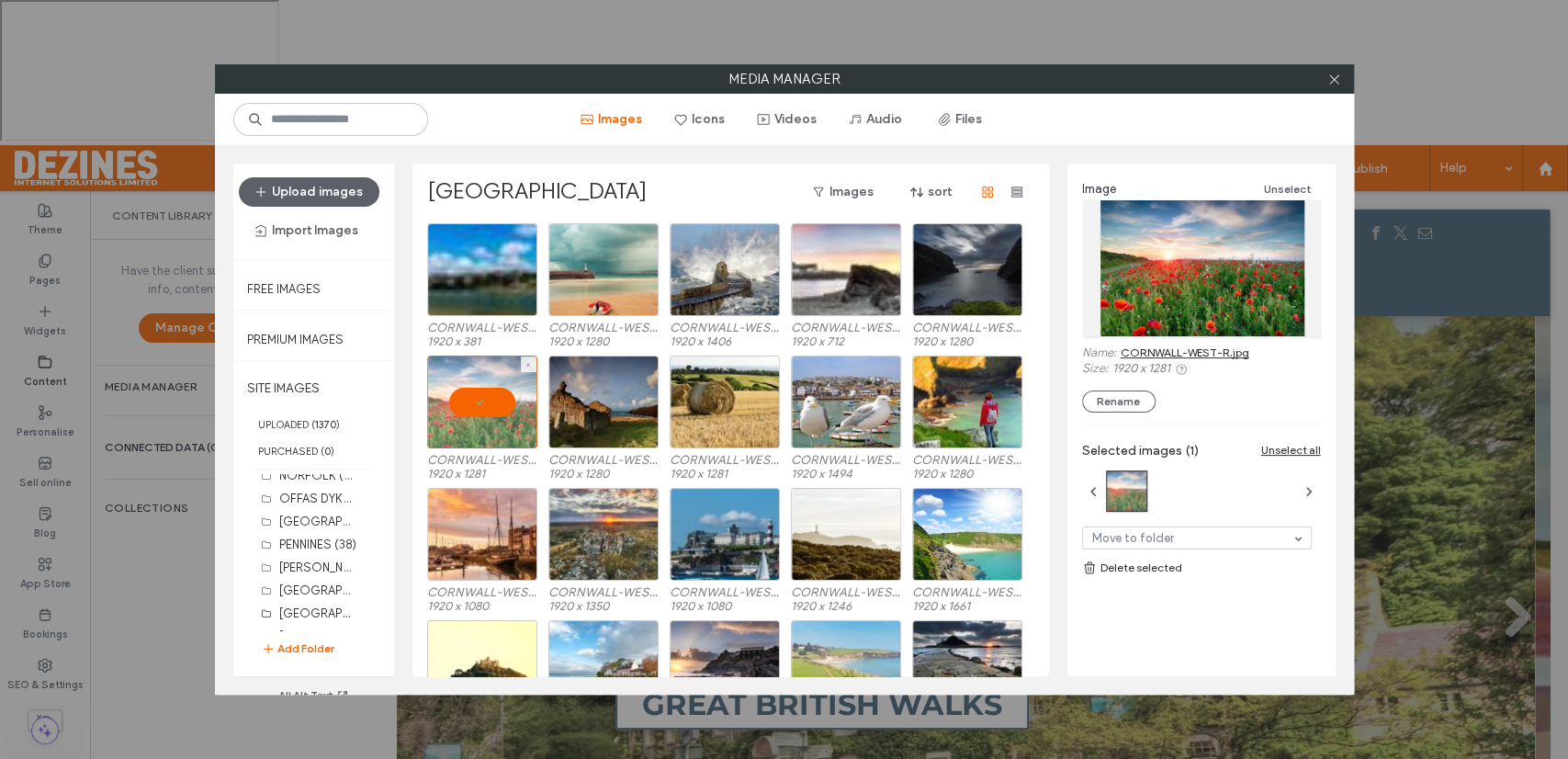
click at [485, 403] on div at bounding box center [482, 402] width 110 height 93
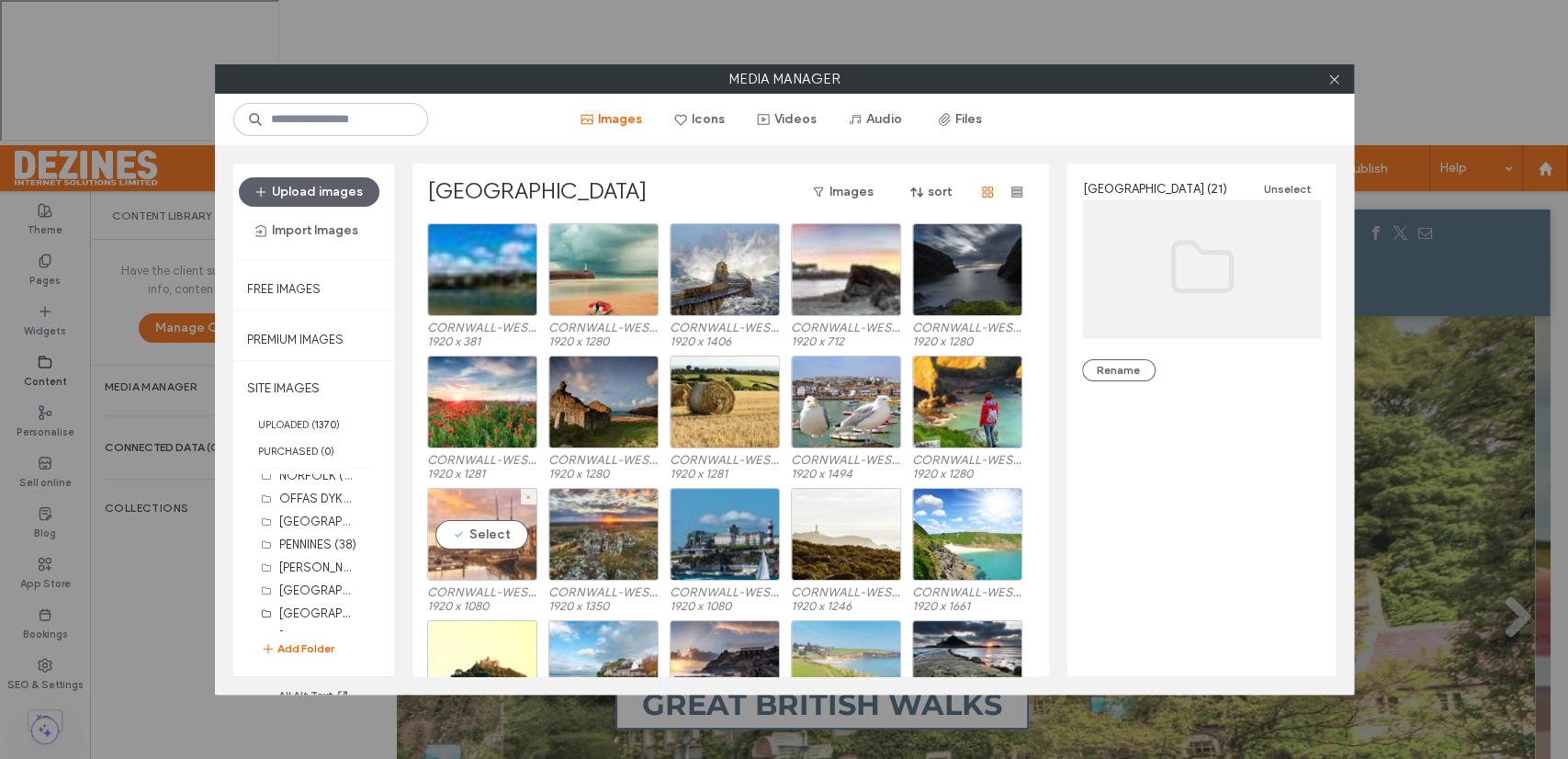
click at [492, 535] on div "Select" at bounding box center [482, 534] width 110 height 93
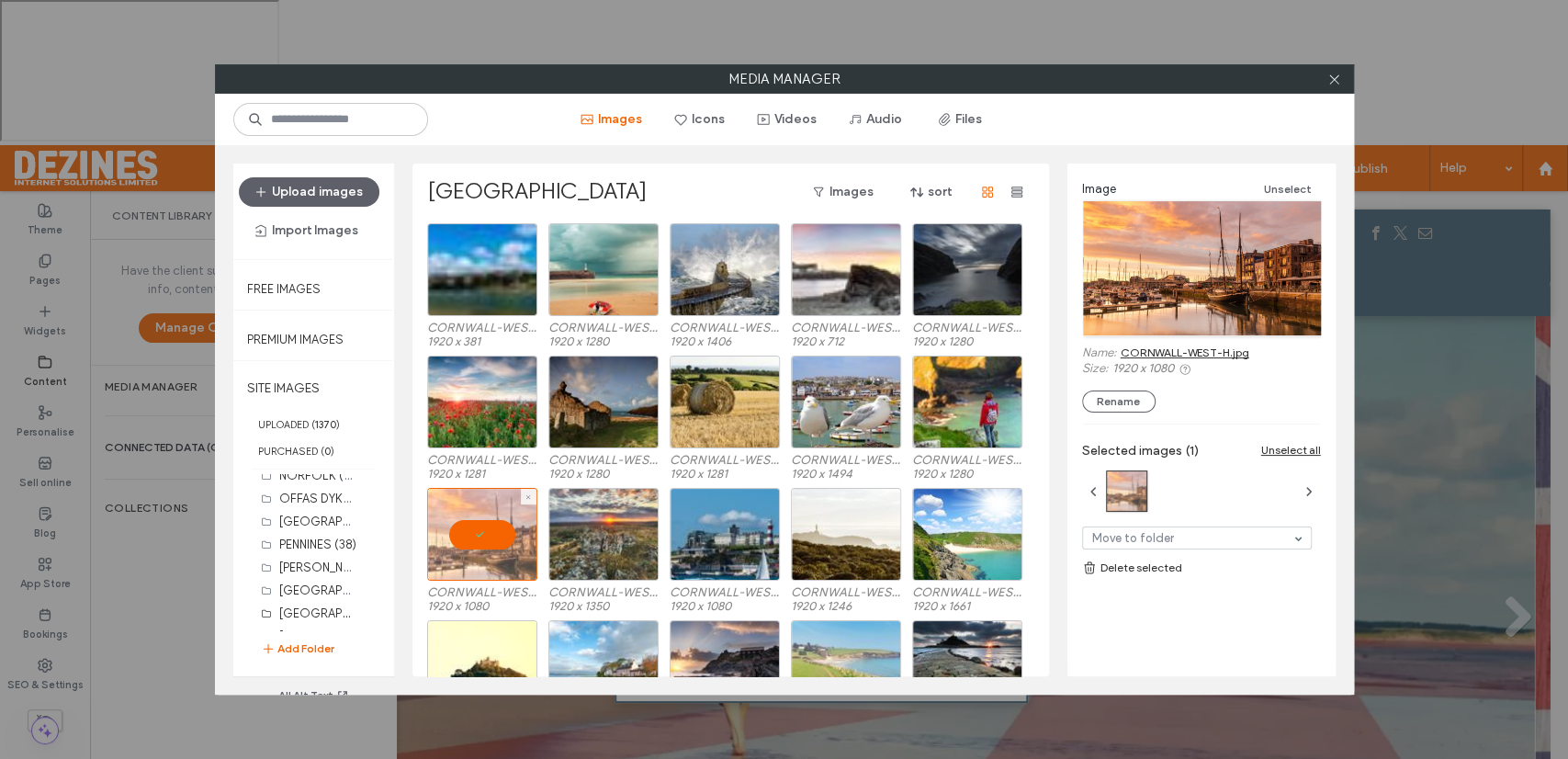
click at [492, 535] on div at bounding box center [482, 534] width 110 height 93
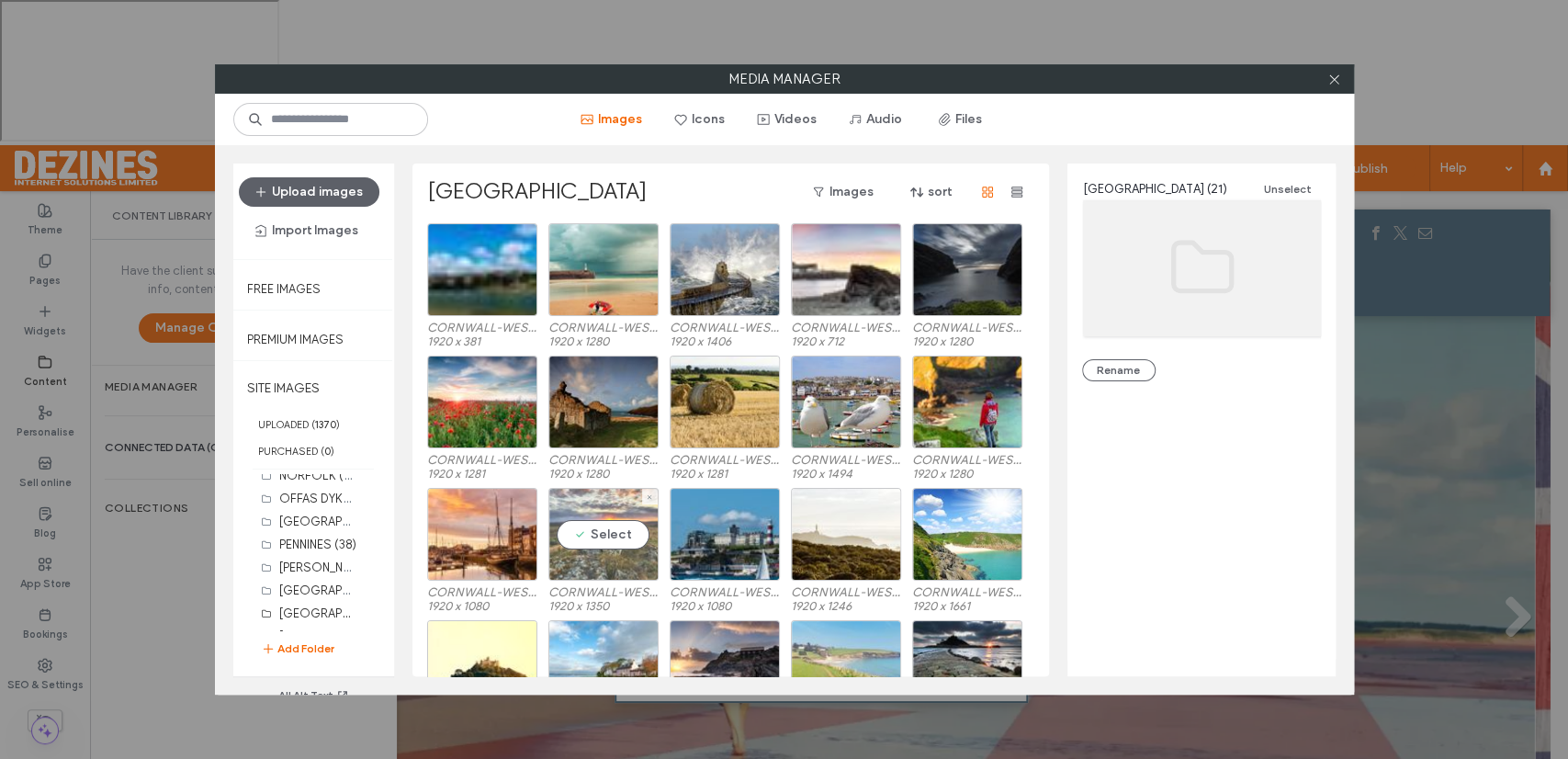
click at [608, 526] on div "Select" at bounding box center [603, 534] width 110 height 93
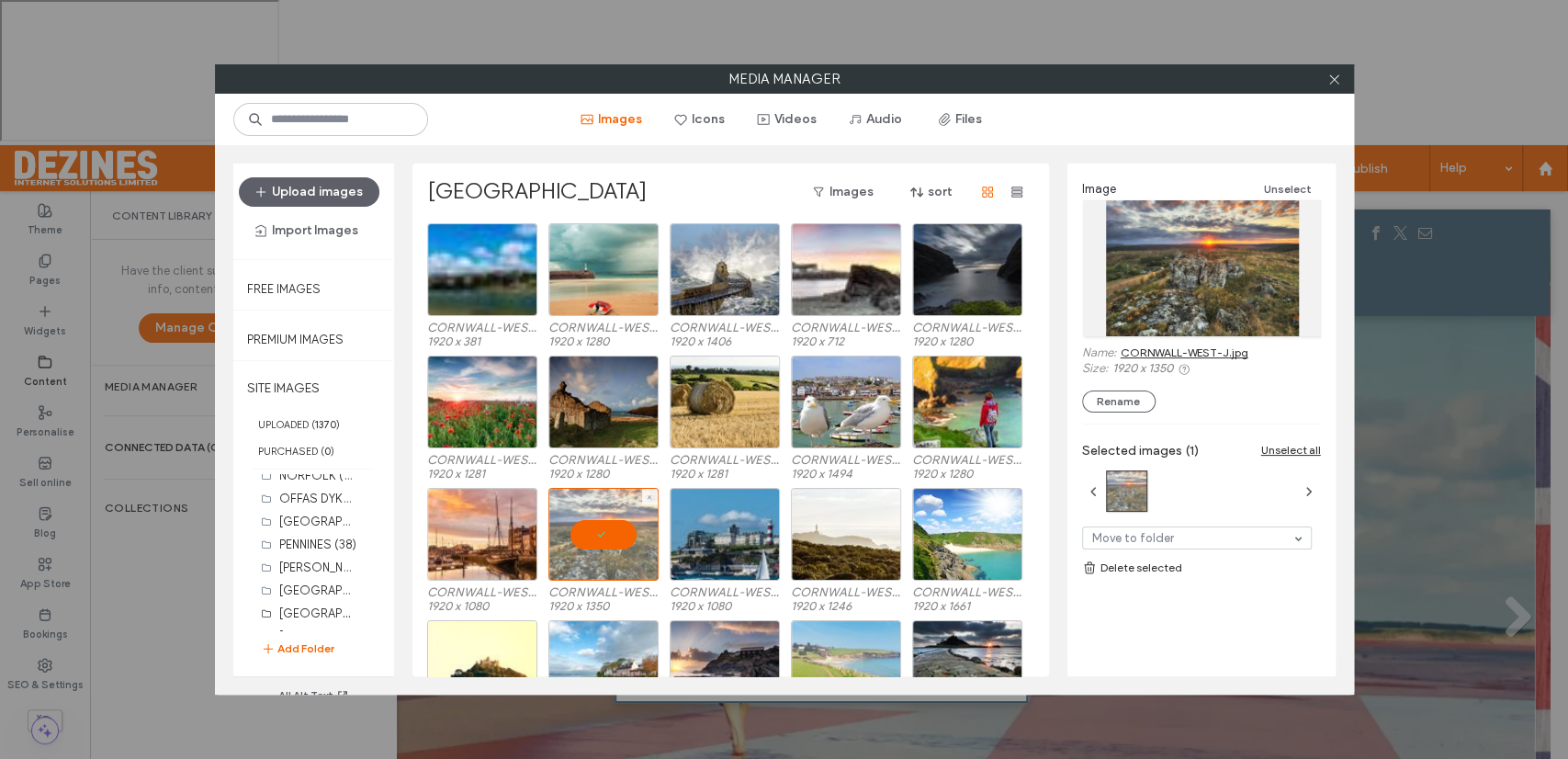
click at [608, 526] on div at bounding box center [603, 534] width 110 height 93
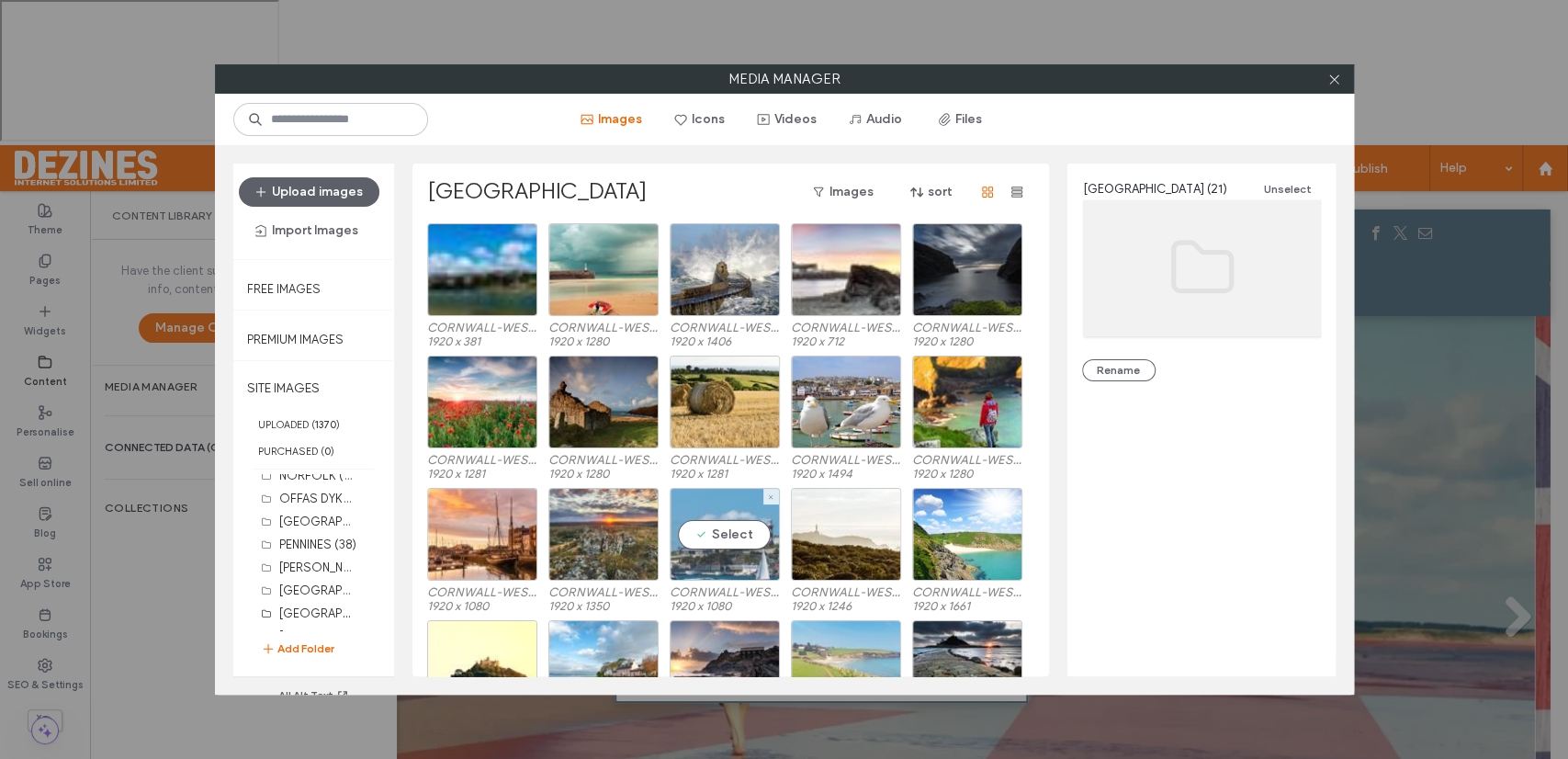
click at [725, 531] on div "Select" at bounding box center [725, 534] width 110 height 93
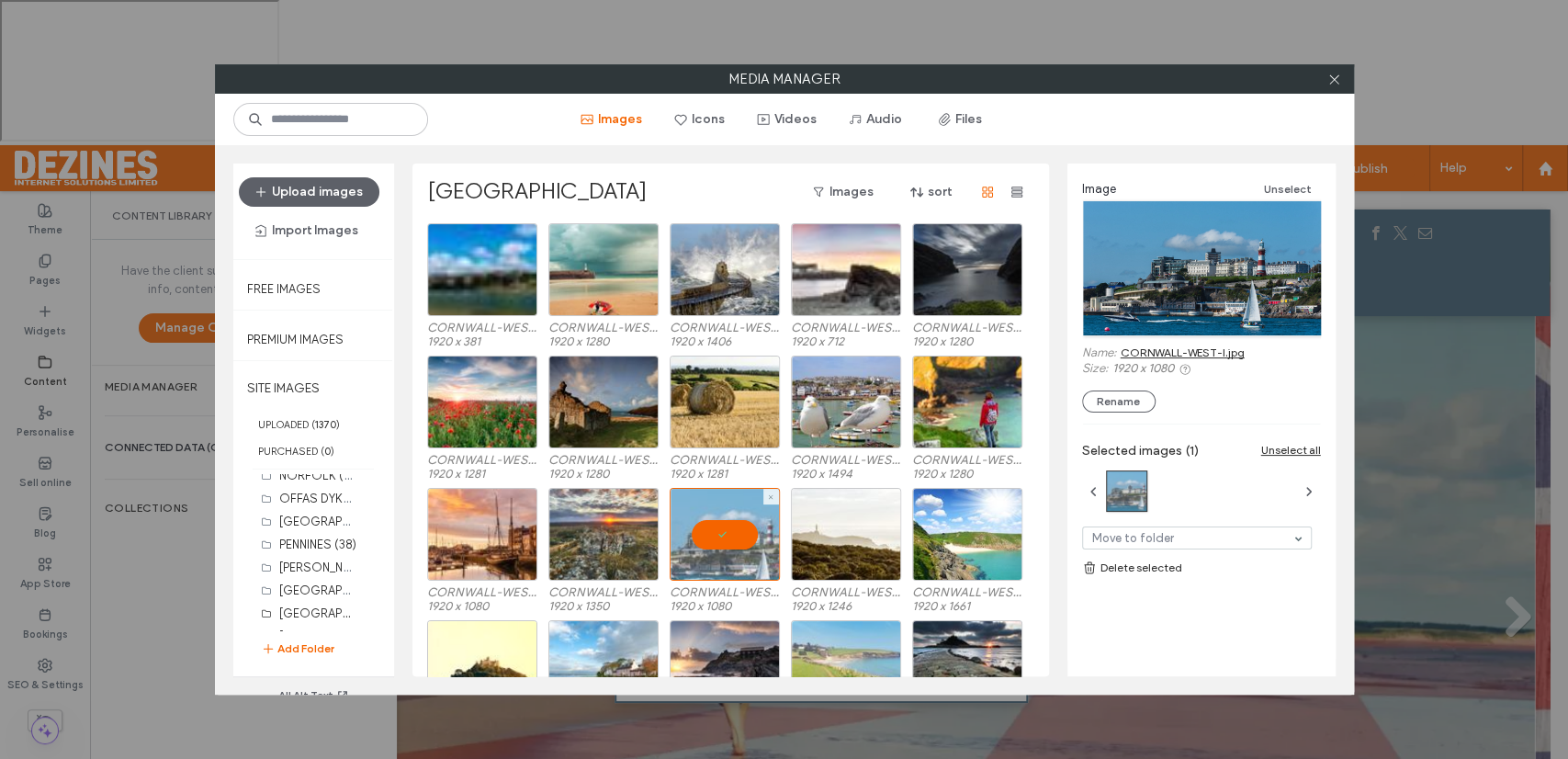
click at [725, 533] on div at bounding box center [725, 534] width 110 height 93
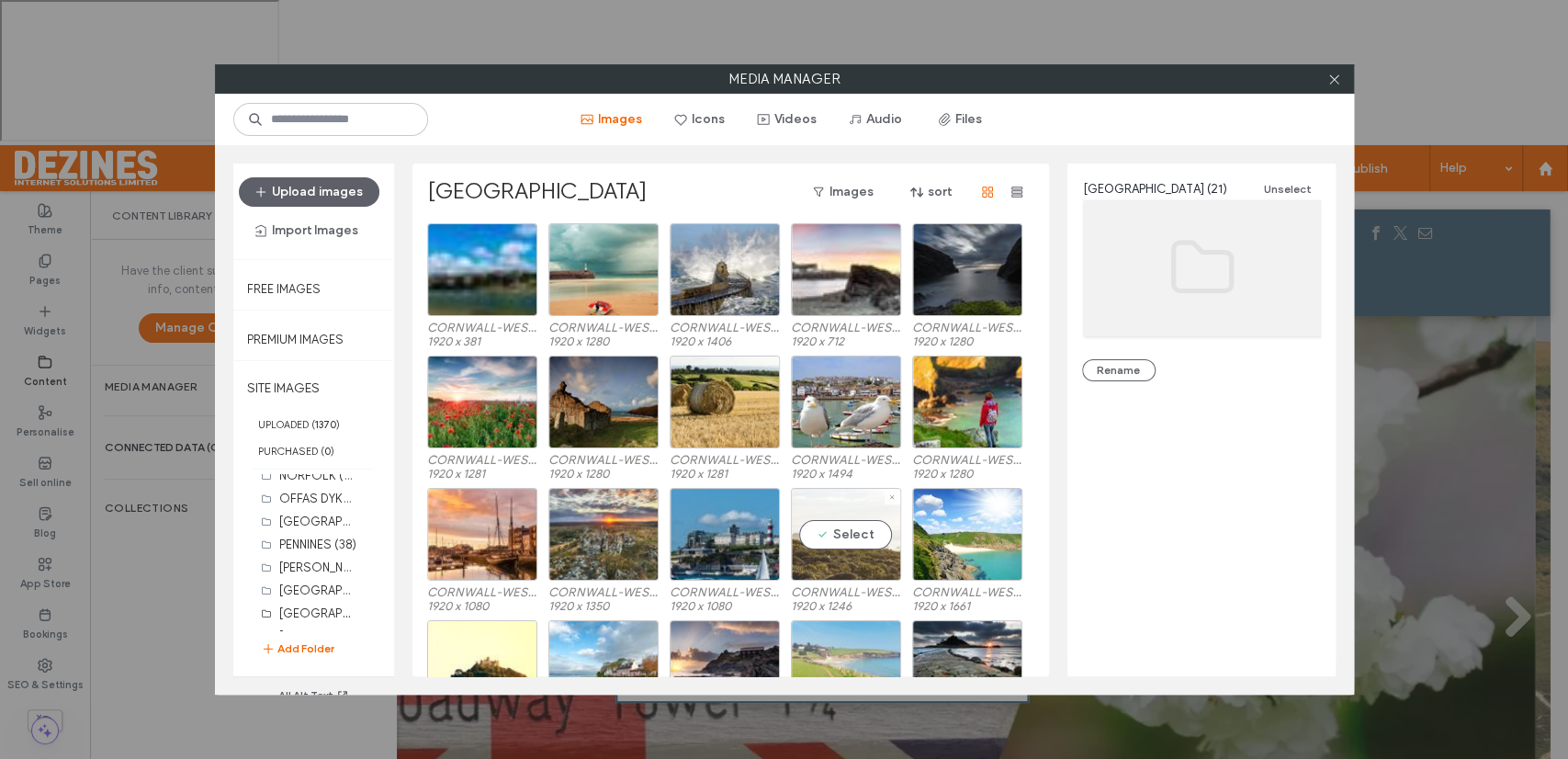
click at [851, 533] on div "Select" at bounding box center [846, 534] width 110 height 93
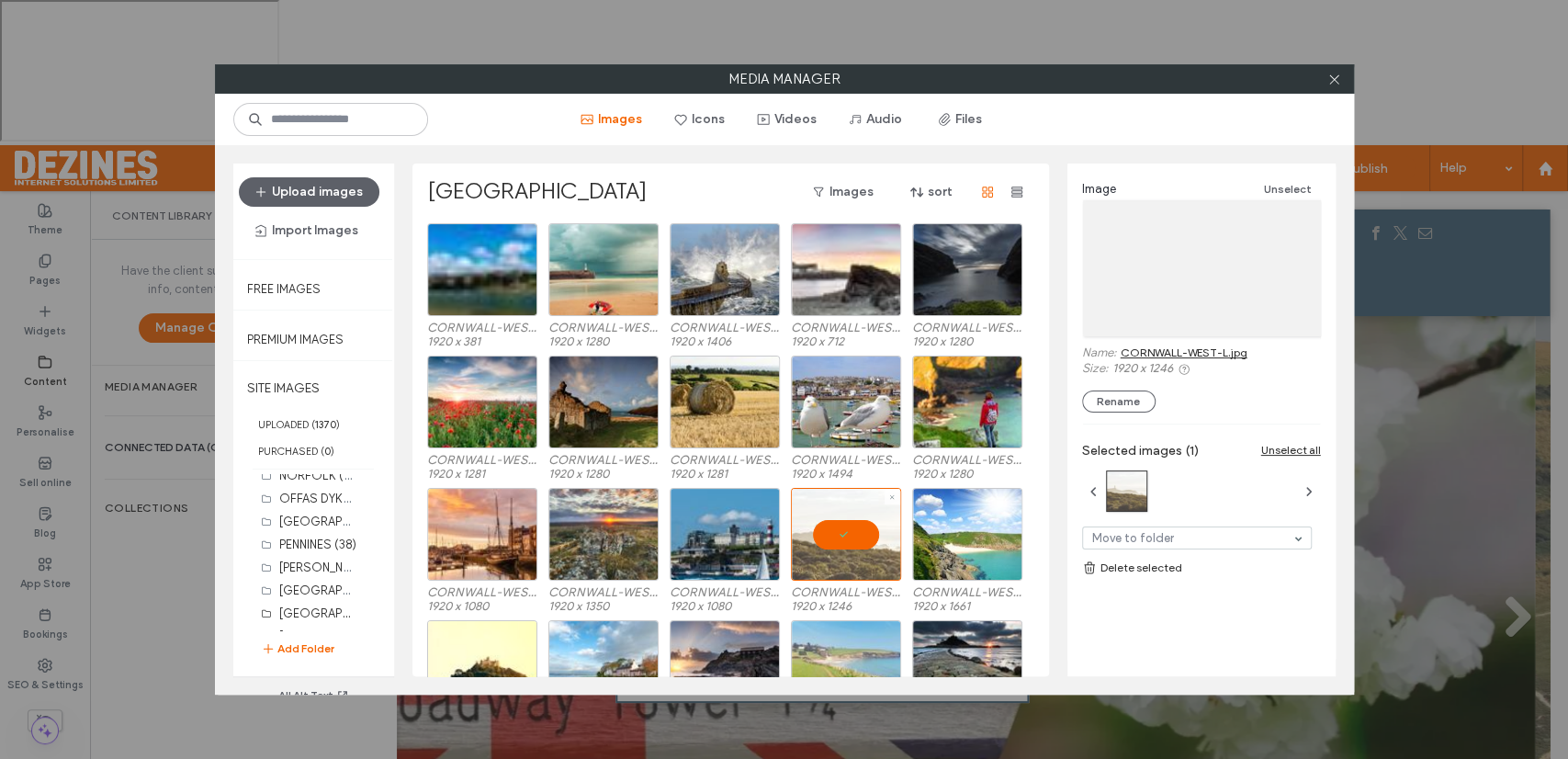
click at [851, 533] on div at bounding box center [846, 534] width 110 height 93
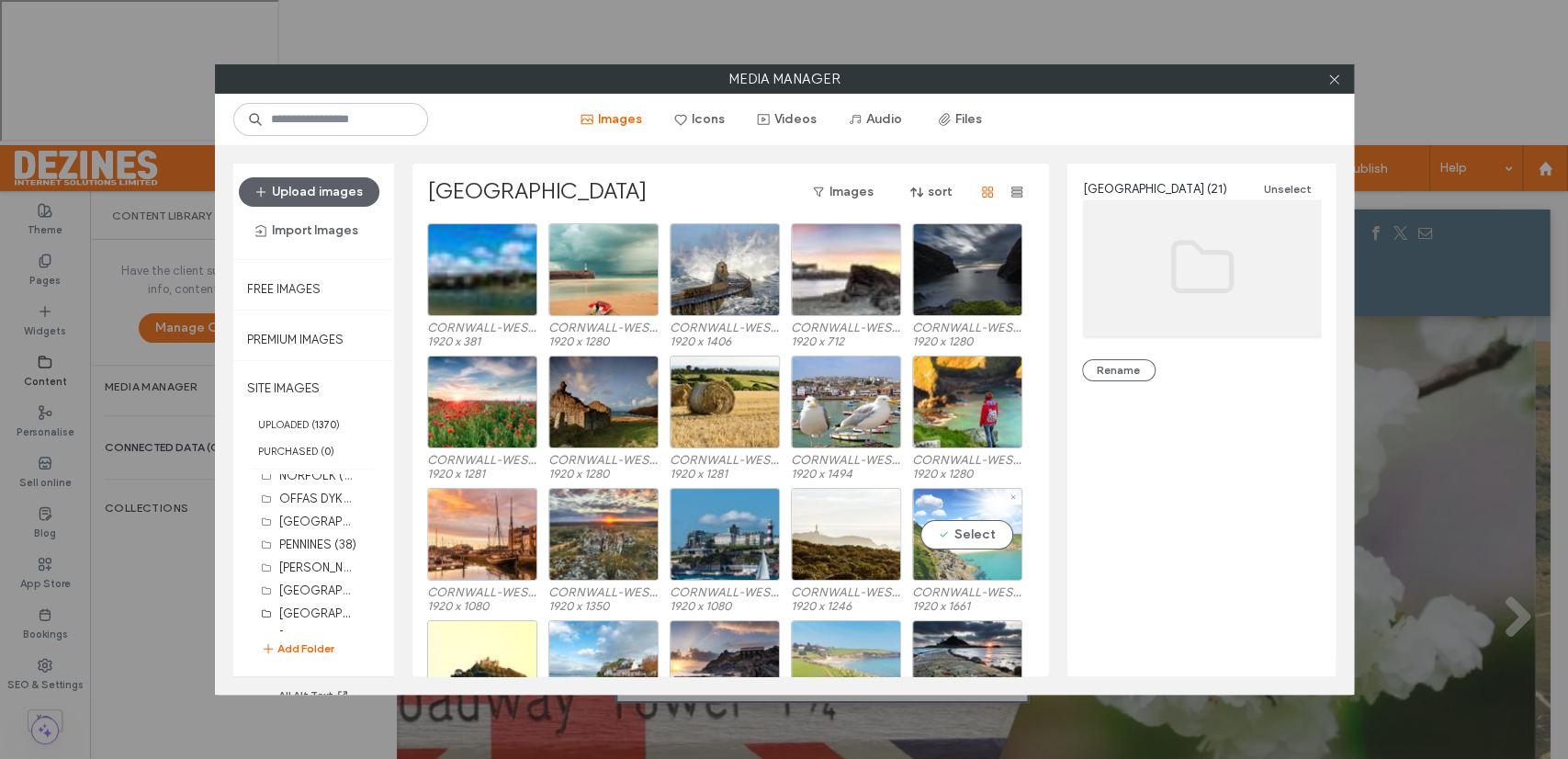
click at [966, 534] on div "Select" at bounding box center [967, 534] width 110 height 93
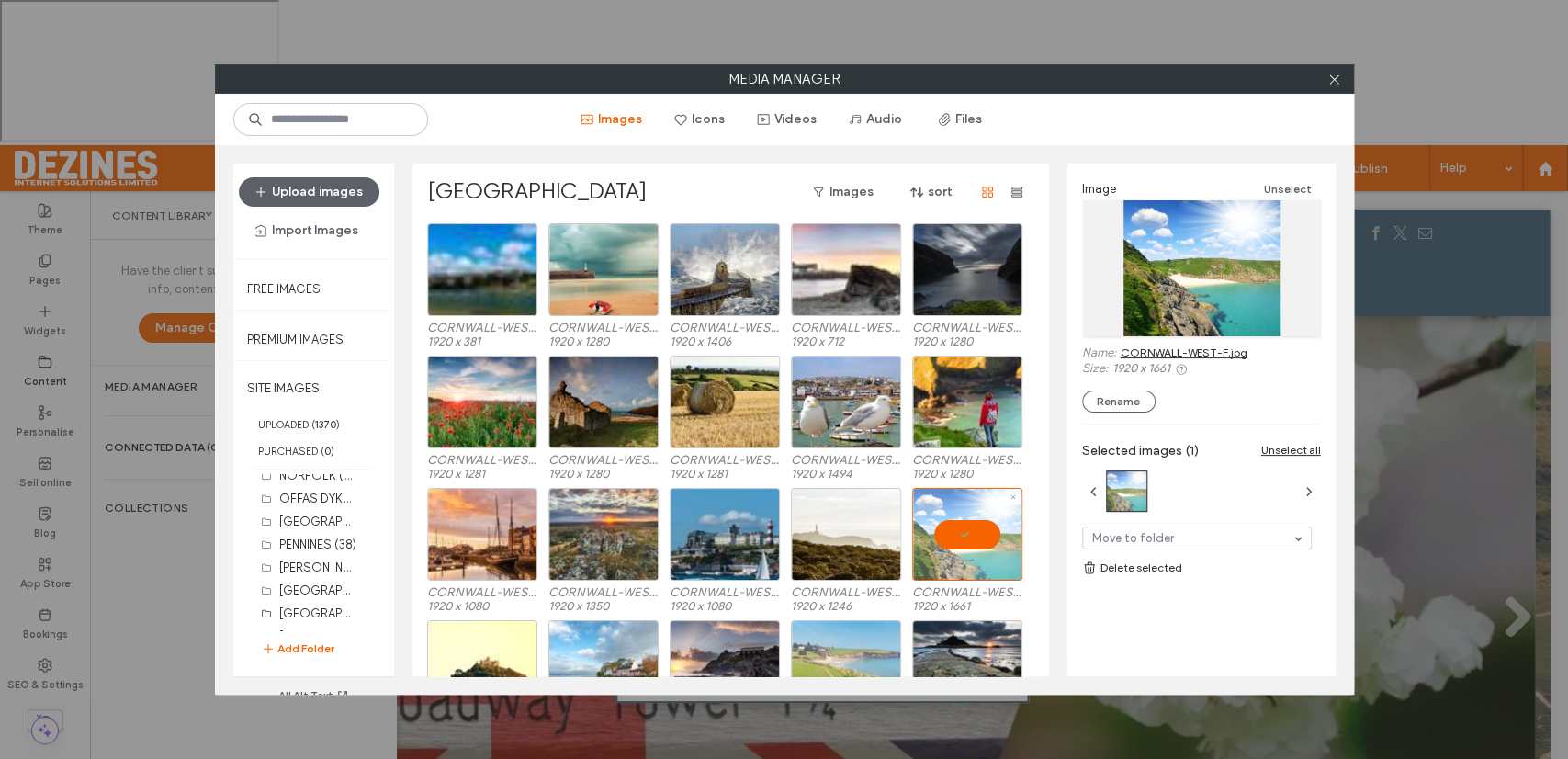
click at [966, 535] on div at bounding box center [967, 534] width 110 height 93
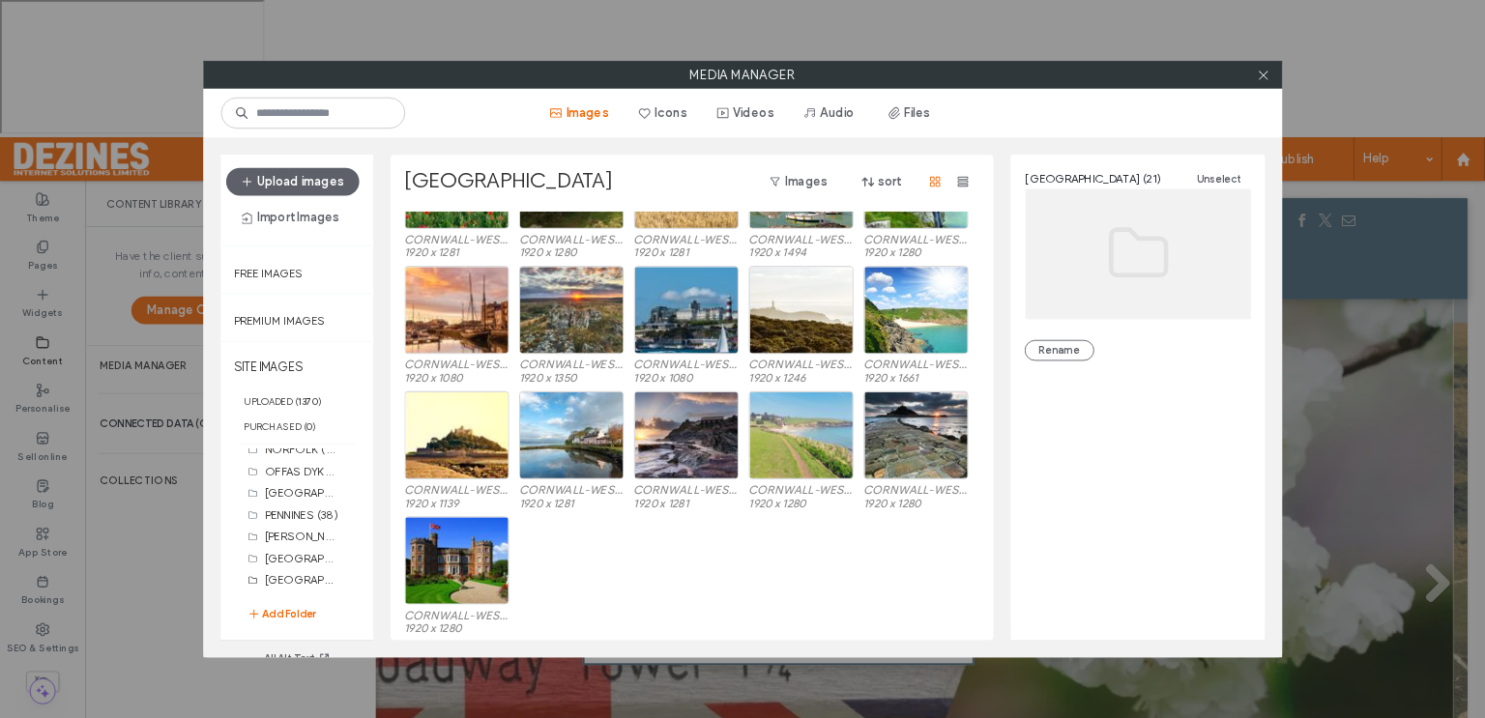
scroll to position [219, 0]
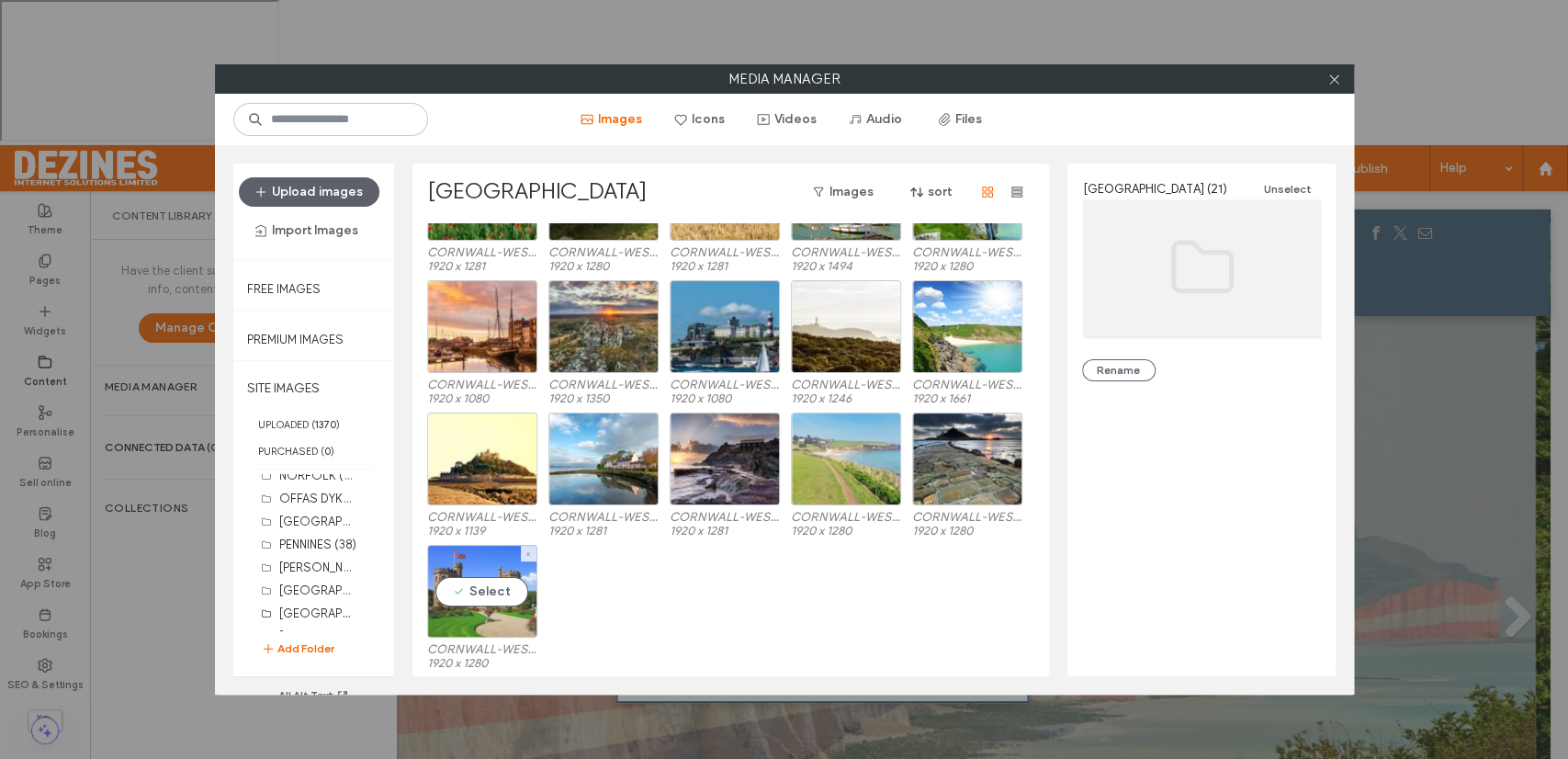
click at [492, 594] on div "Select" at bounding box center [482, 591] width 110 height 93
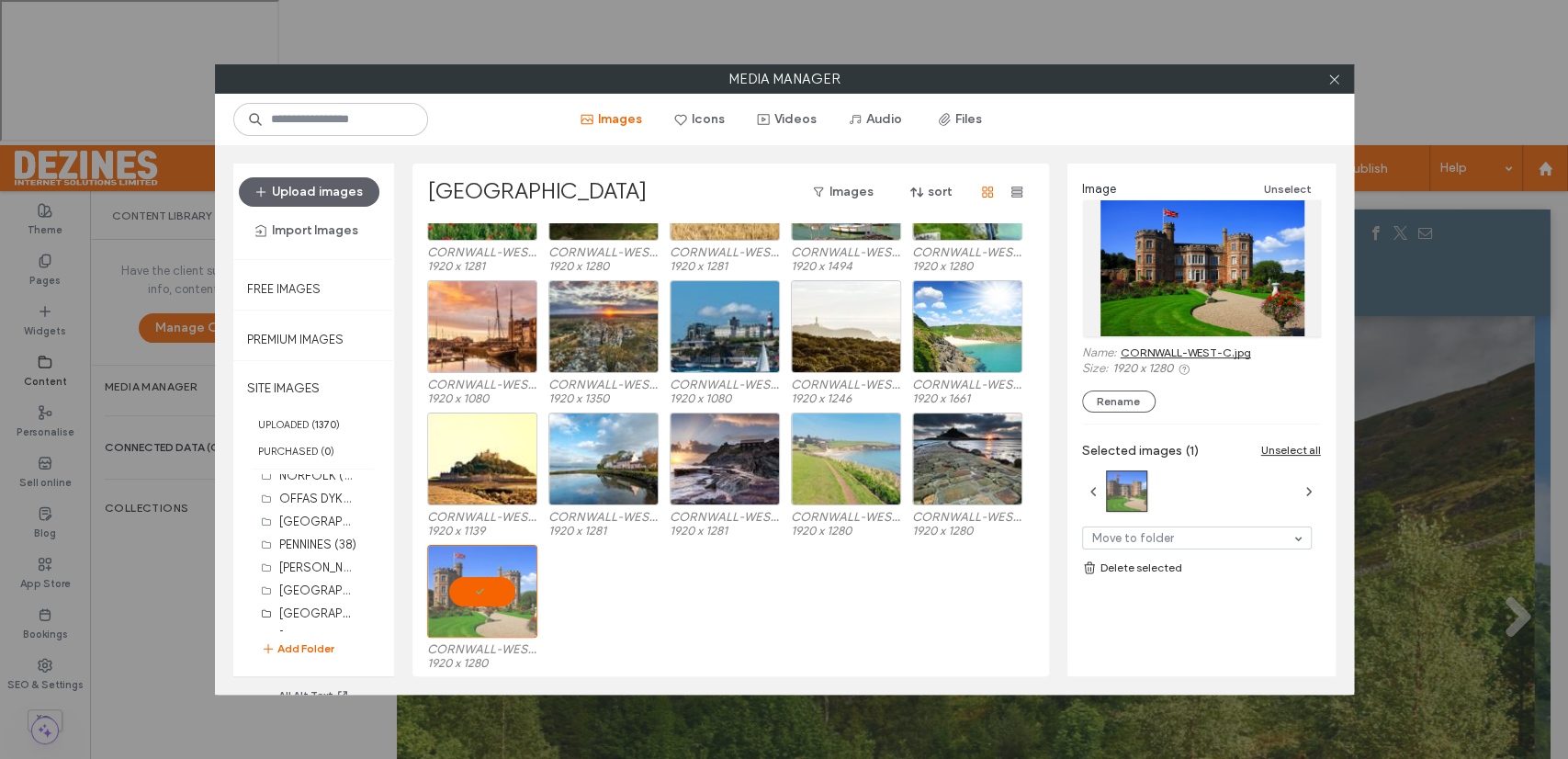
click at [652, 571] on div "CORNWALL-WEST-C.jpg 1920 x 1280" at bounding box center [736, 610] width 617 height 132
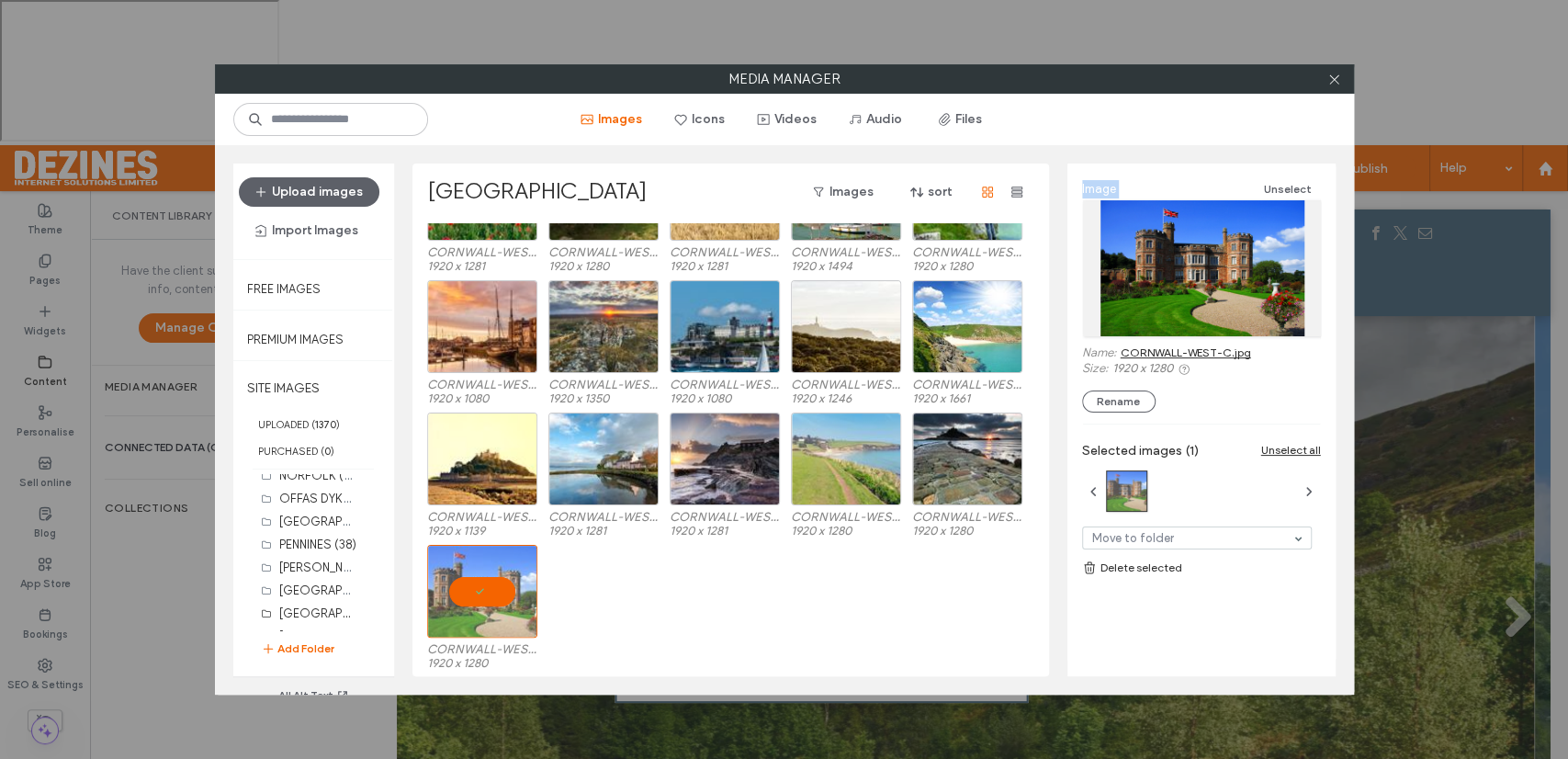
click at [652, 571] on div "CORNWALL-WEST-C.jpg 1920 x 1280" at bounding box center [736, 610] width 617 height 132
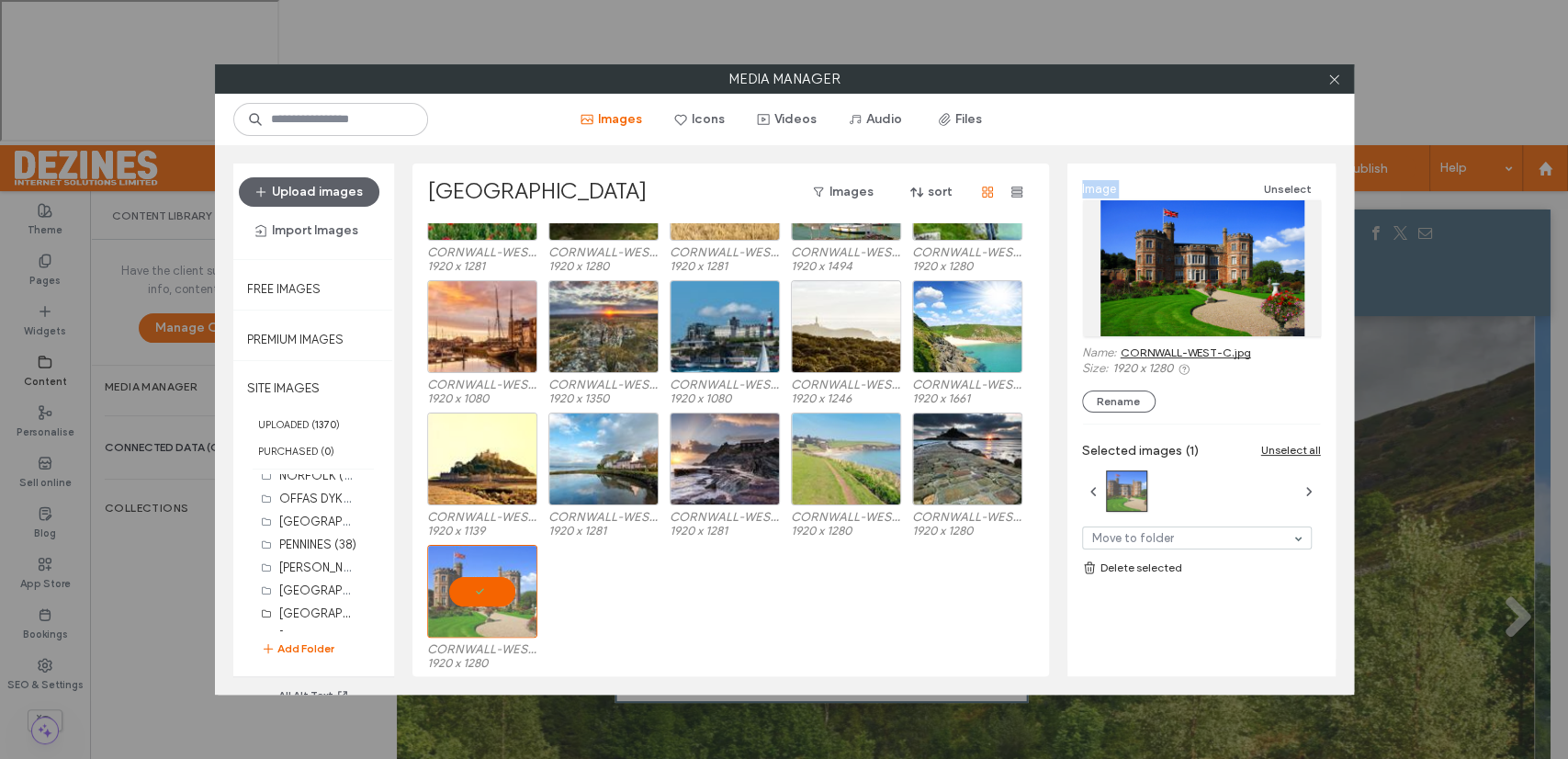
click at [652, 571] on div "CORNWALL-WEST-C.jpg 1920 x 1280" at bounding box center [736, 610] width 617 height 132
click at [1154, 349] on link "CORNWALL-WEST-C.jpg" at bounding box center [1185, 352] width 130 height 14
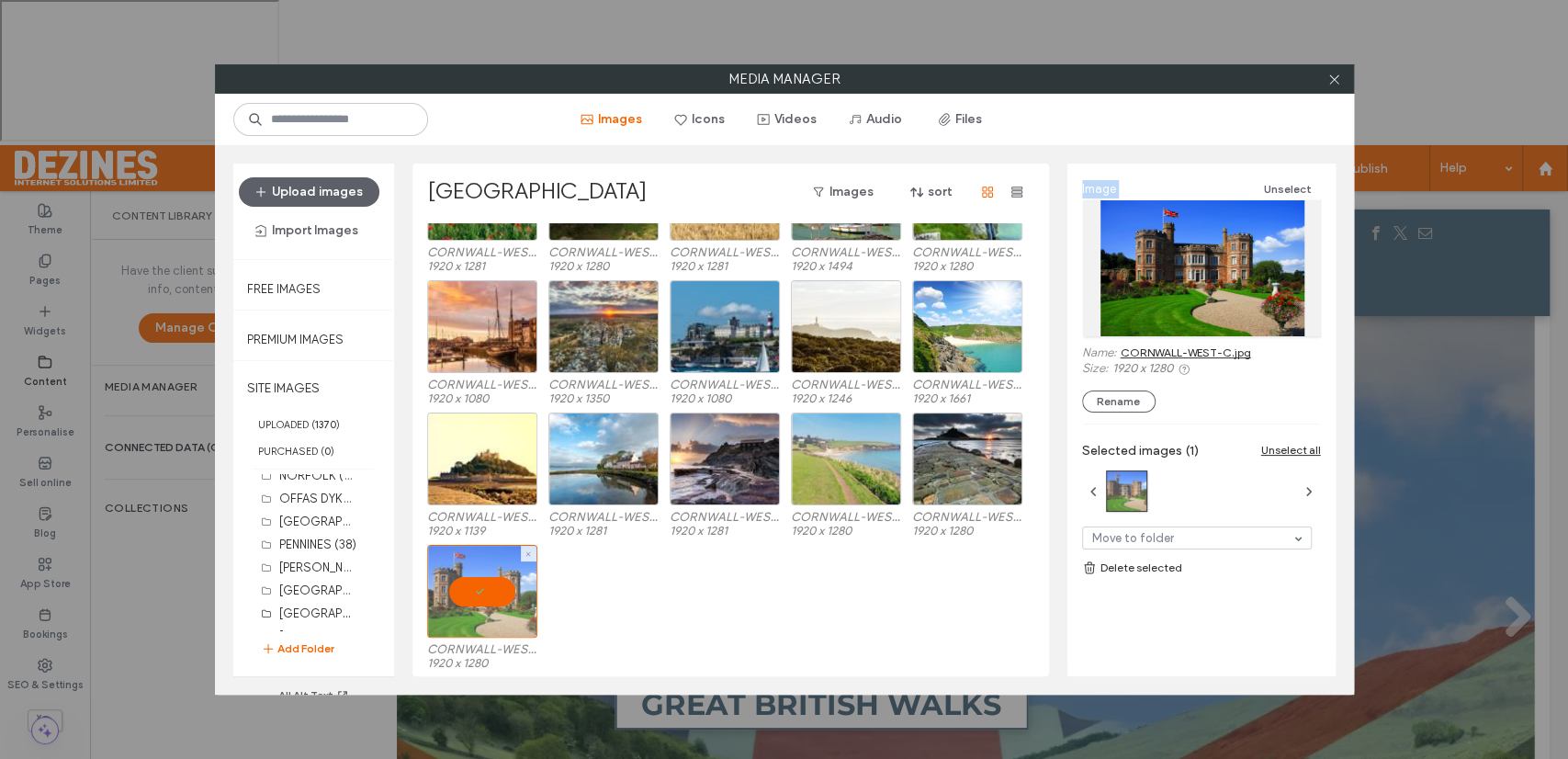
click at [472, 591] on div at bounding box center [482, 591] width 110 height 93
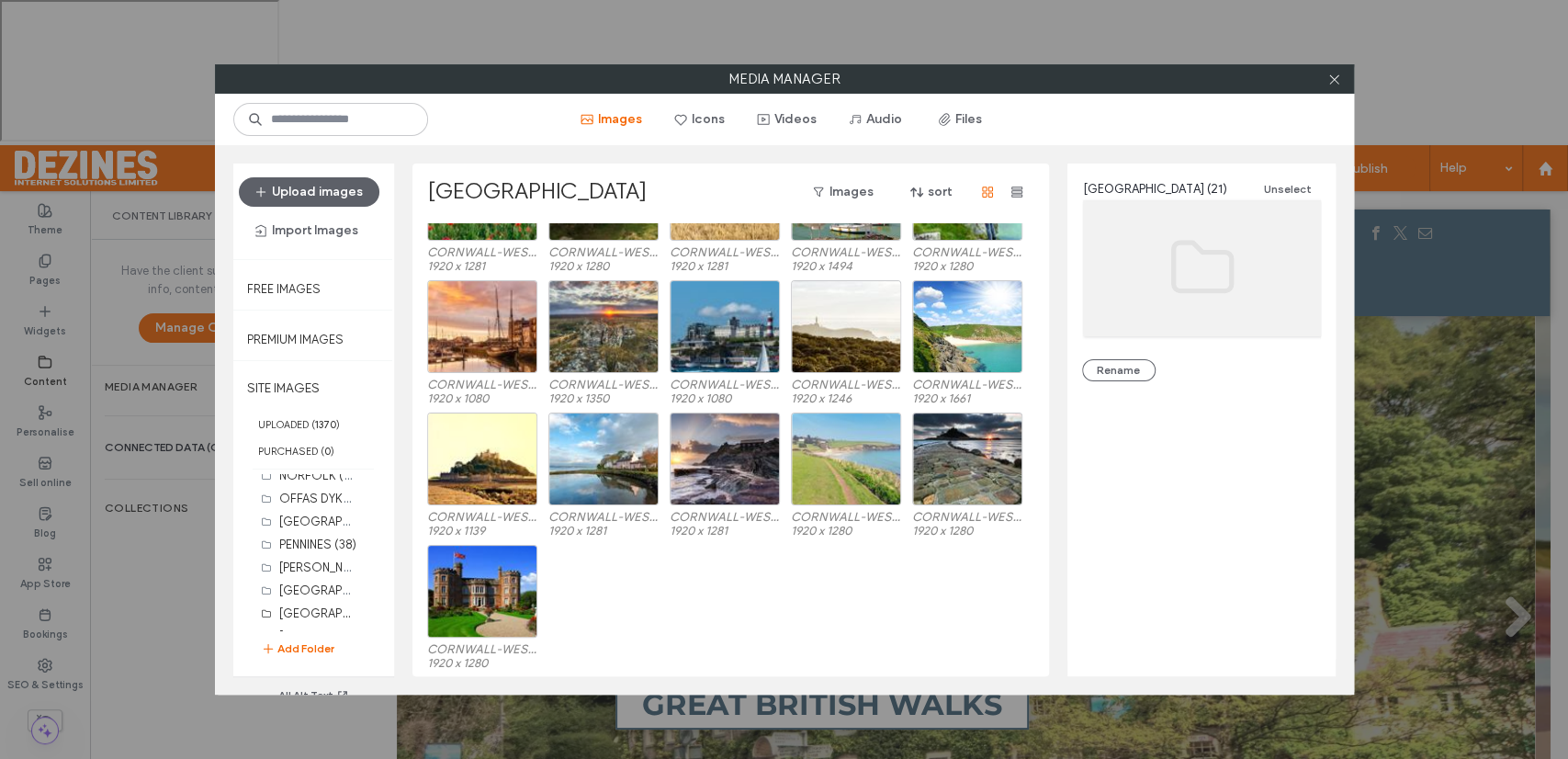
click at [412, 462] on div "SOUTH WEST COAST WEST Images sort CORNWALL-WEST-S.jpg 1920 x 381 CORNWALL-WEST-…" at bounding box center [730, 420] width 636 height 513
click at [412, 470] on div "SOUTH WEST COAST WEST Images sort CORNWALL-WEST-S.jpg 1920 x 381 CORNWALL-WEST-…" at bounding box center [730, 420] width 636 height 513
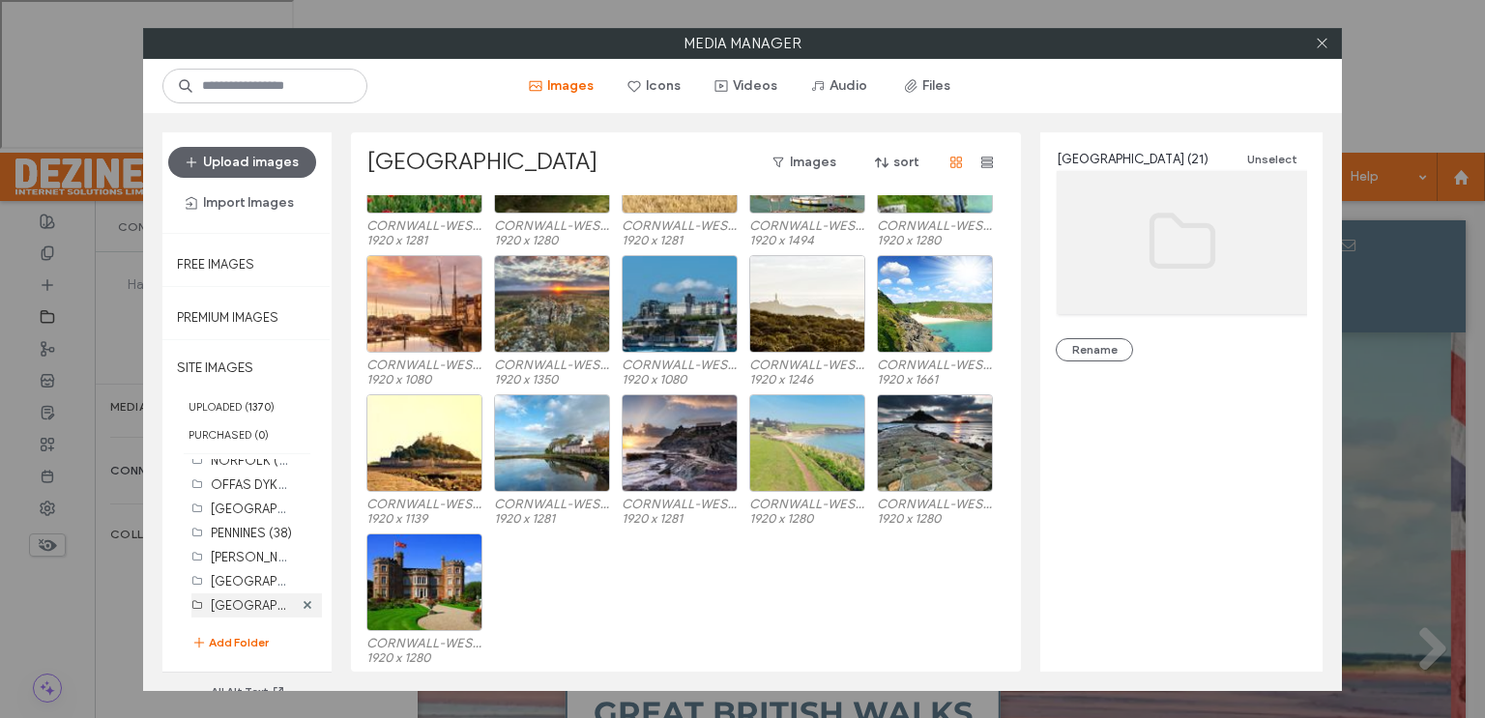
click at [292, 618] on div "SOUTH WEST COAST WEST (21)" at bounding box center [256, 606] width 131 height 24
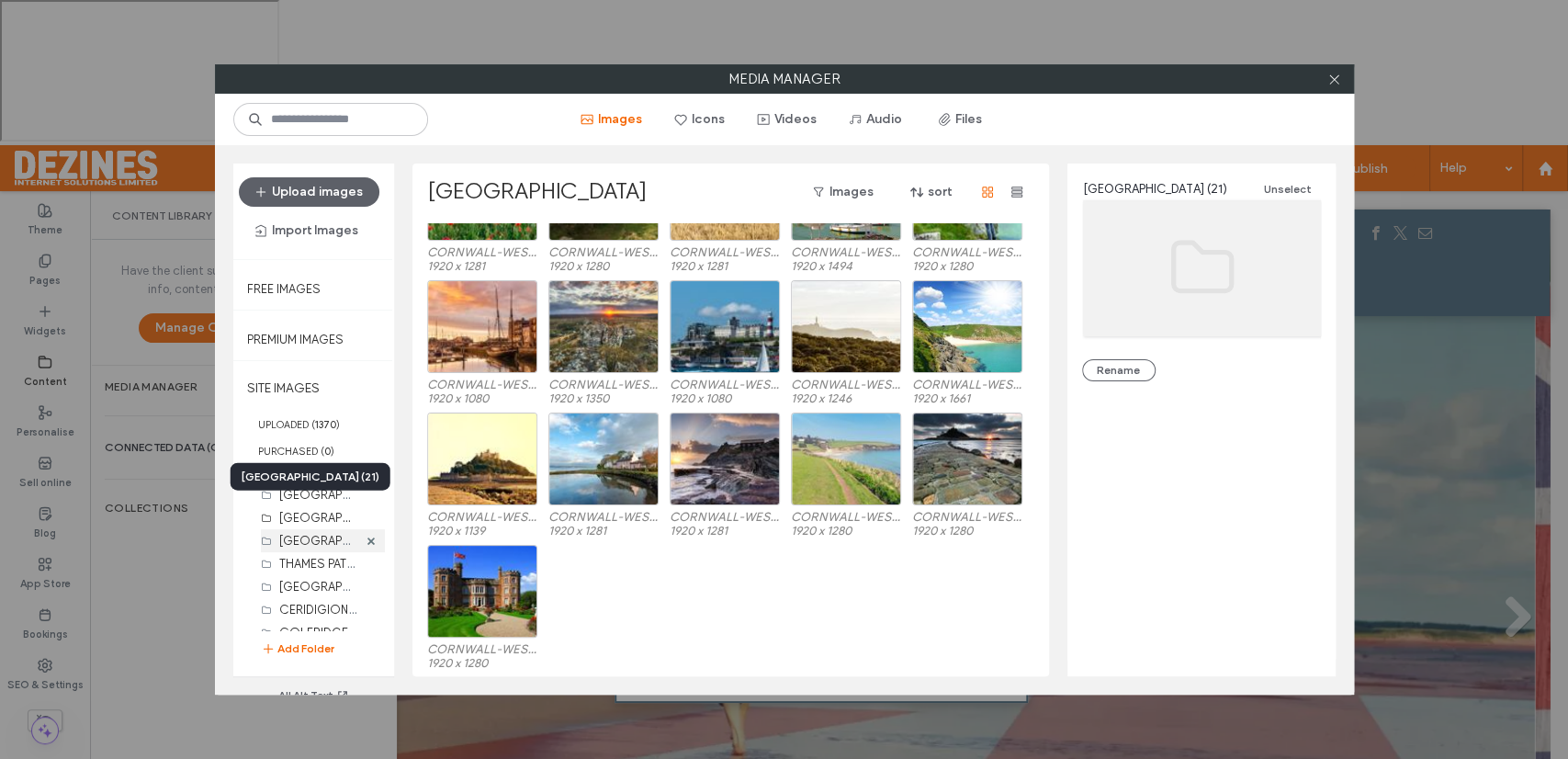
scroll to position [344, 0]
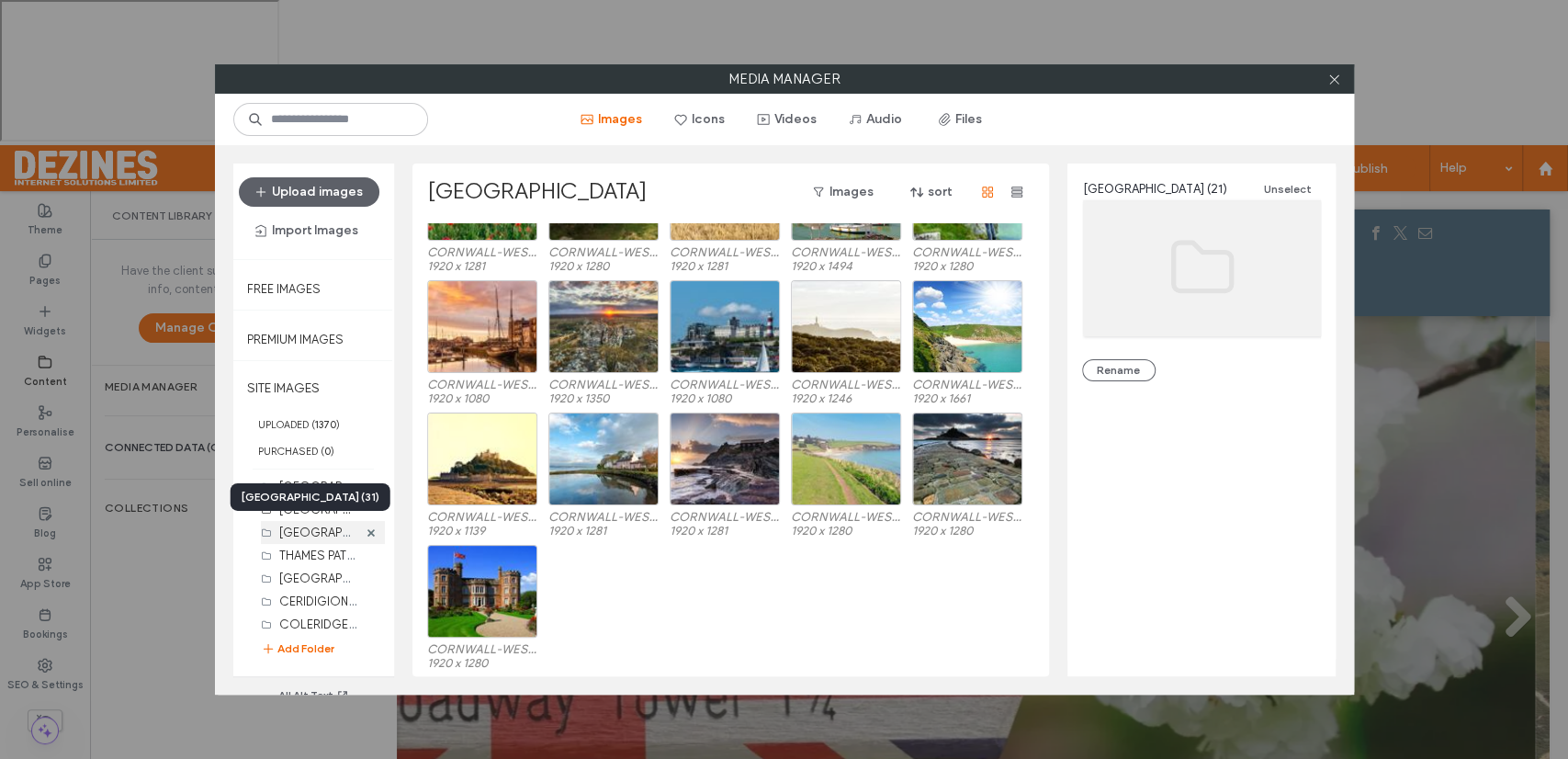
click at [306, 530] on label "SOUTH WEST COAST NORTH (31)" at bounding box center [350, 531] width 142 height 17
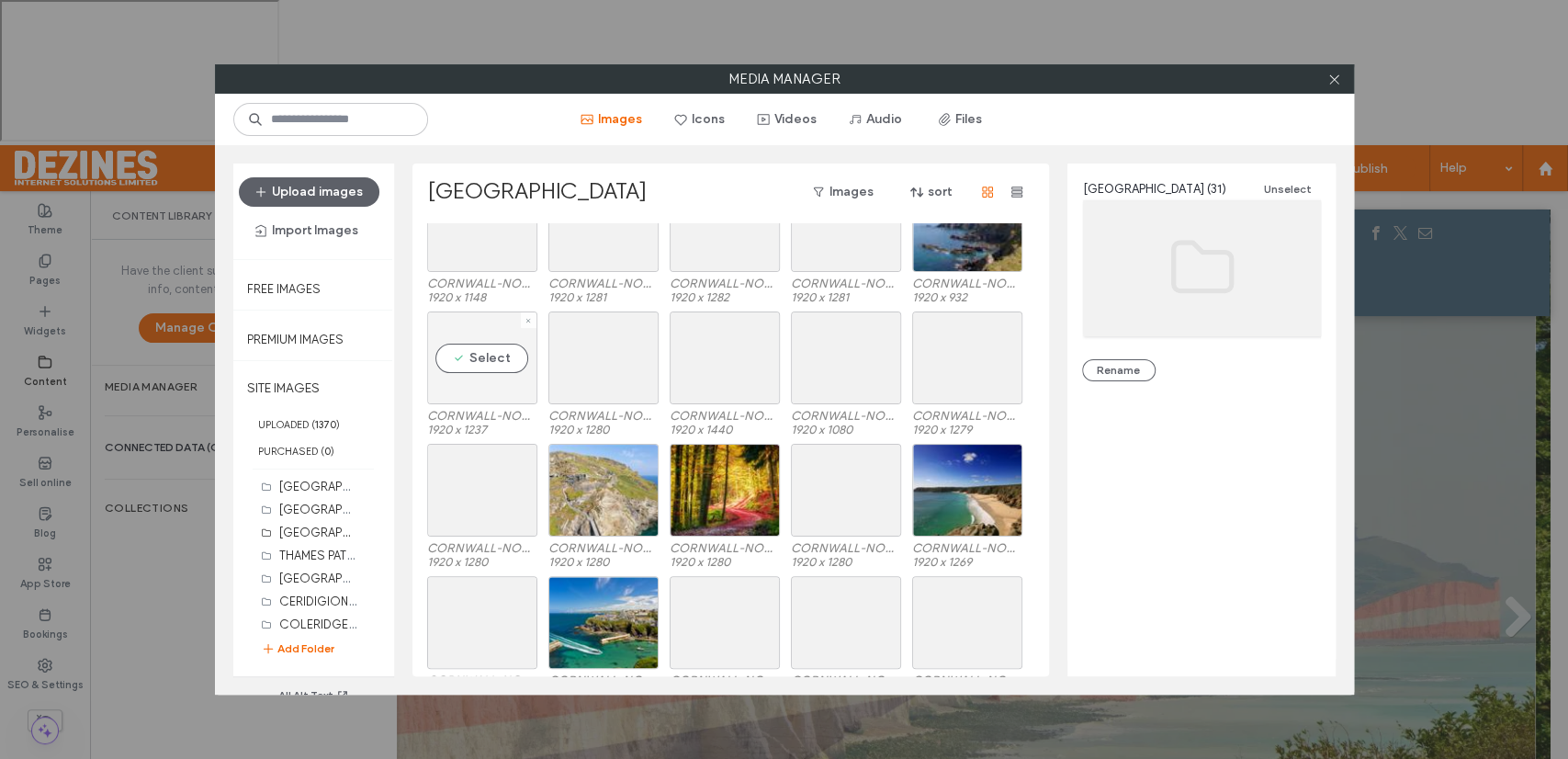
scroll to position [321, 0]
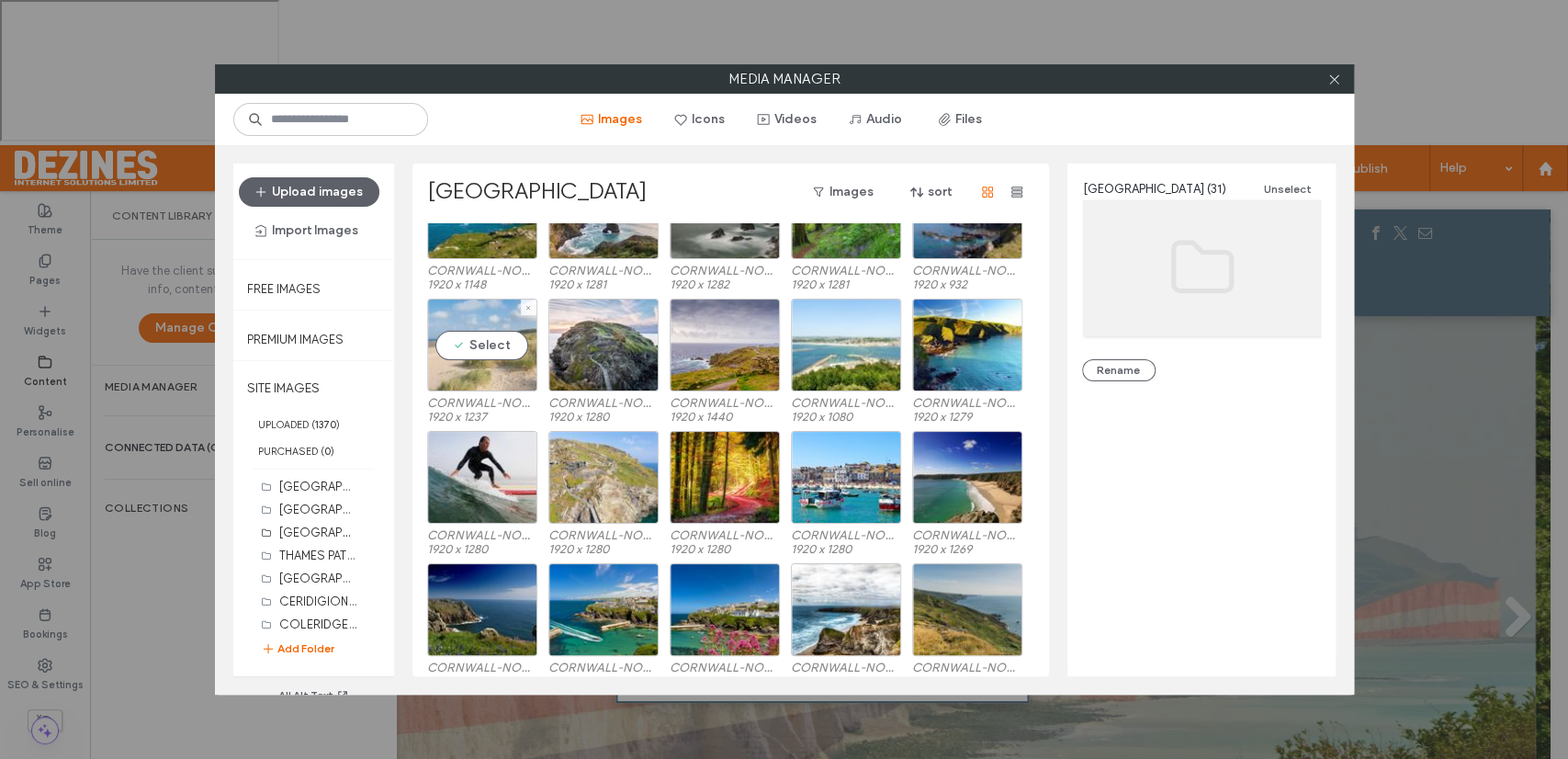
click at [491, 345] on div "Select" at bounding box center [482, 345] width 110 height 93
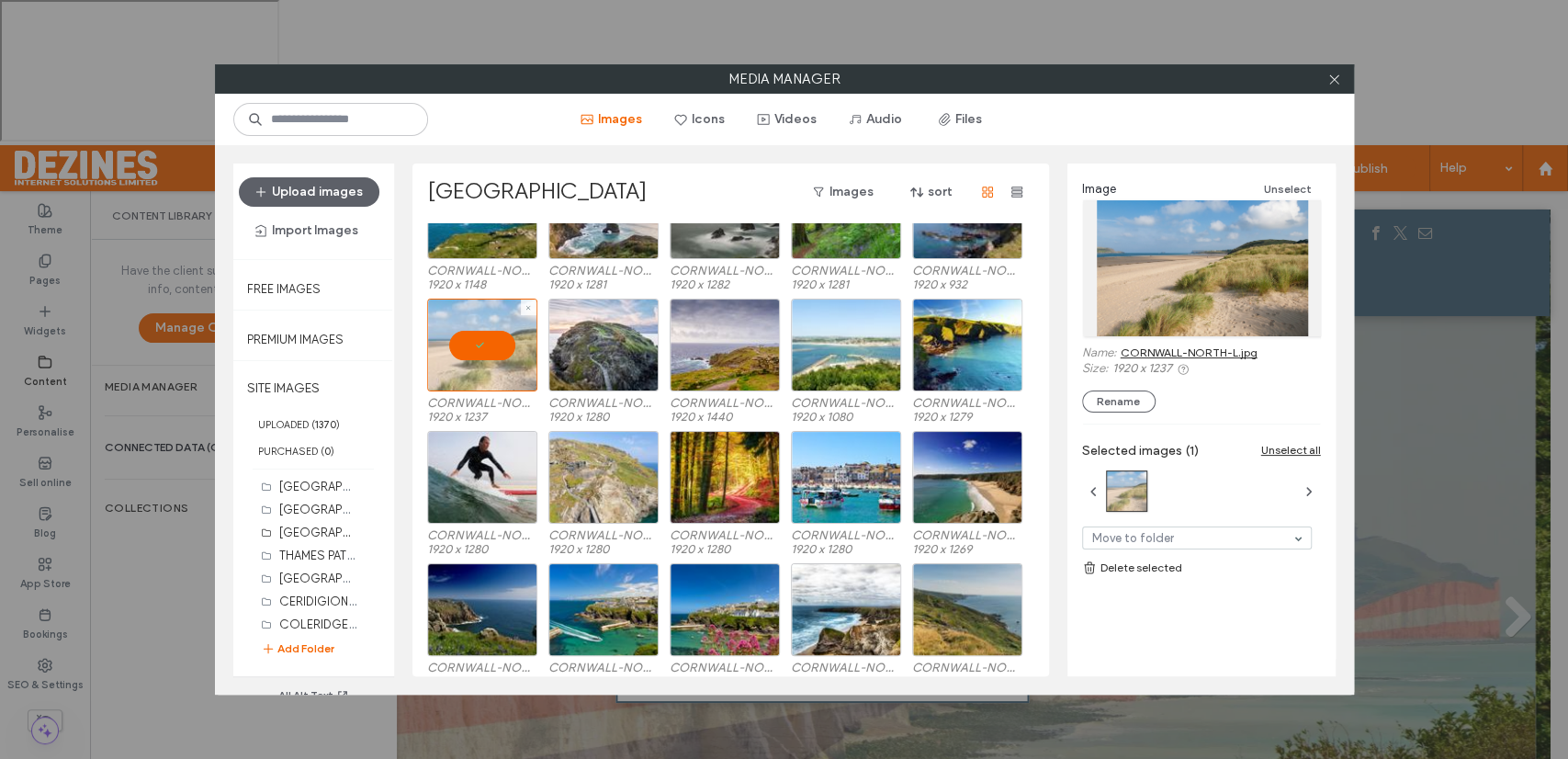
click at [491, 345] on div at bounding box center [482, 345] width 110 height 93
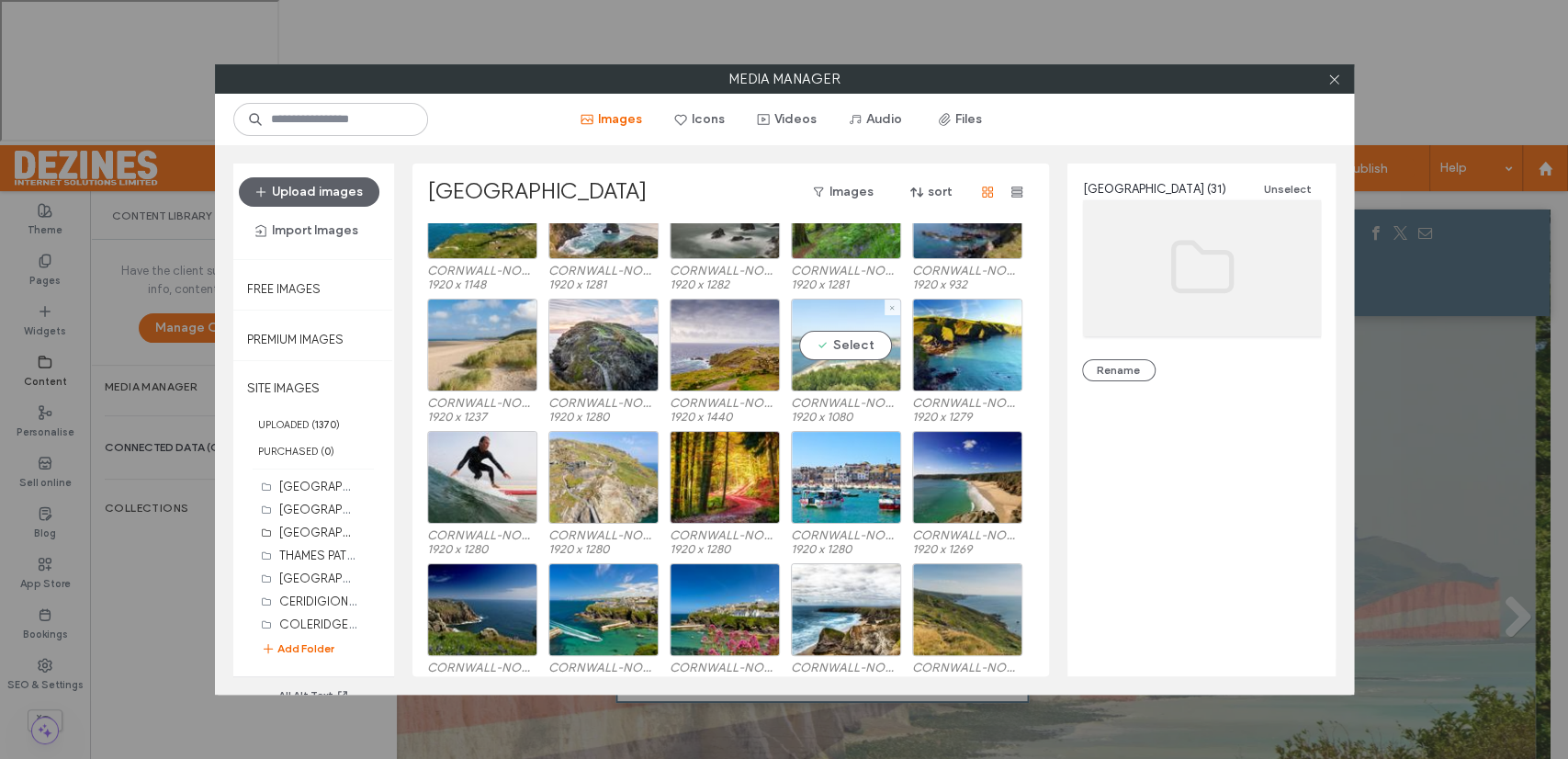
click at [848, 342] on div "Select" at bounding box center [846, 345] width 110 height 93
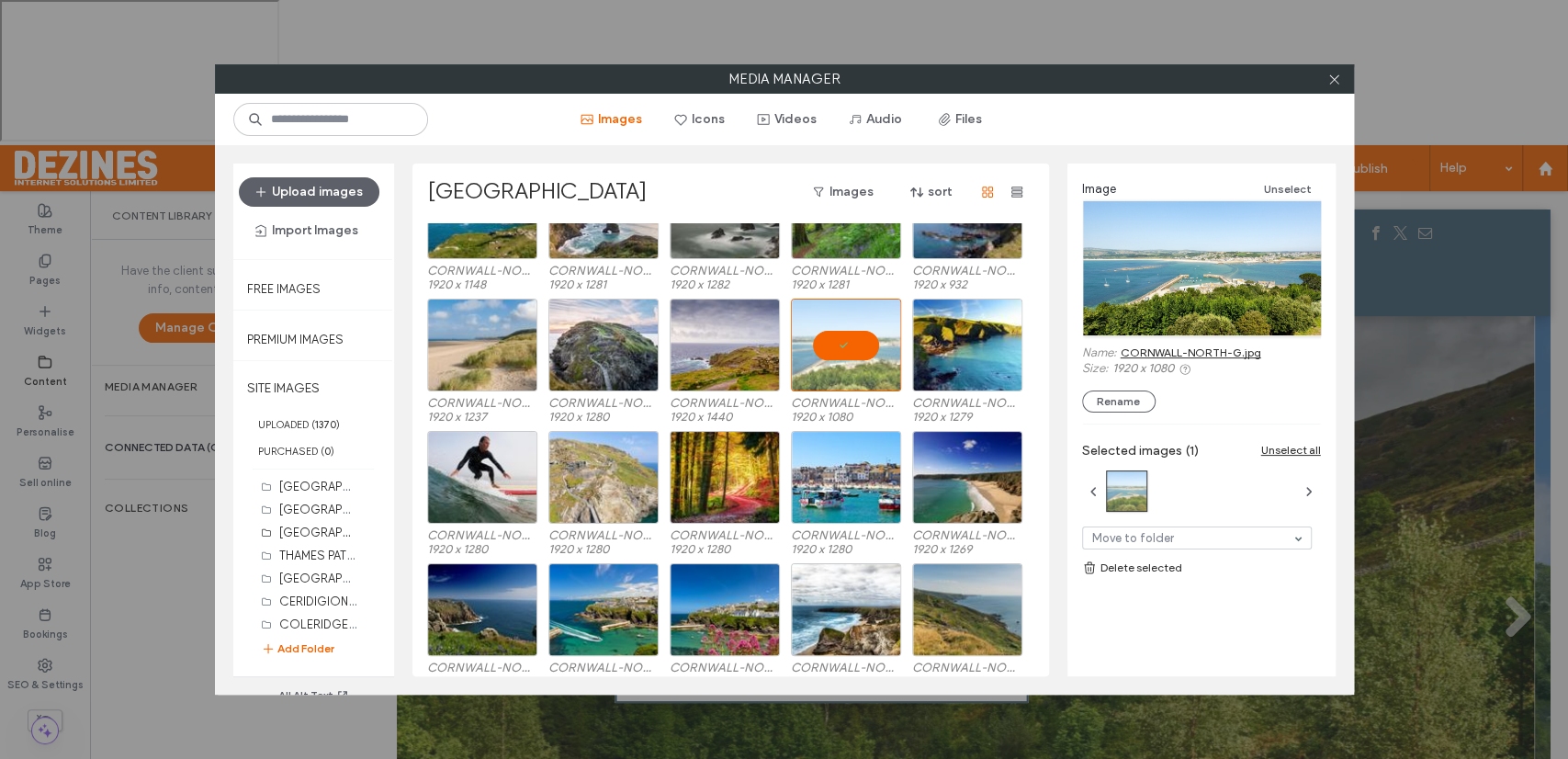
click at [1147, 347] on link "CORNWALL-NORTH-G.jpg" at bounding box center [1191, 352] width 141 height 14
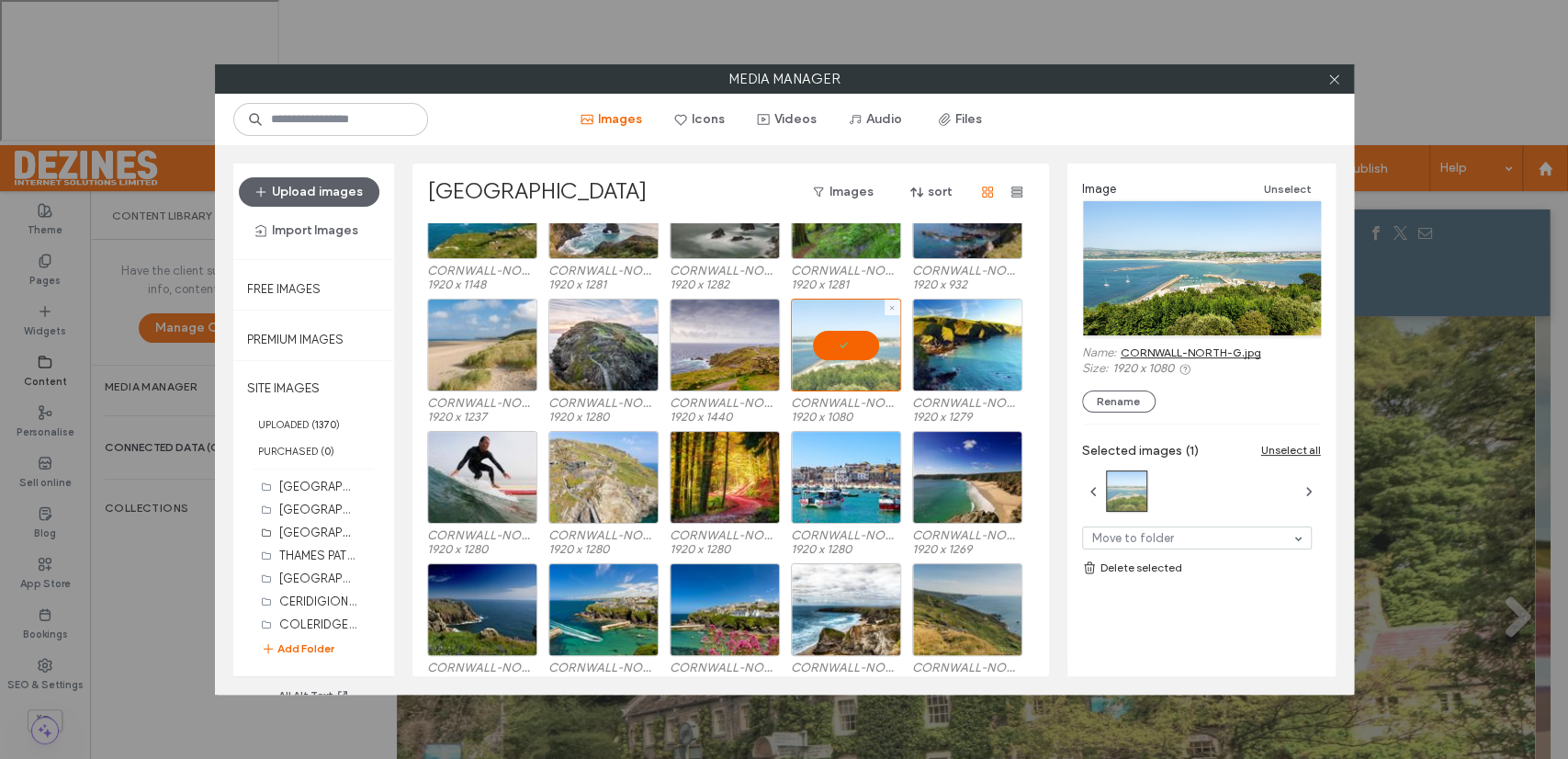
click at [845, 341] on div at bounding box center [846, 345] width 110 height 93
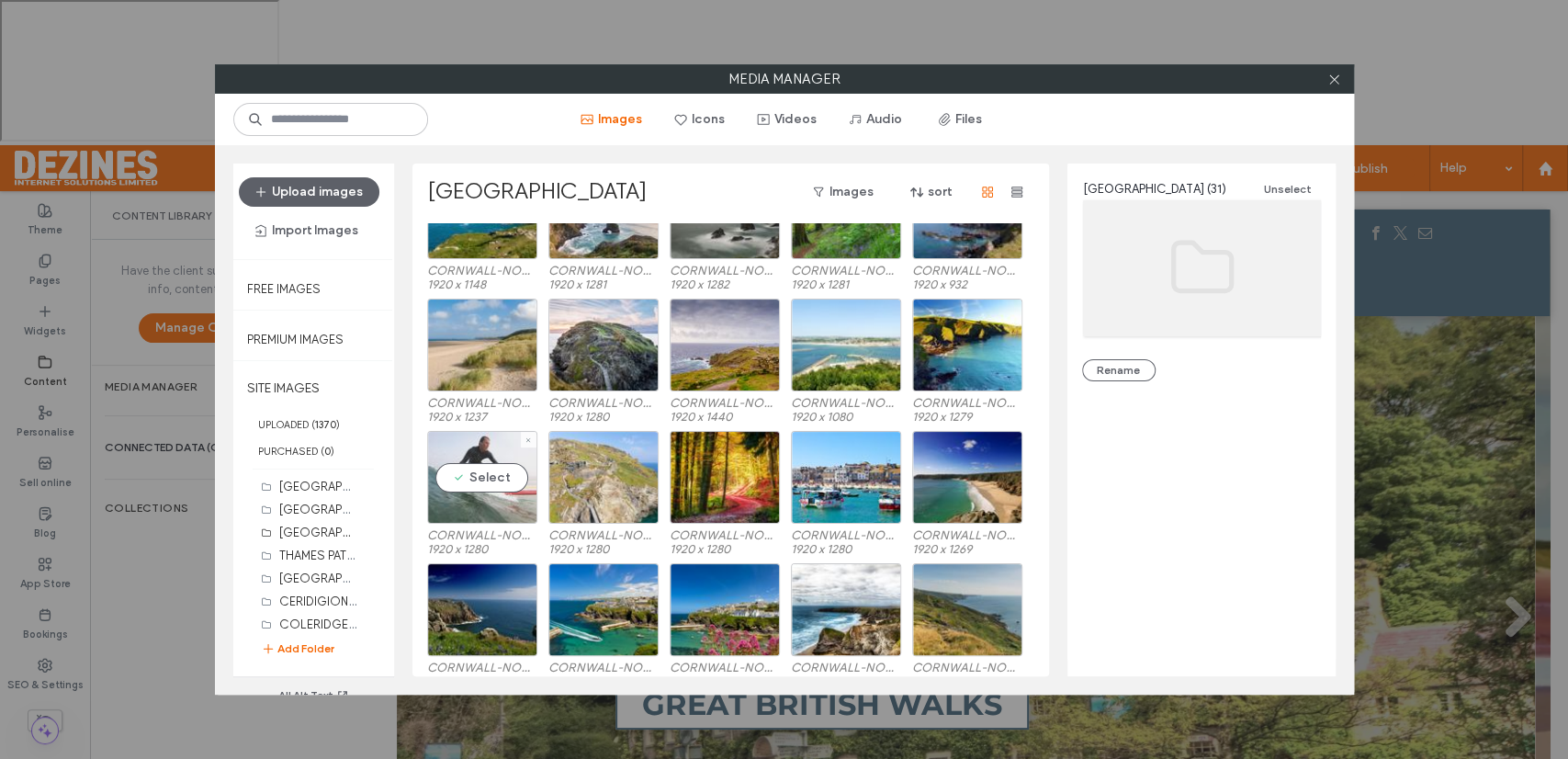
click at [485, 468] on div "Select" at bounding box center [482, 478] width 110 height 93
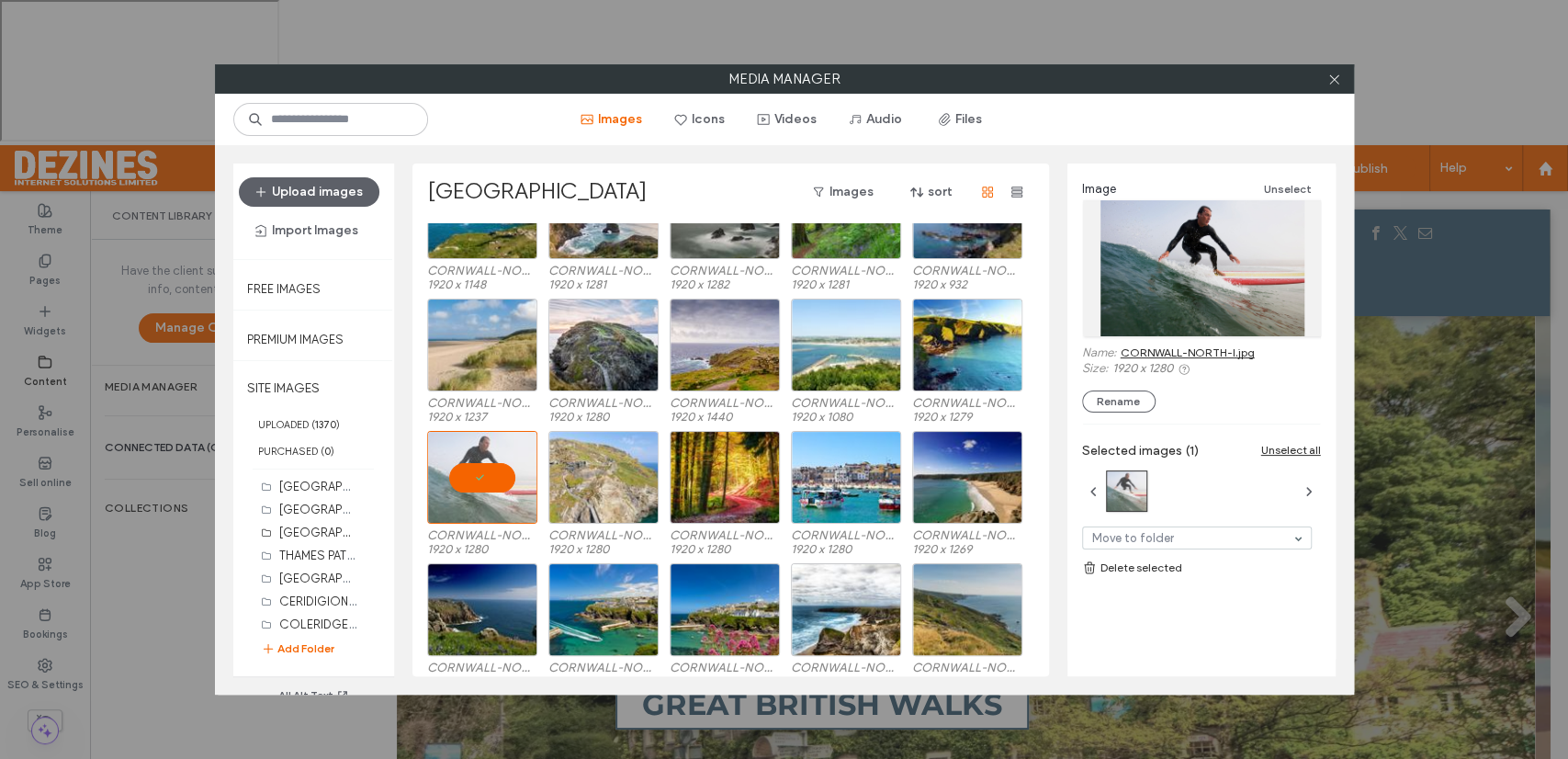
click at [1150, 351] on link "CORNWALL-NORTH-I.jpg" at bounding box center [1187, 352] width 134 height 14
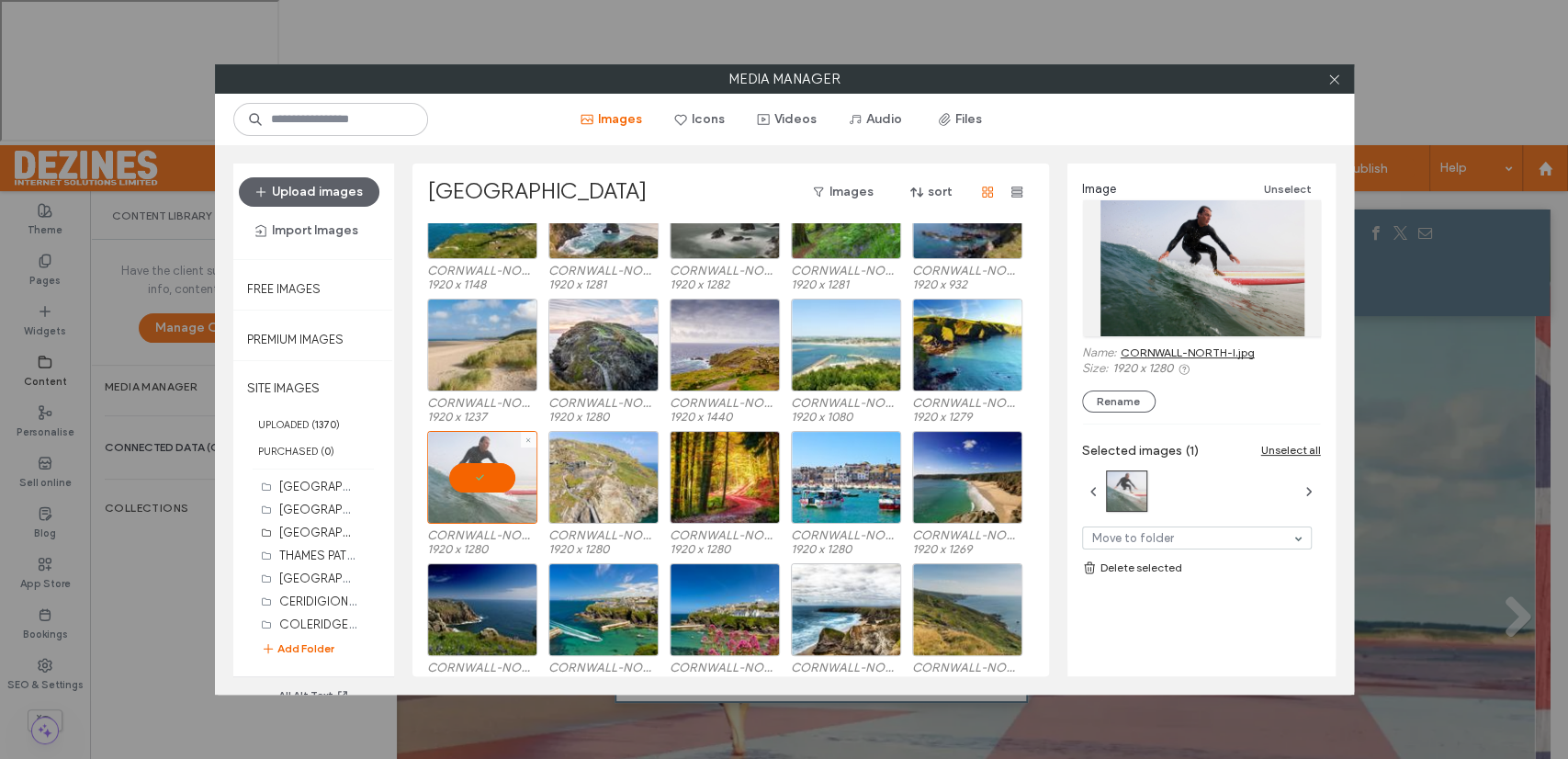
click at [486, 474] on div at bounding box center [482, 478] width 110 height 93
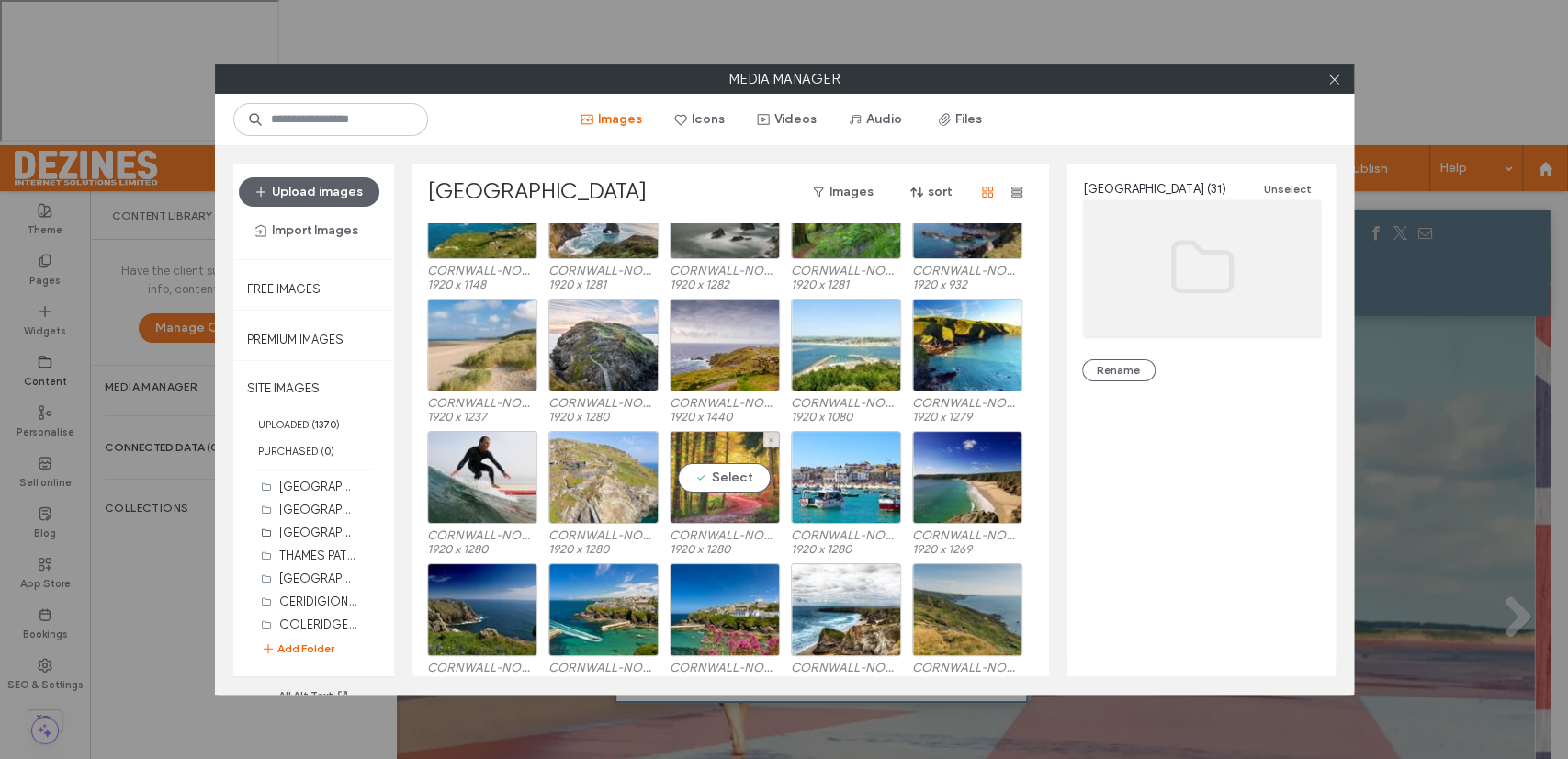
click at [720, 484] on div "Select" at bounding box center [725, 478] width 110 height 93
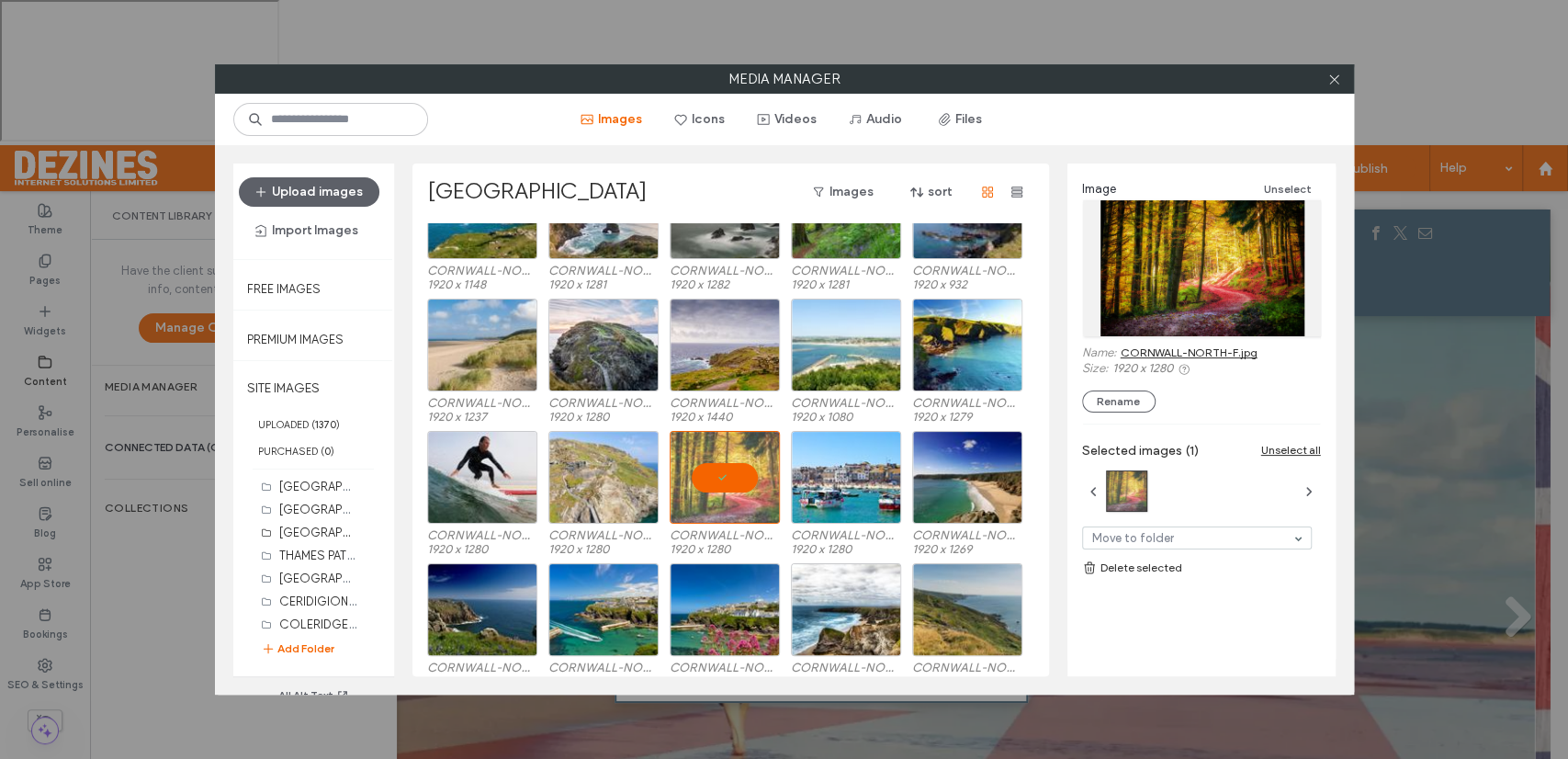
click at [1207, 351] on link "CORNWALL-NORTH-F.jpg" at bounding box center [1189, 352] width 137 height 14
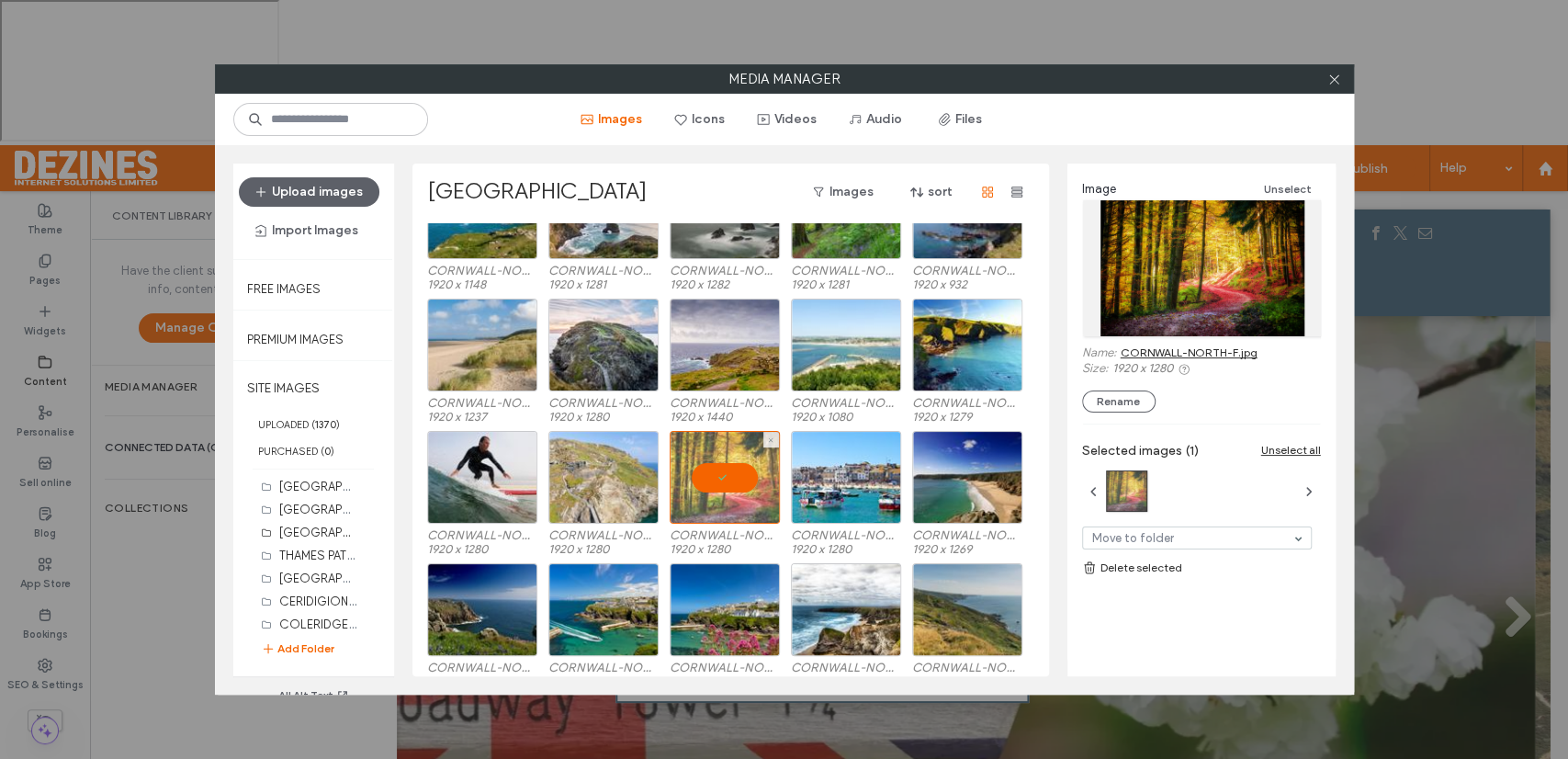
click at [734, 477] on div at bounding box center [725, 478] width 110 height 93
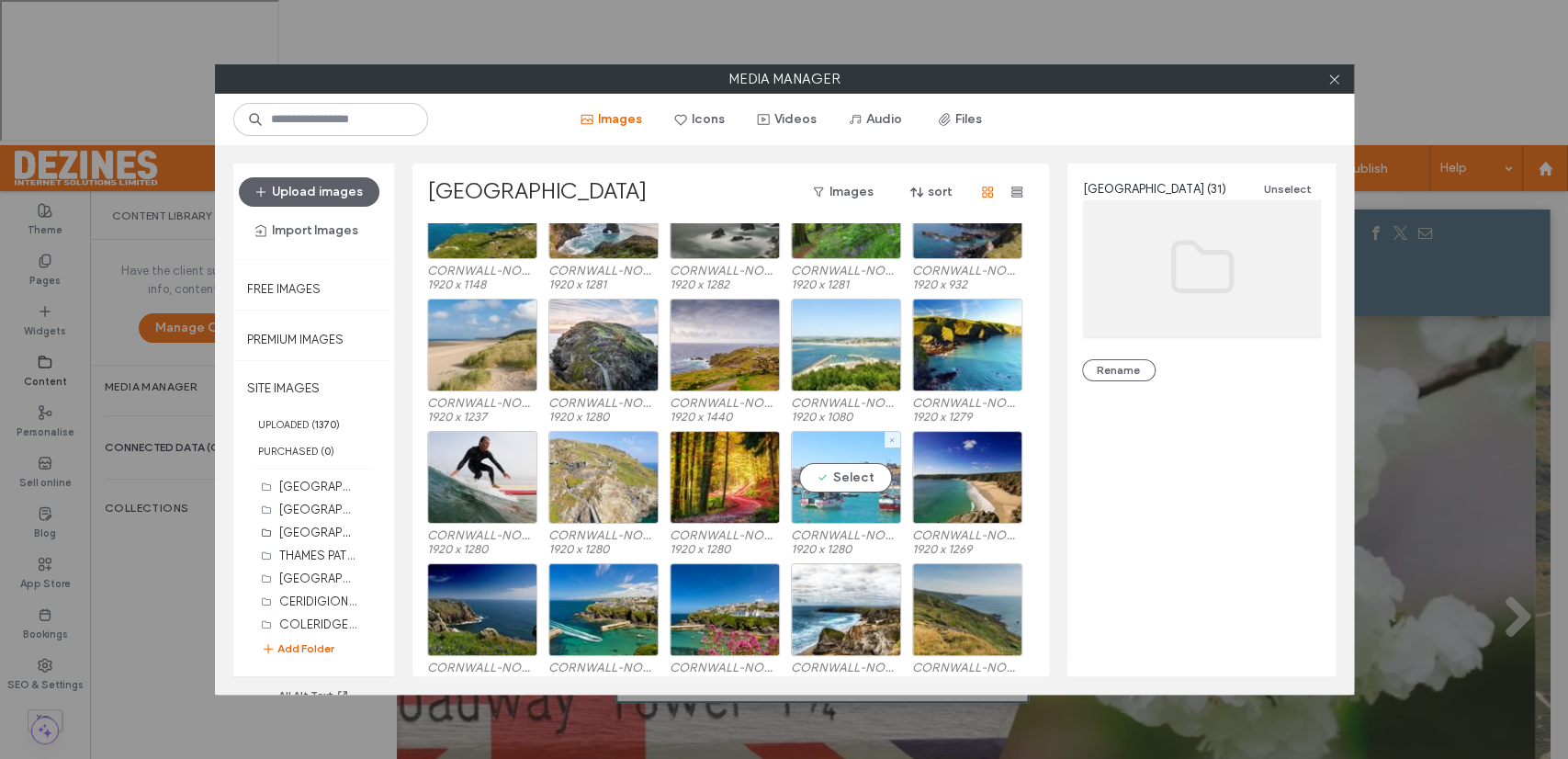
click at [847, 483] on div "Select" at bounding box center [846, 478] width 110 height 93
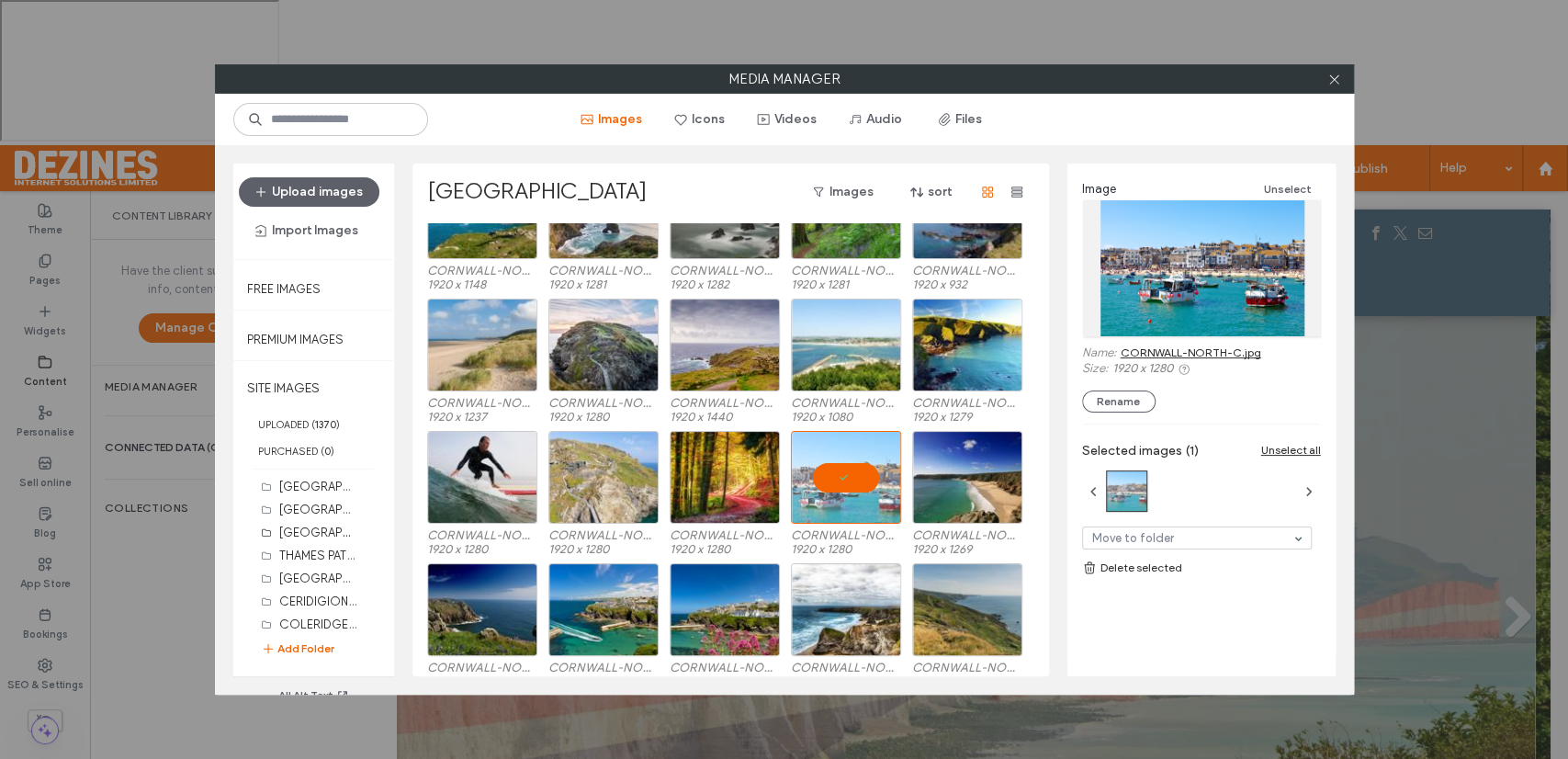
click at [1157, 351] on link "CORNWALL-NORTH-C.jpg" at bounding box center [1191, 352] width 141 height 14
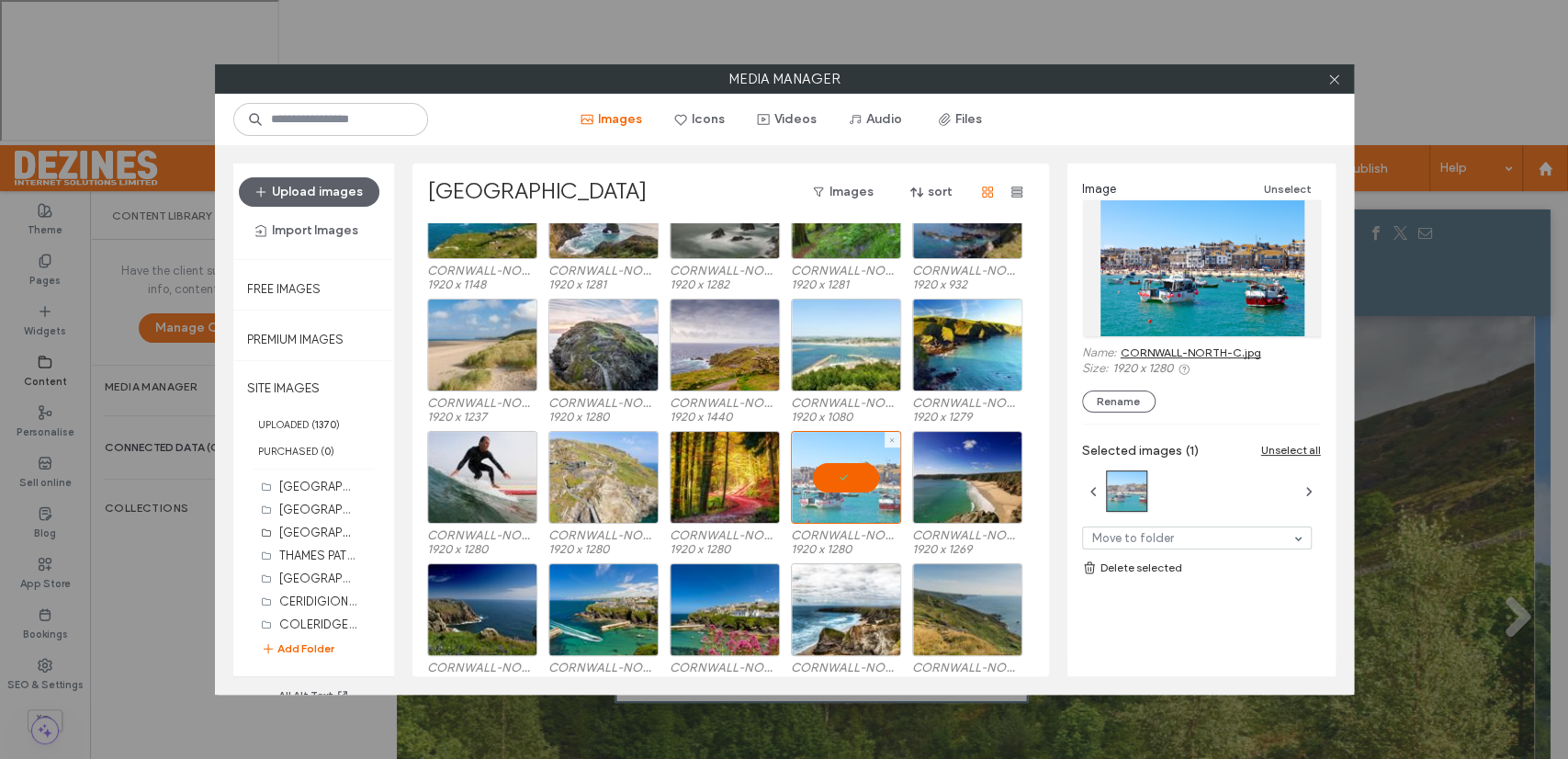
drag, startPoint x: 849, startPoint y: 470, endPoint x: 820, endPoint y: 475, distance: 29.4
click at [849, 472] on div at bounding box center [846, 478] width 110 height 93
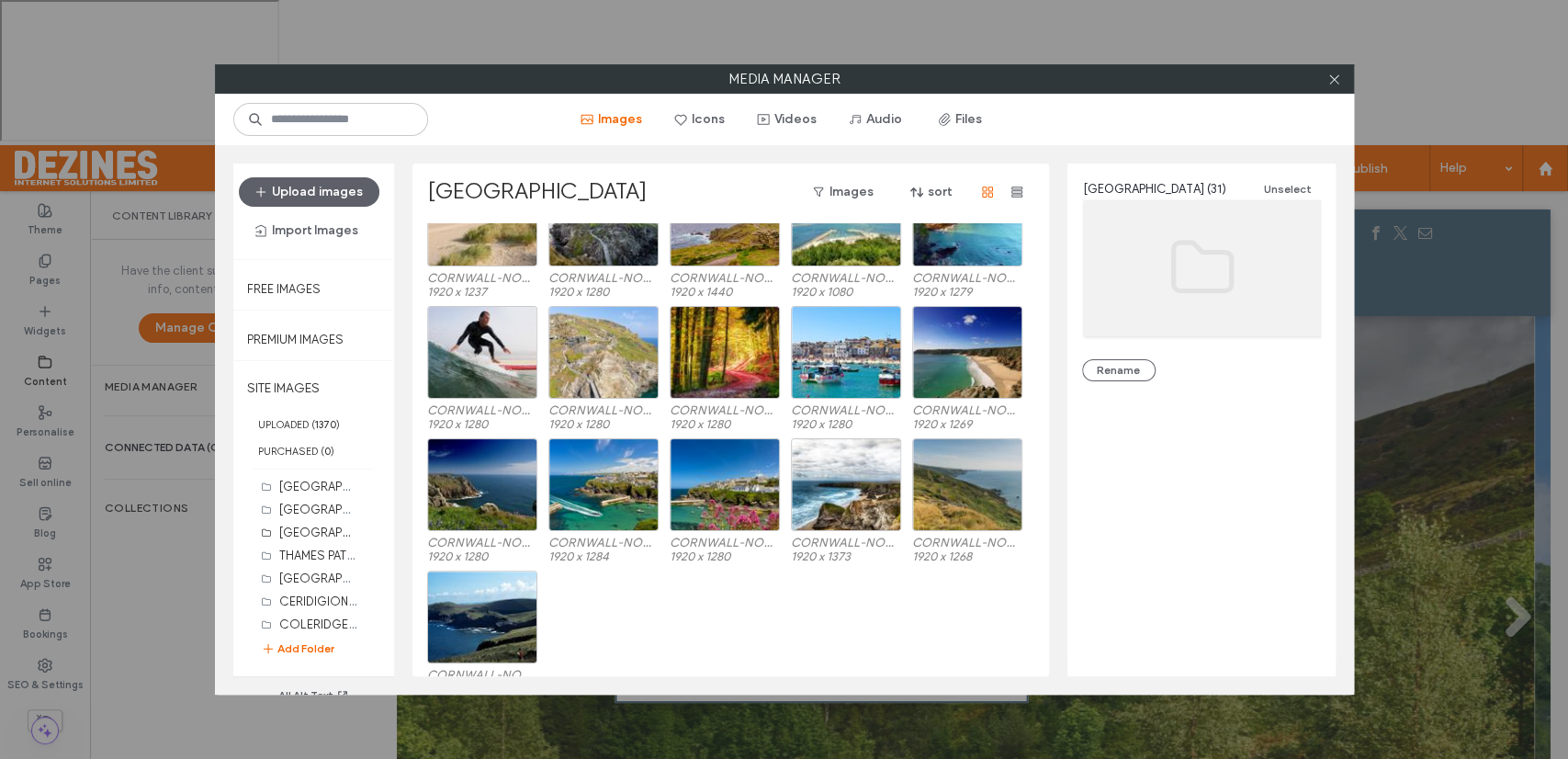
scroll to position [472, 0]
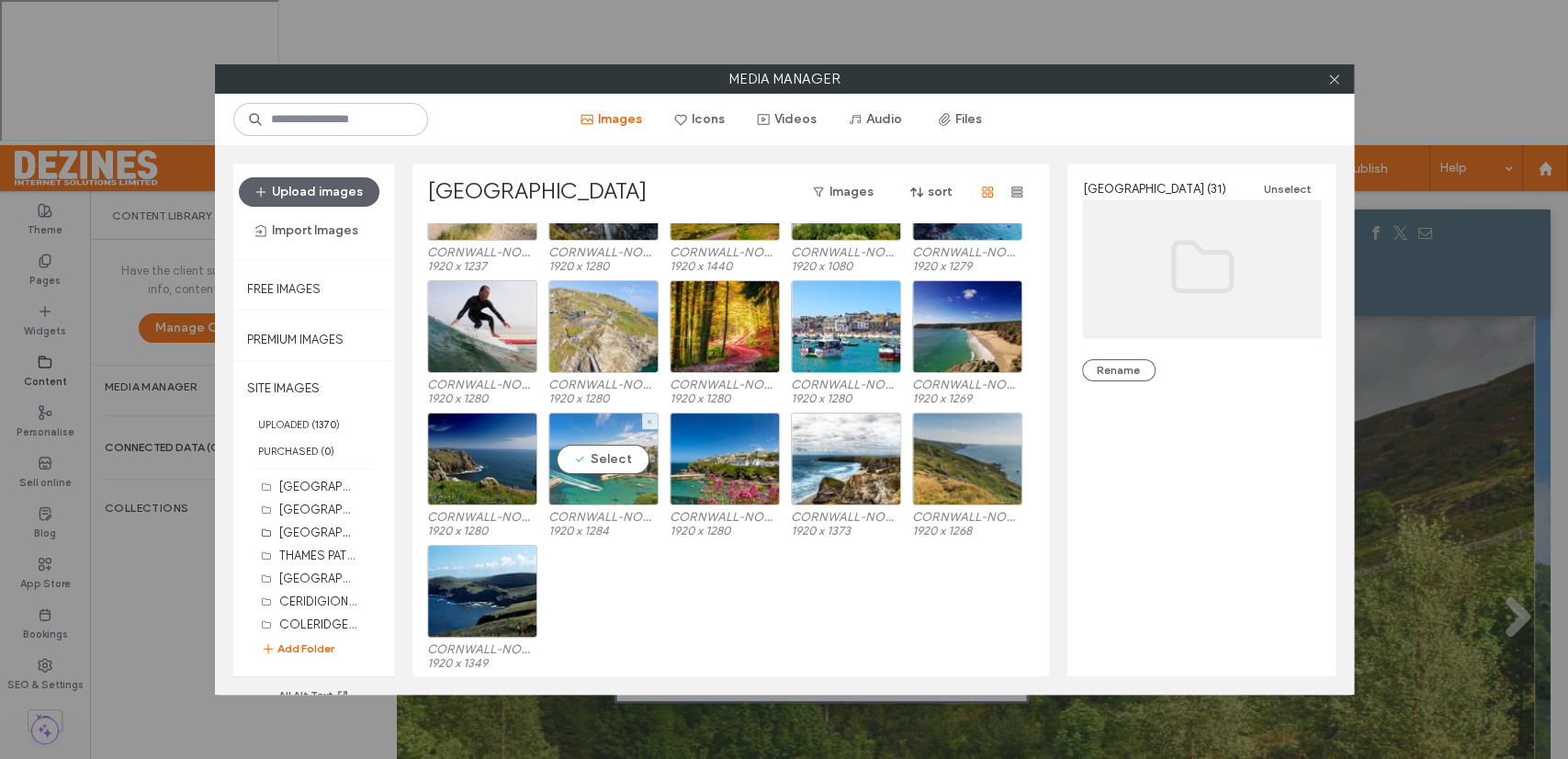
click at [598, 458] on div "Select" at bounding box center [603, 459] width 110 height 93
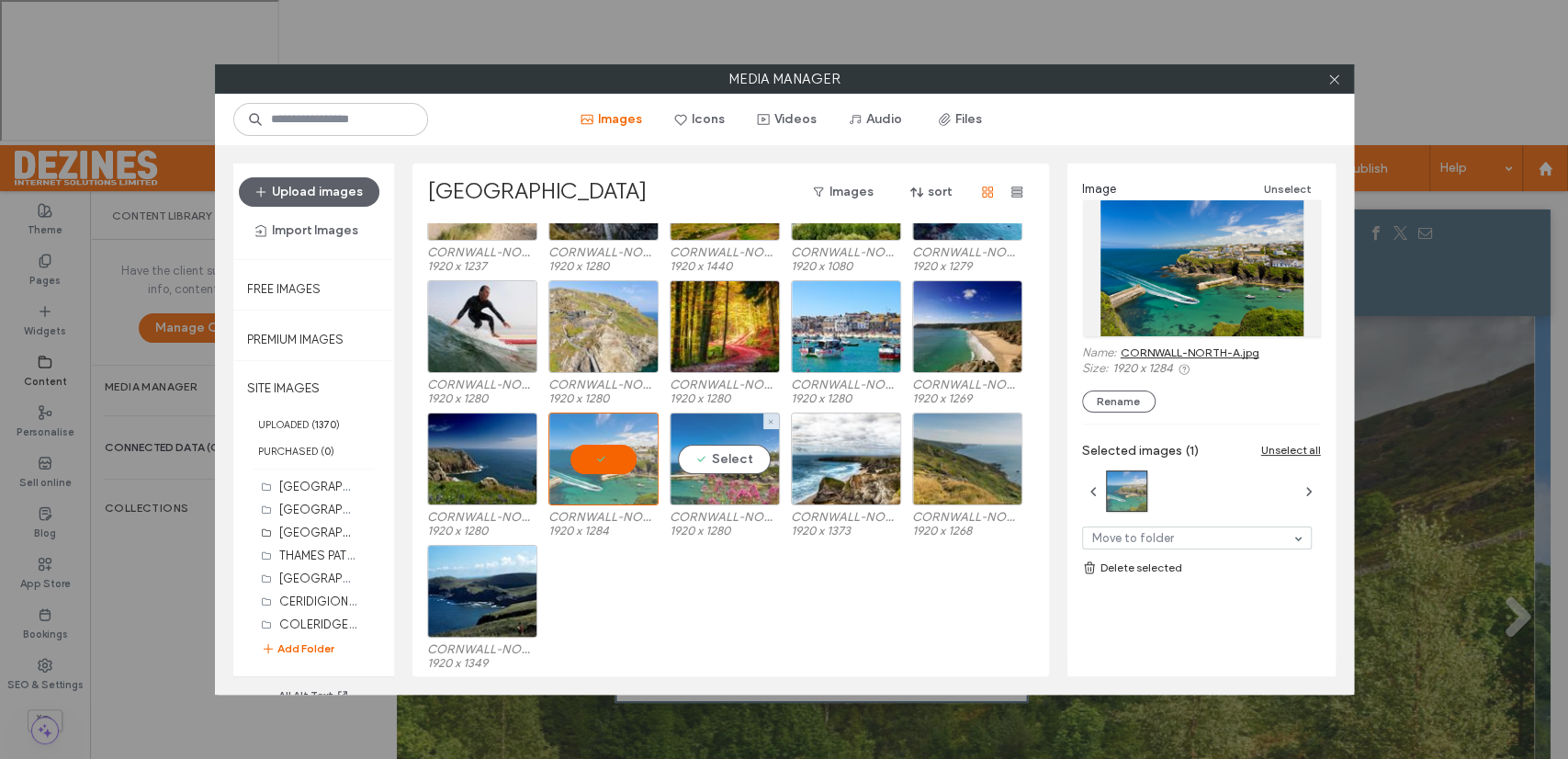
click at [712, 463] on div "Select" at bounding box center [725, 459] width 110 height 93
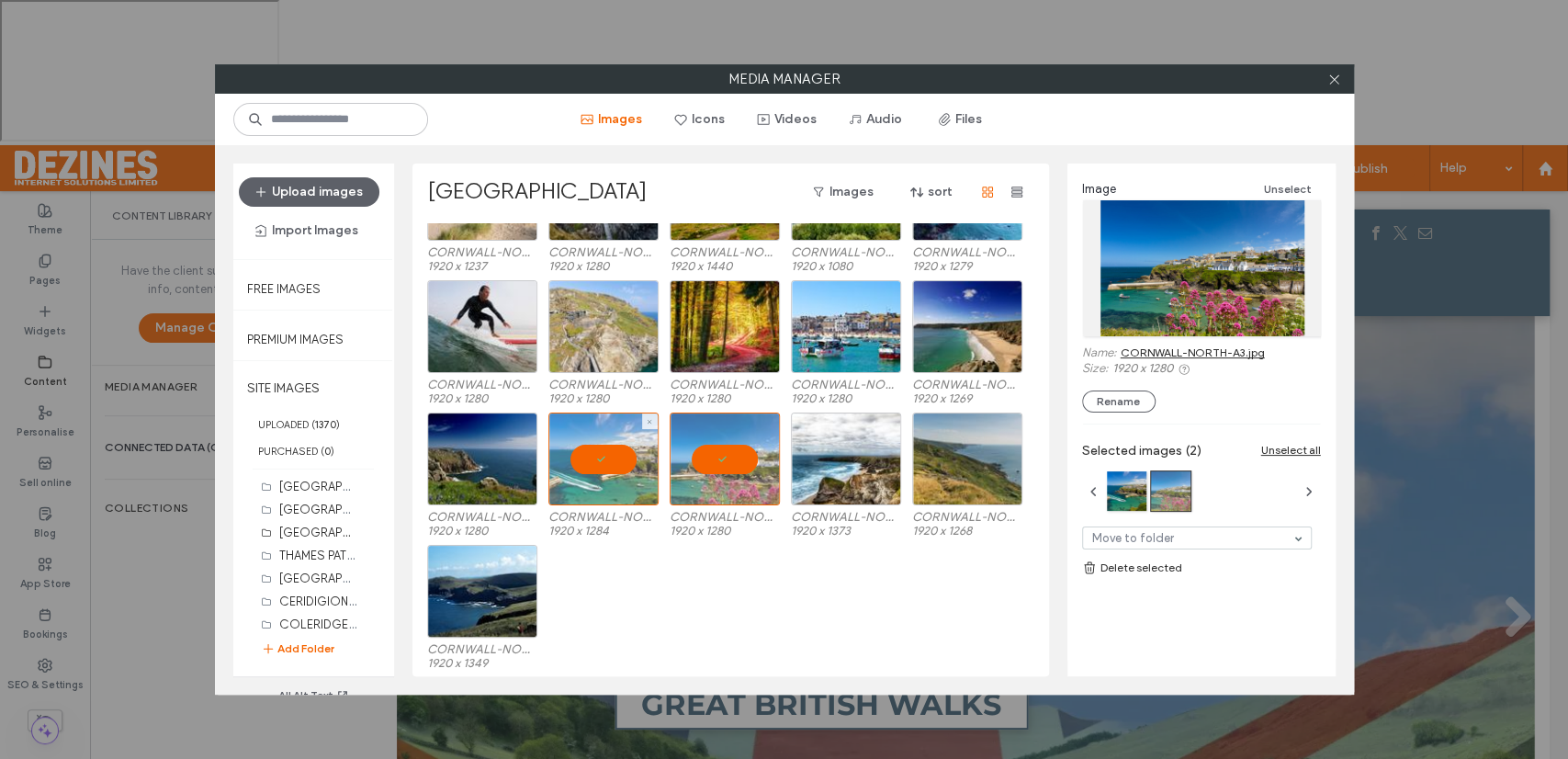
click at [602, 457] on div at bounding box center [603, 459] width 110 height 93
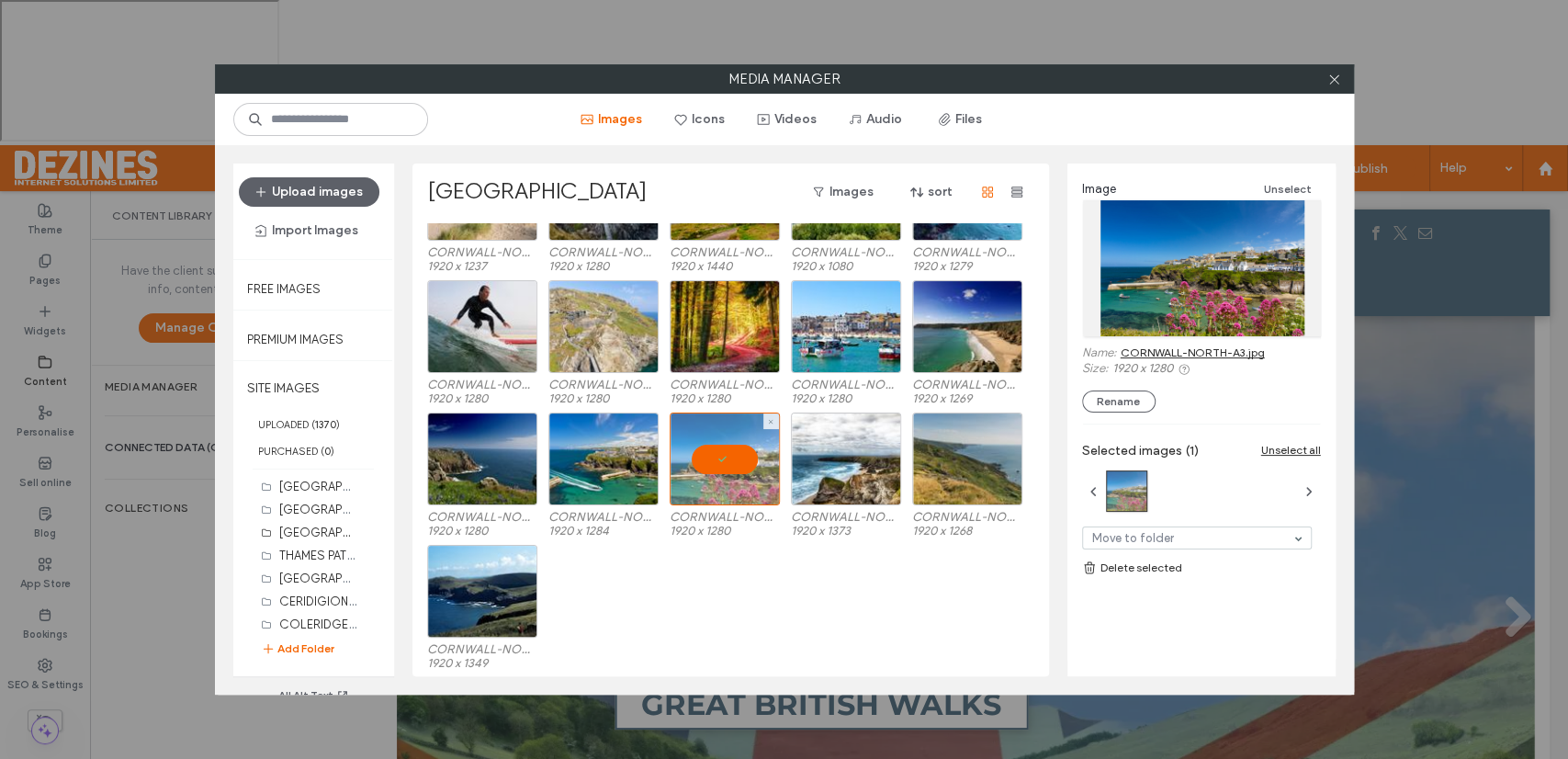
click at [727, 461] on div at bounding box center [725, 459] width 110 height 93
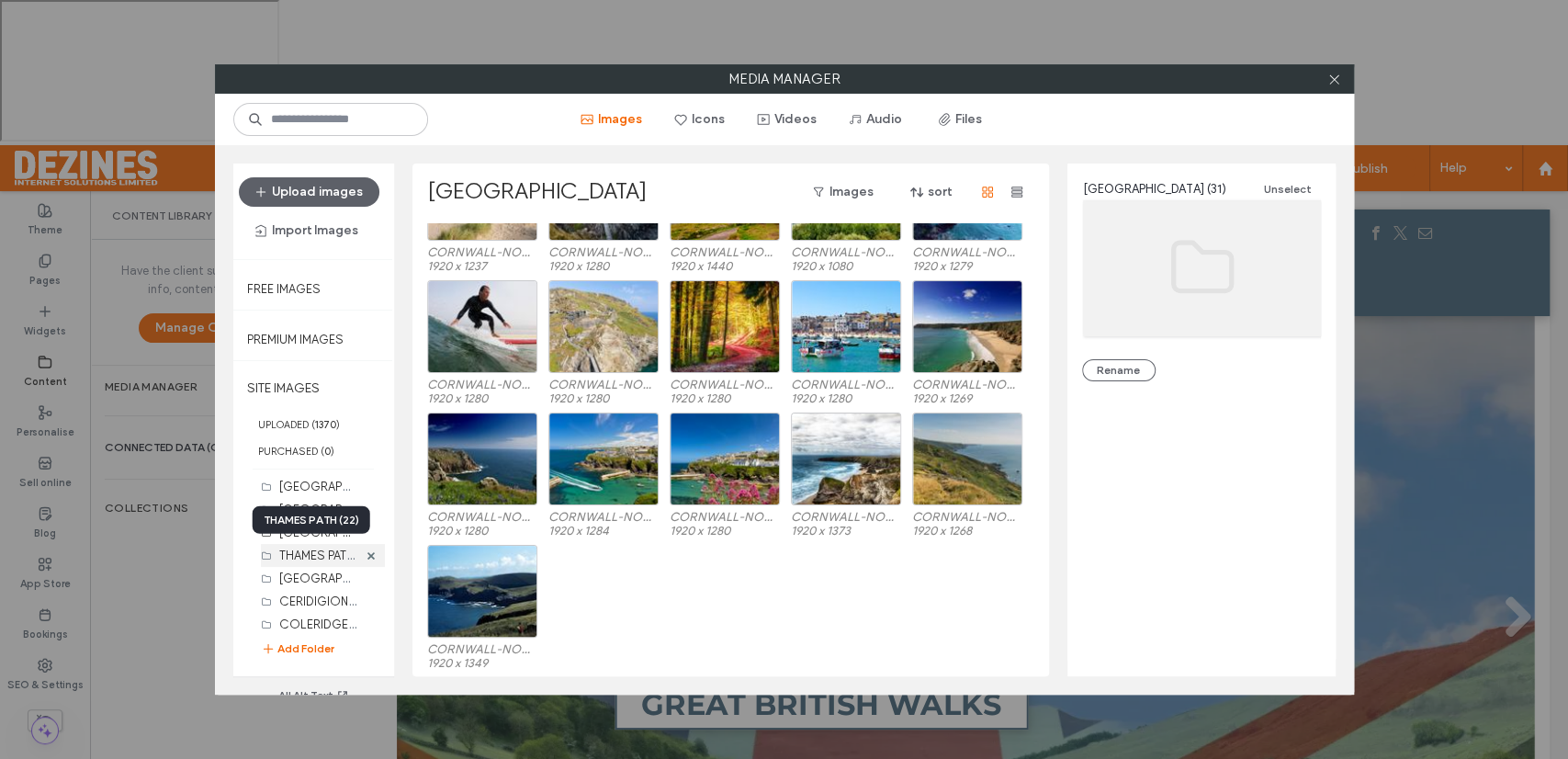
click at [326, 553] on label "THAMES PATH (22)" at bounding box center [329, 554] width 99 height 17
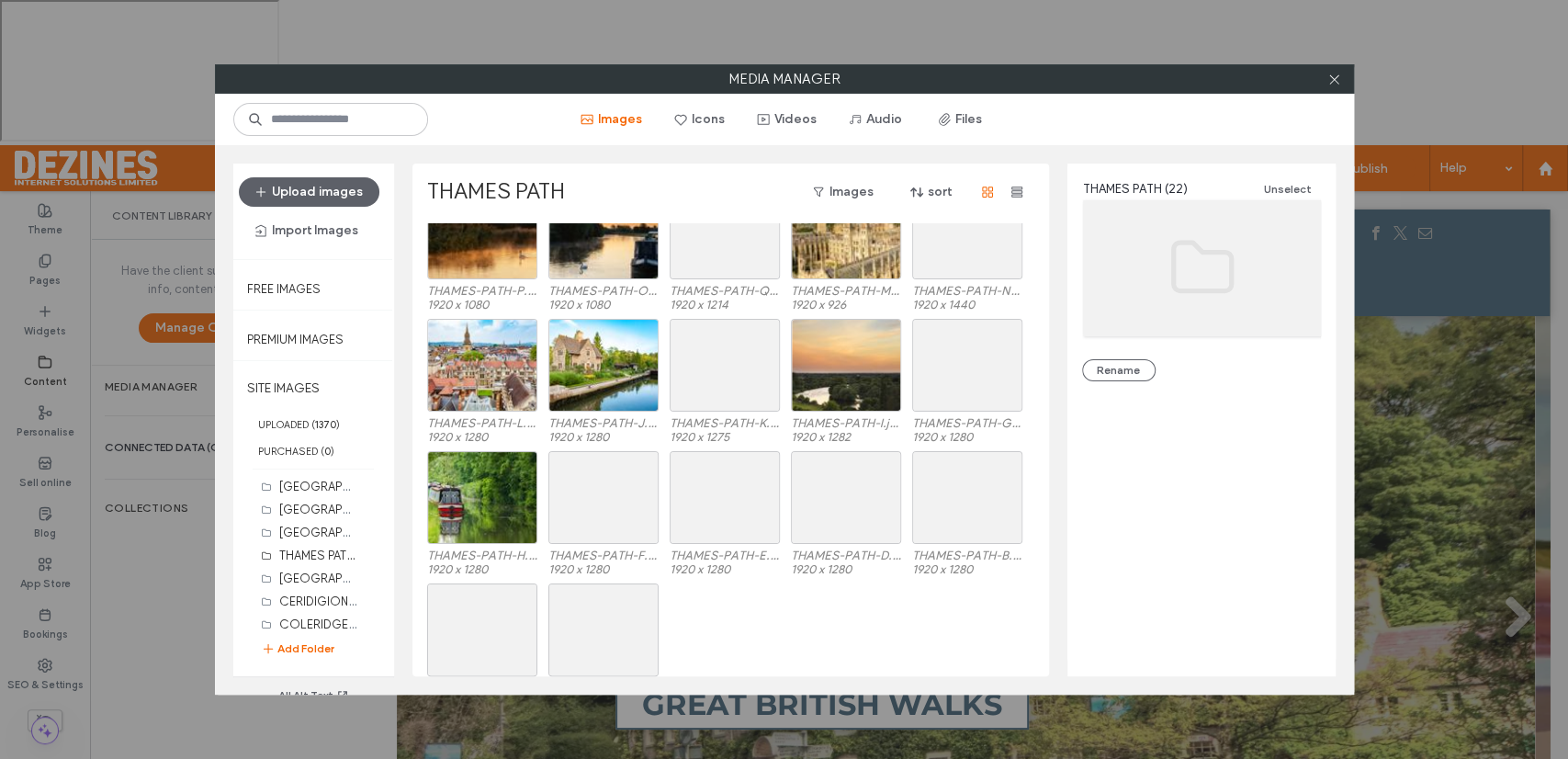
scroll to position [176, 0]
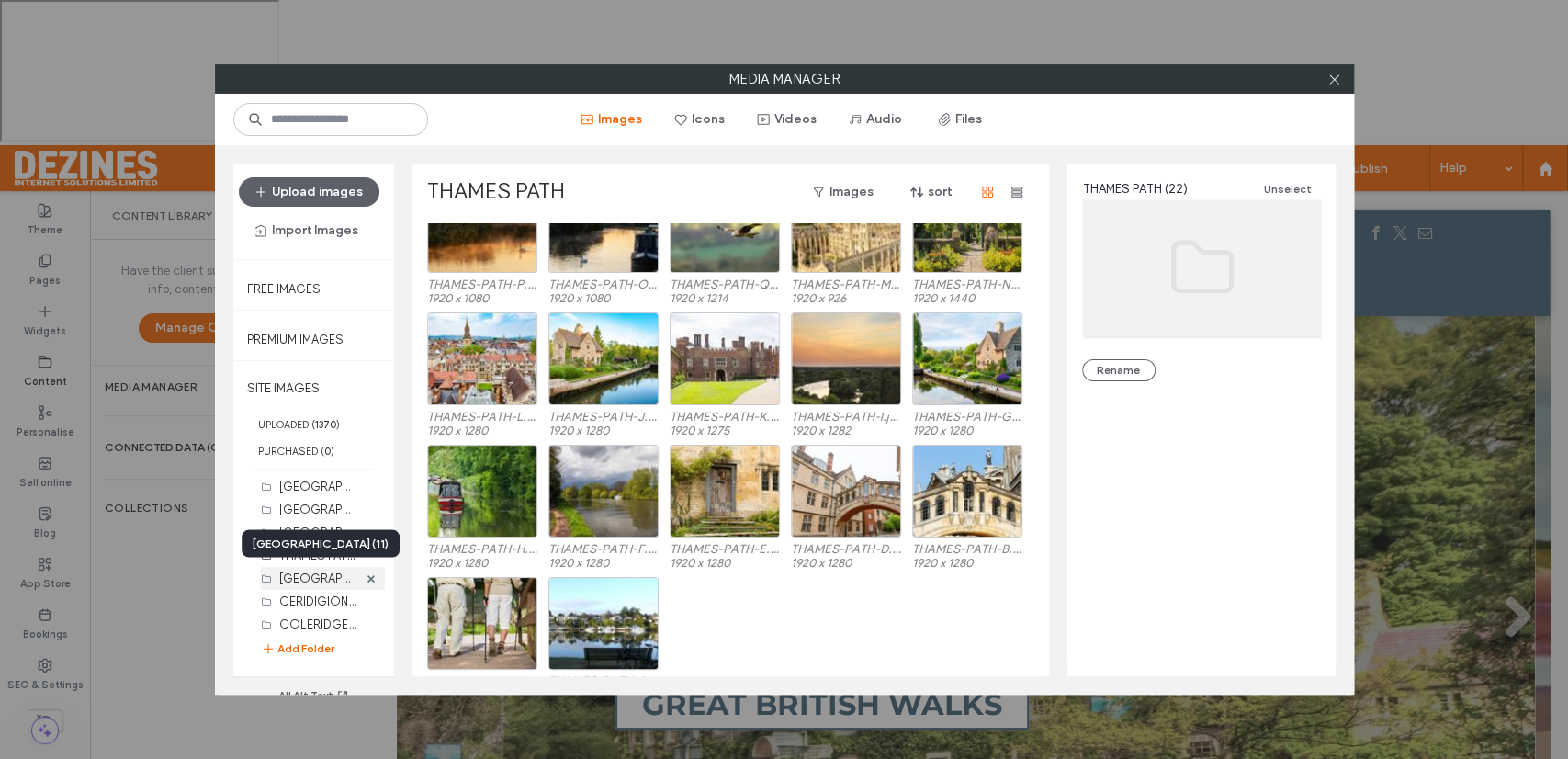
click at [323, 580] on label "WYE VALLEY WALK (11)" at bounding box center [349, 578] width 141 height 17
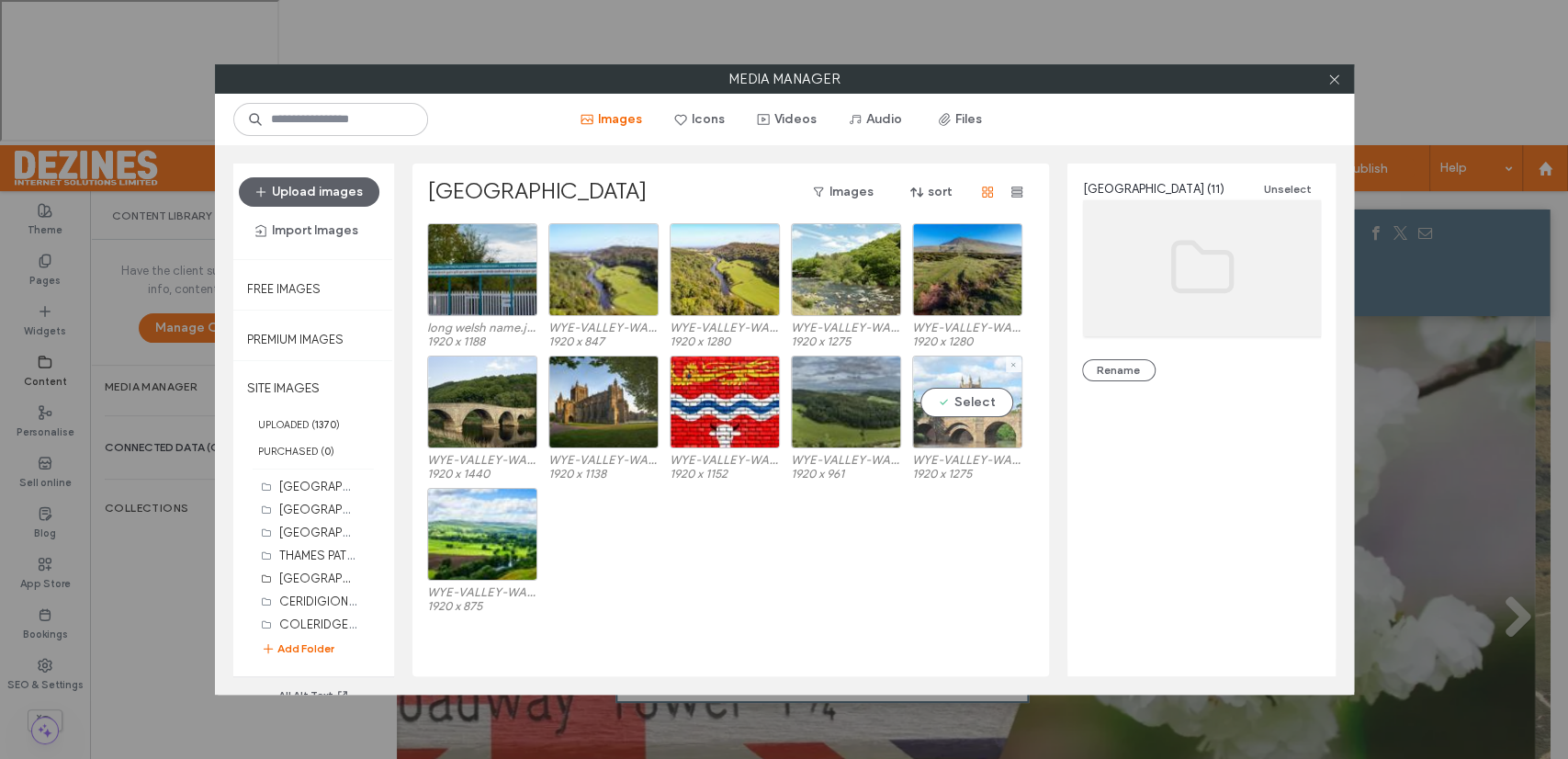
click at [970, 407] on div "Select" at bounding box center [967, 402] width 110 height 93
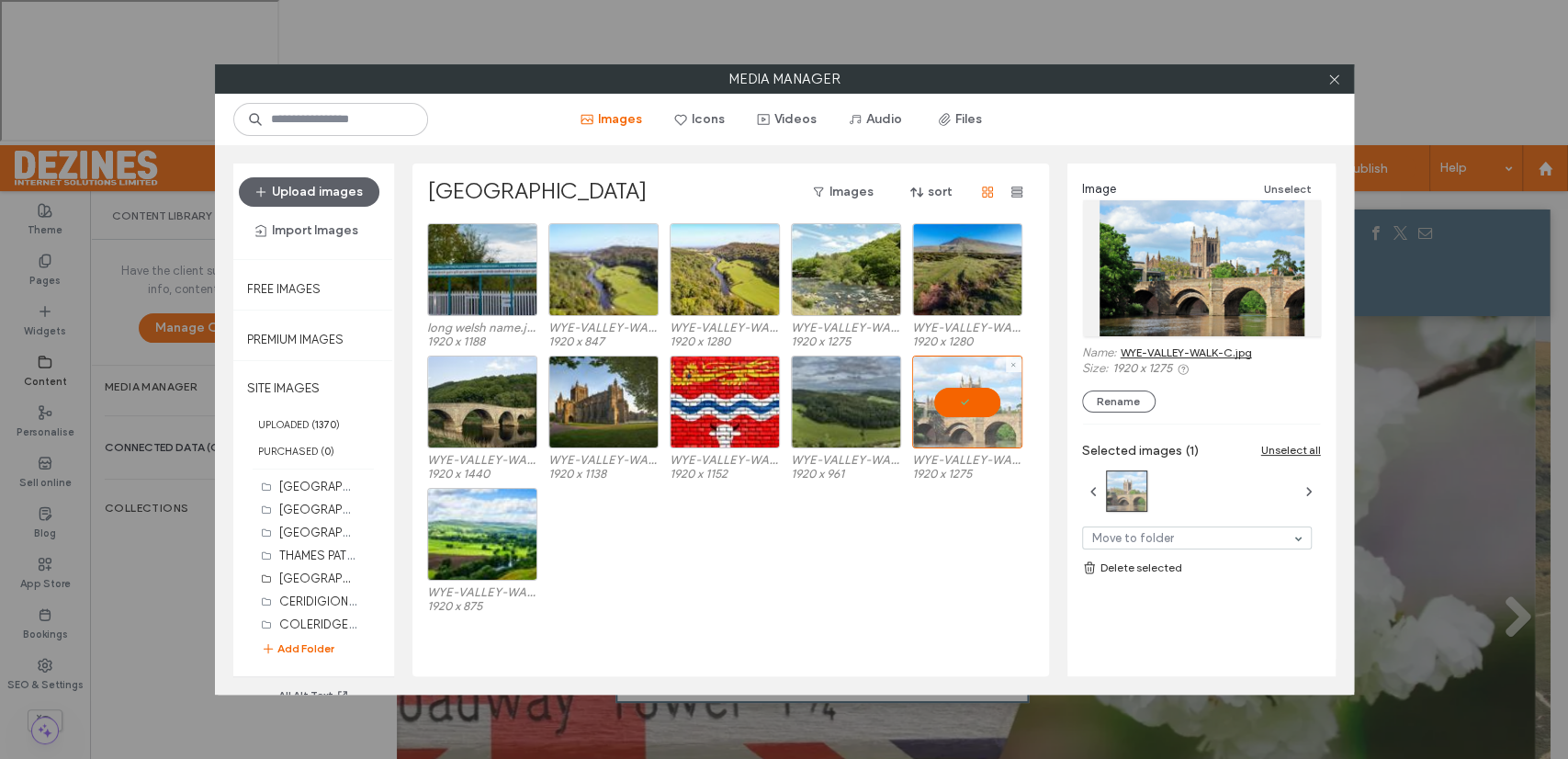
click at [970, 407] on div at bounding box center [967, 402] width 110 height 93
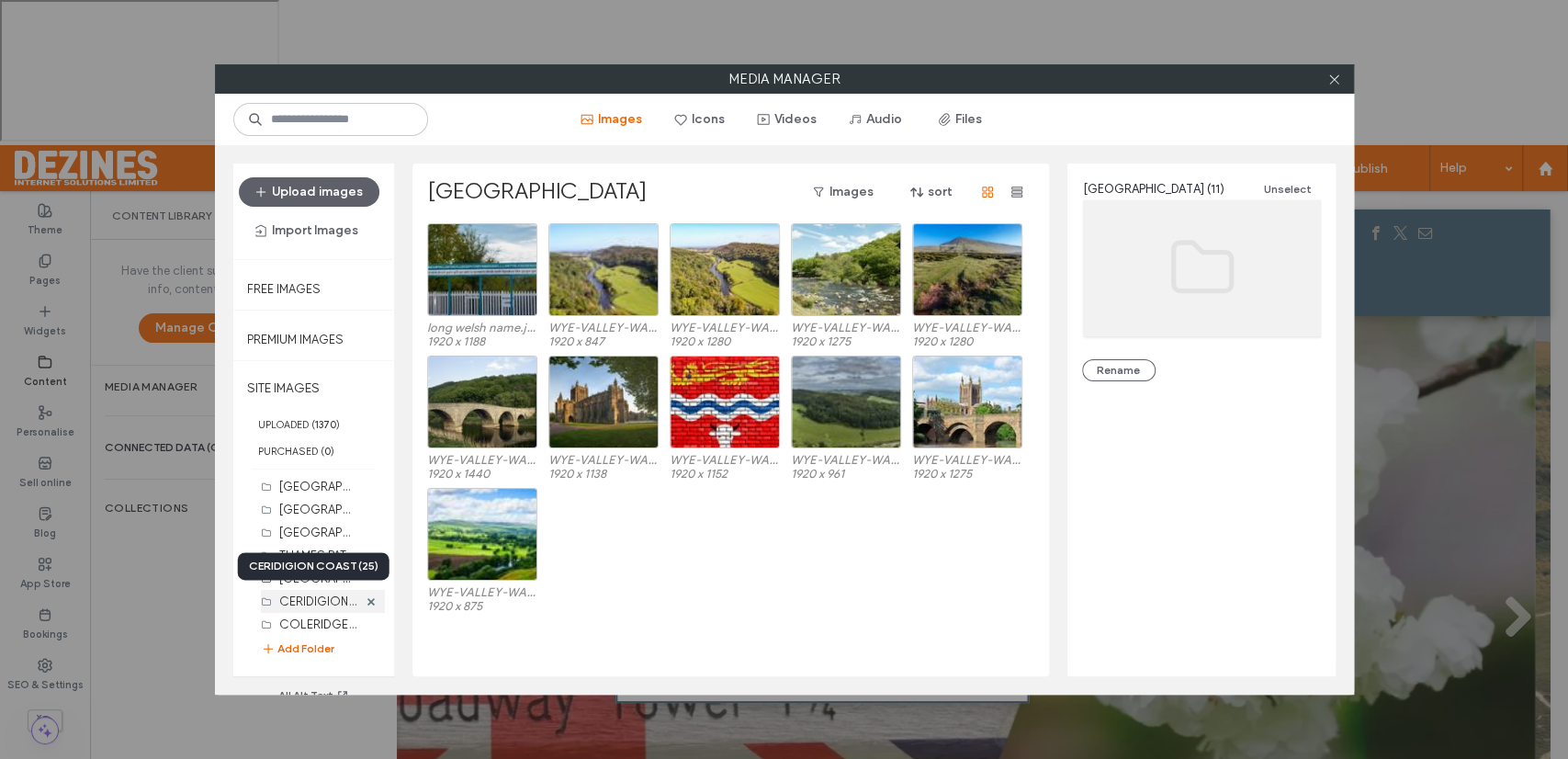
click at [325, 598] on label "CERIDIGION COAST (25)" at bounding box center [349, 600] width 140 height 17
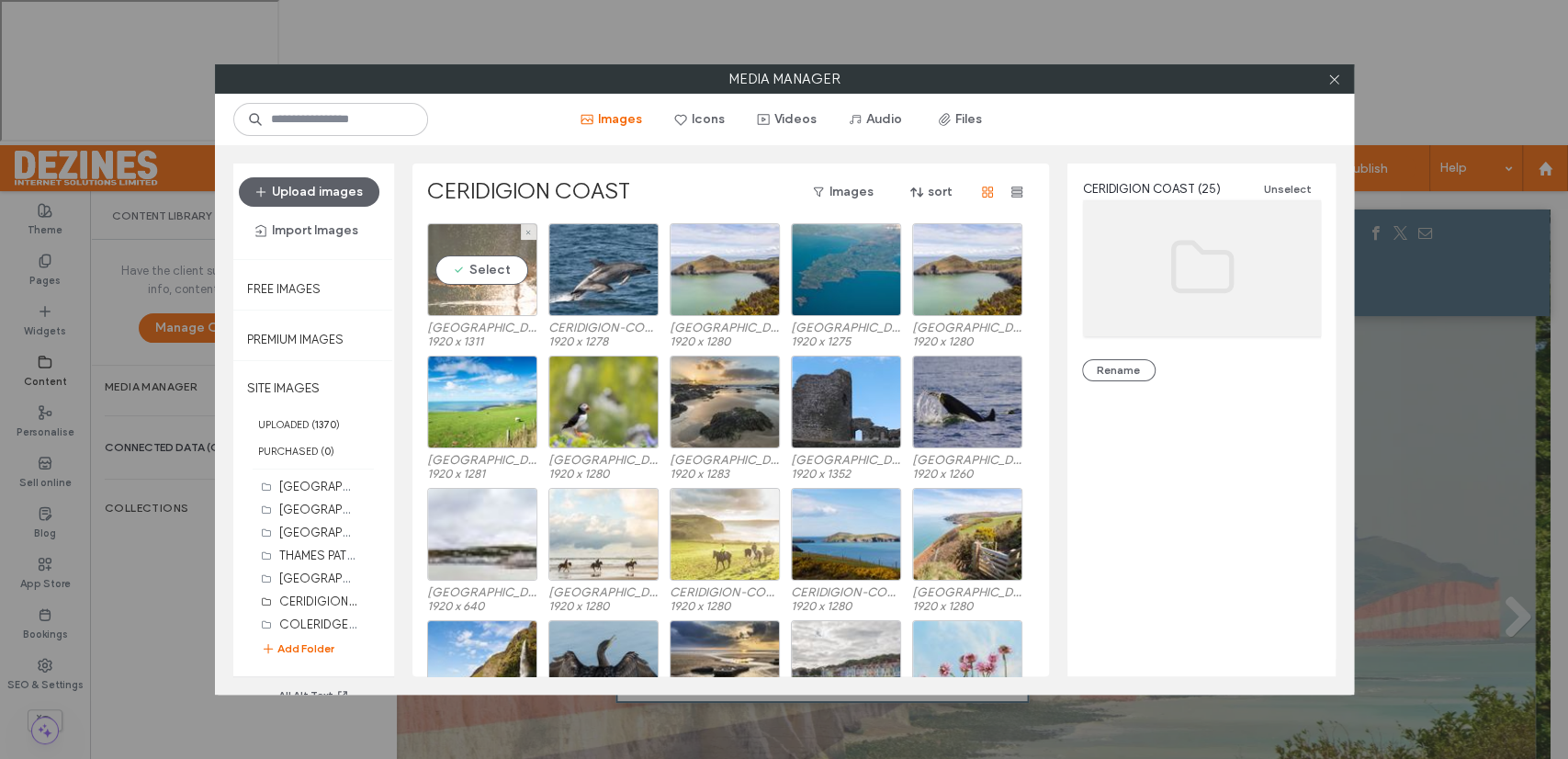
click at [490, 273] on div "Select" at bounding box center [482, 270] width 110 height 93
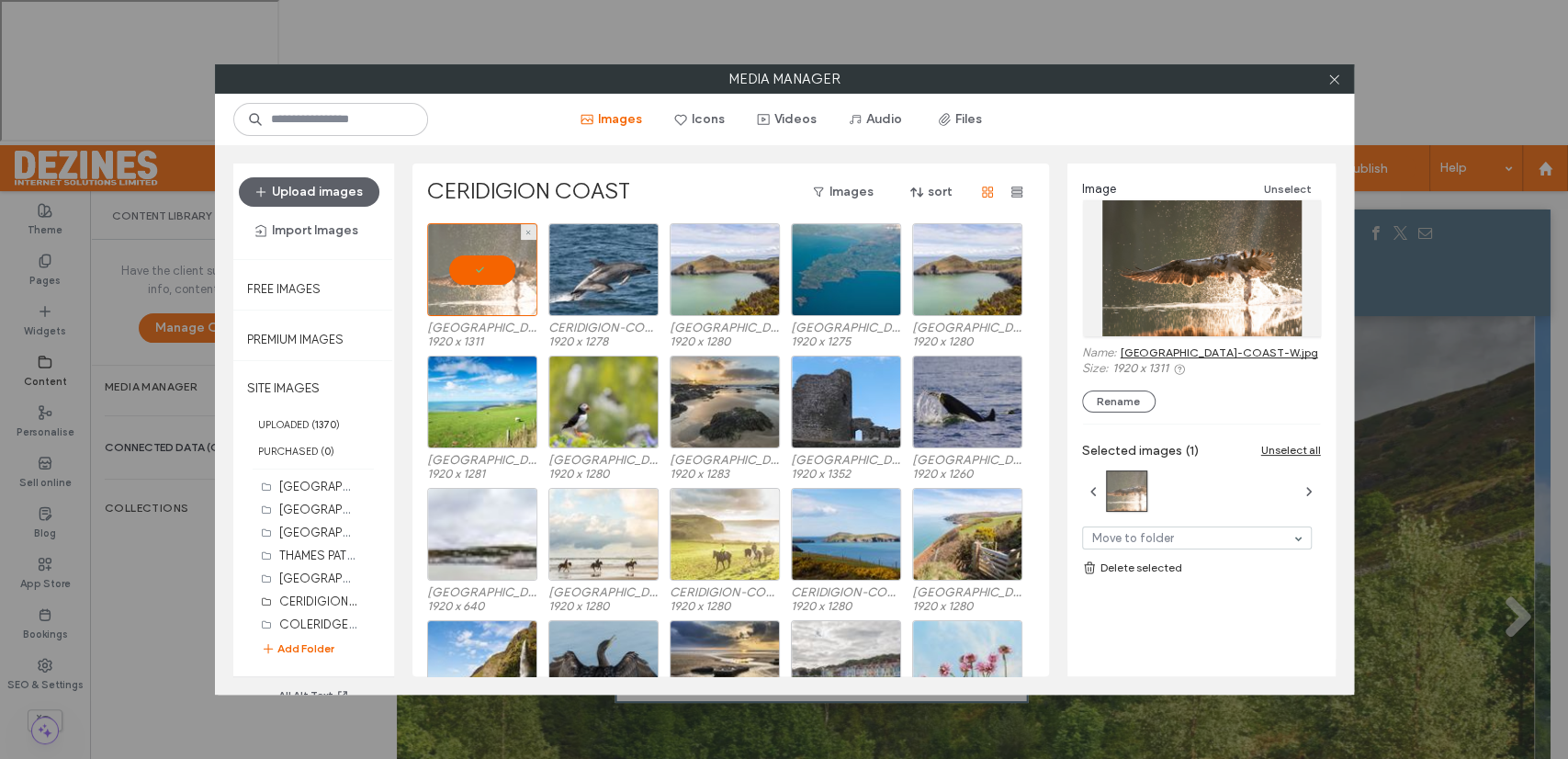
click at [490, 273] on div at bounding box center [482, 270] width 110 height 93
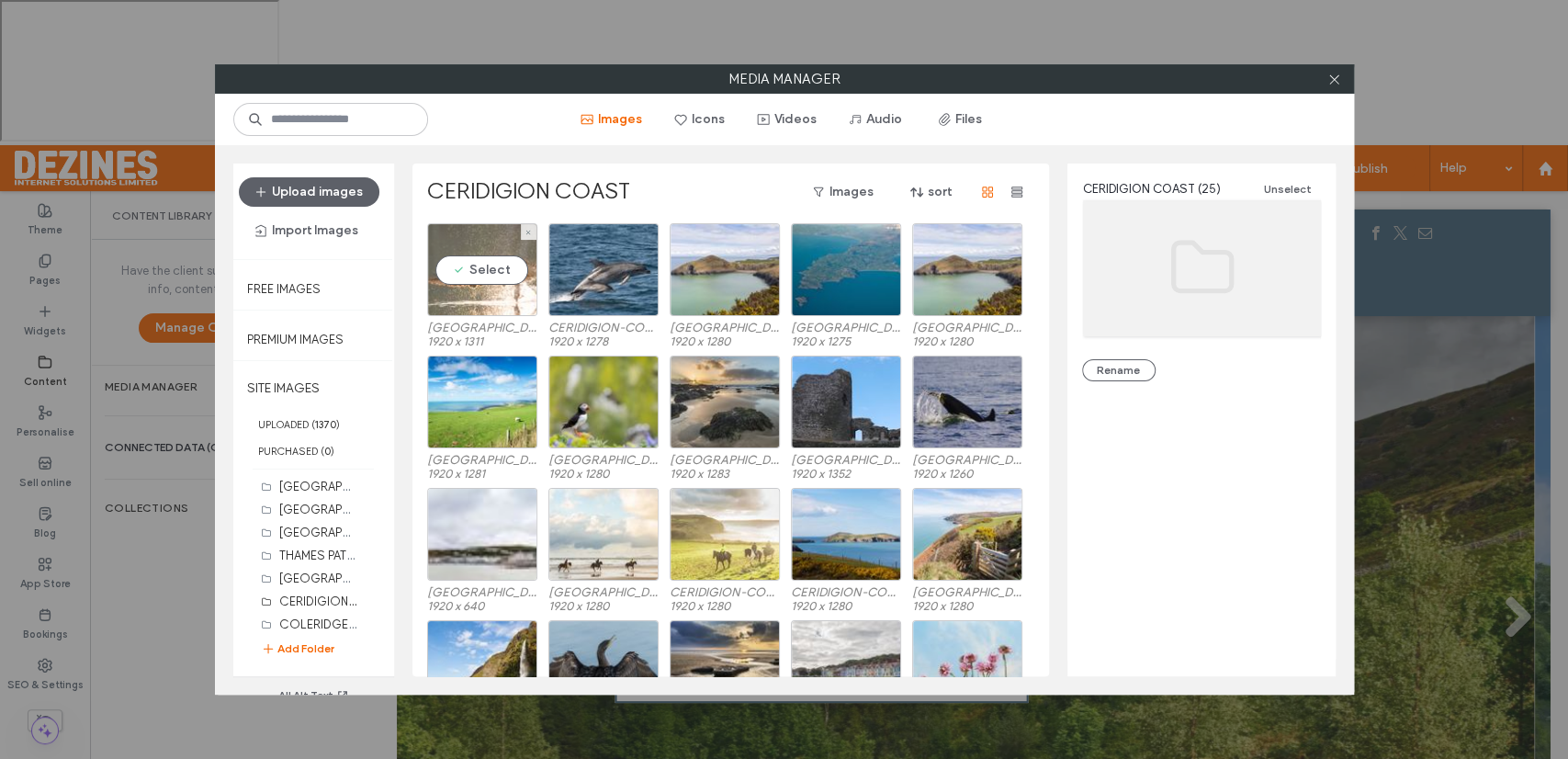
click at [490, 273] on div "Select" at bounding box center [482, 270] width 110 height 93
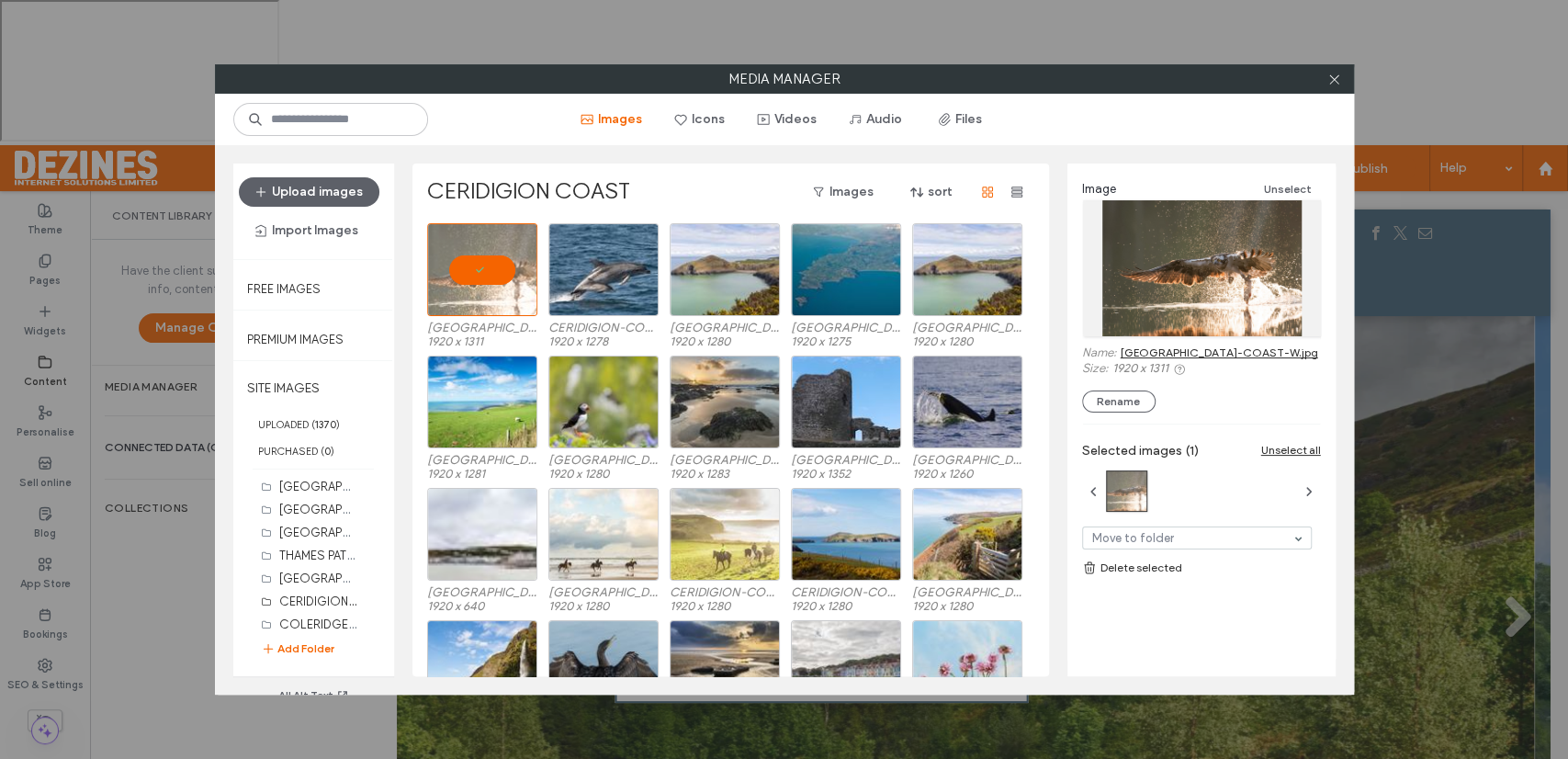
click at [1209, 351] on link "CERIDIGION-COAST-W.jpg" at bounding box center [1219, 352] width 198 height 14
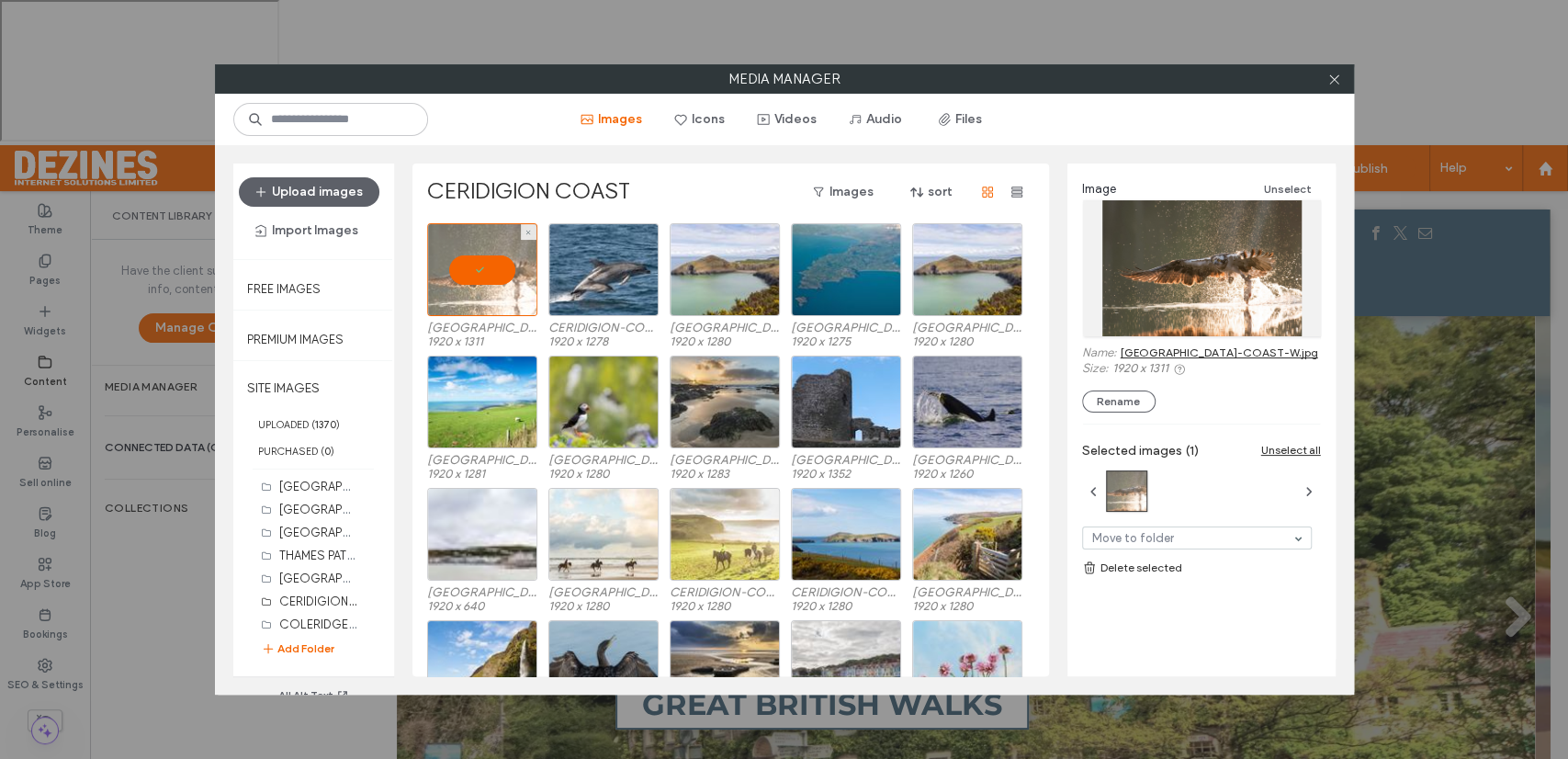
click at [491, 268] on div at bounding box center [482, 270] width 110 height 93
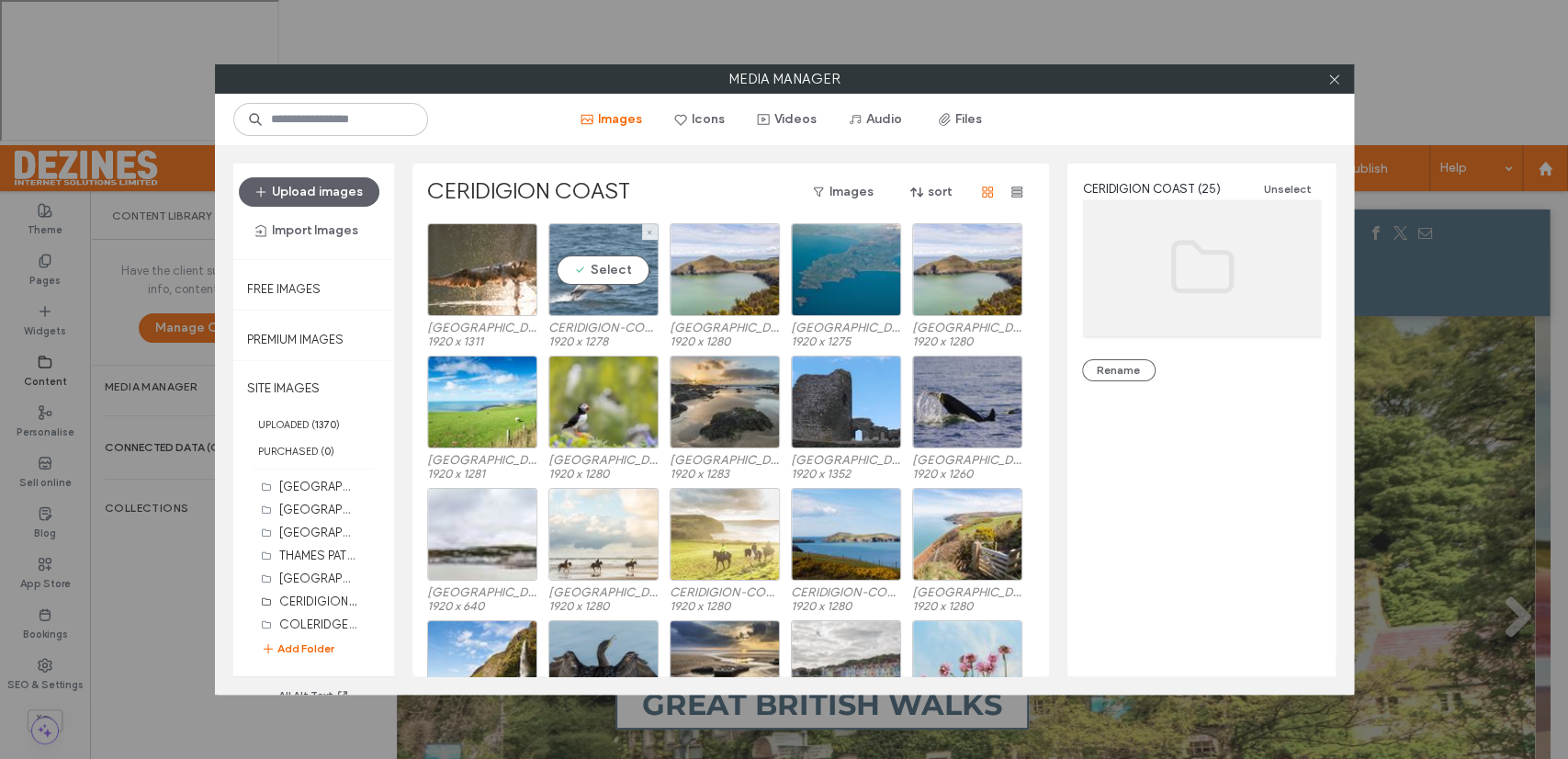
click at [595, 283] on div "Select" at bounding box center [603, 270] width 110 height 93
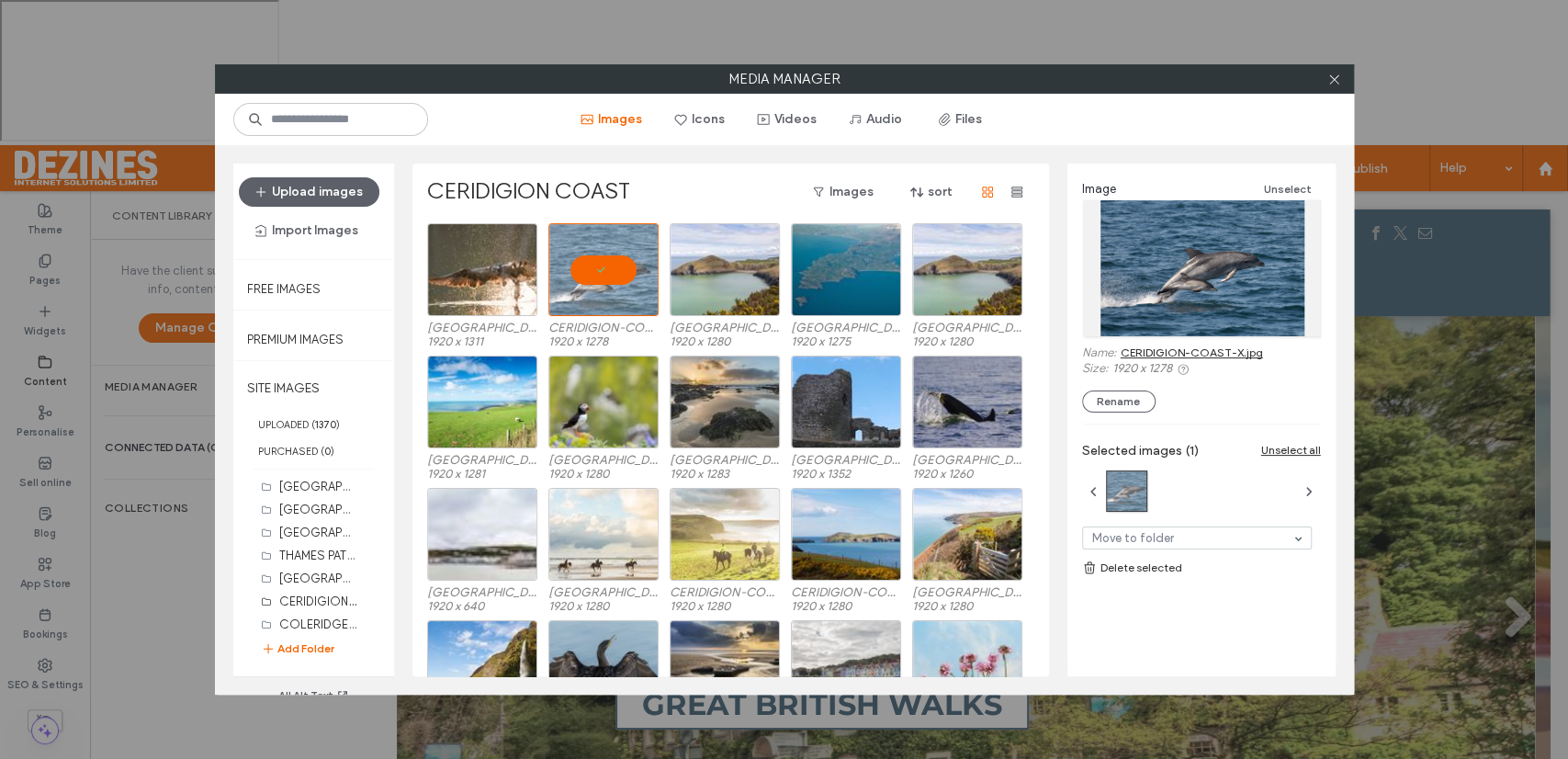
click at [1147, 353] on link "CERIDIGION-COAST-X.jpg" at bounding box center [1192, 352] width 142 height 14
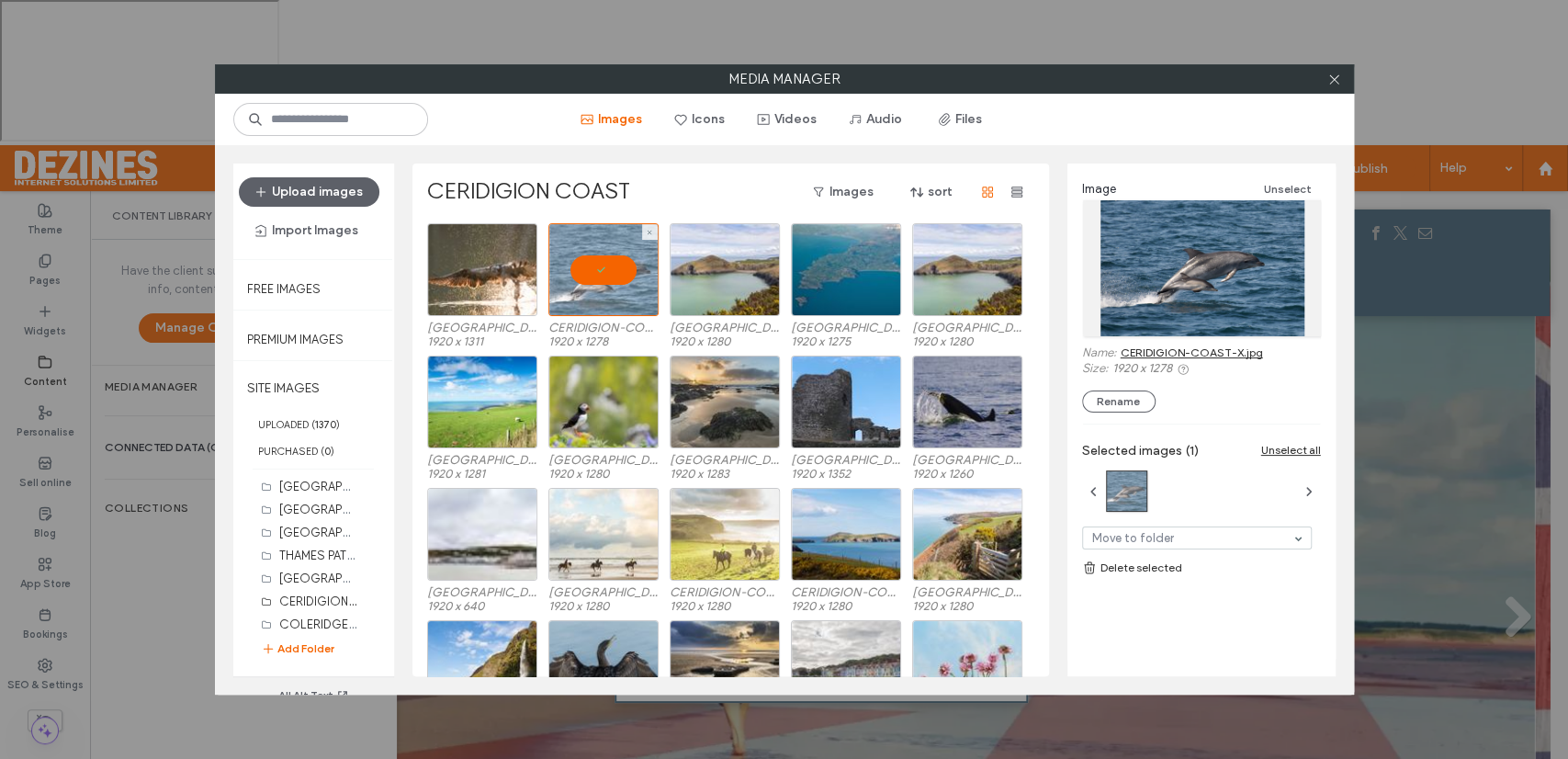
click at [614, 269] on div at bounding box center [603, 270] width 110 height 93
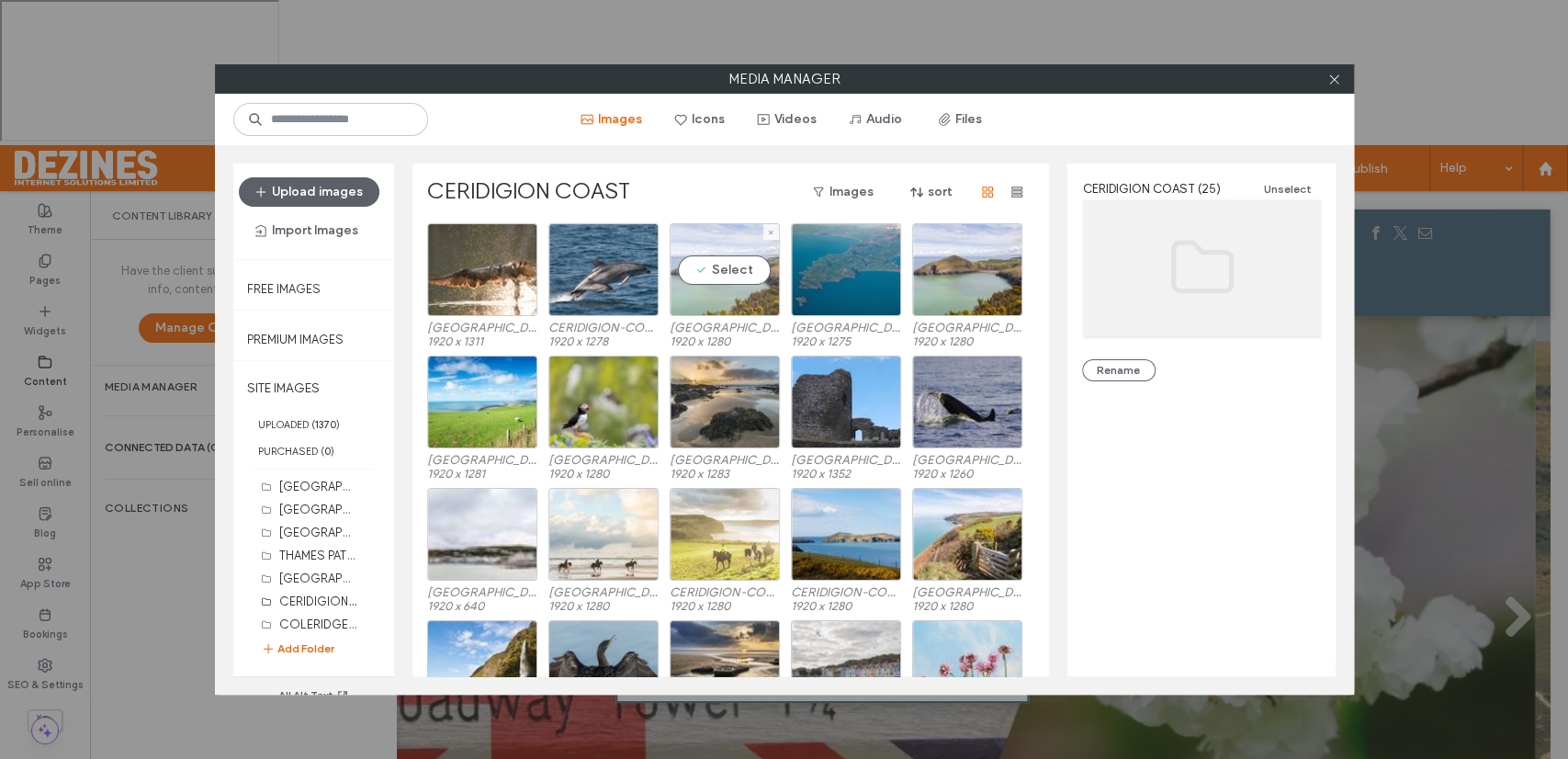
click at [708, 275] on div "Select" at bounding box center [725, 270] width 110 height 93
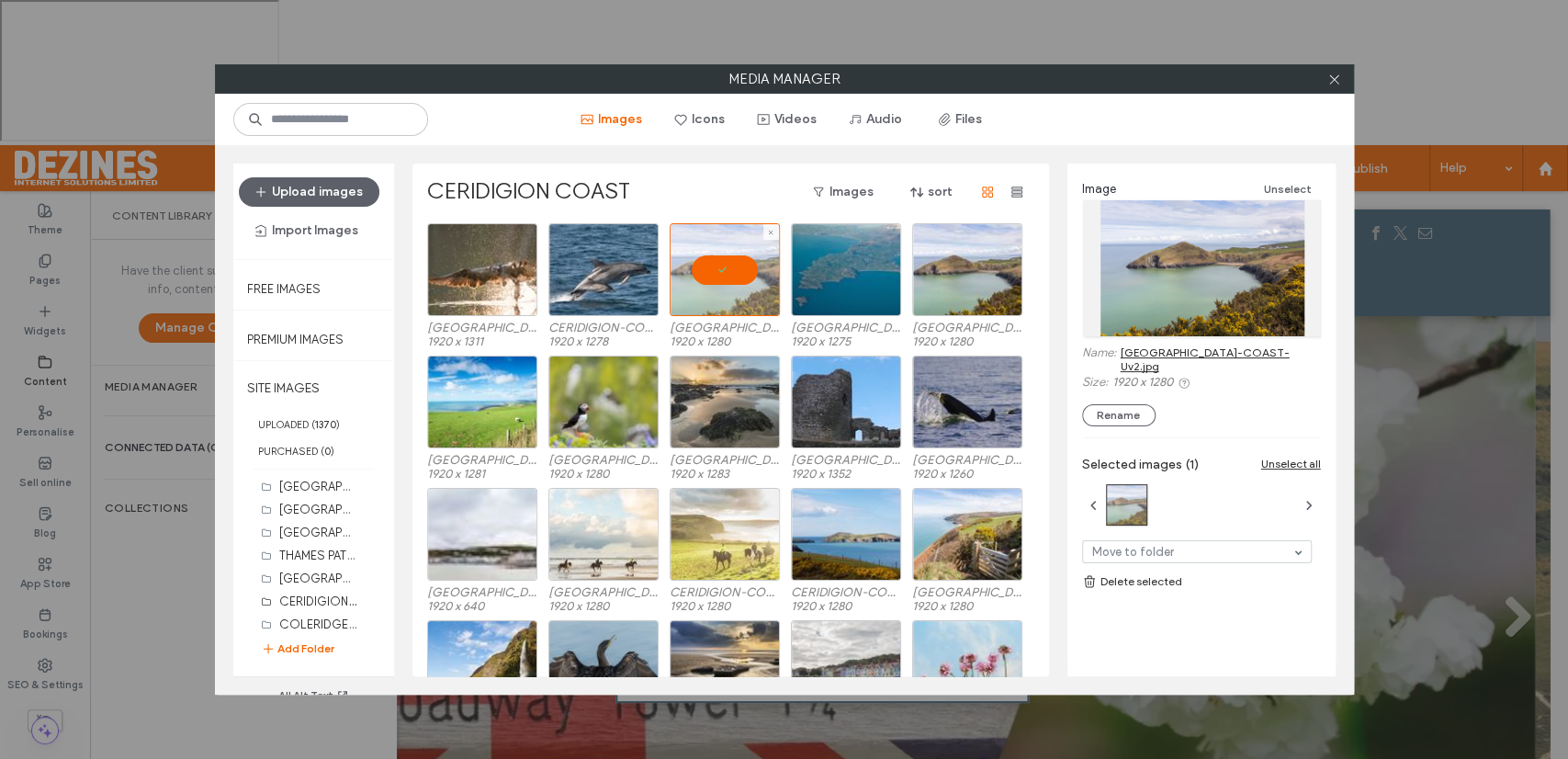
click at [708, 275] on div at bounding box center [725, 270] width 110 height 93
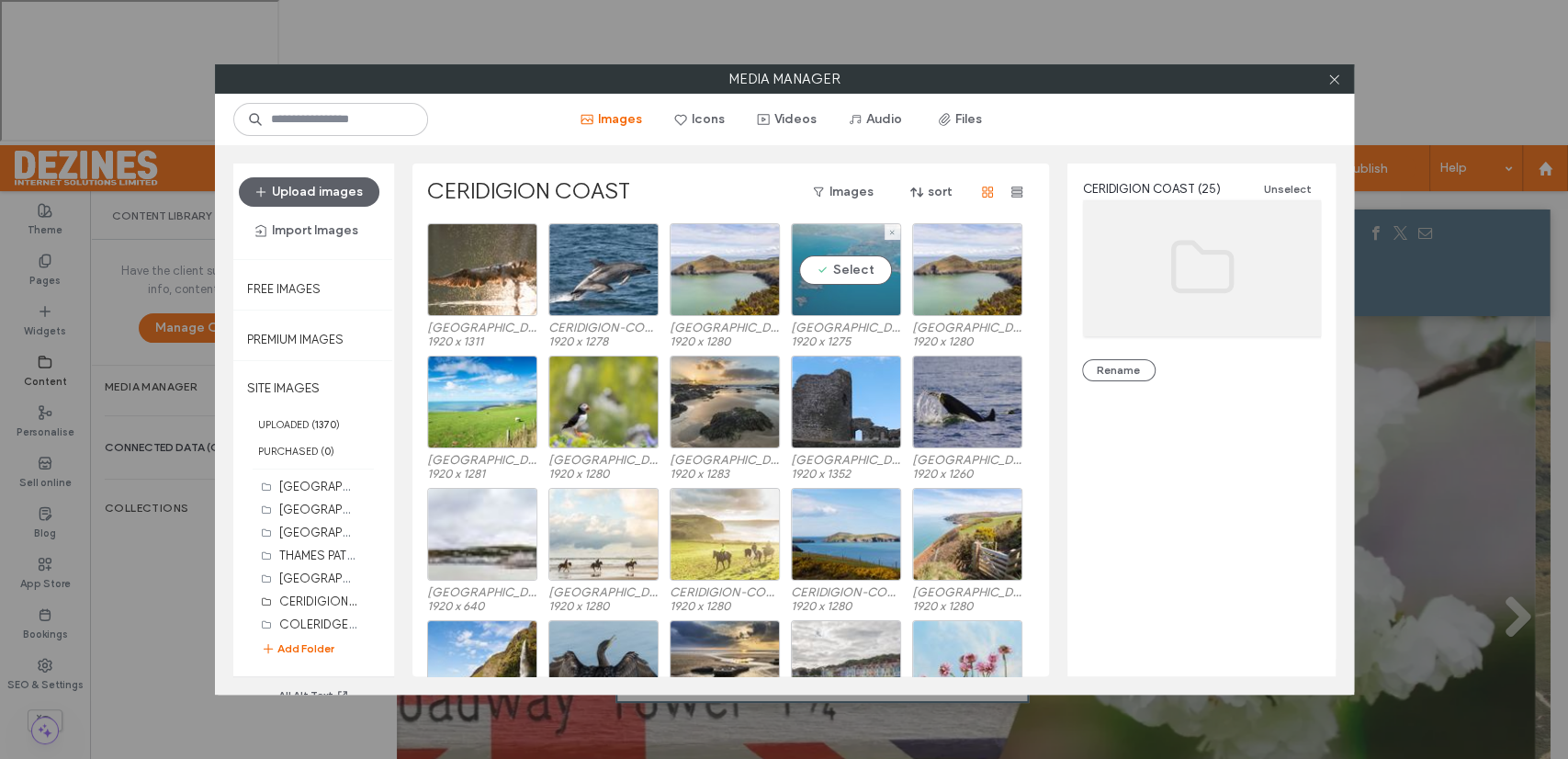
click at [860, 270] on div "Select" at bounding box center [846, 270] width 110 height 93
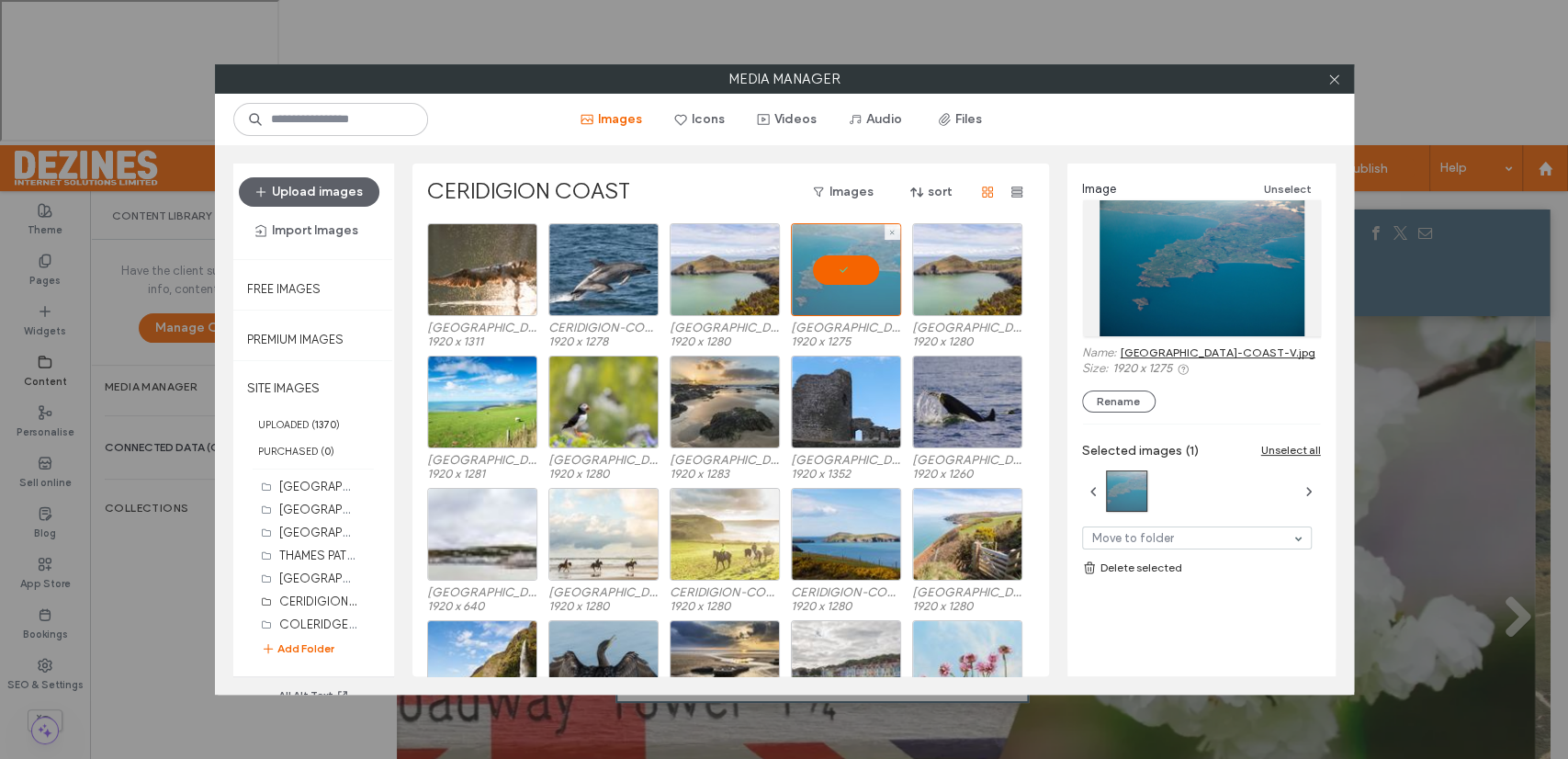
click at [860, 271] on div at bounding box center [846, 270] width 110 height 93
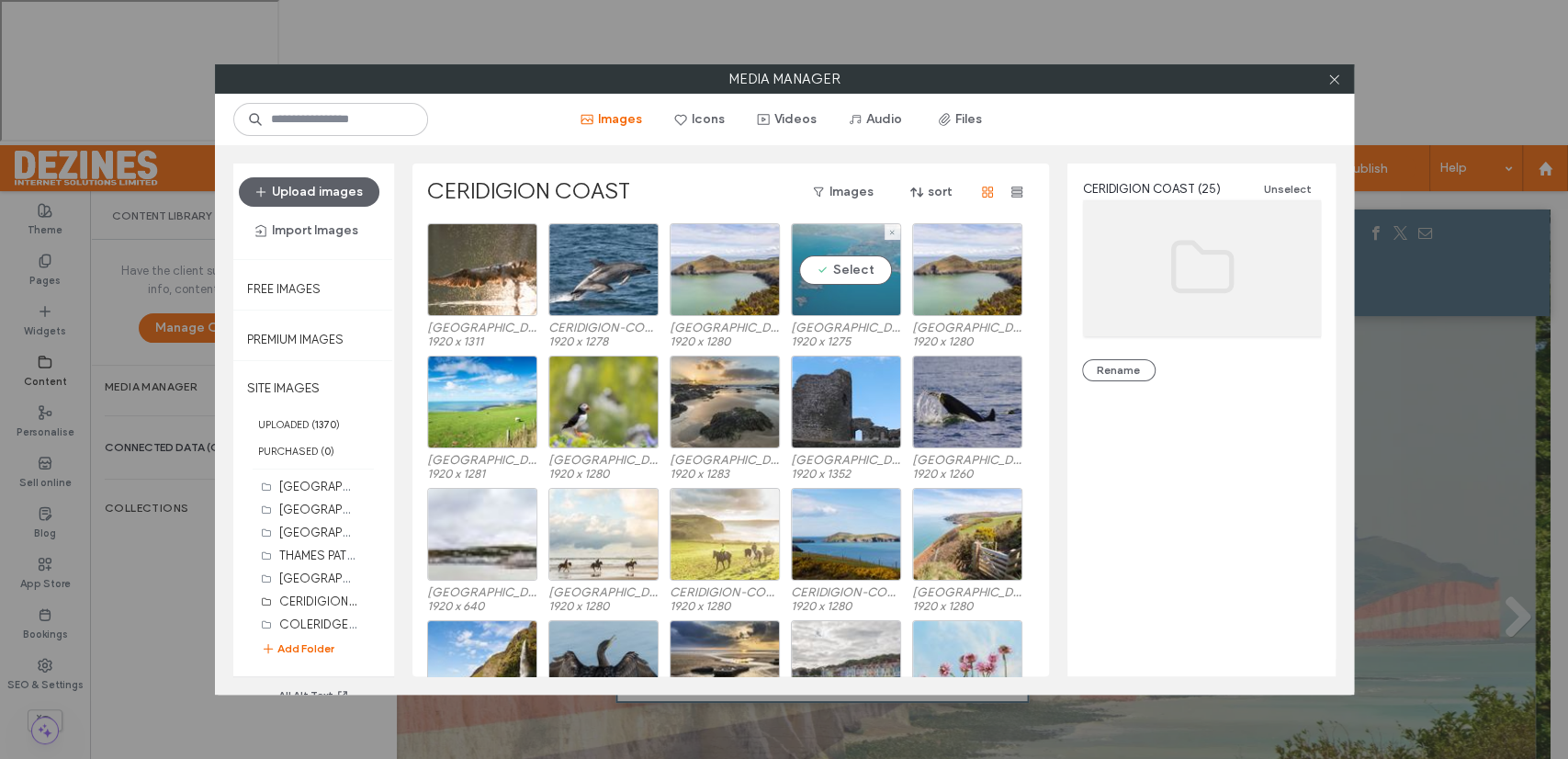
click at [850, 270] on div "Select" at bounding box center [846, 270] width 110 height 93
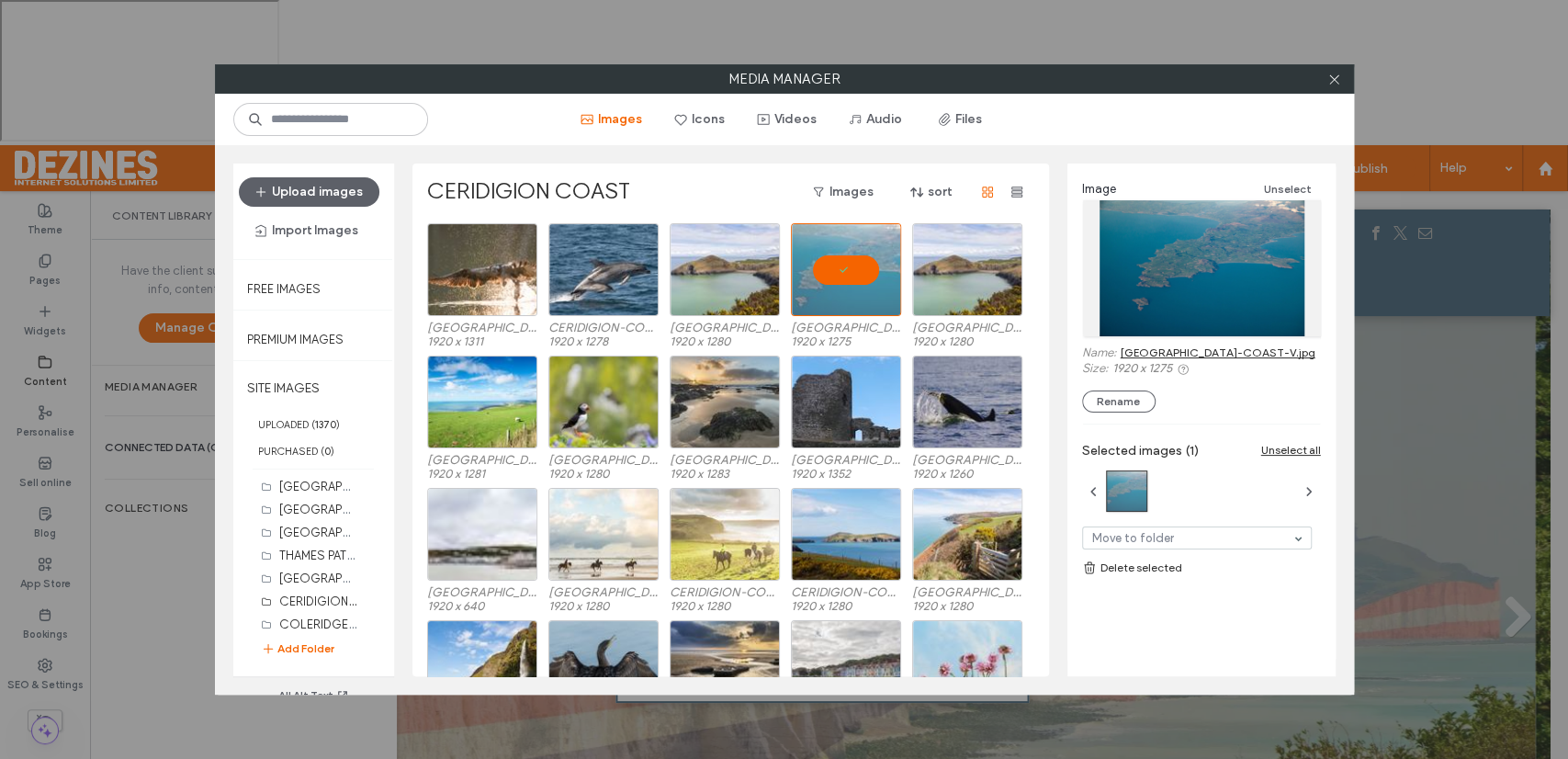
click at [1159, 351] on link "CERIDIGION-COAST-V.jpg" at bounding box center [1218, 352] width 195 height 14
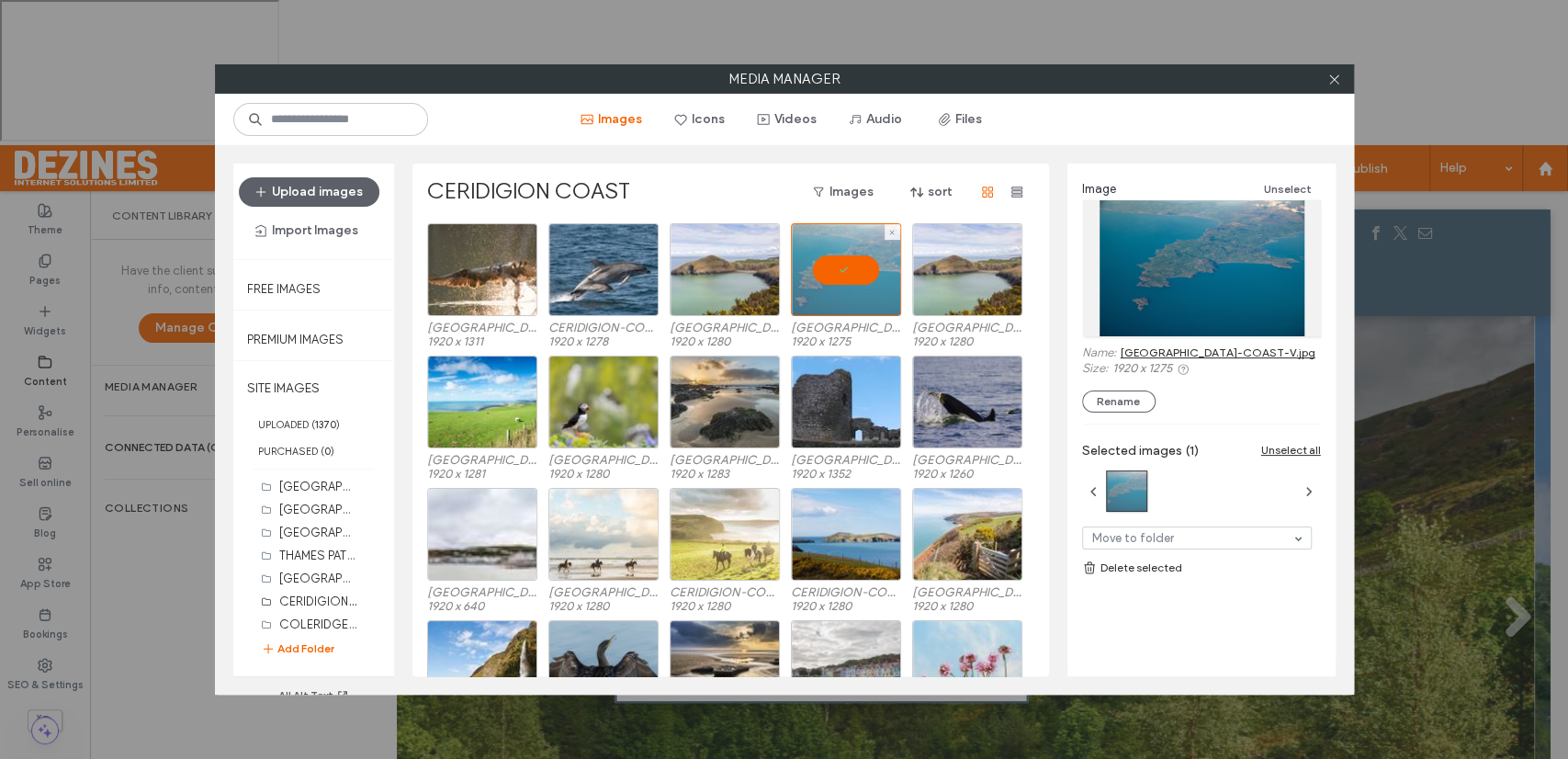
click at [838, 275] on div at bounding box center [846, 270] width 110 height 93
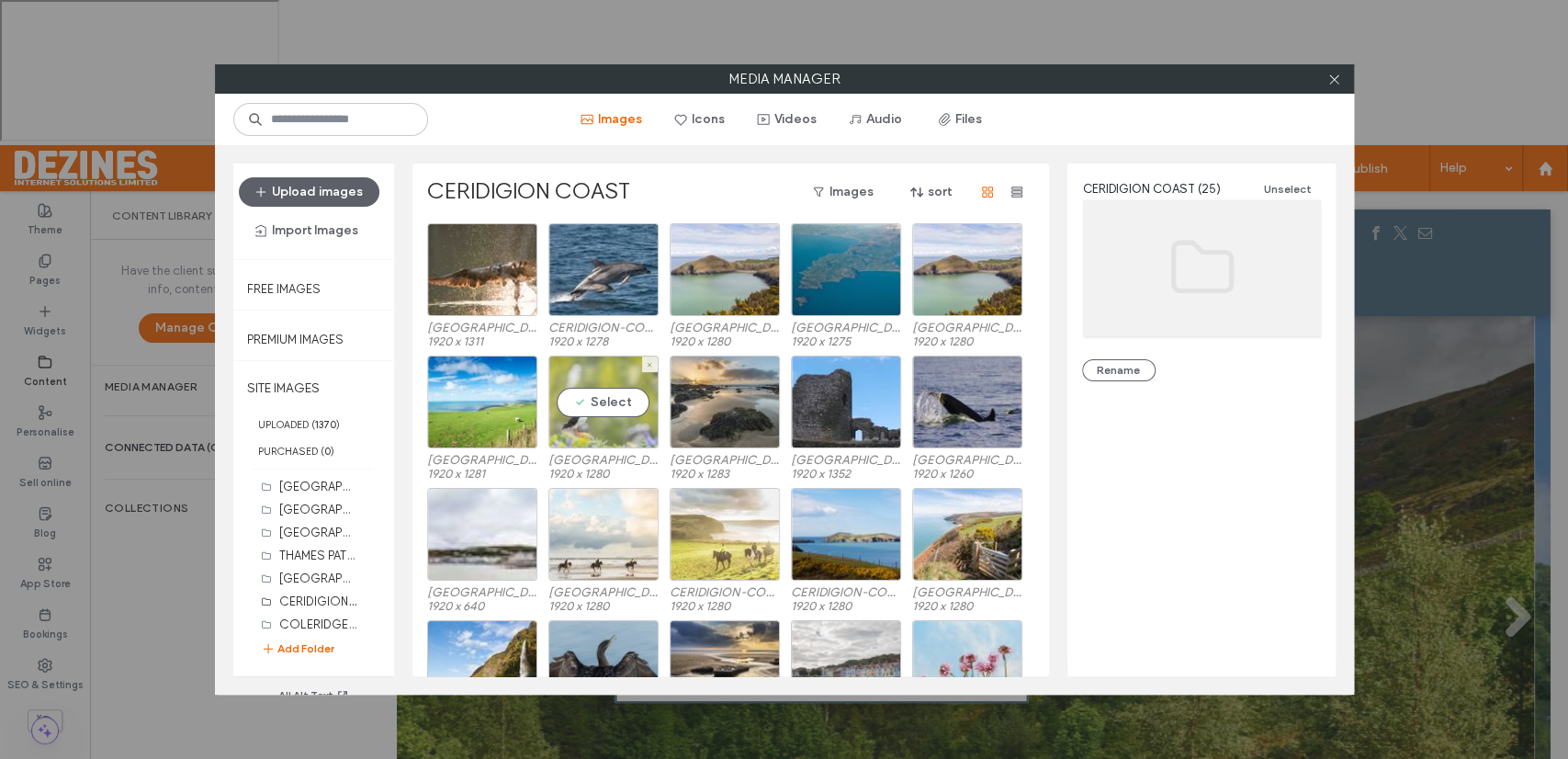
click at [612, 400] on div "Select" at bounding box center [603, 402] width 110 height 93
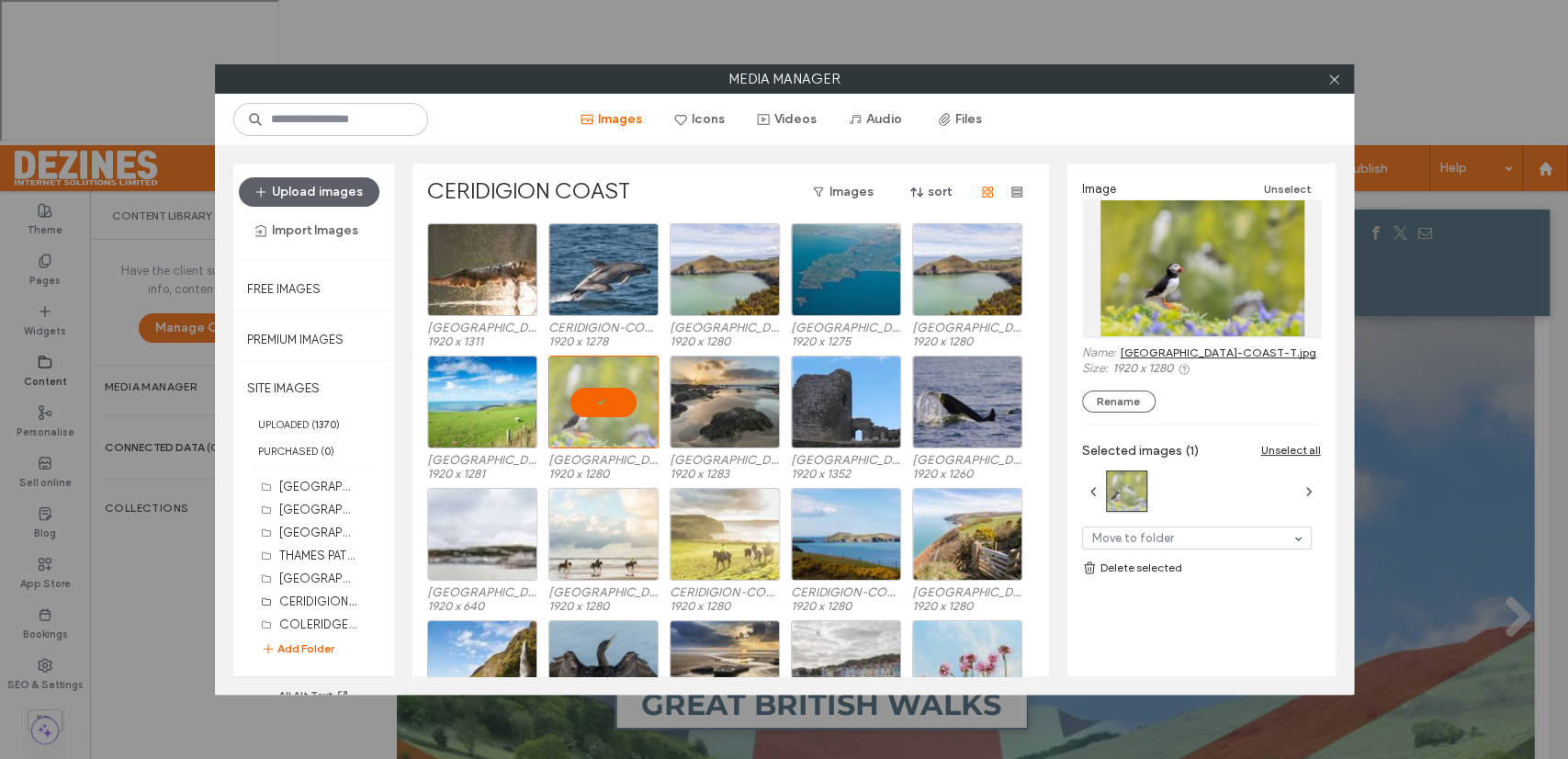
click at [1178, 351] on link "CERIDIGION-COAST-T.jpg" at bounding box center [1219, 352] width 196 height 14
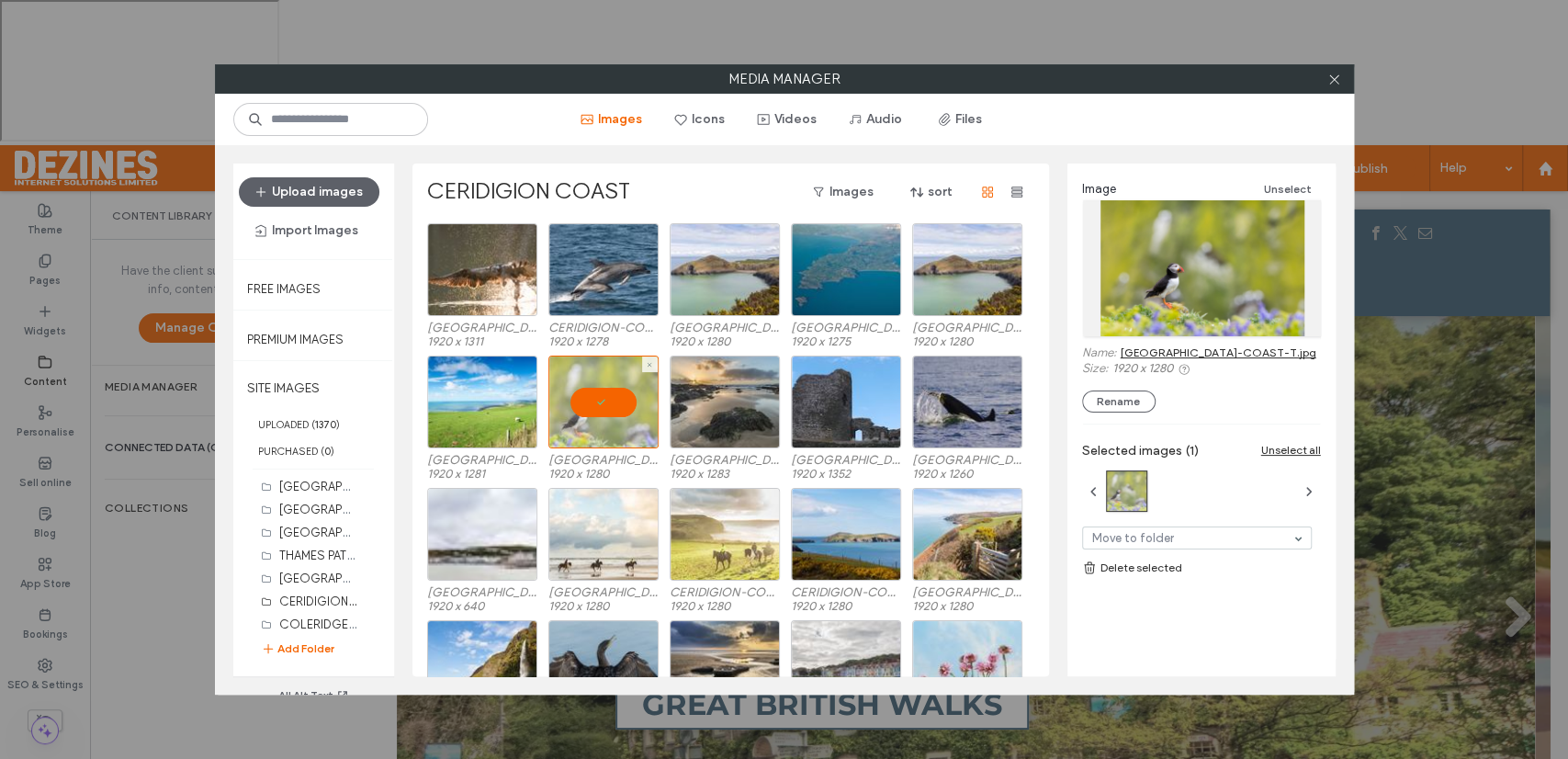
click at [610, 395] on div at bounding box center [603, 402] width 110 height 93
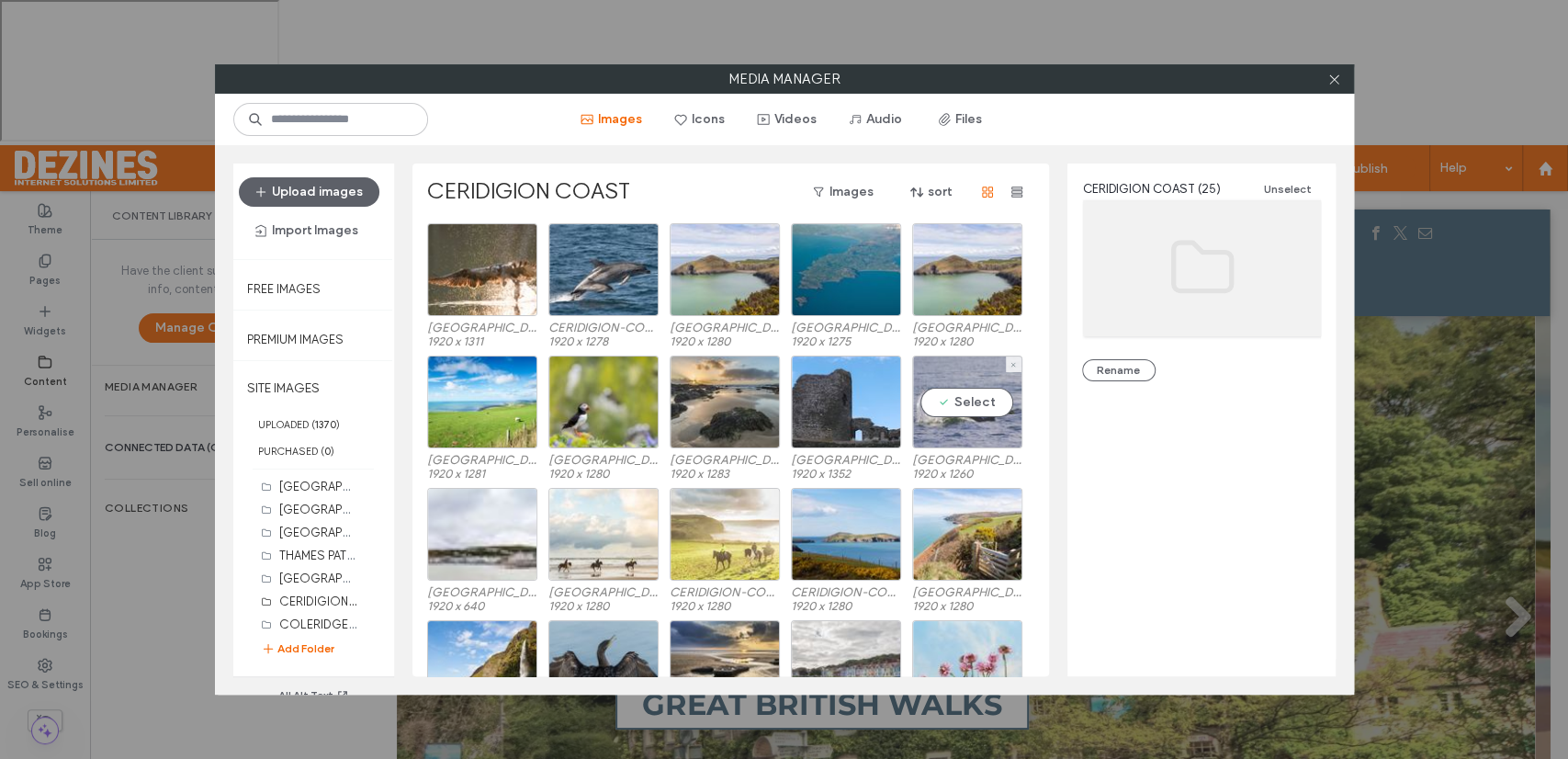
click at [969, 399] on div "Select" at bounding box center [967, 402] width 110 height 93
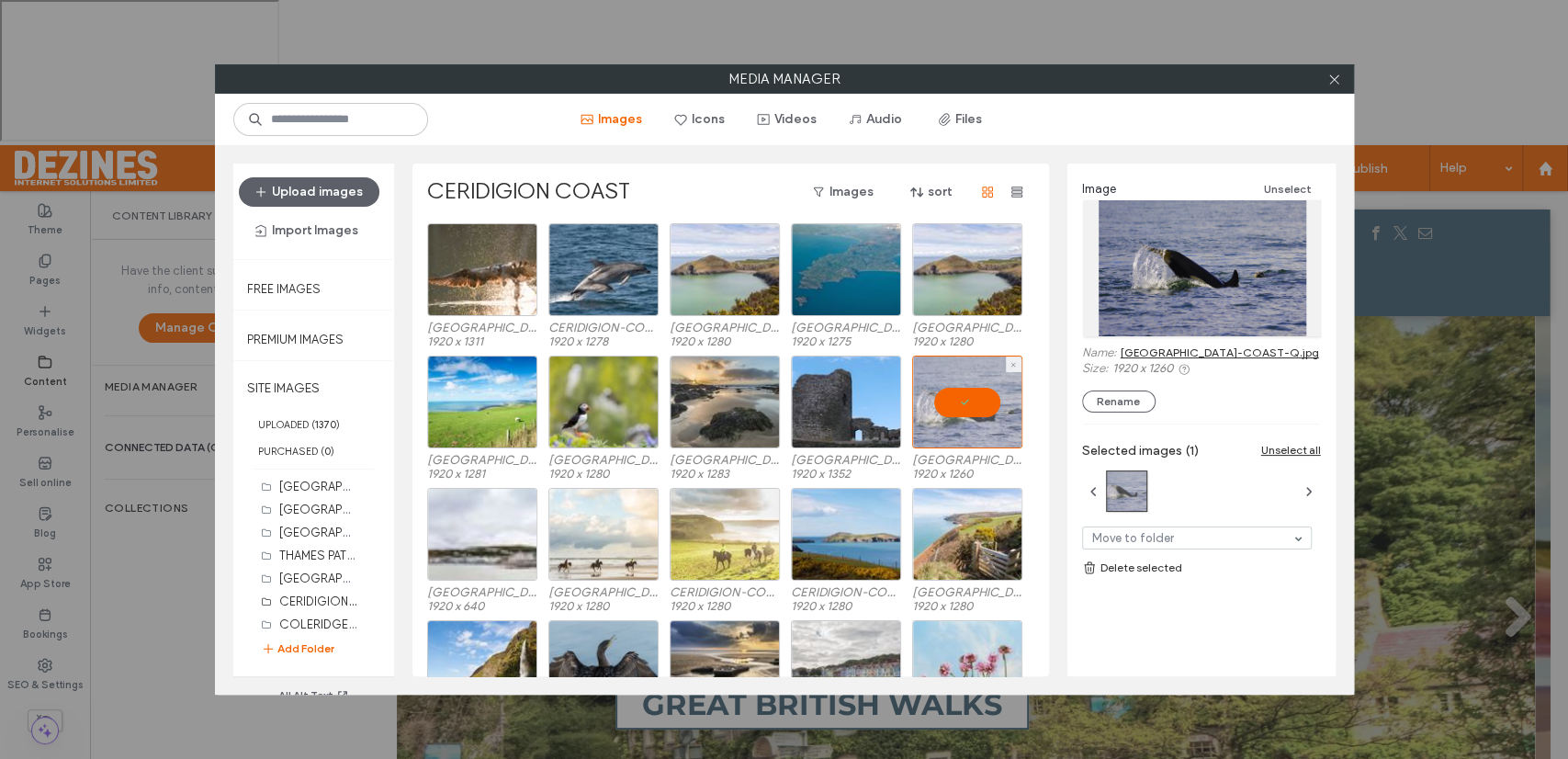
click at [970, 399] on div at bounding box center [967, 402] width 110 height 93
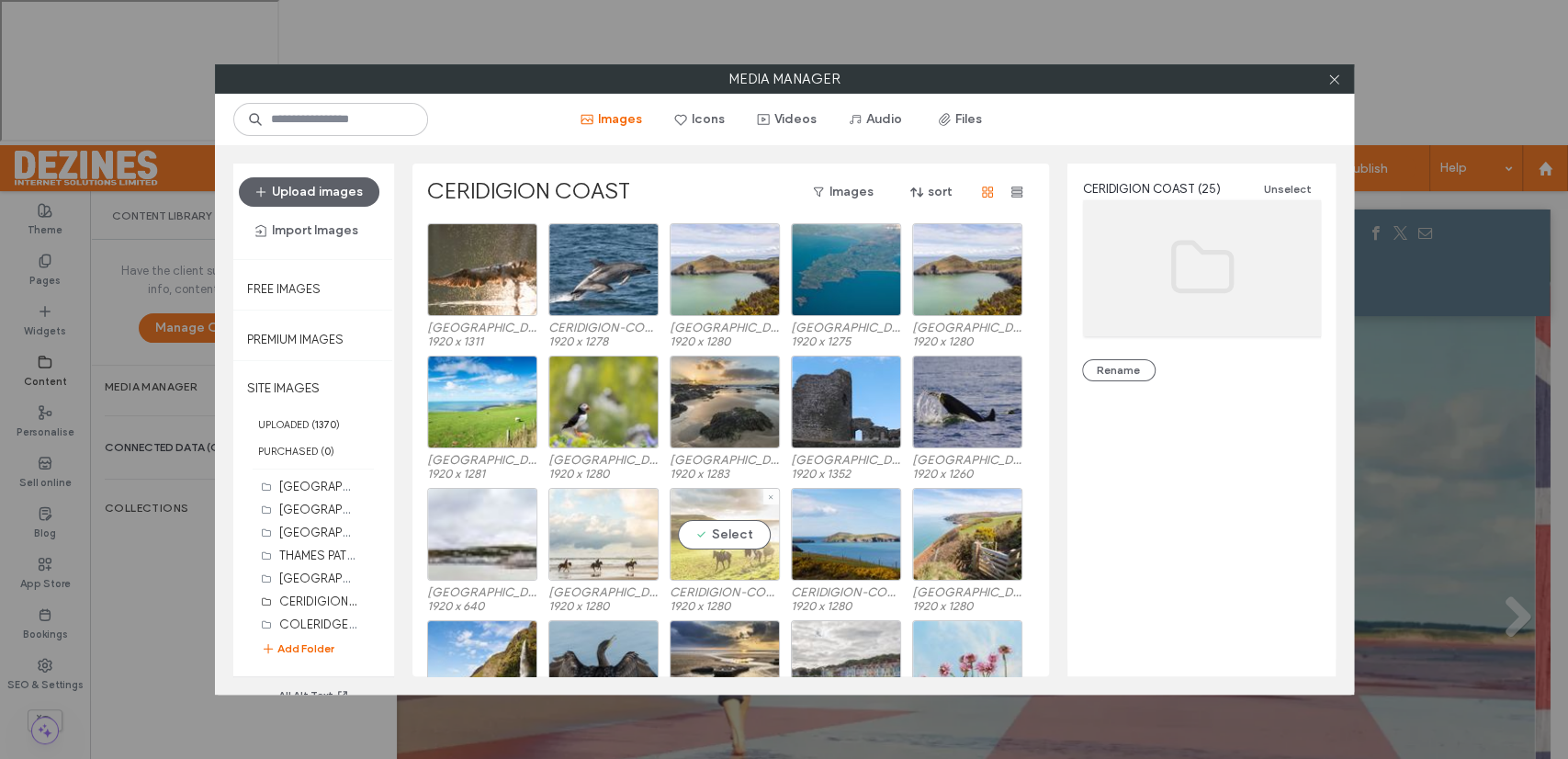
click at [733, 540] on div "Select" at bounding box center [725, 534] width 110 height 93
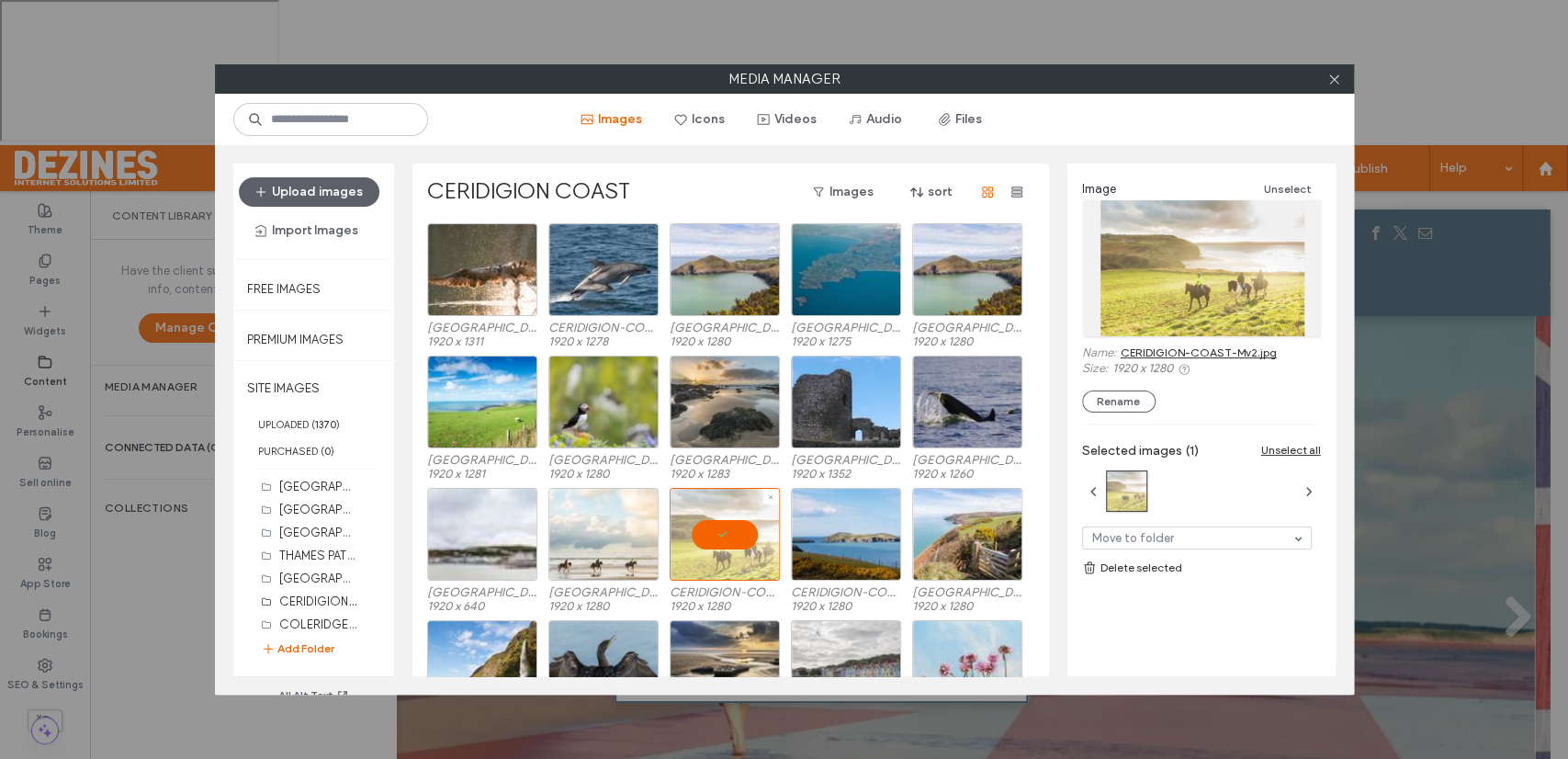
click at [733, 540] on div at bounding box center [725, 534] width 110 height 93
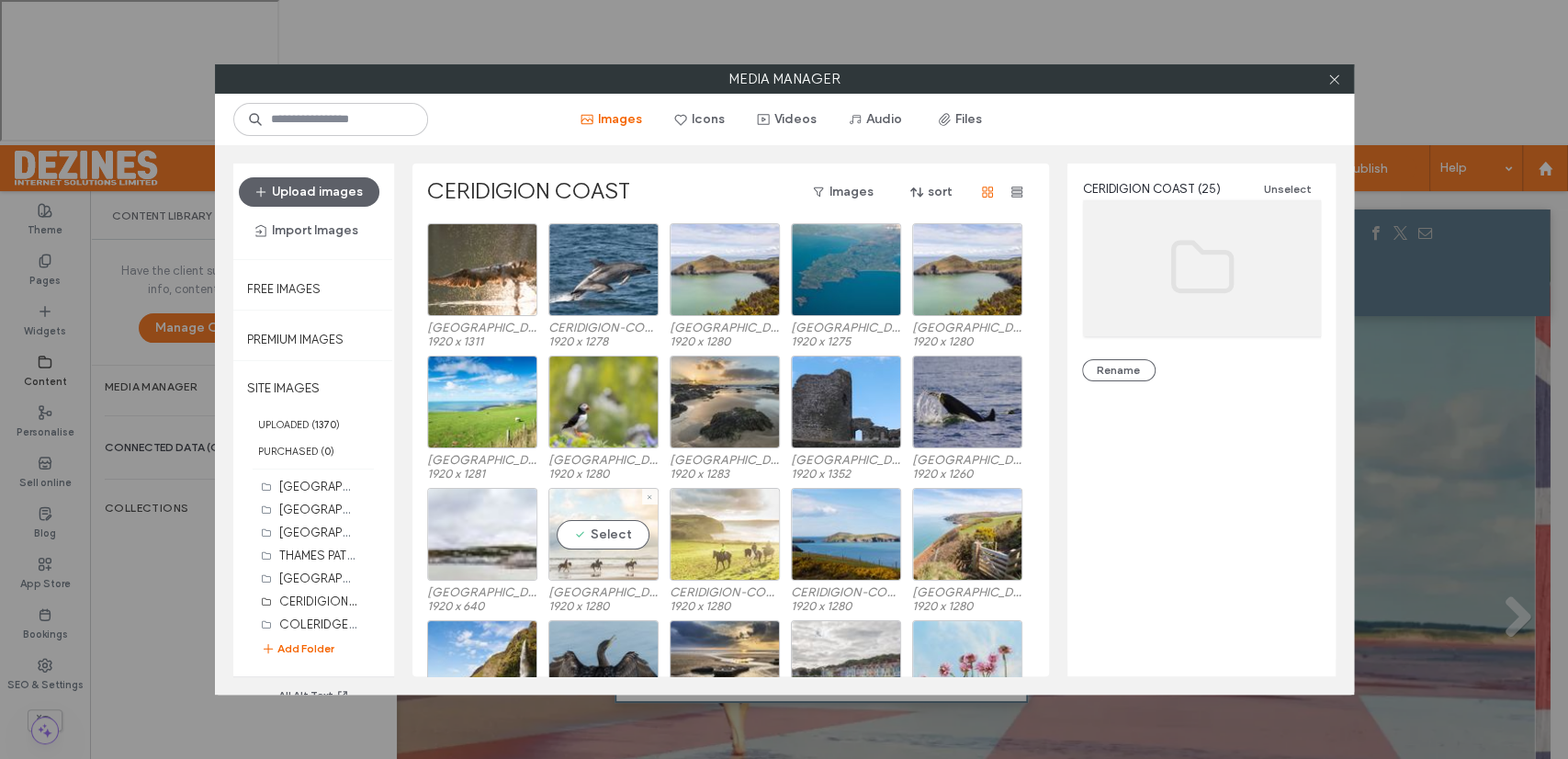
click at [601, 536] on div "Select" at bounding box center [603, 534] width 110 height 93
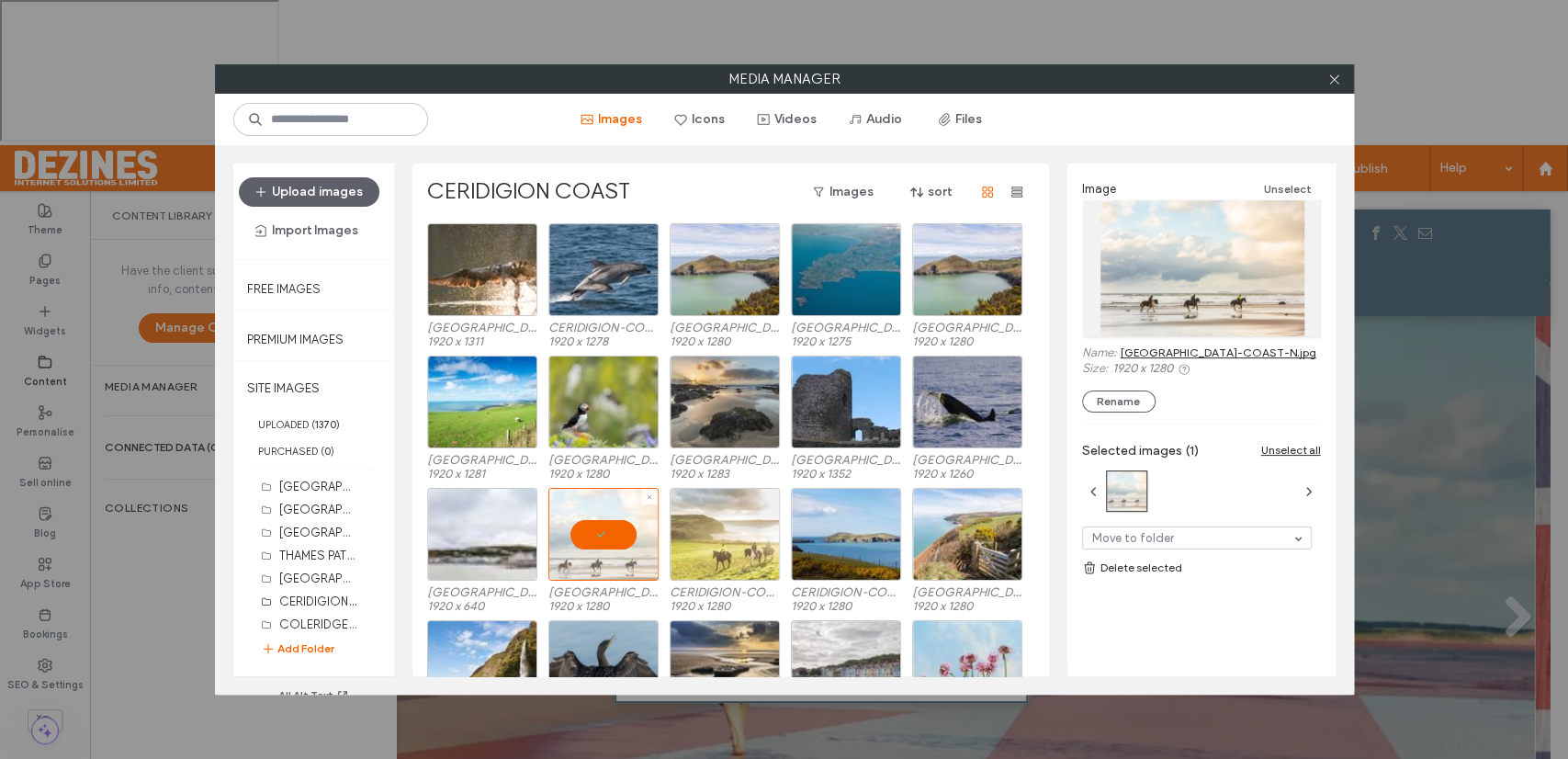
click at [601, 536] on div at bounding box center [603, 534] width 110 height 93
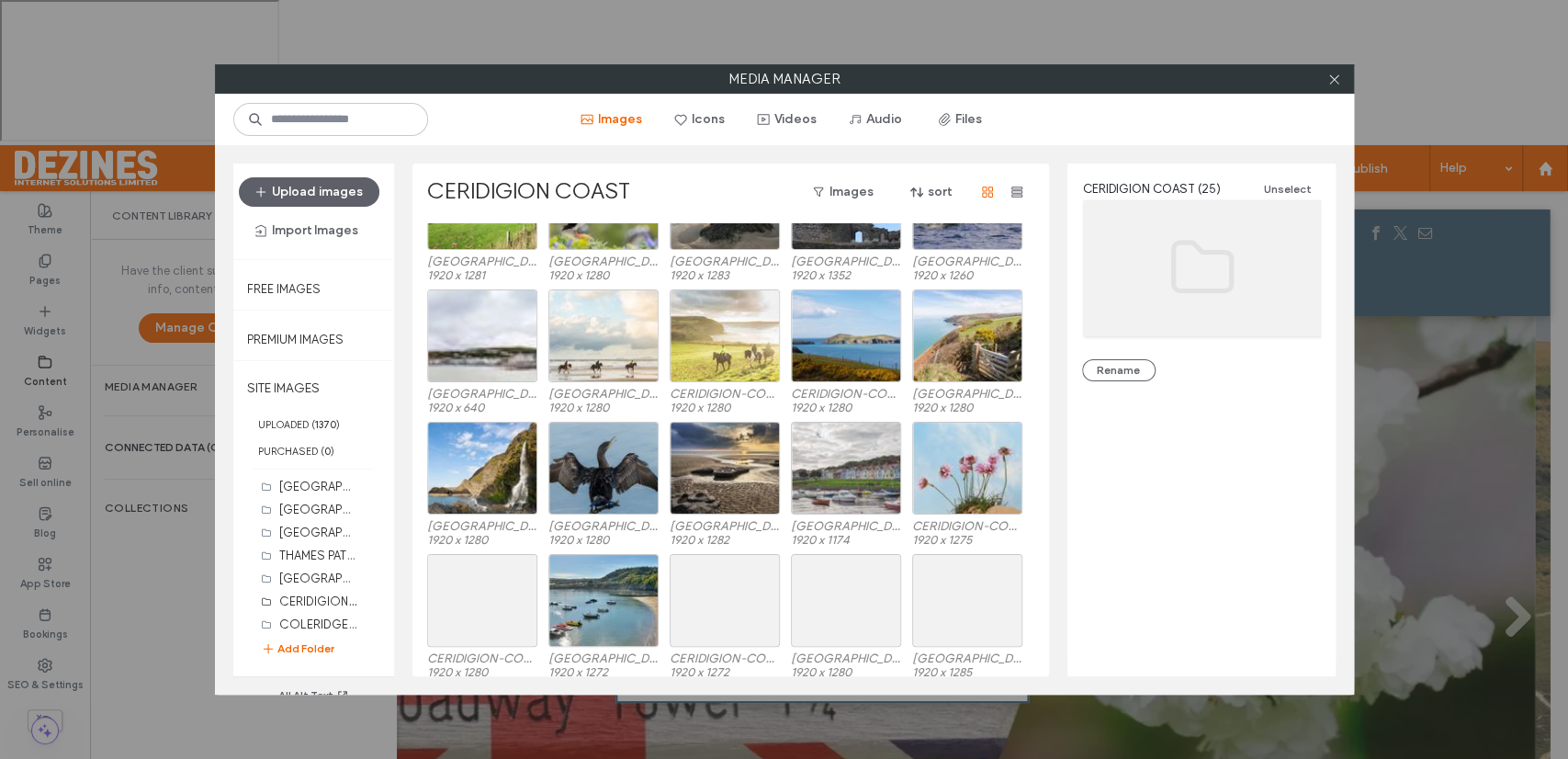
scroll to position [208, 0]
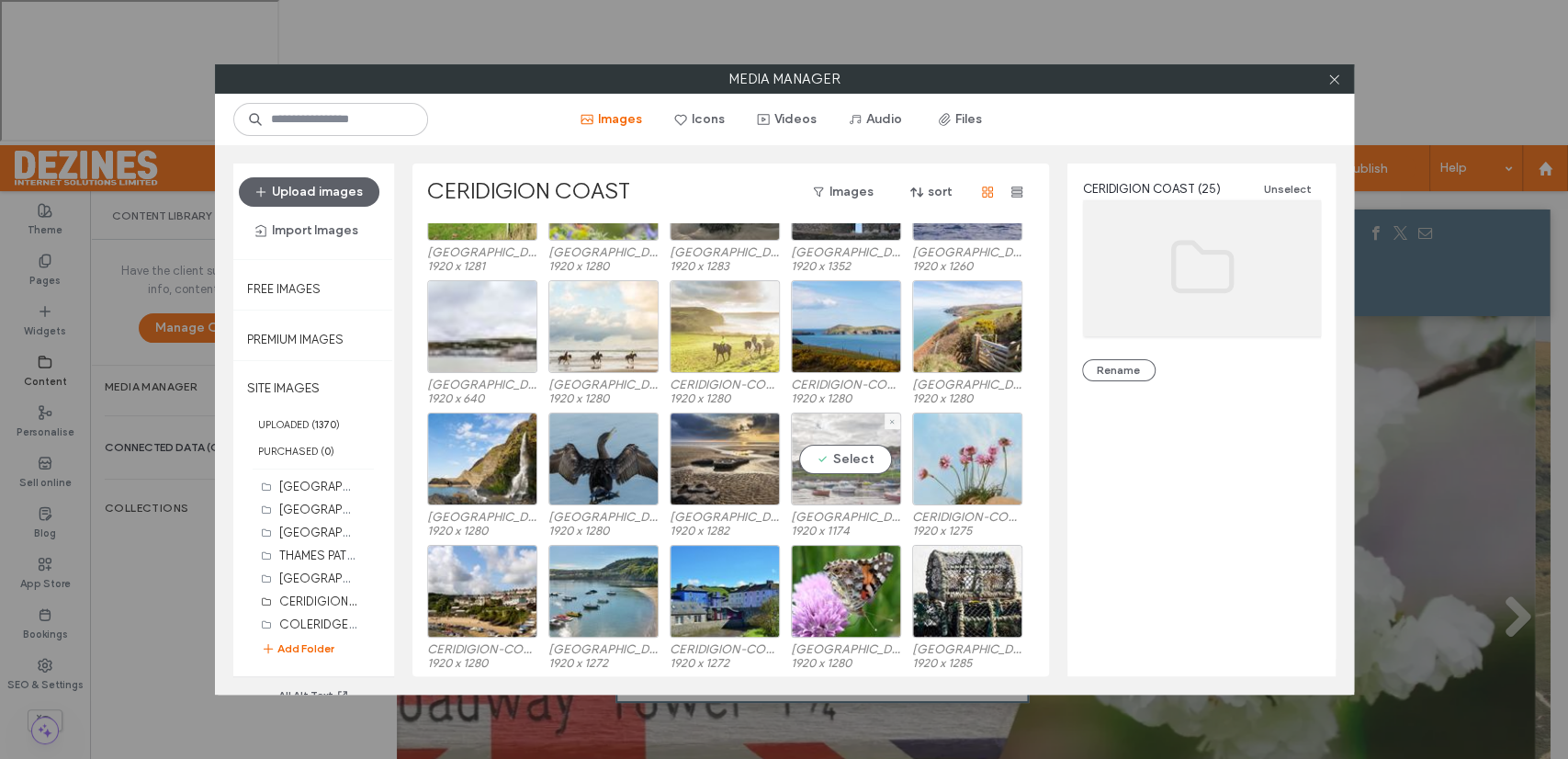
click at [830, 465] on div "Select" at bounding box center [846, 459] width 110 height 93
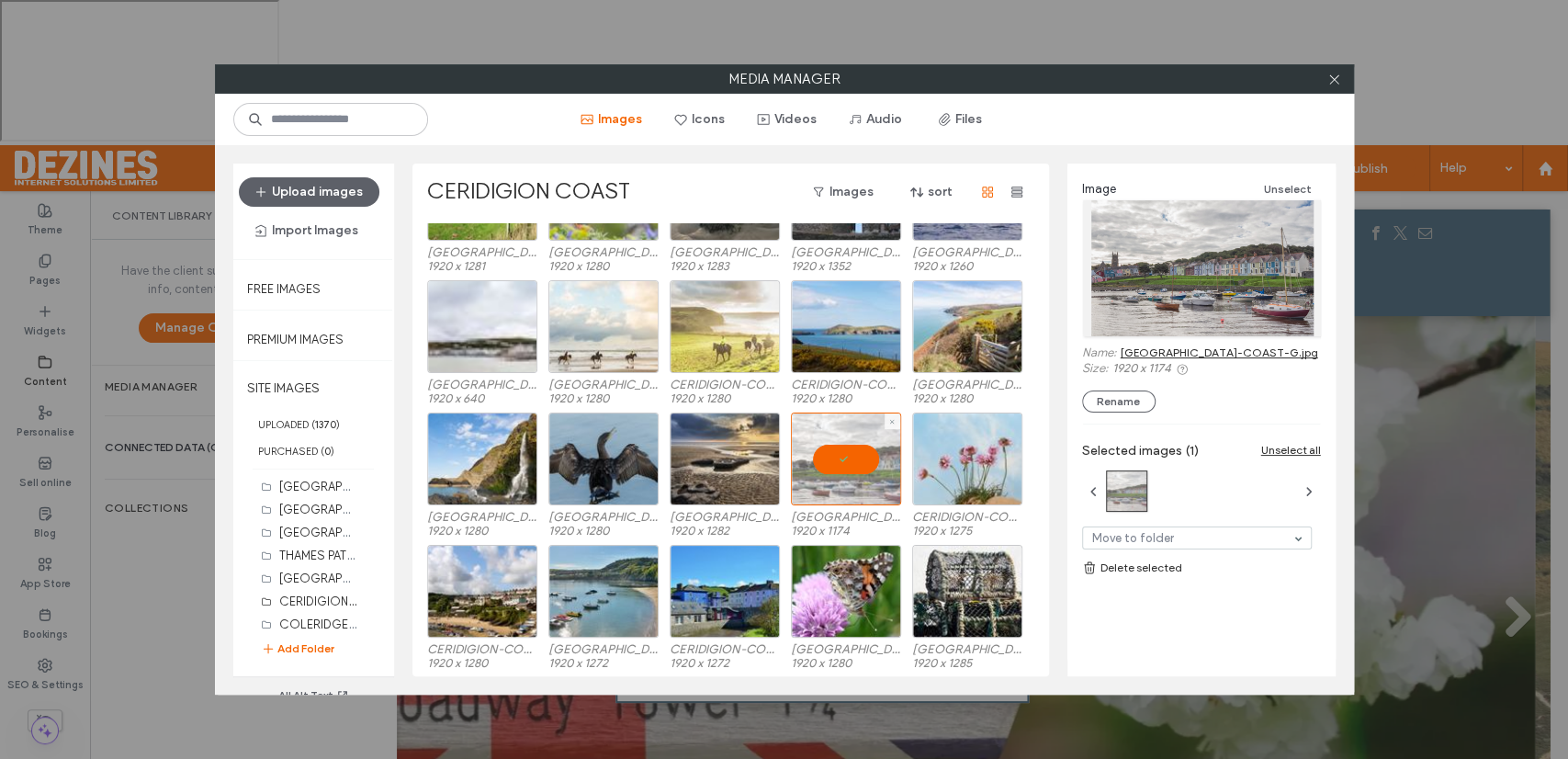
click at [830, 465] on div at bounding box center [846, 459] width 110 height 93
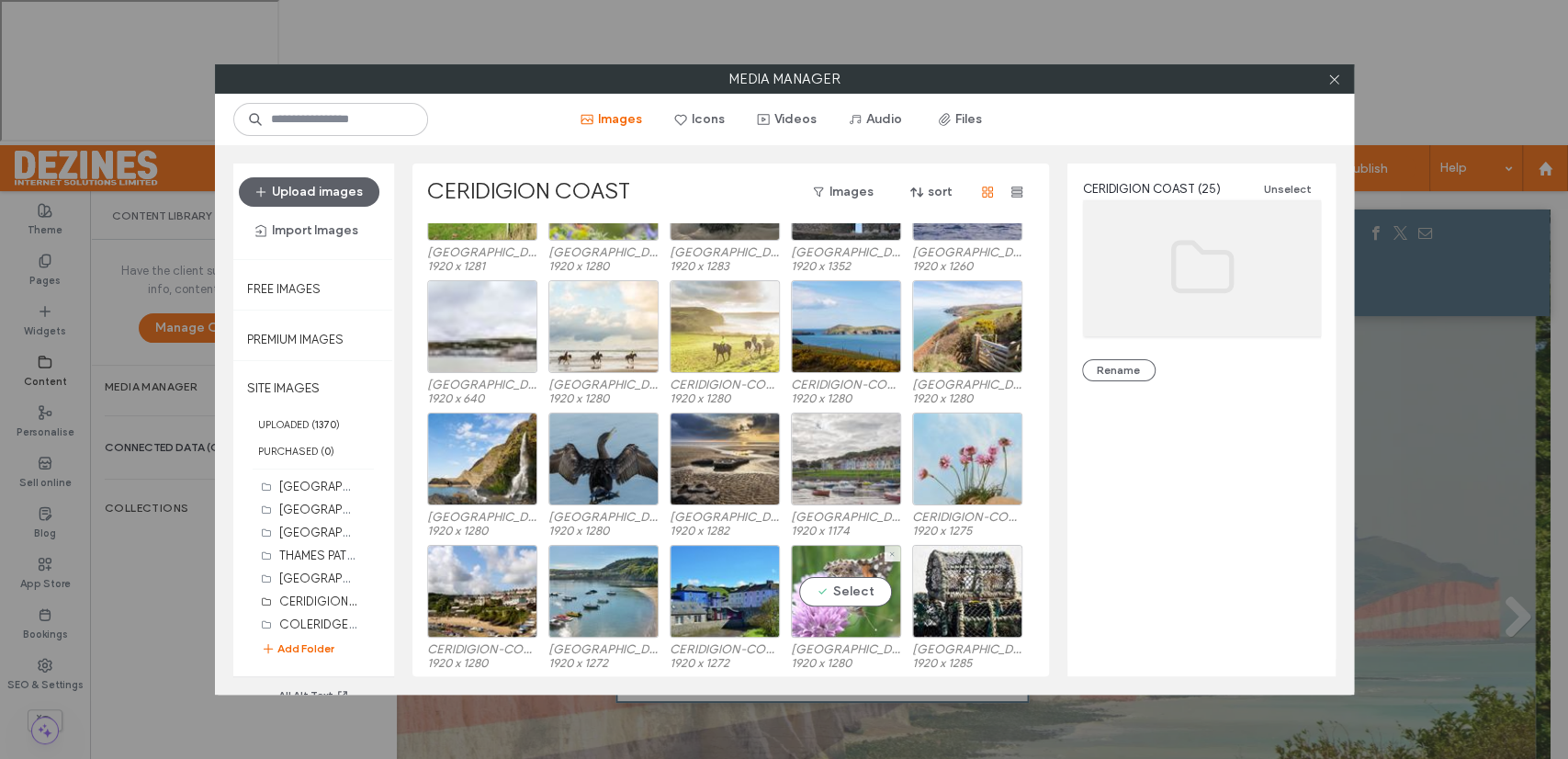
click at [849, 591] on div "Select" at bounding box center [846, 591] width 110 height 93
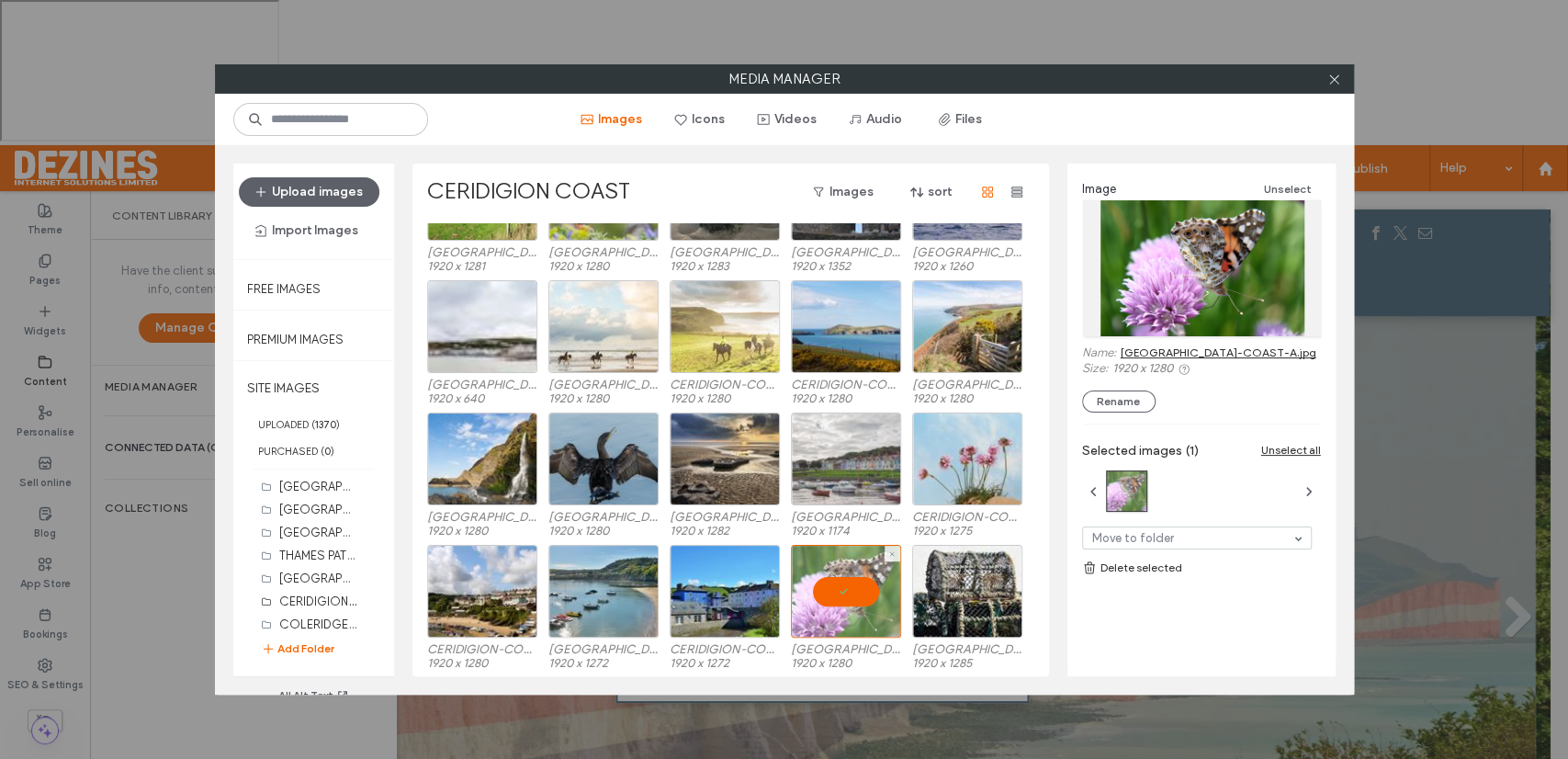
click at [849, 595] on div at bounding box center [846, 591] width 110 height 93
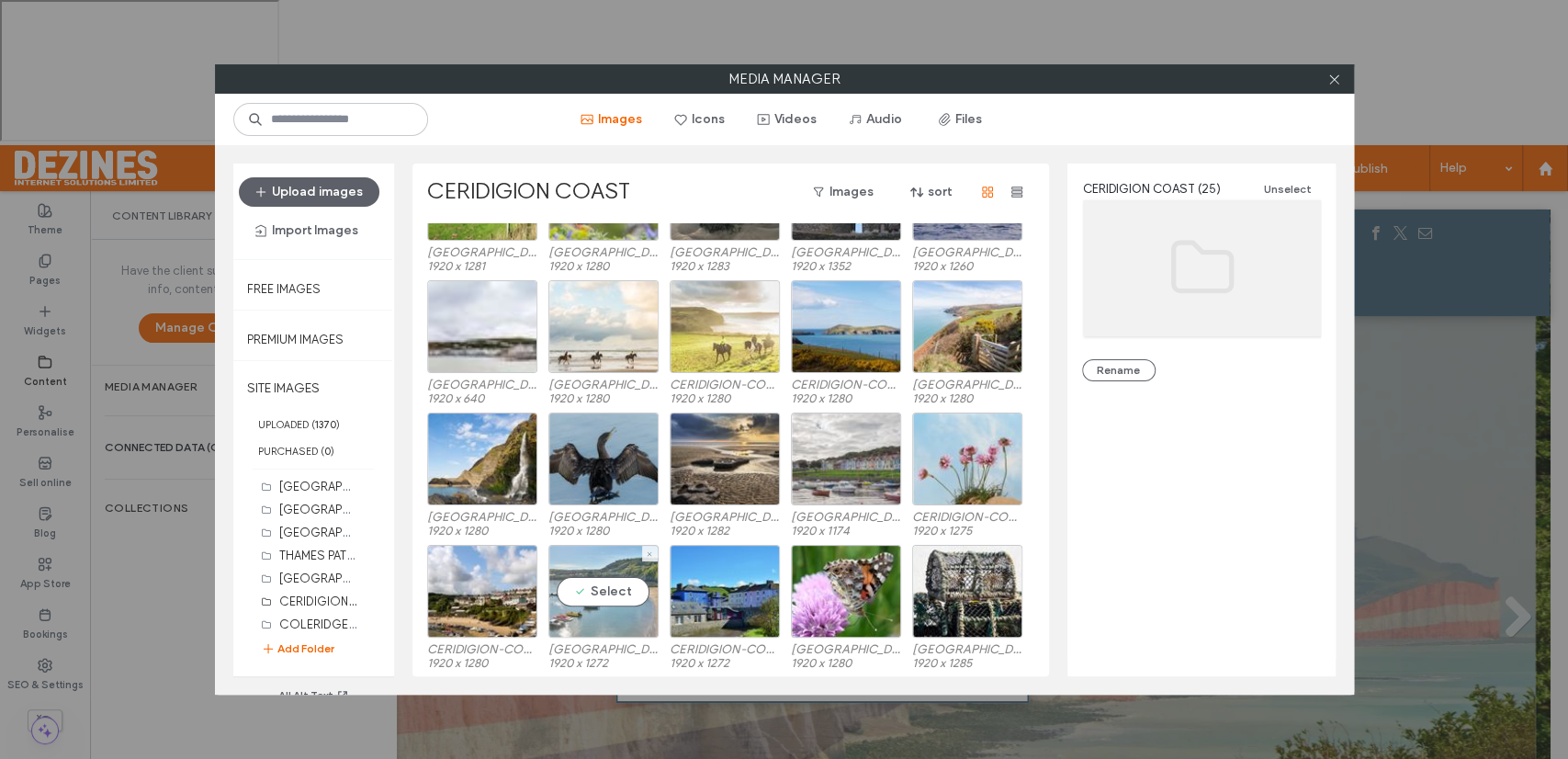
click at [606, 590] on div "Select" at bounding box center [603, 591] width 110 height 93
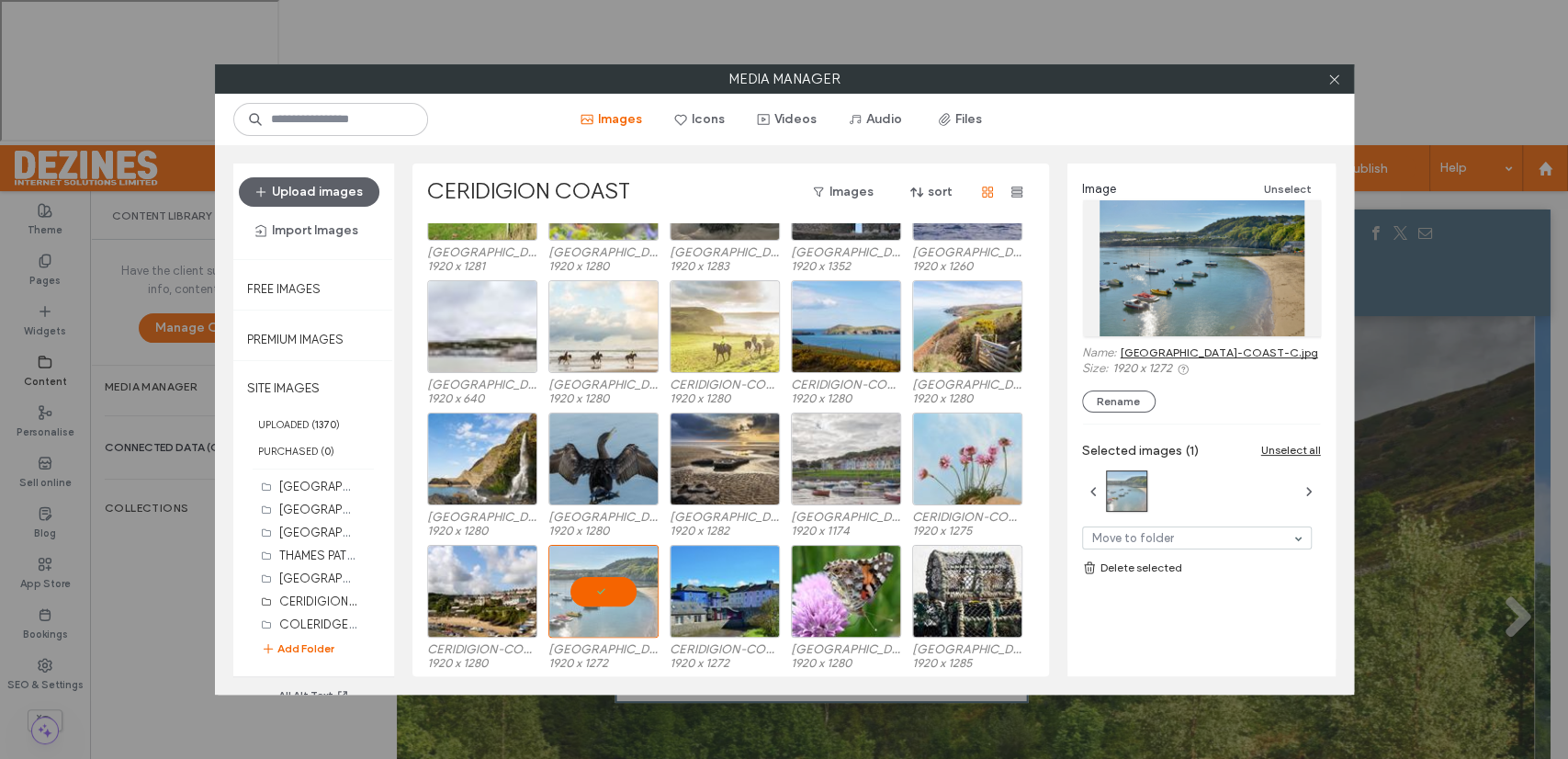
click at [1162, 349] on link "CERIDIGION-COAST-C.jpg" at bounding box center [1219, 352] width 198 height 14
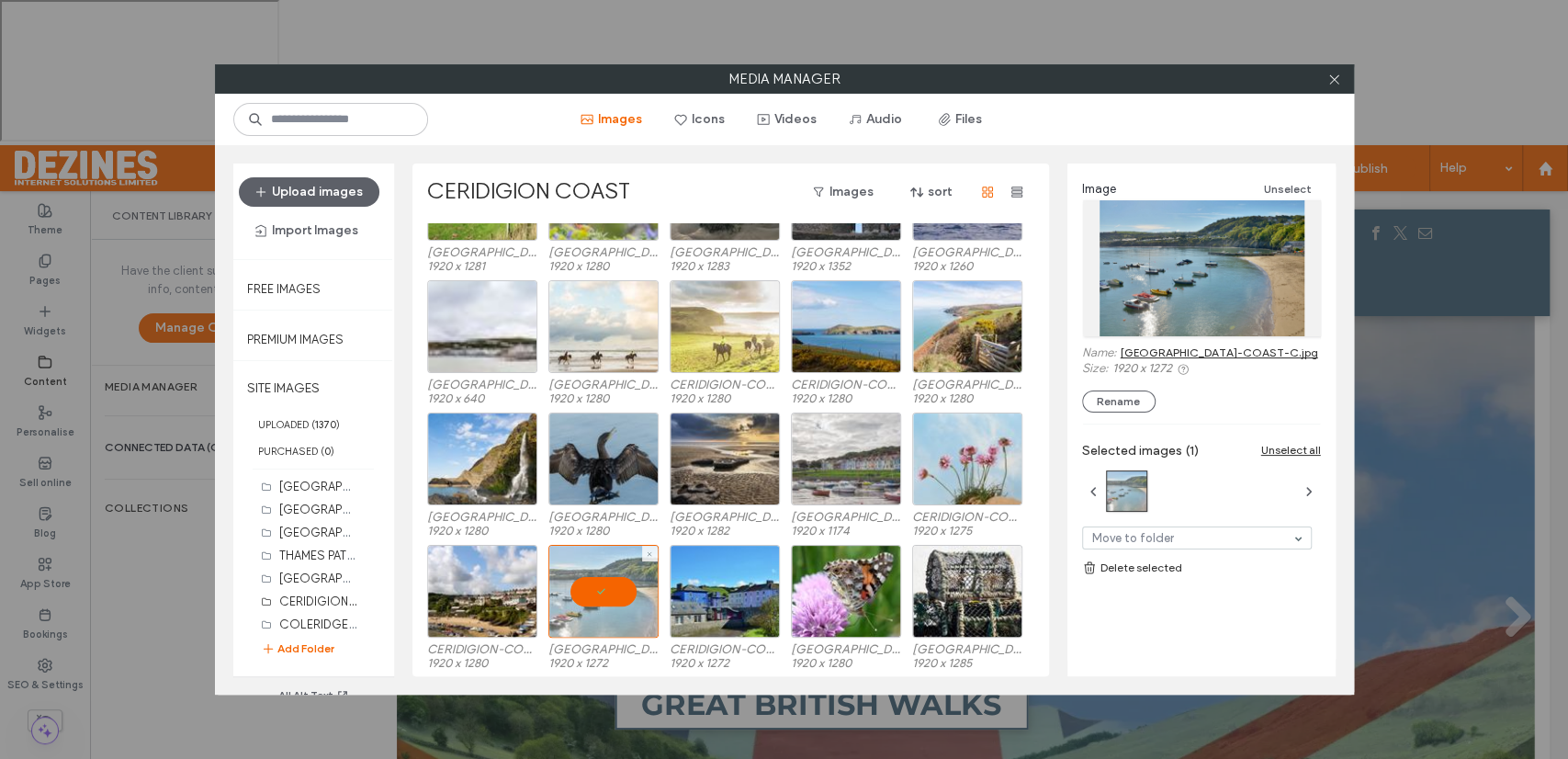
click at [611, 595] on div at bounding box center [603, 591] width 110 height 93
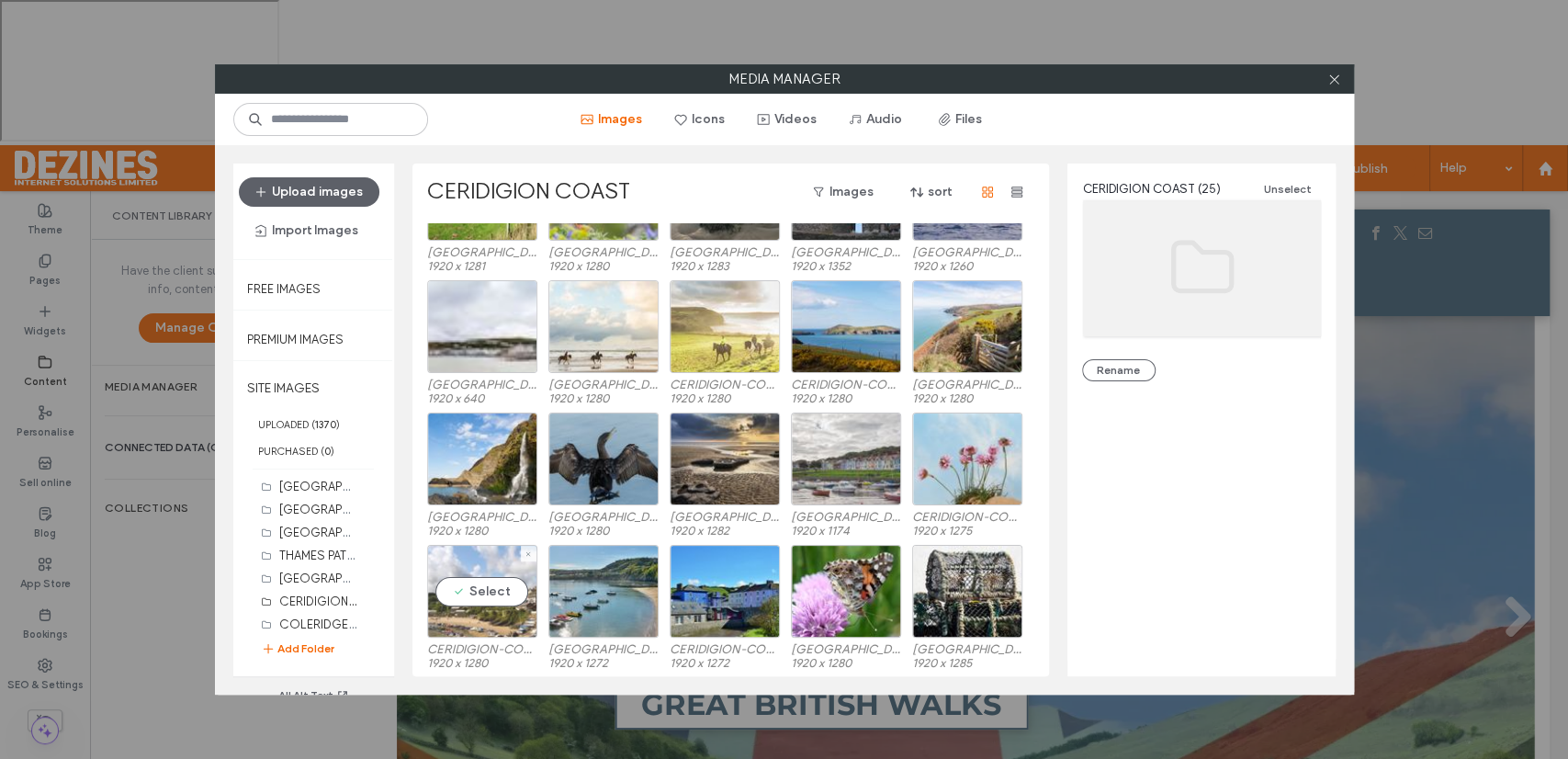
click at [478, 591] on div "Select" at bounding box center [482, 591] width 110 height 93
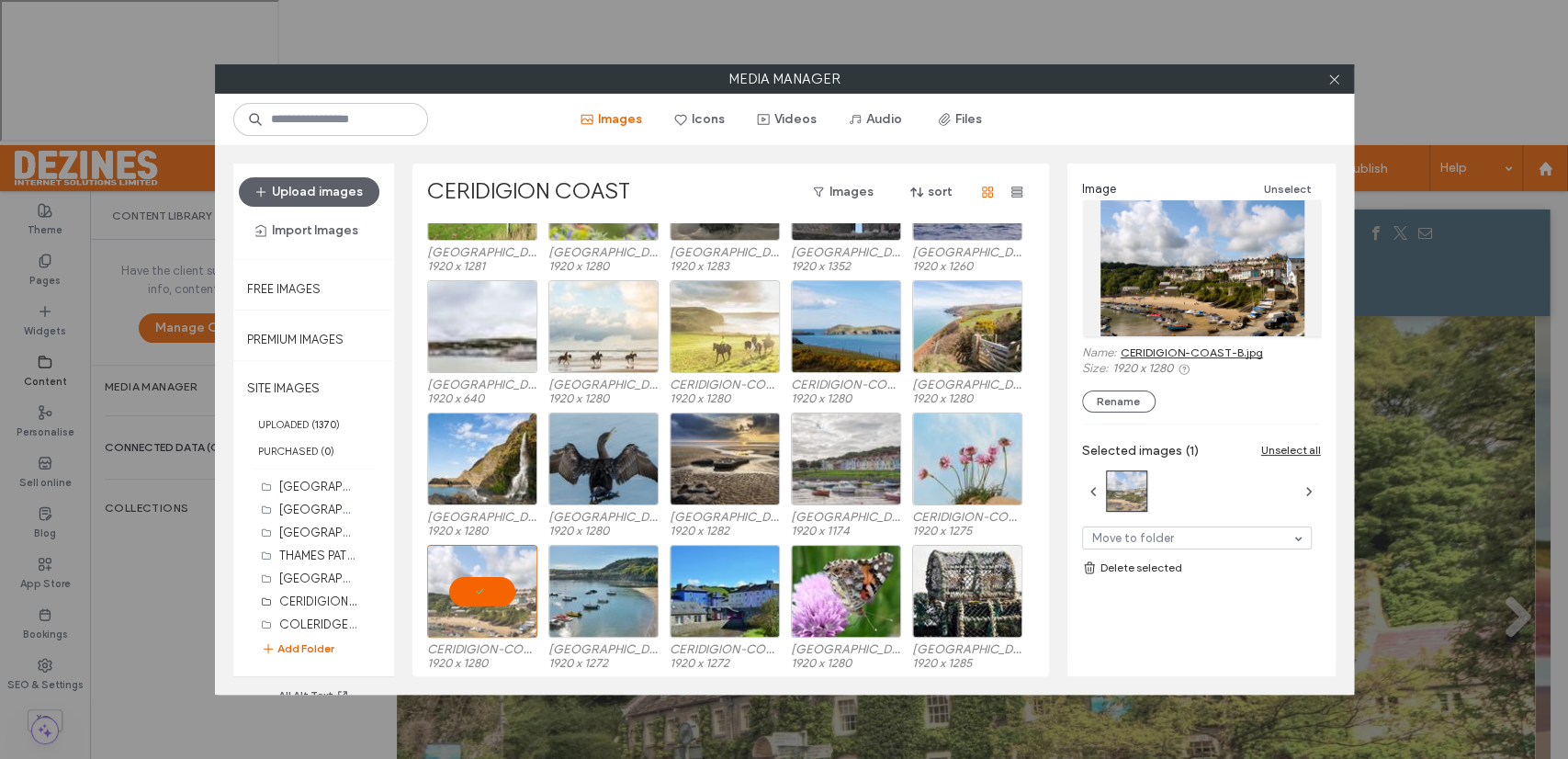
click at [1166, 349] on link "CERIDIGION-COAST-B.jpg" at bounding box center [1192, 352] width 142 height 14
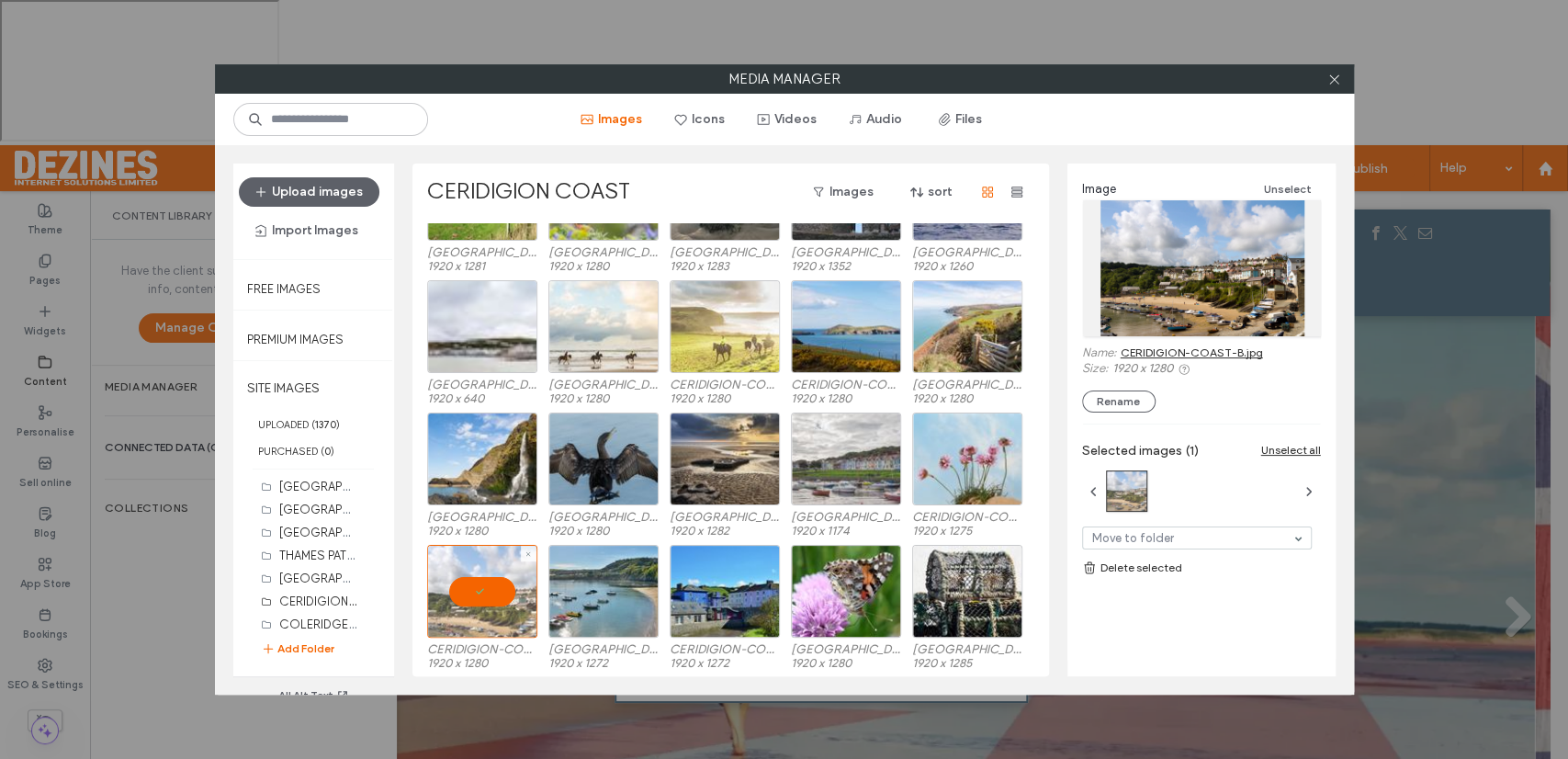
click at [474, 585] on div at bounding box center [482, 591] width 110 height 93
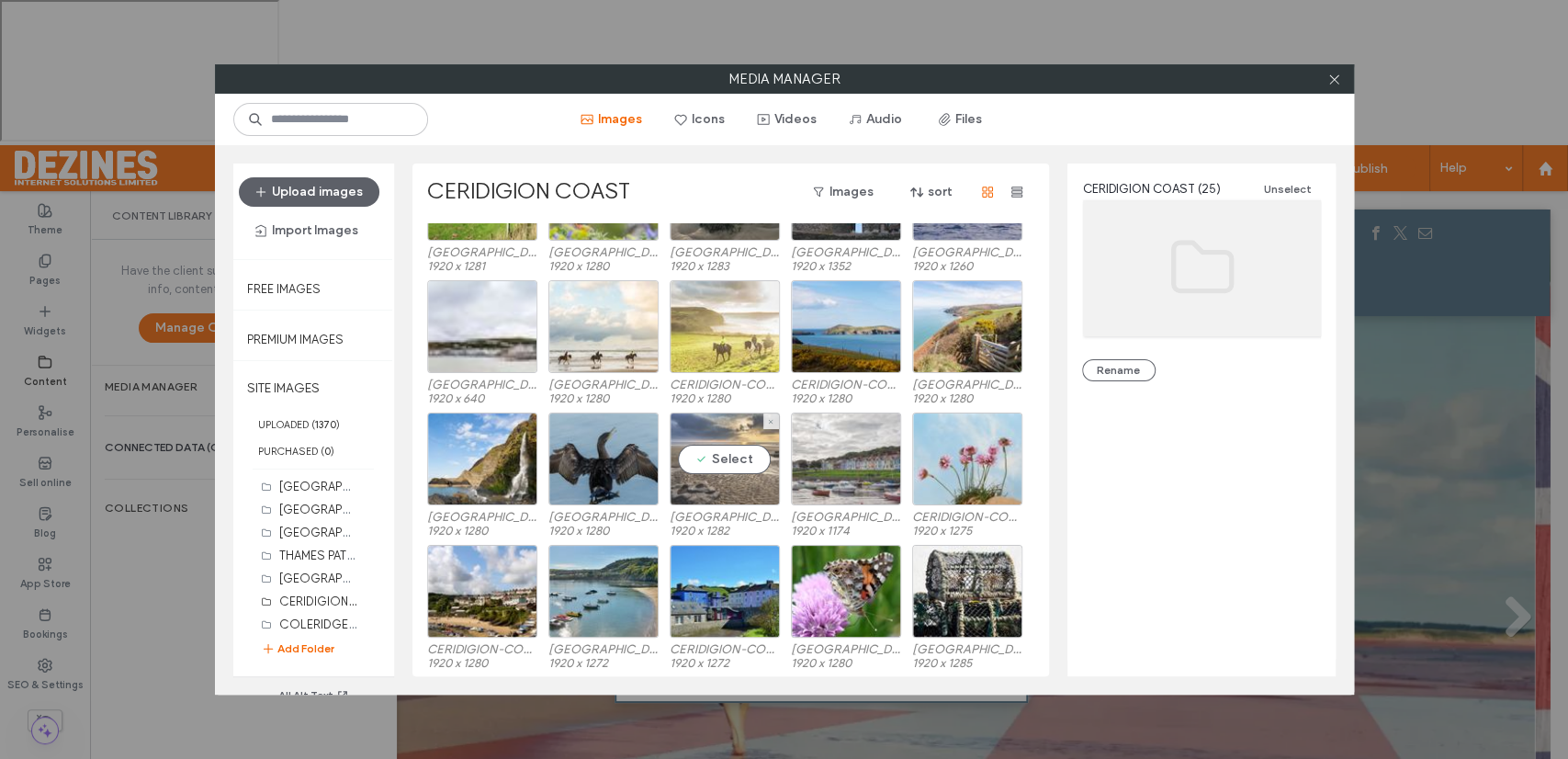
click at [722, 454] on div "Select" at bounding box center [725, 459] width 110 height 93
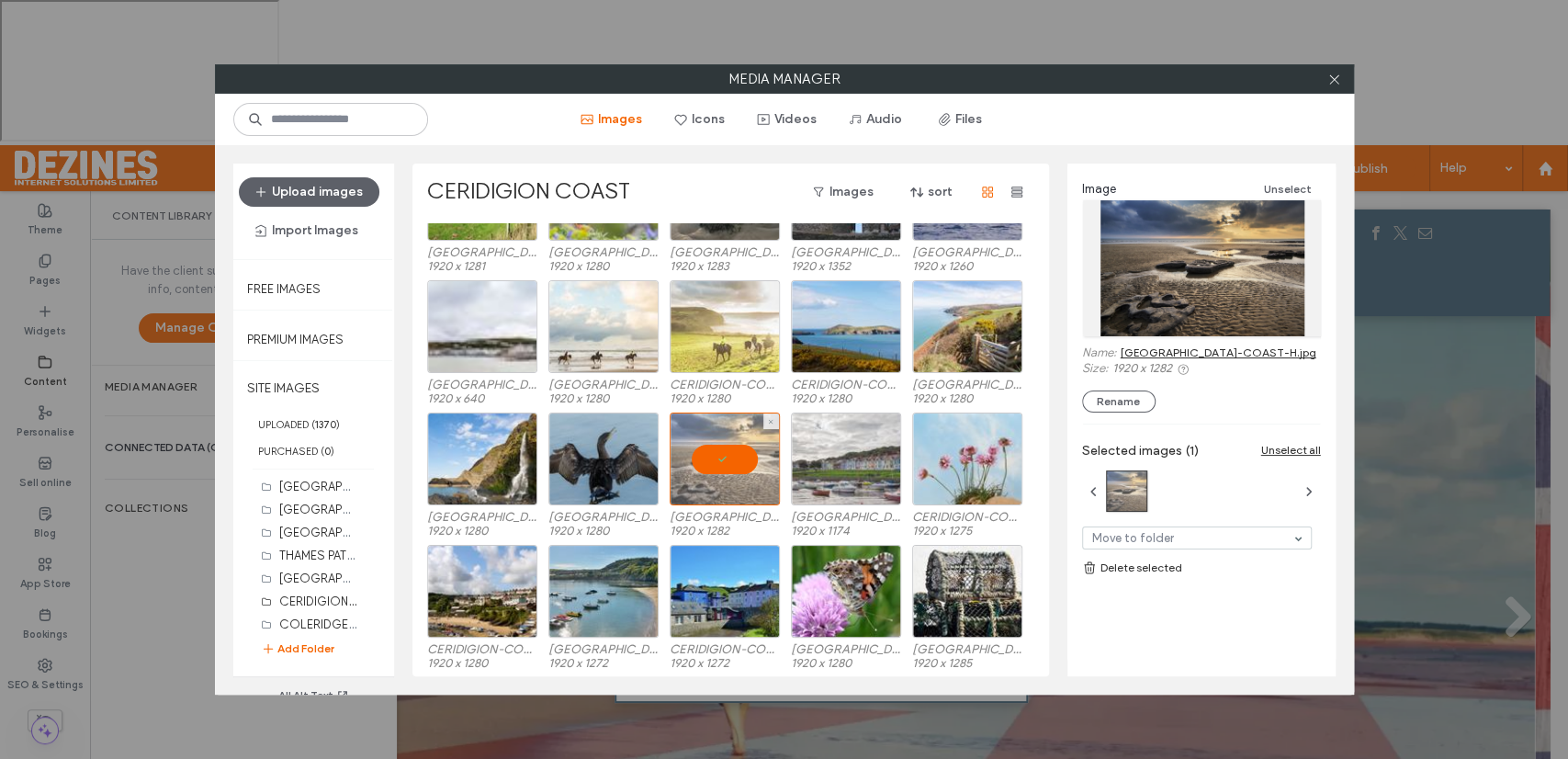
click at [722, 454] on div at bounding box center [725, 459] width 110 height 93
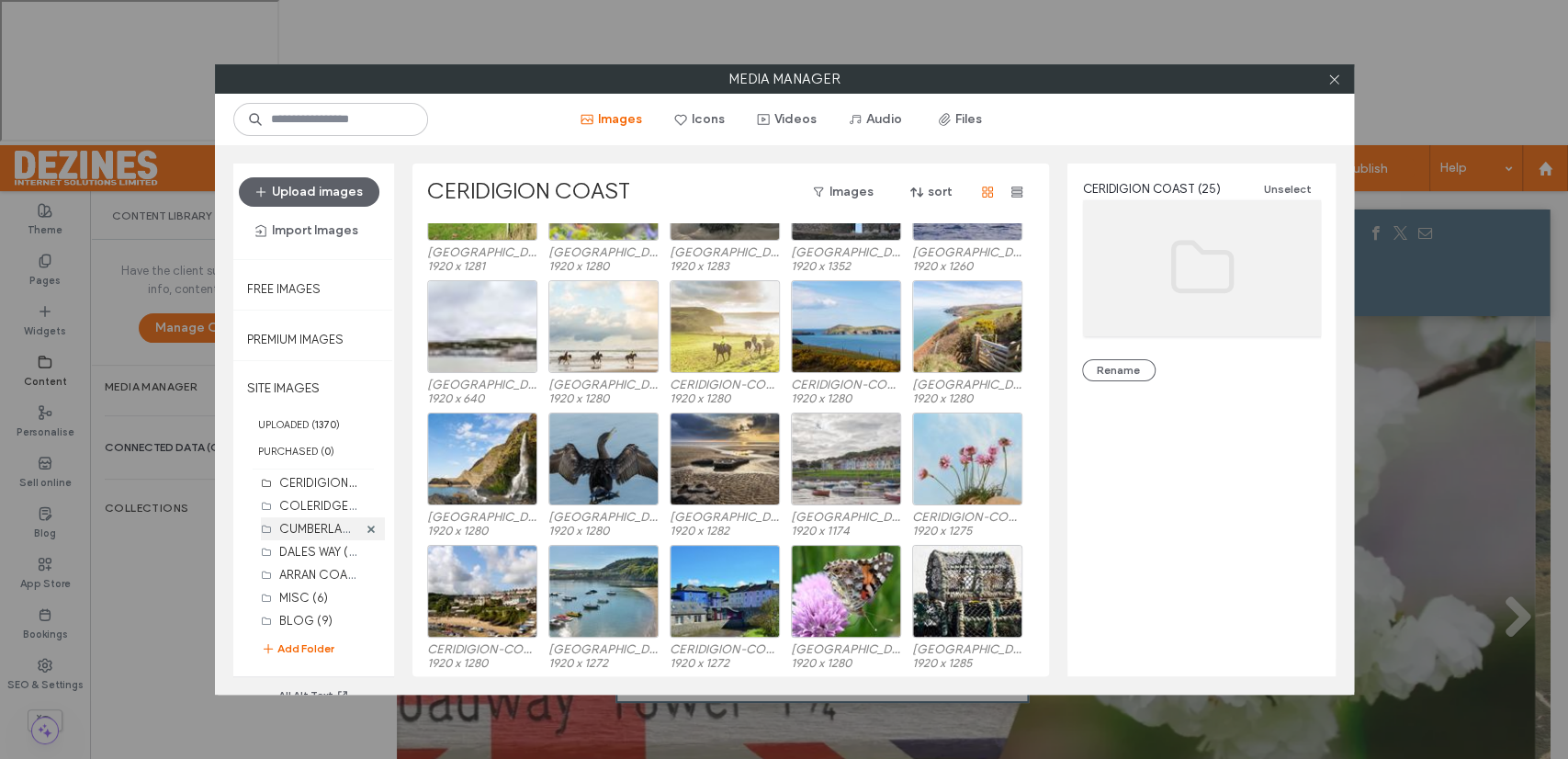
scroll to position [465, 0]
click at [312, 589] on label "MISC (6)" at bounding box center [303, 594] width 48 height 14
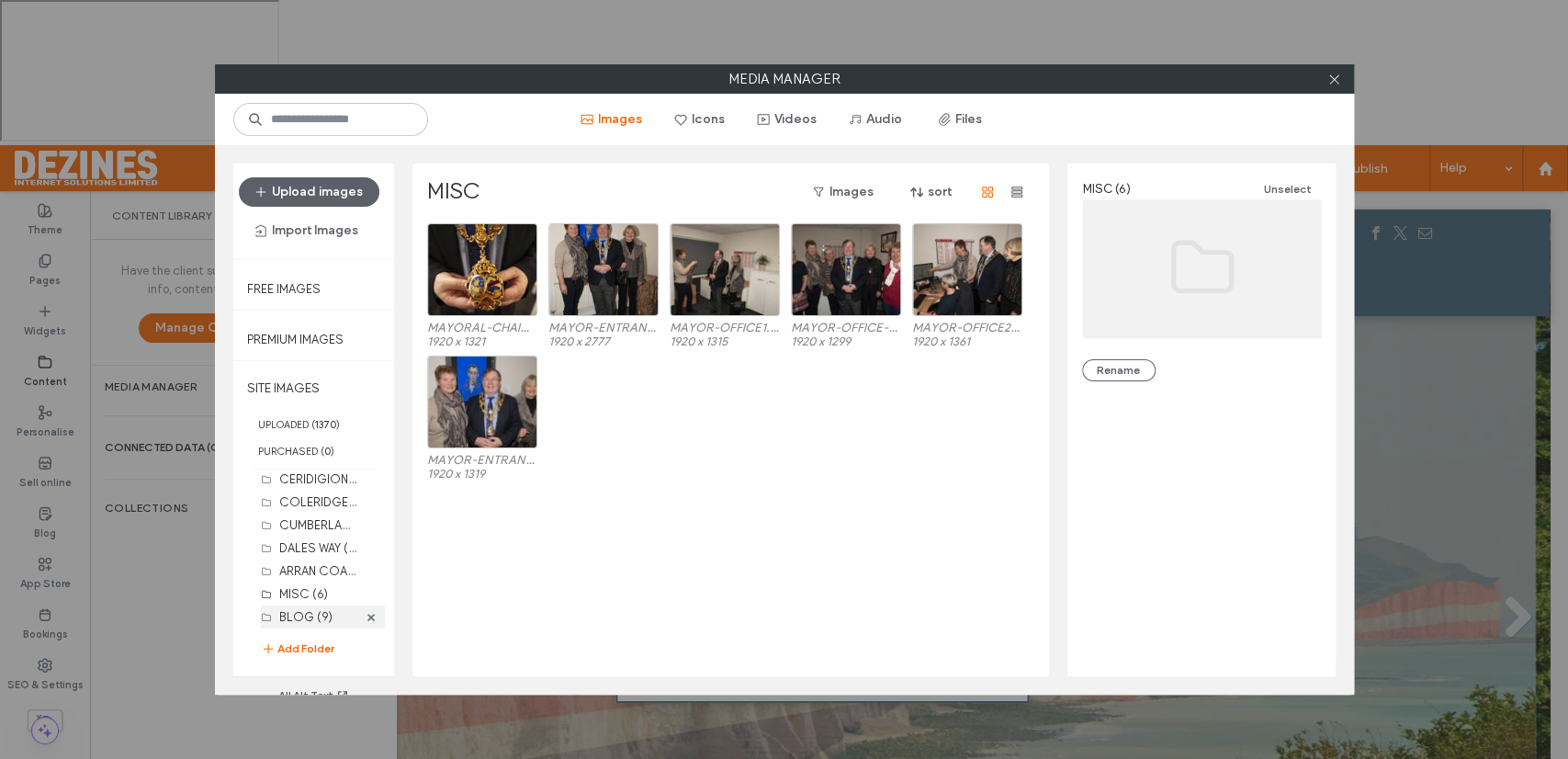
click at [314, 616] on label "BLOG (9)" at bounding box center [306, 617] width 53 height 14
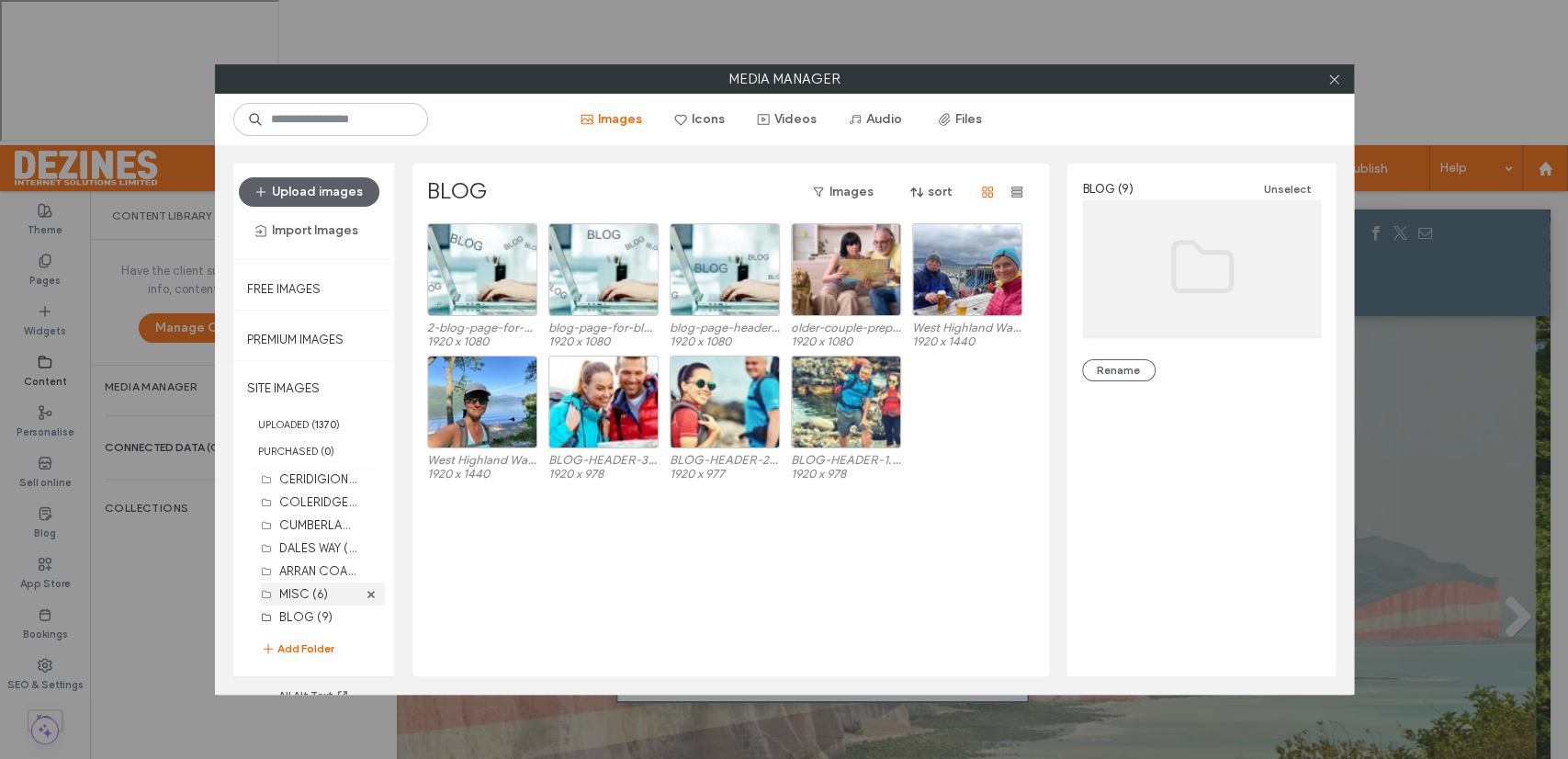
click at [309, 592] on label "MISC (6)" at bounding box center [303, 594] width 48 height 14
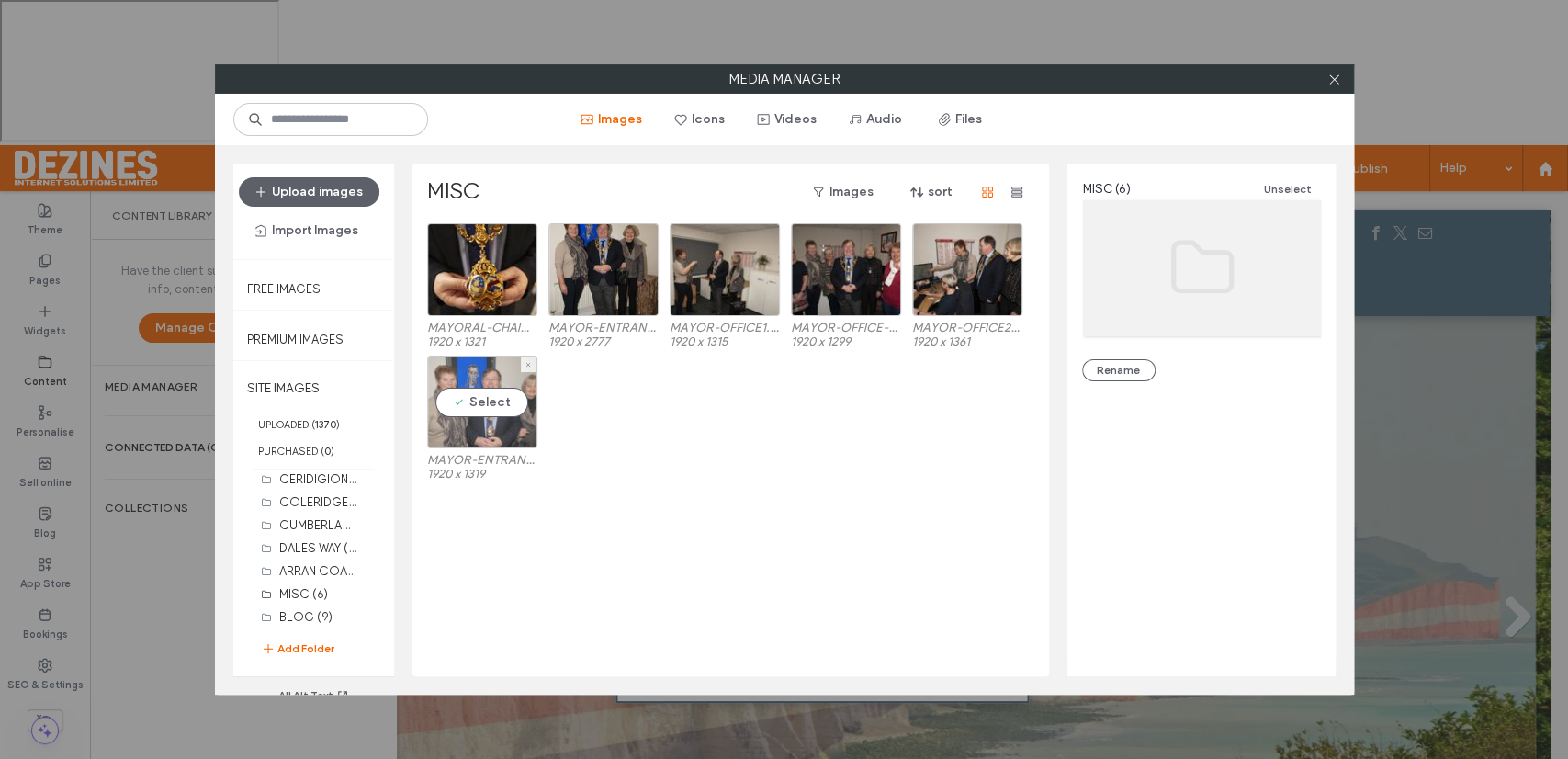
click at [492, 406] on div "Select" at bounding box center [482, 402] width 110 height 93
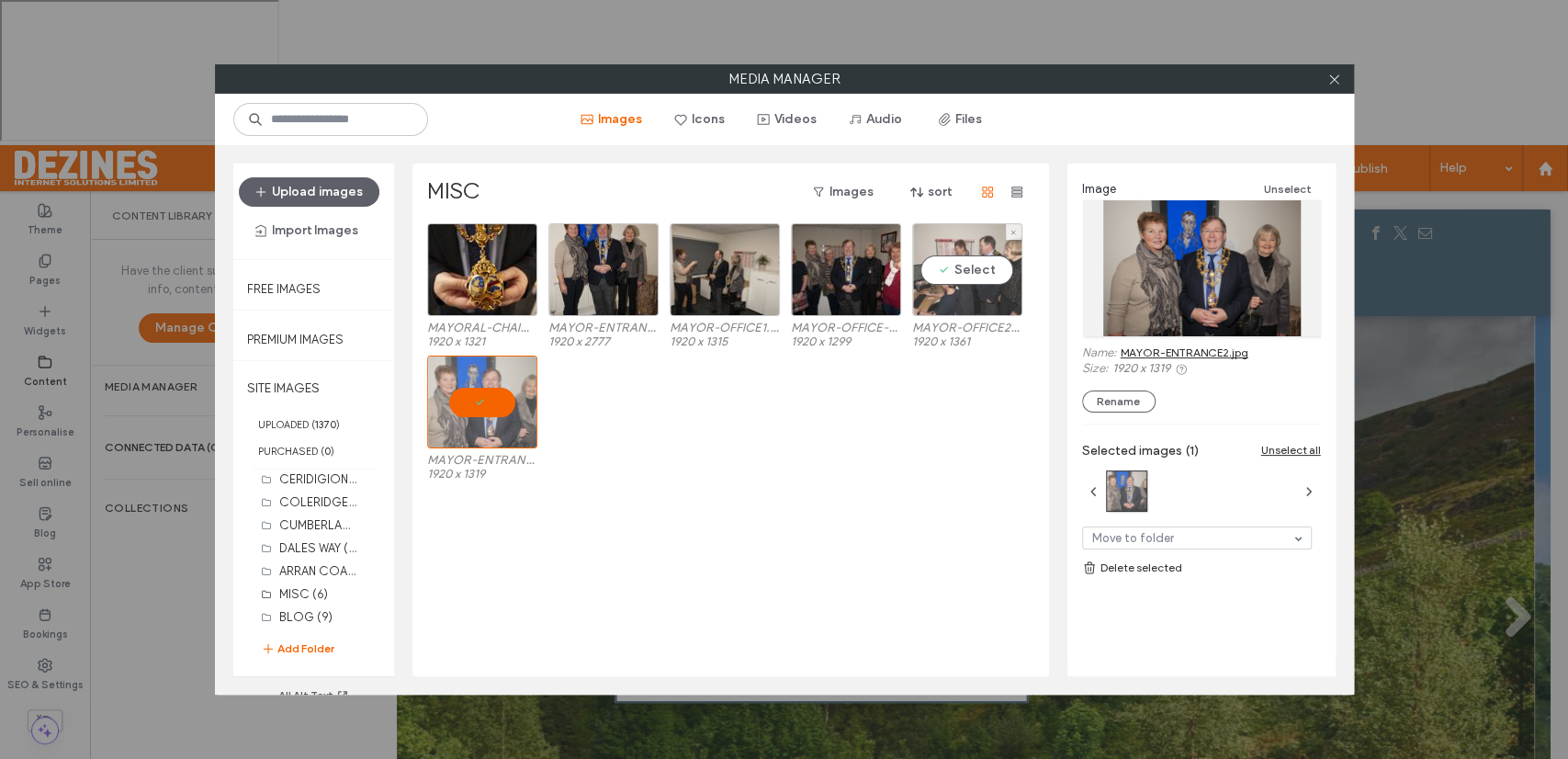
click at [968, 274] on div "Select" at bounding box center [967, 270] width 110 height 93
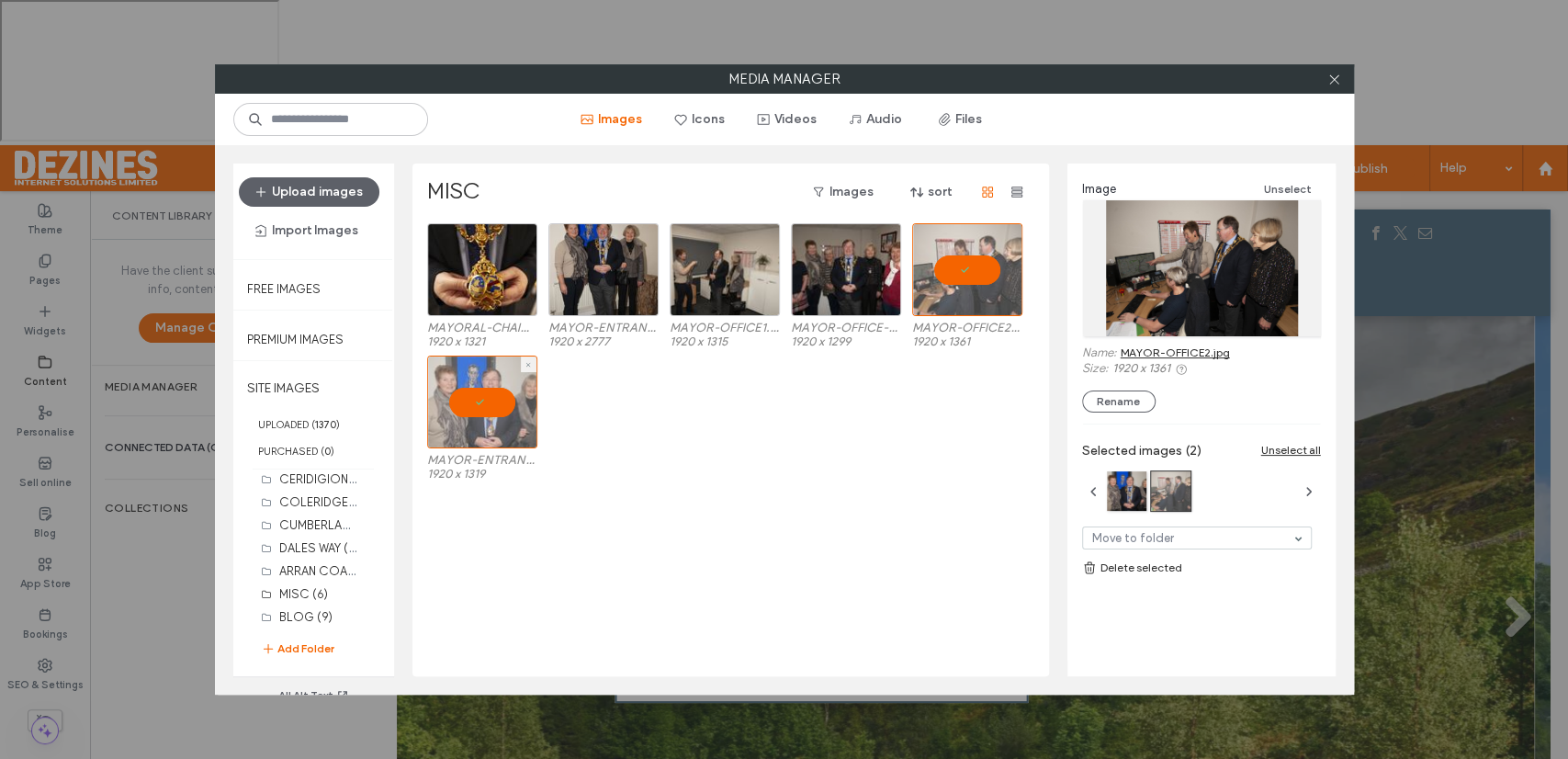
click at [490, 395] on div at bounding box center [482, 402] width 110 height 93
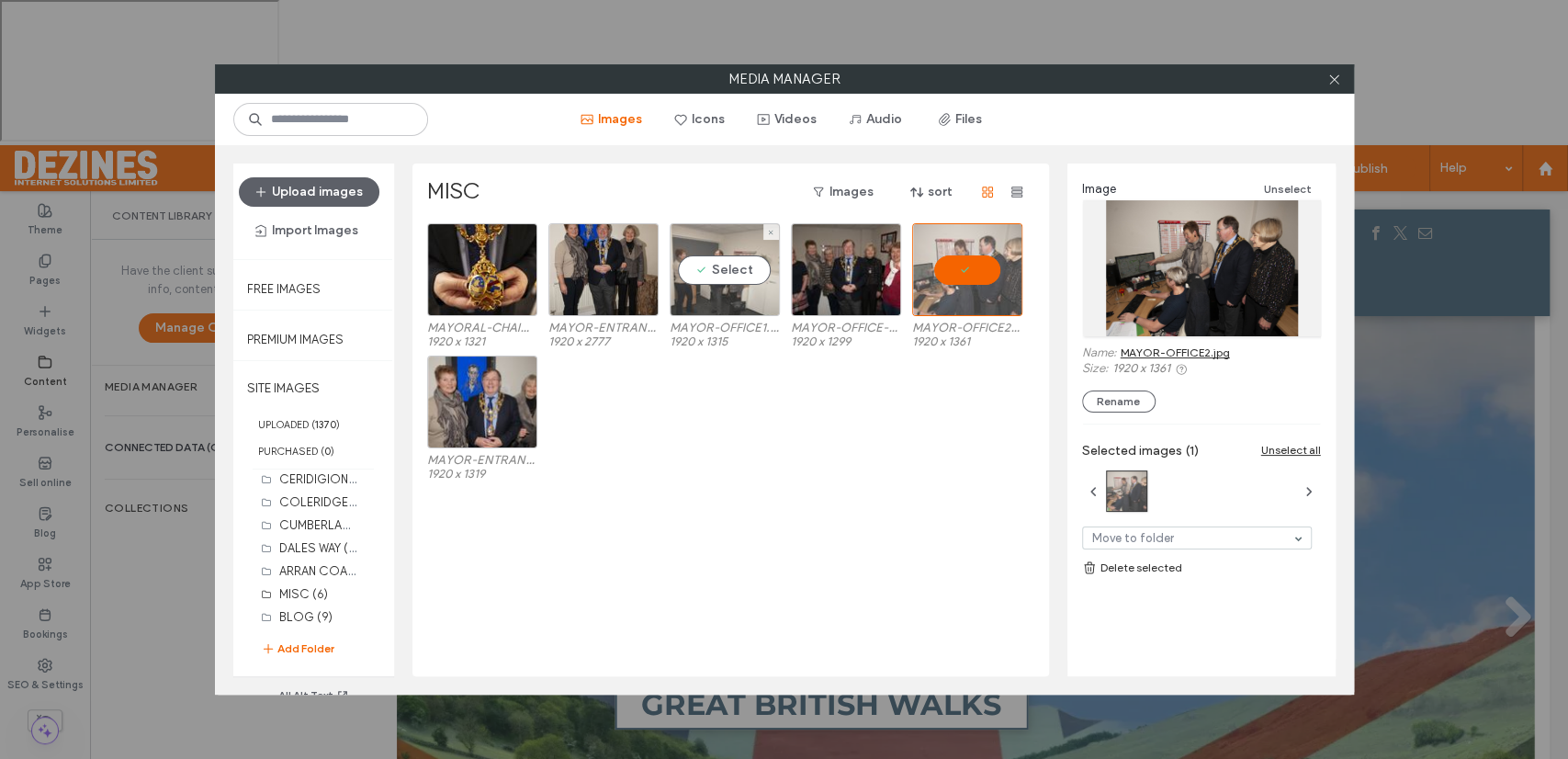
click at [725, 275] on div "Select" at bounding box center [725, 270] width 110 height 93
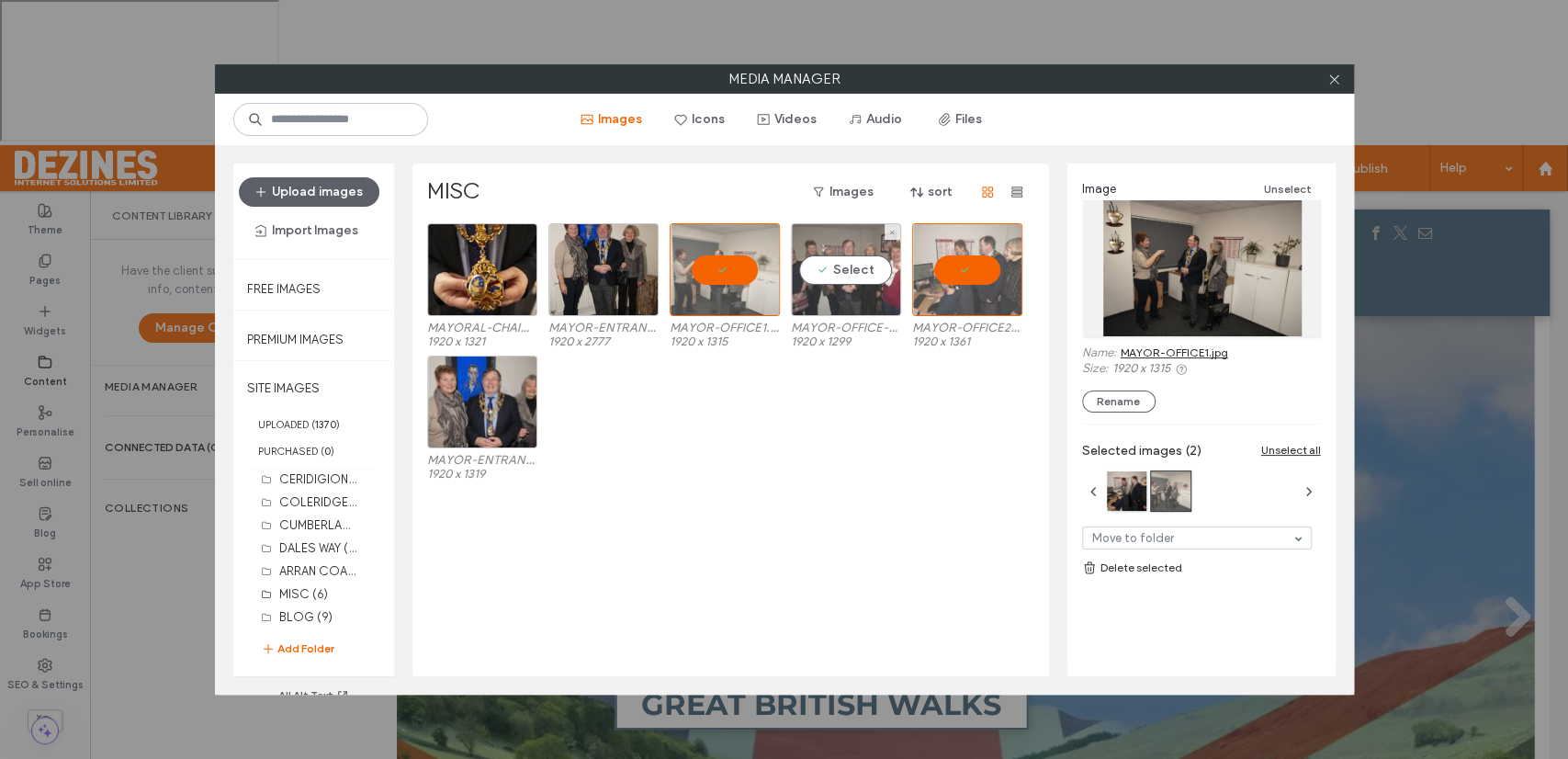
click at [857, 266] on div "Select" at bounding box center [846, 270] width 110 height 93
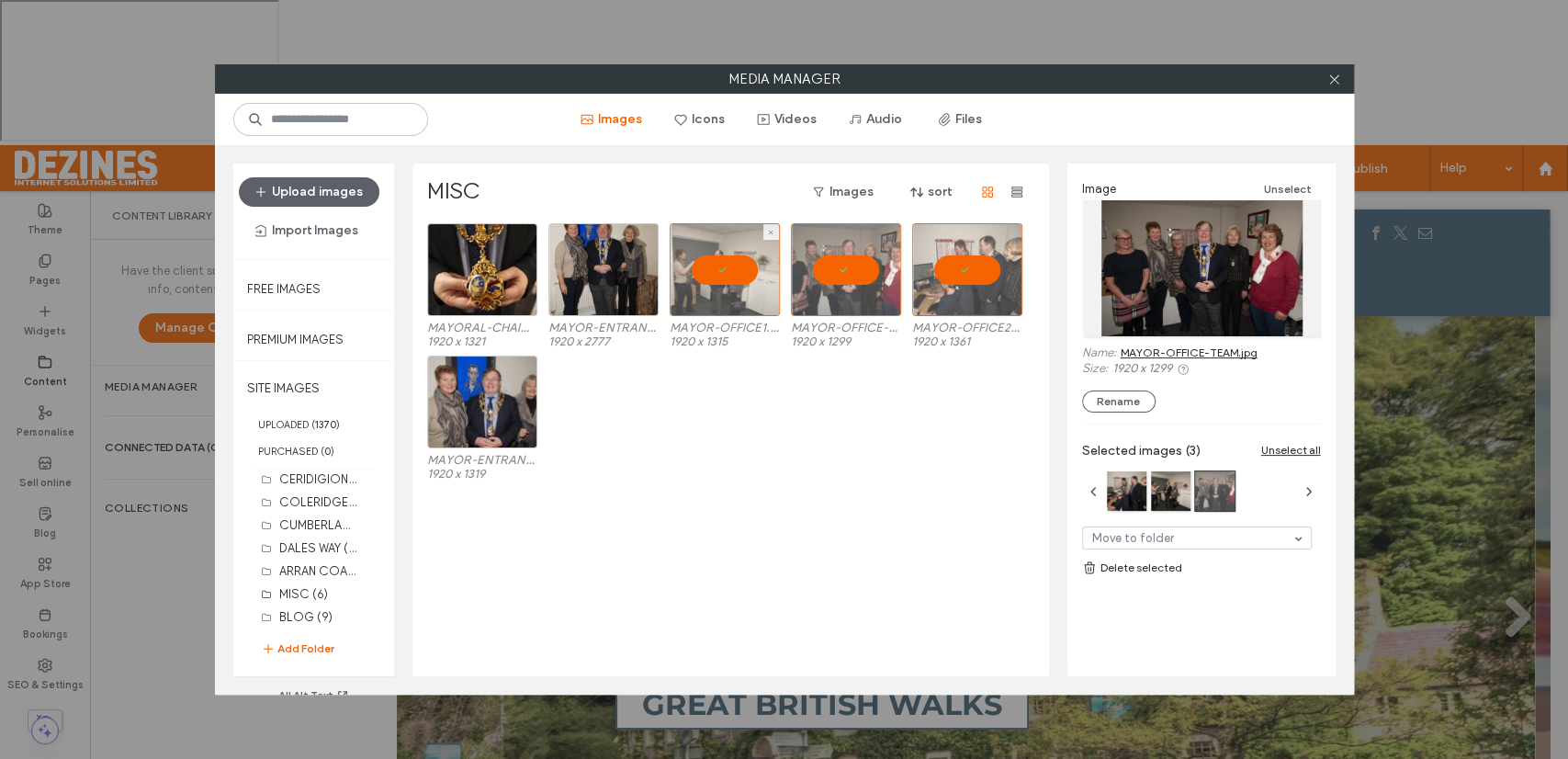
click at [721, 264] on div at bounding box center [725, 270] width 110 height 93
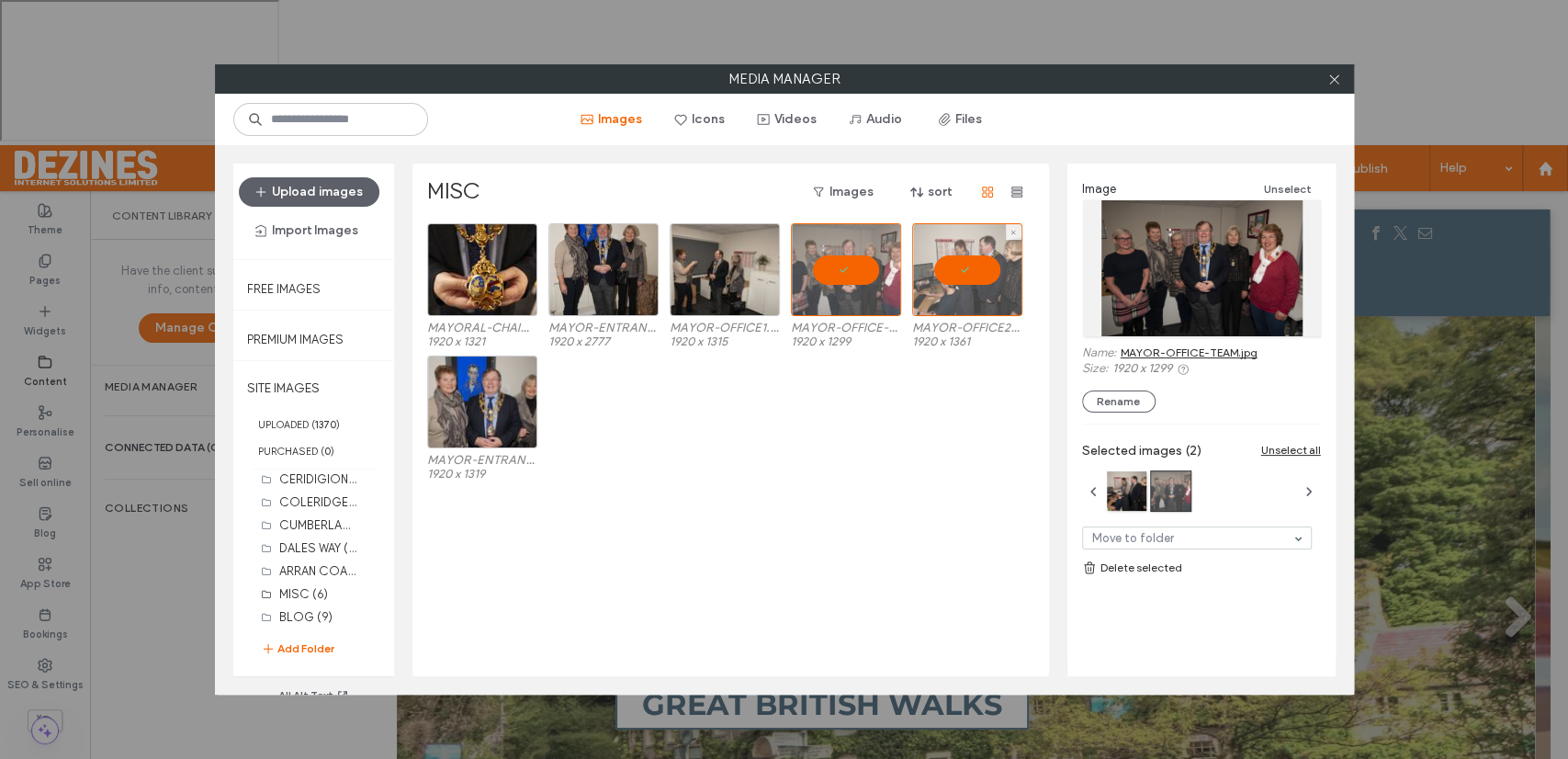
click at [973, 269] on div at bounding box center [967, 270] width 110 height 93
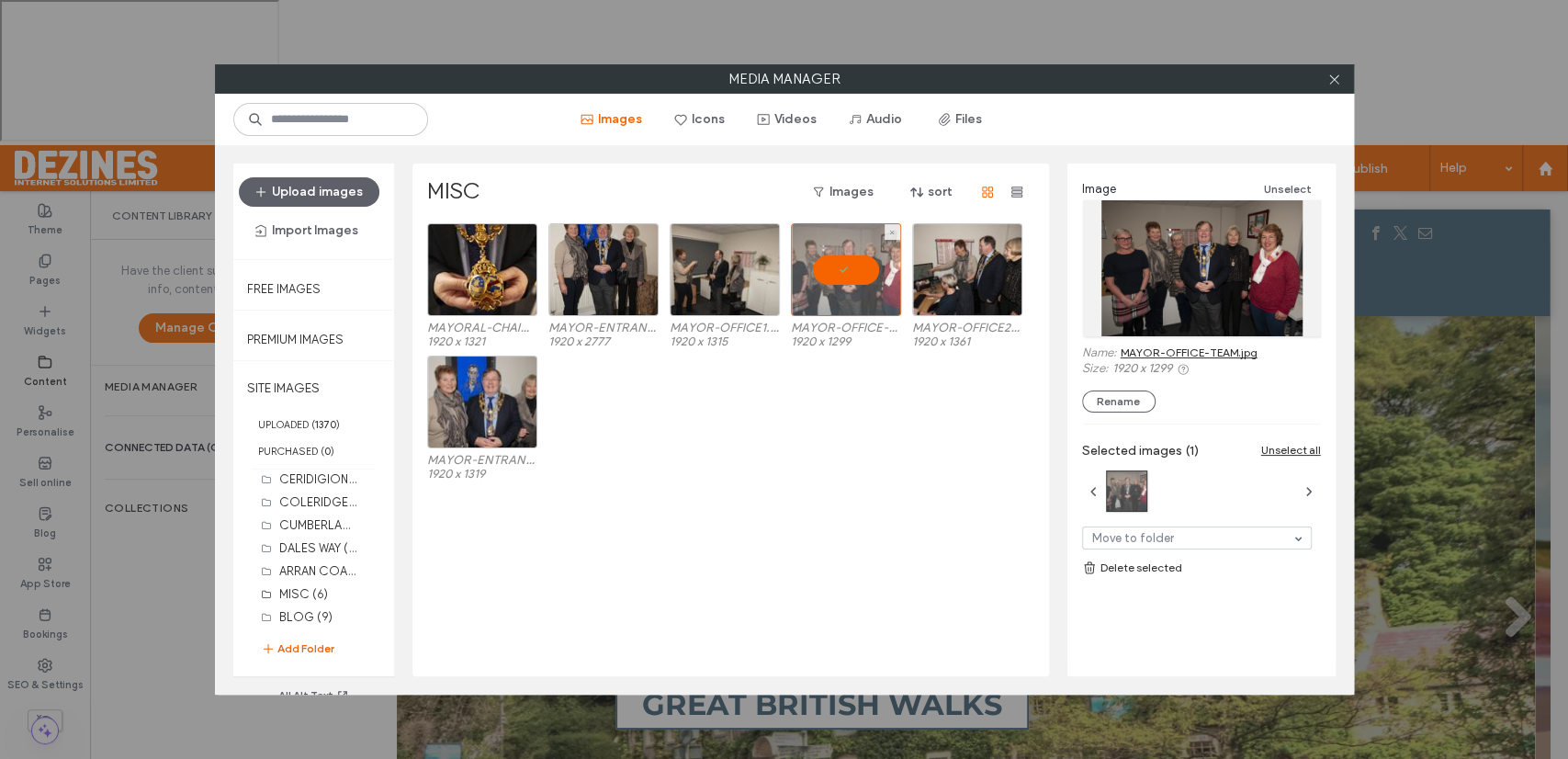
click at [855, 261] on div at bounding box center [846, 270] width 110 height 93
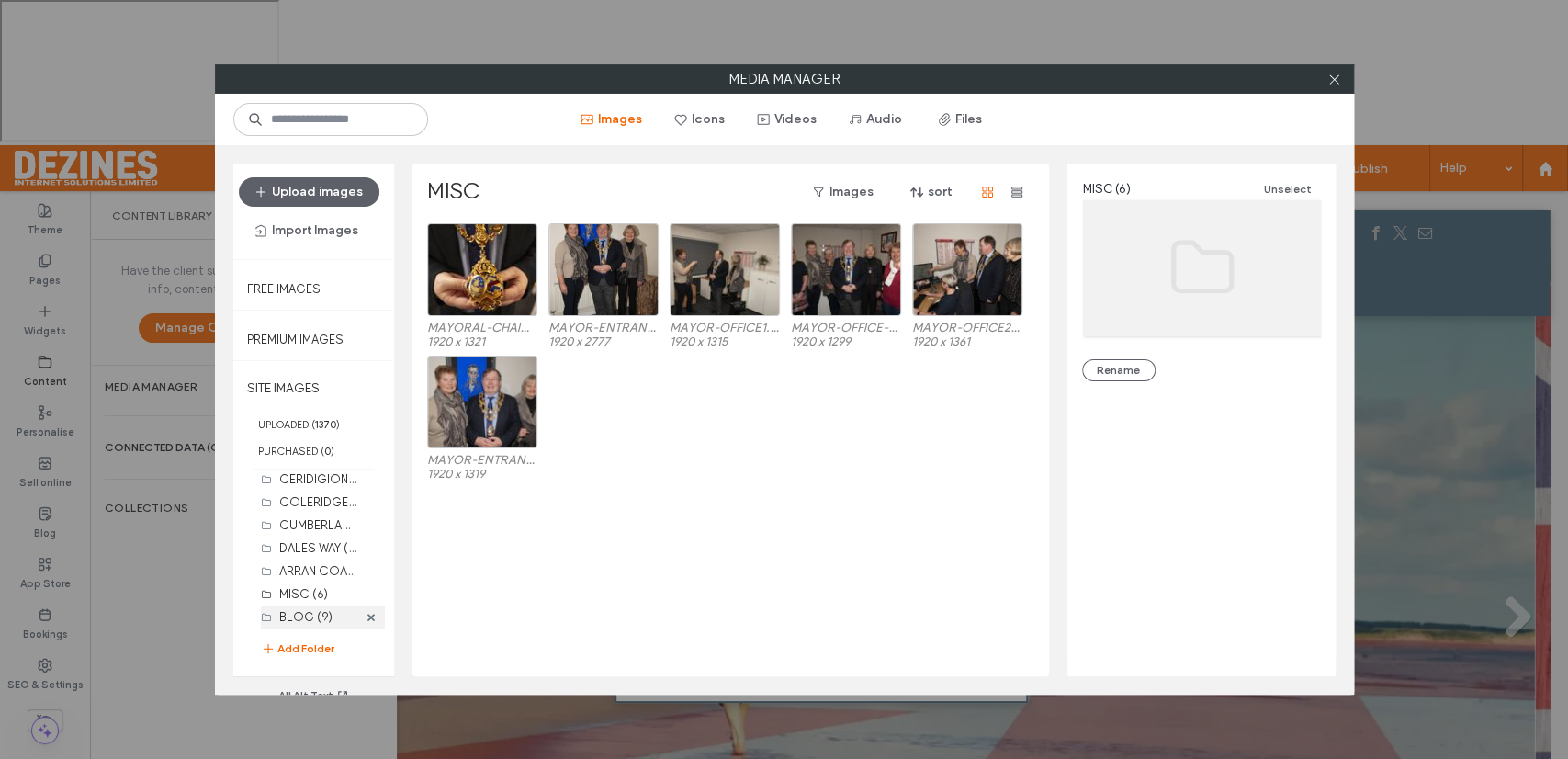
click at [316, 615] on label "BLOG (9)" at bounding box center [306, 617] width 53 height 14
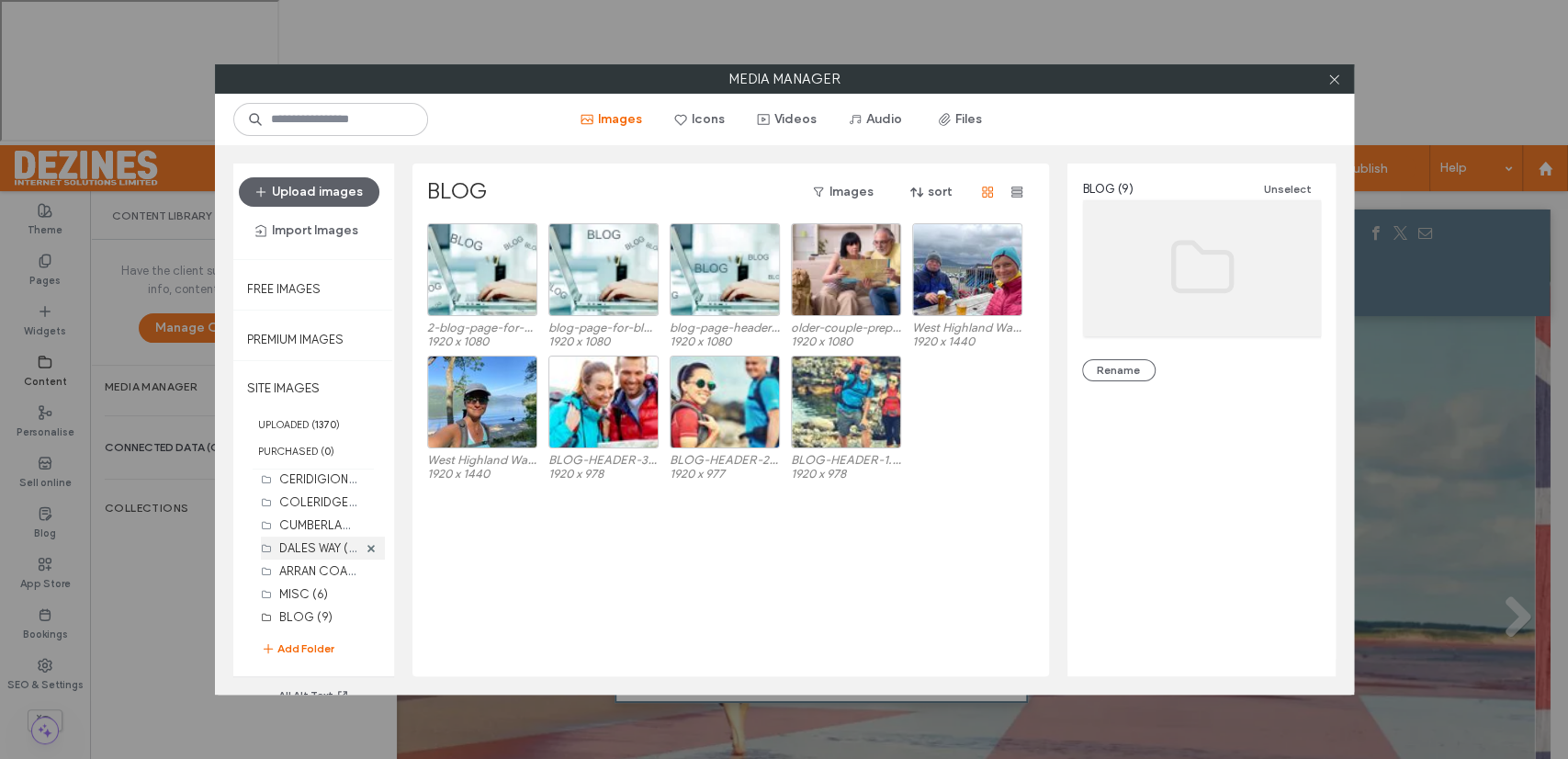
scroll to position [551, 0]
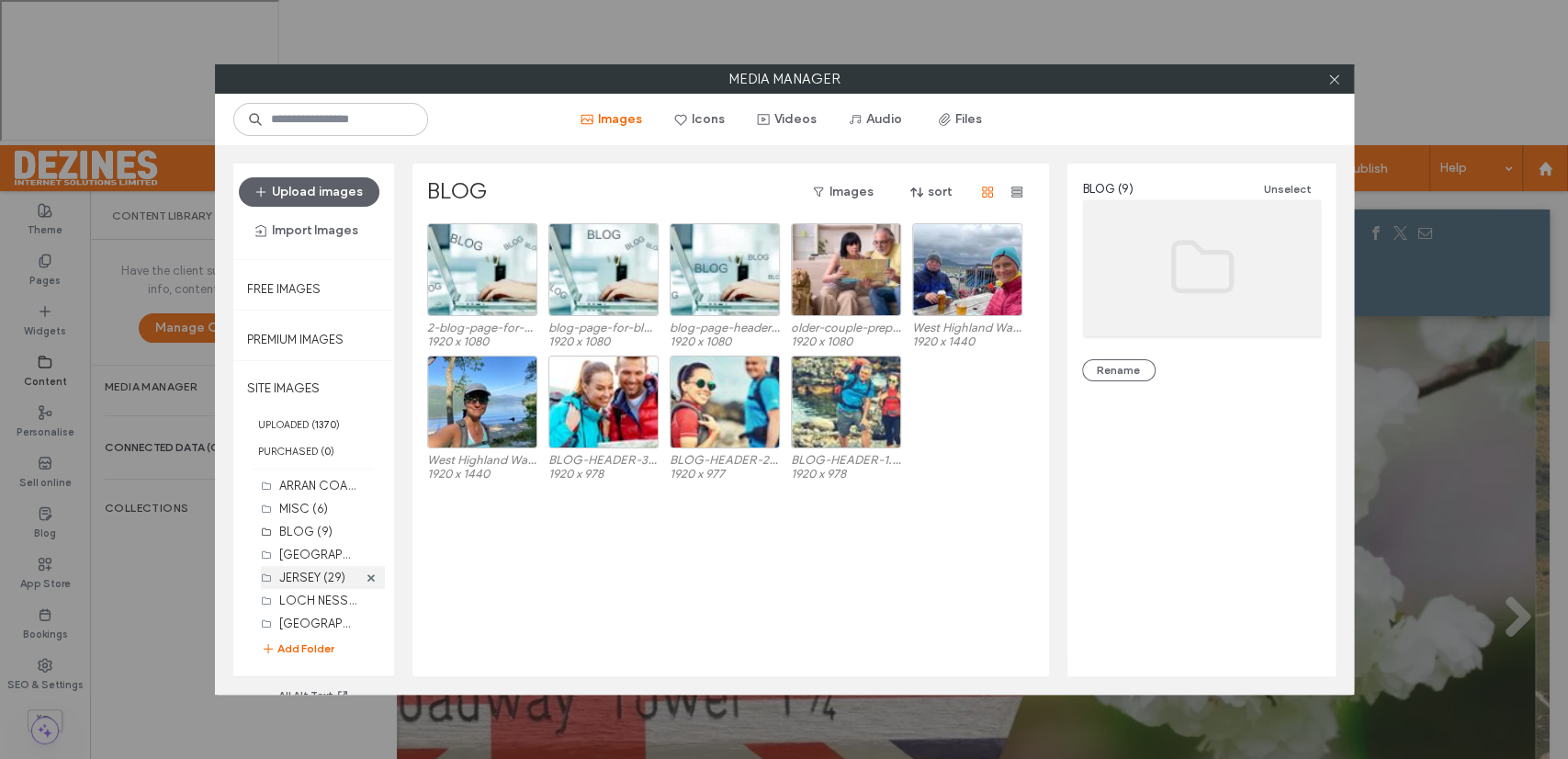
click at [326, 578] on label "JERSEY (29)" at bounding box center [312, 577] width 66 height 14
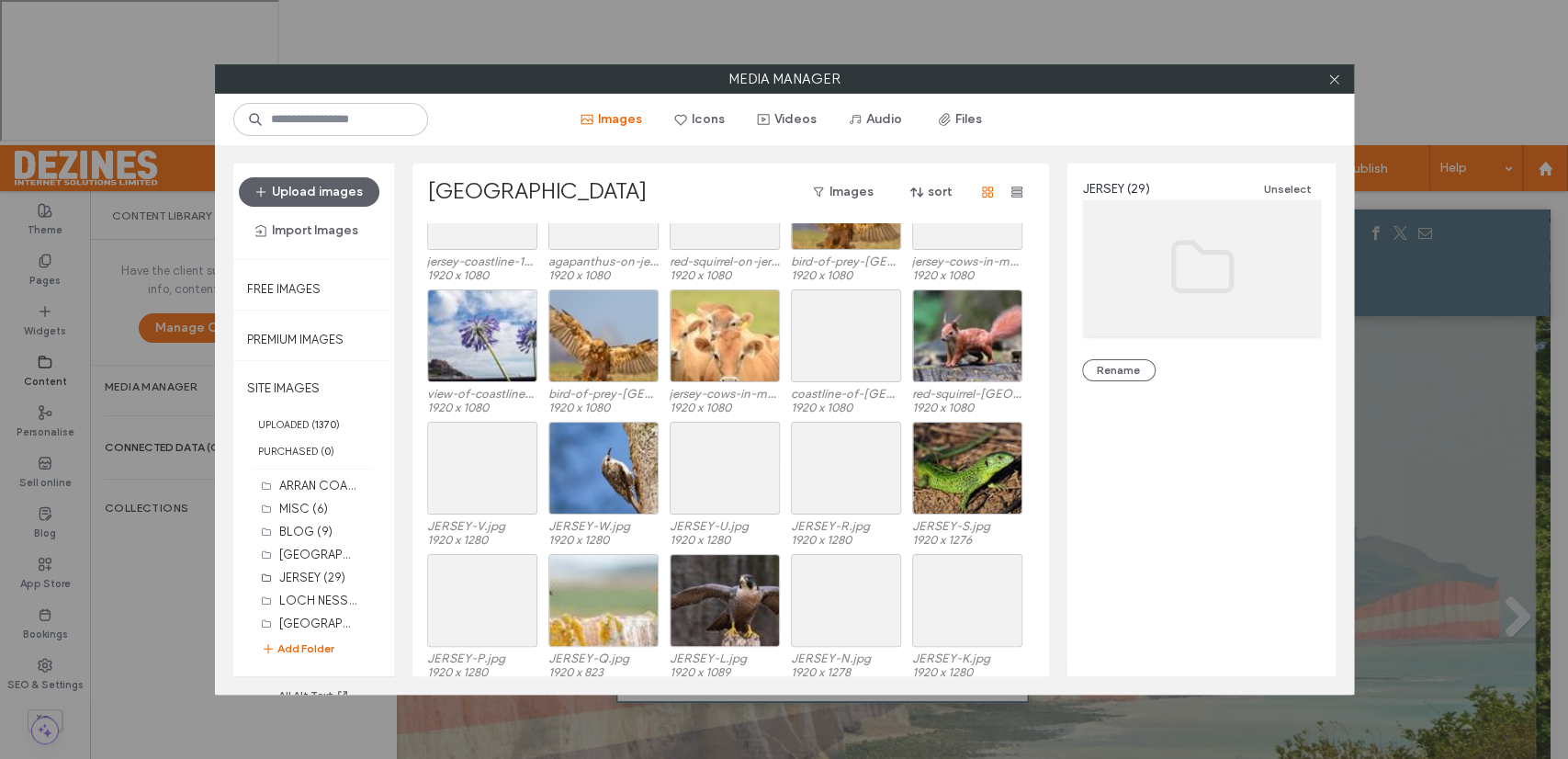
scroll to position [69, 0]
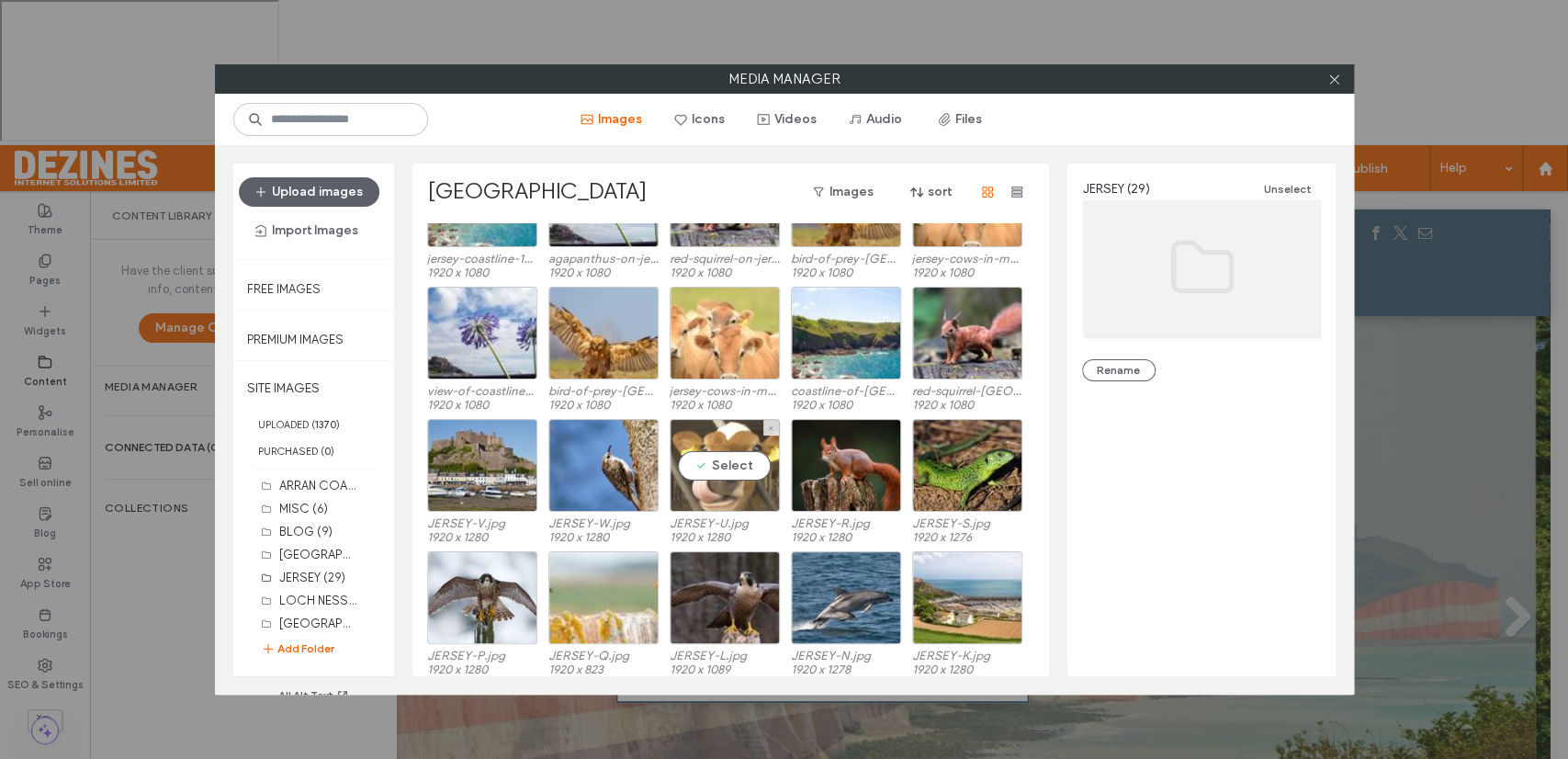
click at [727, 461] on div "Select" at bounding box center [725, 465] width 110 height 93
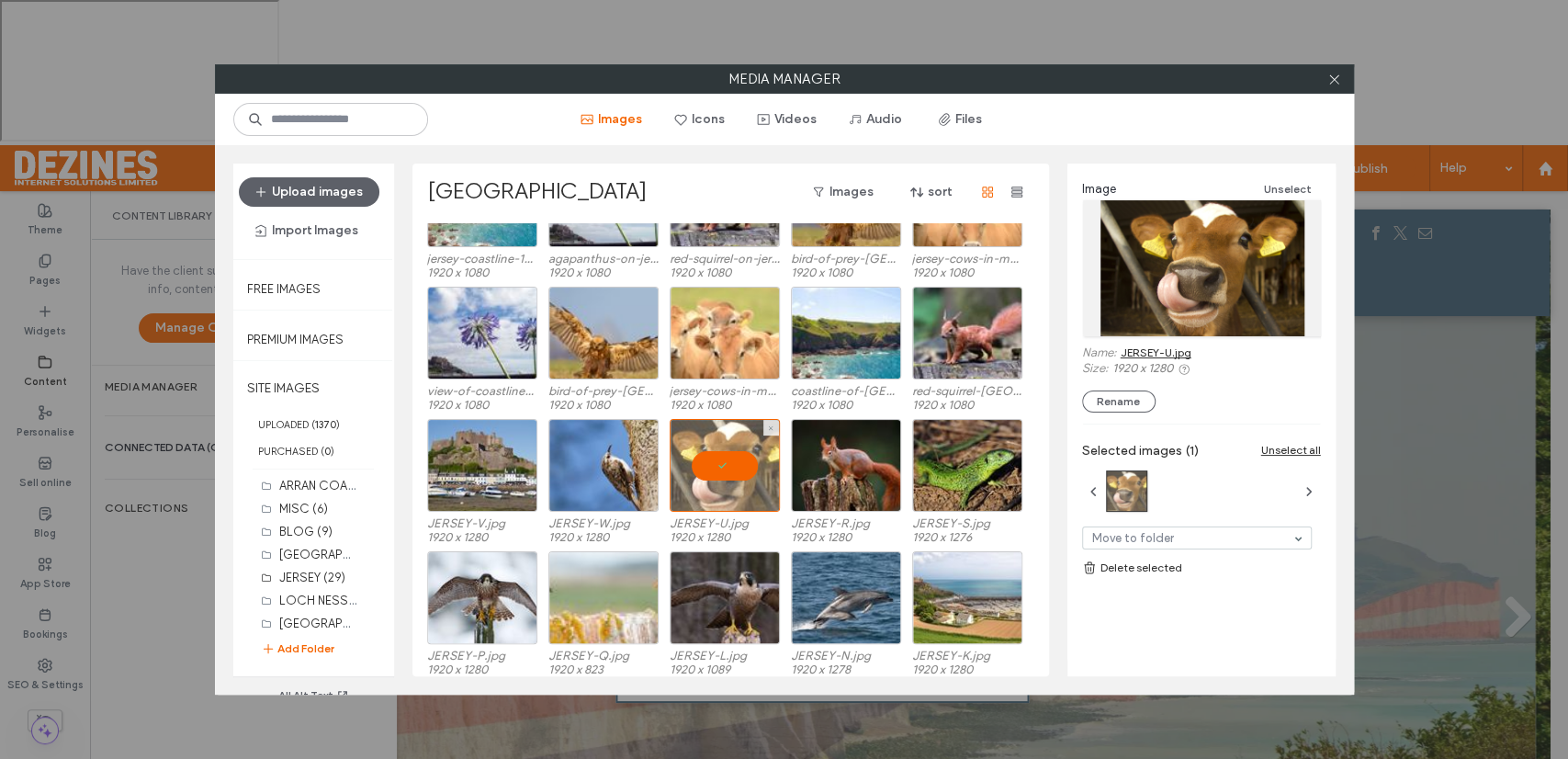
drag, startPoint x: 727, startPoint y: 461, endPoint x: 727, endPoint y: 449, distance: 12.0
click at [727, 460] on div at bounding box center [725, 465] width 110 height 93
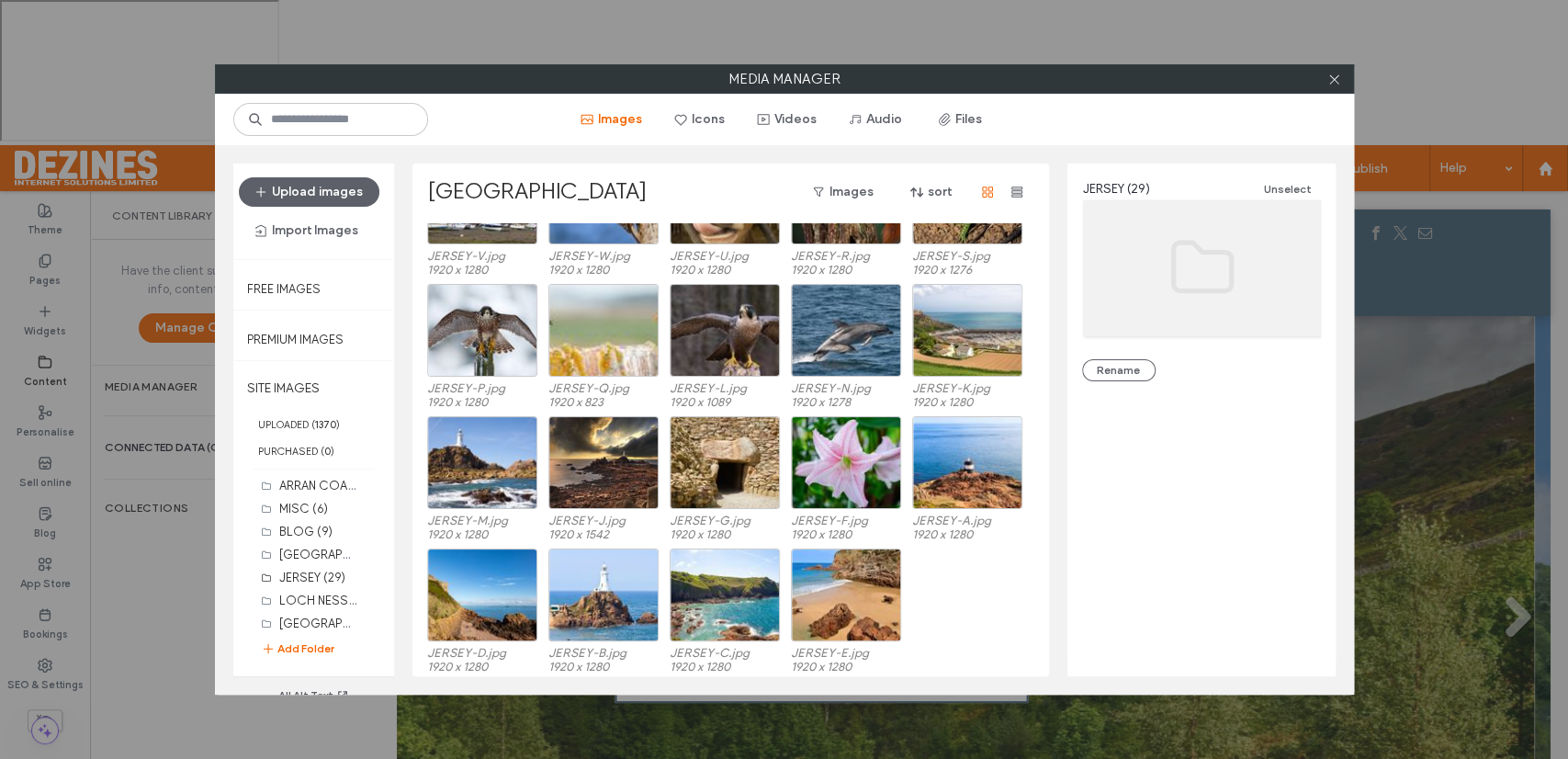
scroll to position [338, 0]
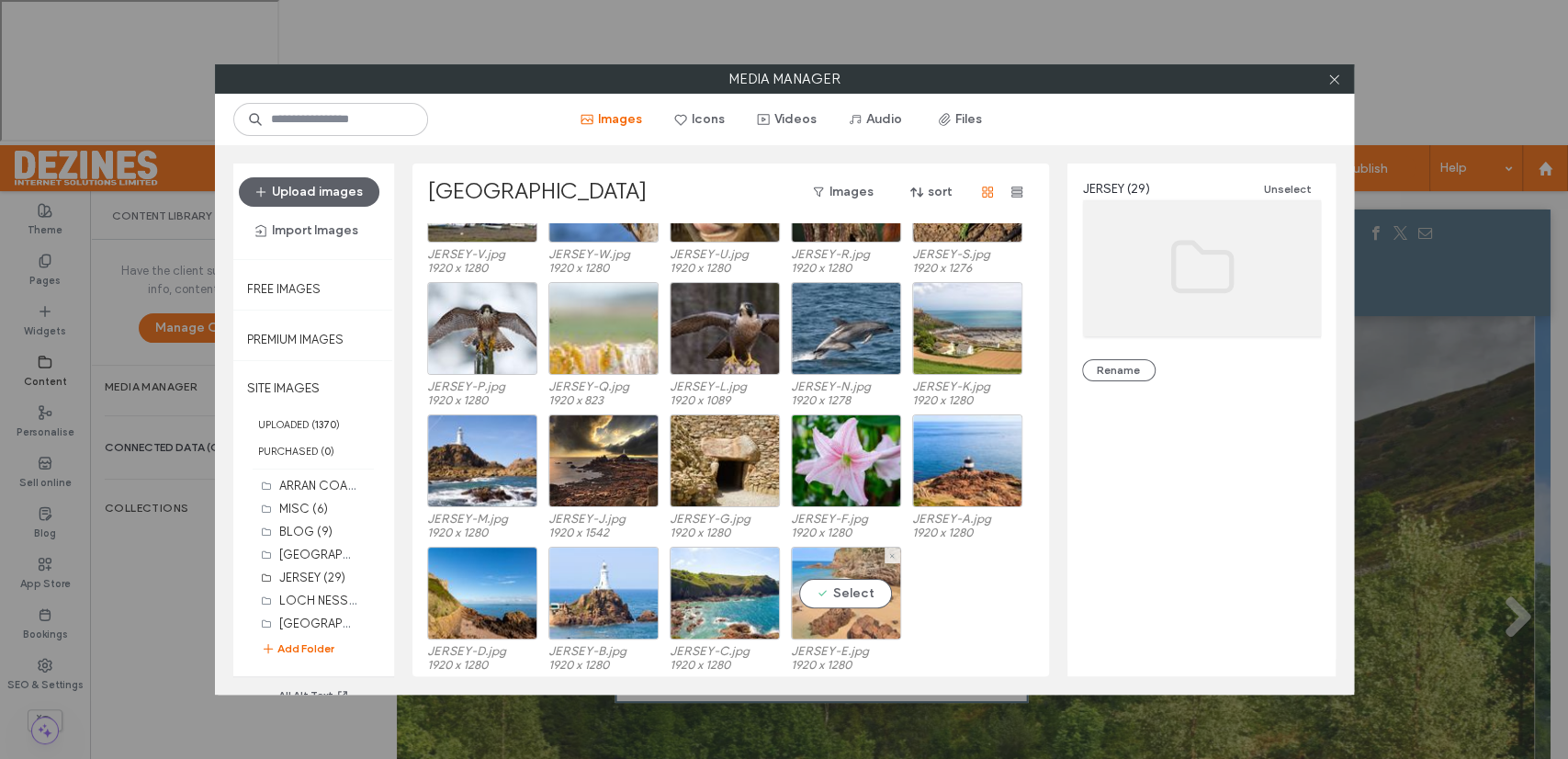
click at [843, 598] on div "Select" at bounding box center [846, 593] width 110 height 93
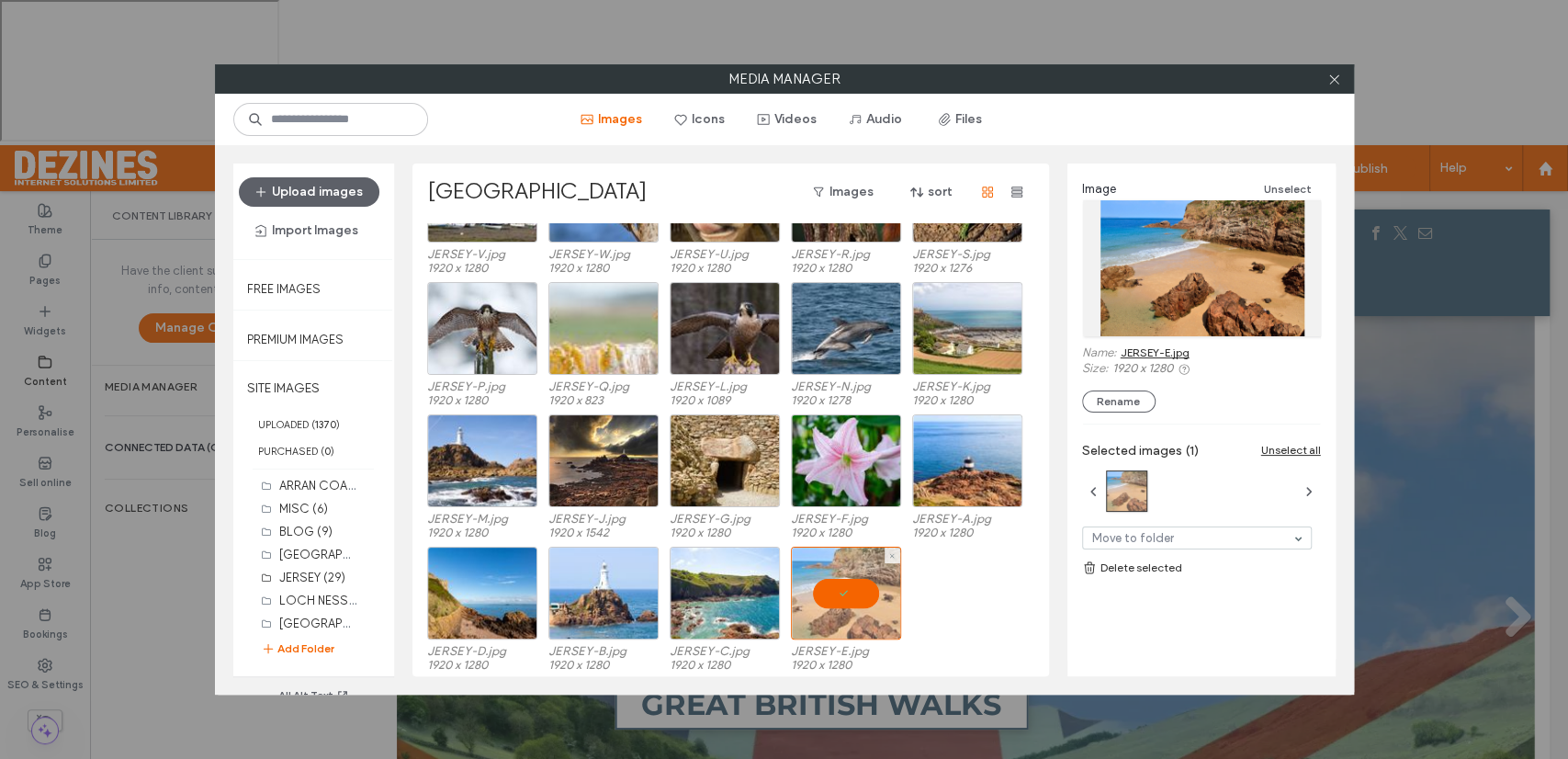
click at [843, 598] on div at bounding box center [846, 593] width 110 height 93
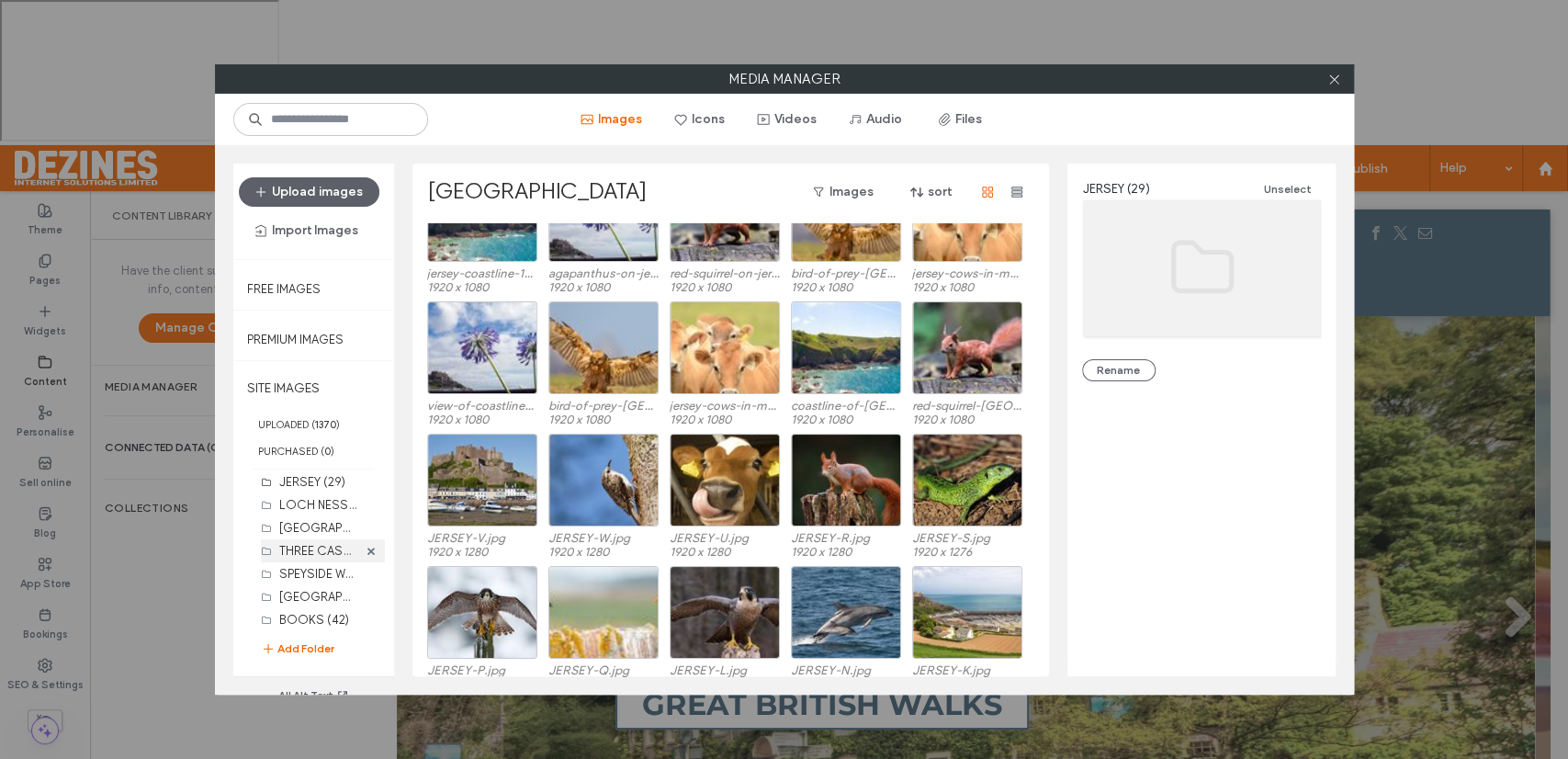
scroll to position [652, 0]
click at [320, 520] on label "NORTHUMBERLAND (24)" at bounding box center [351, 522] width 145 height 17
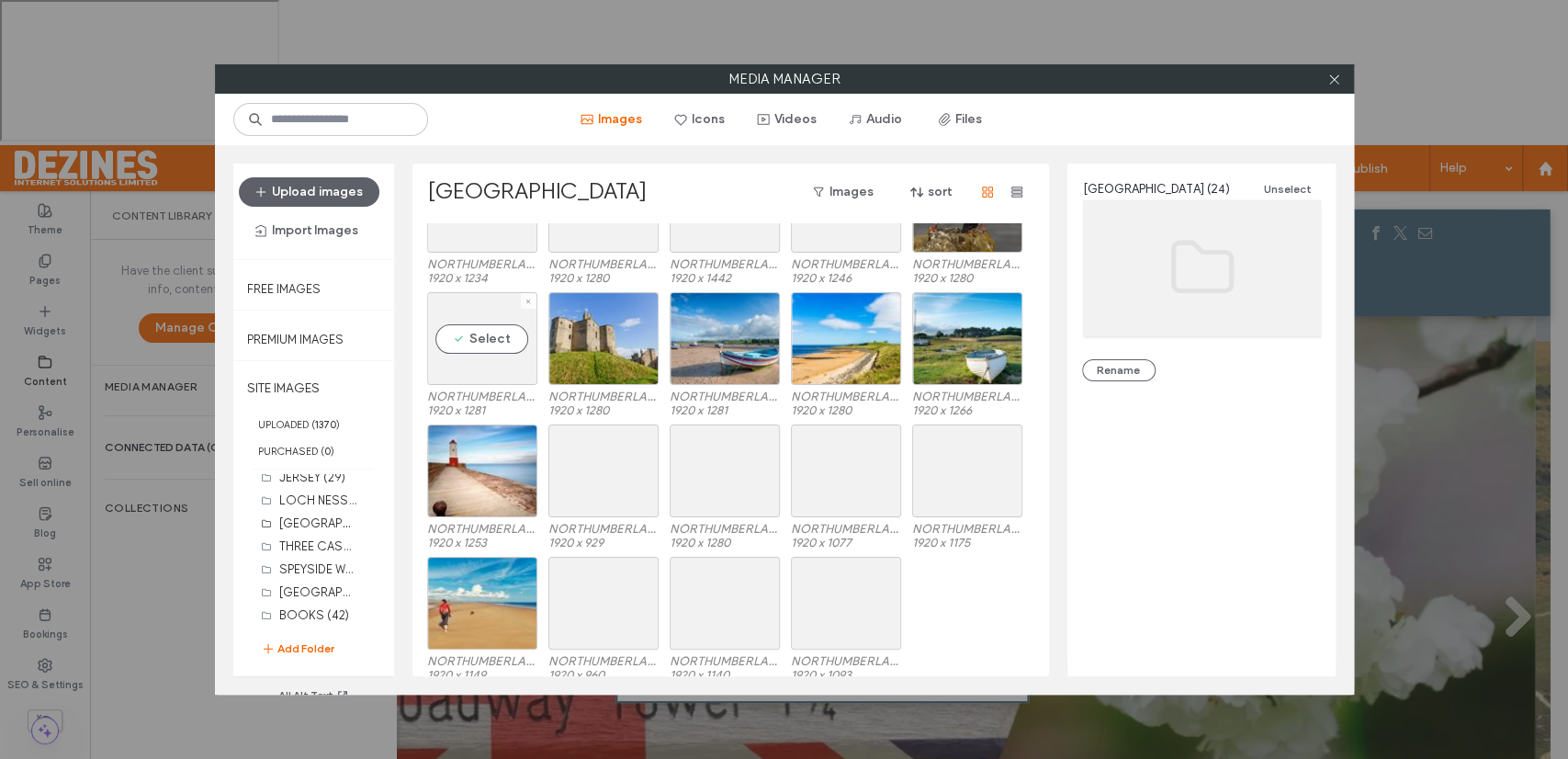
scroll to position [187, 0]
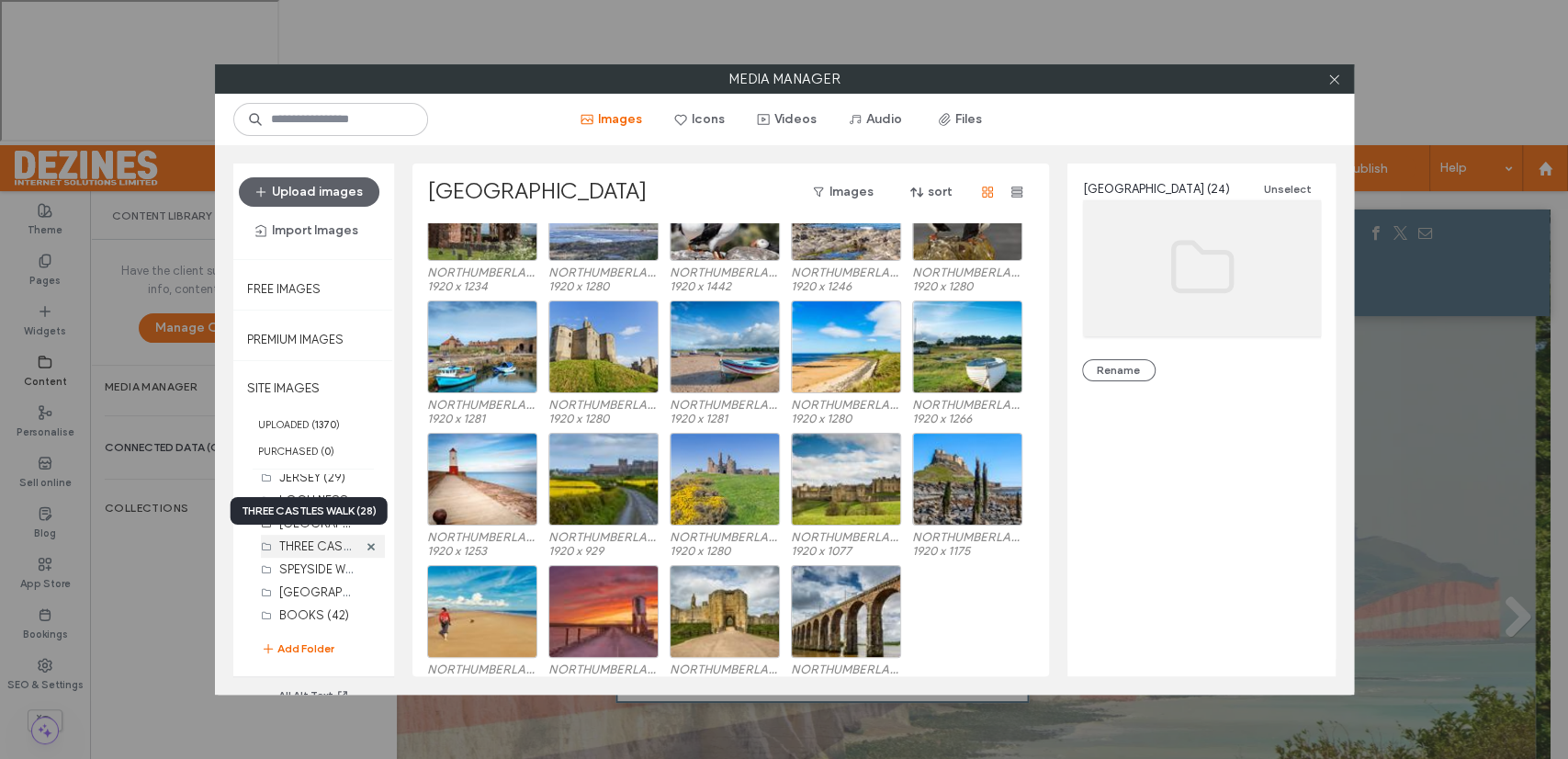
click at [311, 542] on label "THREE CASTLES WALK (28)" at bounding box center [353, 545] width 149 height 17
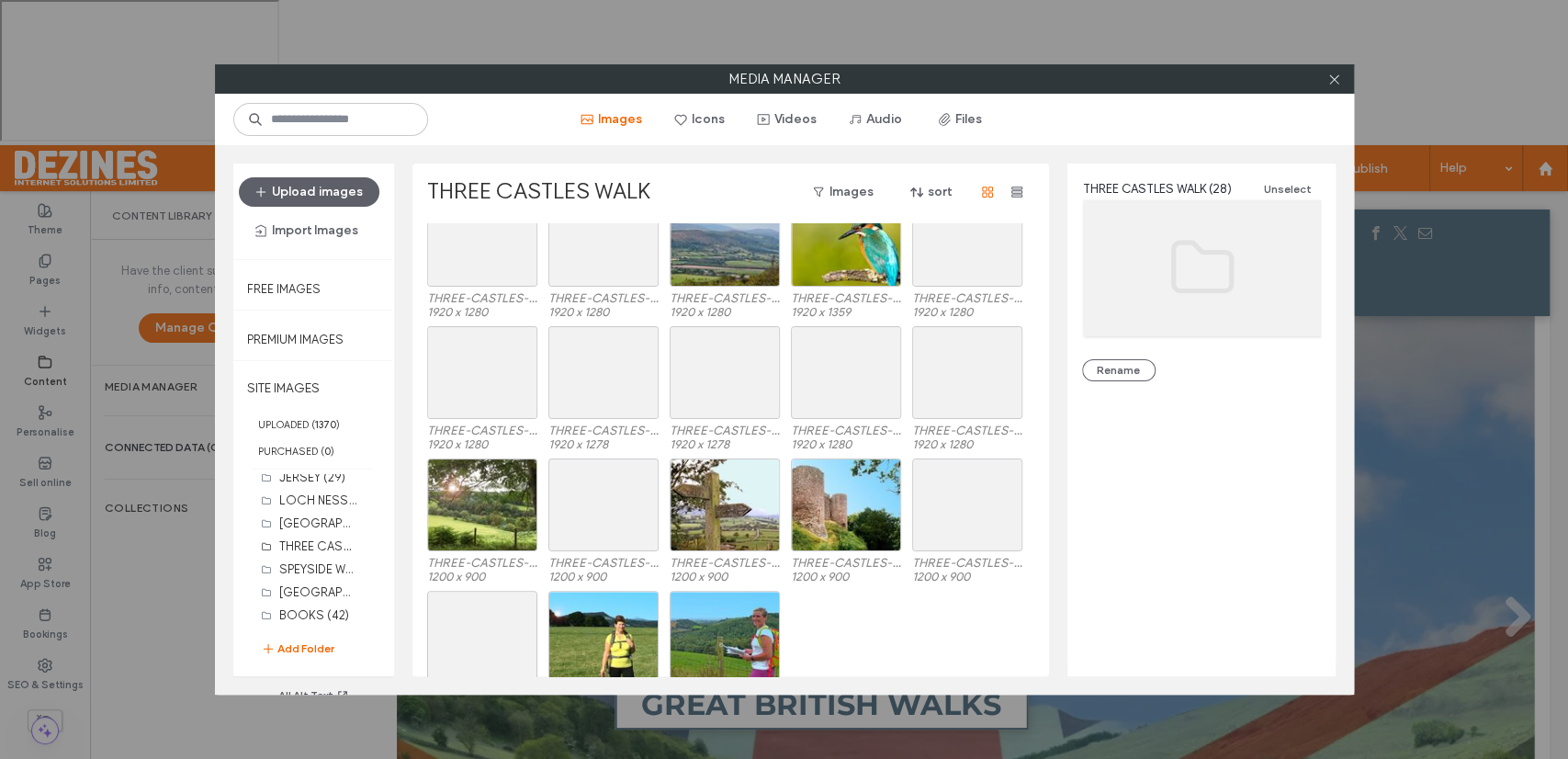
scroll to position [296, 0]
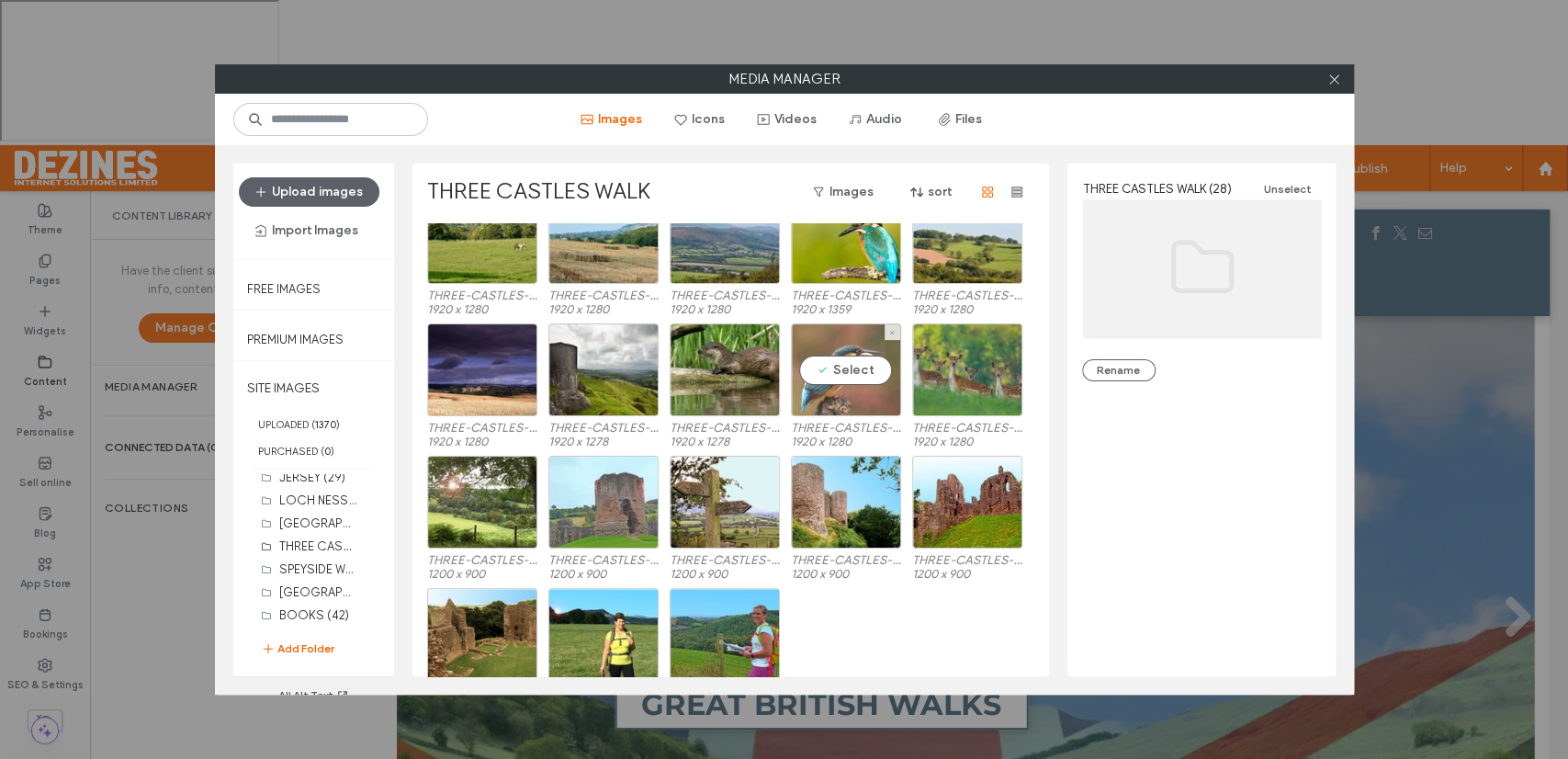
click at [843, 371] on div "Select" at bounding box center [846, 370] width 110 height 93
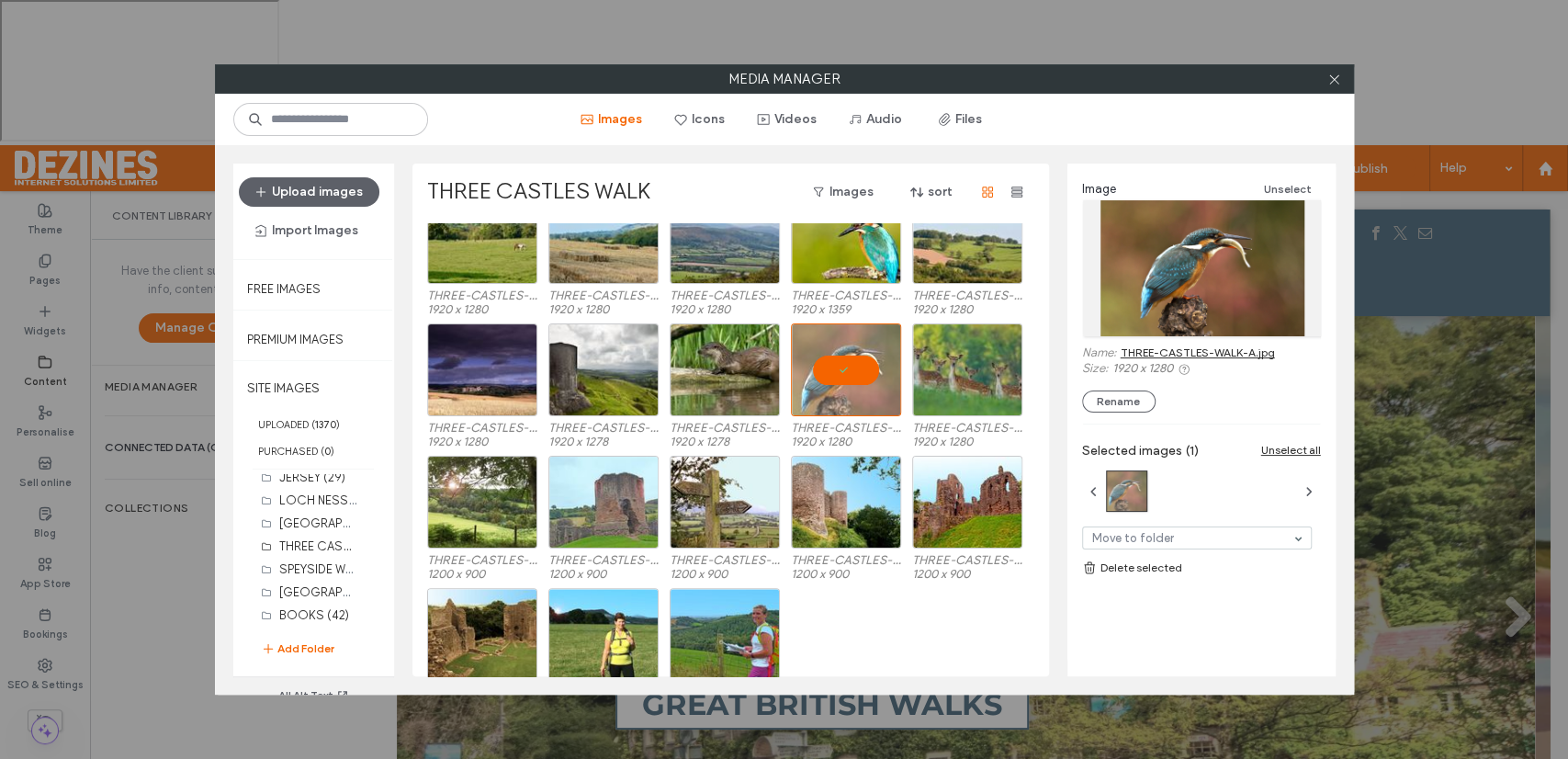
click at [1158, 351] on link "THREE-CASTLES-WALK-A.jpg" at bounding box center [1198, 352] width 154 height 14
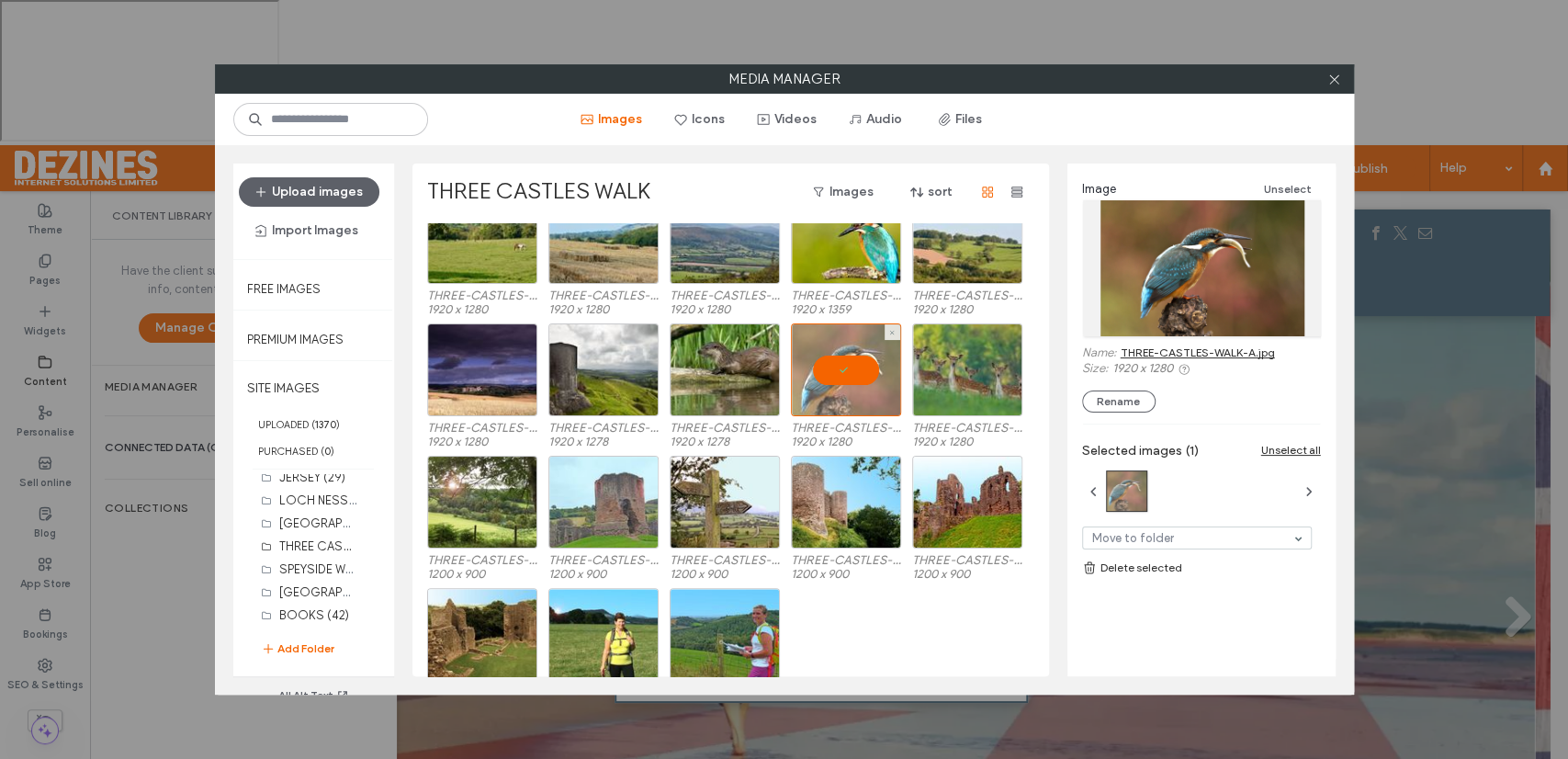
click at [845, 364] on div at bounding box center [846, 370] width 110 height 93
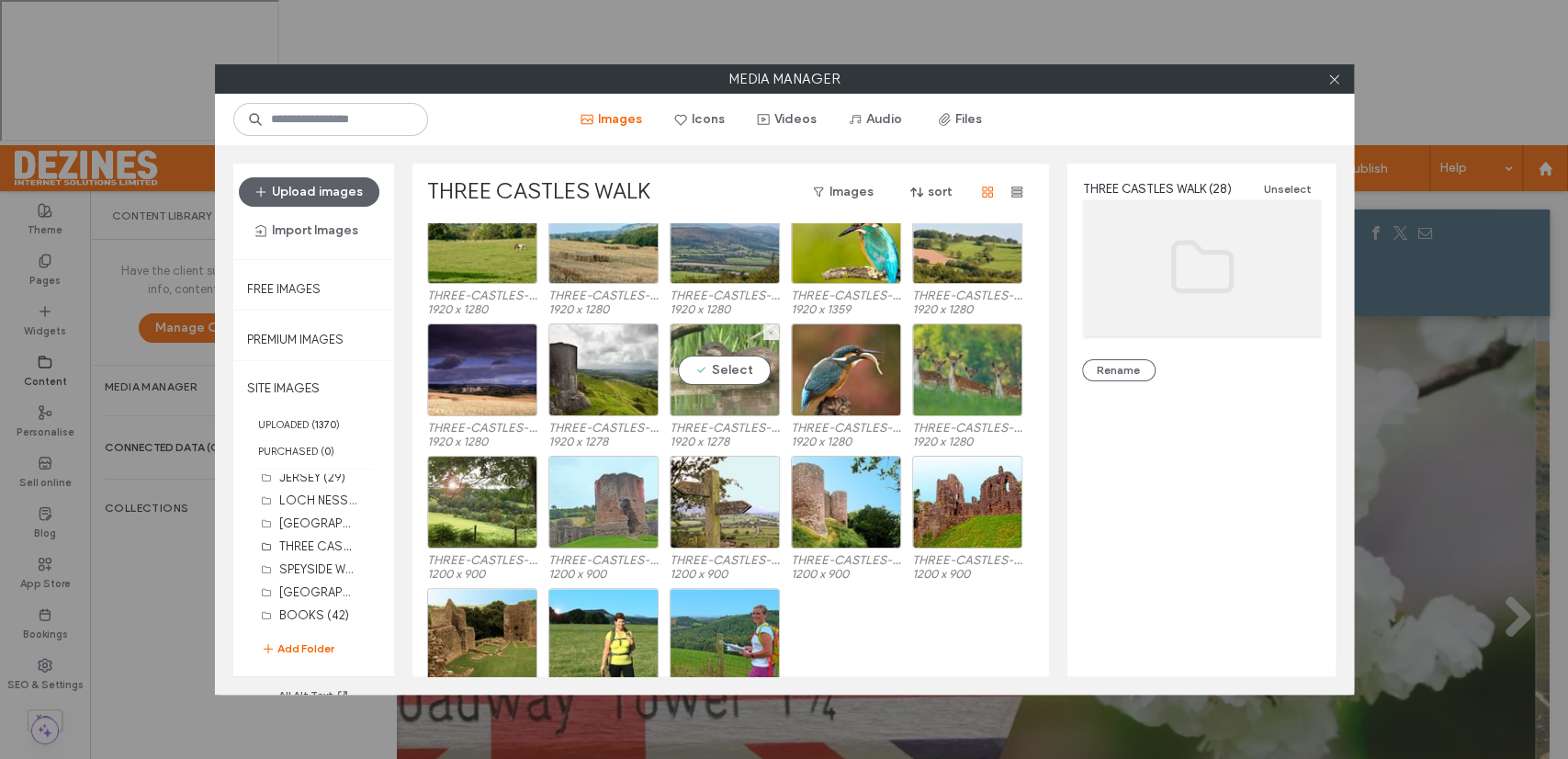
click at [727, 364] on div "Select" at bounding box center [725, 370] width 110 height 93
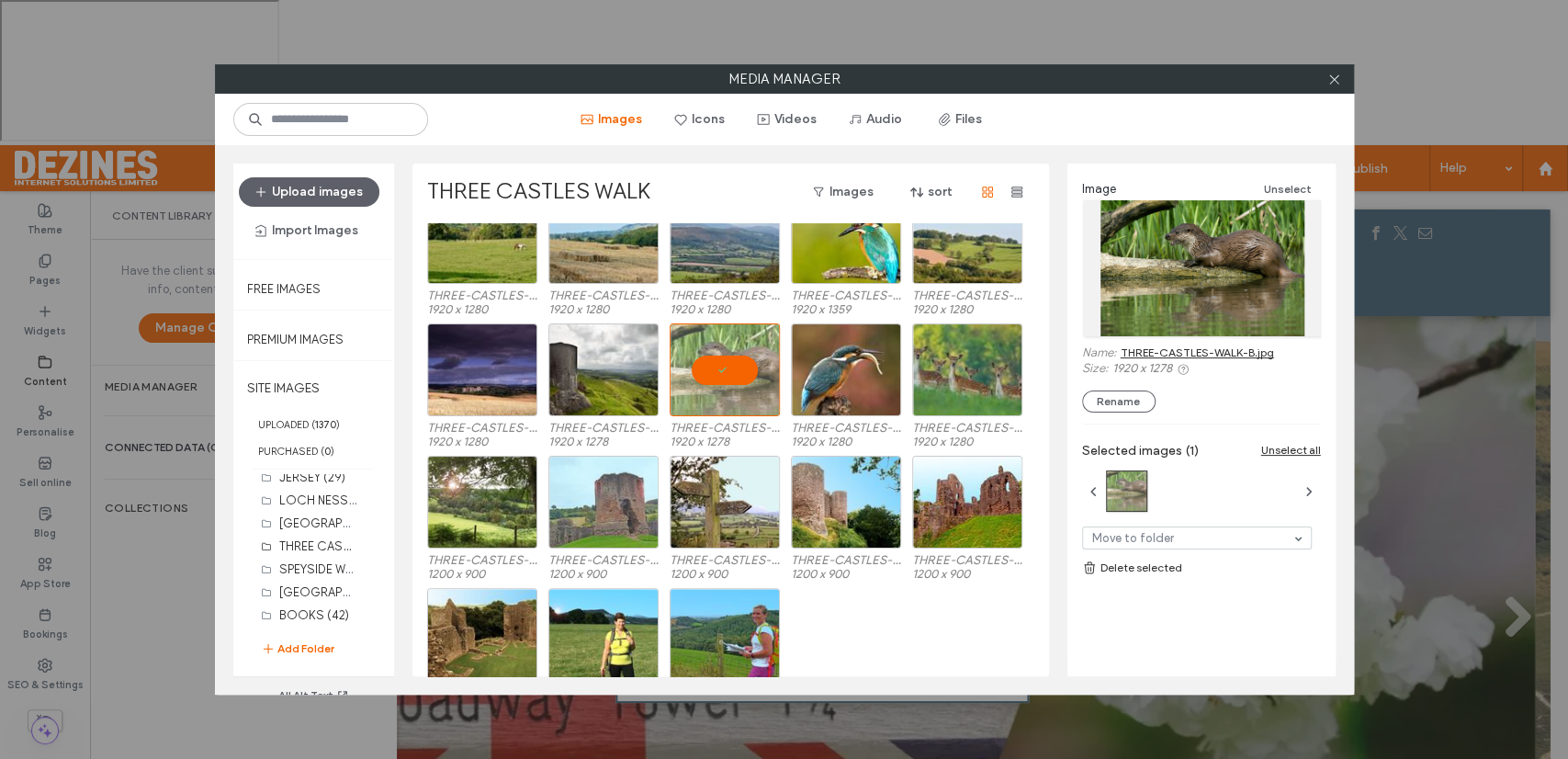
click at [1168, 352] on link "THREE-CASTLES-WALK-B.jpg" at bounding box center [1197, 352] width 153 height 14
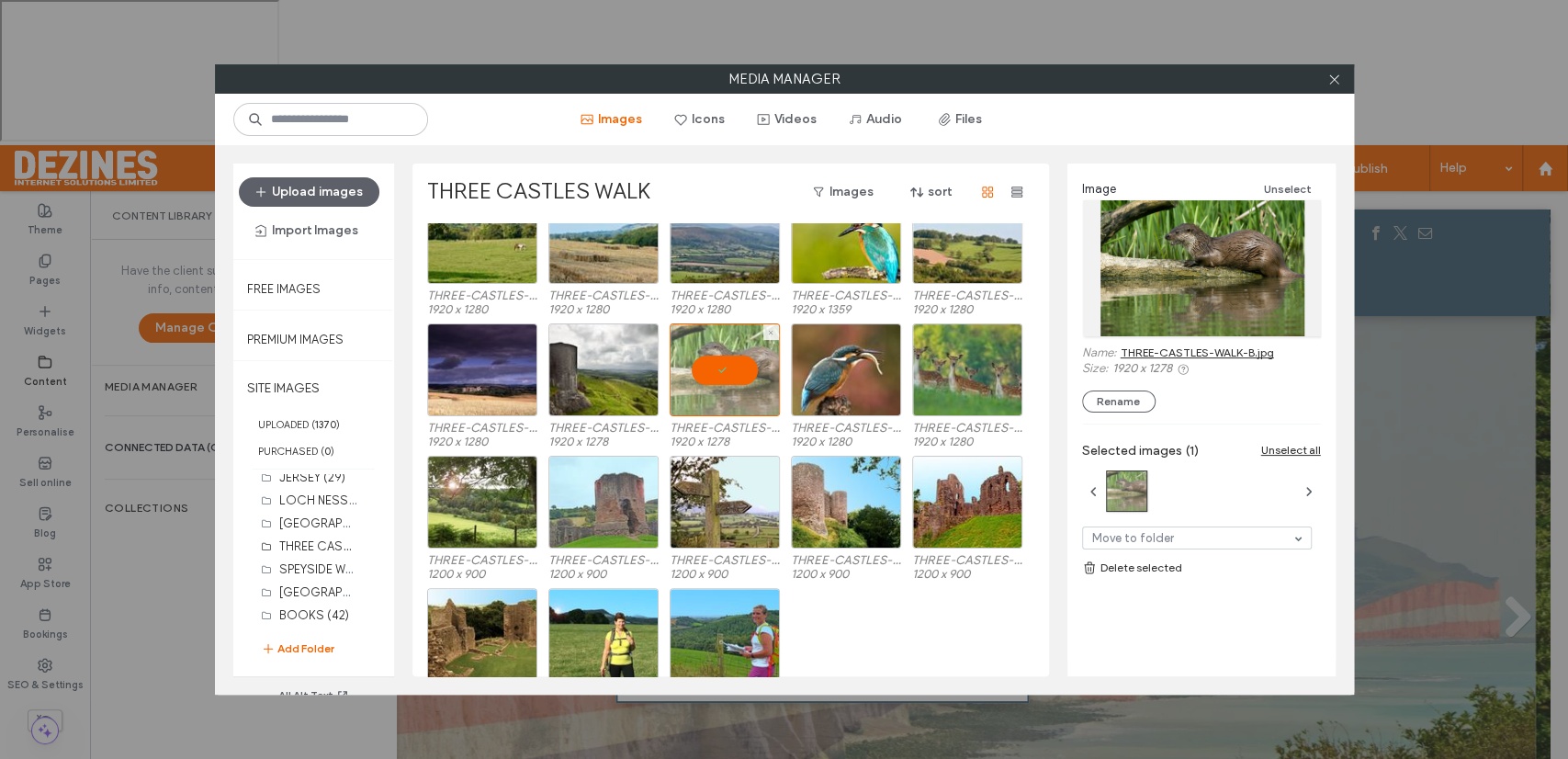
click at [731, 366] on div at bounding box center [725, 370] width 110 height 93
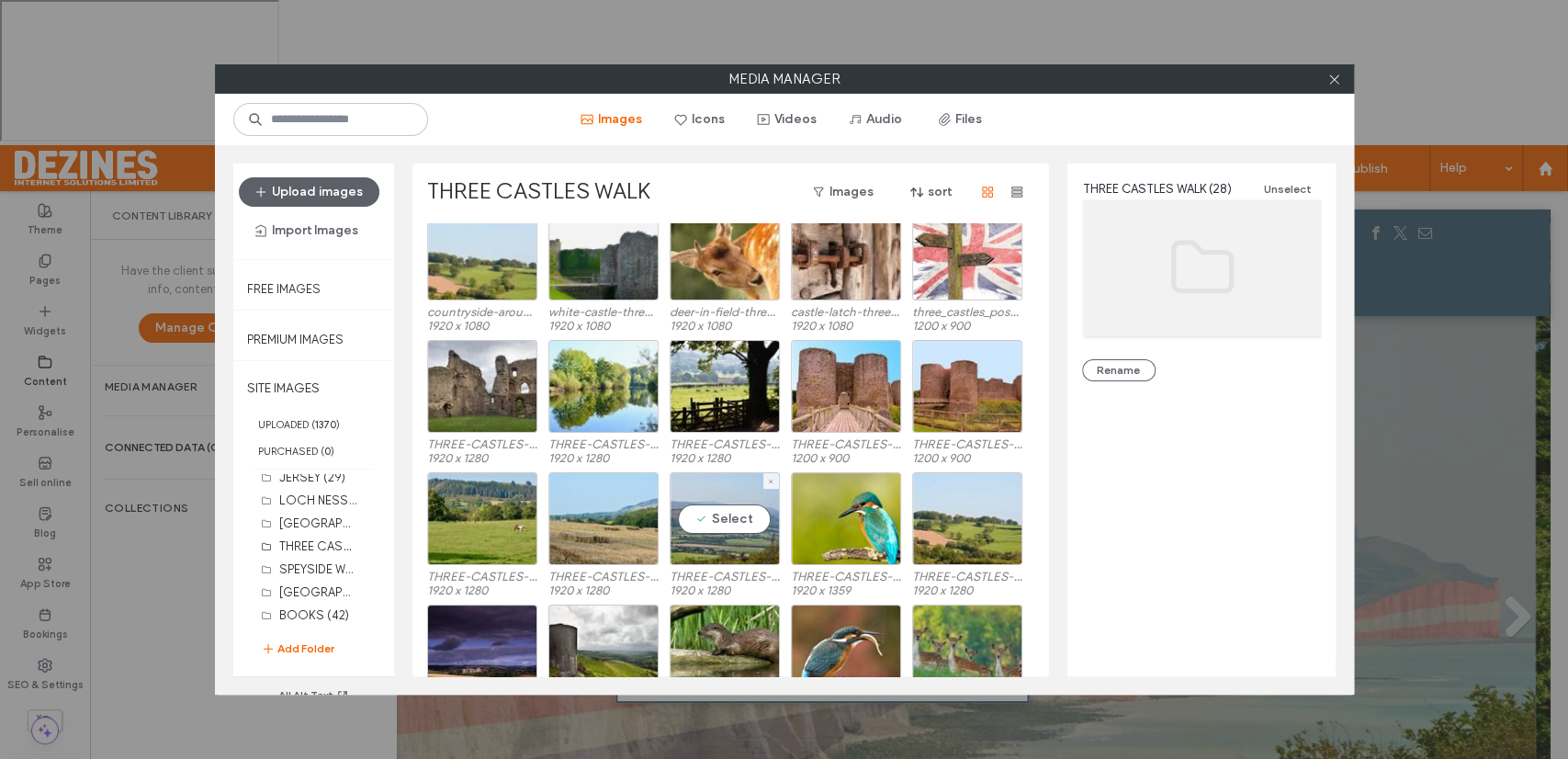
scroll to position [0, 0]
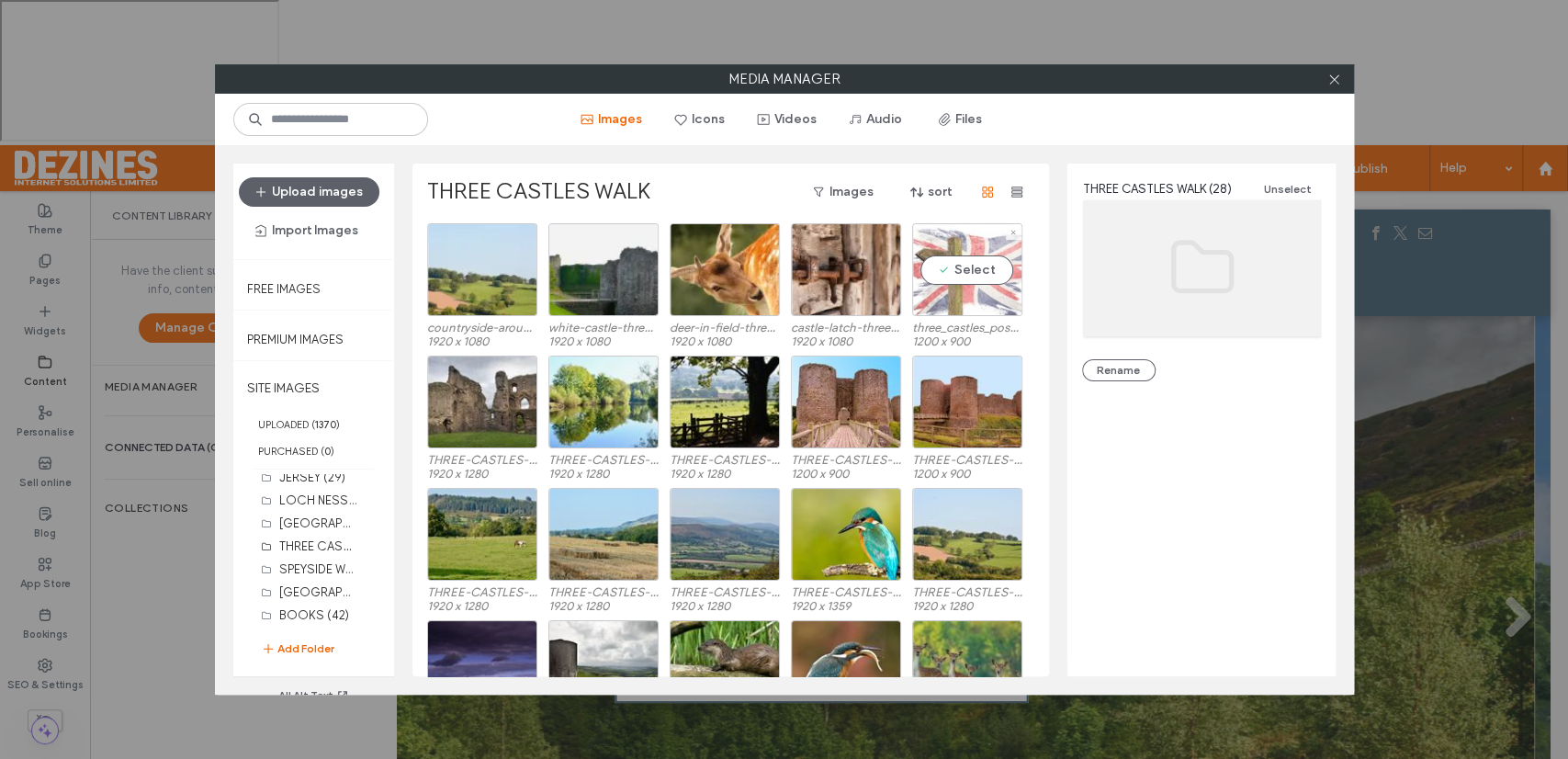
click at [961, 270] on div "Select" at bounding box center [967, 270] width 110 height 93
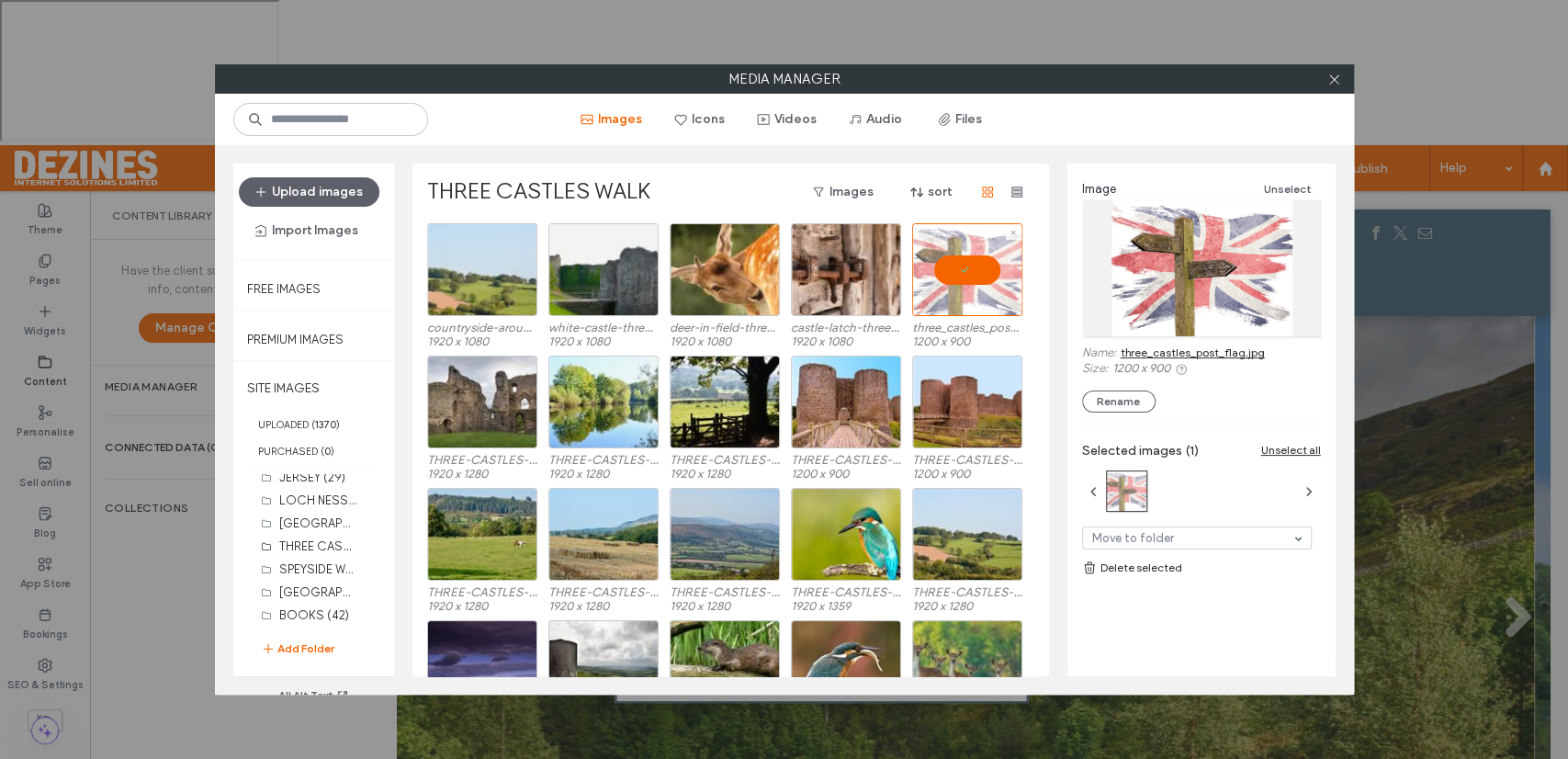
click at [961, 270] on div at bounding box center [967, 270] width 110 height 93
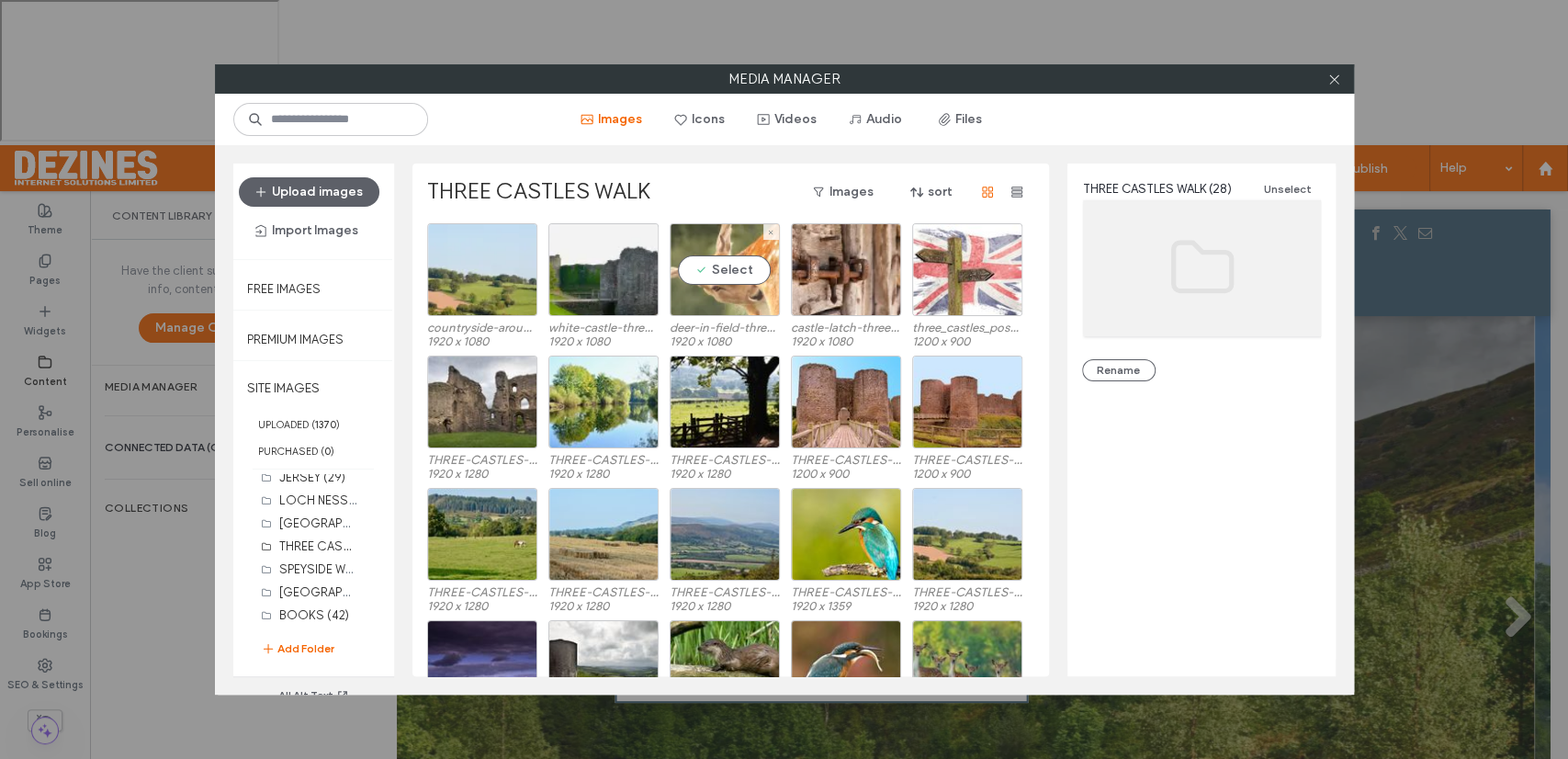
click at [730, 271] on div "Select" at bounding box center [725, 270] width 110 height 93
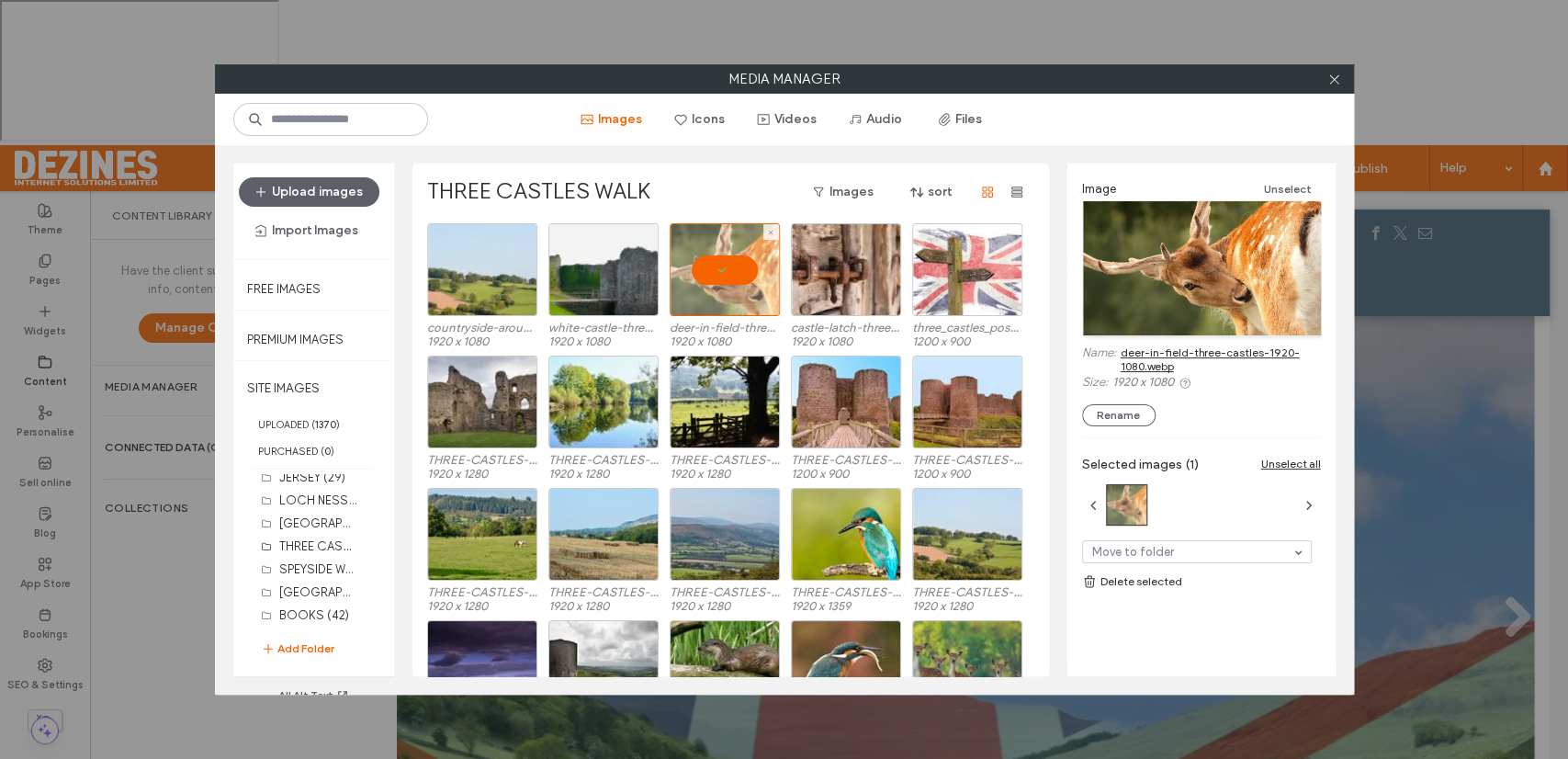
click at [730, 271] on div at bounding box center [725, 270] width 110 height 93
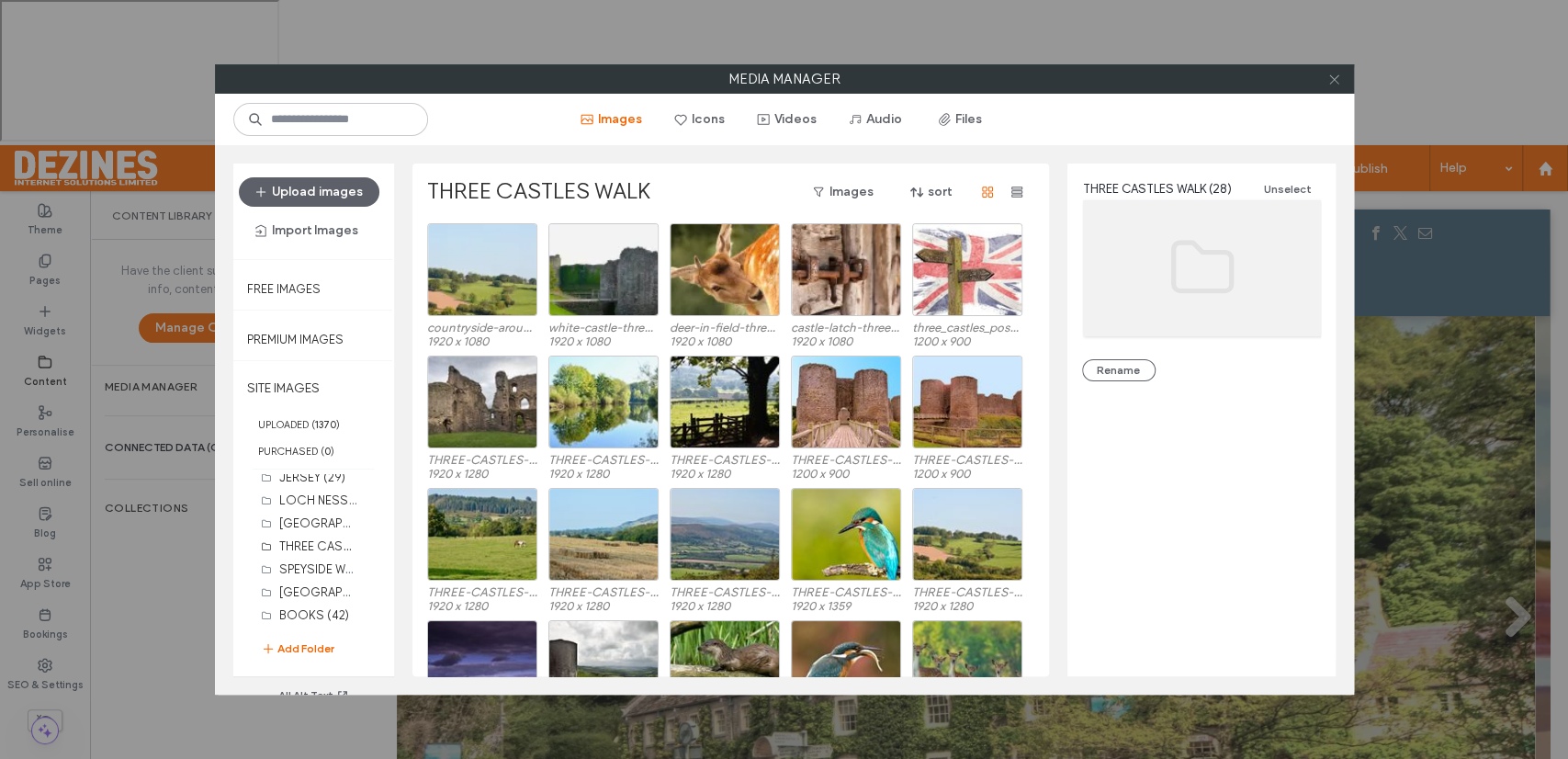
click at [1333, 85] on icon at bounding box center [1333, 79] width 14 height 14
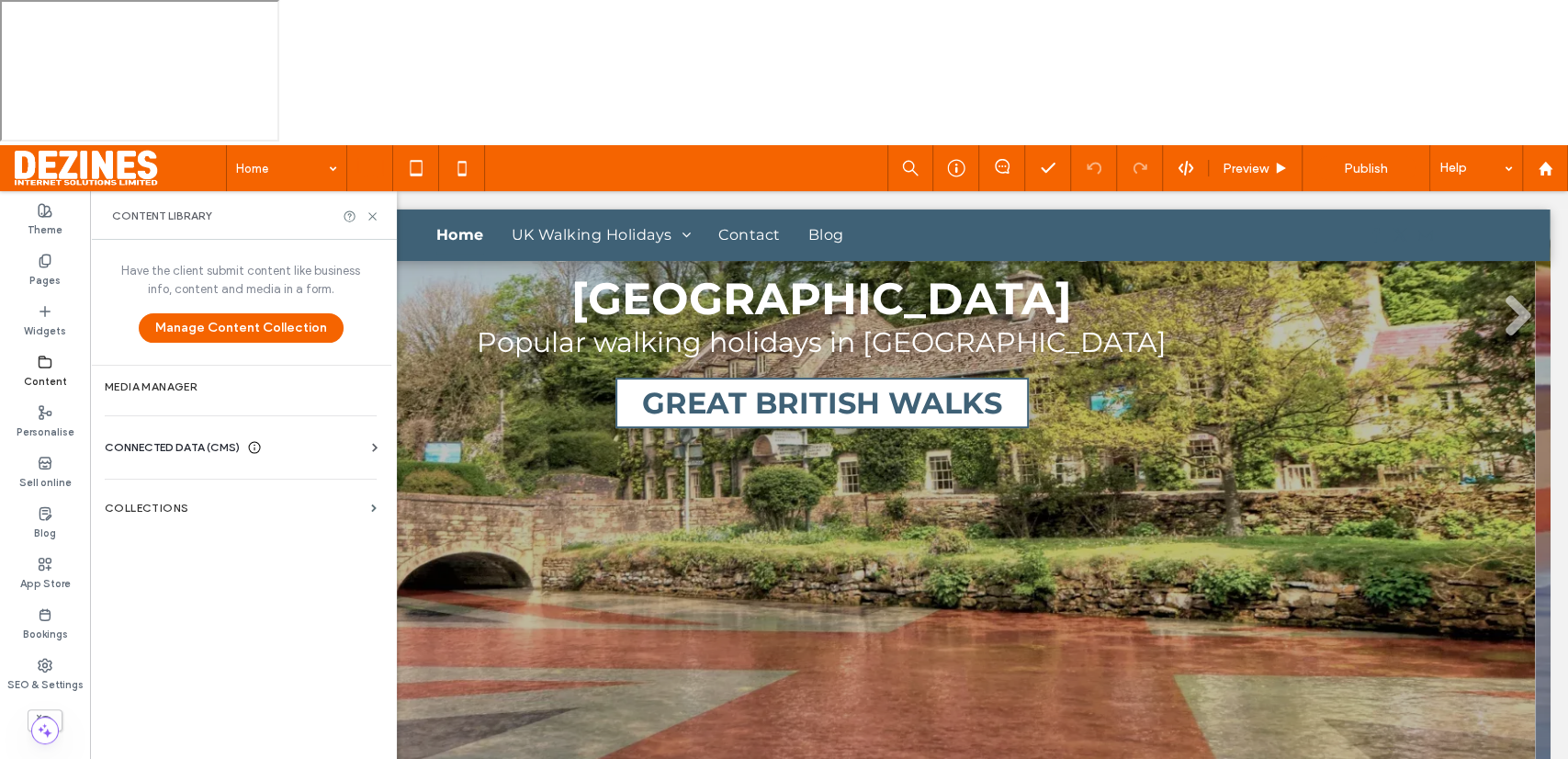
scroll to position [298, 0]
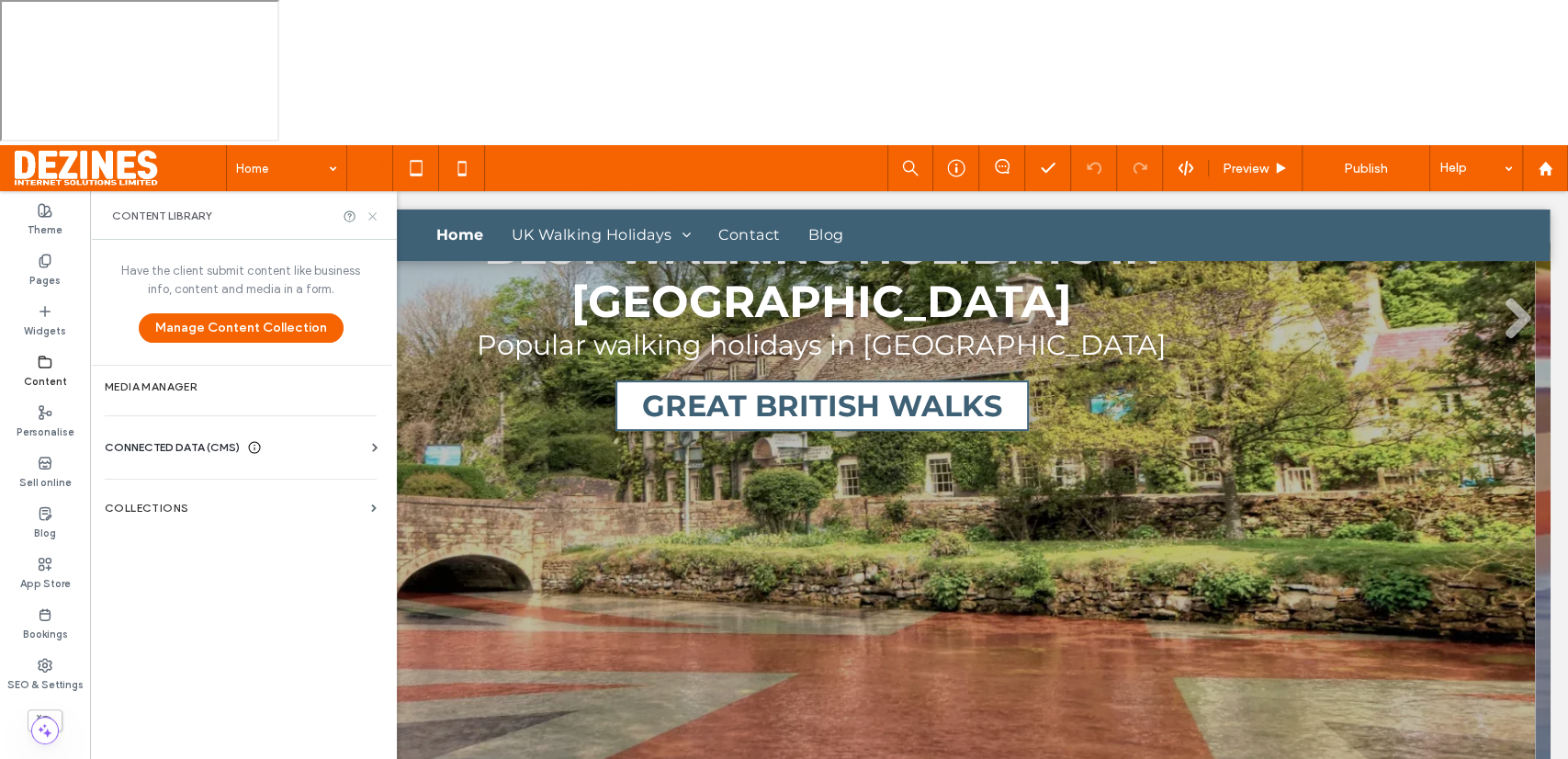
click at [368, 209] on icon at bounding box center [372, 216] width 14 height 14
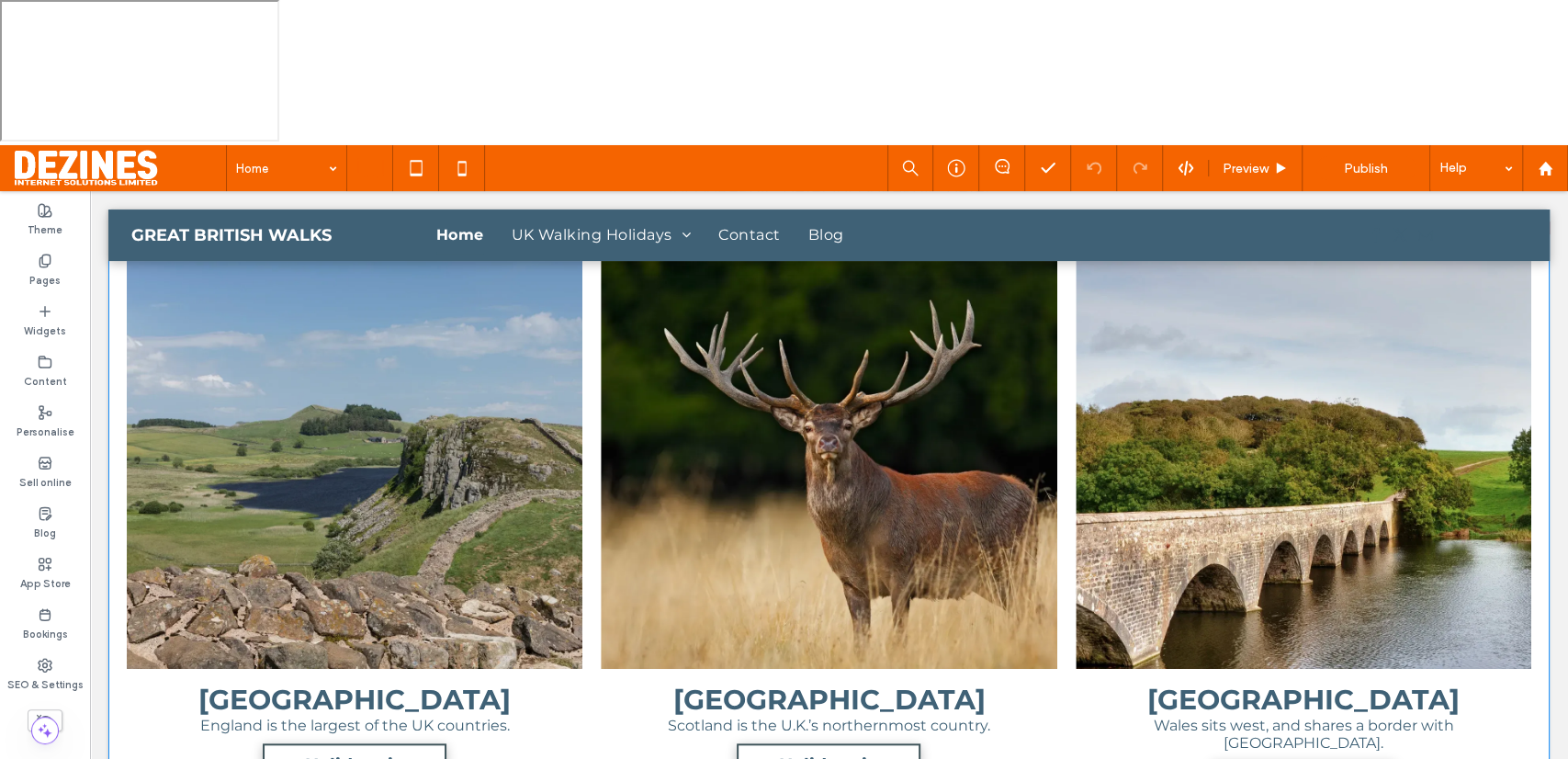
scroll to position [1039, 0]
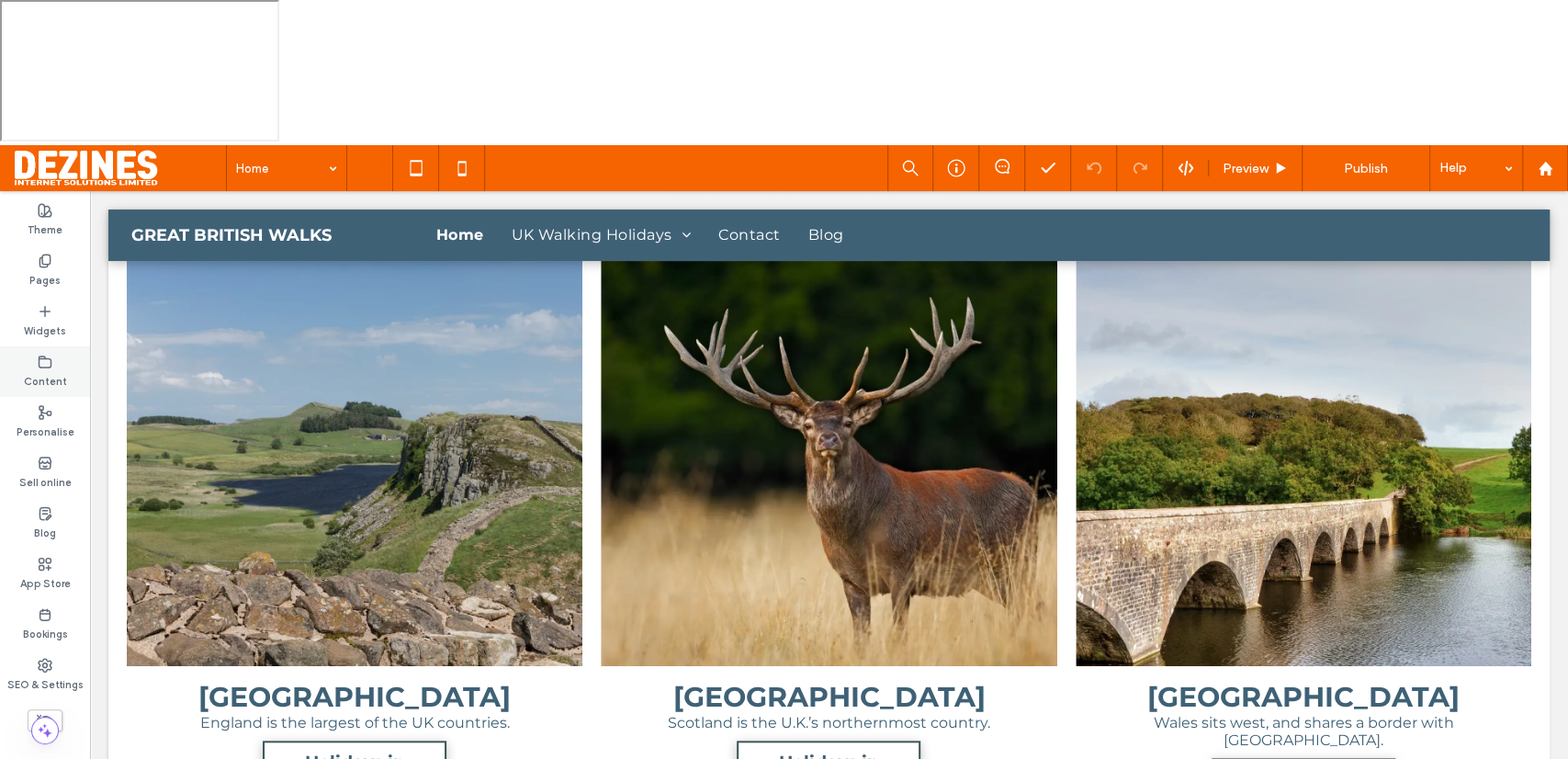
click at [51, 370] on label "Content" at bounding box center [45, 379] width 43 height 20
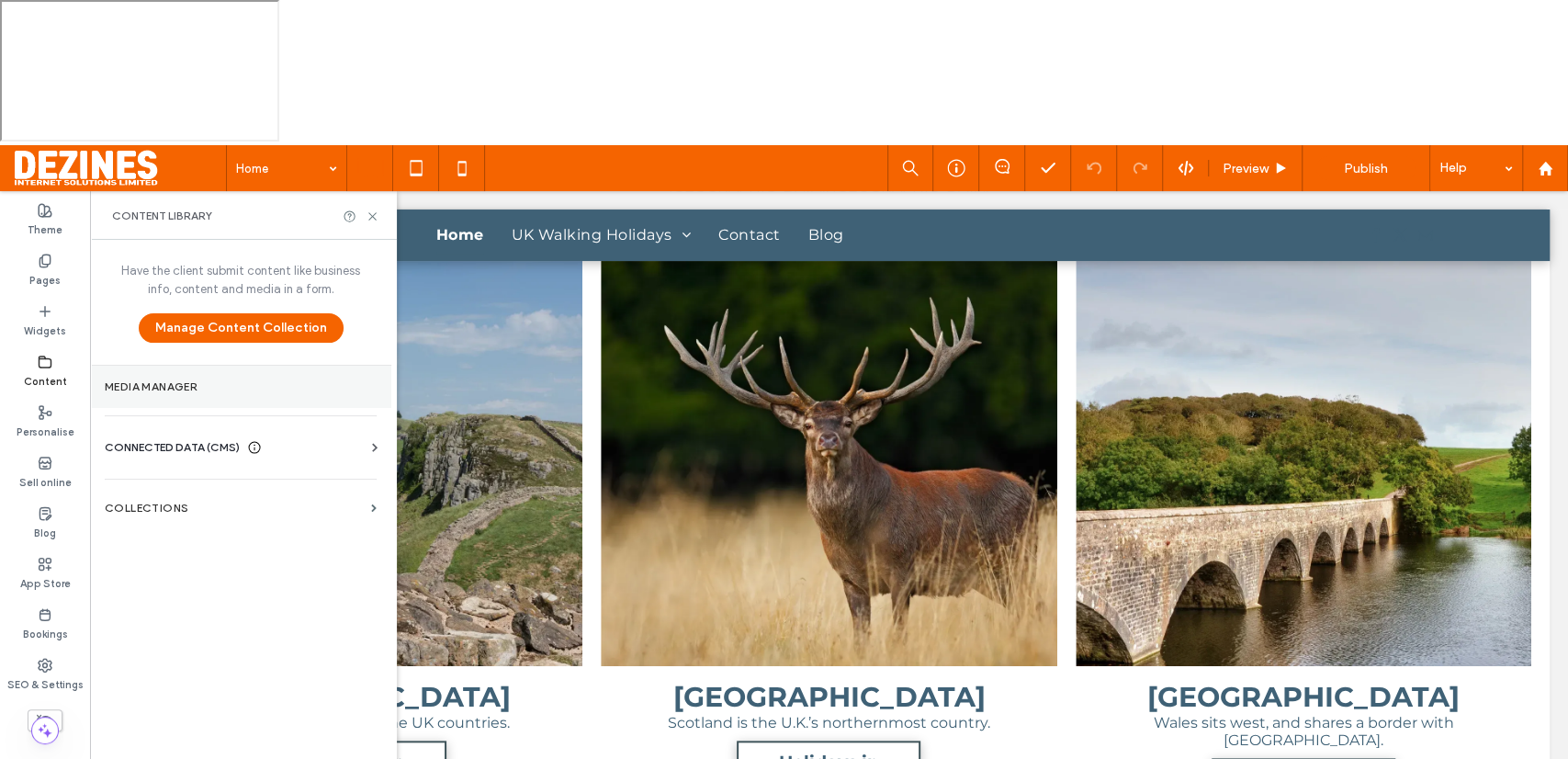
click at [195, 380] on label "Media Manager" at bounding box center [240, 387] width 272 height 13
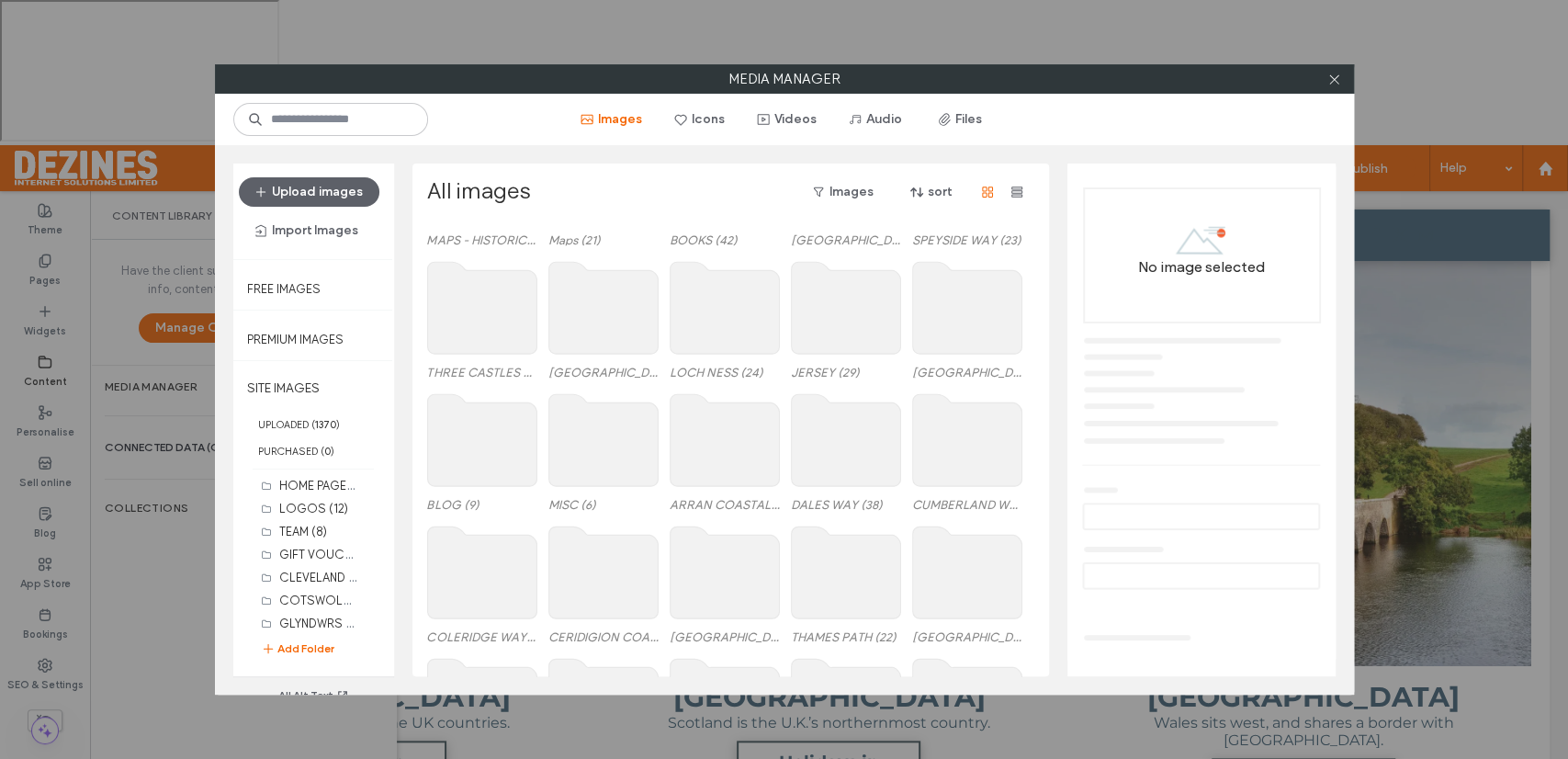
scroll to position [773, 0]
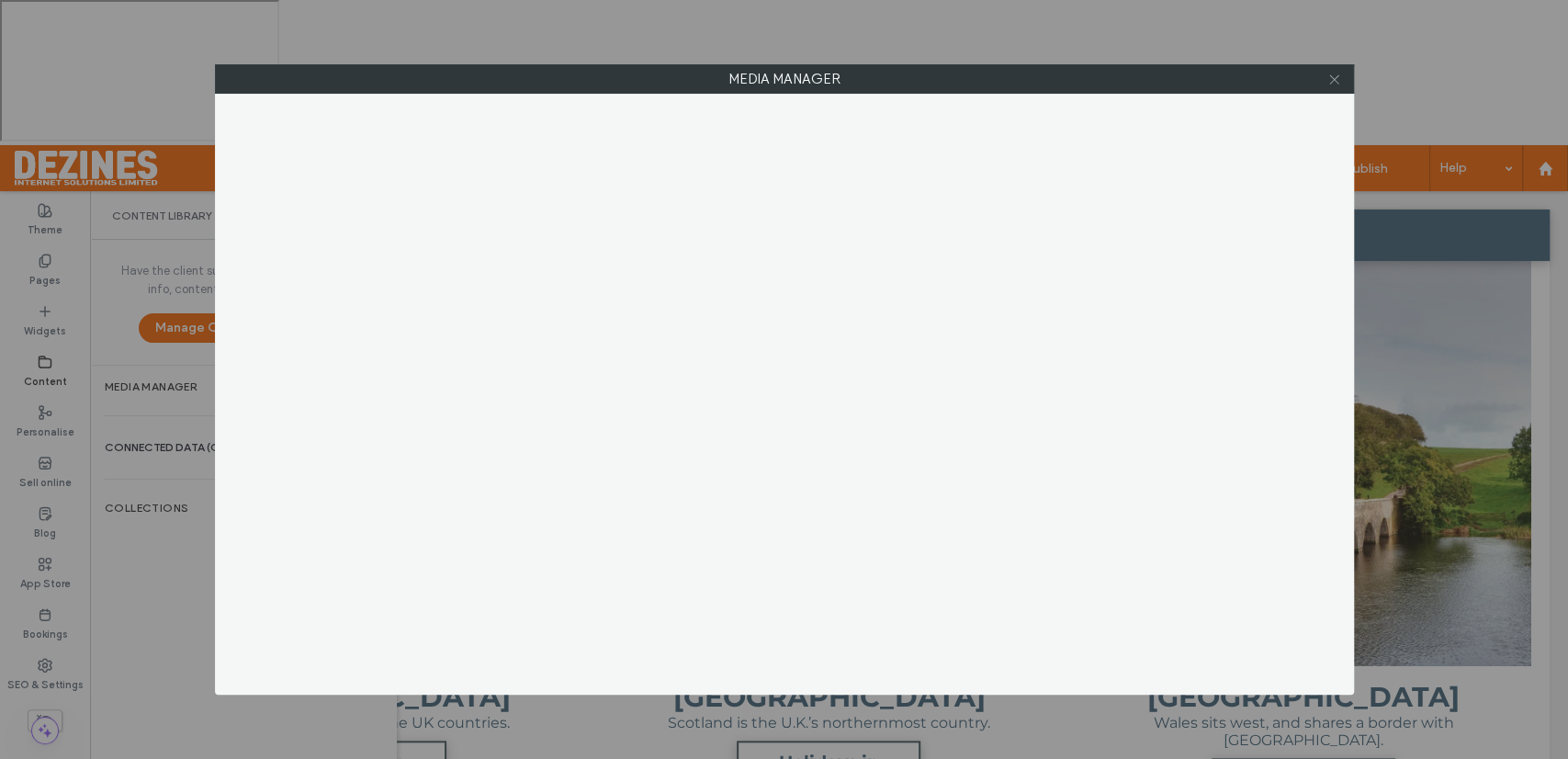
click at [1335, 81] on icon at bounding box center [1333, 79] width 14 height 14
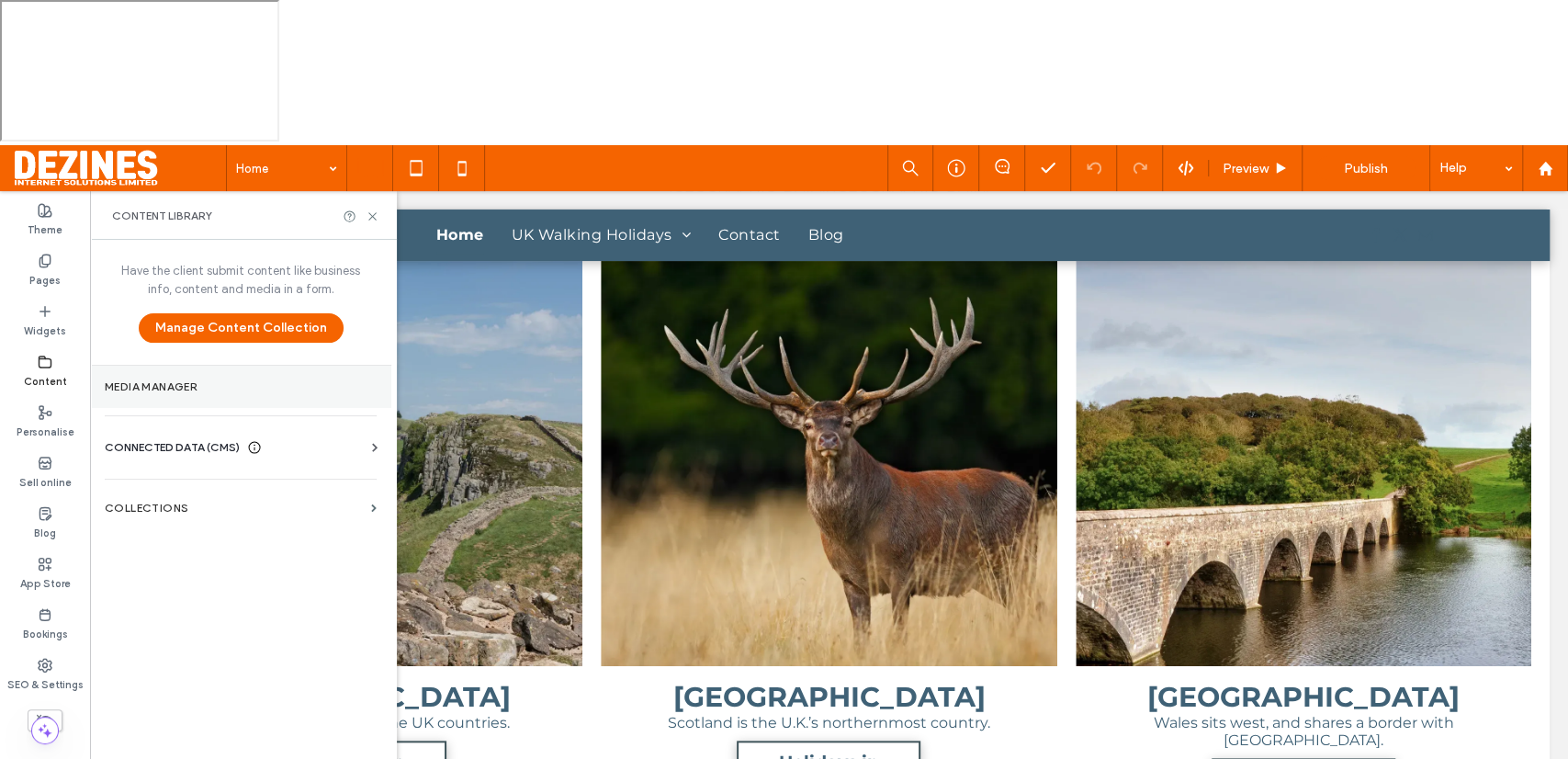
click at [182, 380] on label "Media Manager" at bounding box center [240, 387] width 272 height 13
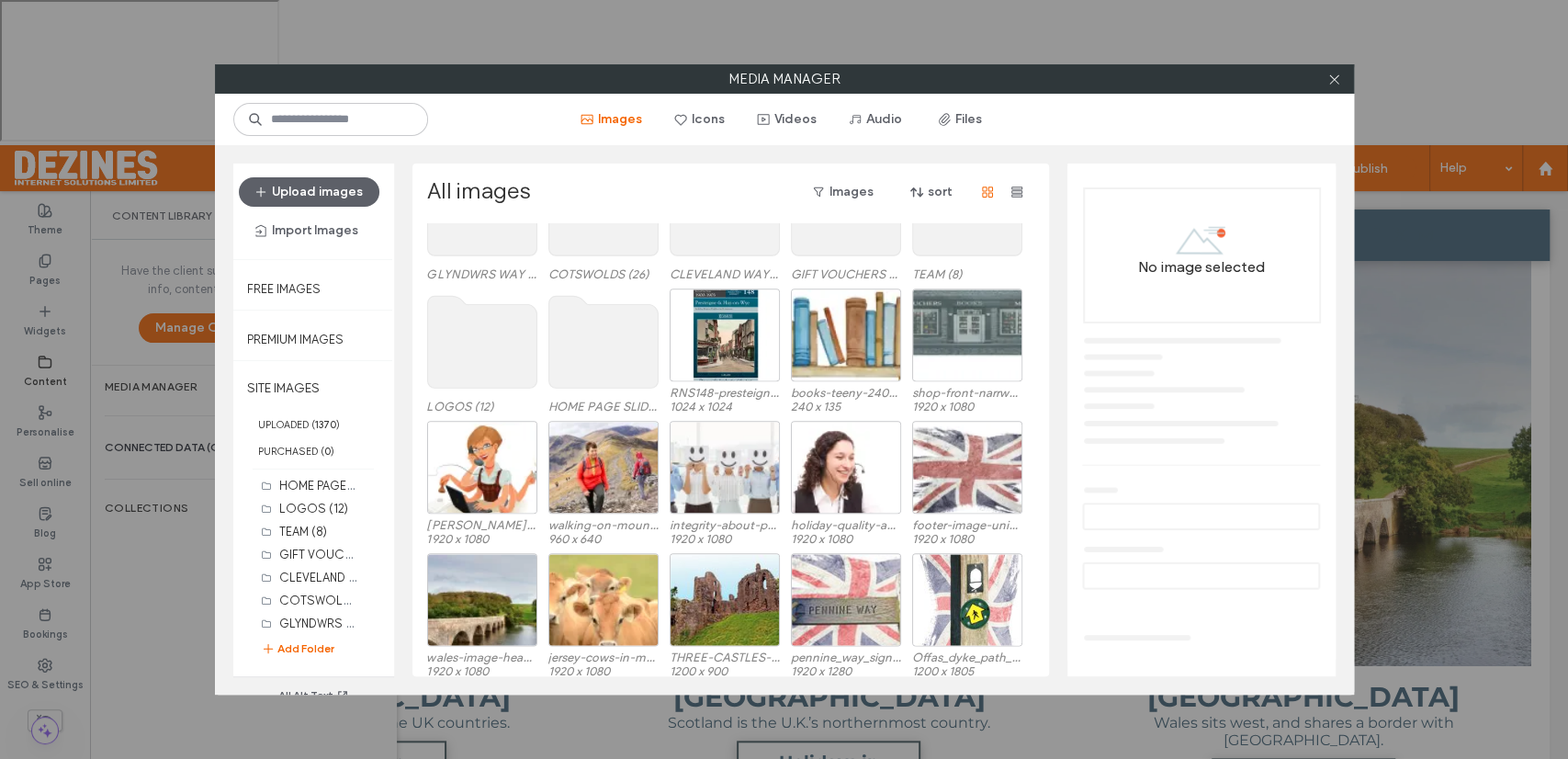
scroll to position [1391, 0]
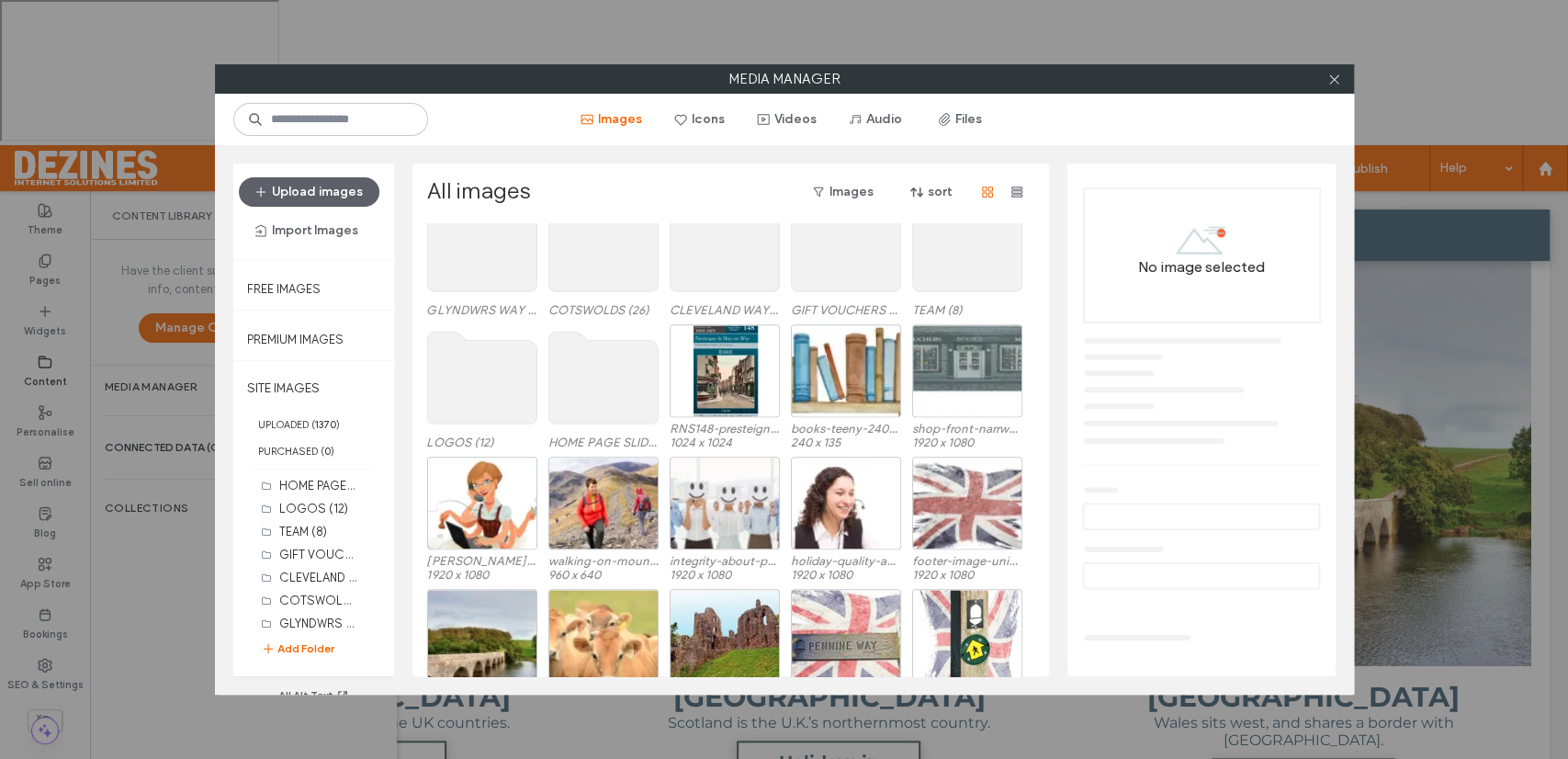
click at [607, 374] on use at bounding box center [602, 377] width 109 height 92
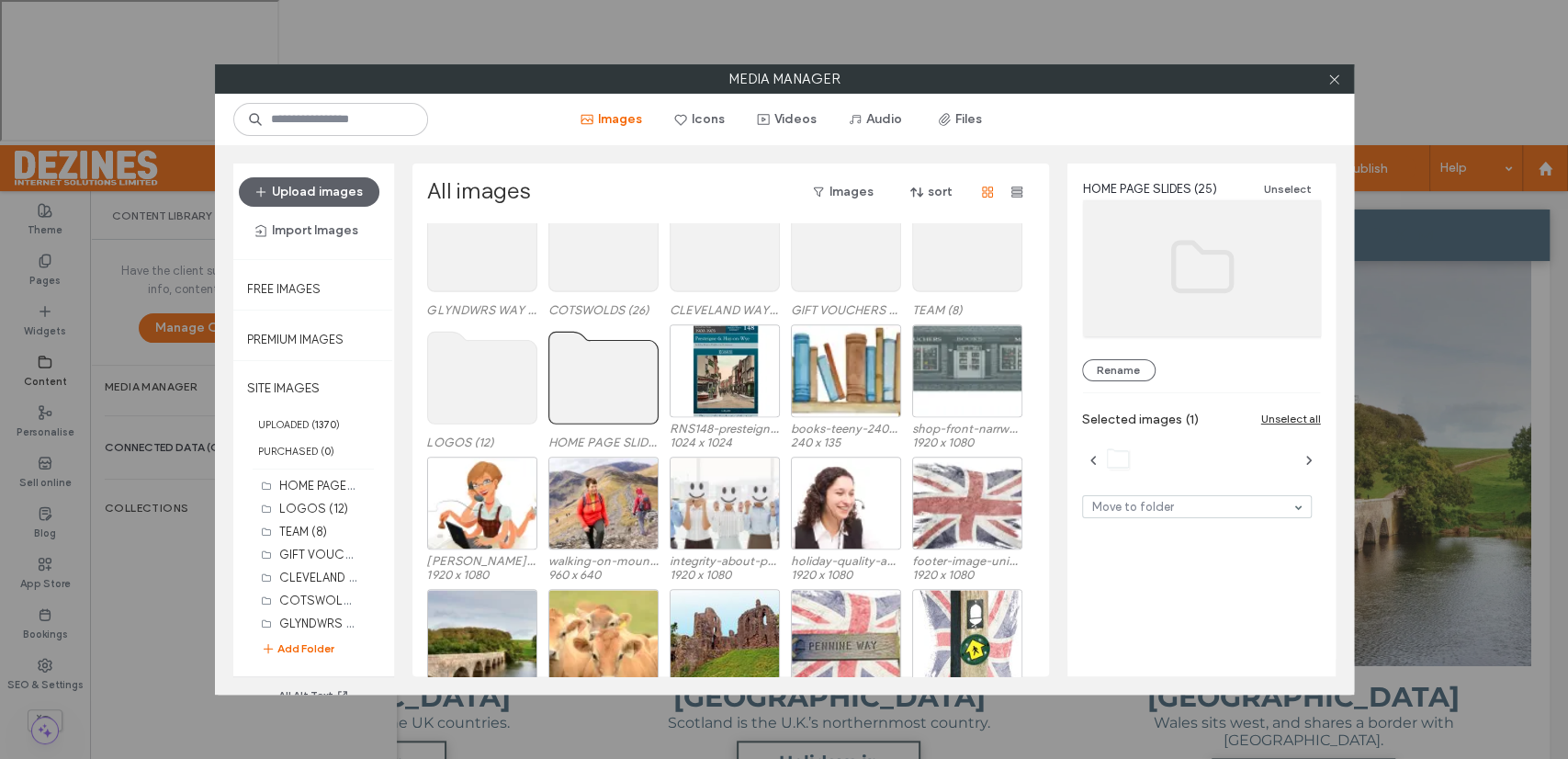
click at [607, 382] on use at bounding box center [602, 377] width 109 height 92
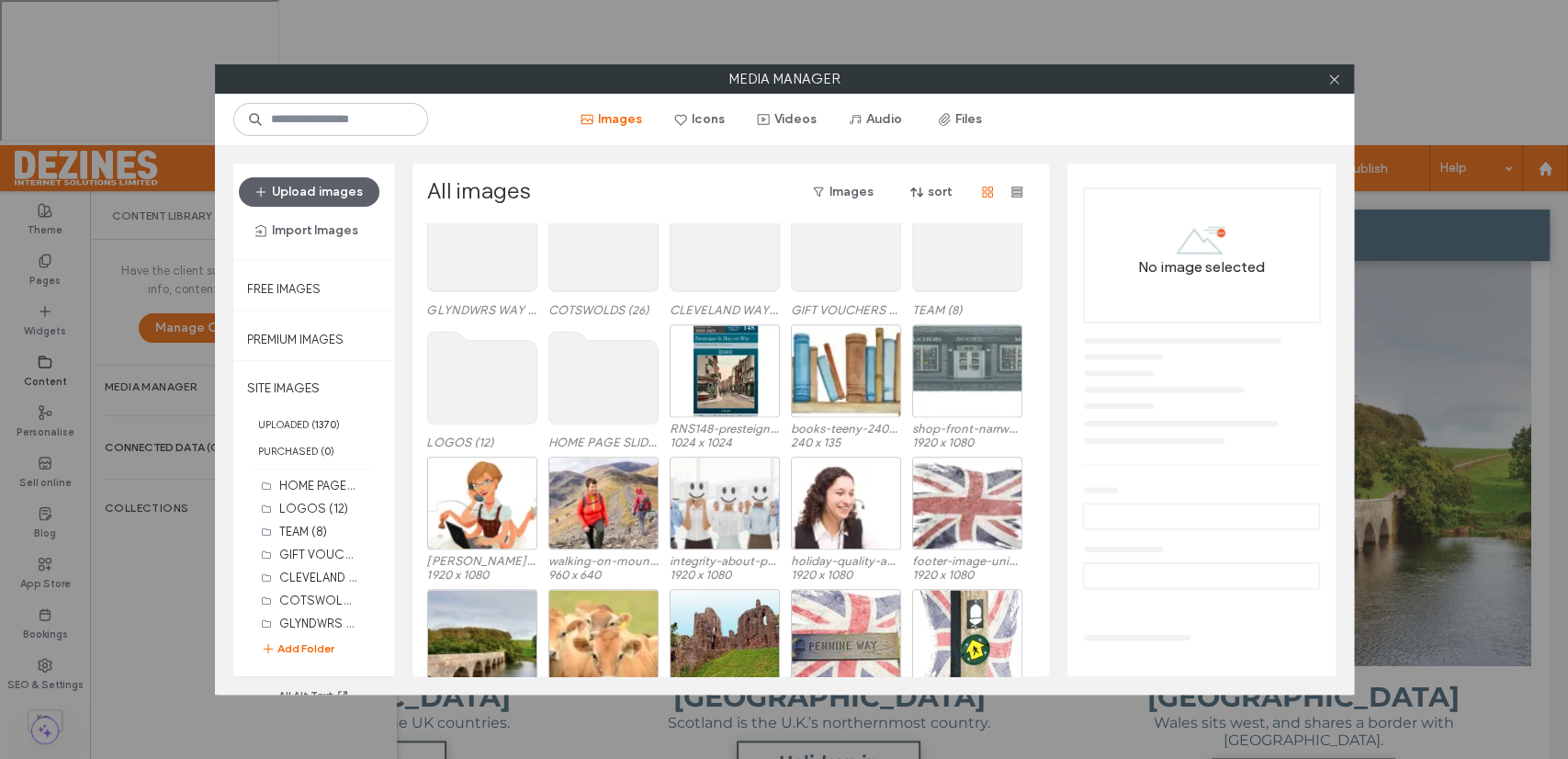
click at [607, 382] on use at bounding box center [602, 377] width 109 height 92
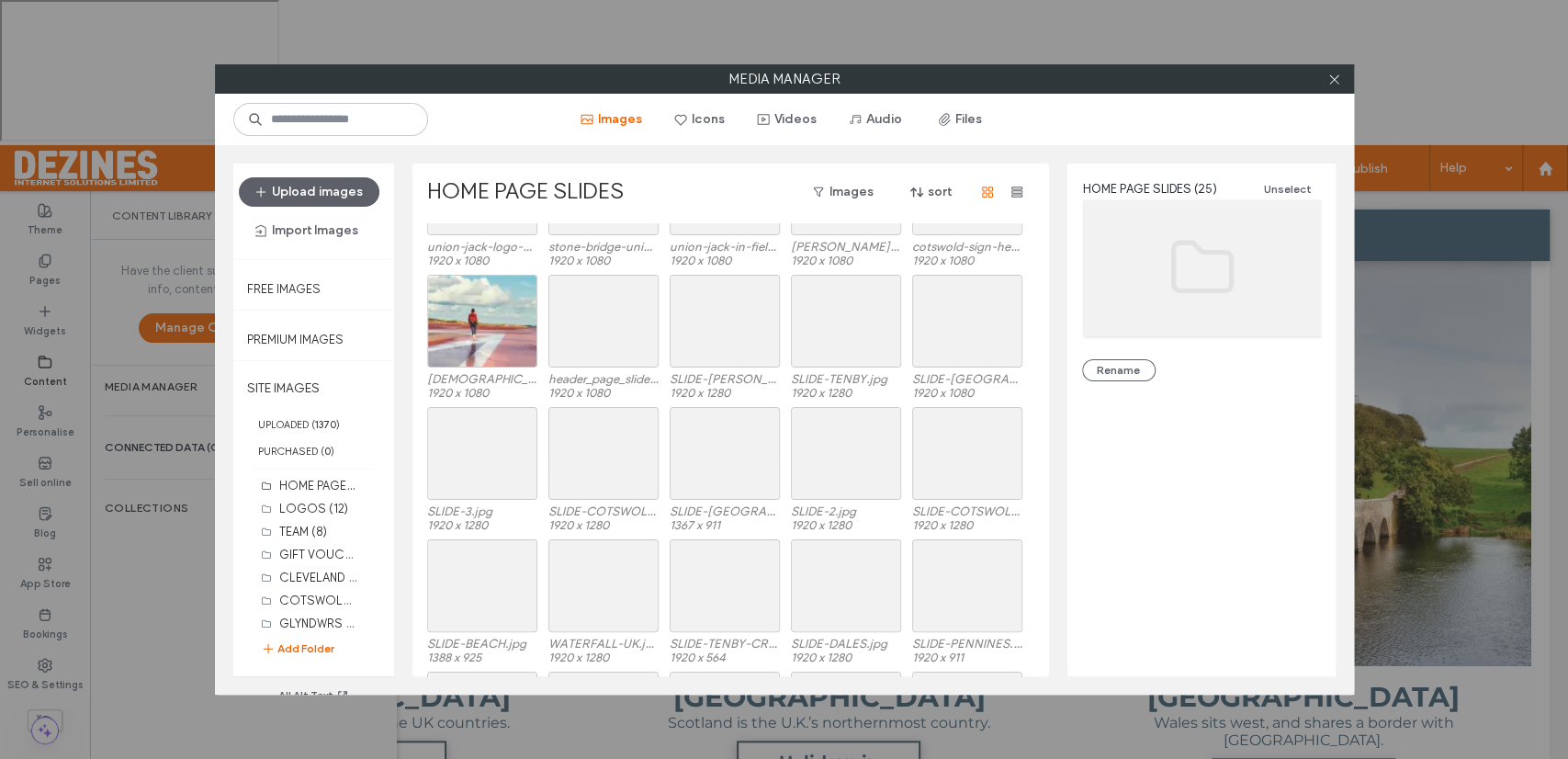
scroll to position [85, 0]
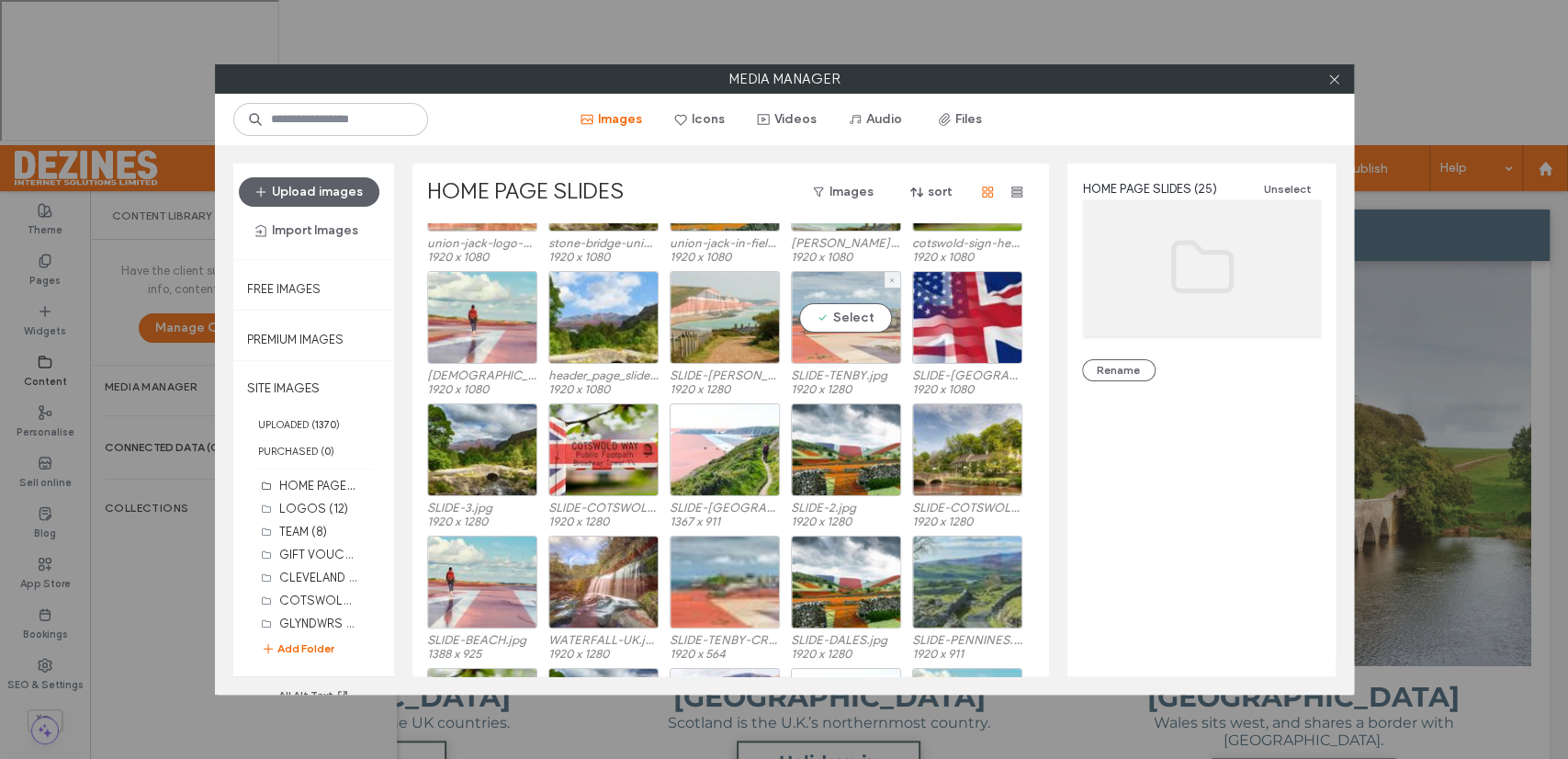
click at [844, 320] on div "Select" at bounding box center [846, 317] width 110 height 93
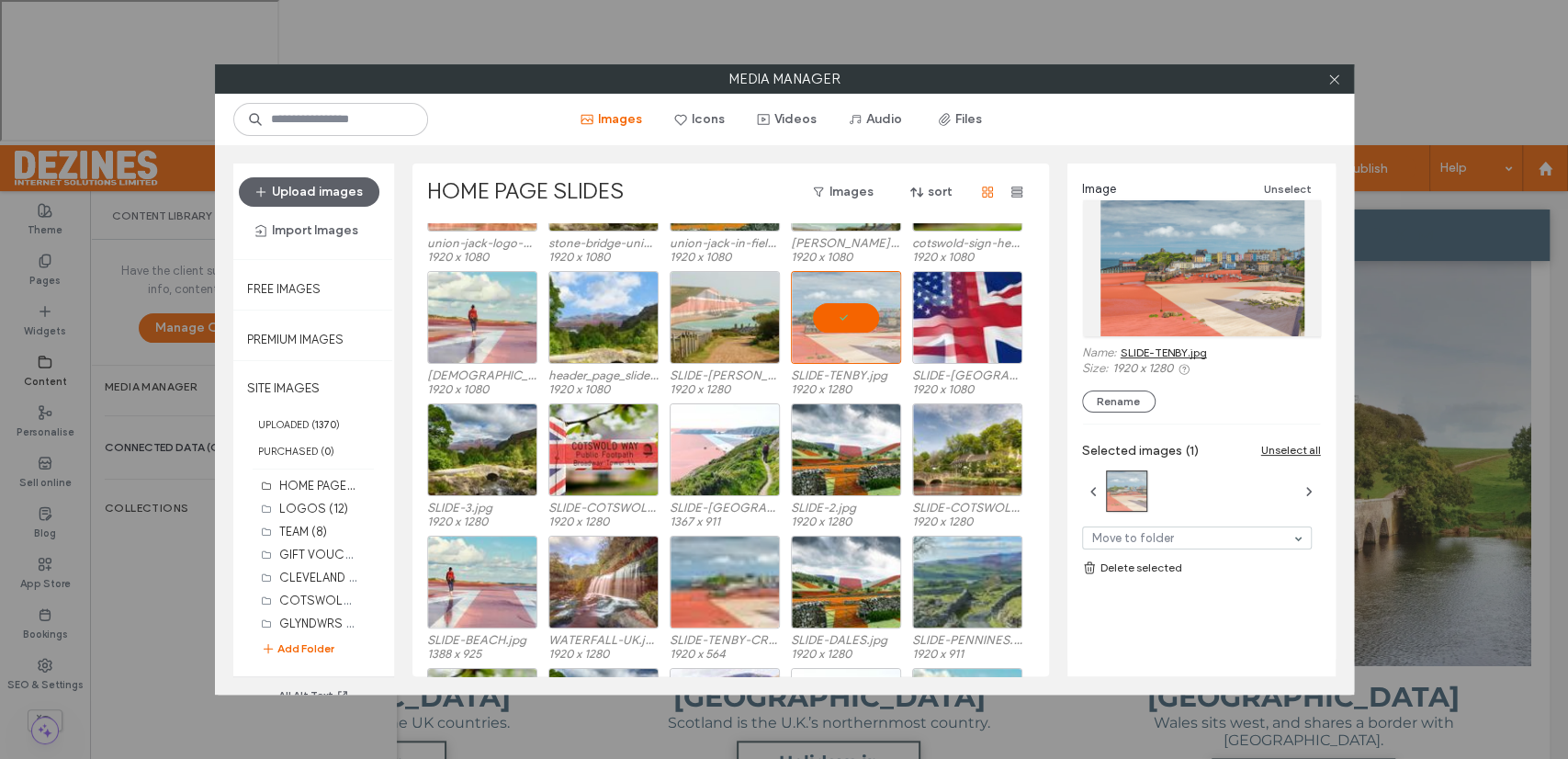
click at [1133, 351] on link "SLIDE-TENBY.jpg" at bounding box center [1163, 352] width 86 height 14
click at [856, 307] on div at bounding box center [846, 317] width 110 height 93
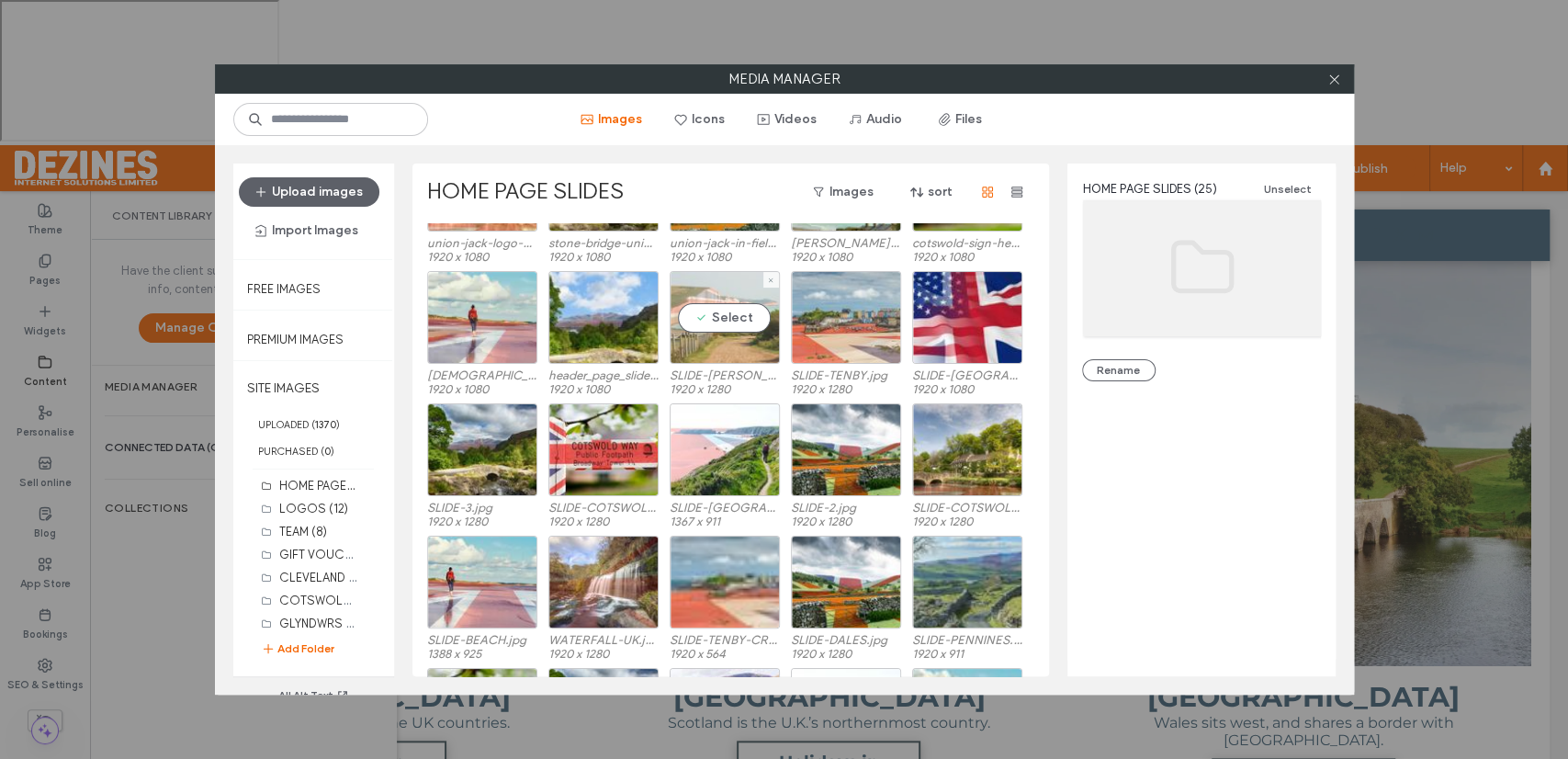
click at [735, 313] on div "Select" at bounding box center [725, 317] width 110 height 93
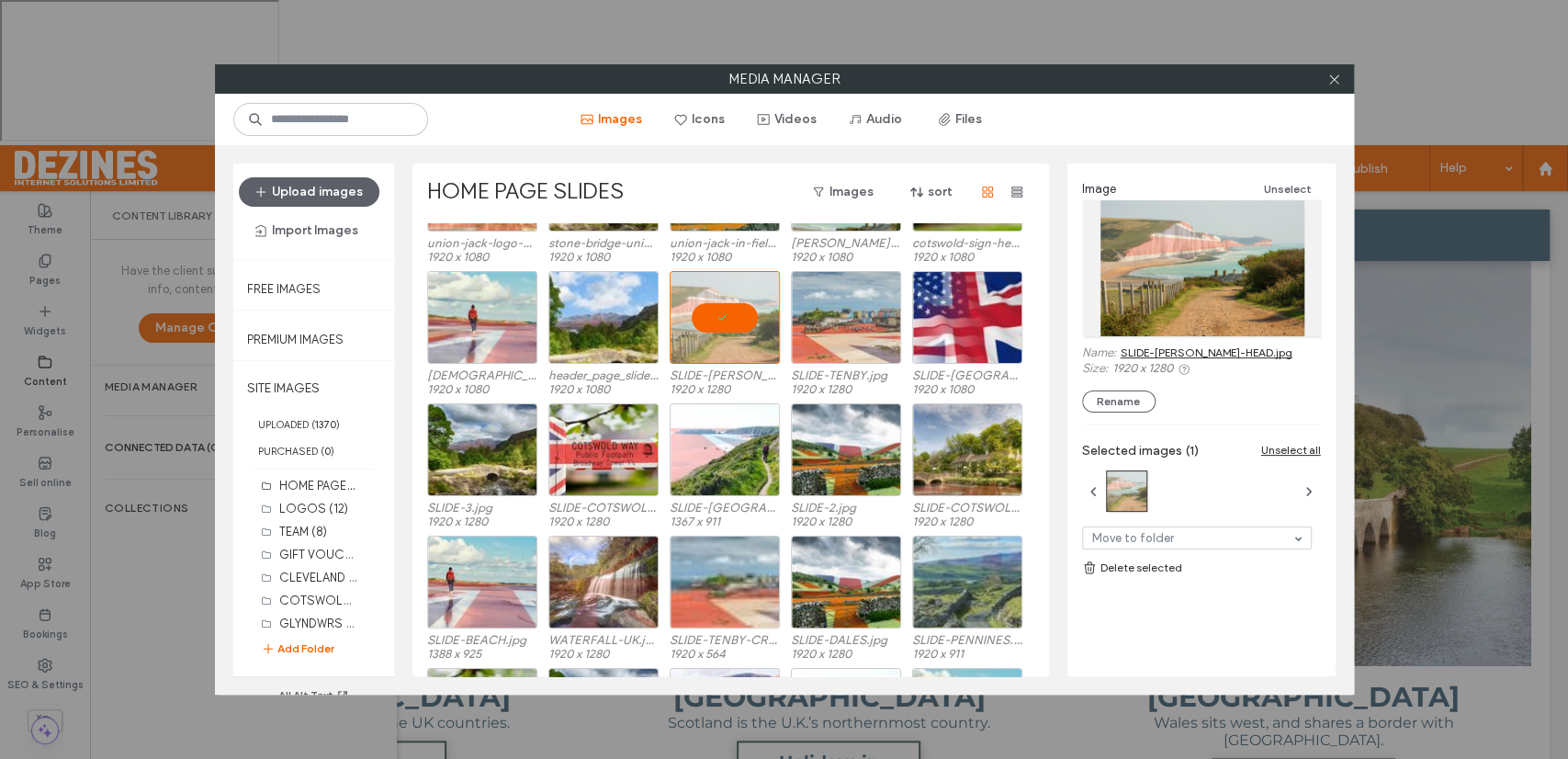
click at [1129, 351] on link "SLIDE-BEACHY-HEAD.jpg" at bounding box center [1206, 352] width 172 height 14
click at [720, 313] on div at bounding box center [725, 317] width 110 height 93
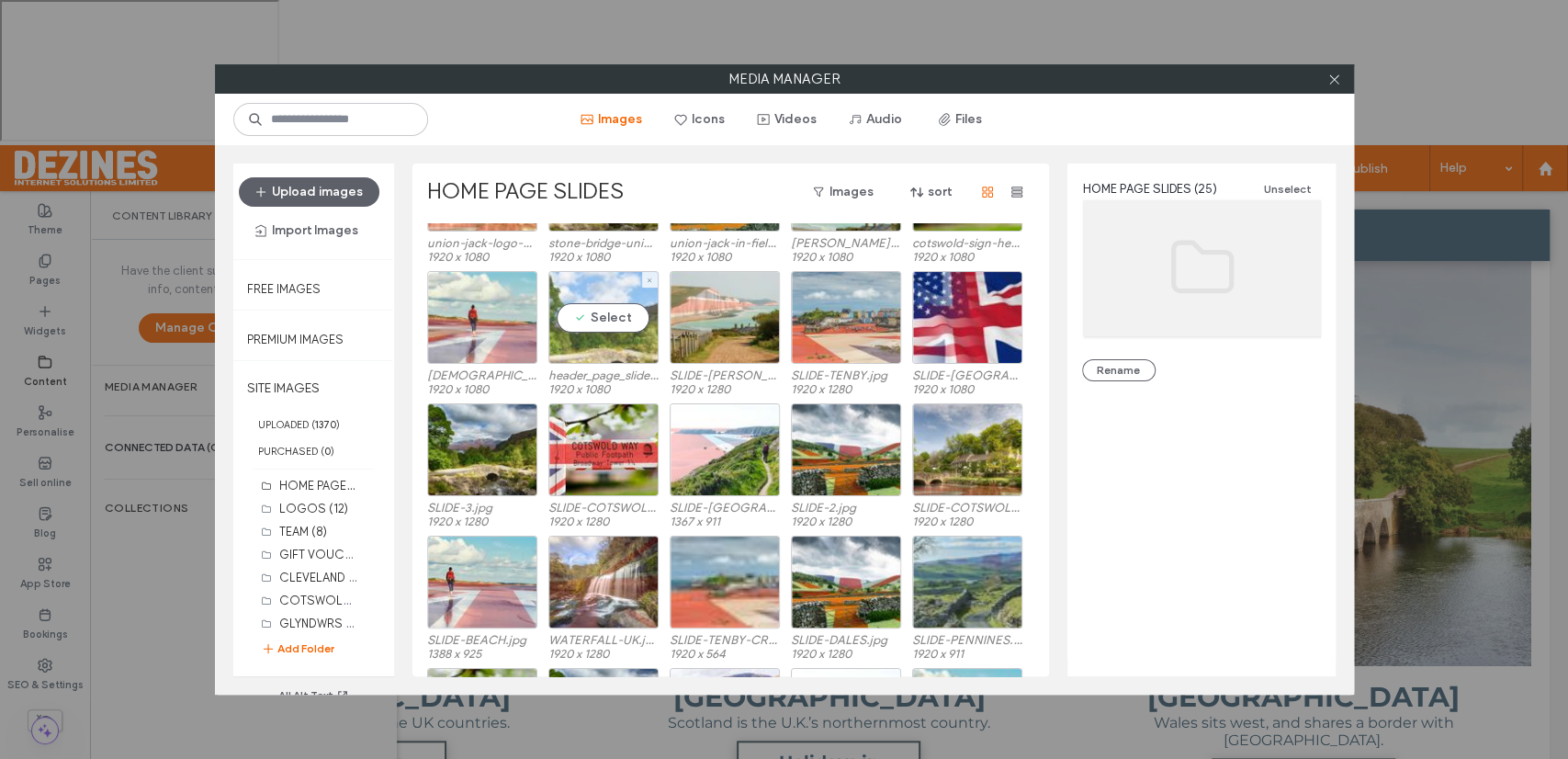
click at [608, 329] on div "Select" at bounding box center [603, 317] width 110 height 93
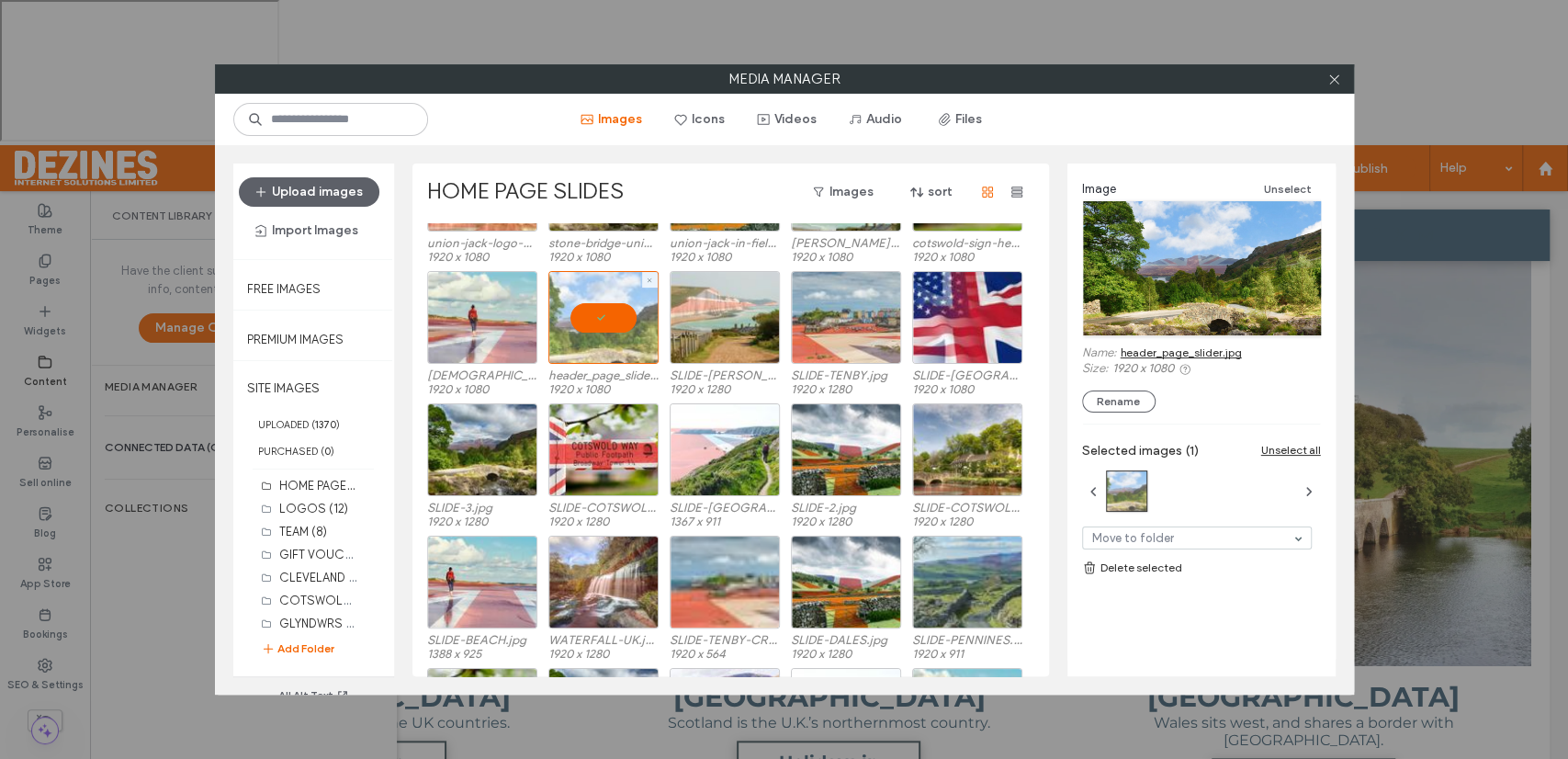
click at [608, 331] on div at bounding box center [603, 317] width 110 height 93
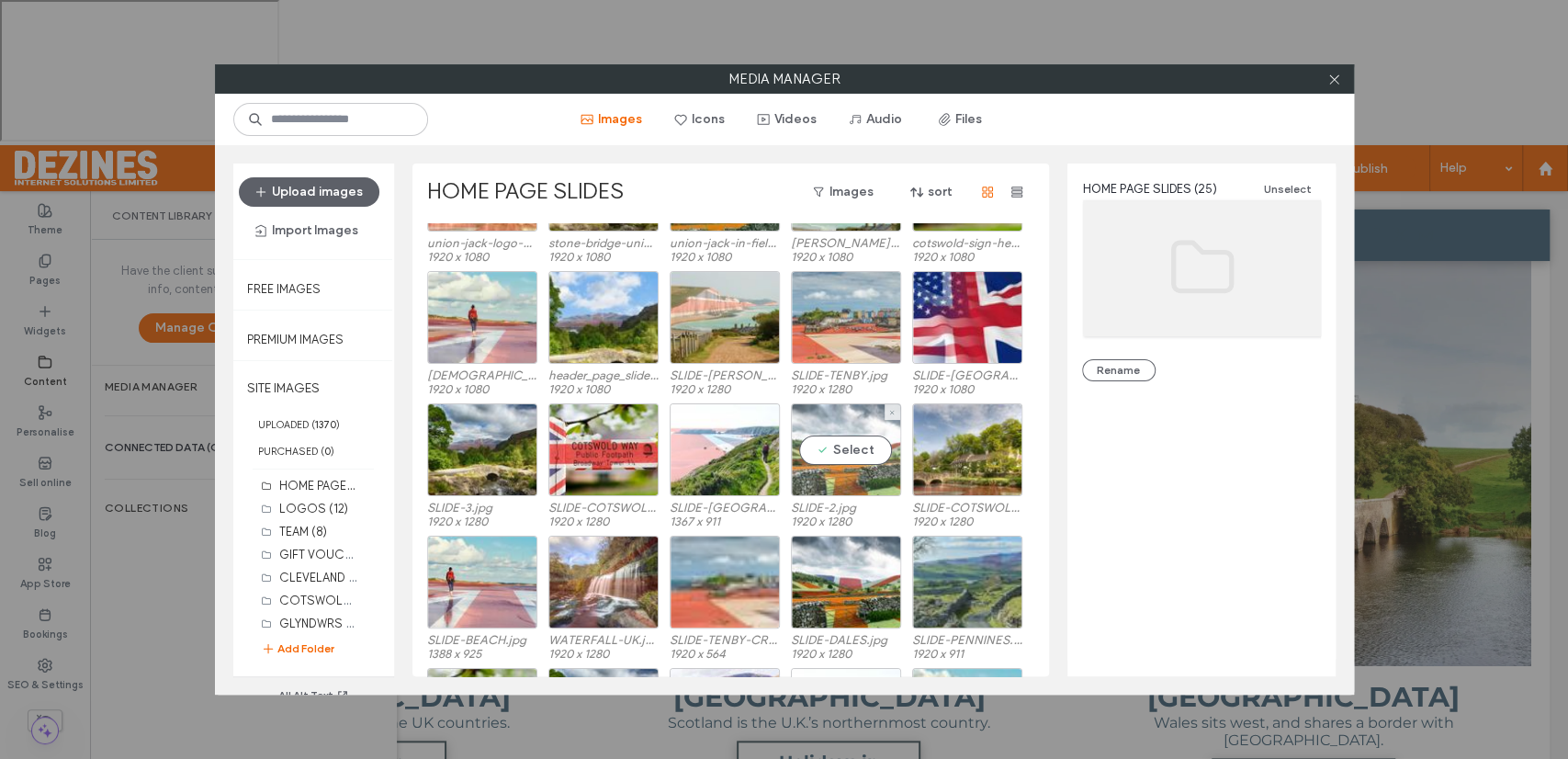
click at [833, 459] on div "Select" at bounding box center [846, 449] width 110 height 93
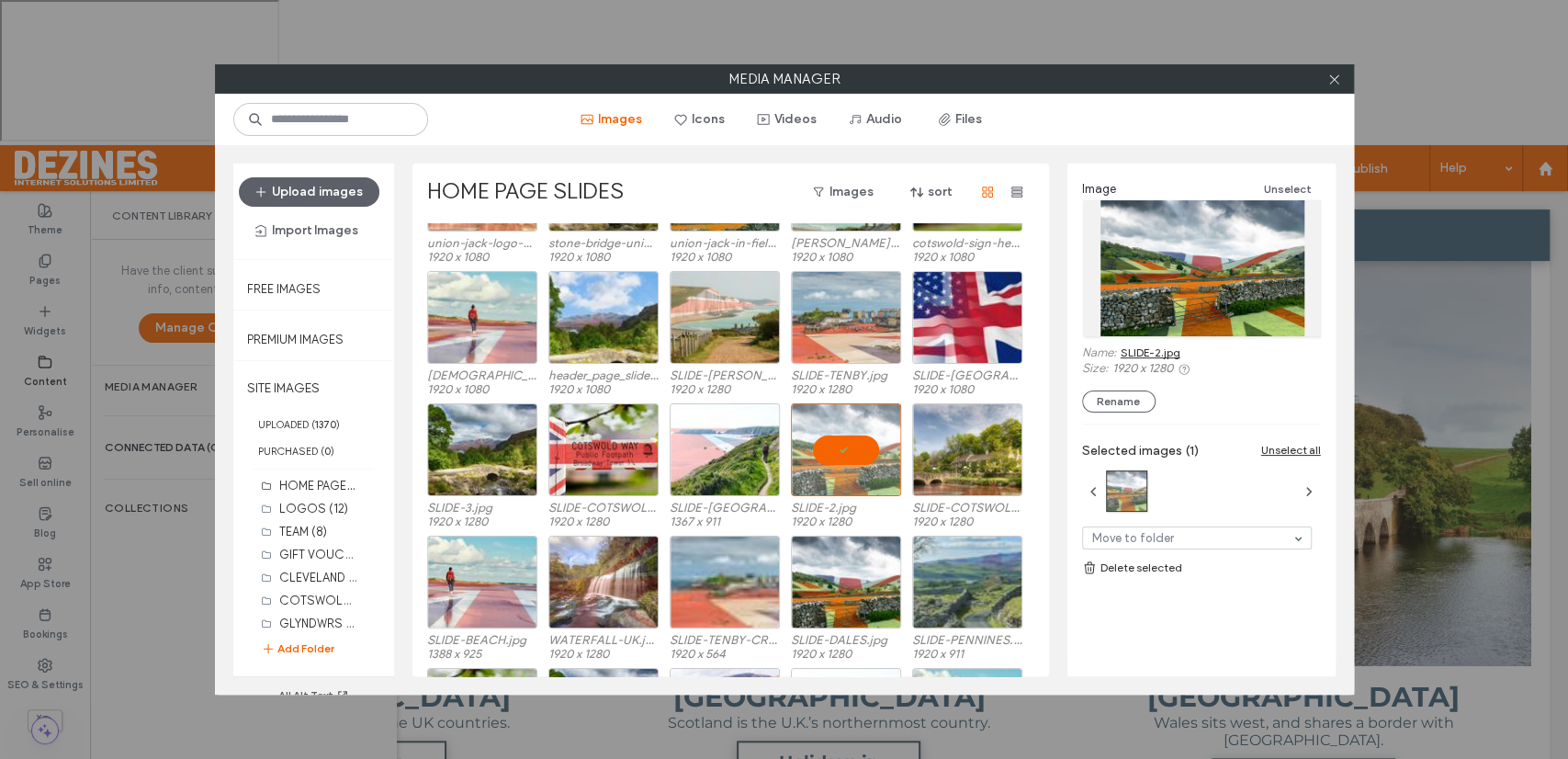
click at [1132, 352] on link "SLIDE-2.jpg" at bounding box center [1150, 352] width 60 height 14
click at [844, 444] on div at bounding box center [846, 449] width 110 height 93
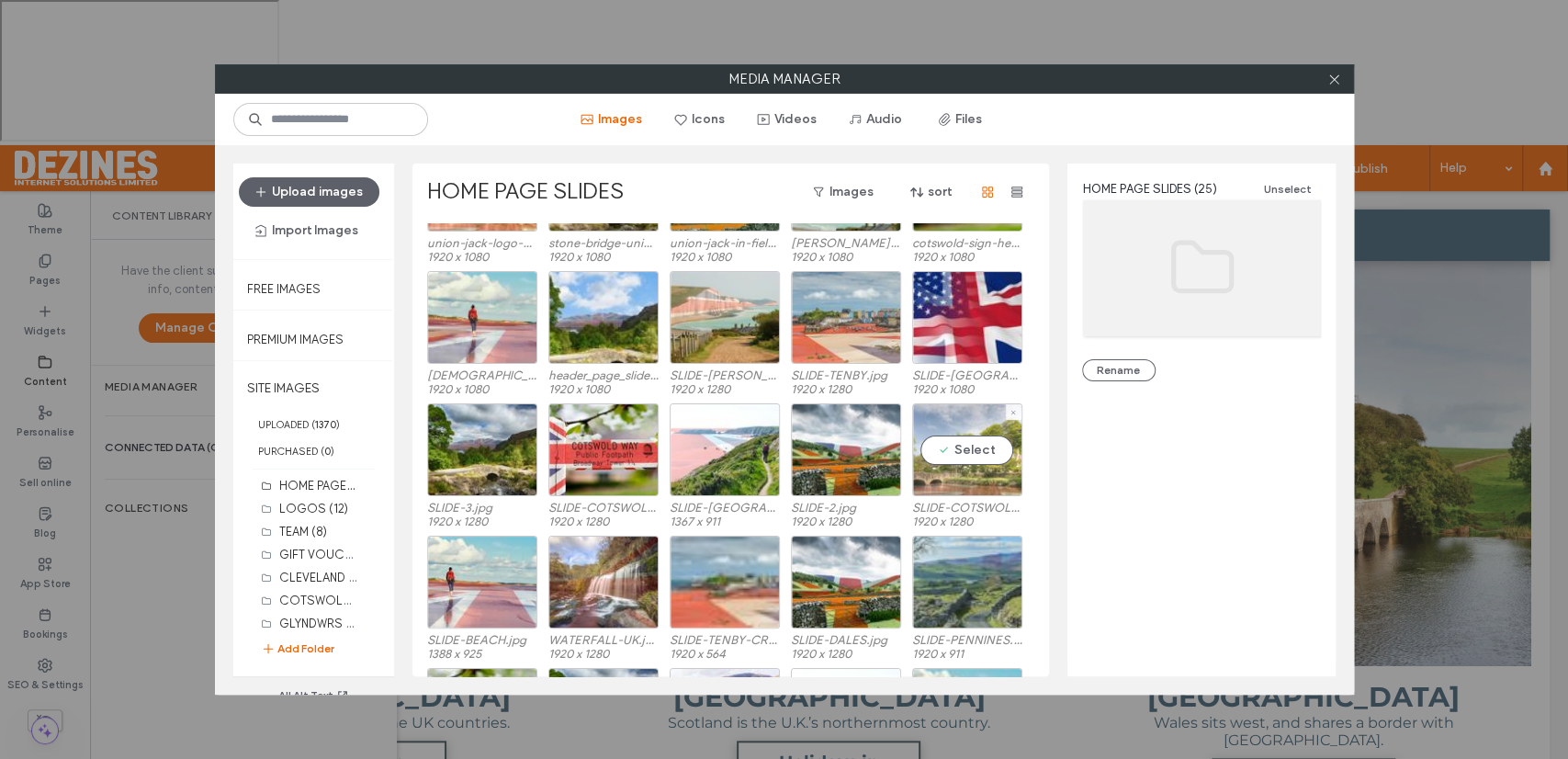
click at [967, 451] on div "Select" at bounding box center [967, 449] width 110 height 93
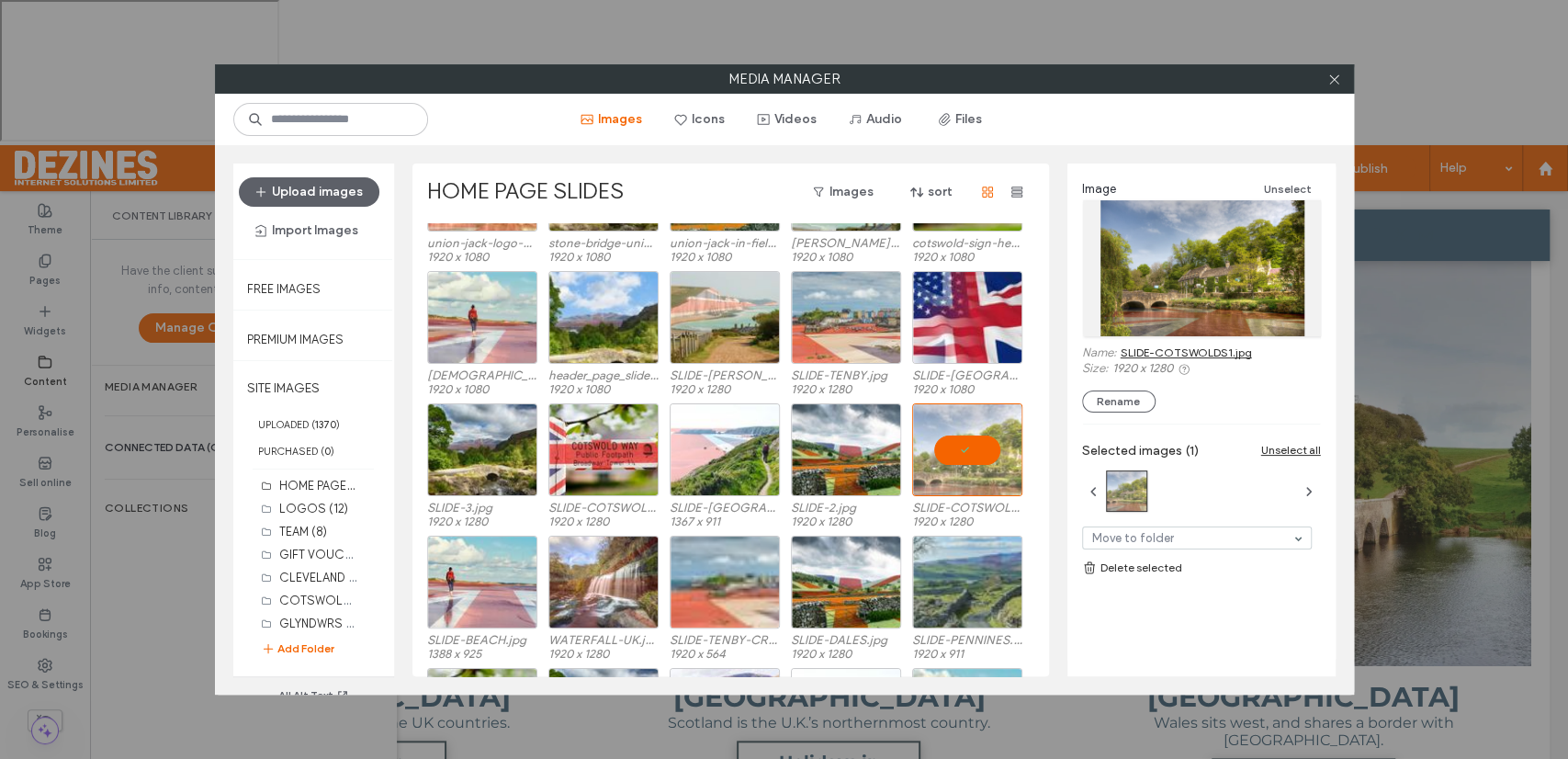
click at [1165, 351] on link "SLIDE-COTSWOLDS1.jpg" at bounding box center [1186, 352] width 131 height 14
click at [968, 448] on div at bounding box center [967, 449] width 110 height 93
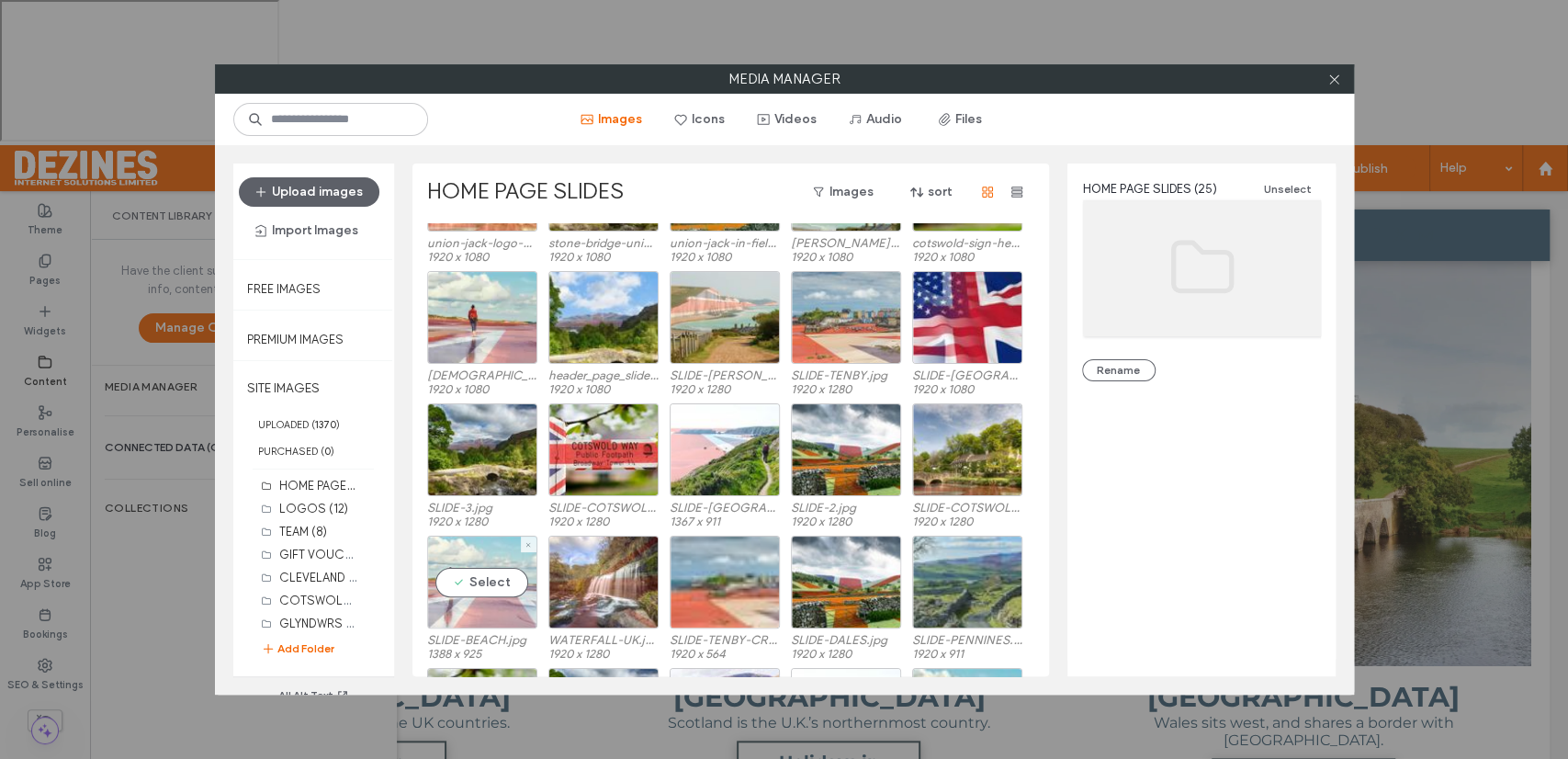
click at [485, 581] on div "Select" at bounding box center [482, 582] width 110 height 93
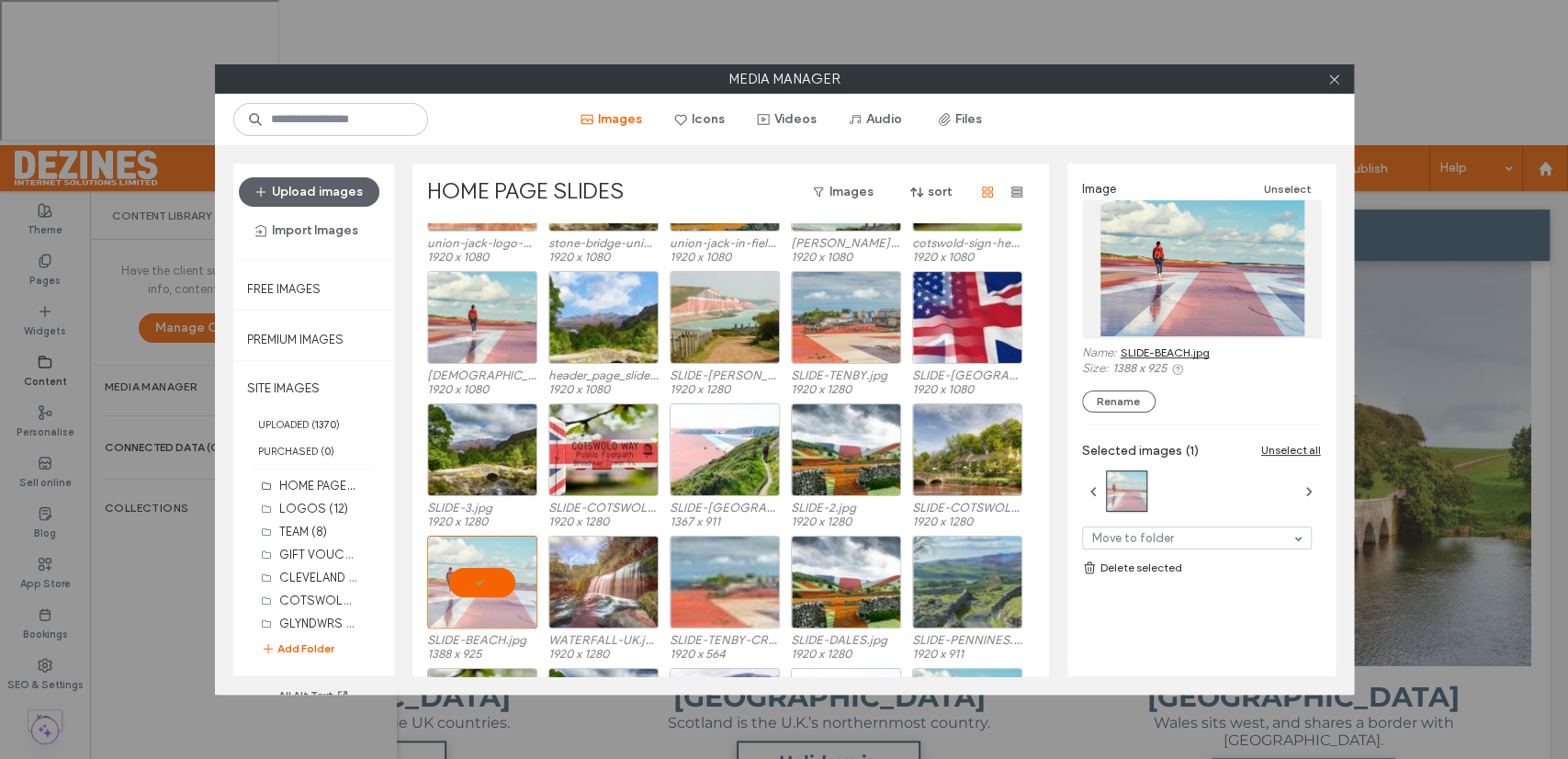
click at [1172, 350] on link "SLIDE-BEACH.jpg" at bounding box center [1165, 352] width 89 height 14
click at [478, 580] on div at bounding box center [482, 582] width 110 height 93
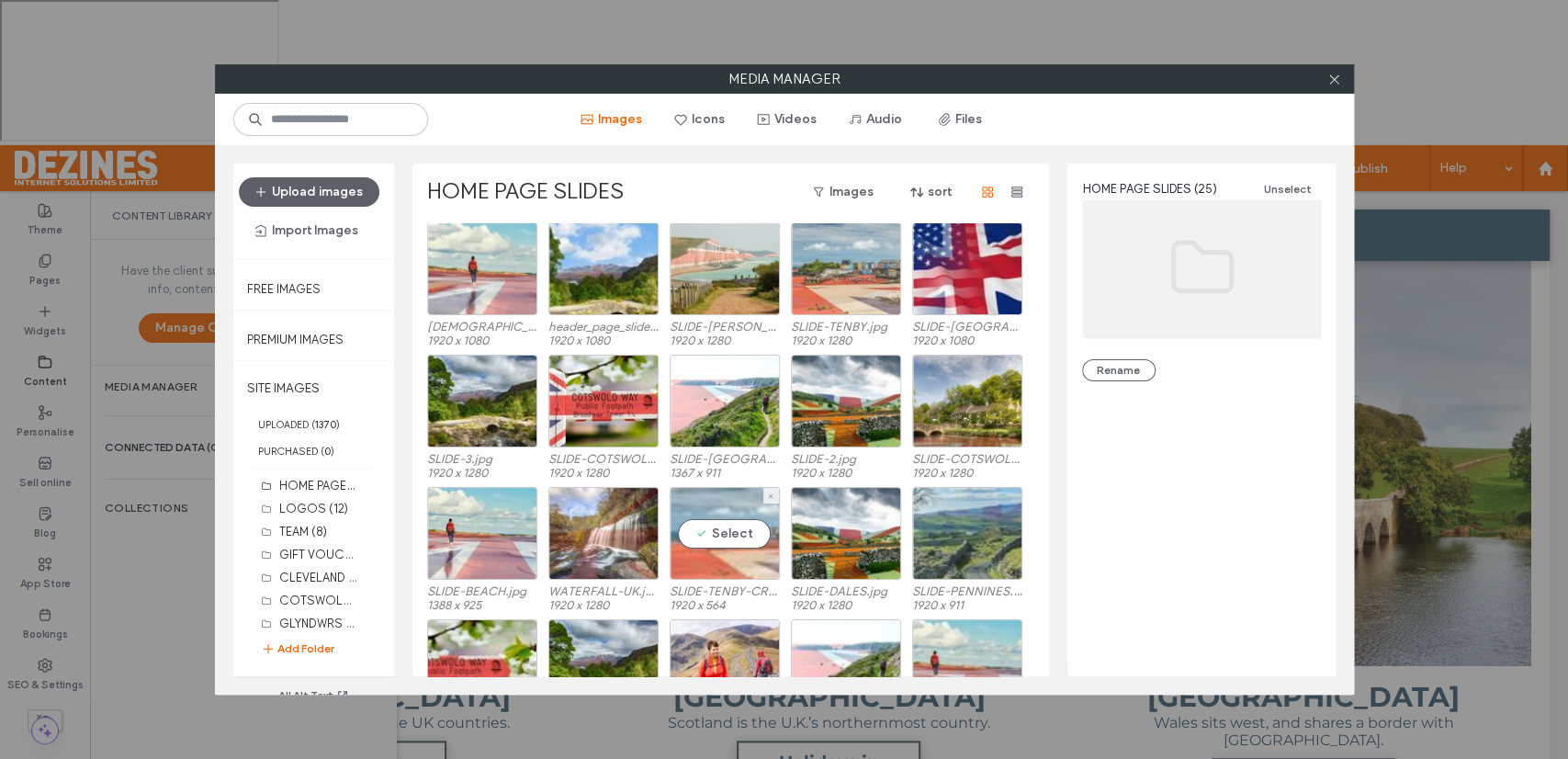
scroll to position [156, 0]
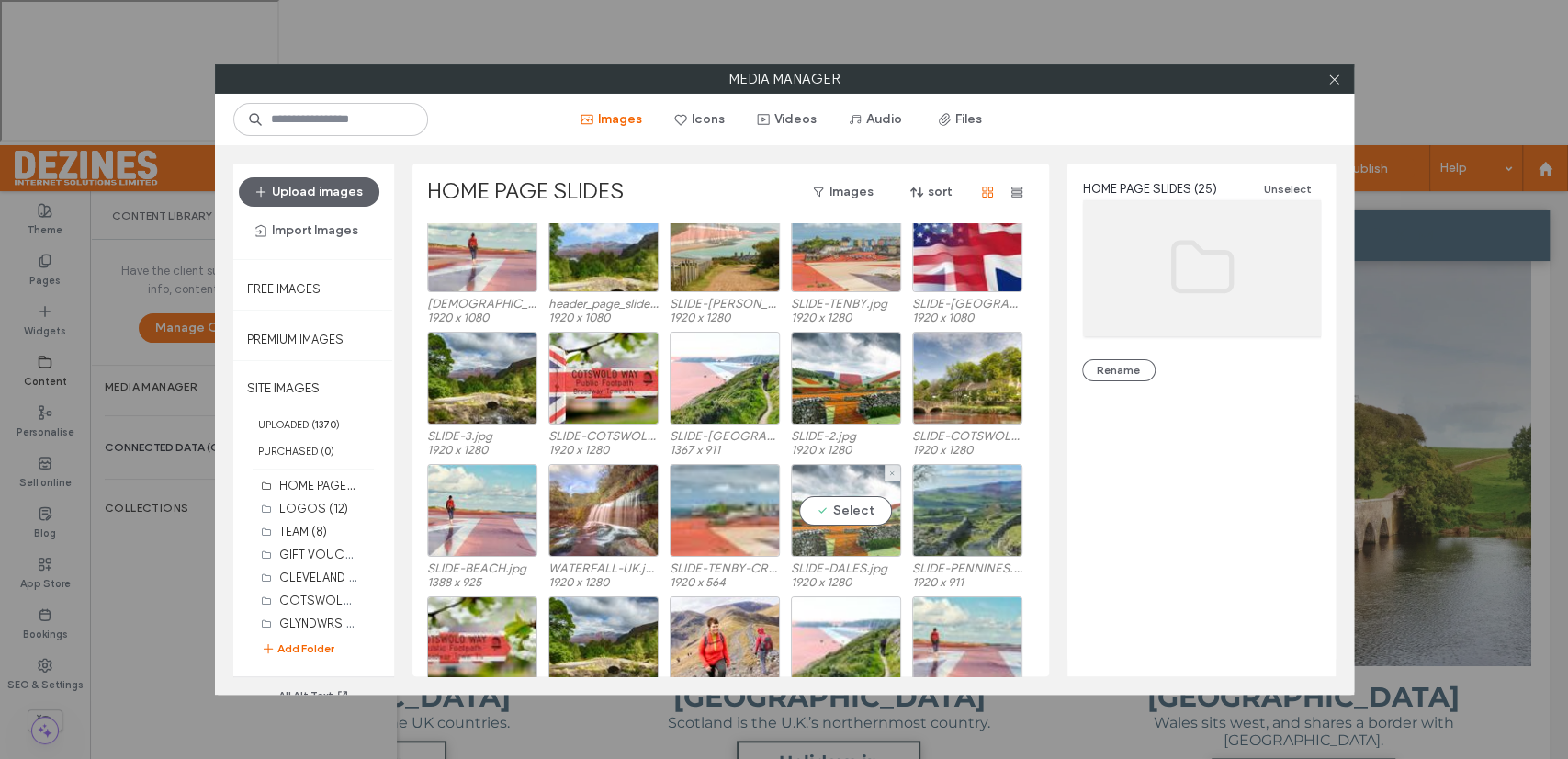
click at [856, 506] on div "Select" at bounding box center [846, 510] width 110 height 93
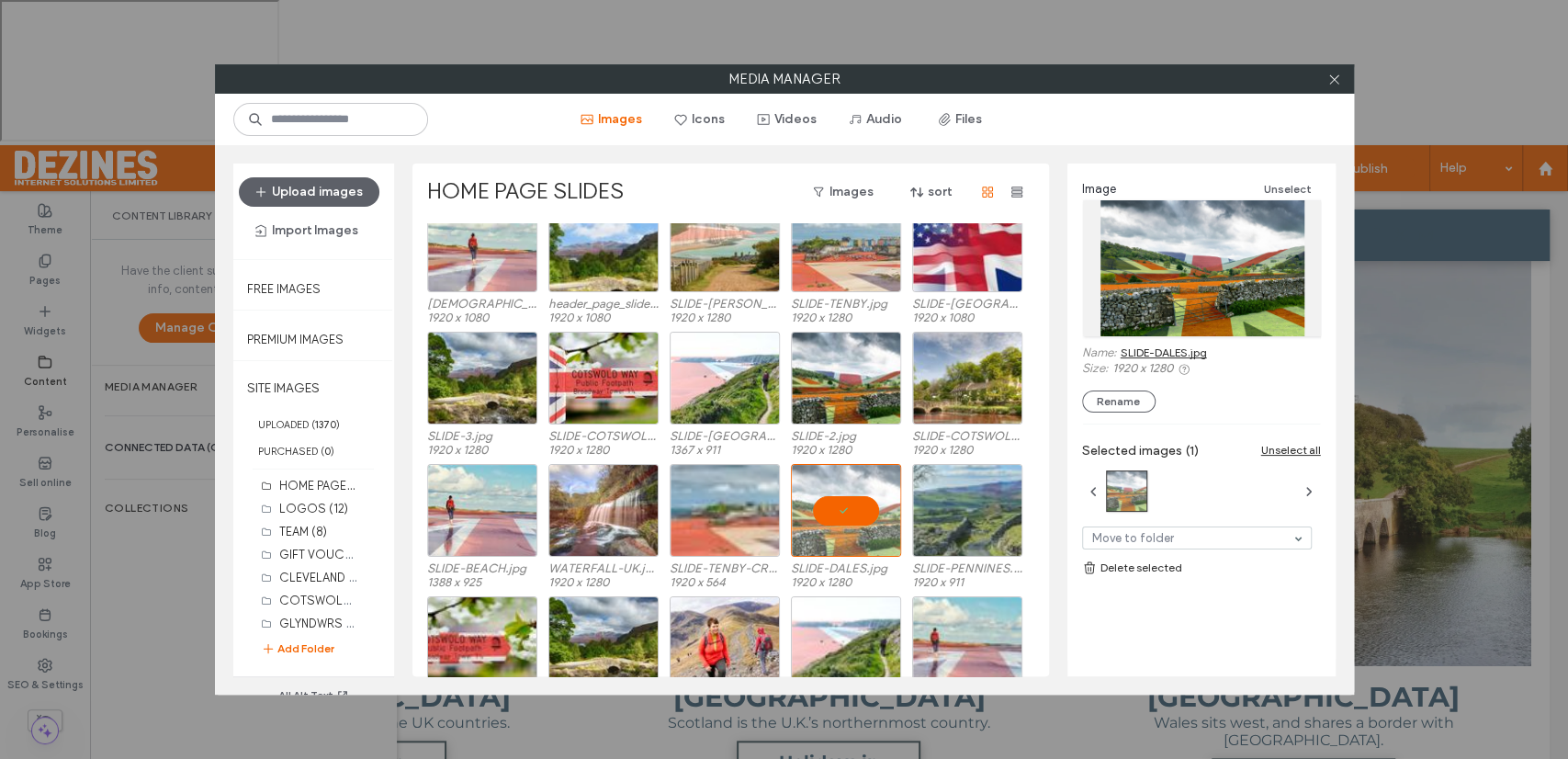
click at [1146, 352] on link "SLIDE-DALES.jpg" at bounding box center [1163, 352] width 86 height 14
click at [845, 514] on div at bounding box center [846, 510] width 110 height 93
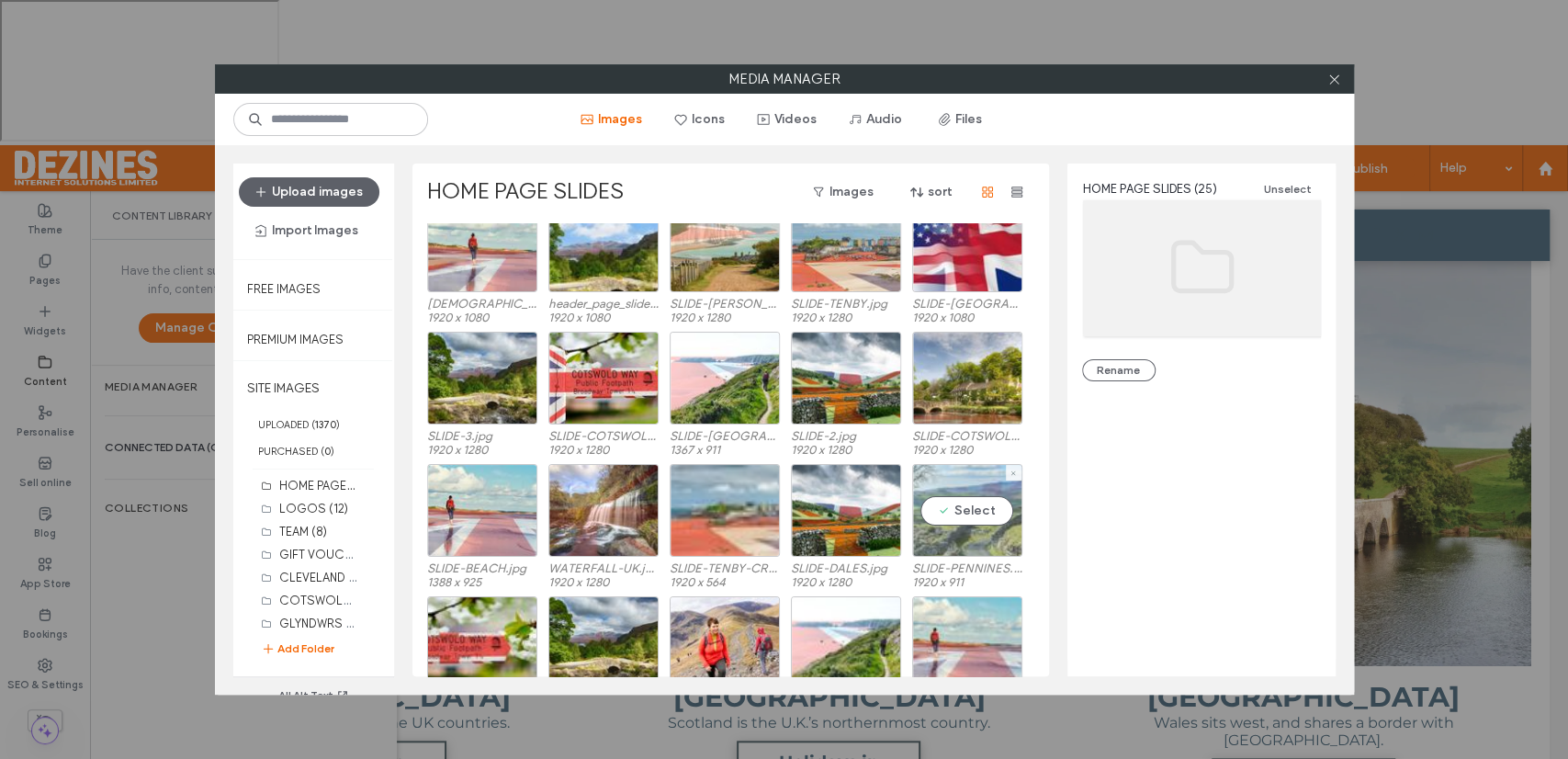
click at [954, 514] on div "Select" at bounding box center [967, 510] width 110 height 93
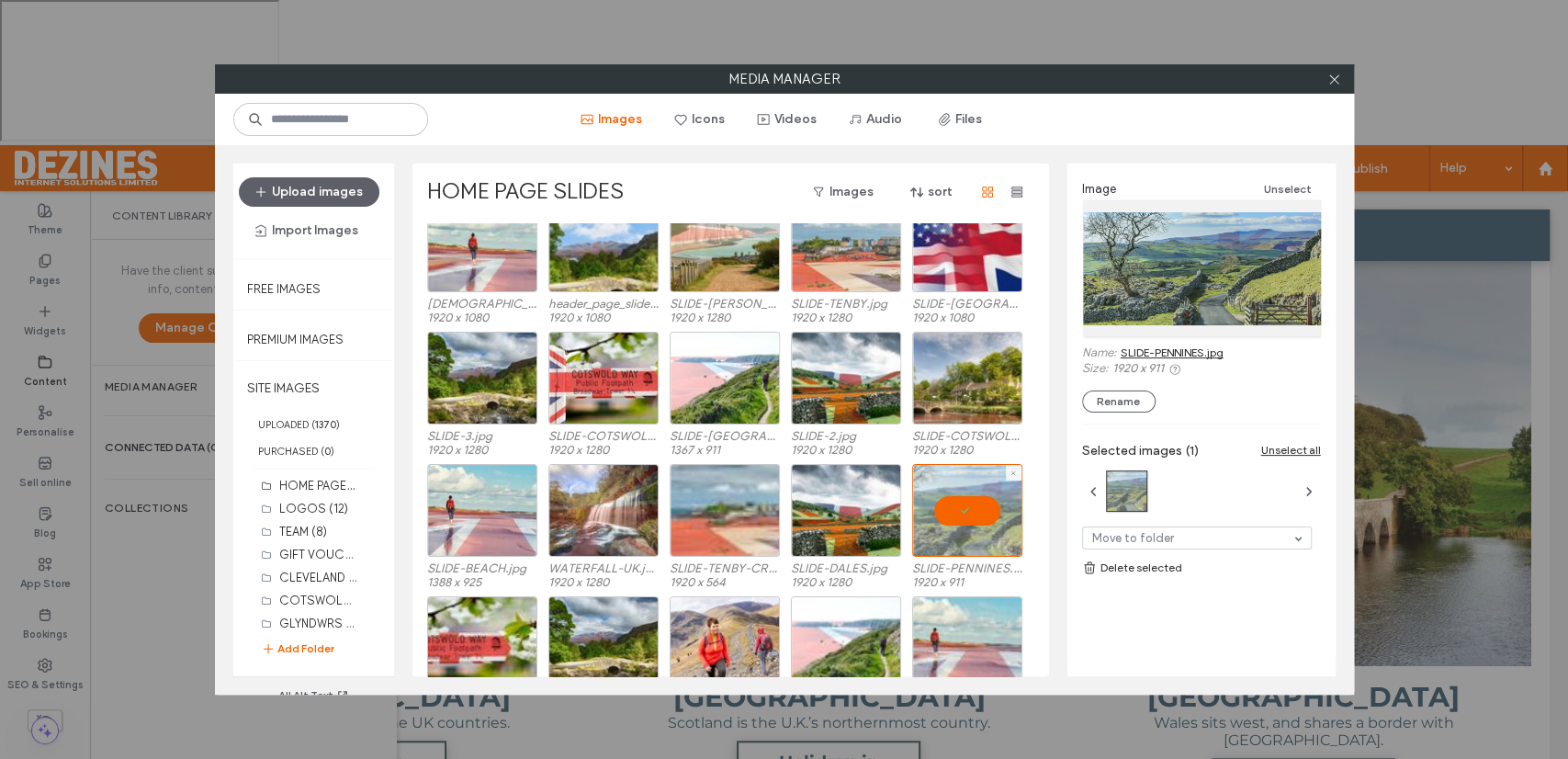
click at [954, 514] on div at bounding box center [967, 510] width 110 height 93
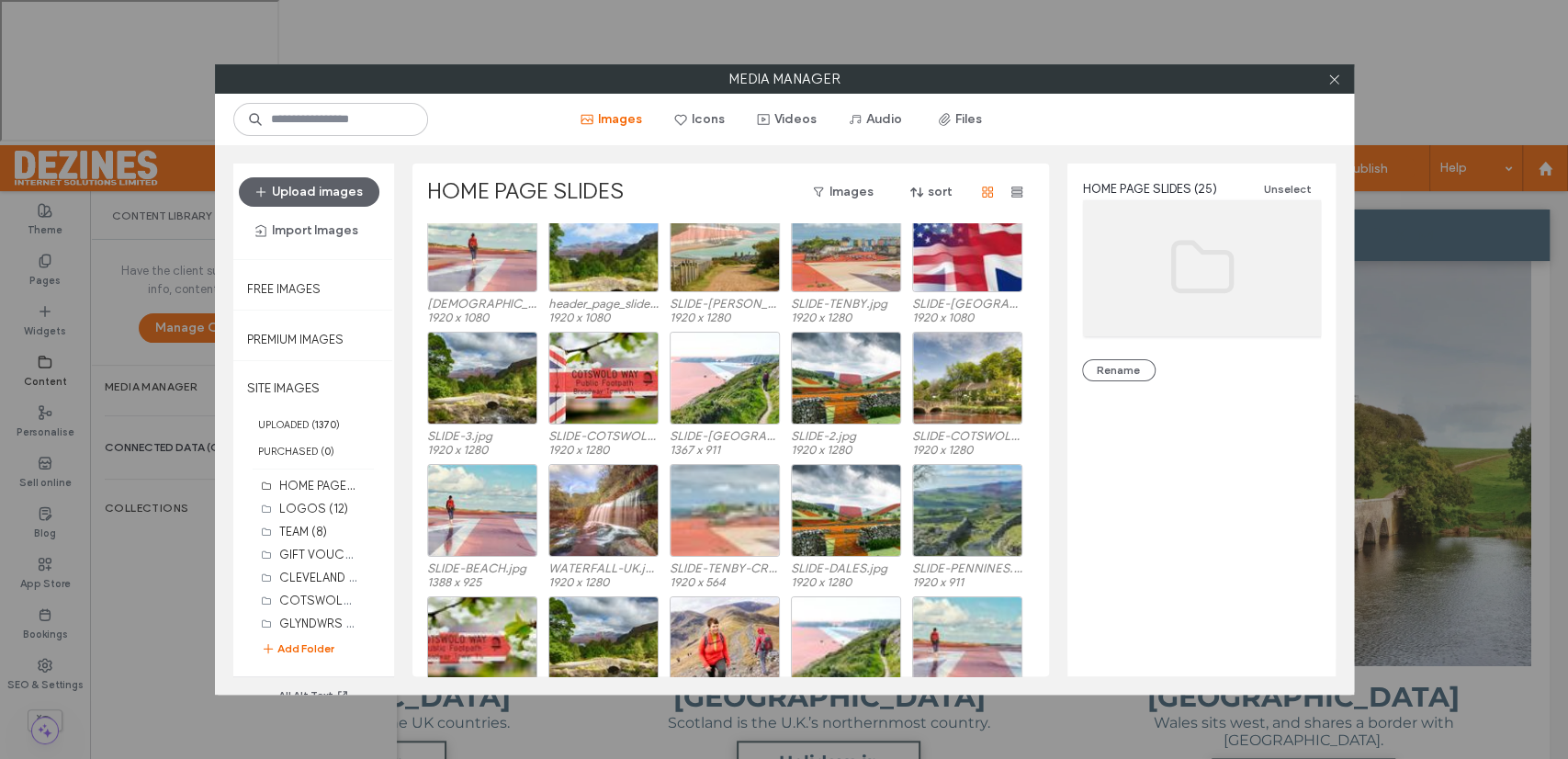
scroll to position [208, 0]
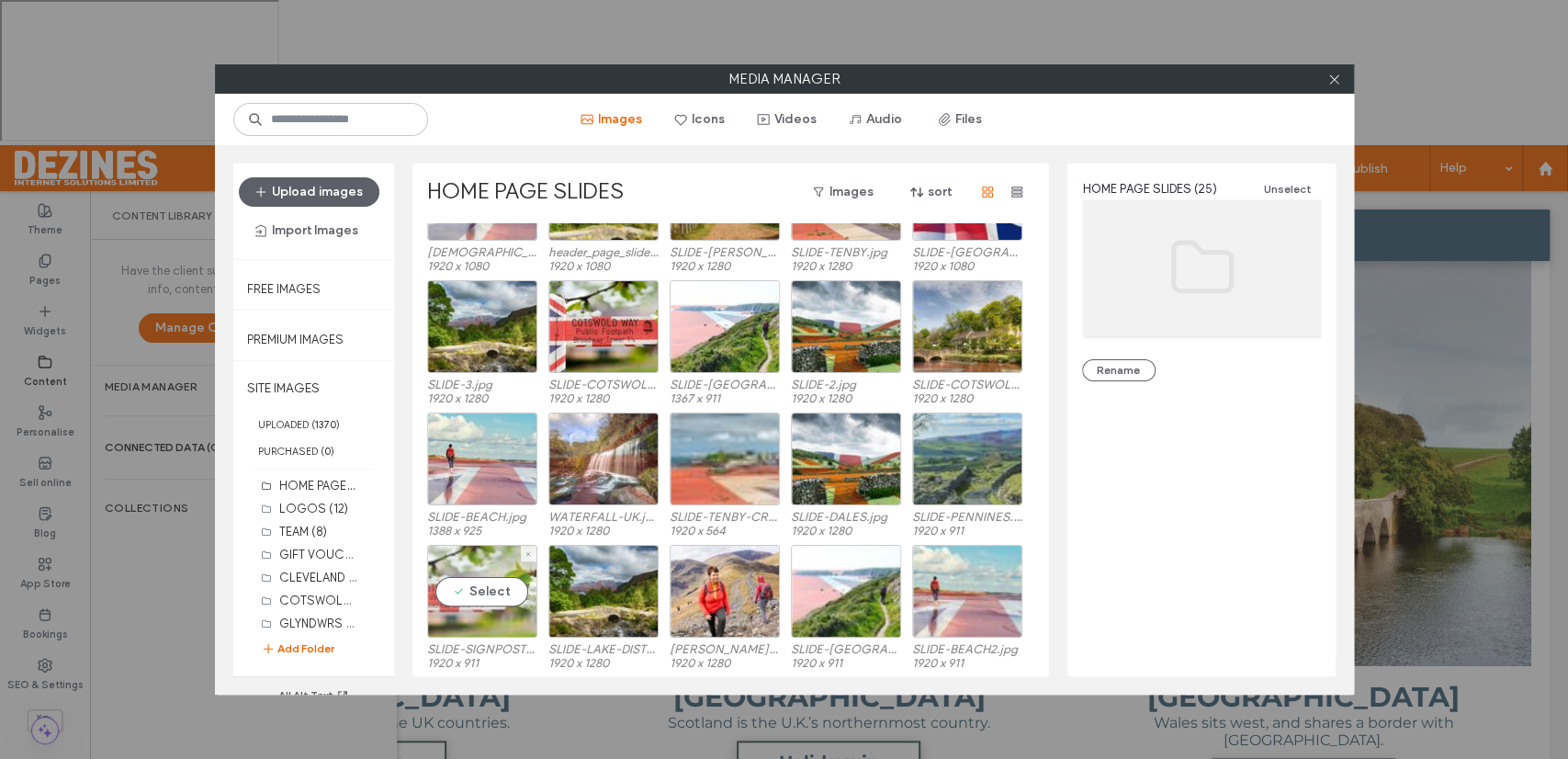
click at [486, 583] on div "Select" at bounding box center [482, 591] width 110 height 93
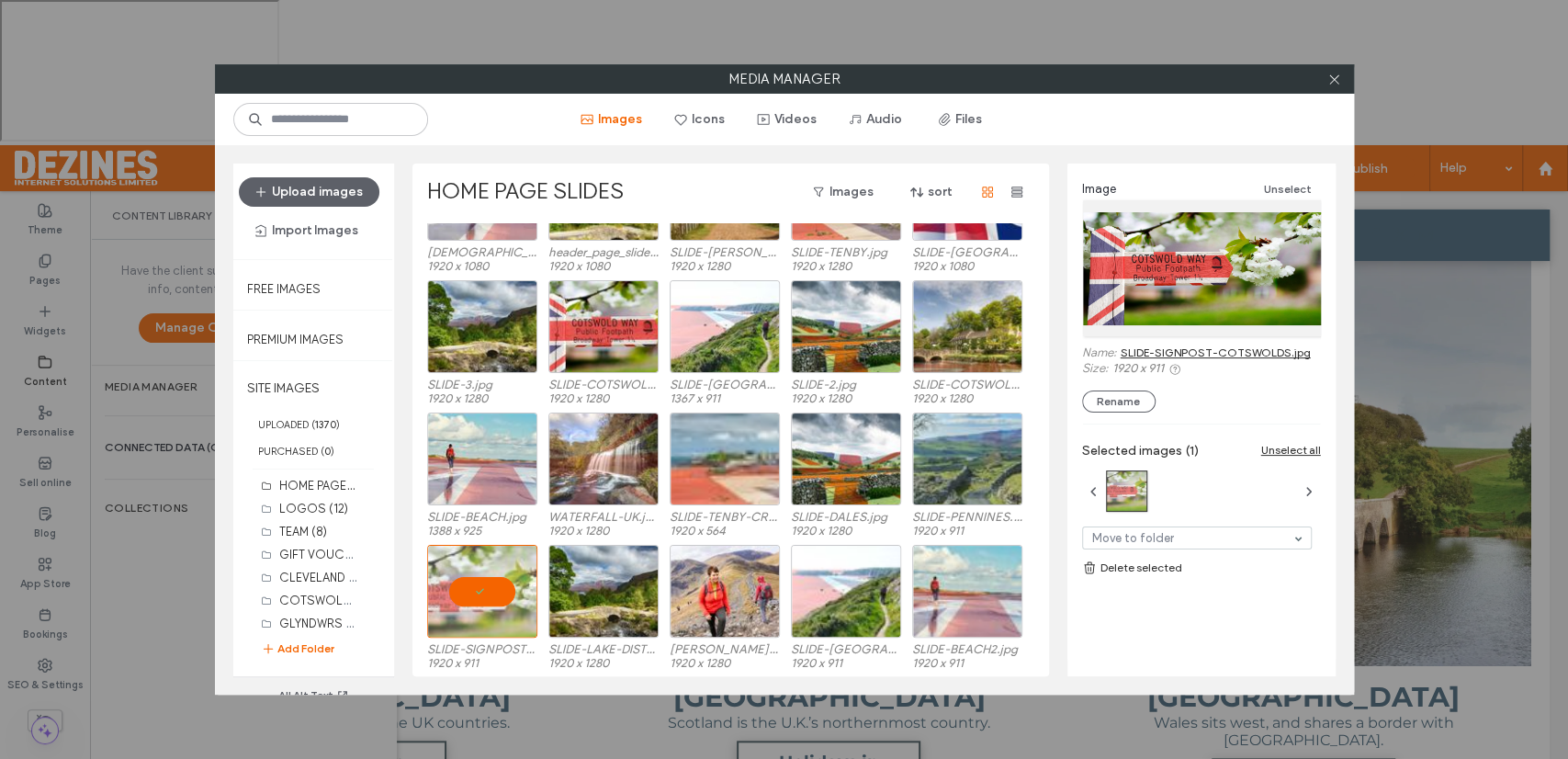
click at [1213, 348] on link "SLIDE-SIGNPOST-COTSWOLDS.jpg" at bounding box center [1216, 352] width 190 height 14
click at [491, 587] on div at bounding box center [482, 591] width 110 height 93
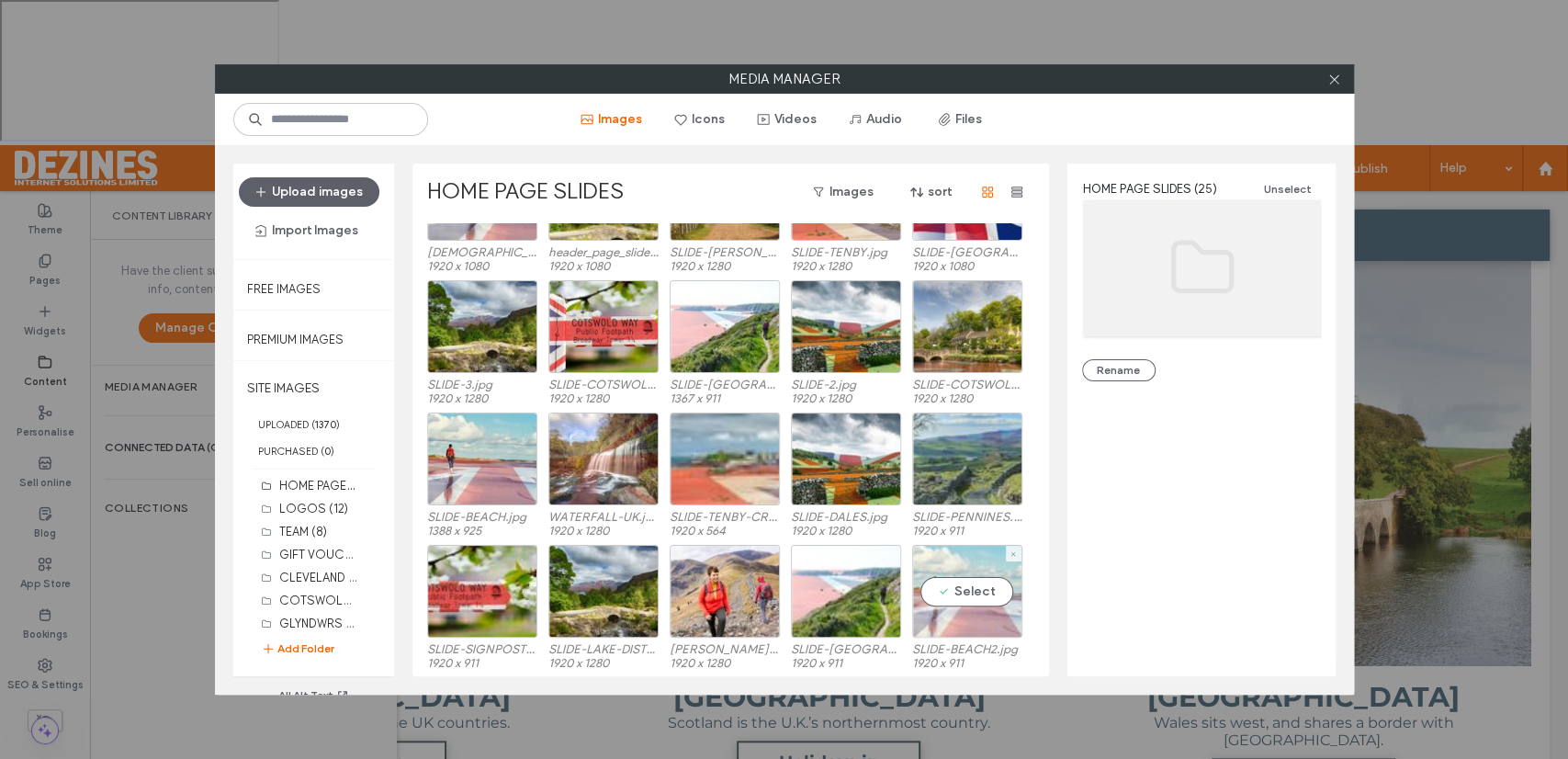
click at [974, 595] on div "Select" at bounding box center [967, 591] width 110 height 93
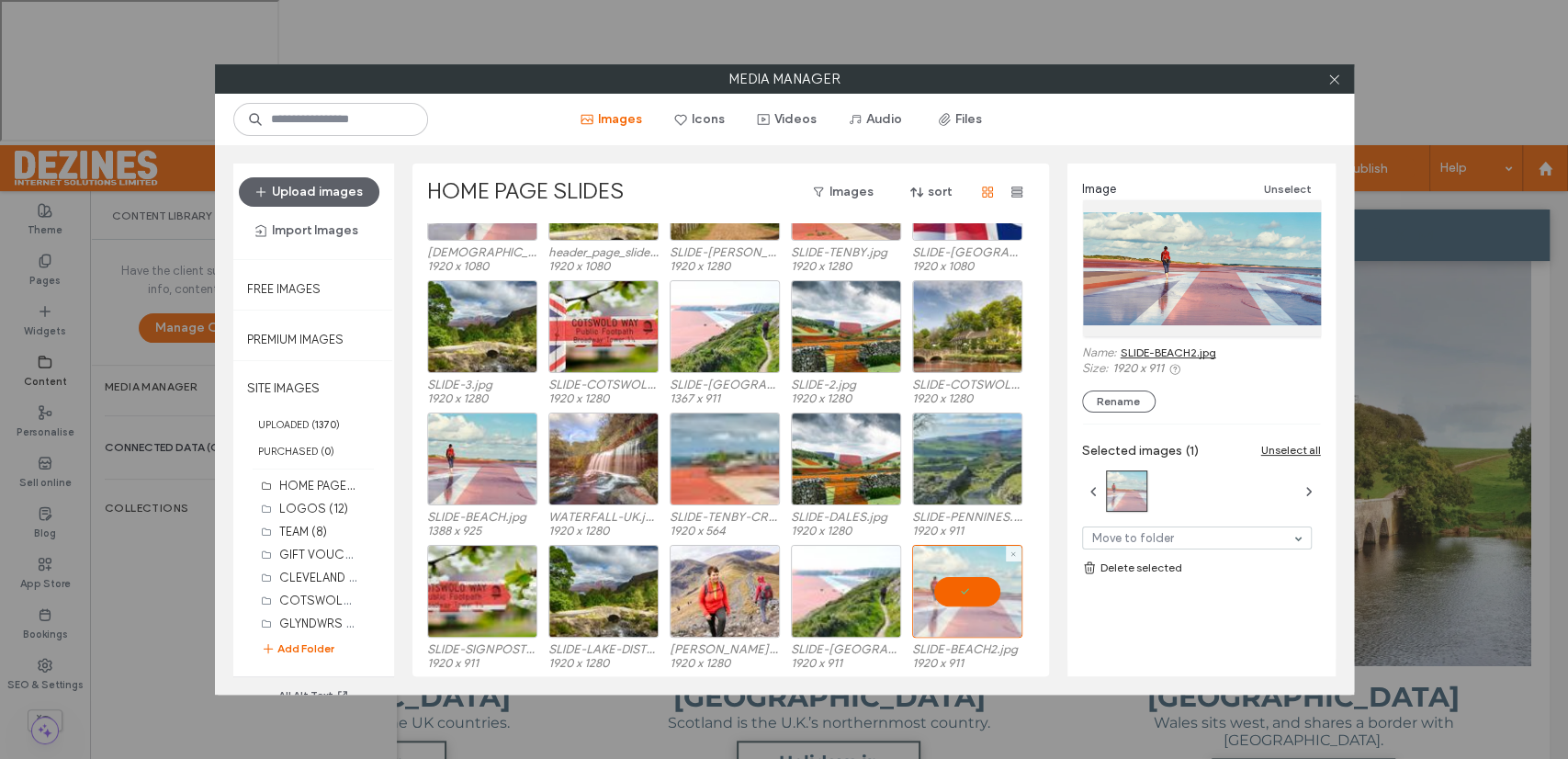
click at [974, 595] on div at bounding box center [967, 591] width 110 height 93
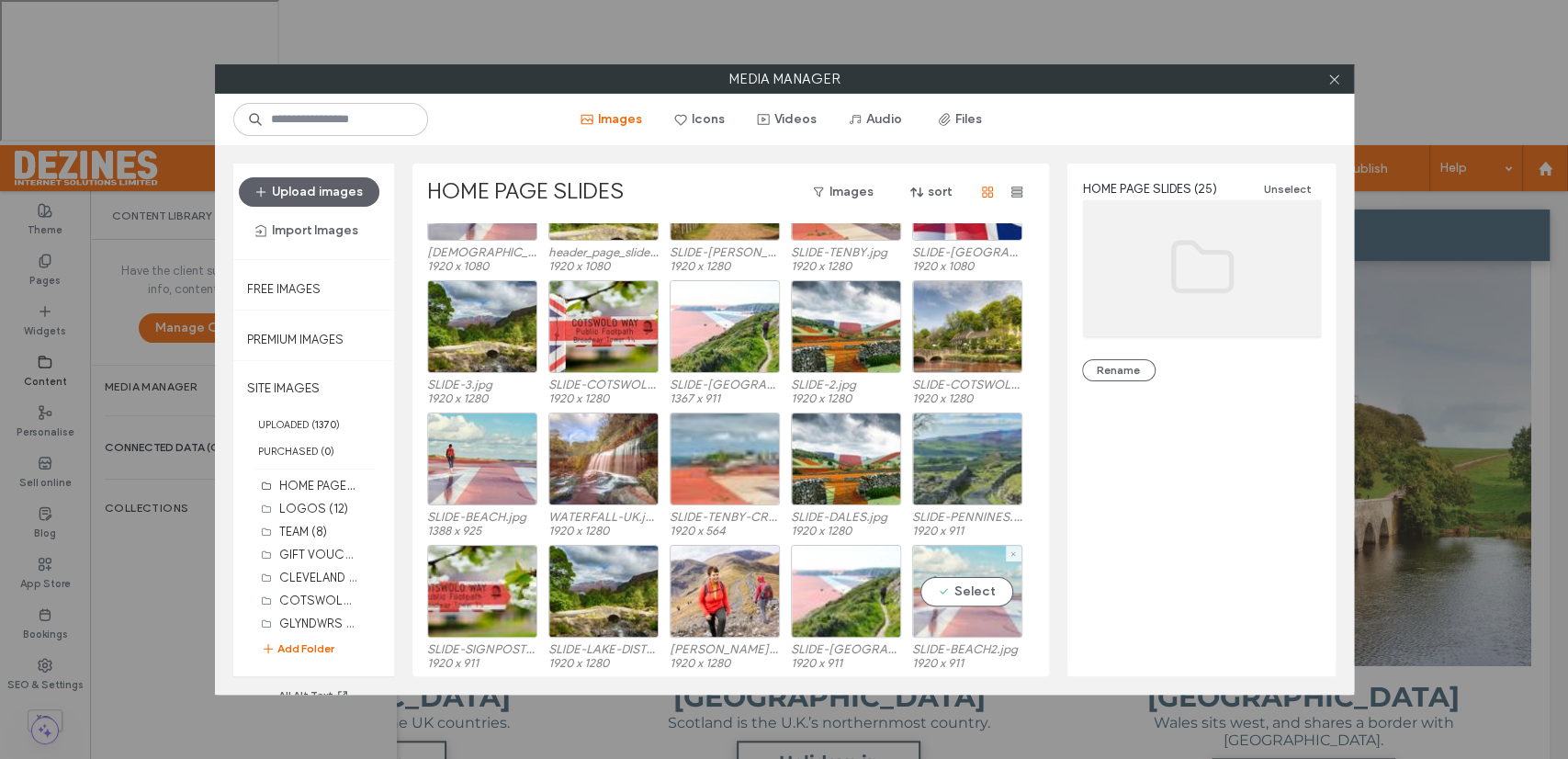
click at [959, 594] on div "Select" at bounding box center [967, 591] width 110 height 93
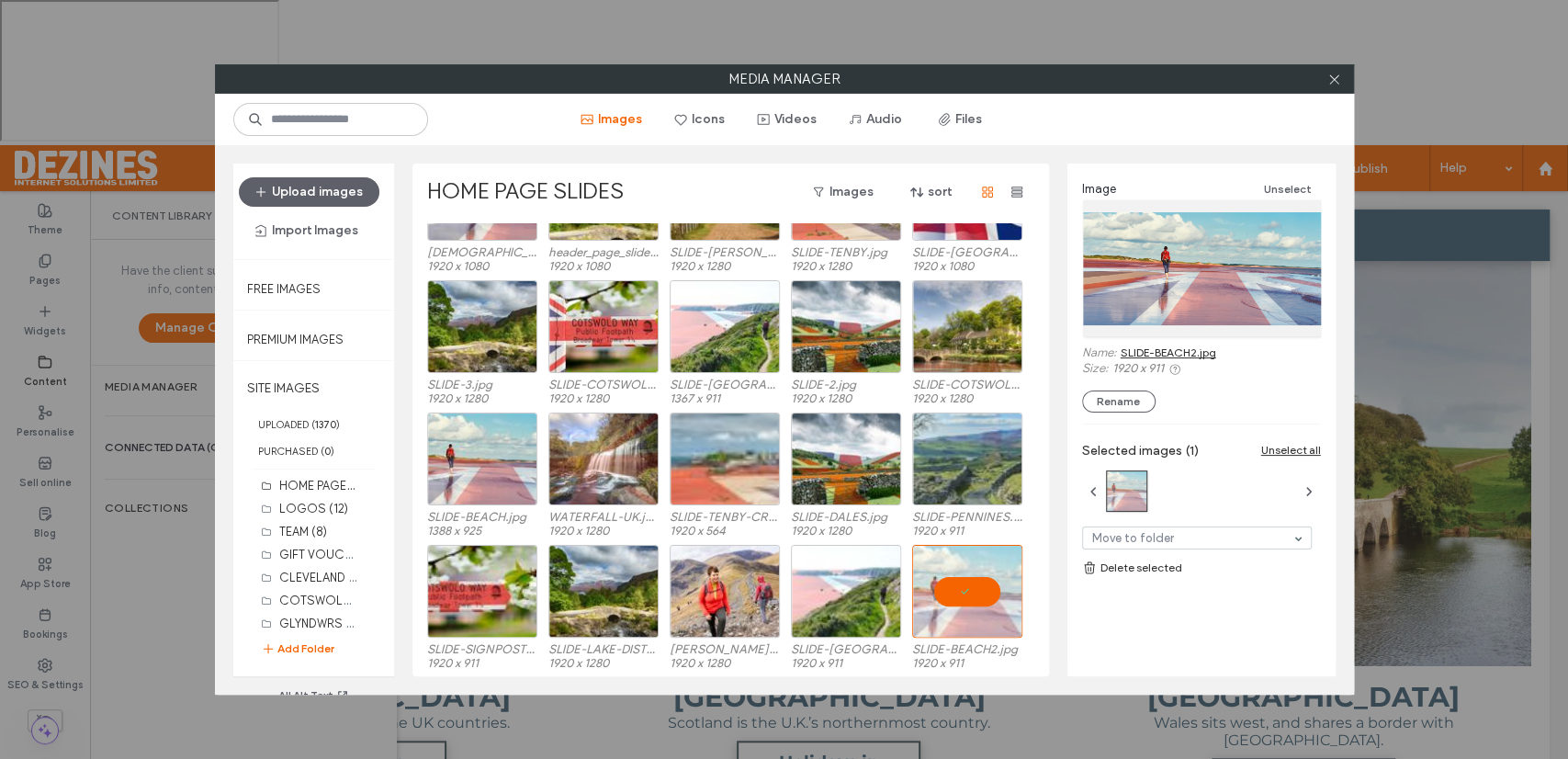
click at [1153, 351] on link "SLIDE-BEACH2.jpg" at bounding box center [1168, 352] width 96 height 14
click at [963, 588] on div at bounding box center [967, 591] width 110 height 93
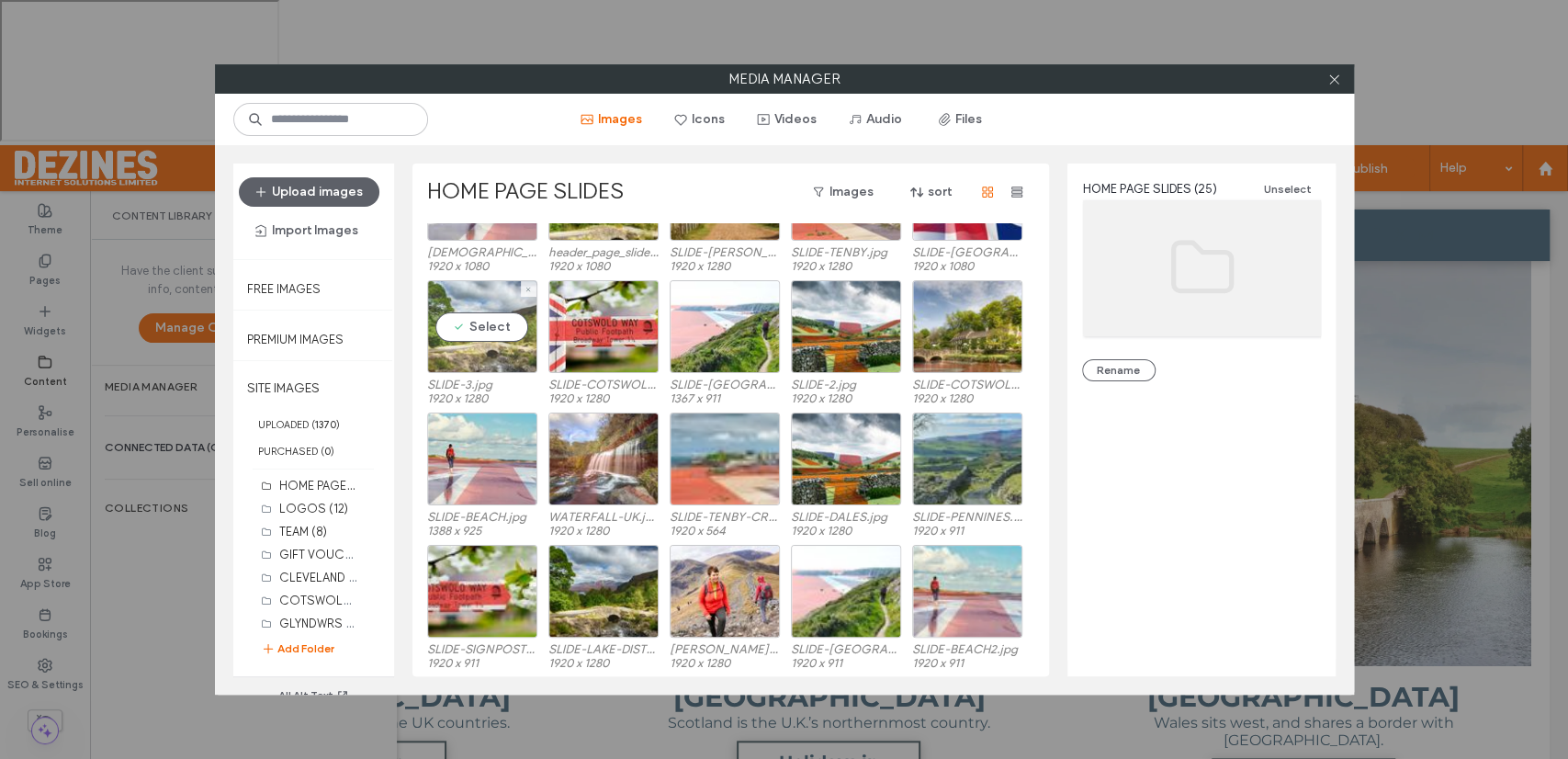
click at [490, 328] on div "Select" at bounding box center [482, 327] width 110 height 93
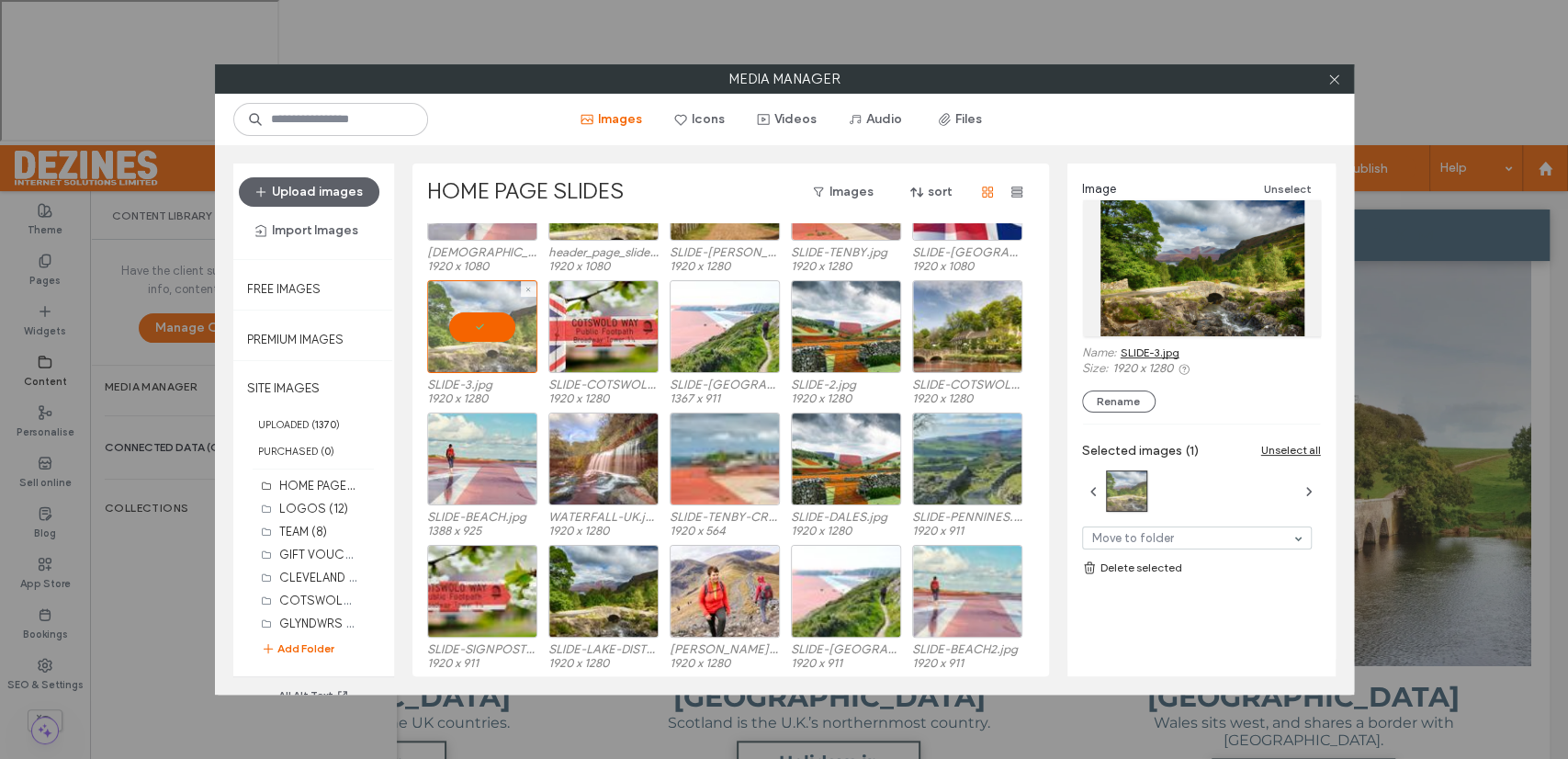
click at [484, 326] on div at bounding box center [482, 327] width 110 height 93
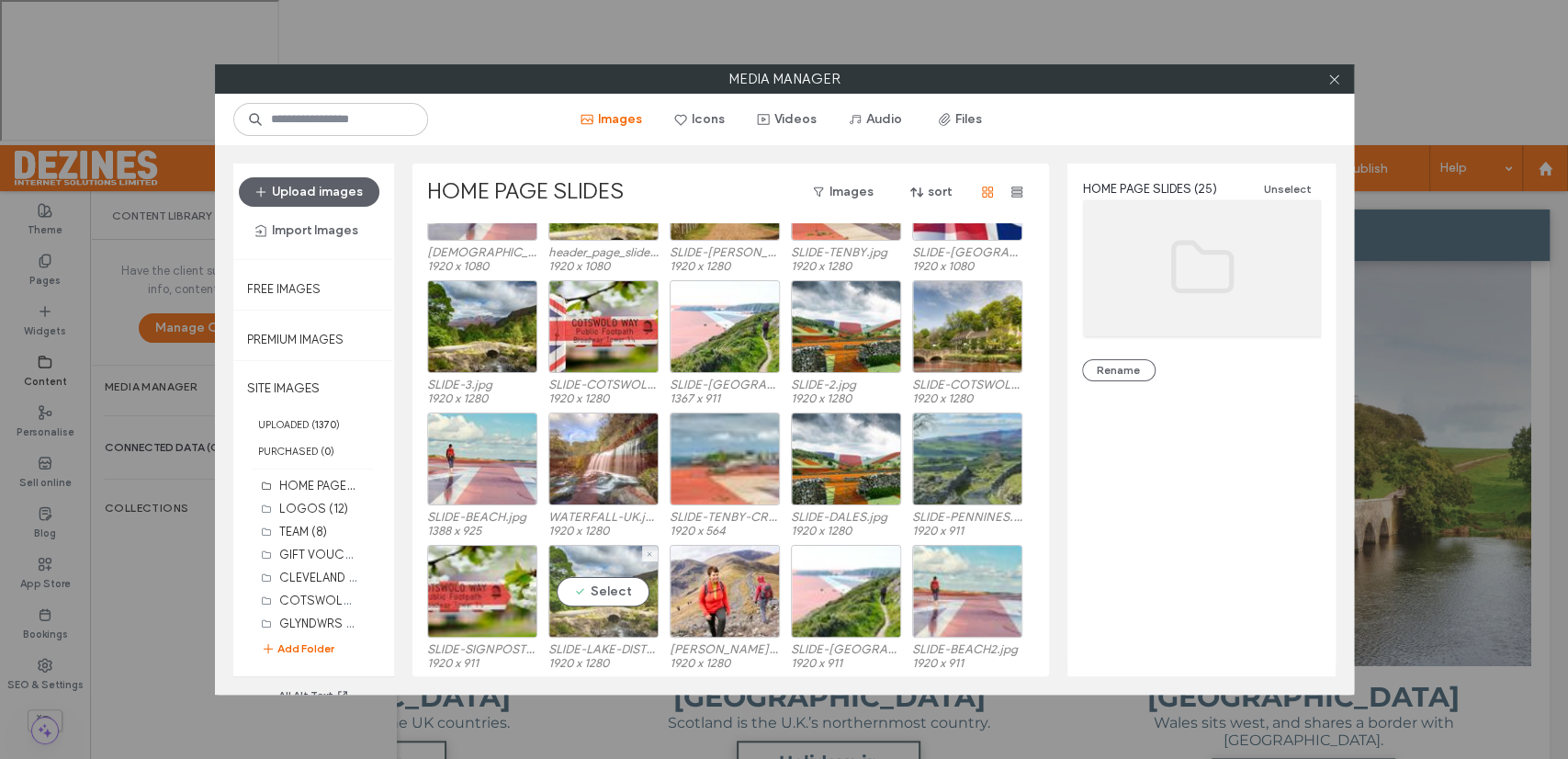
click at [608, 586] on div "Select" at bounding box center [603, 591] width 110 height 93
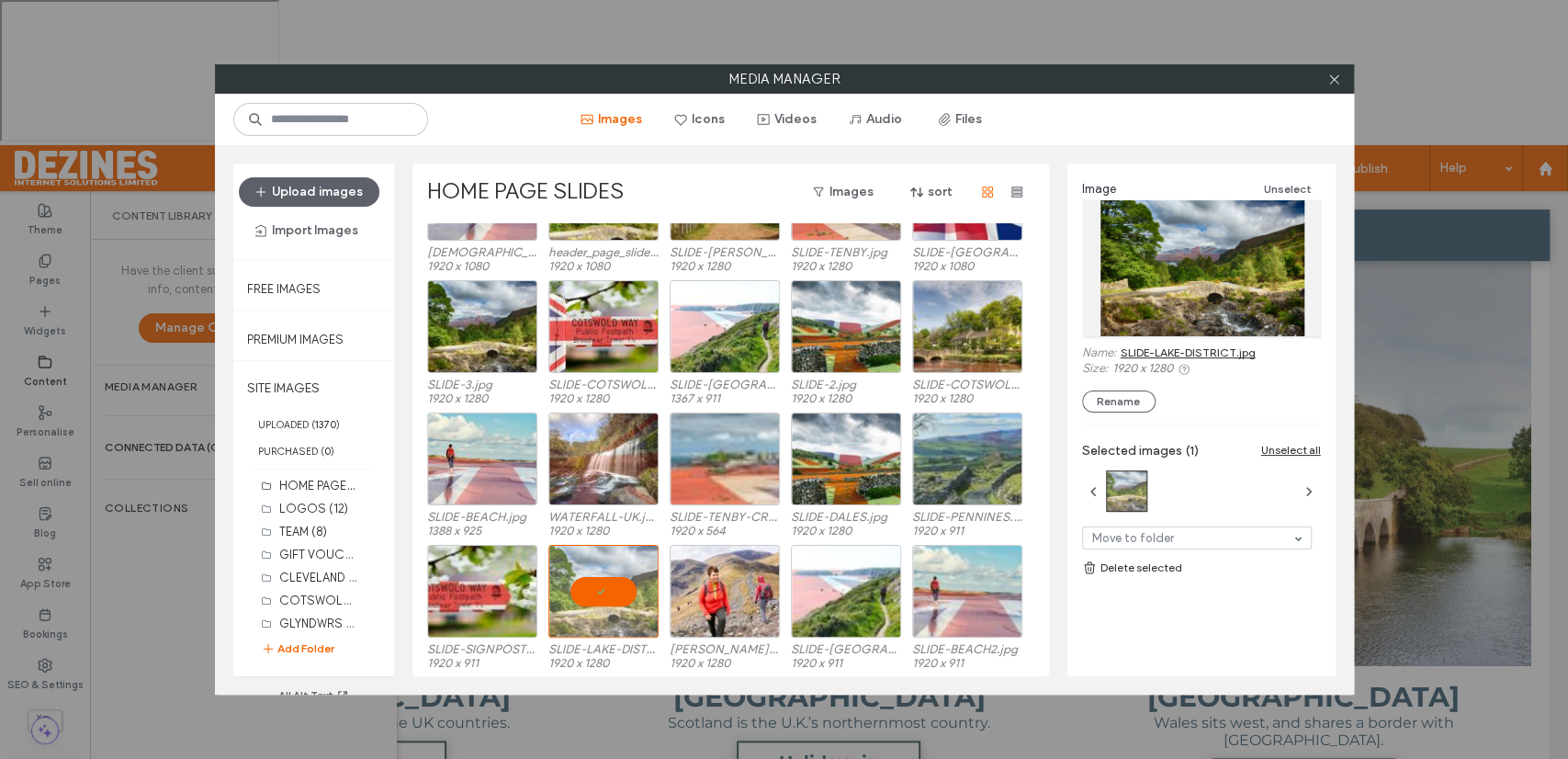
click at [1208, 352] on link "SLIDE-LAKE-DISTRICT.jpg" at bounding box center [1188, 352] width 135 height 14
click at [614, 594] on div at bounding box center [603, 591] width 110 height 93
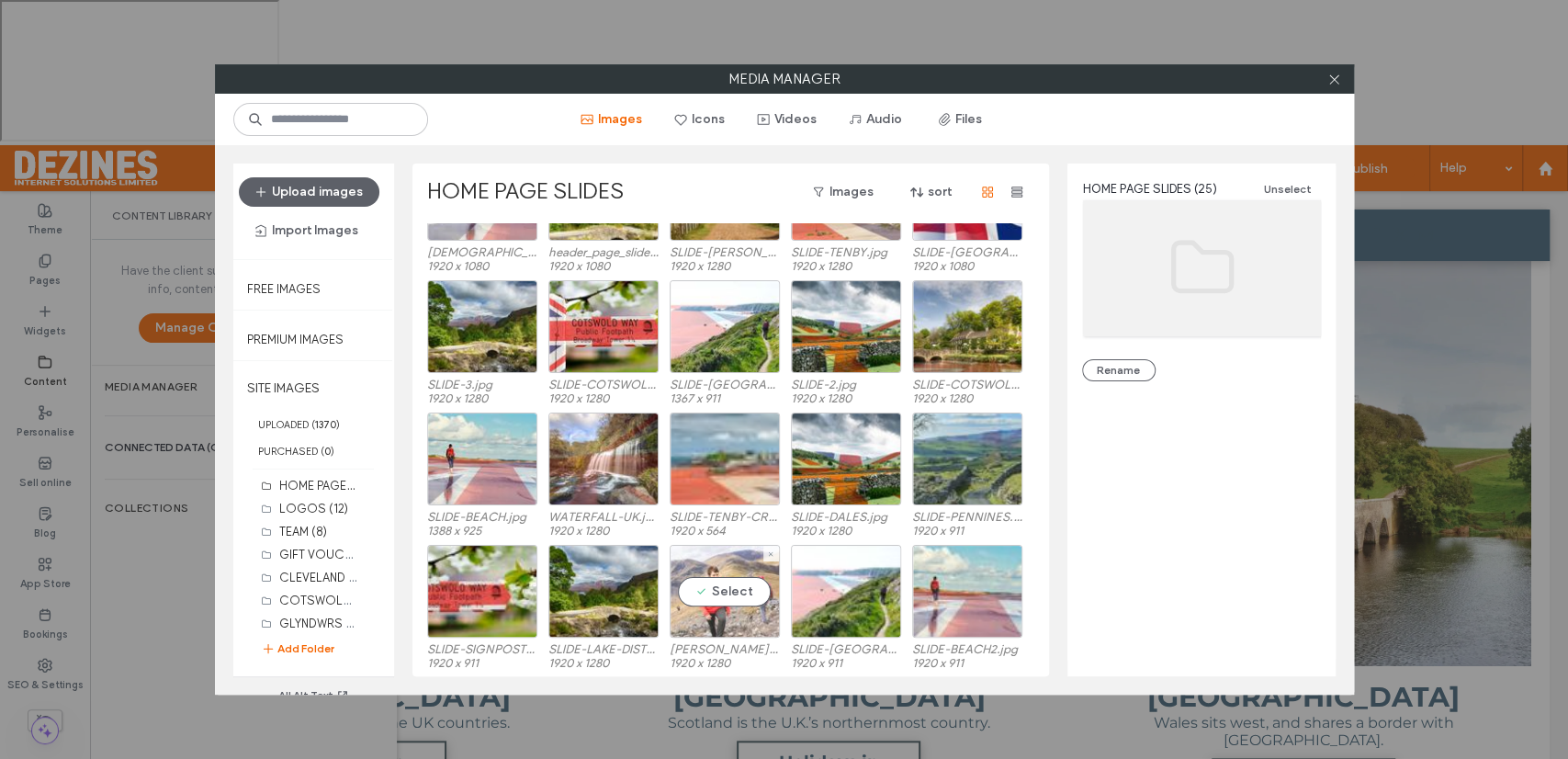
click at [721, 594] on div "Select" at bounding box center [725, 591] width 110 height 93
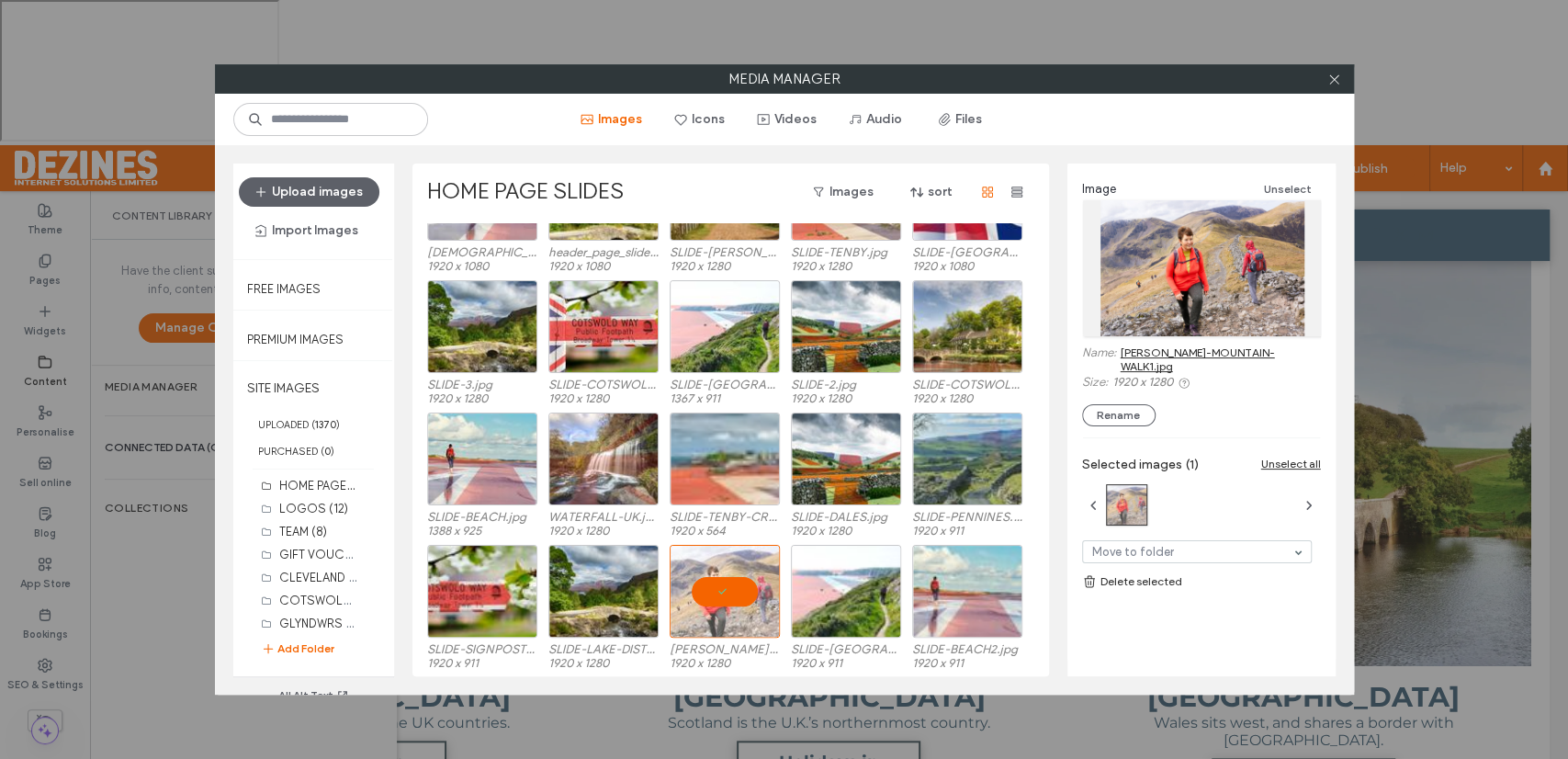
click at [1161, 348] on link "JULIE-MOUNTAIN-WALK1.jpg" at bounding box center [1220, 359] width 200 height 28
click at [721, 591] on div at bounding box center [725, 591] width 110 height 93
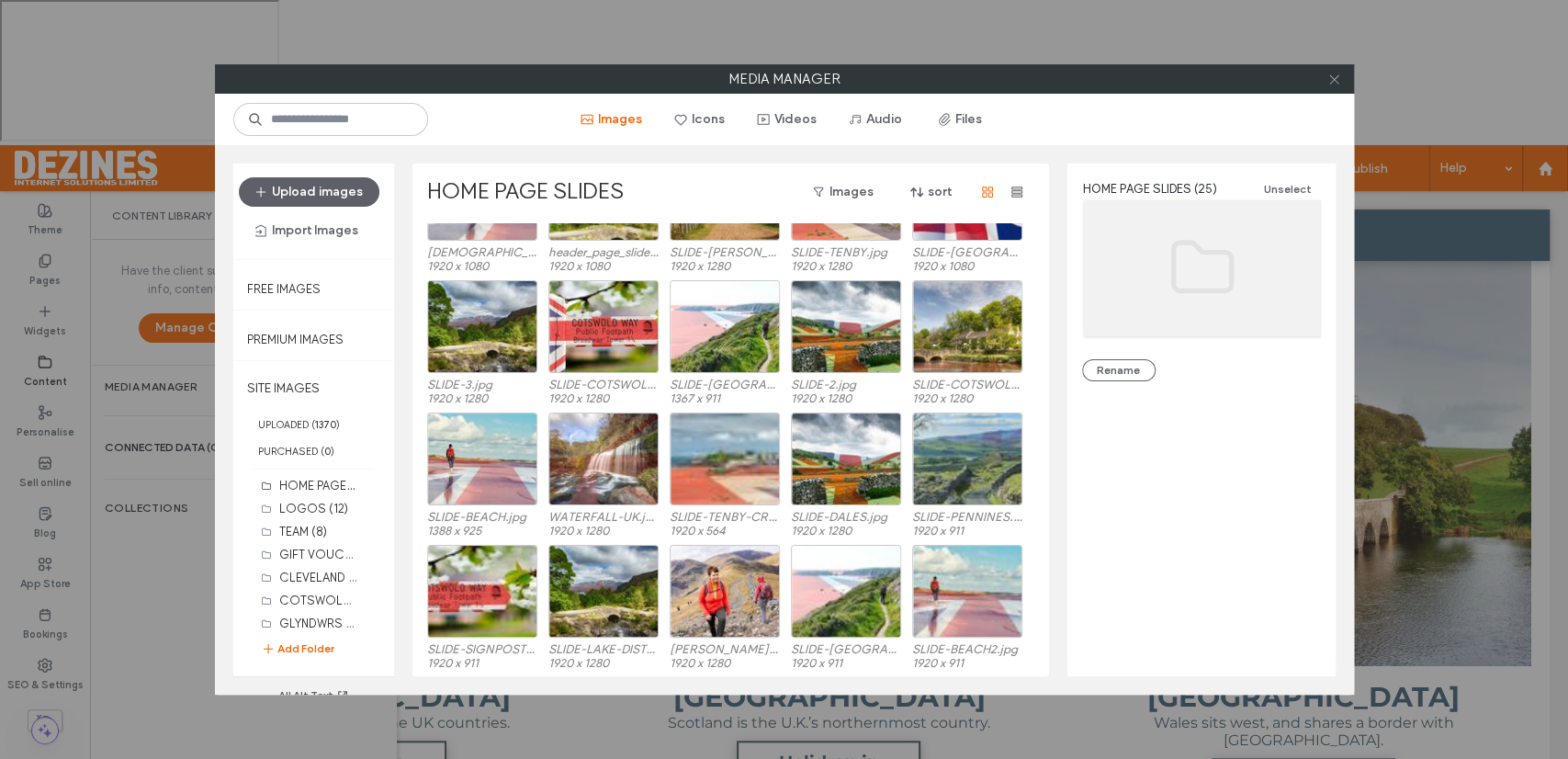
click at [1335, 80] on use at bounding box center [1333, 79] width 9 height 9
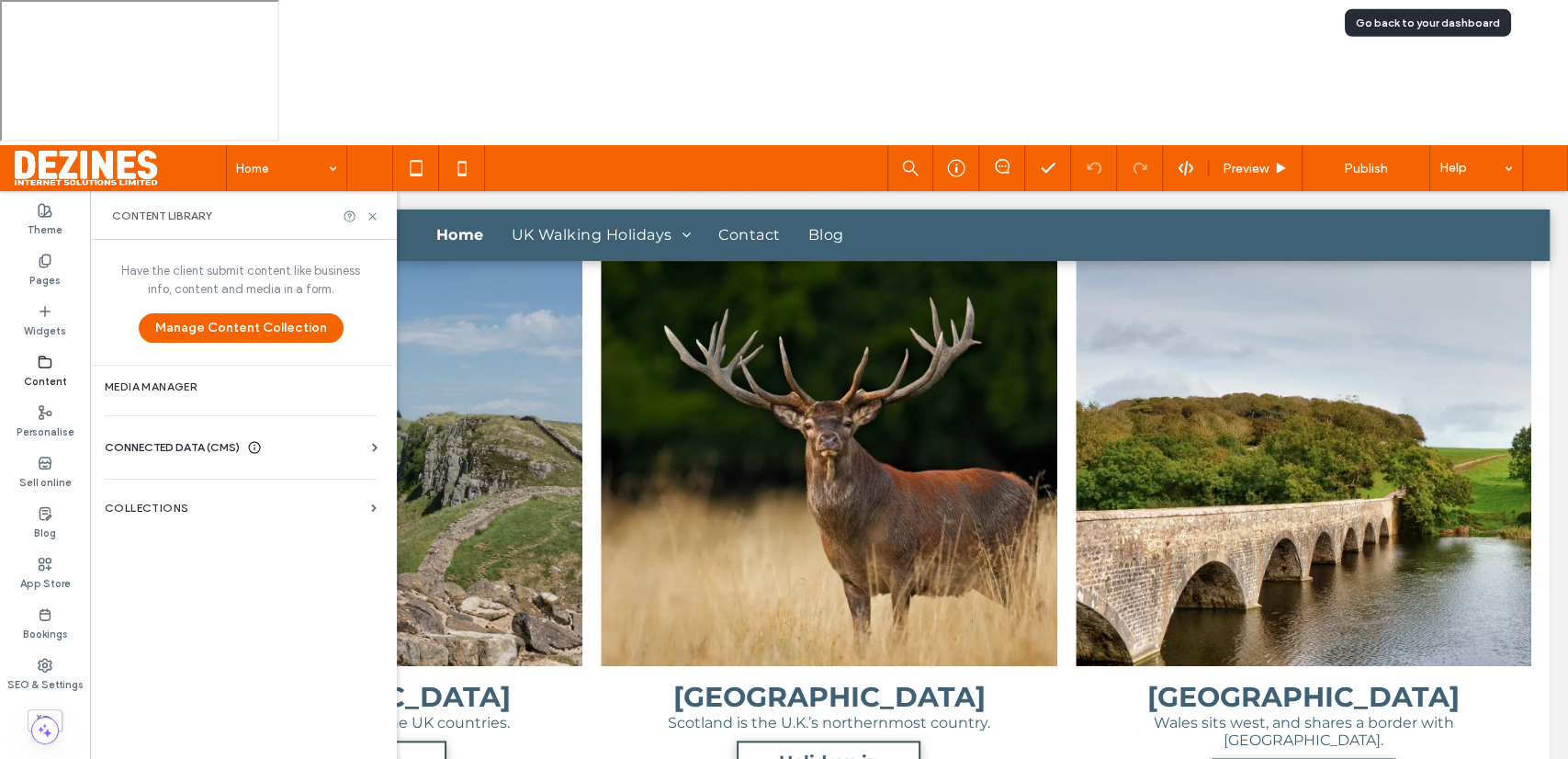
click at [1544, 161] on use at bounding box center [1544, 167] width 14 height 14
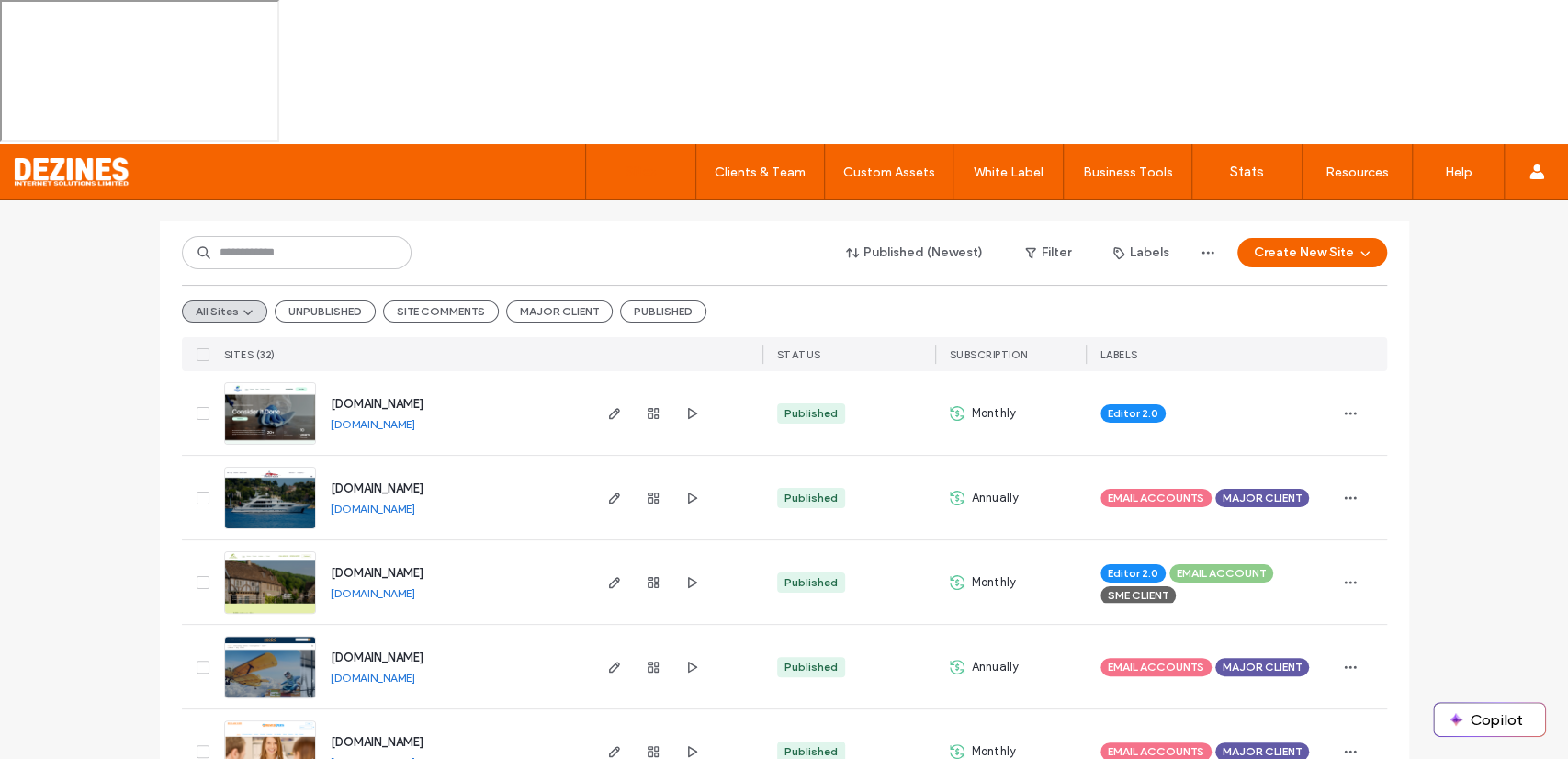
scroll to position [184, 0]
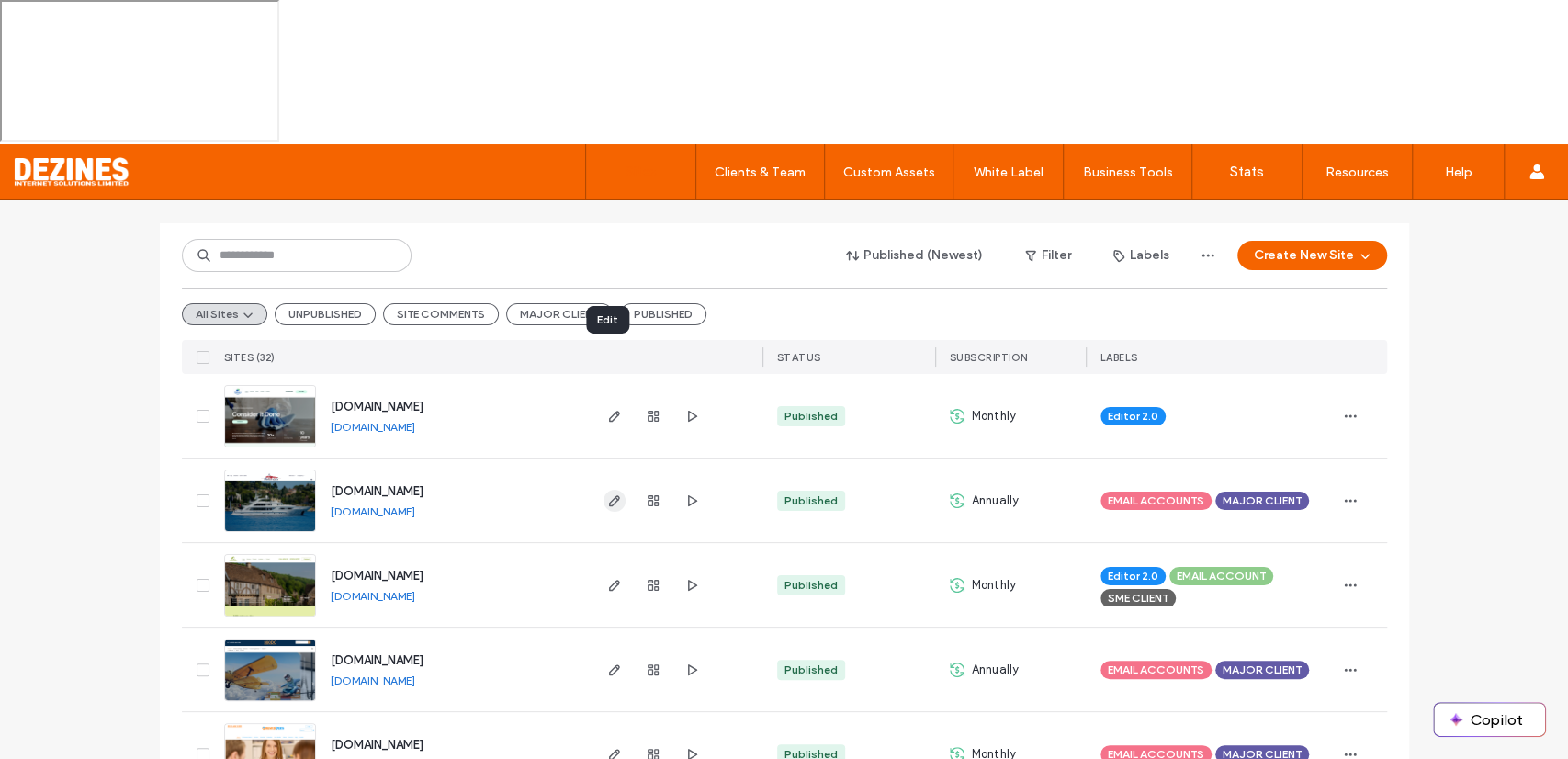
click at [610, 493] on icon "button" at bounding box center [614, 500] width 14 height 14
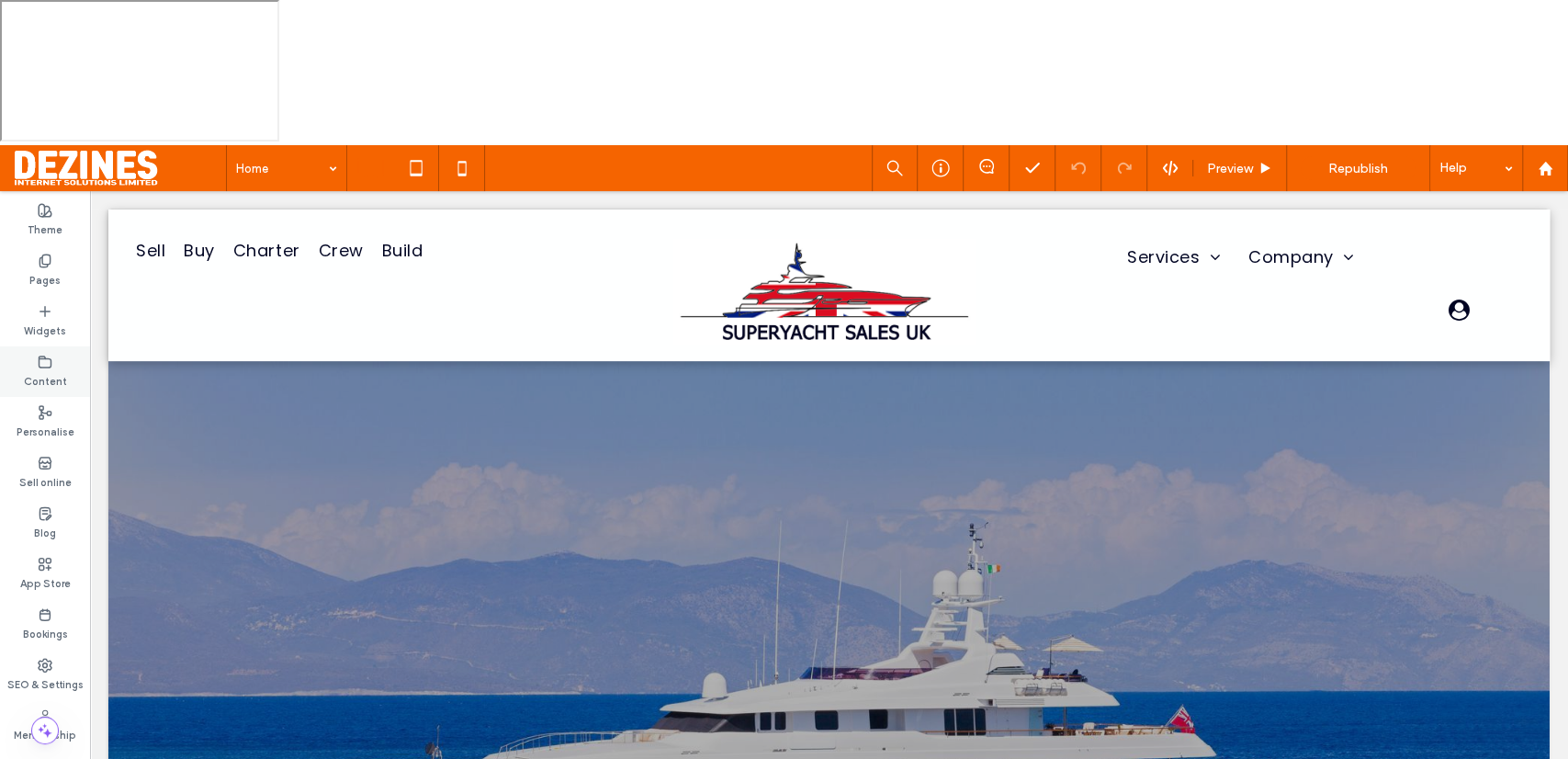
click at [55, 370] on label "Content" at bounding box center [45, 379] width 43 height 20
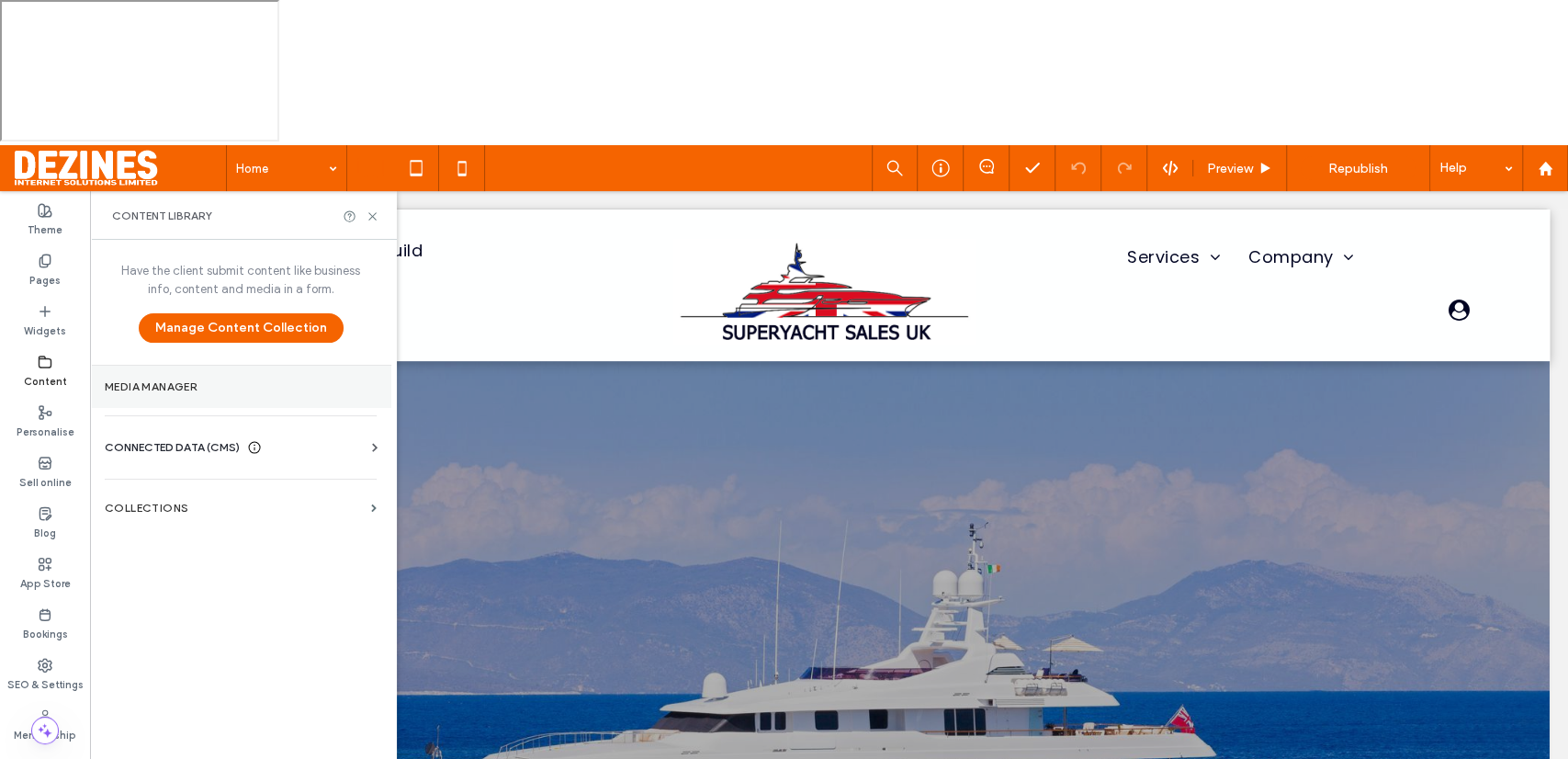
click at [156, 380] on label "Media Manager" at bounding box center [240, 387] width 272 height 13
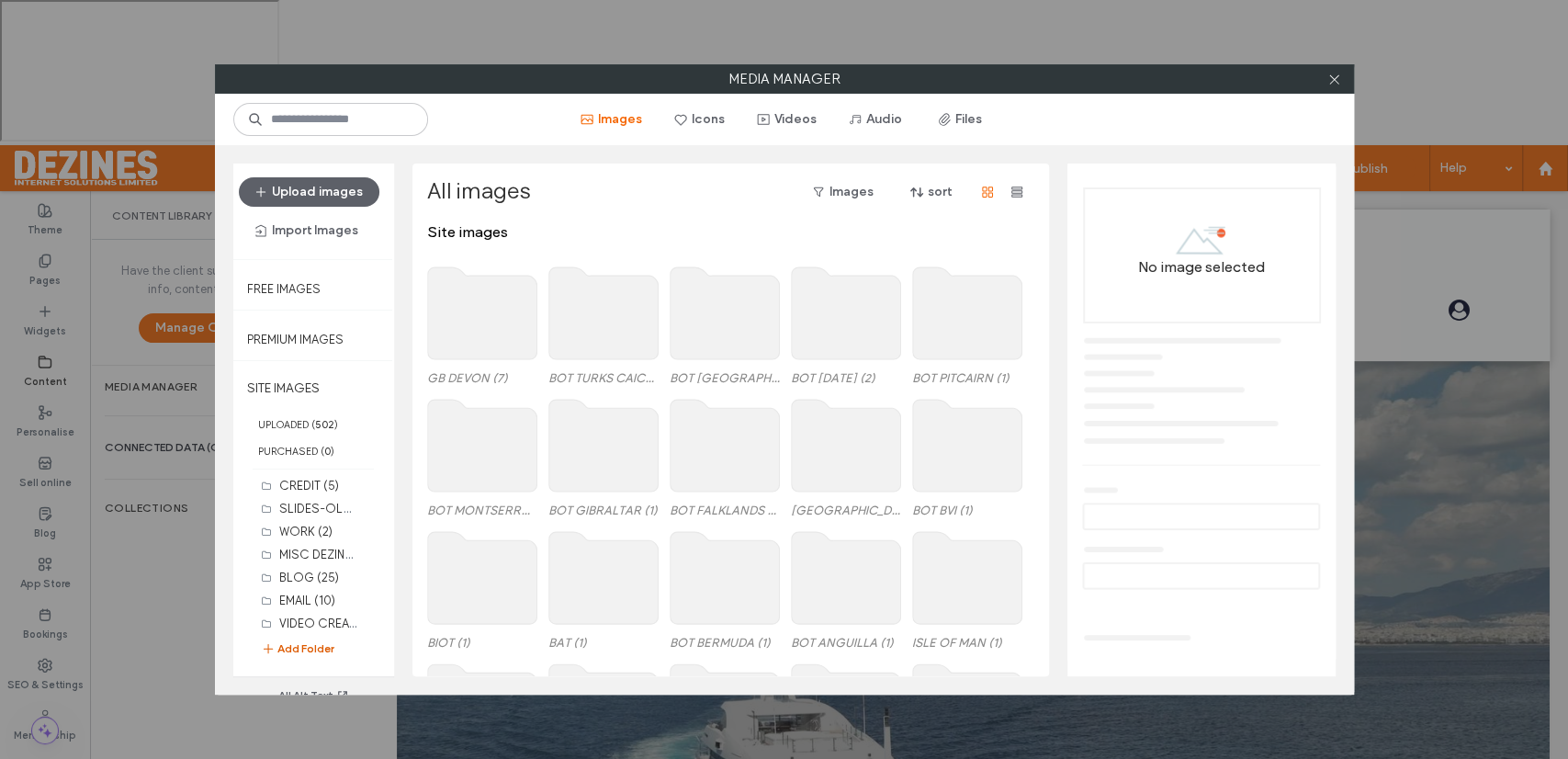
click at [316, 650] on button "Add Folder" at bounding box center [297, 648] width 73 height 18
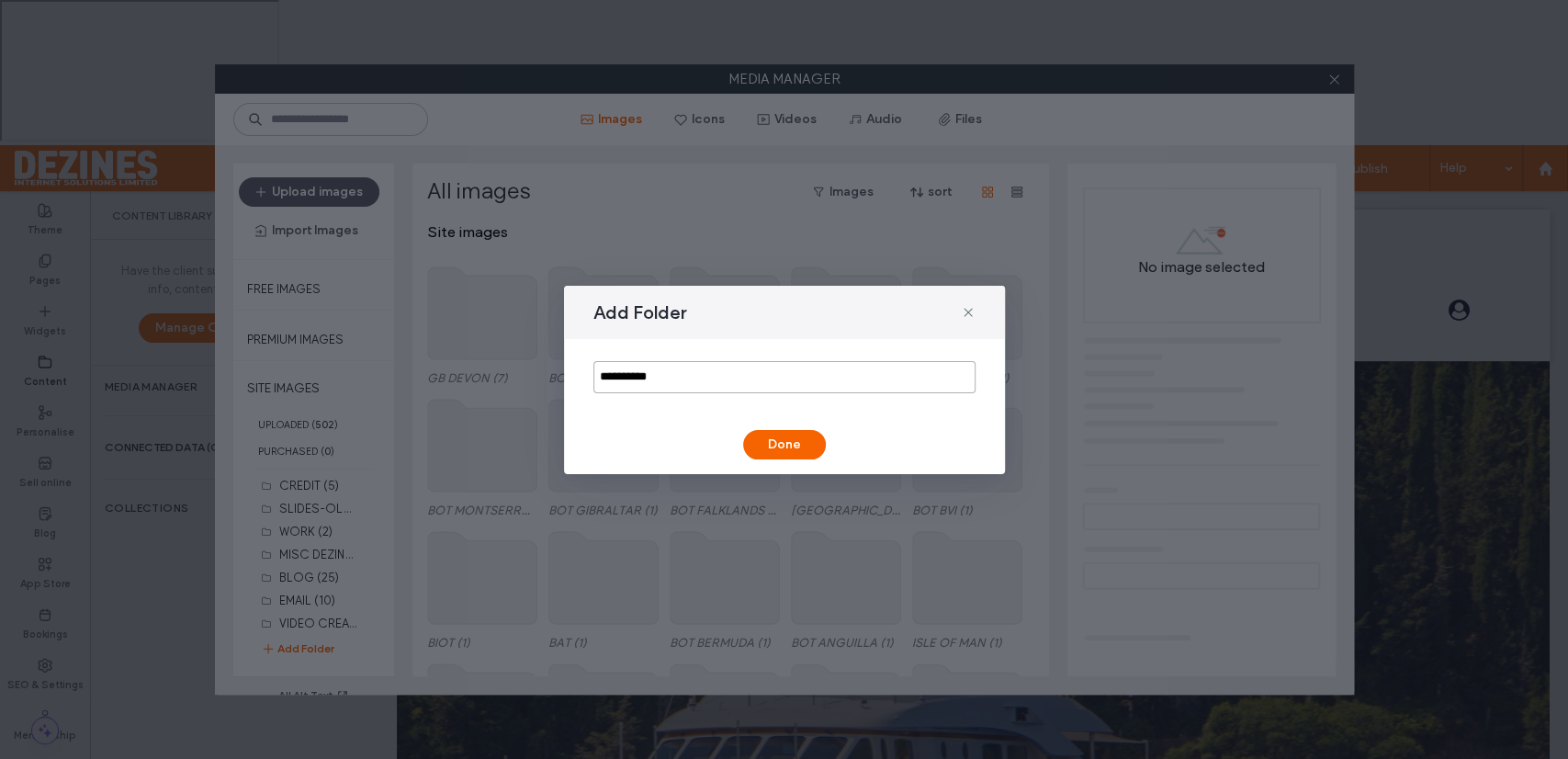
drag, startPoint x: 676, startPoint y: 373, endPoint x: 588, endPoint y: 378, distance: 88.1
click at [588, 378] on div "**********" at bounding box center [784, 377] width 441 height 76
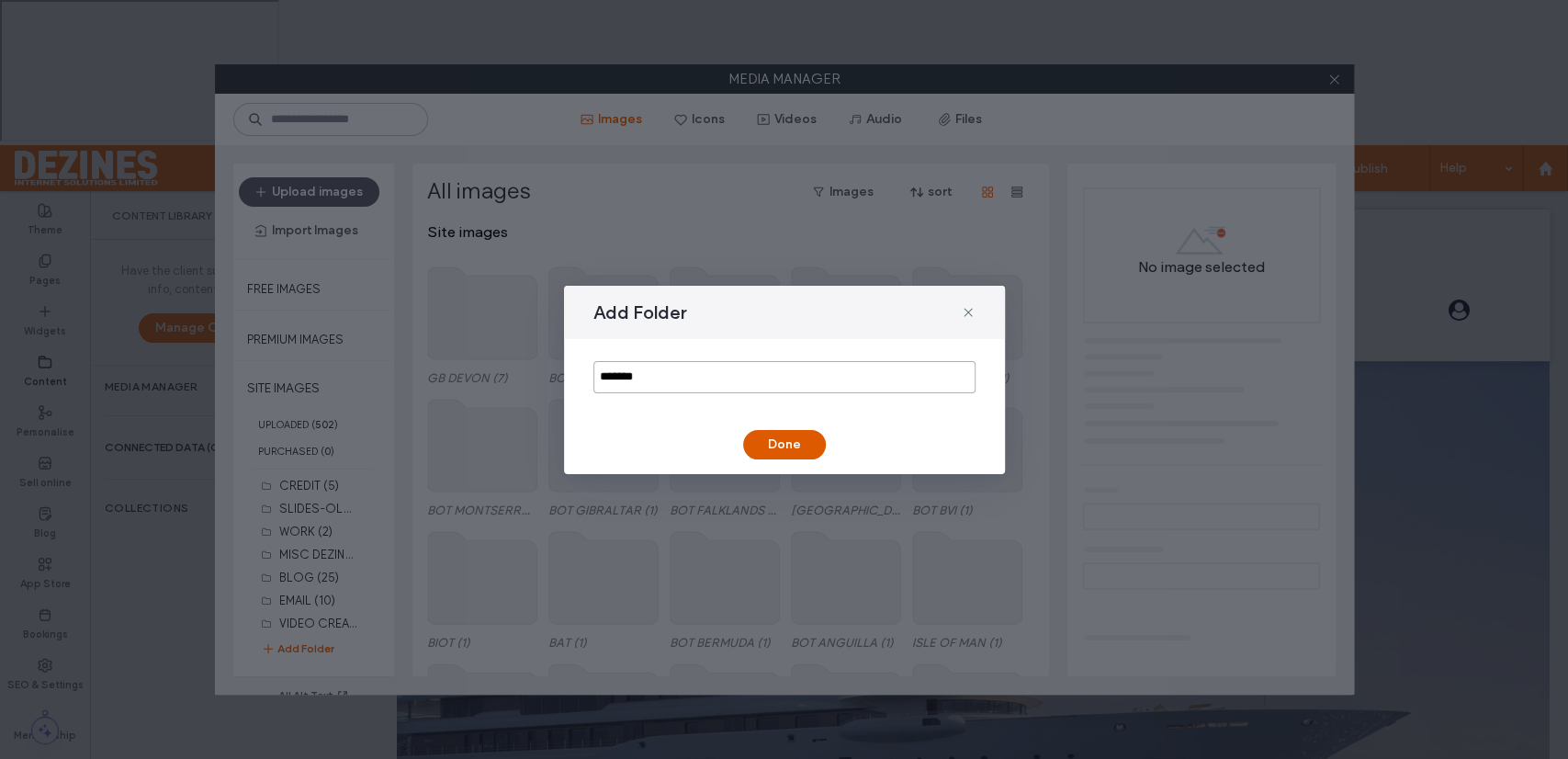
type input "*******"
click at [788, 441] on button "Done" at bounding box center [784, 445] width 83 height 29
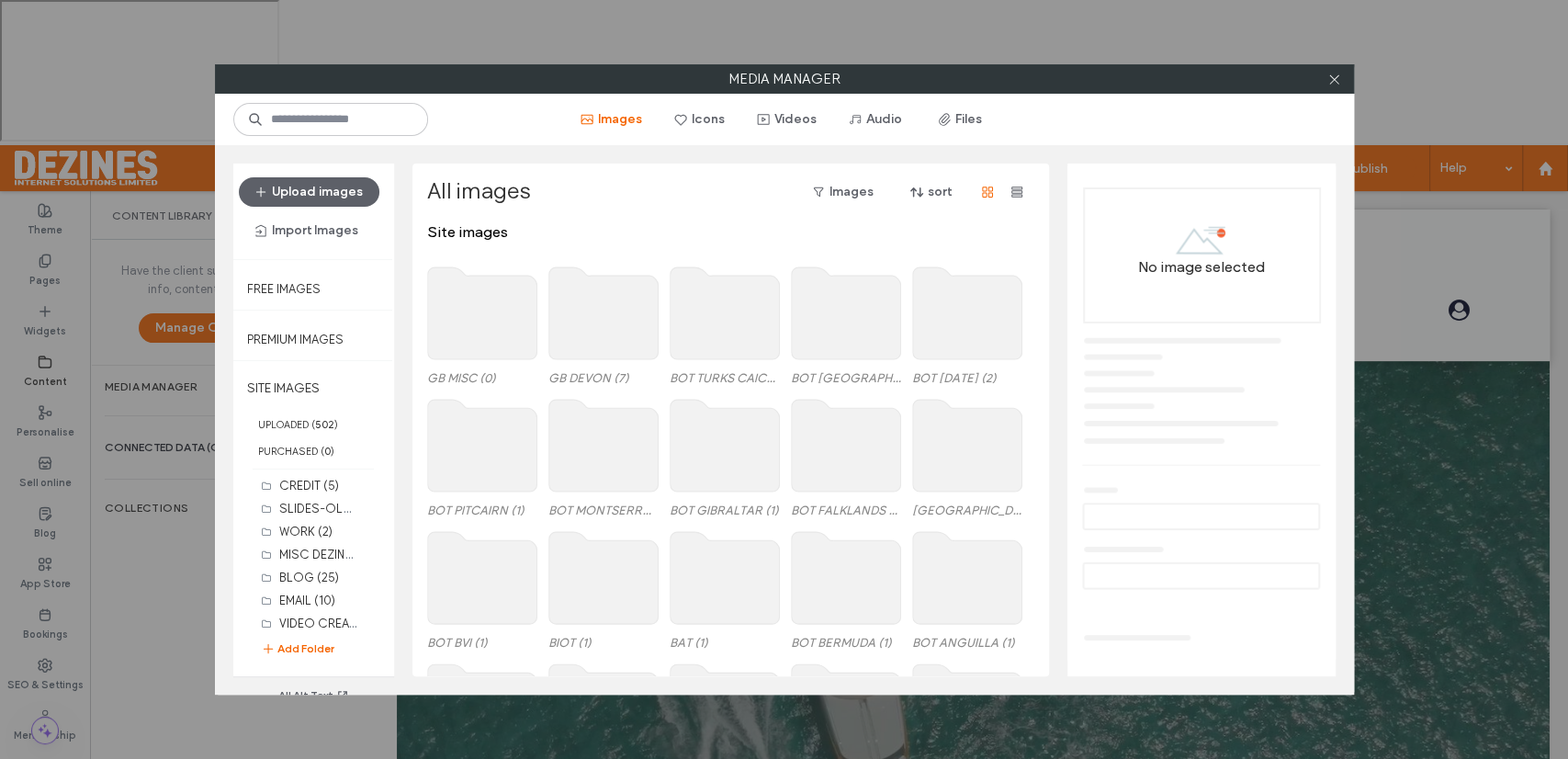
click at [468, 345] on use at bounding box center [482, 313] width 109 height 92
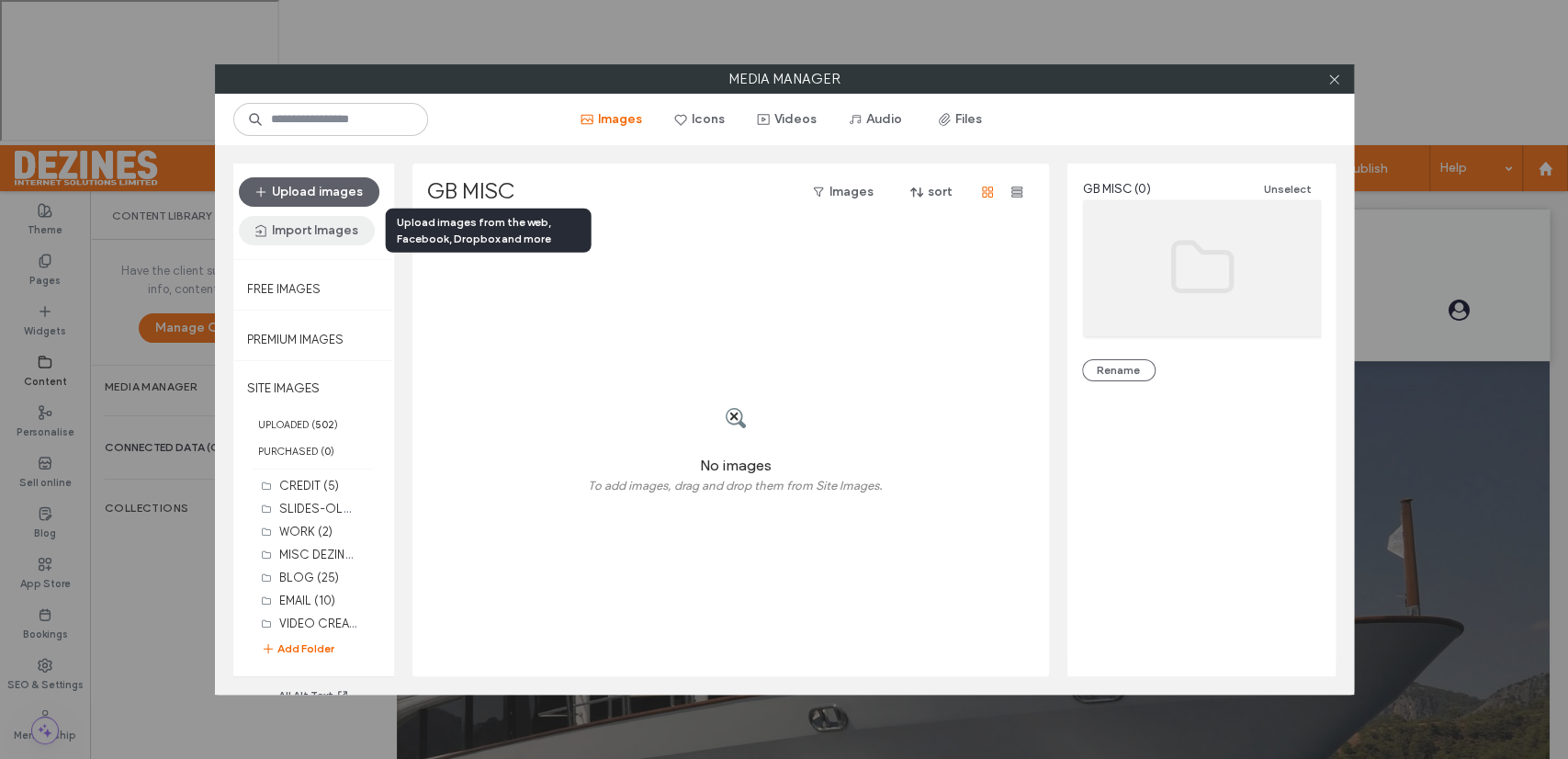
click at [331, 230] on button "Import Images" at bounding box center [306, 230] width 136 height 29
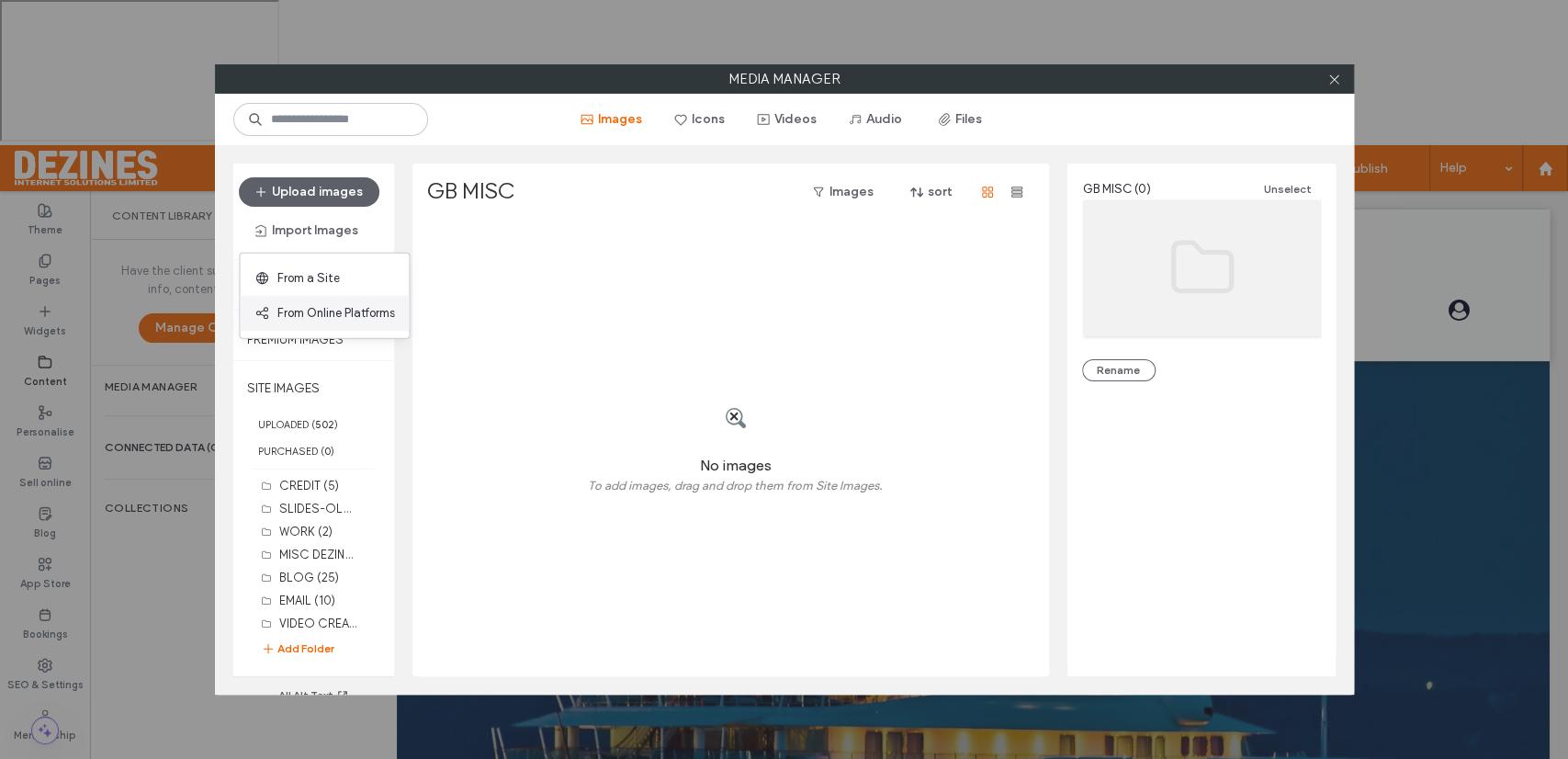
click at [340, 310] on span "From Online Platforms" at bounding box center [335, 313] width 118 height 18
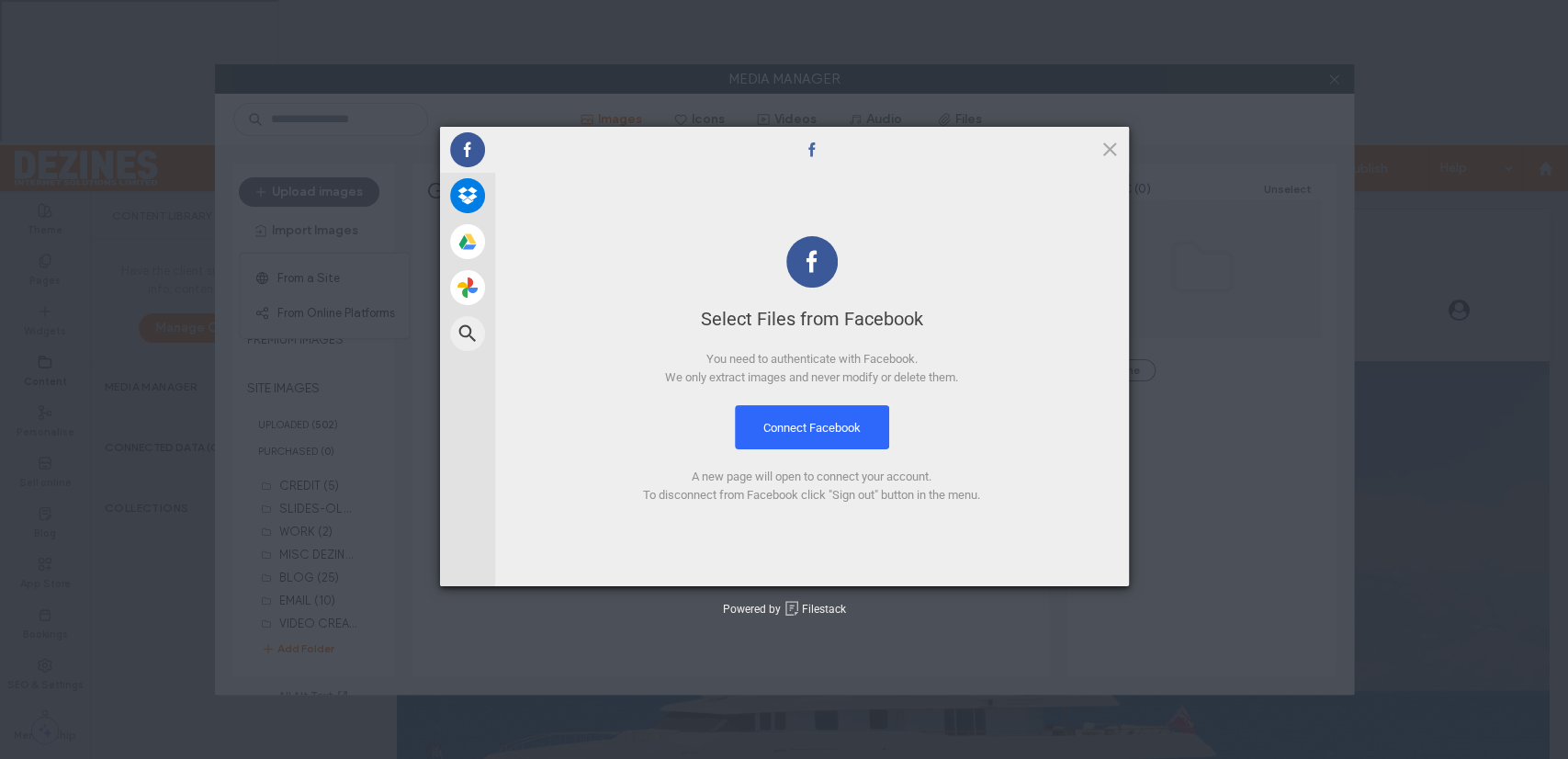
click at [689, 462] on div "Select Files from Facebook You need to authenticate with Facebook. We only extr…" at bounding box center [811, 356] width 633 height 332
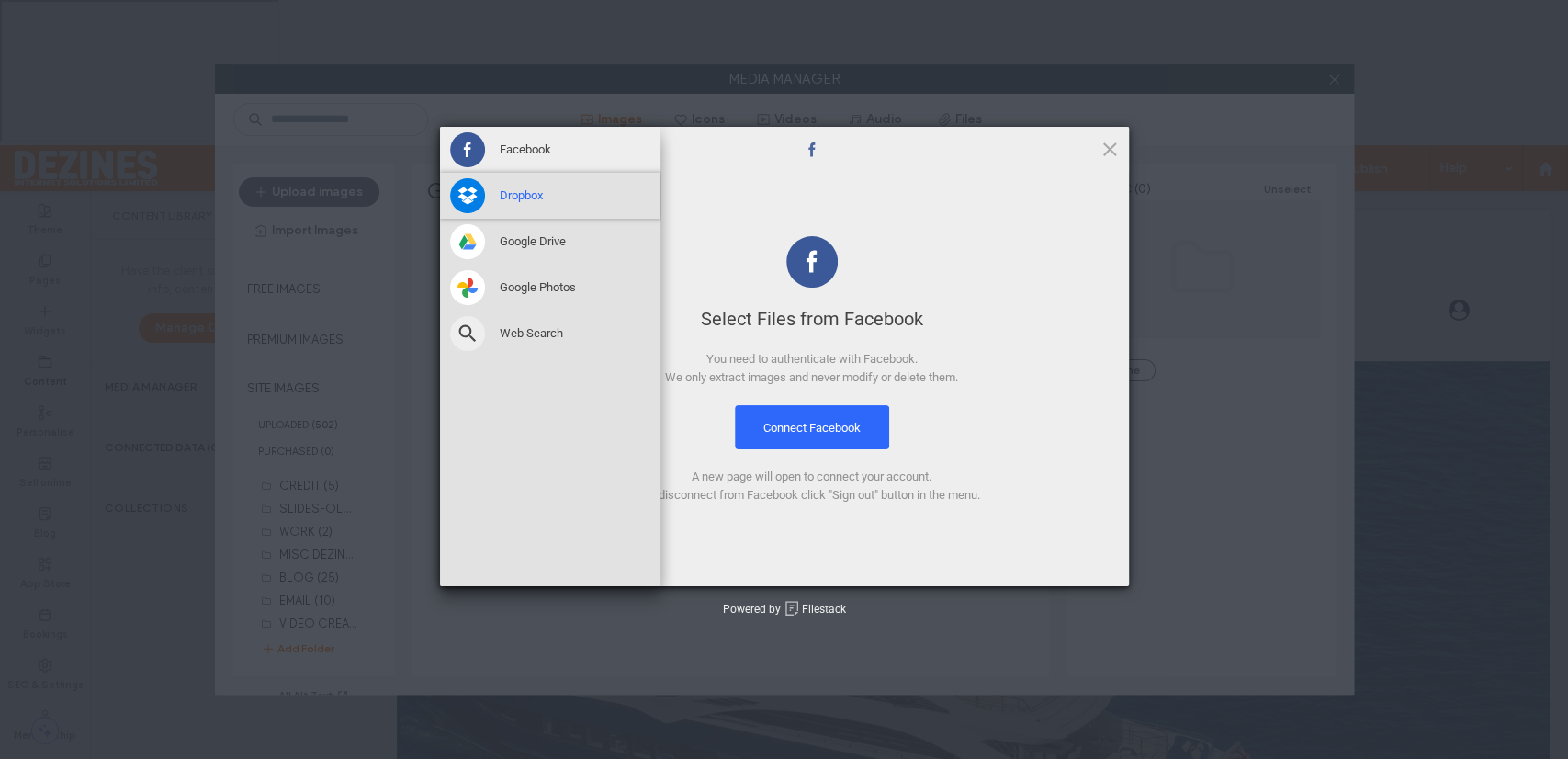
click at [518, 195] on span "Dropbox" at bounding box center [520, 195] width 43 height 16
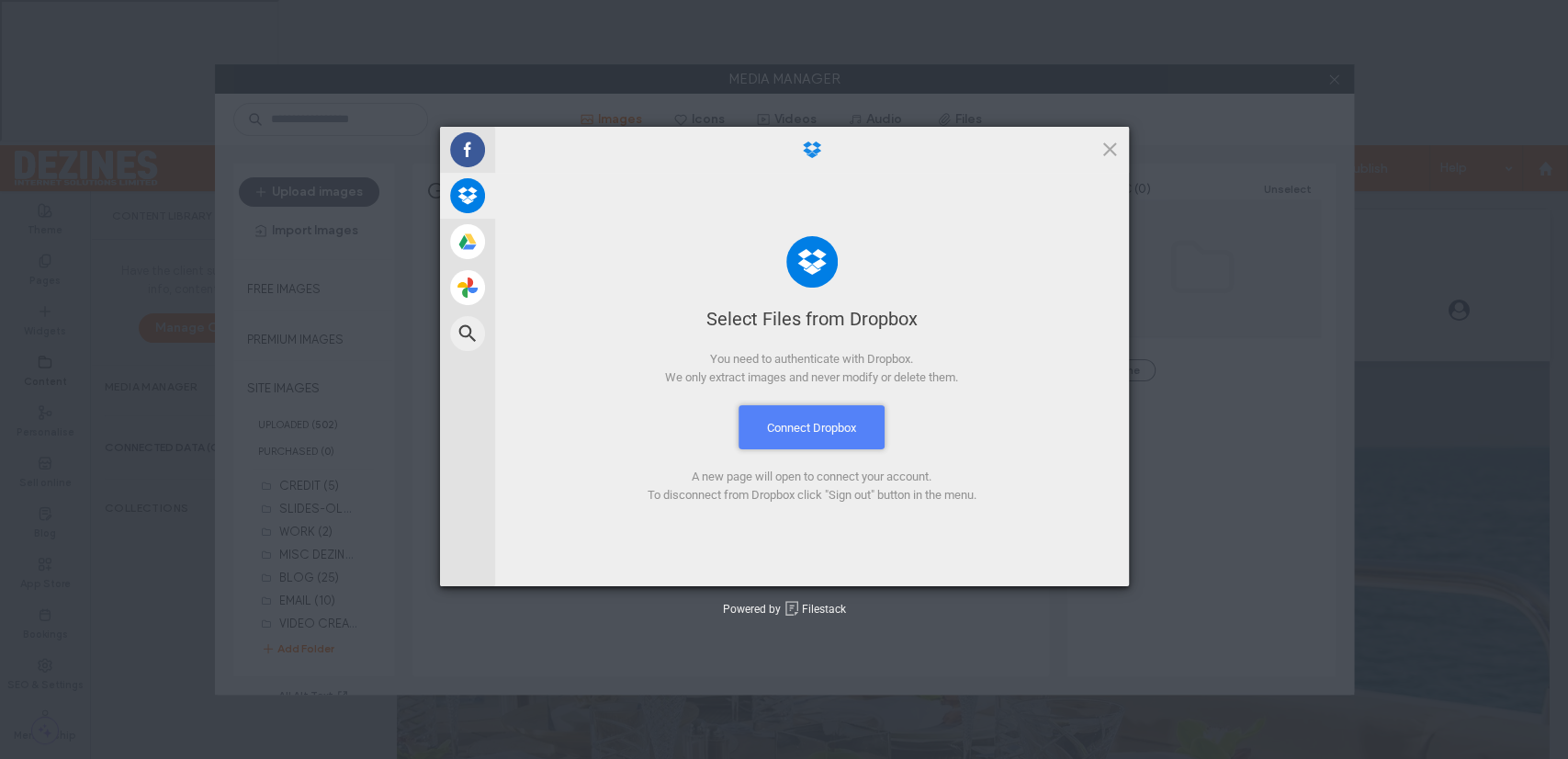
click at [825, 429] on button "Connect Dropbox" at bounding box center [811, 427] width 146 height 44
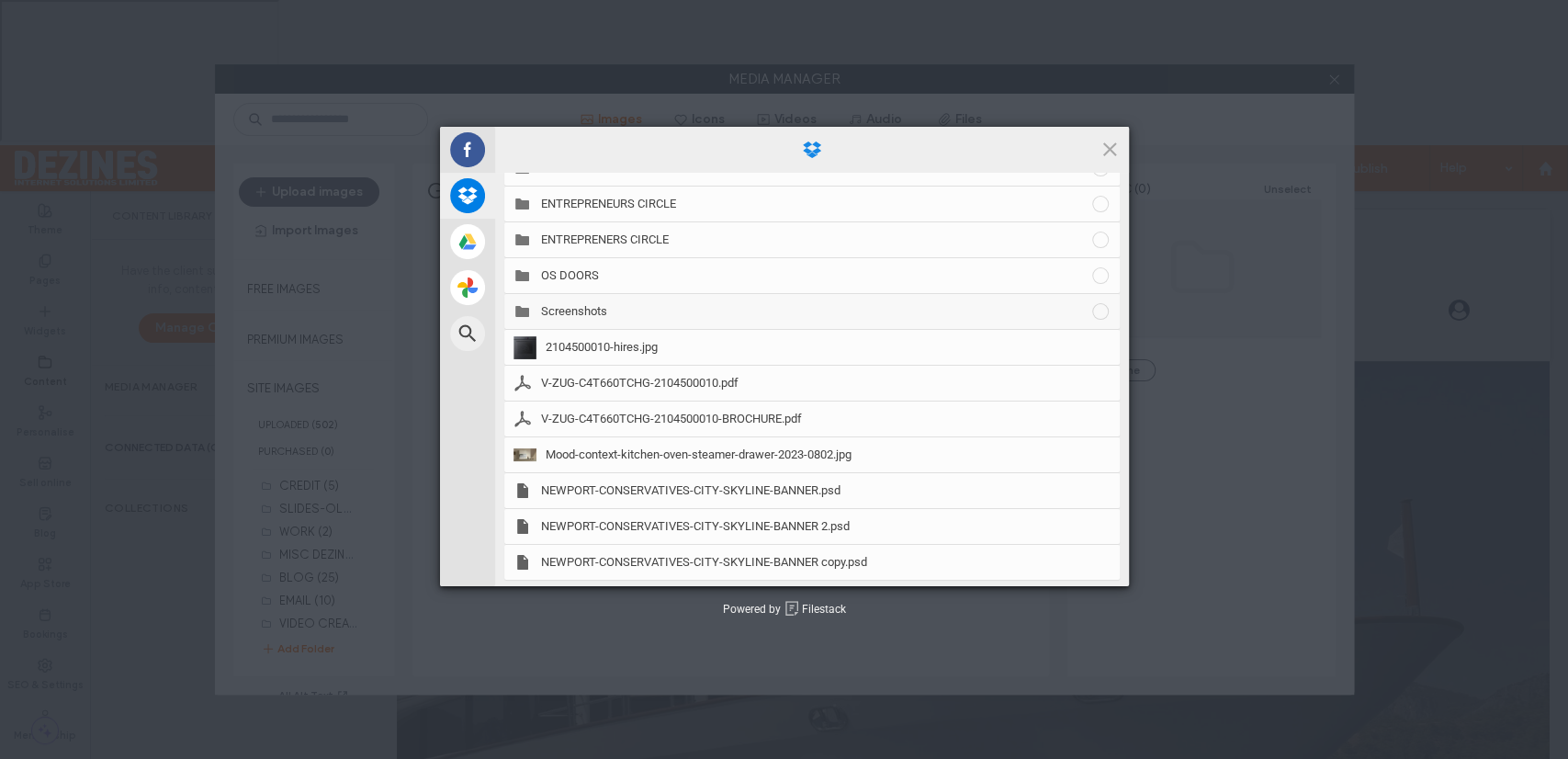
scroll to position [366, 0]
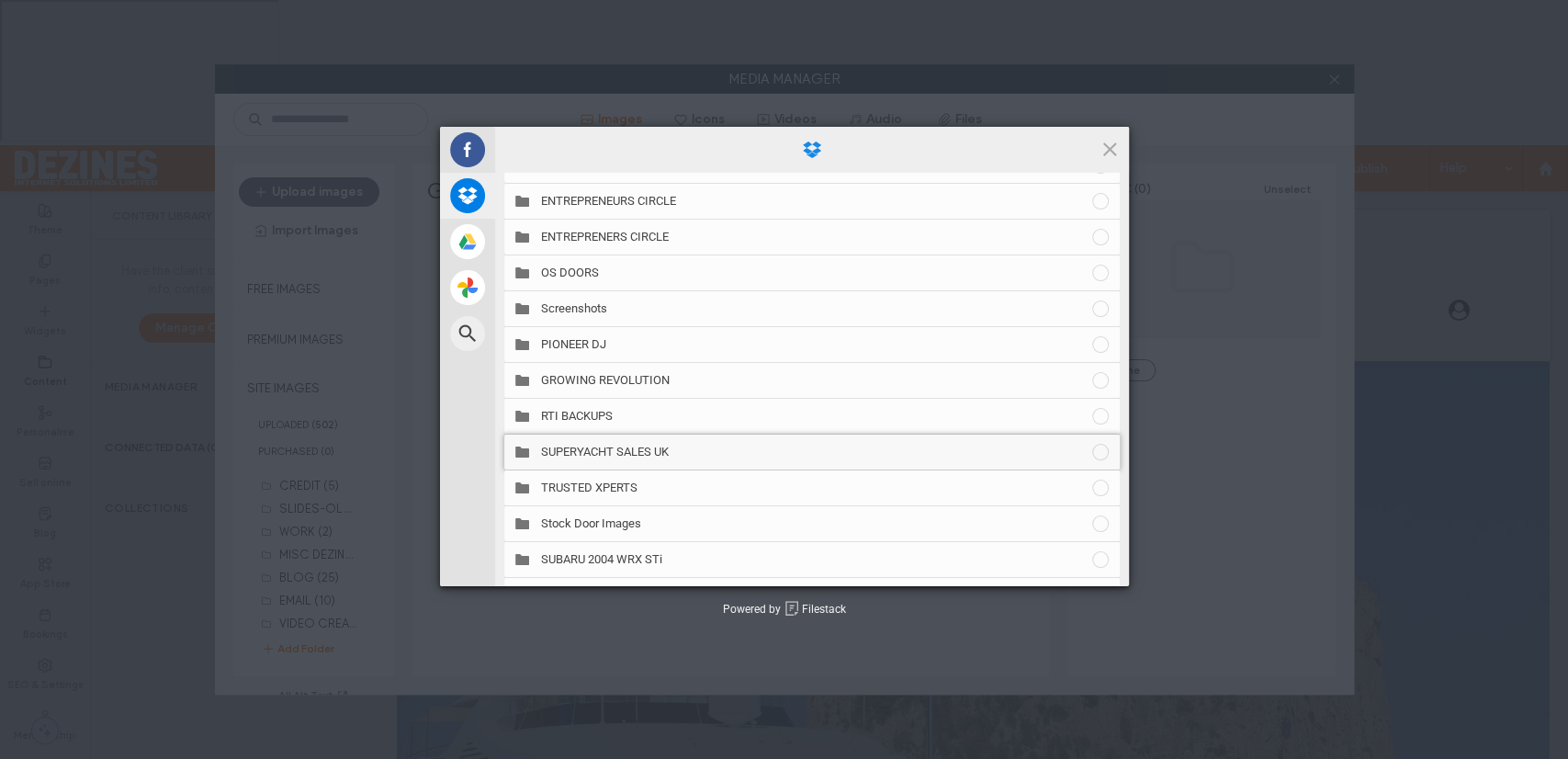
click at [655, 450] on span "SUPERYACHT SALES UK" at bounding box center [816, 451] width 549 height 16
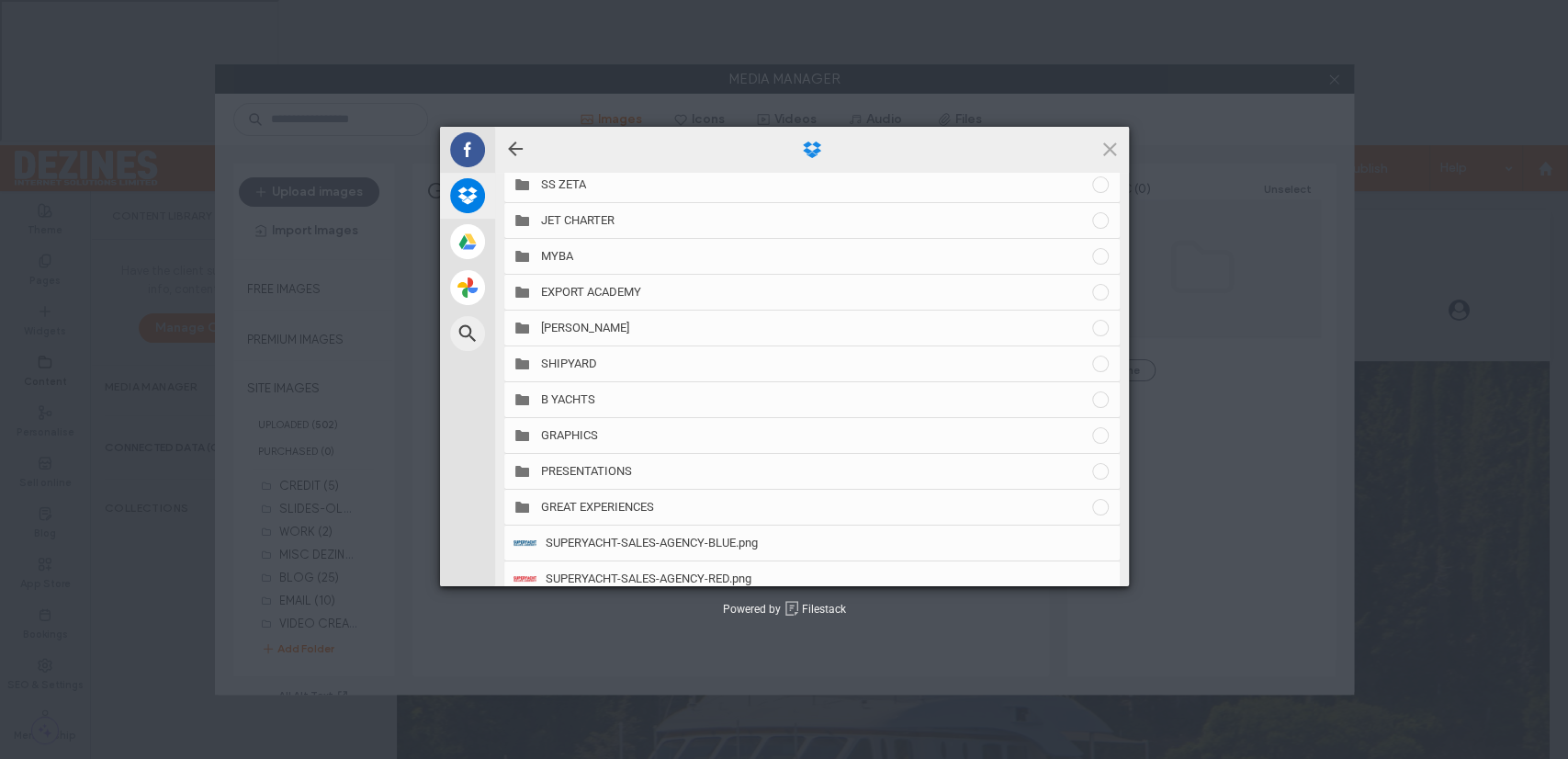
scroll to position [670, 0]
click at [635, 541] on span "GREAT EXPERIENCES" at bounding box center [816, 541] width 549 height 16
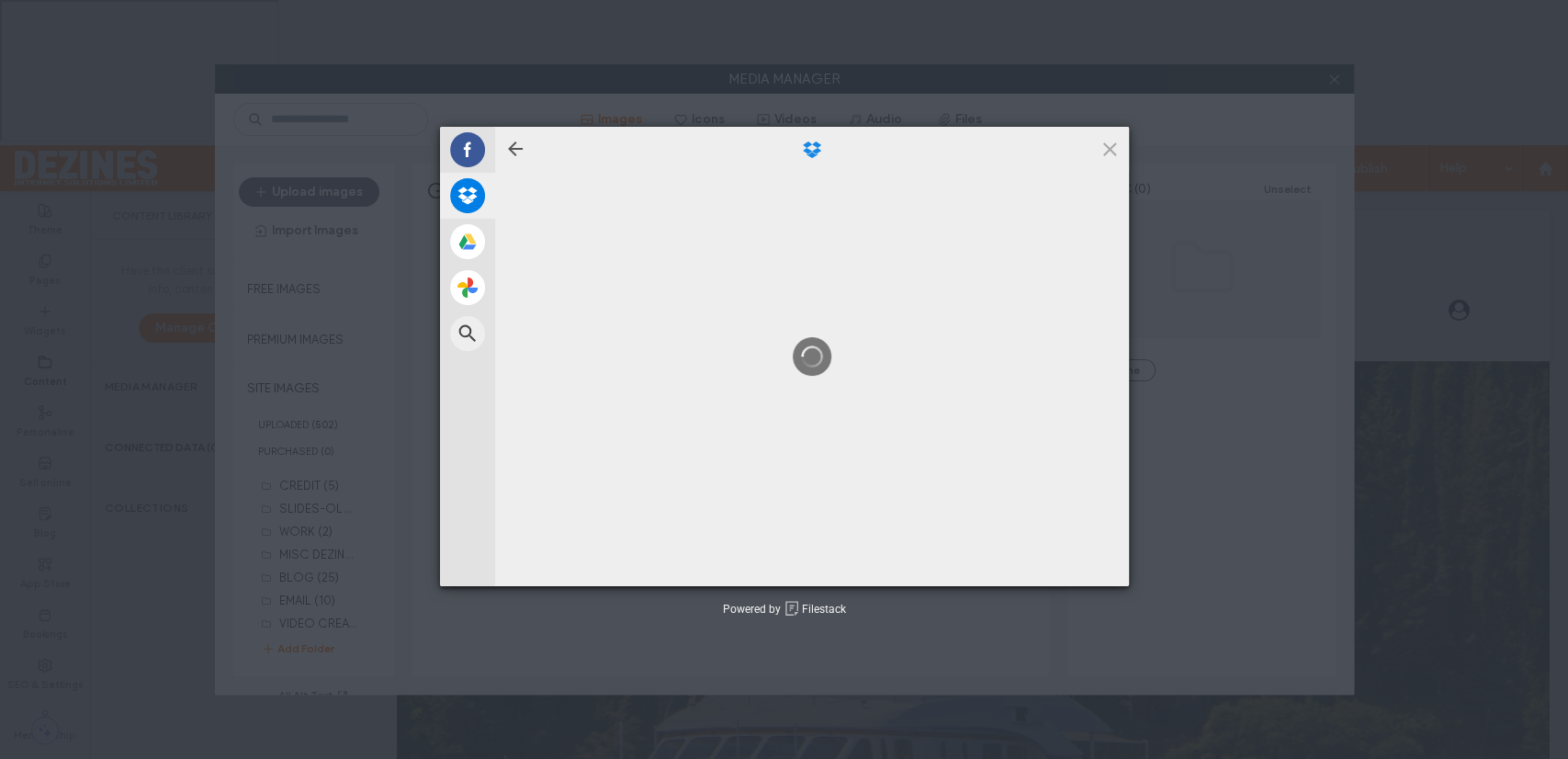
scroll to position [0, 0]
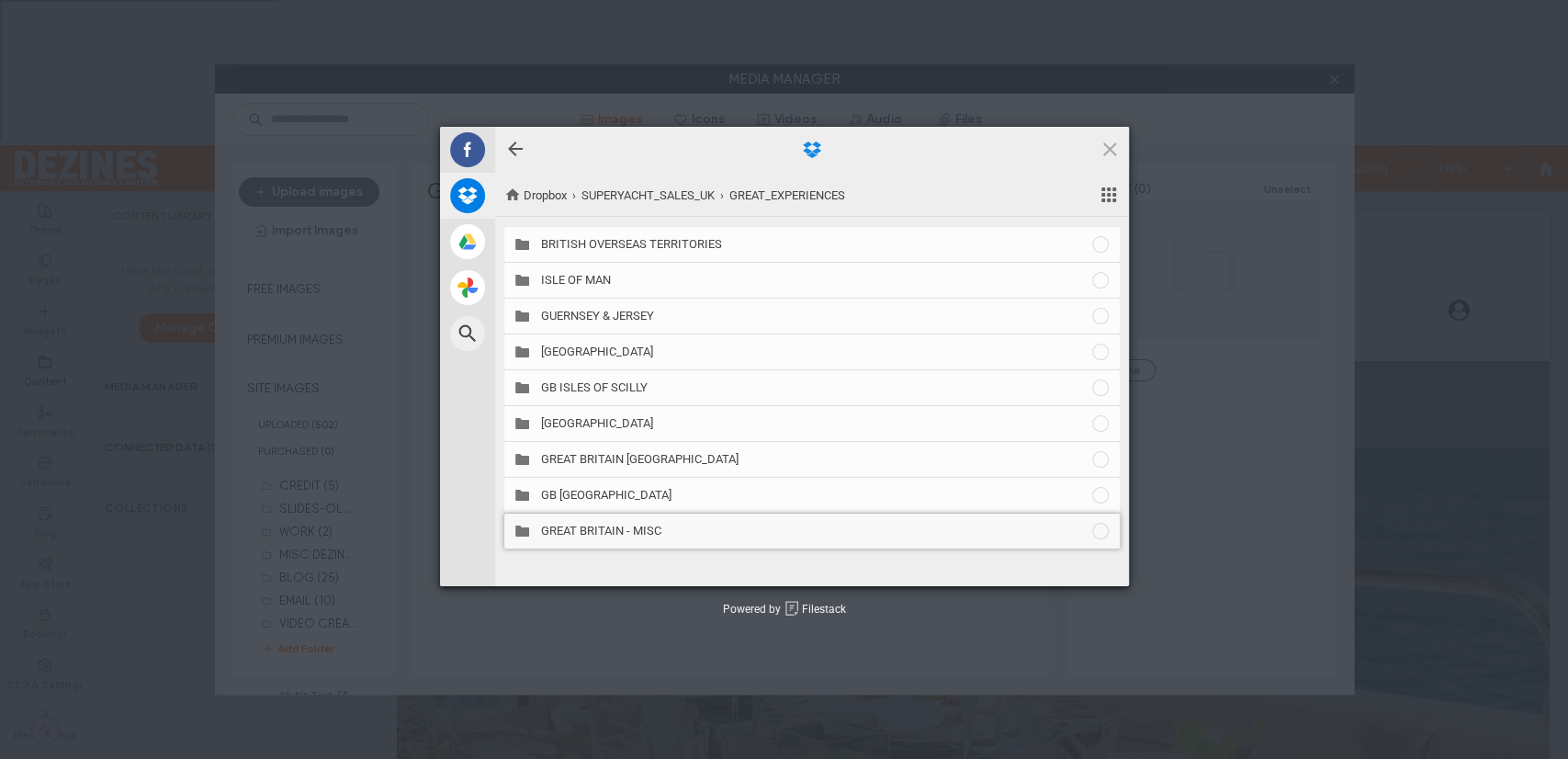
click at [628, 526] on span "GREAT BRITAIN - MISC" at bounding box center [816, 530] width 549 height 16
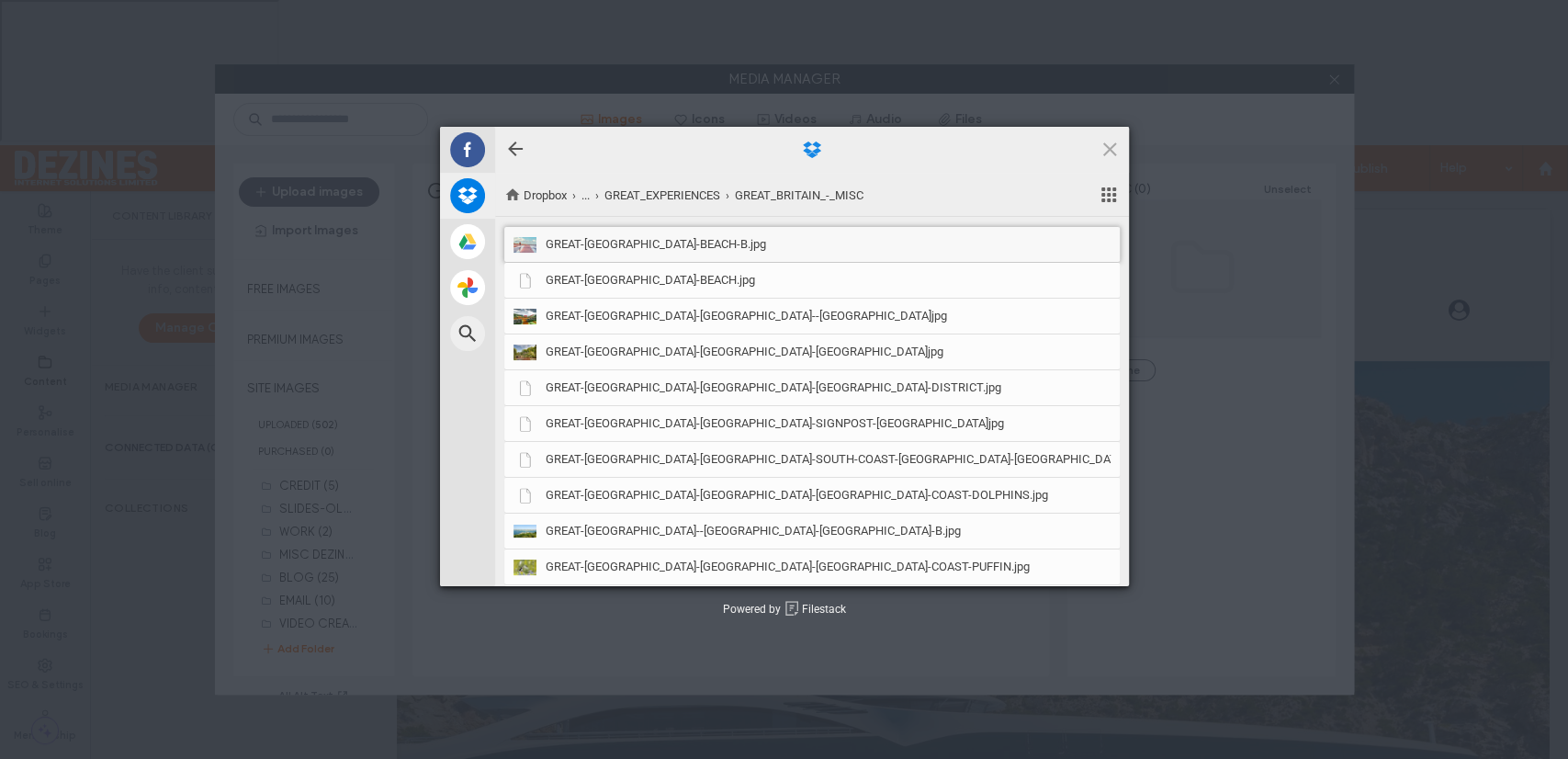
click at [646, 246] on span "GREAT-BRITAIN-BEACH-B.jpg" at bounding box center [655, 244] width 220 height 16
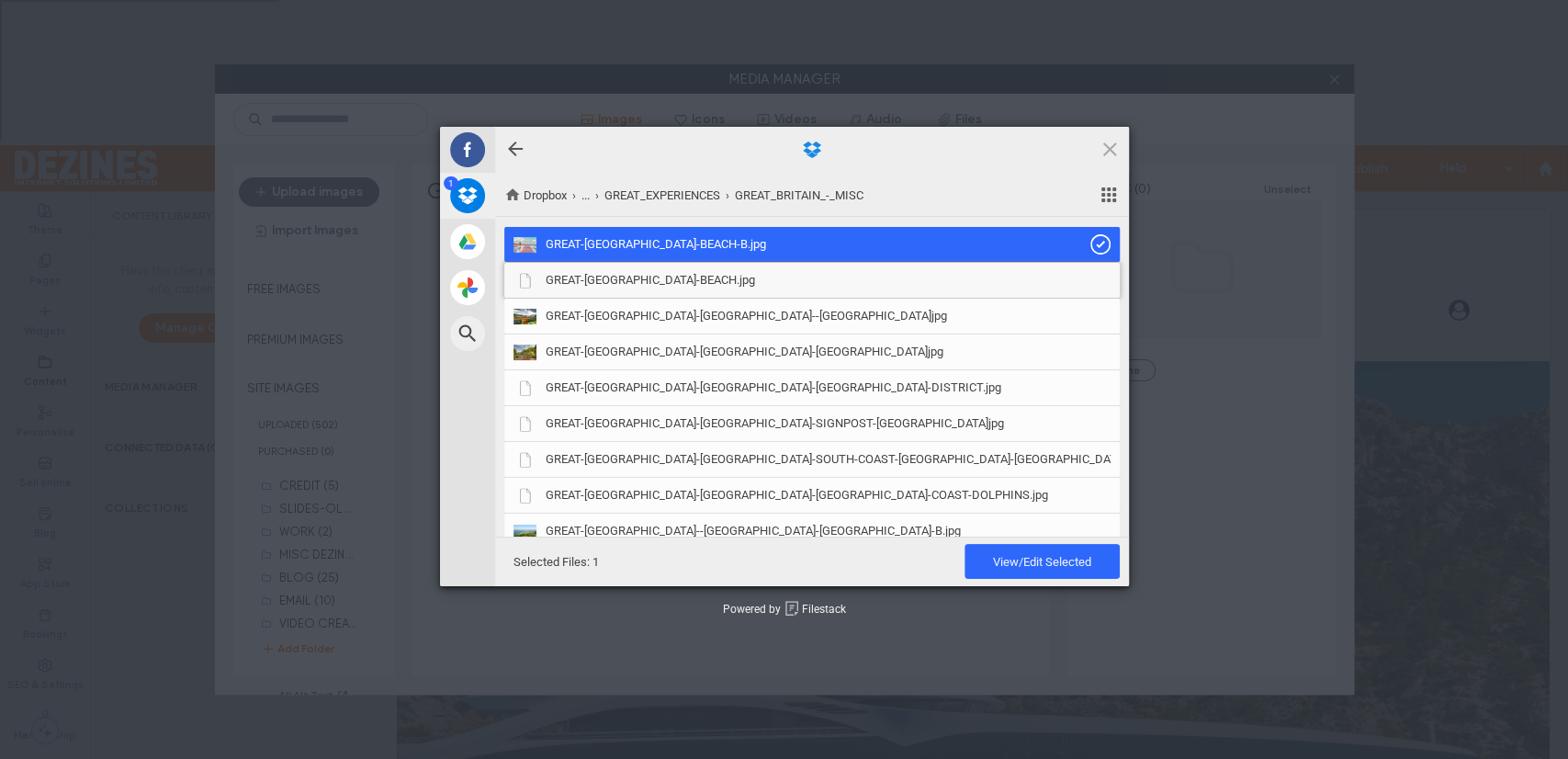
click at [647, 278] on span "GREAT-BRITAIN-BEACH.jpg" at bounding box center [650, 279] width 209 height 16
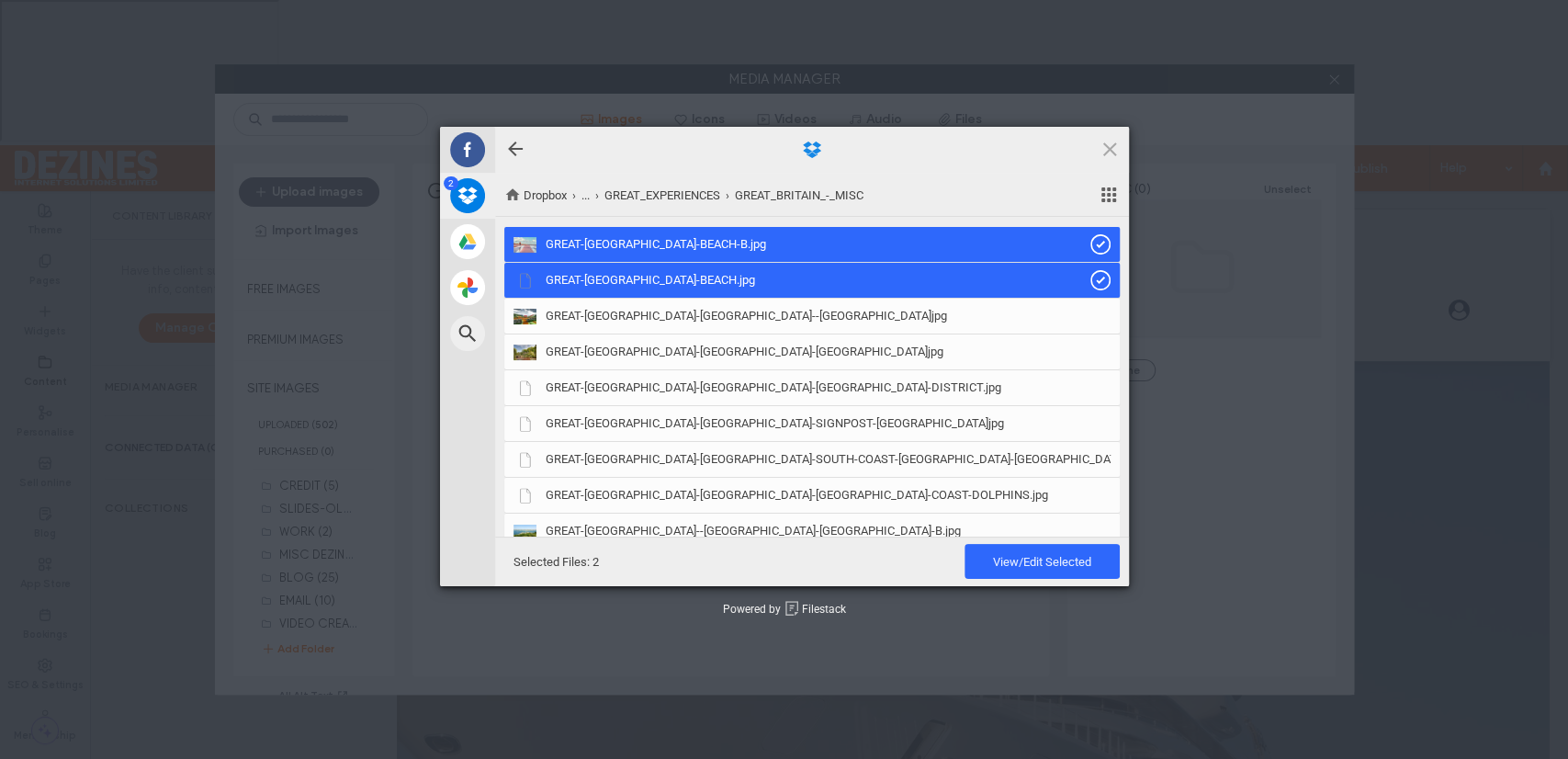
click at [916, 175] on div "Dropbox ... GREAT_EXPERIENCES GREAT_BRITAIN_-_MISC" at bounding box center [811, 195] width 633 height 44
click at [643, 313] on span "GREAT-BRITAIN-ENGLAND--DALES.jpg" at bounding box center [746, 315] width 402 height 16
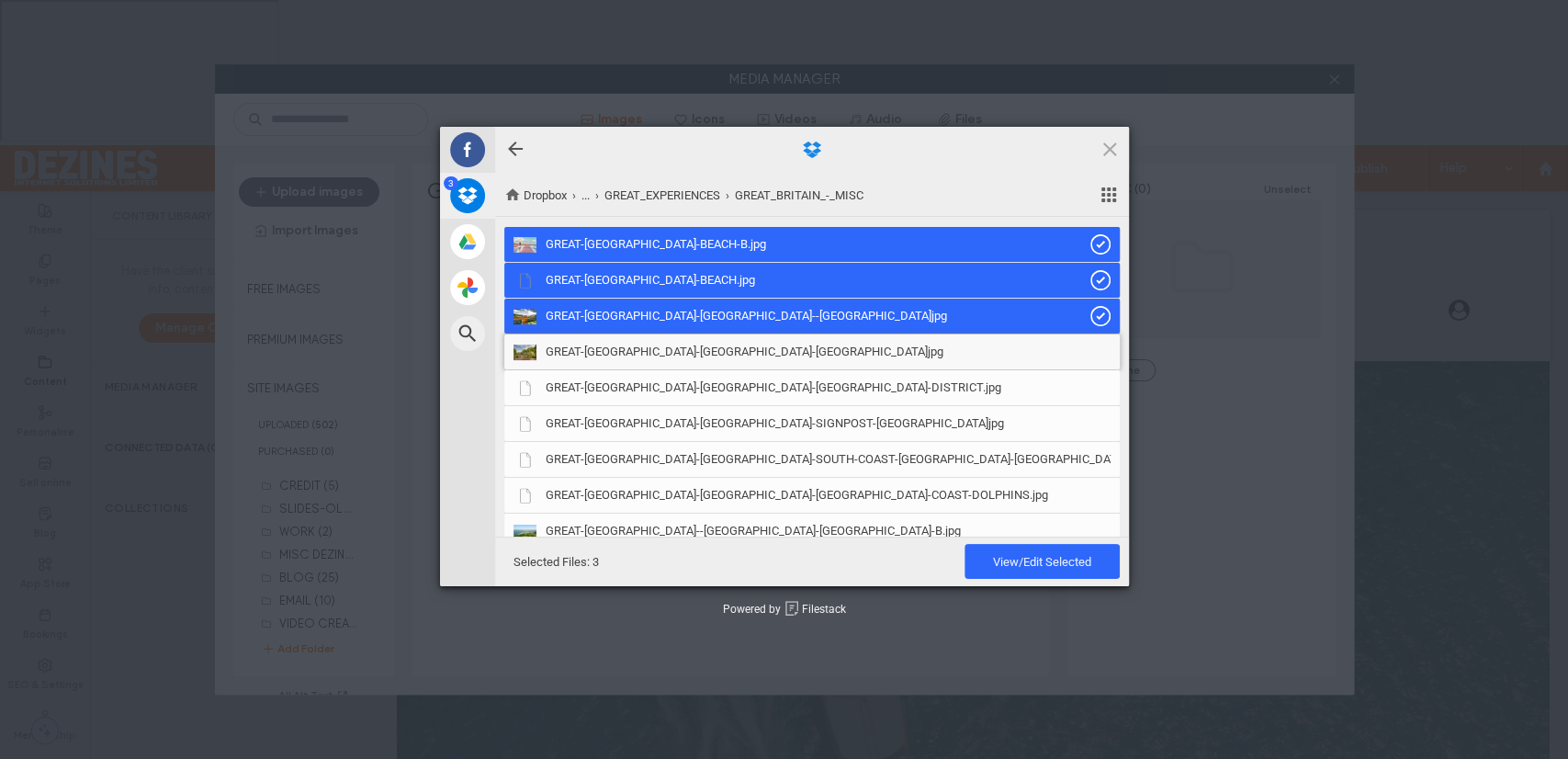
click at [628, 350] on span "GREAT-BRITAIN-ENGLAND-COTSWOLDS.jpg" at bounding box center [744, 351] width 398 height 16
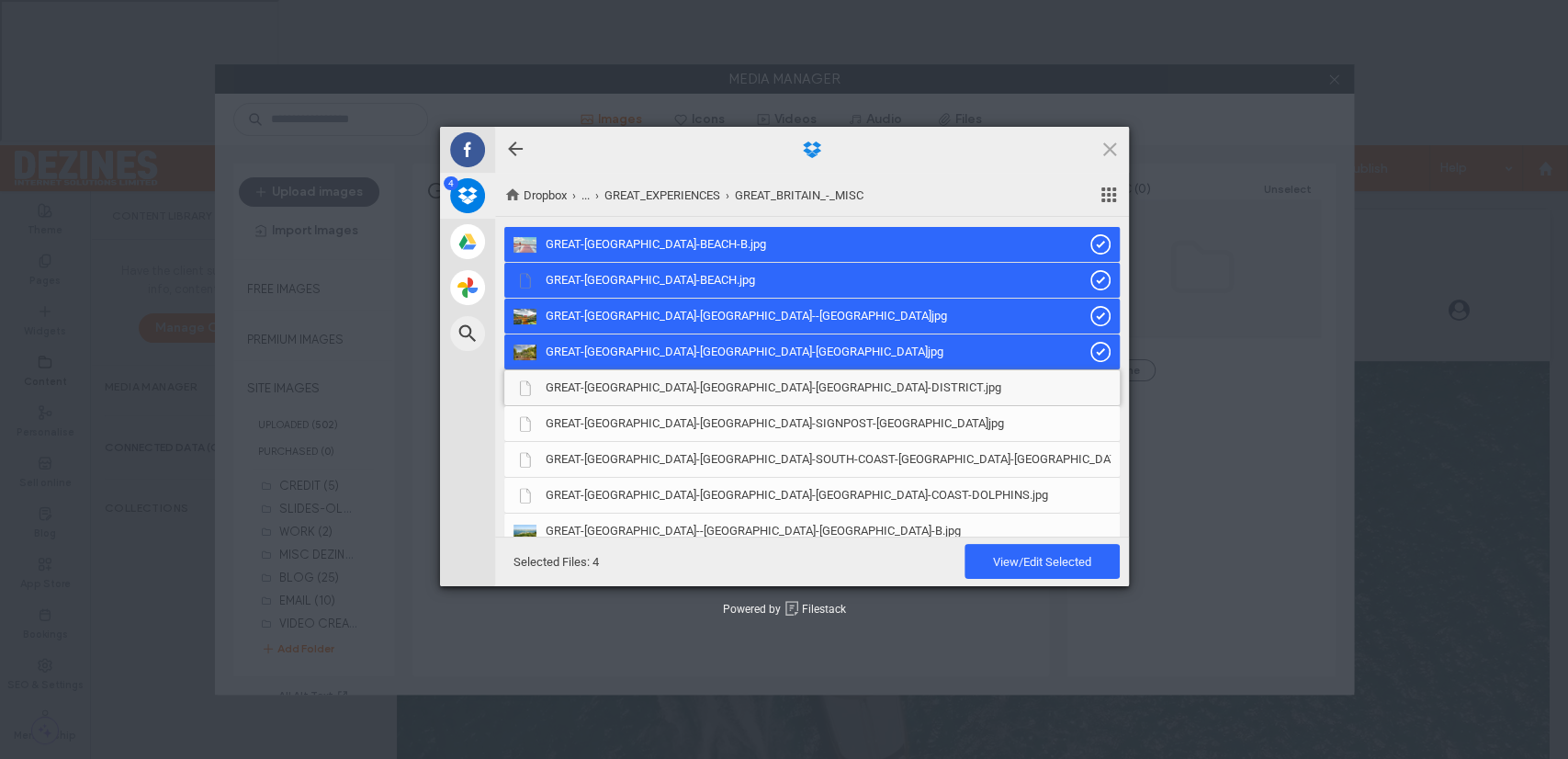
click at [636, 390] on span "GREAT-BRITAIN-ENGLAND-LAKE-DISTRICT.jpg" at bounding box center [773, 387] width 456 height 16
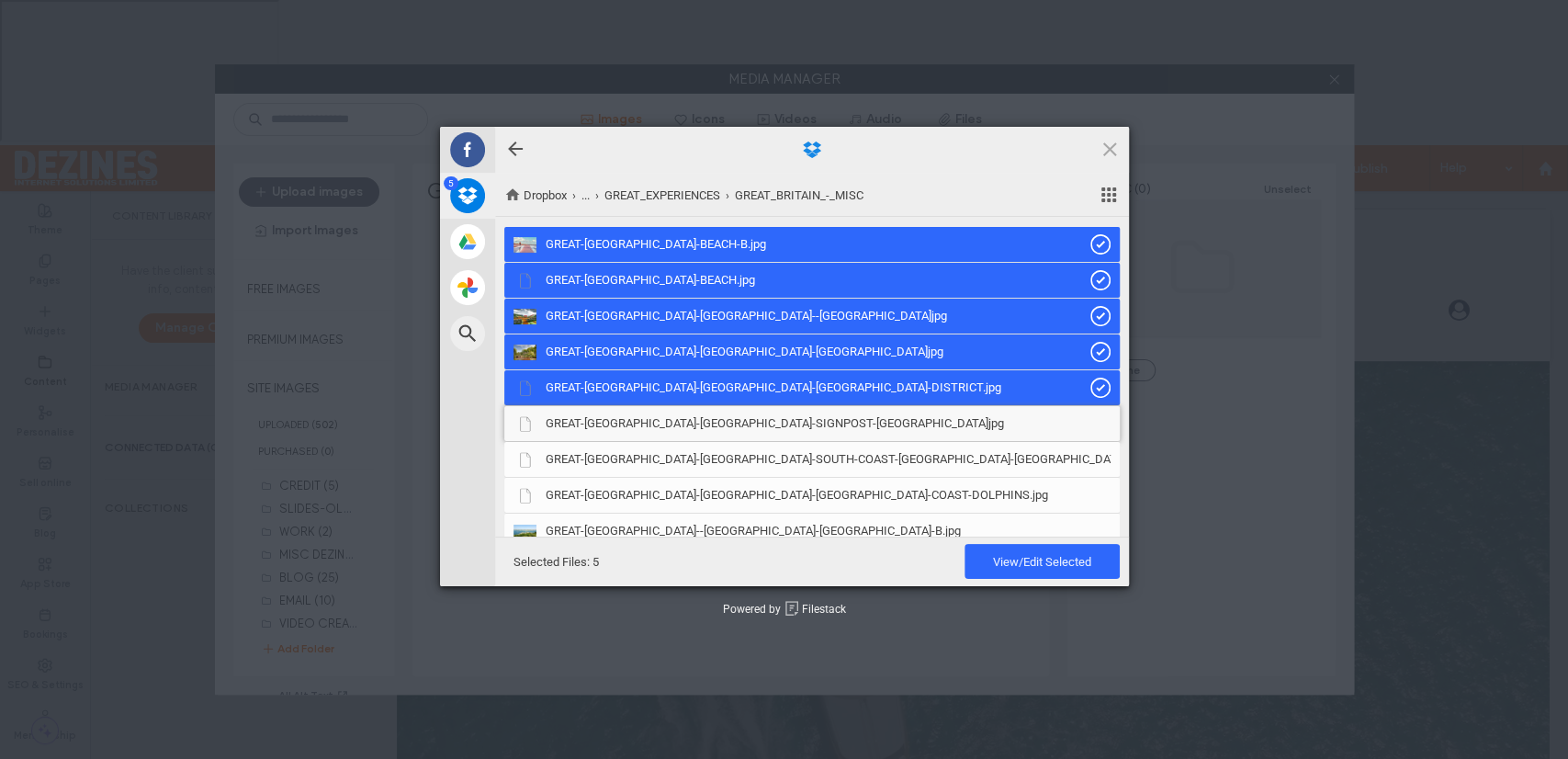
click at [641, 421] on span "GREAT-BRITAIN-ENGLAND-SIGNPOST-COTSWOLDS.jpg" at bounding box center [774, 423] width 459 height 16
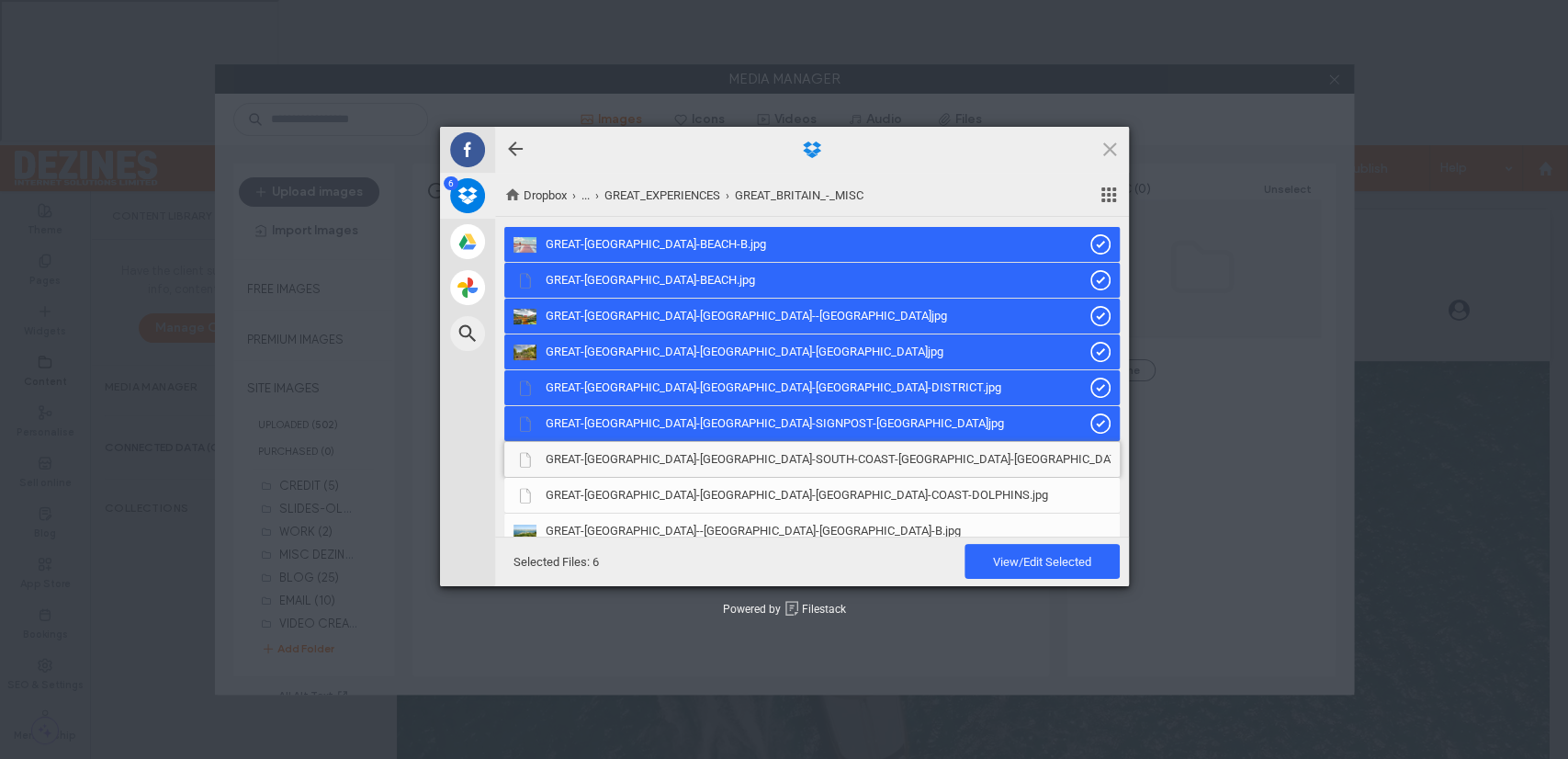
click at [649, 461] on span "GREAT-BRITAIN-ENGLAND-SOUTH-COAST-ISLE-OF-WIGHT-COWES.jpg" at bounding box center [843, 459] width 596 height 16
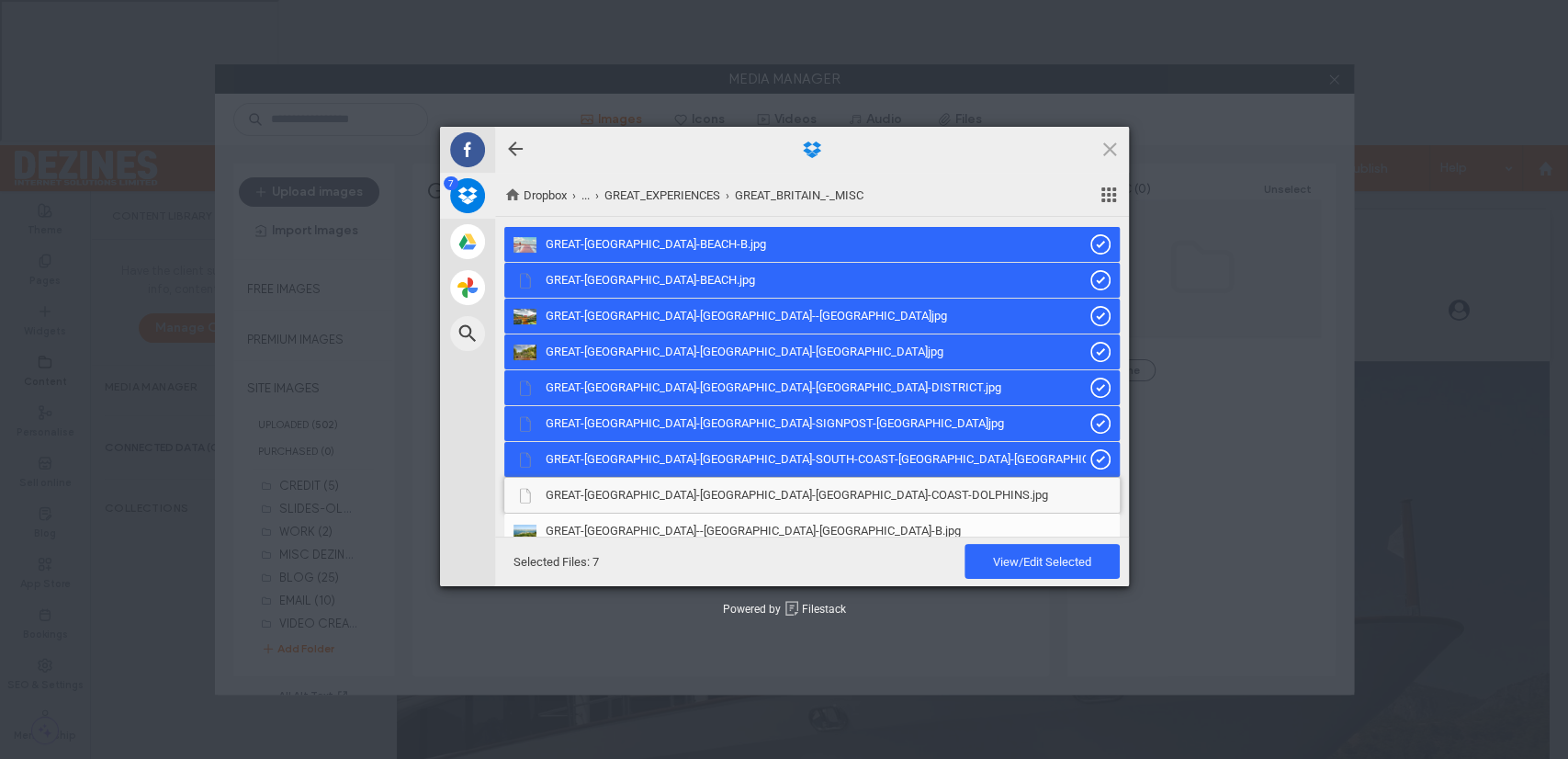
click at [658, 498] on span "GREAT-BRITAIN-WALES-CERIDIGION-COAST-DOLPHINS.jpg" at bounding box center [796, 494] width 502 height 16
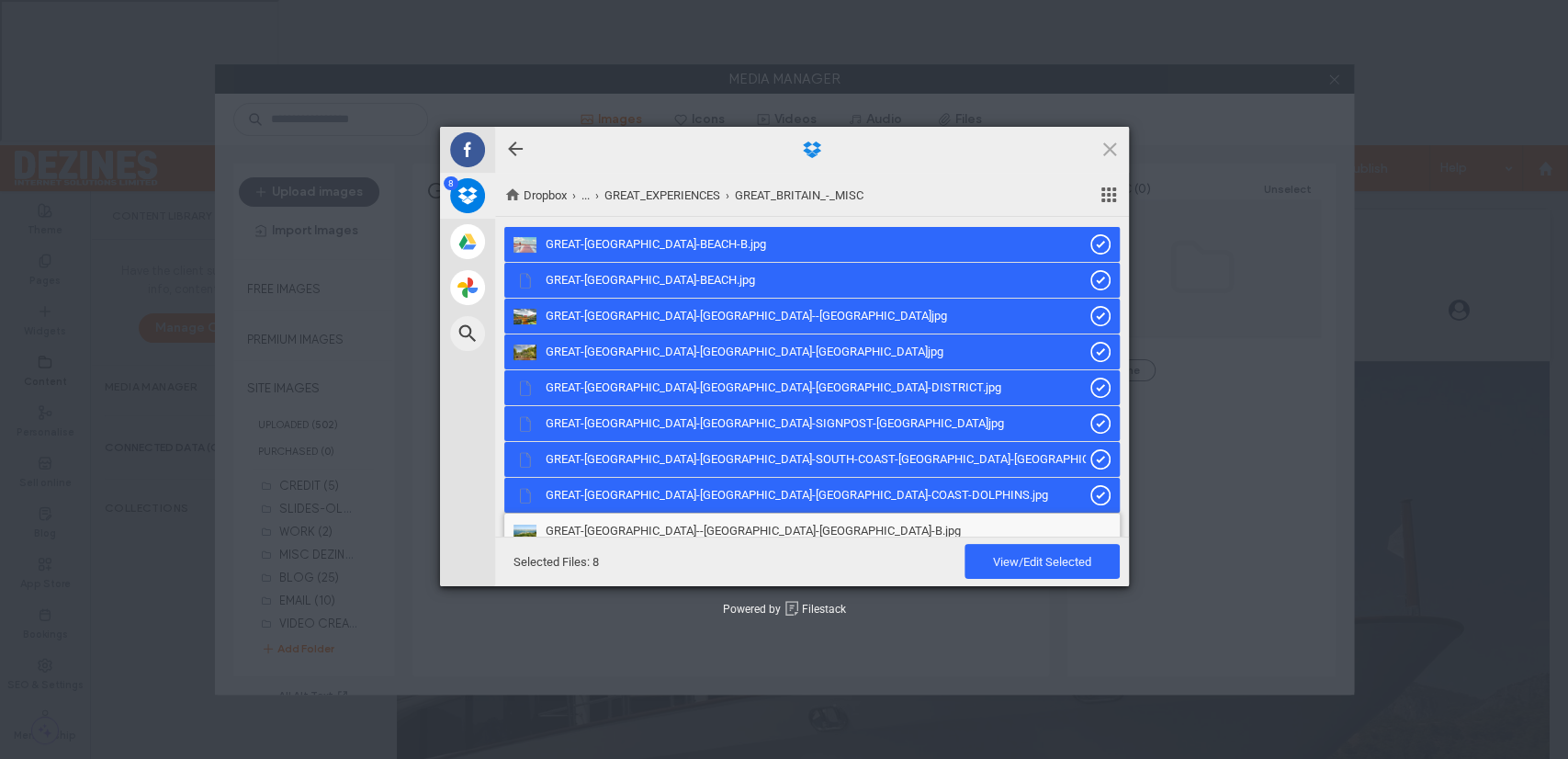
click at [663, 522] on span "GREAT-BRITAIN--ENGLAND-CORNWALL-B.jpg" at bounding box center [752, 530] width 415 height 16
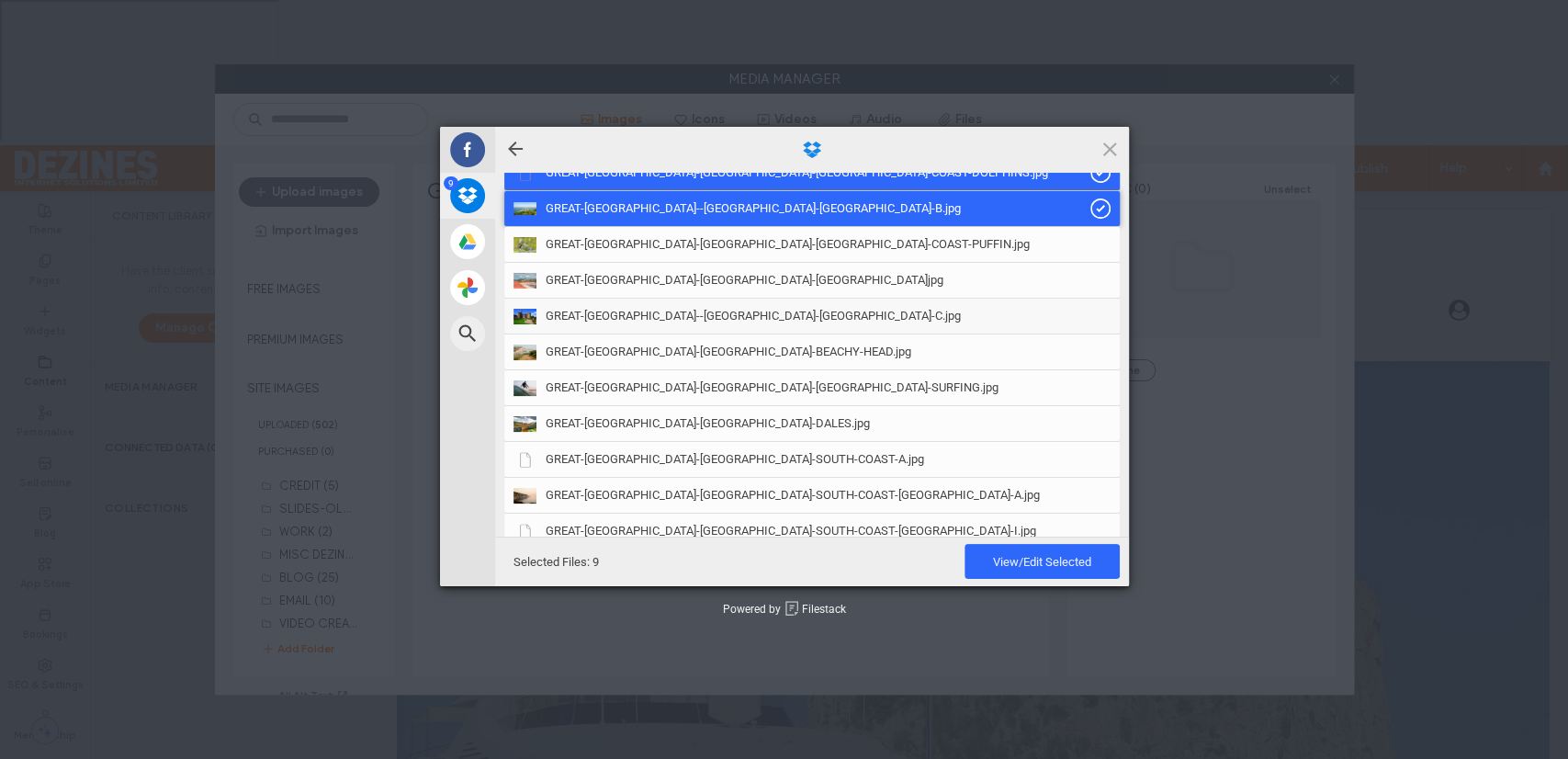
scroll to position [324, 0]
click at [706, 238] on span "GREAT-BRITAIN-WALES-CERIDIGION-COAST-PUFFIN.jpg" at bounding box center [787, 242] width 484 height 16
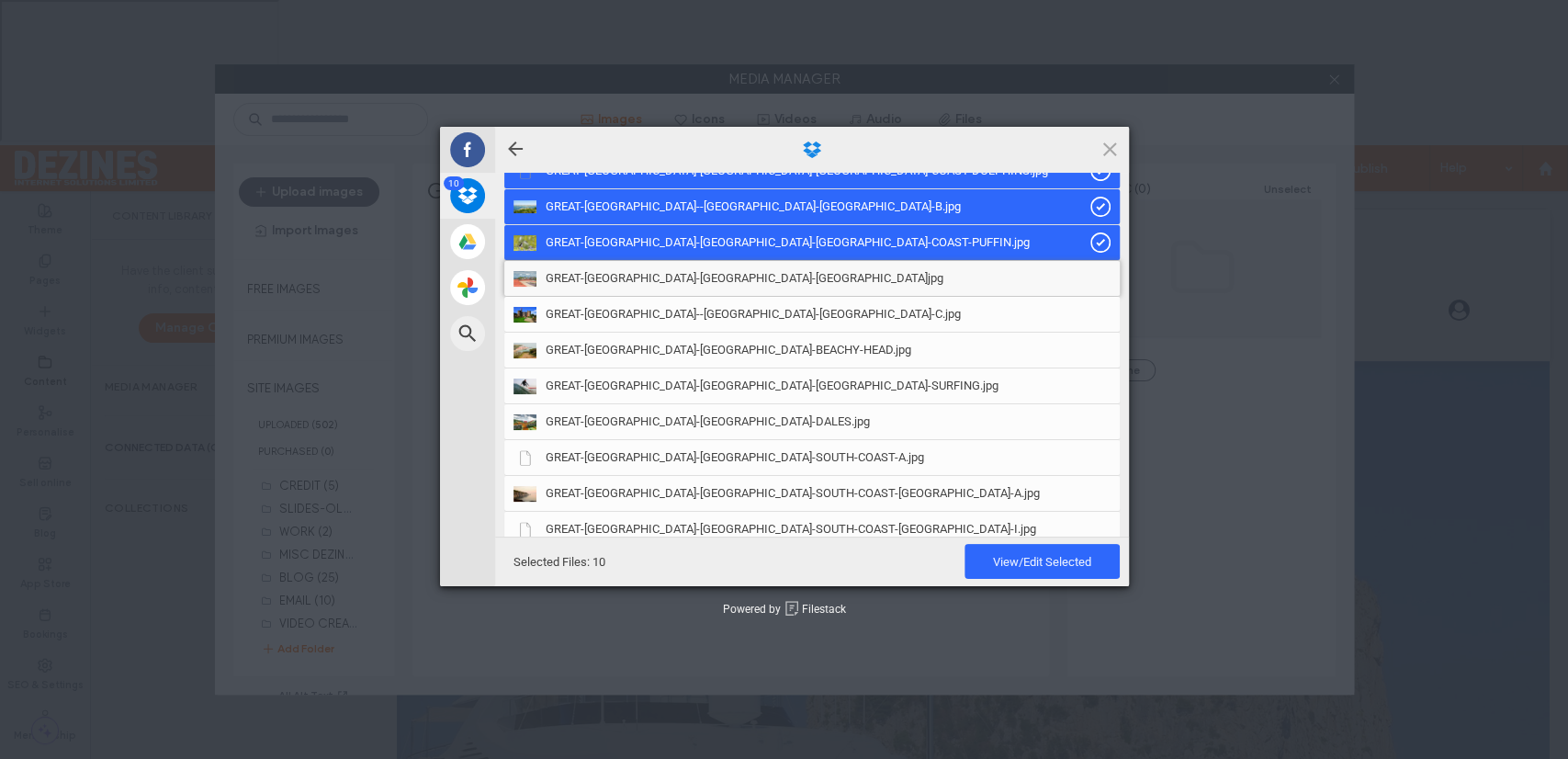
click at [657, 274] on span "GREAT-BRITAIN-WALES-TENBY.jpg" at bounding box center [744, 277] width 398 height 16
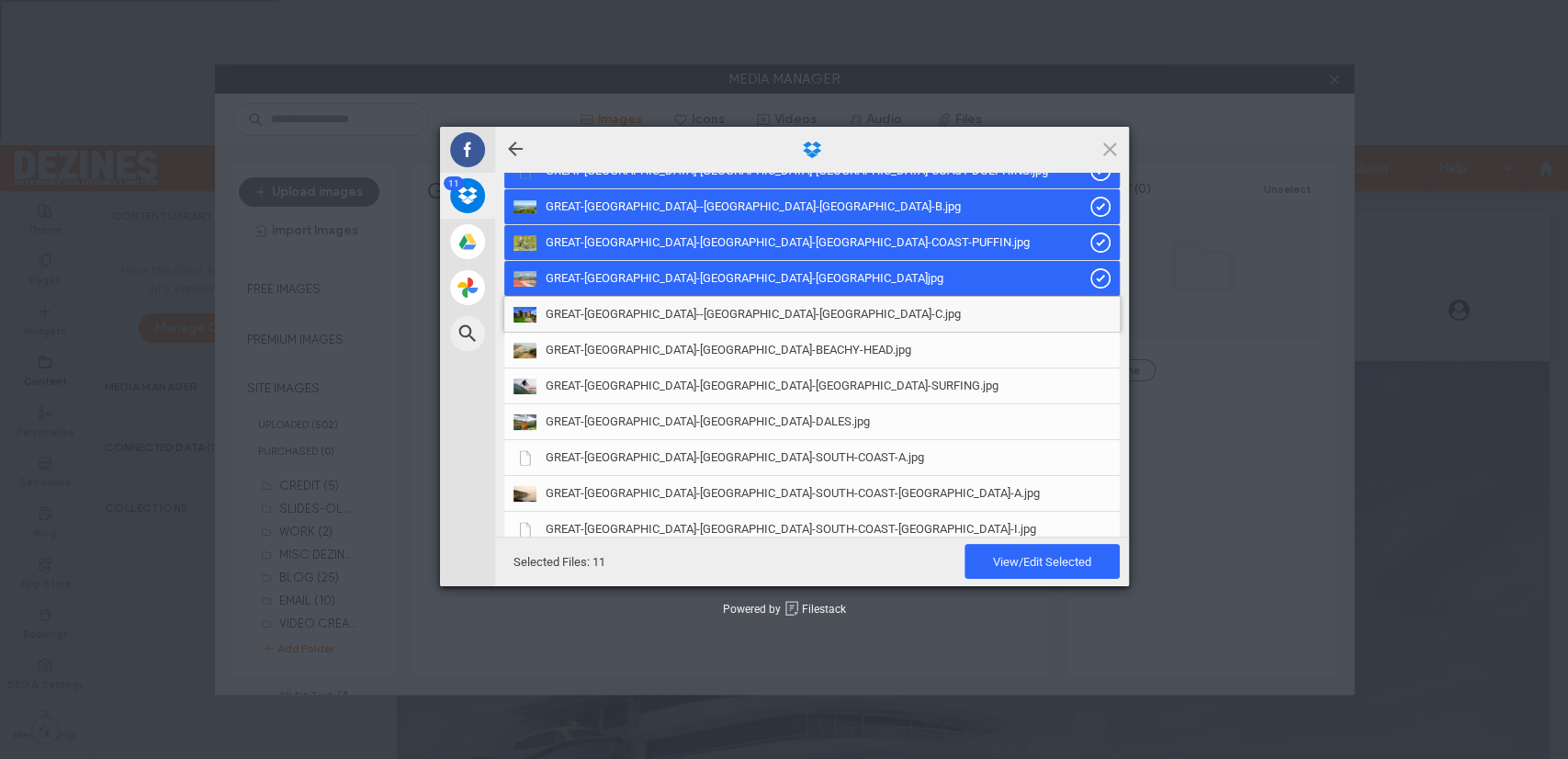
click at [661, 311] on span "GREAT-BRITAIN--ENGLAND-CORNWALL-C.jpg" at bounding box center [752, 313] width 415 height 16
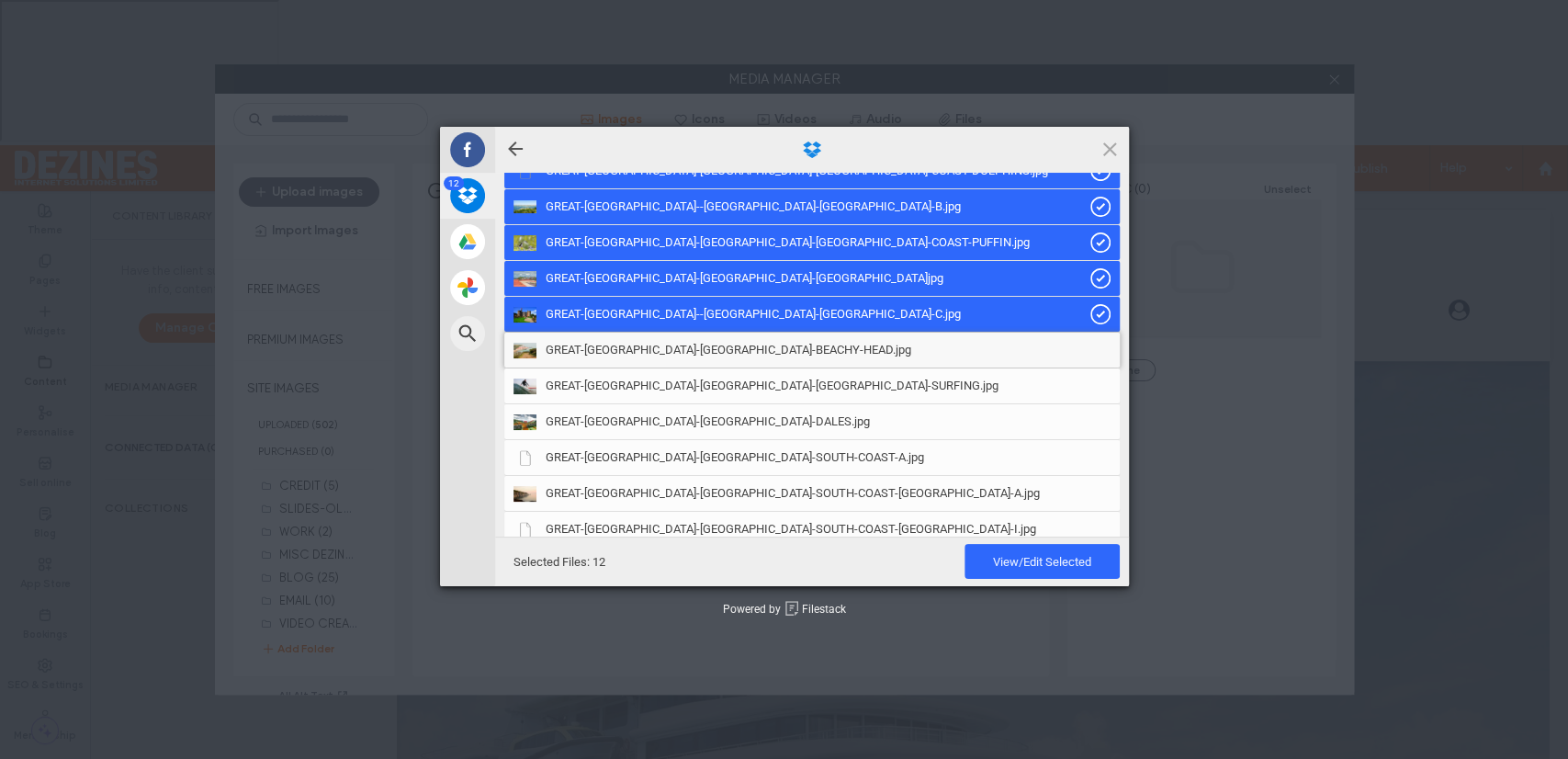
click at [652, 352] on span "GREAT-BRITAIN-ENGLAND-BEACHY-HEAD.jpg" at bounding box center [727, 350] width 366 height 16
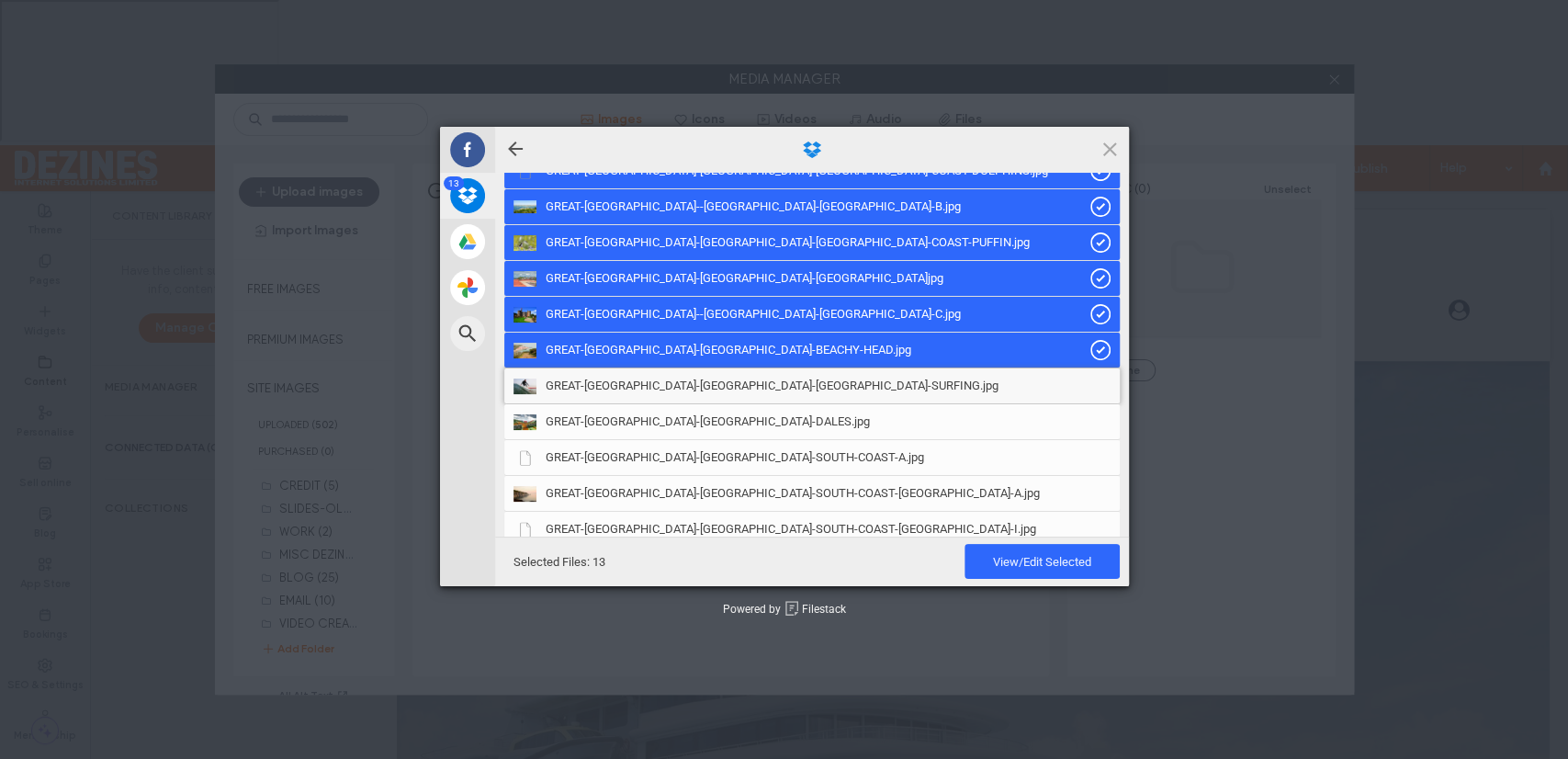
click at [652, 380] on span "GREAT-BRITAIN-ENGLAND-CORNWALL-SURFING.jpg" at bounding box center [771, 385] width 453 height 16
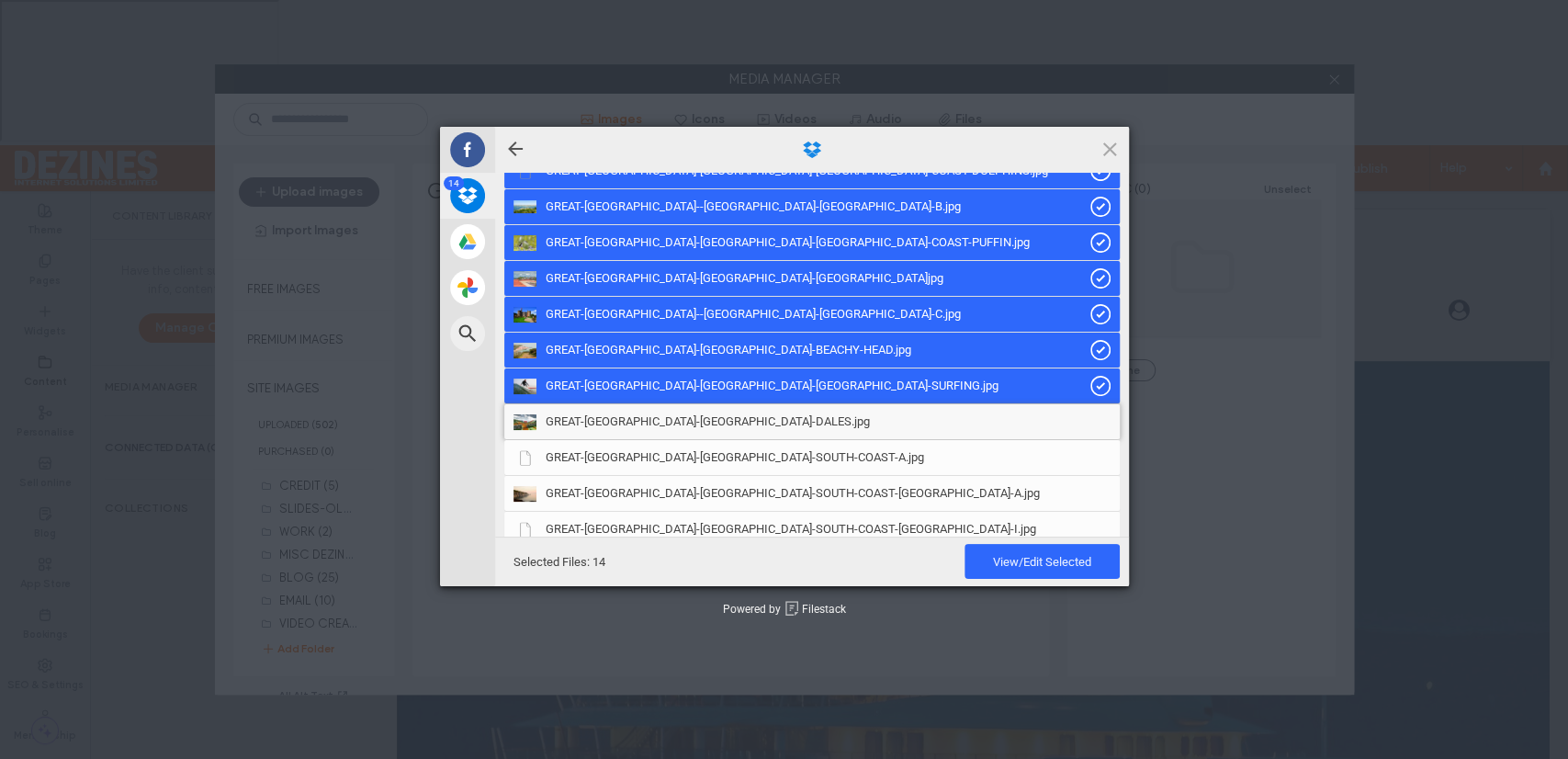
click at [649, 420] on span "GREAT-BRITAIN-ENGLAND-DALES.jpg" at bounding box center [707, 421] width 324 height 16
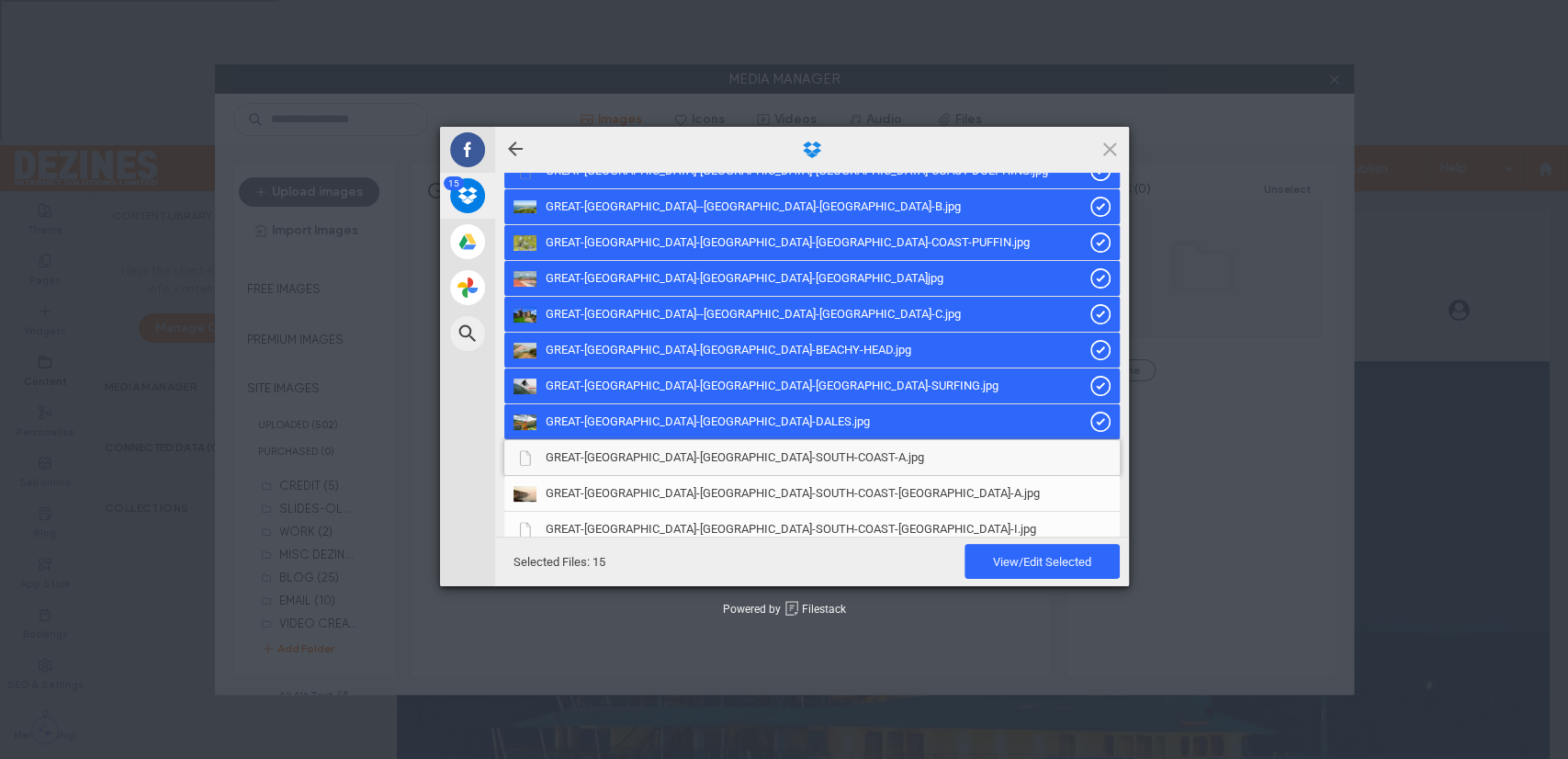
click at [646, 455] on span "GREAT-BRITAIN-ENGLAND-SOUTH-COAST-A.jpg" at bounding box center [734, 457] width 378 height 16
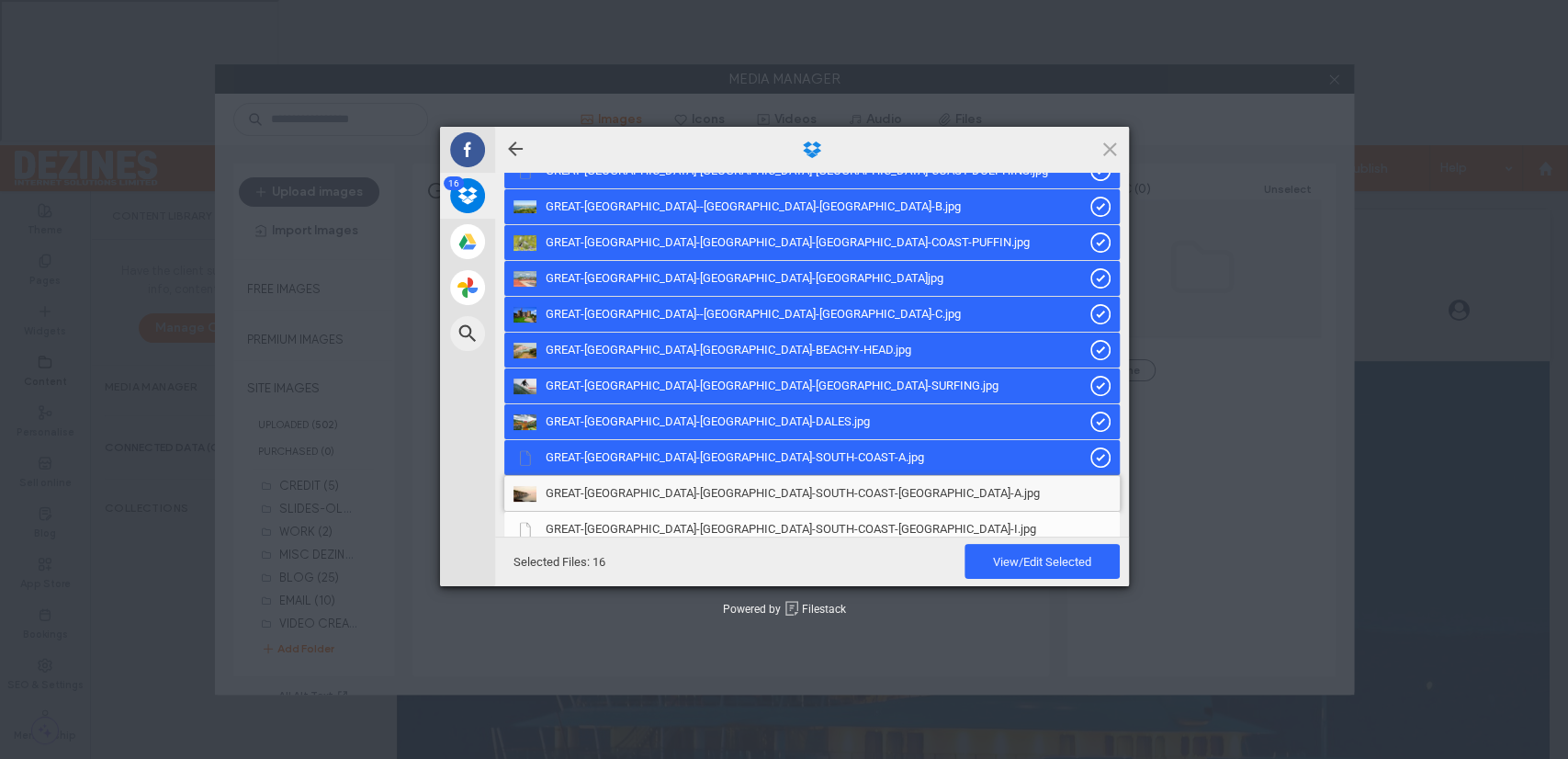
click at [646, 488] on span "GREAT-BRITAIN-ENGLAND-SOUTH-COAST-ISLE-OF-WIGHT-A.jpg" at bounding box center [792, 493] width 494 height 16
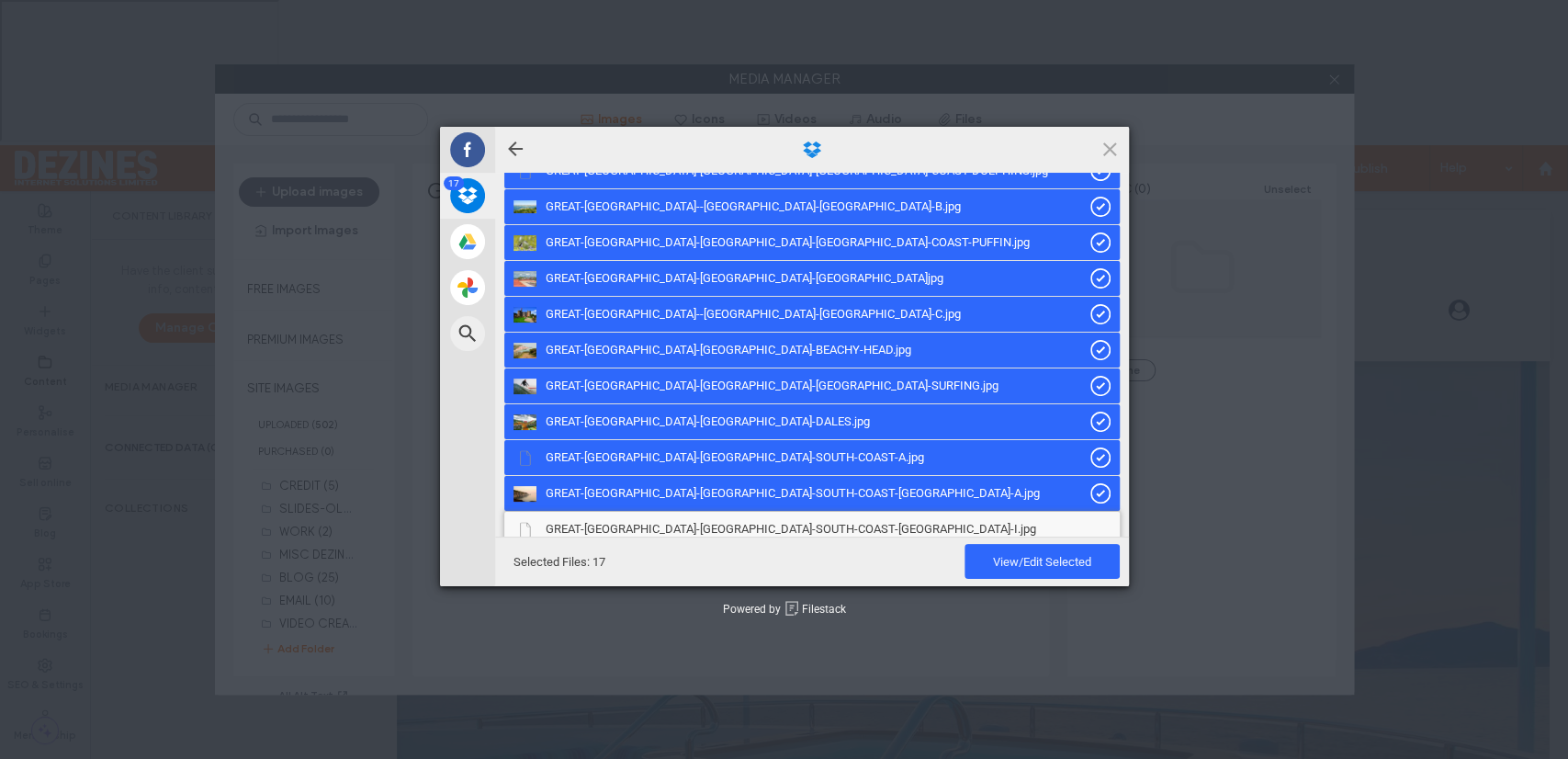
click at [644, 524] on span "GREAT-BRITAIN-ENGLAND-SOUTH-COAST-ISLE-OF-WIGHT-I.jpg" at bounding box center [790, 528] width 490 height 16
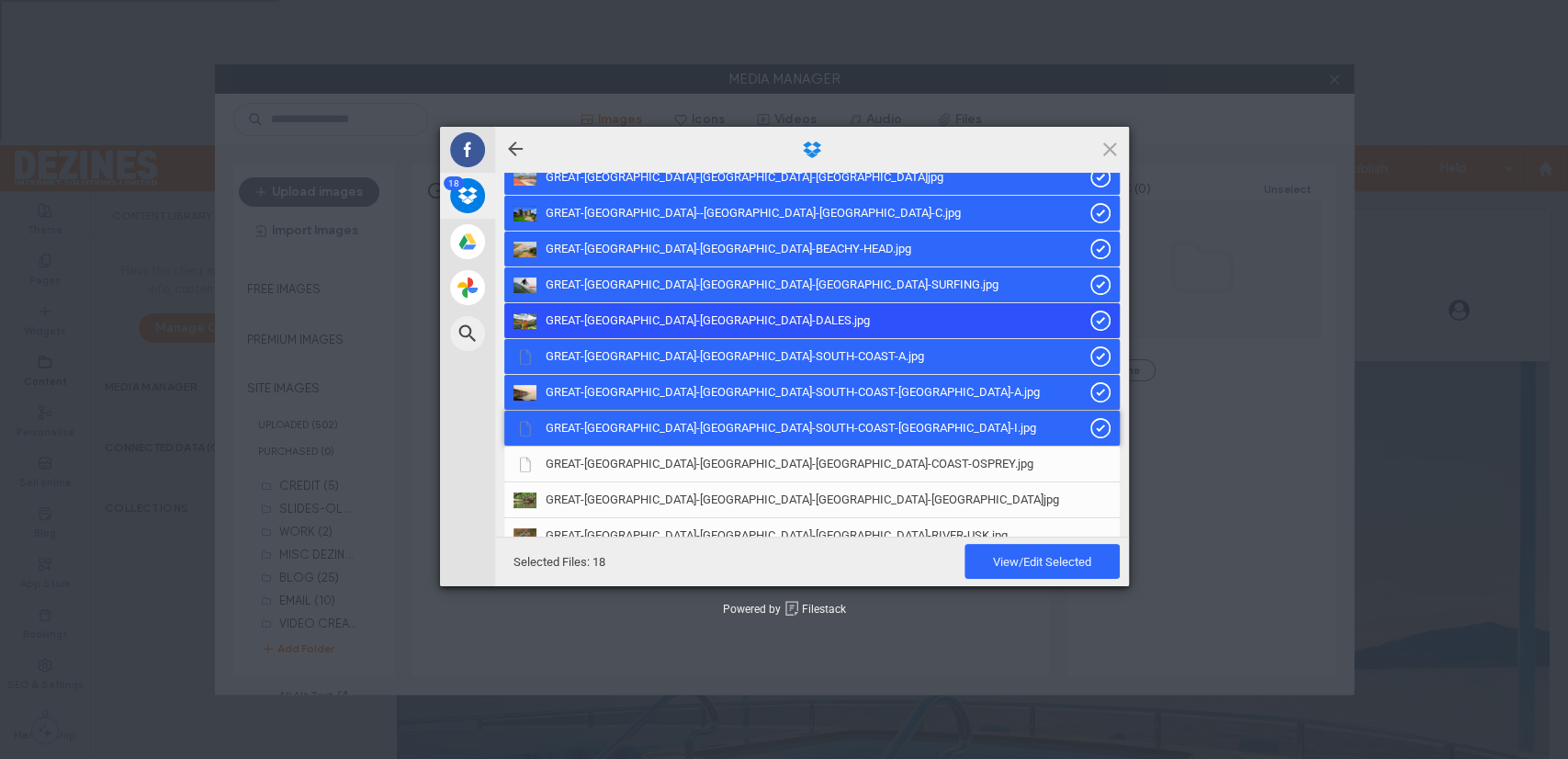
scroll to position [439, 0]
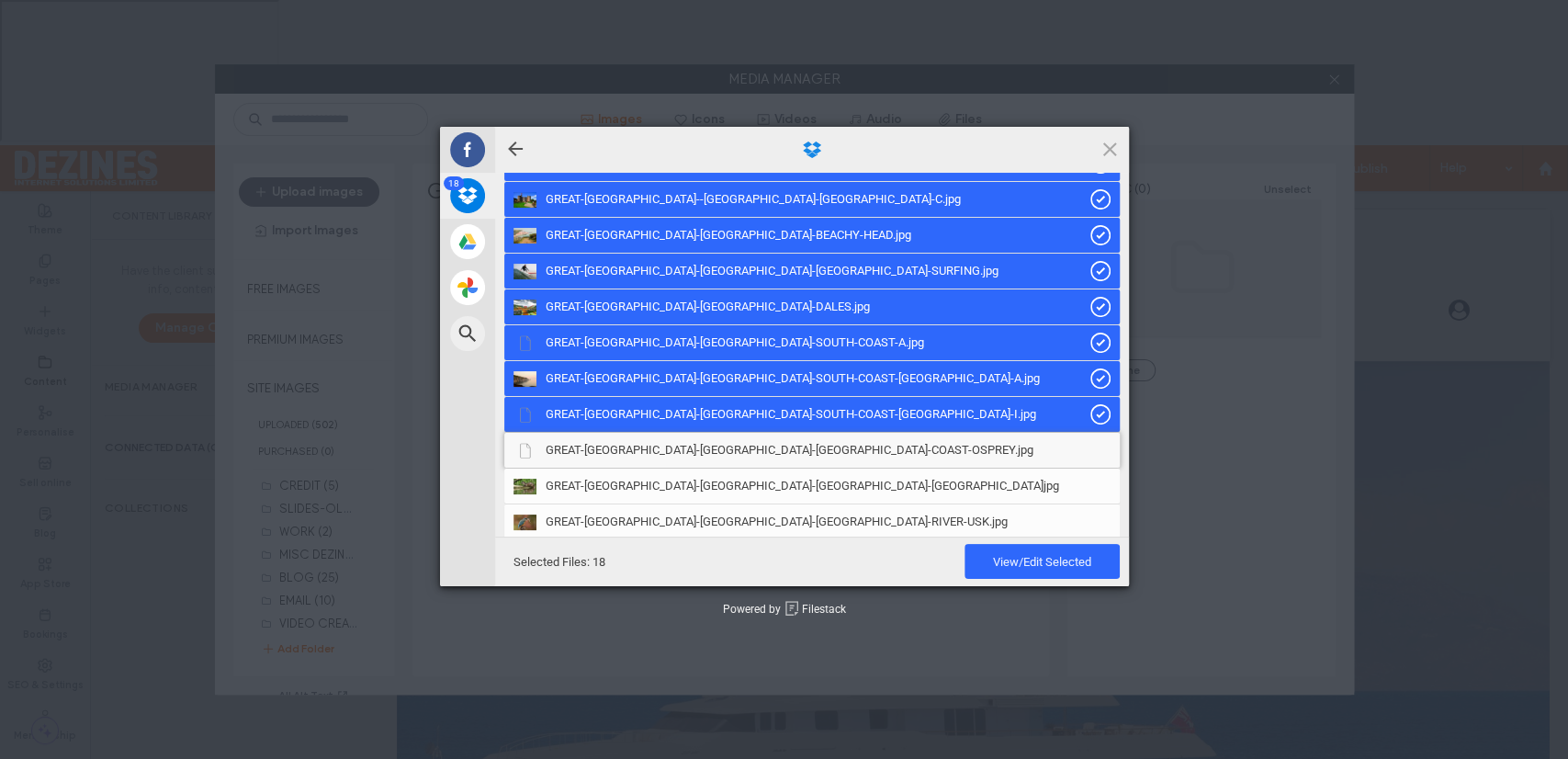
click at [748, 447] on span "GREAT-BRITAIN-WALES-CERIDIGION-COAST-OSPREY.jpg" at bounding box center [788, 449] width 487 height 16
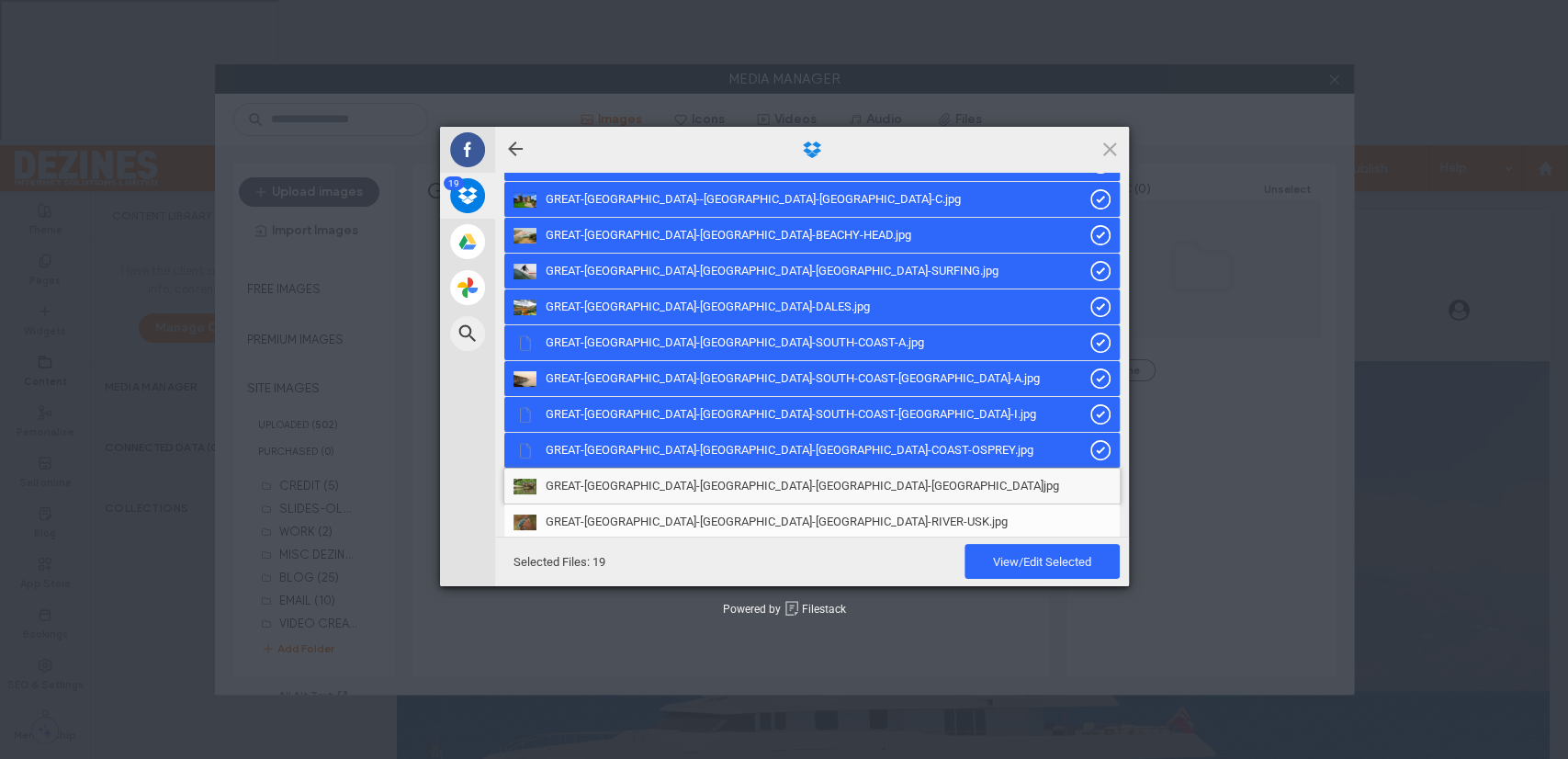
click at [726, 484] on span "GREAT-BRITAIN-WALES-MONMOUTHSHIRE-OTTER.jpg" at bounding box center [802, 485] width 514 height 16
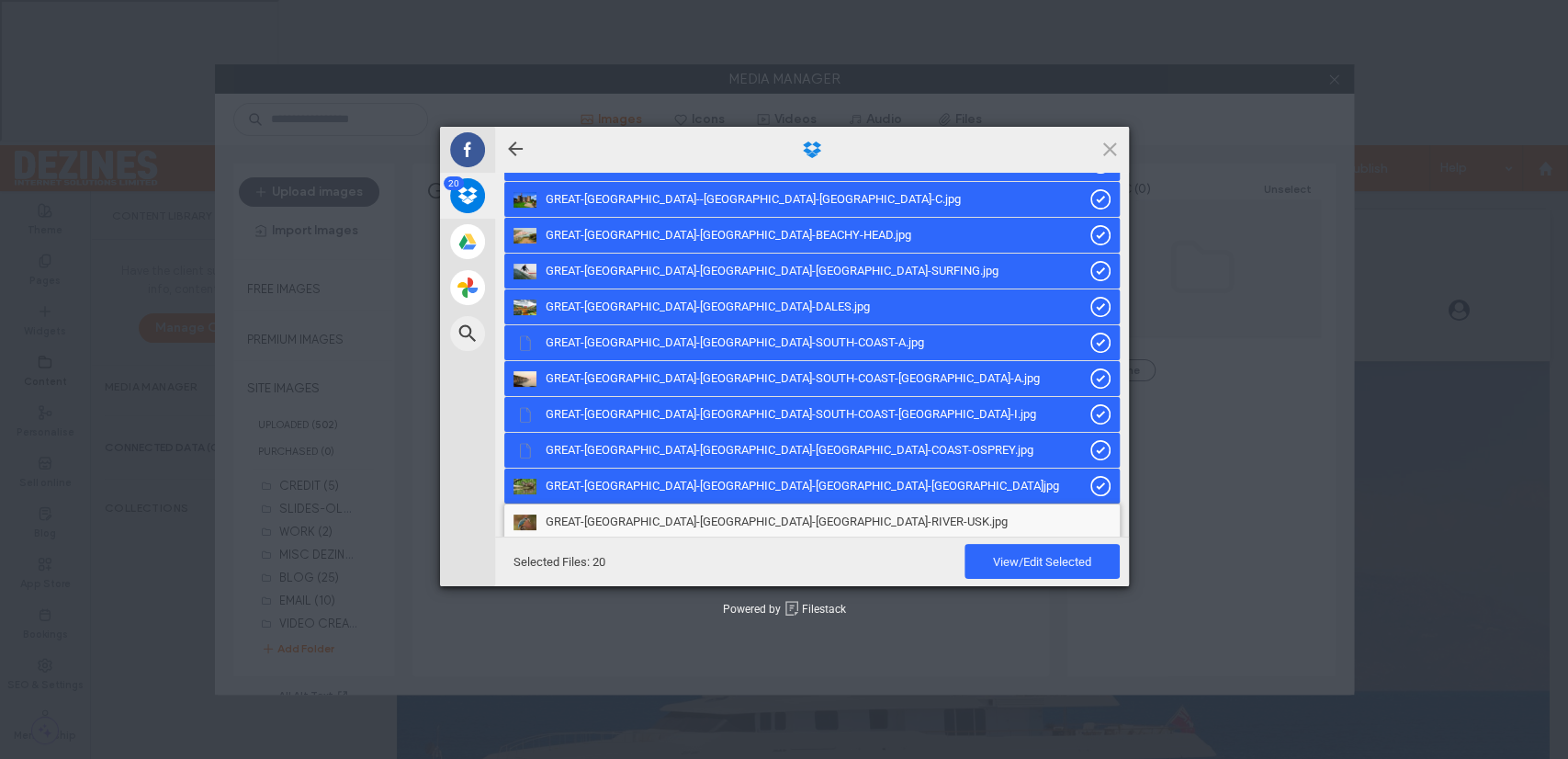
click at [728, 517] on span "GREAT-BRITAIN-WALES-MONMOUTHSHIRE-RIVER-USK.jpg" at bounding box center [776, 522] width 462 height 16
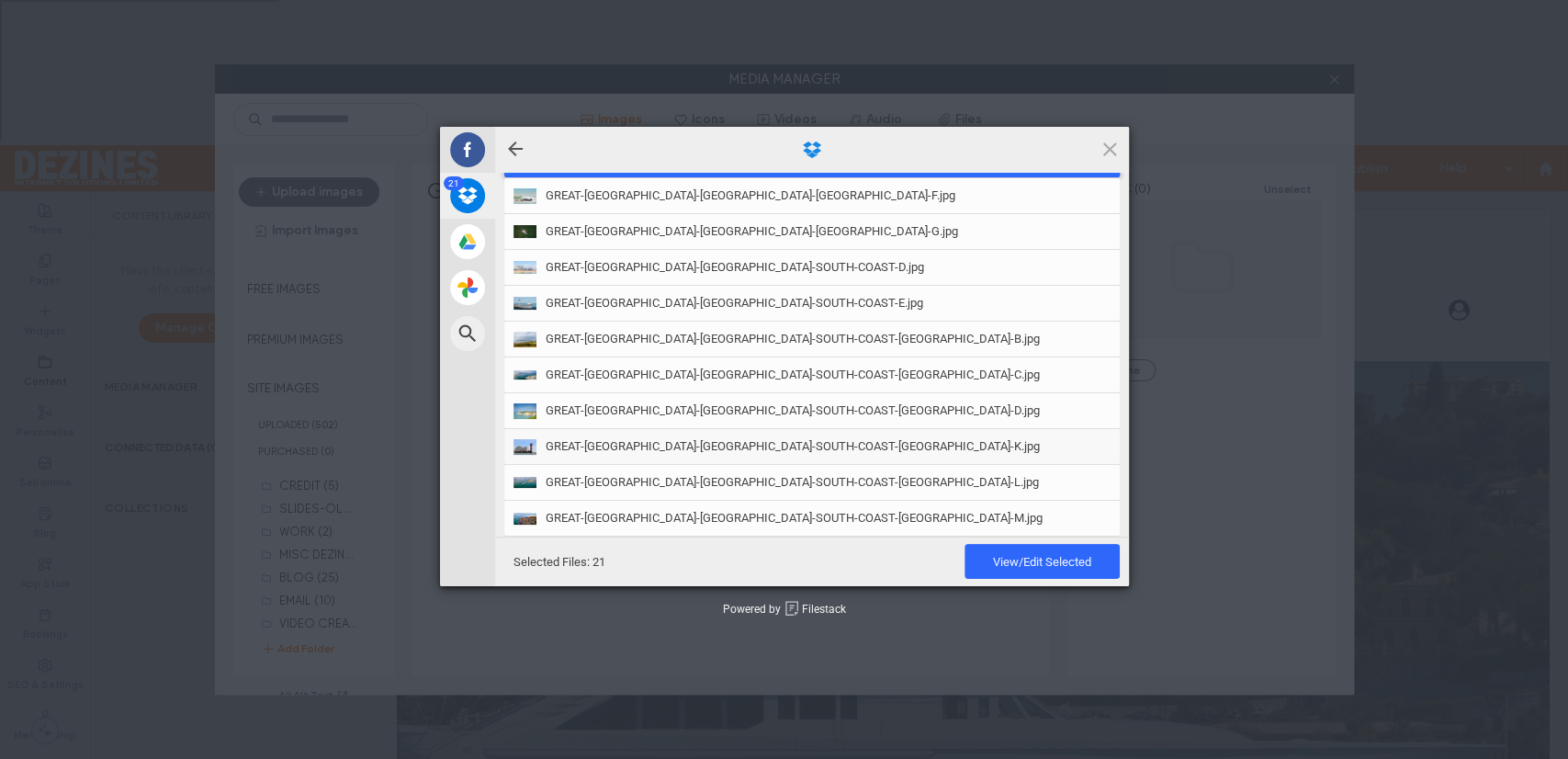
scroll to position [800, 0]
click at [753, 193] on span "GREAT-BRITAIN-WALES-PEMBROKESHIRE-F.jpg" at bounding box center [749, 196] width 409 height 16
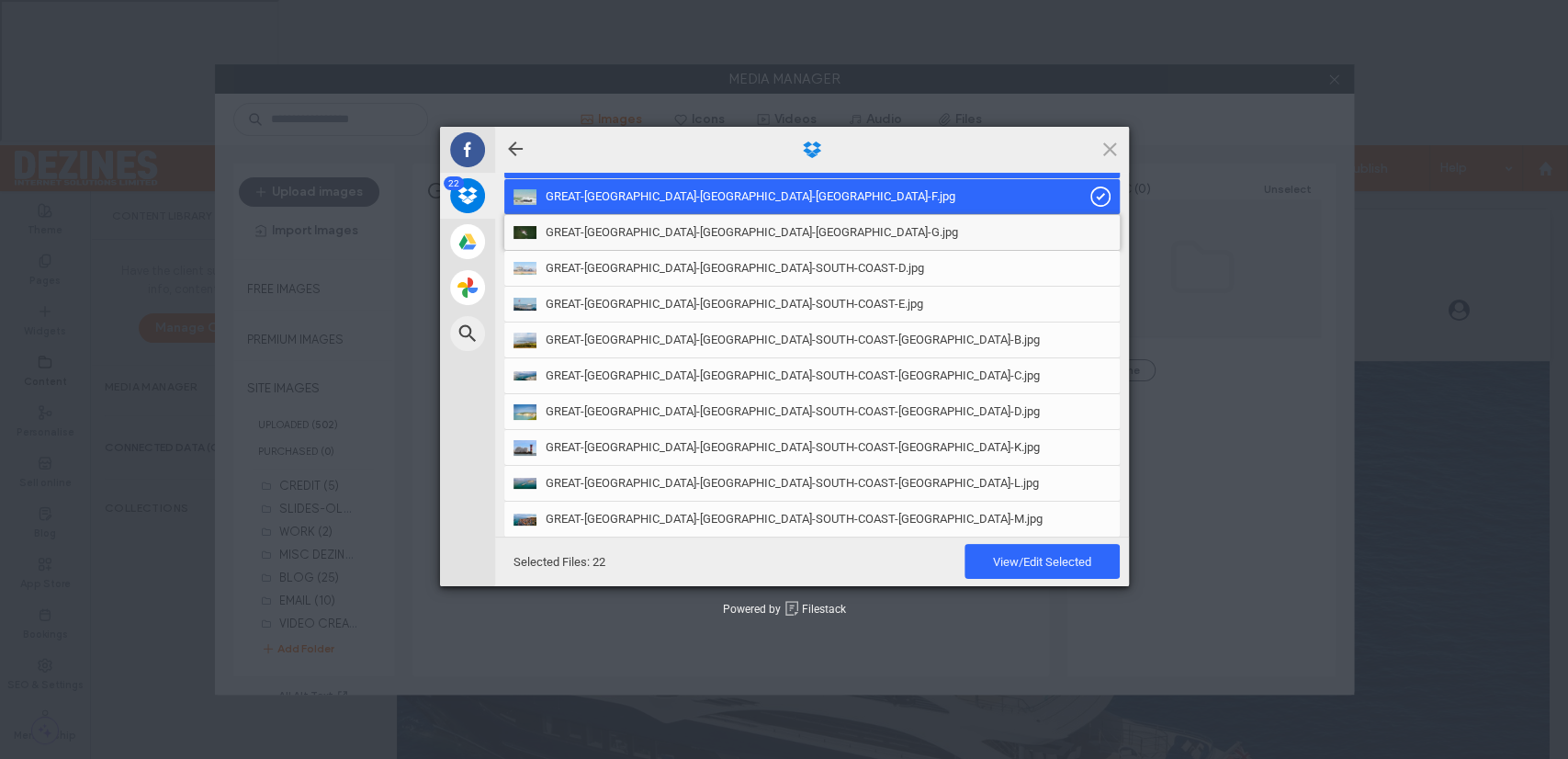
click at [744, 233] on span "GREAT-BRITAIN-WALES-PEMBROKESHIRE-G.jpg" at bounding box center [751, 232] width 412 height 16
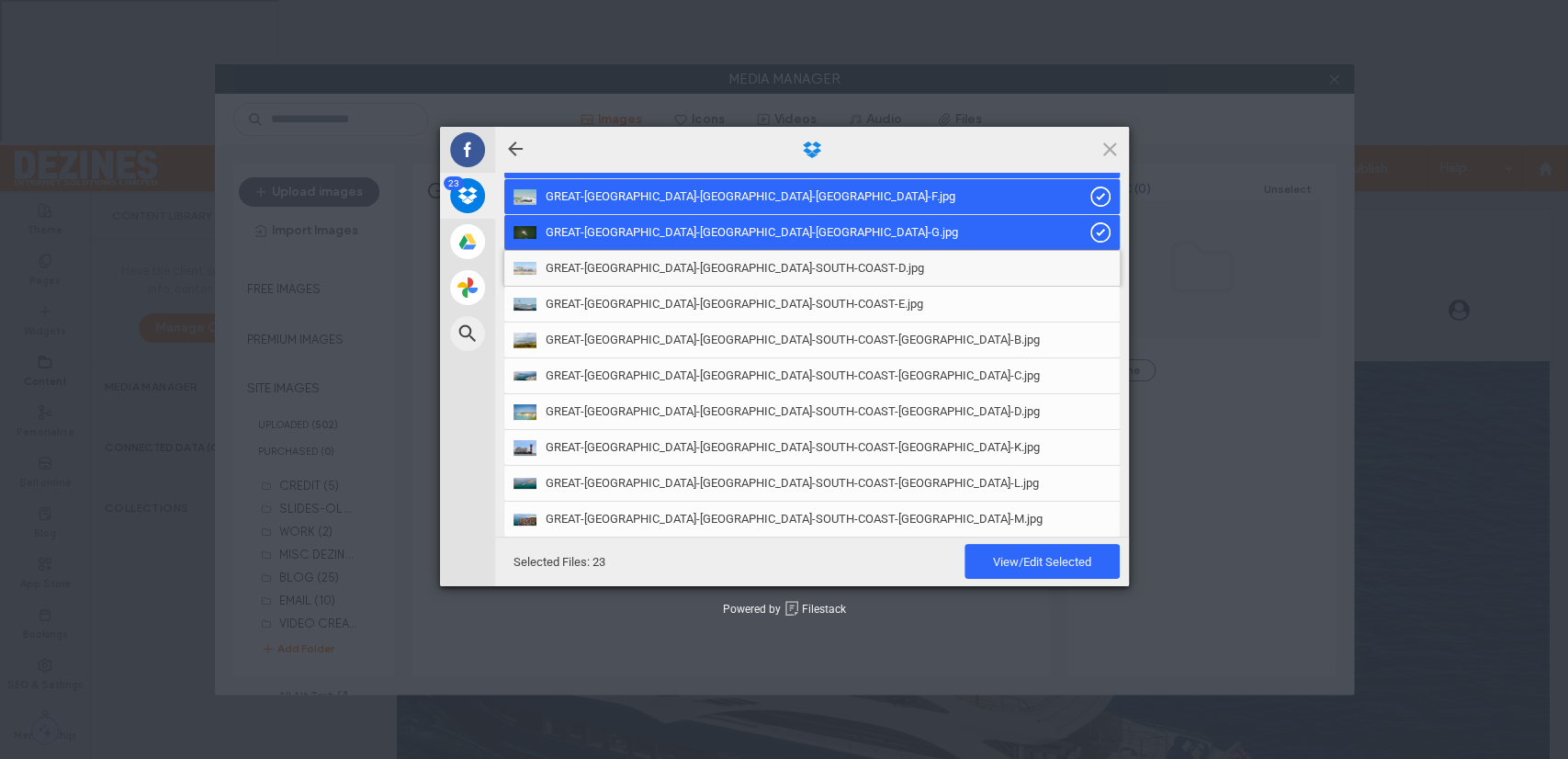
click at [736, 268] on span "GREAT-BRITAIN-ENGLAND-SOUTH-COAST-D.jpg" at bounding box center [734, 268] width 378 height 16
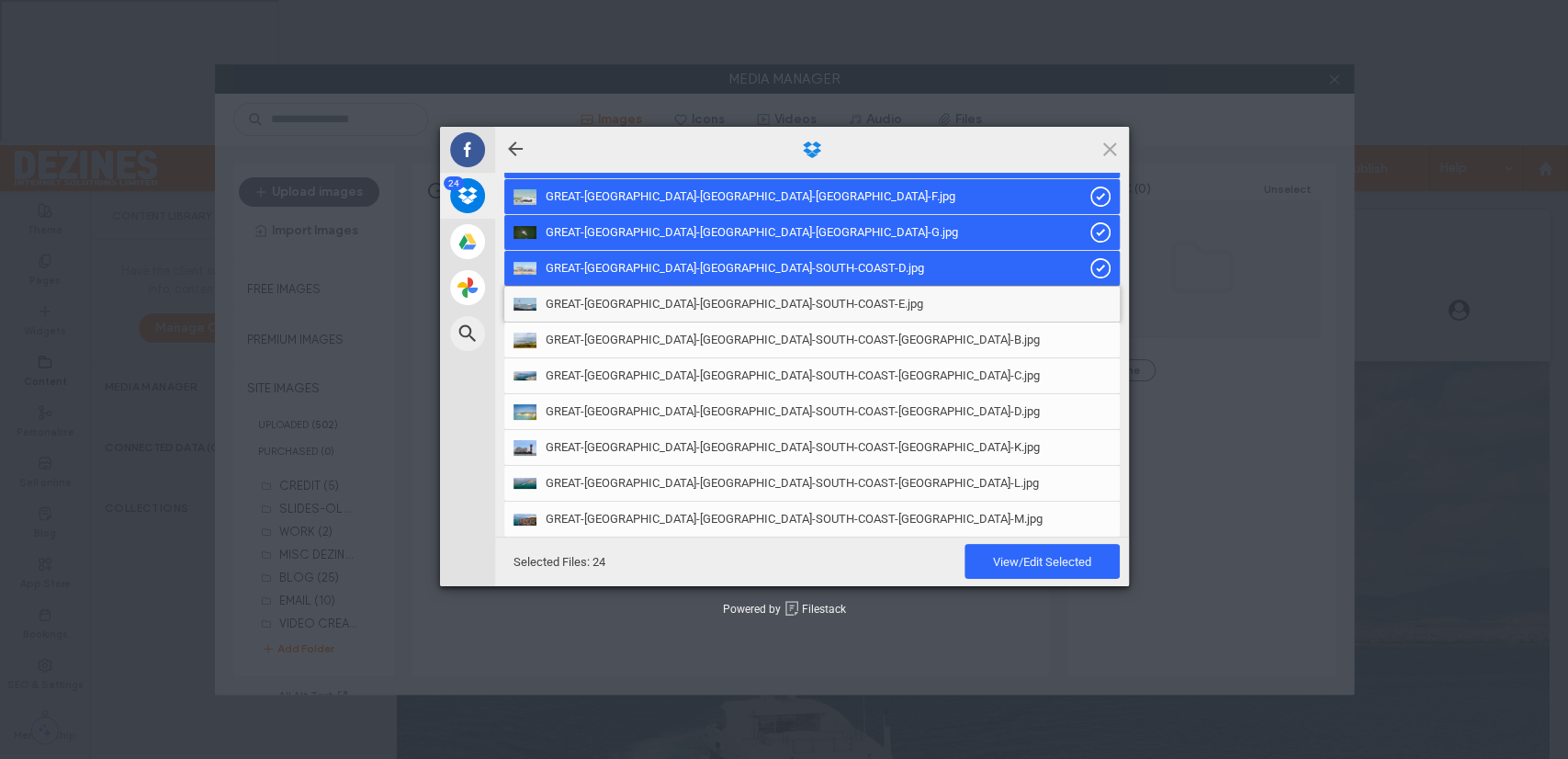
click at [720, 303] on span "GREAT-BRITAIN-ENGLAND-SOUTH-COAST-E.jpg" at bounding box center [733, 303] width 377 height 16
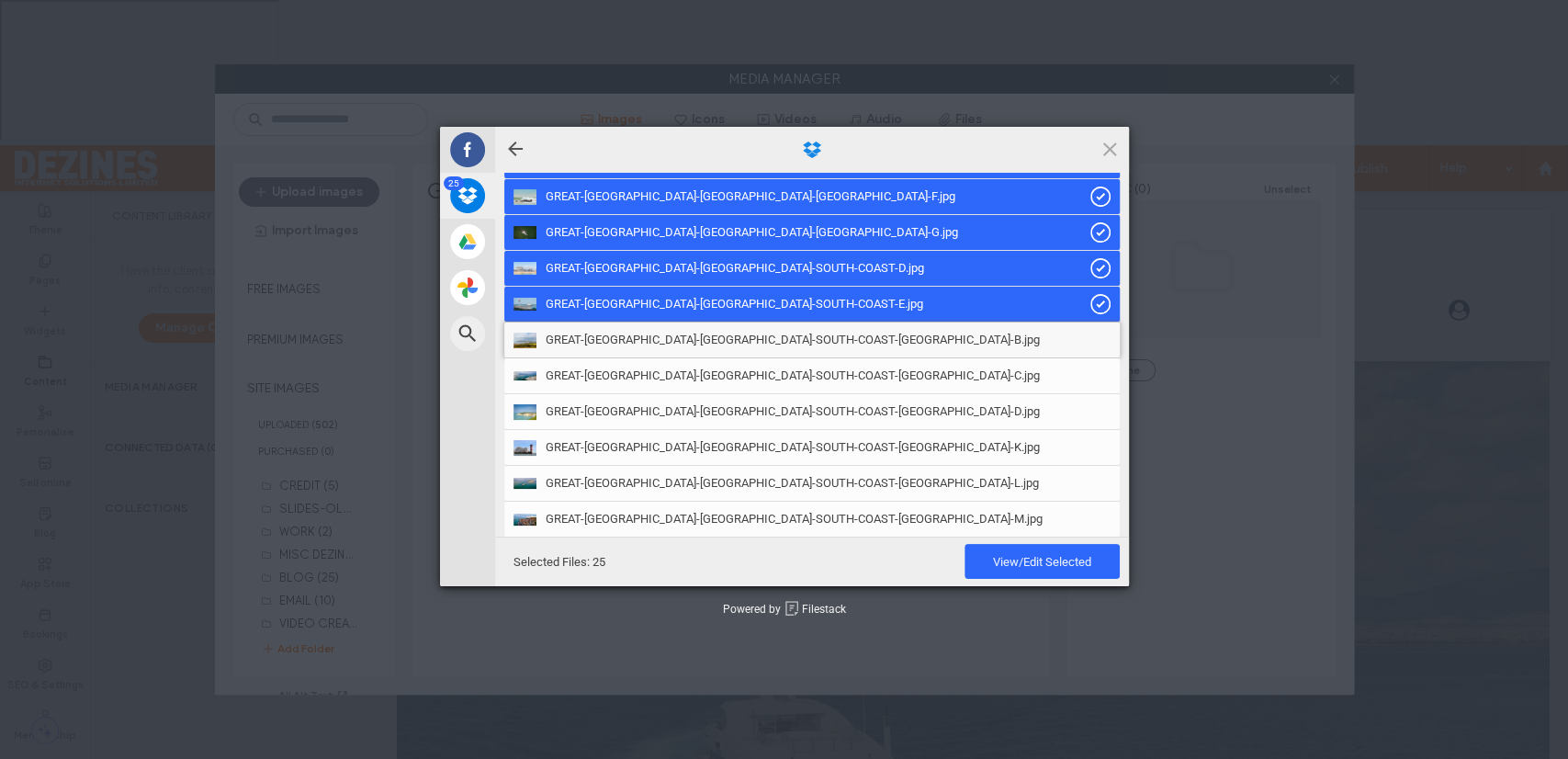
click at [717, 336] on span "GREAT-BRITAIN-ENGLAND-SOUTH-COAST-ISLE-OF-WIGHT-B.jpg" at bounding box center [792, 339] width 494 height 16
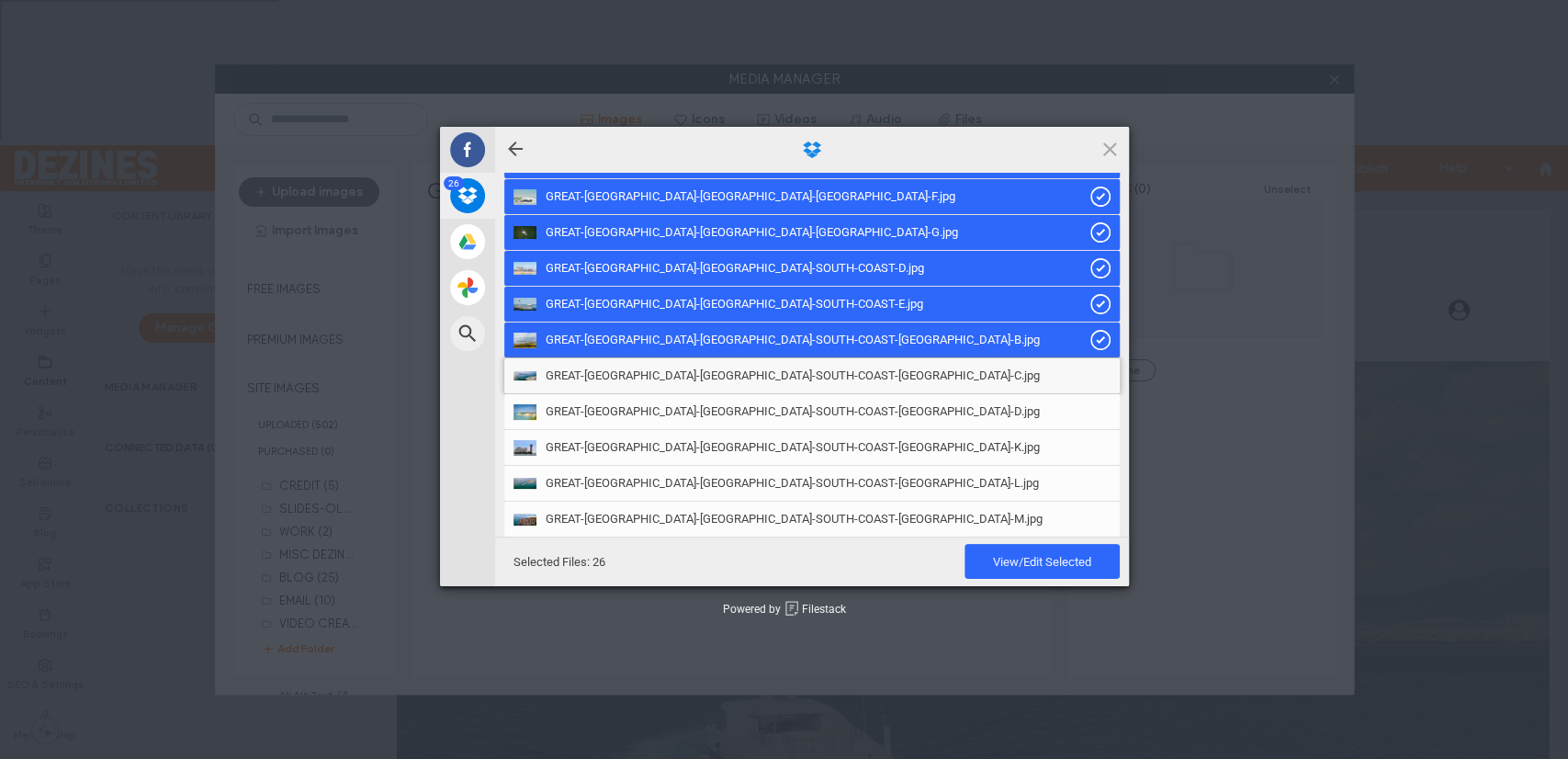
click at [690, 383] on span "GREAT-BRITAIN-ENGLAND-SOUTH-COAST-ISLE-OF-WIGHT-C.jpg" at bounding box center [792, 375] width 494 height 16
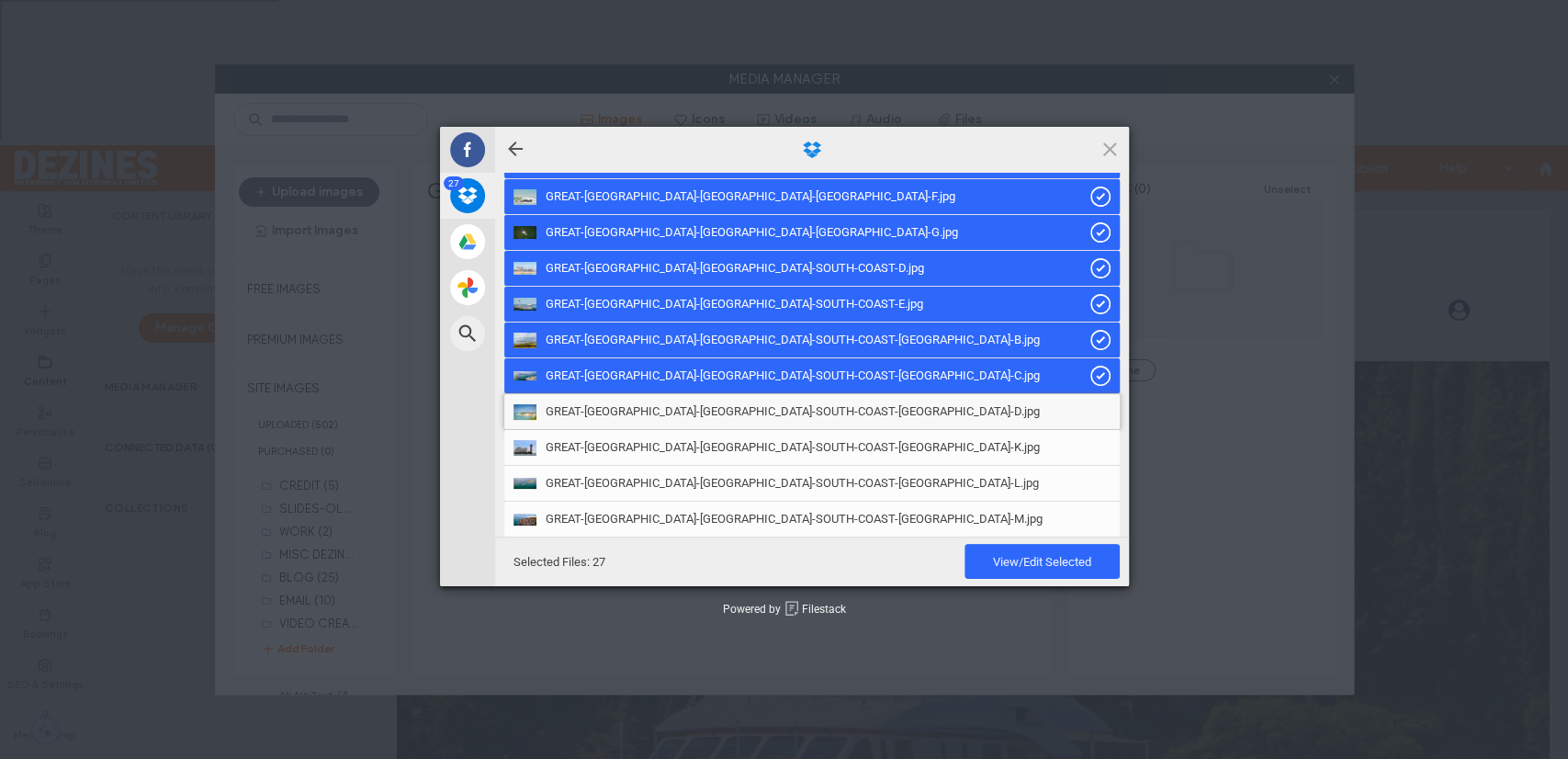
click at [681, 410] on span "GREAT-BRITAIN-ENGLAND-SOUTH-COAST-ISLE-OF-WIGHT-D.jpg" at bounding box center [792, 410] width 494 height 16
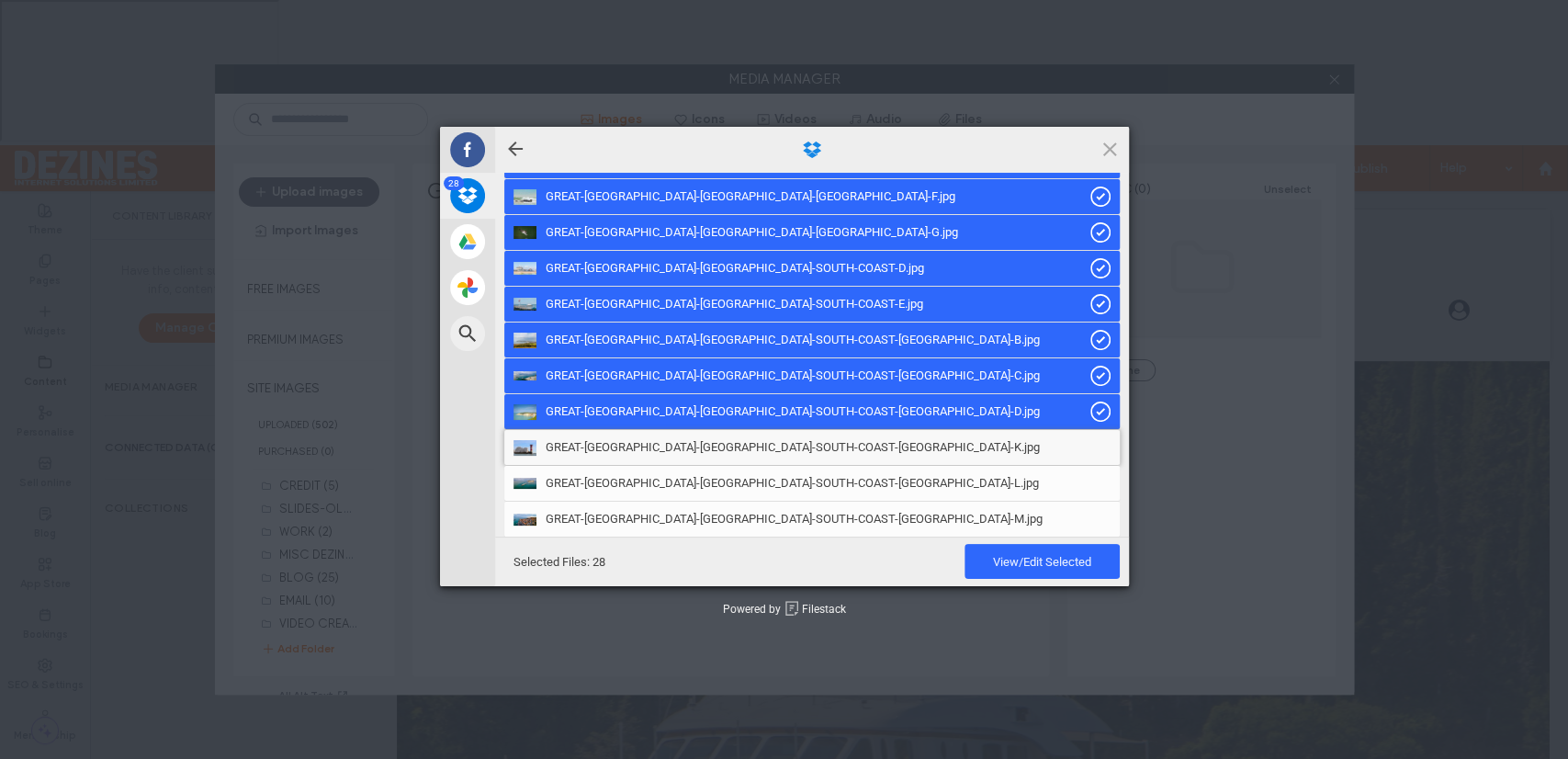
click at [678, 445] on span "GREAT-BRITAIN-ENGLAND-SOUTH-COAST-ISLE-OF-WIGHT-K.jpg" at bounding box center [792, 446] width 494 height 16
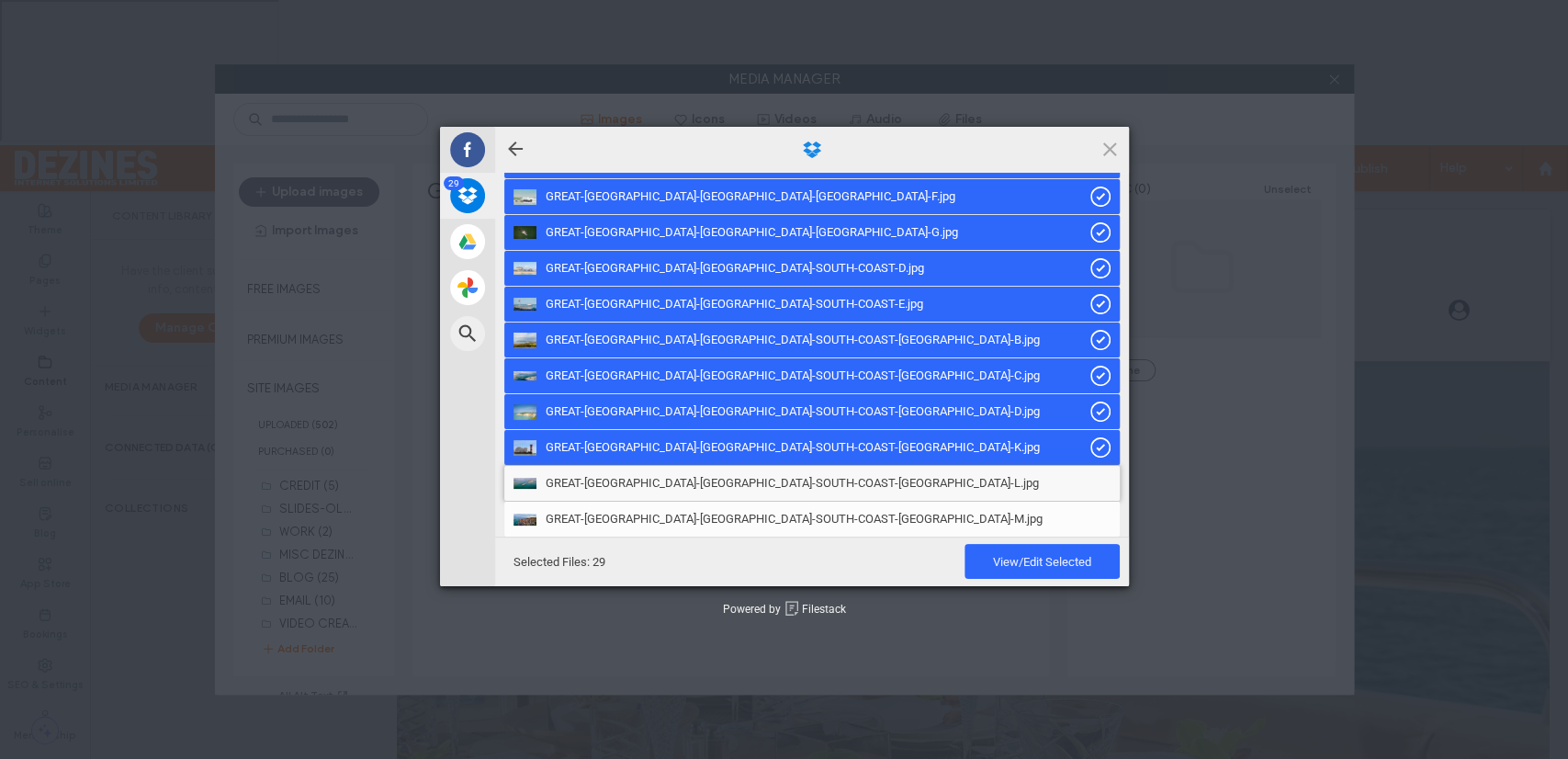
click at [670, 478] on span "GREAT-BRITAIN-ENGLAND-SOUTH-COAST-ISLE-OF-WIGHT-L.jpg" at bounding box center [791, 483] width 493 height 16
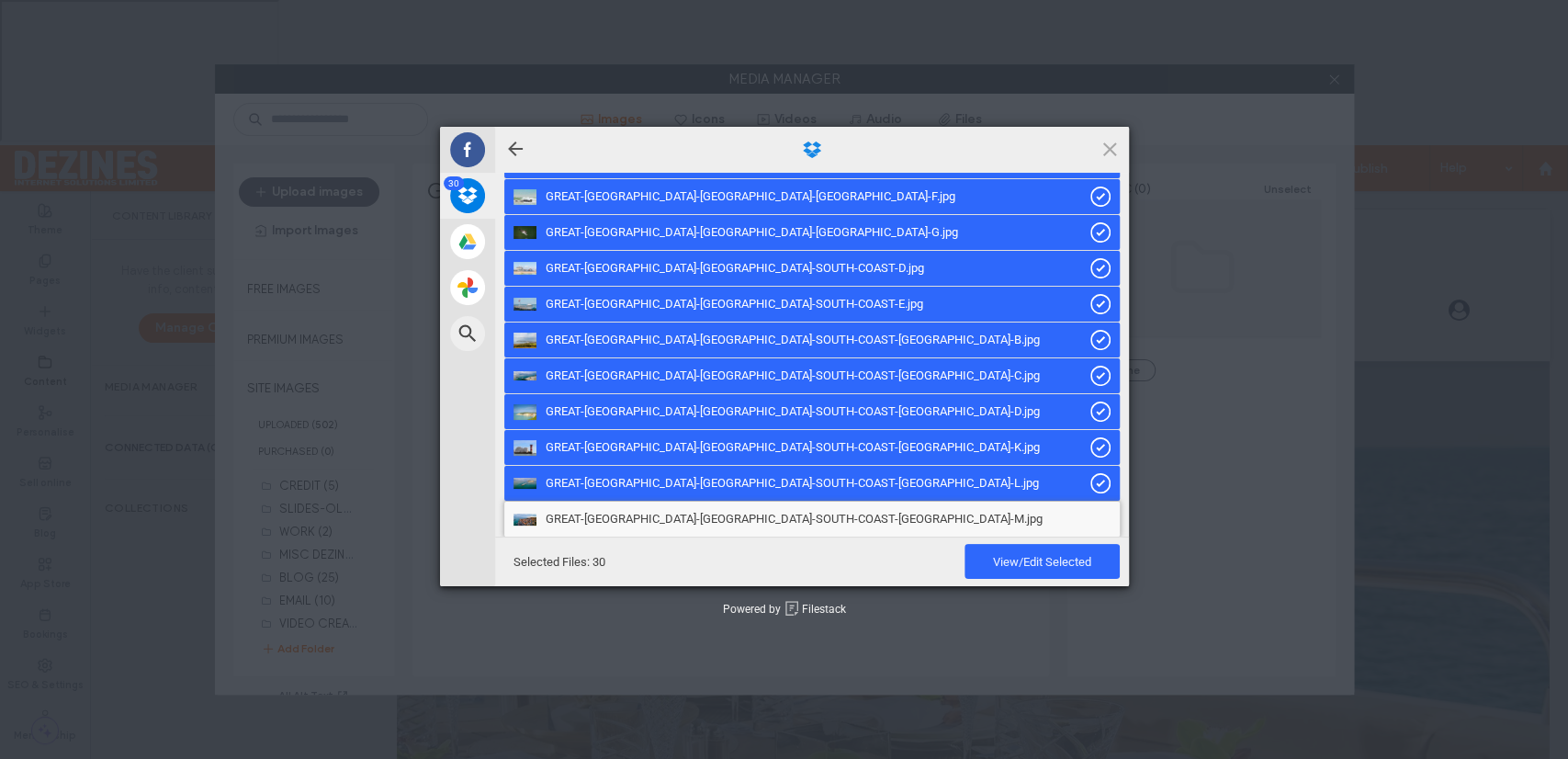
click at [670, 509] on div "GREAT-BRITAIN-ENGLAND-SOUTH-COAST-ISLE-OF-WIGHT-M.jpg" at bounding box center [812, 519] width 615 height 35
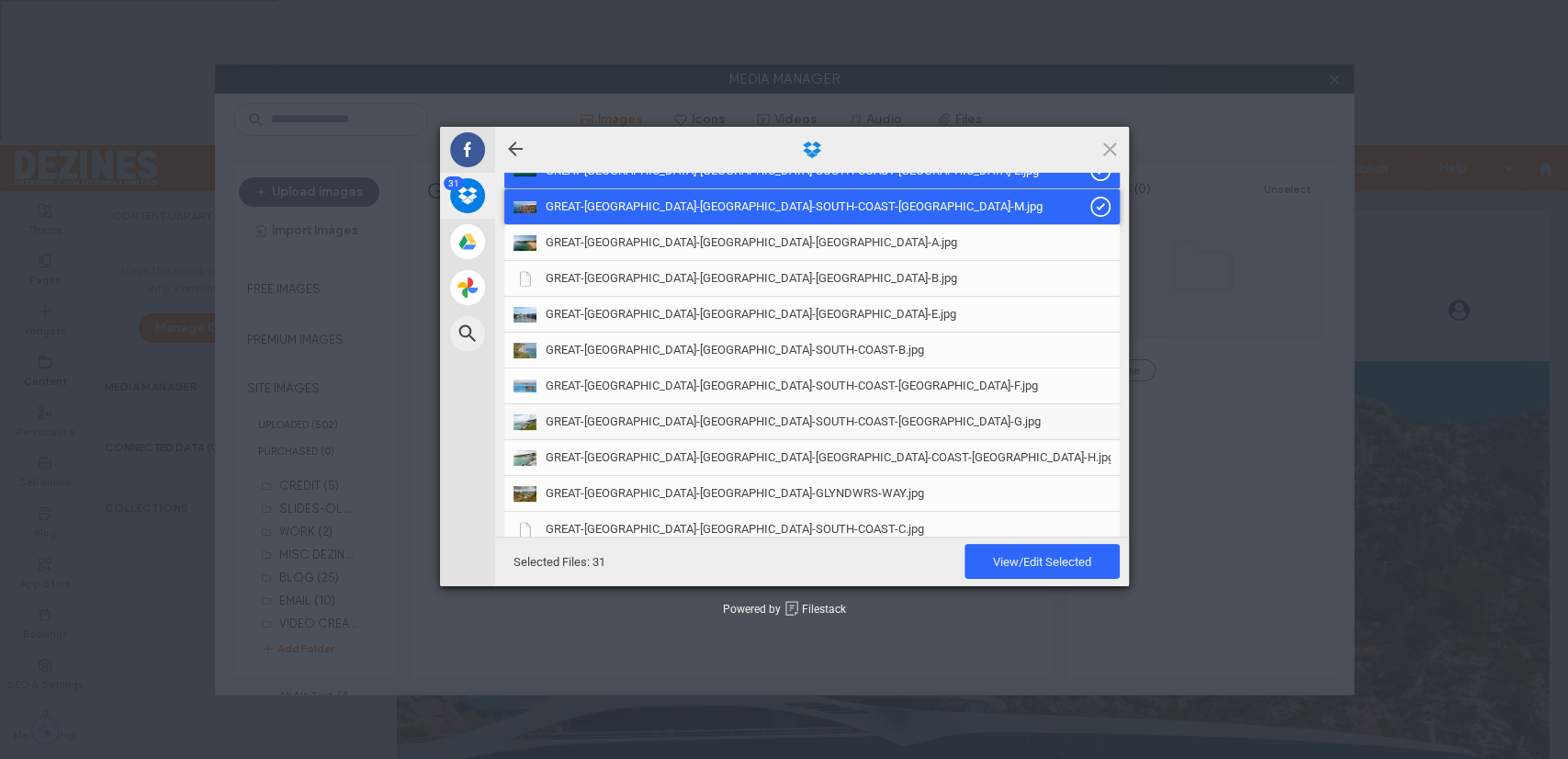
scroll to position [1120, 0]
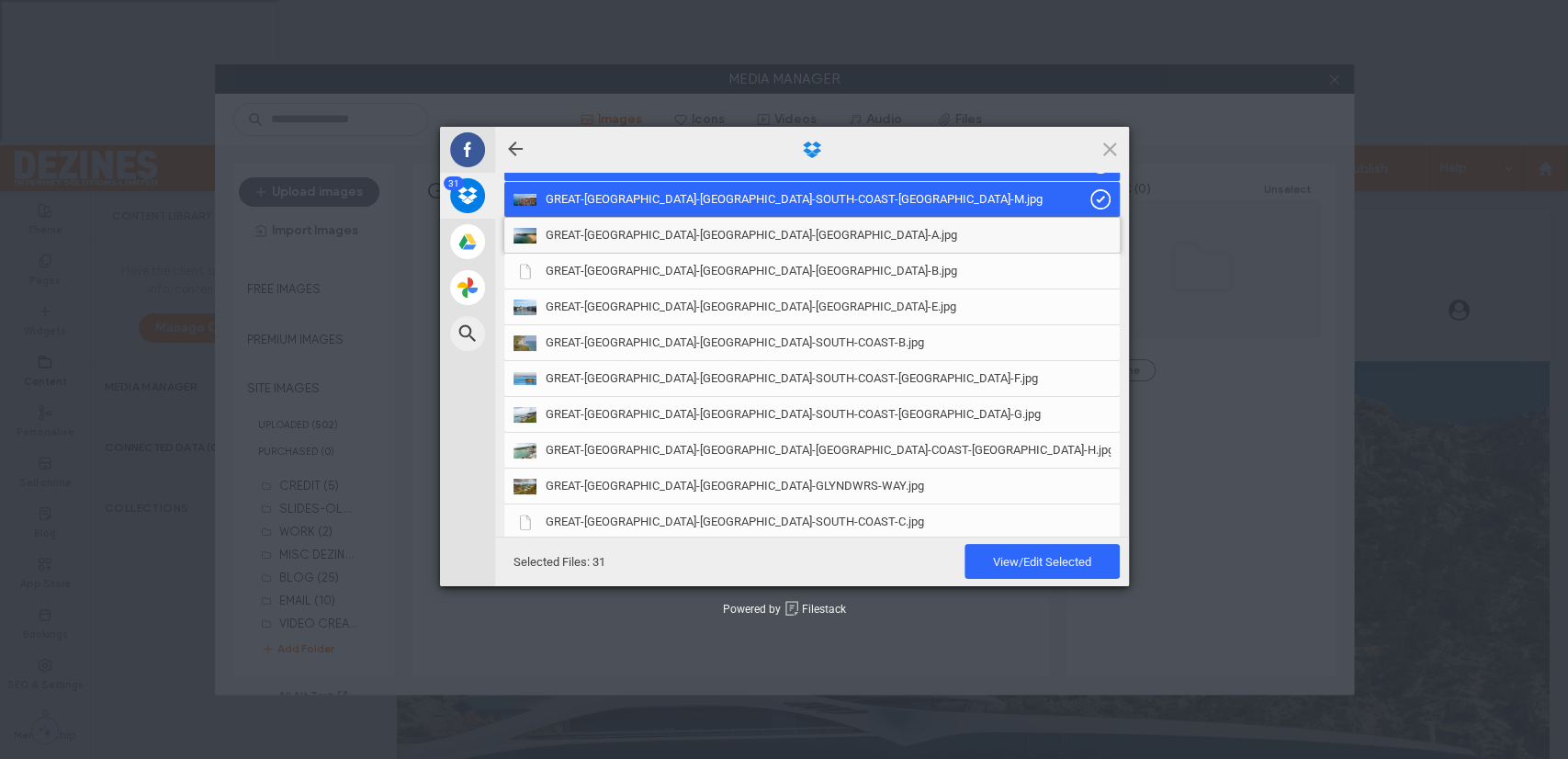
click at [706, 234] on span "GREAT-BRITAIN-WALES-PEMBROKESHIRE-A.jpg" at bounding box center [750, 235] width 411 height 16
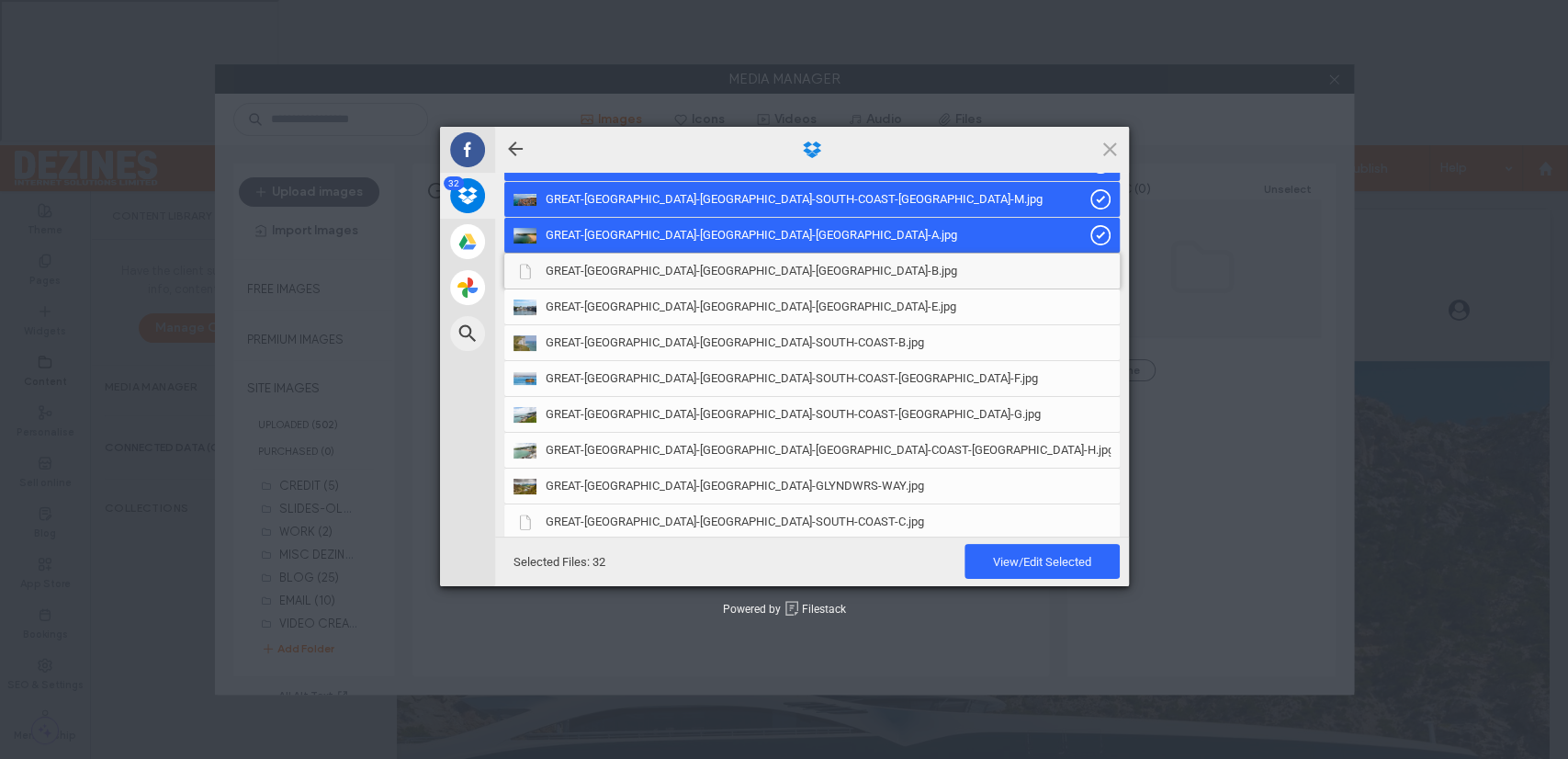
click at [697, 266] on span "GREAT-BRITAIN-WALES-PEMBROKESHIRE-B.jpg" at bounding box center [750, 271] width 411 height 16
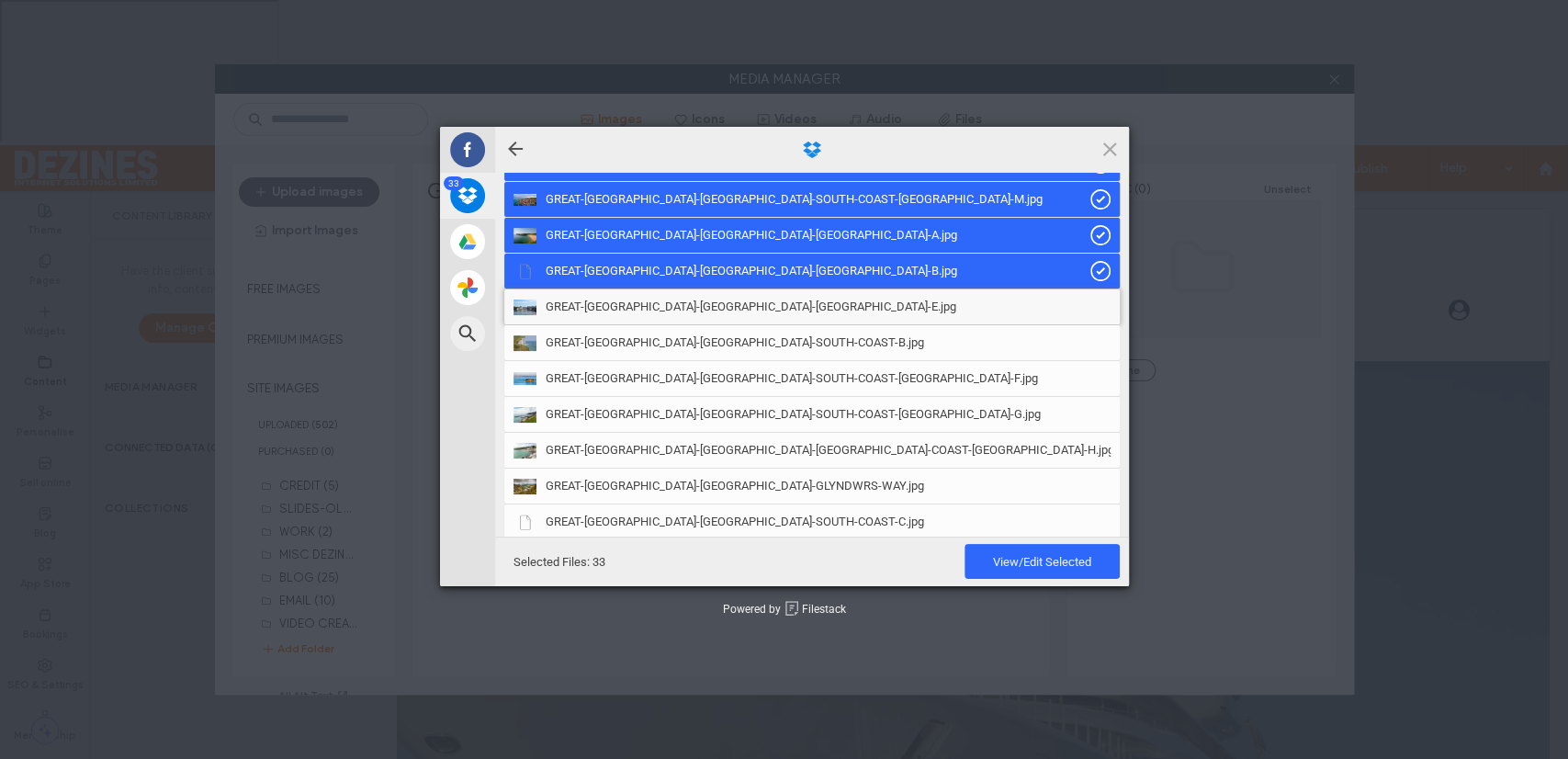
click at [680, 304] on span "GREAT-BRITAIN-WALES-PEMBROKESHIRE-E.jpg" at bounding box center [750, 306] width 410 height 16
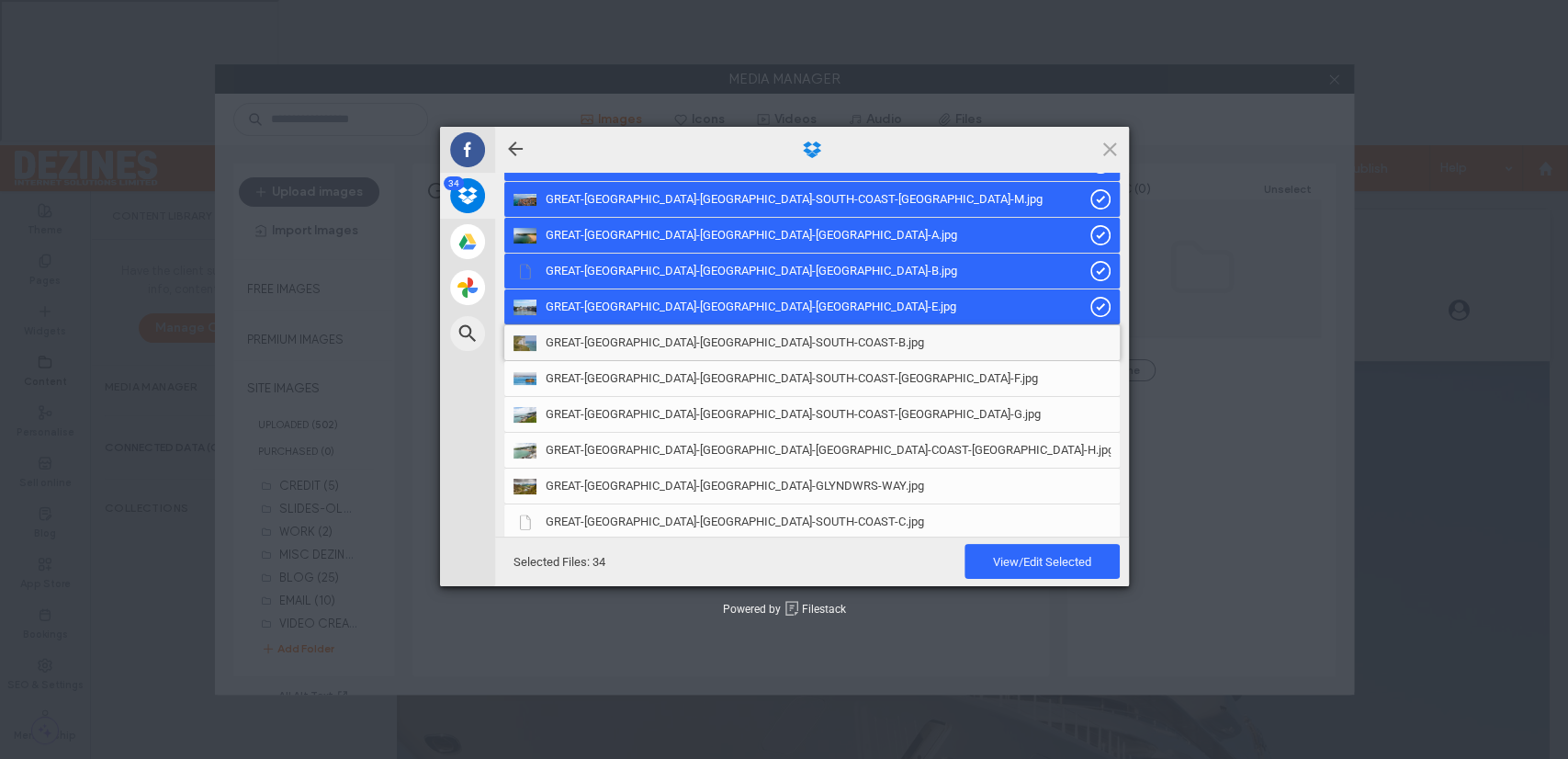
click at [671, 345] on span "GREAT-BRITAIN-ENGLAND-SOUTH-COAST-B.jpg" at bounding box center [734, 342] width 378 height 16
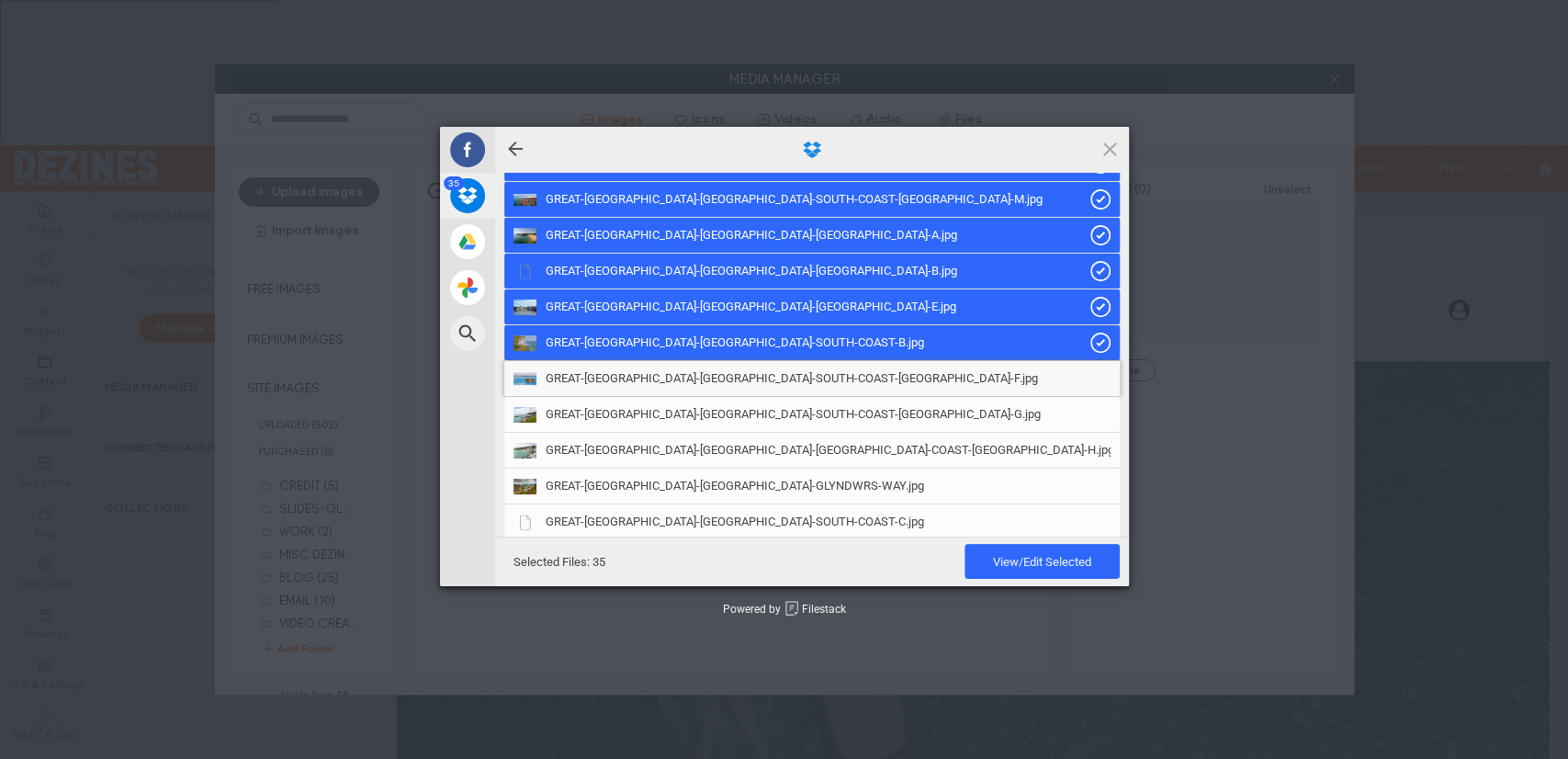
click at [669, 377] on span "GREAT-BRITAIN-ENGLAND-SOUTH-COAST-ISLE-OF-WIGHT-F.jpg" at bounding box center [791, 378] width 492 height 16
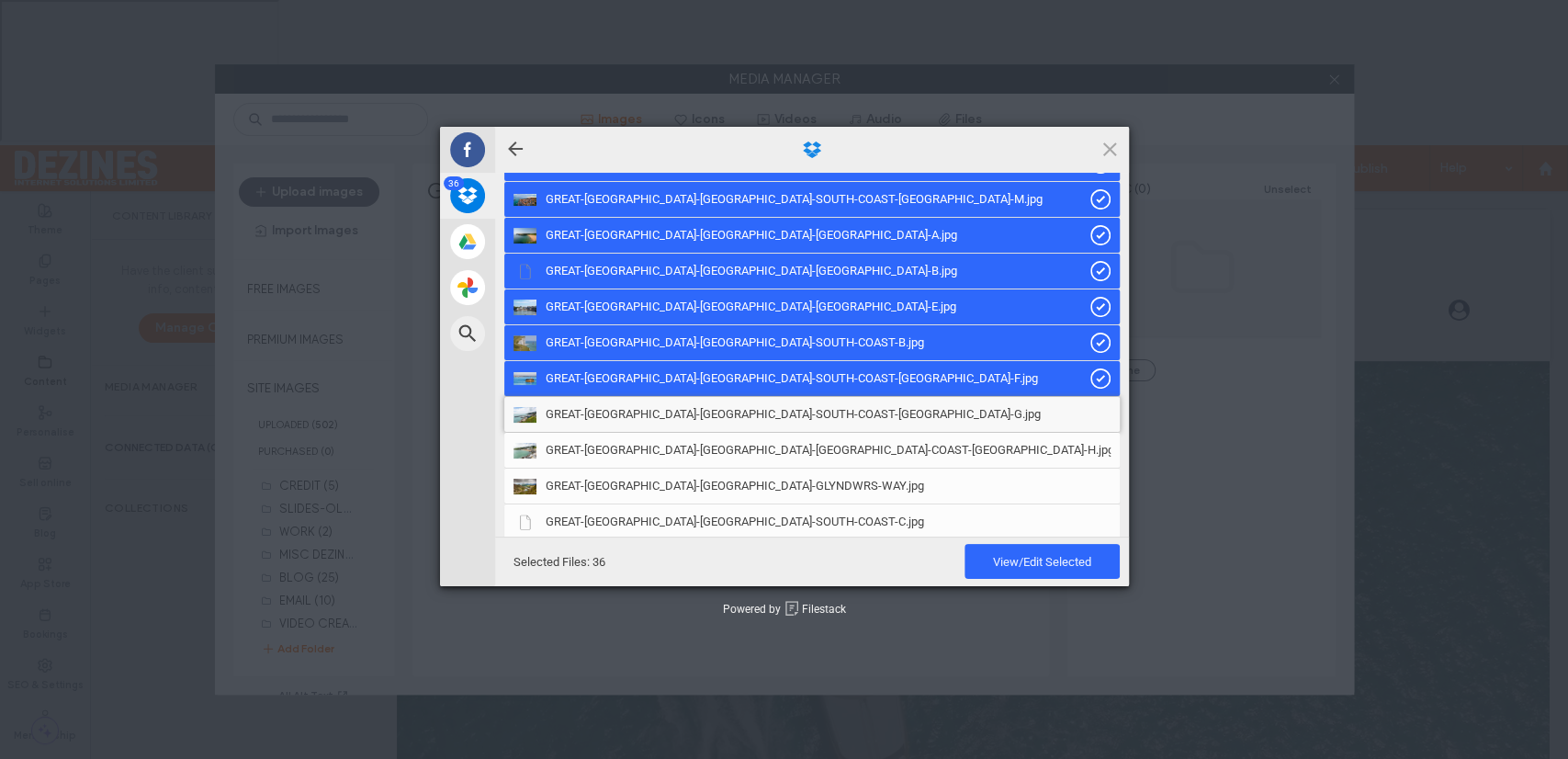
click at [666, 417] on span "GREAT-BRITAIN-ENGLAND-SOUTH-COAST-ISLE-OF-WIGHT-G.jpg" at bounding box center [792, 413] width 495 height 16
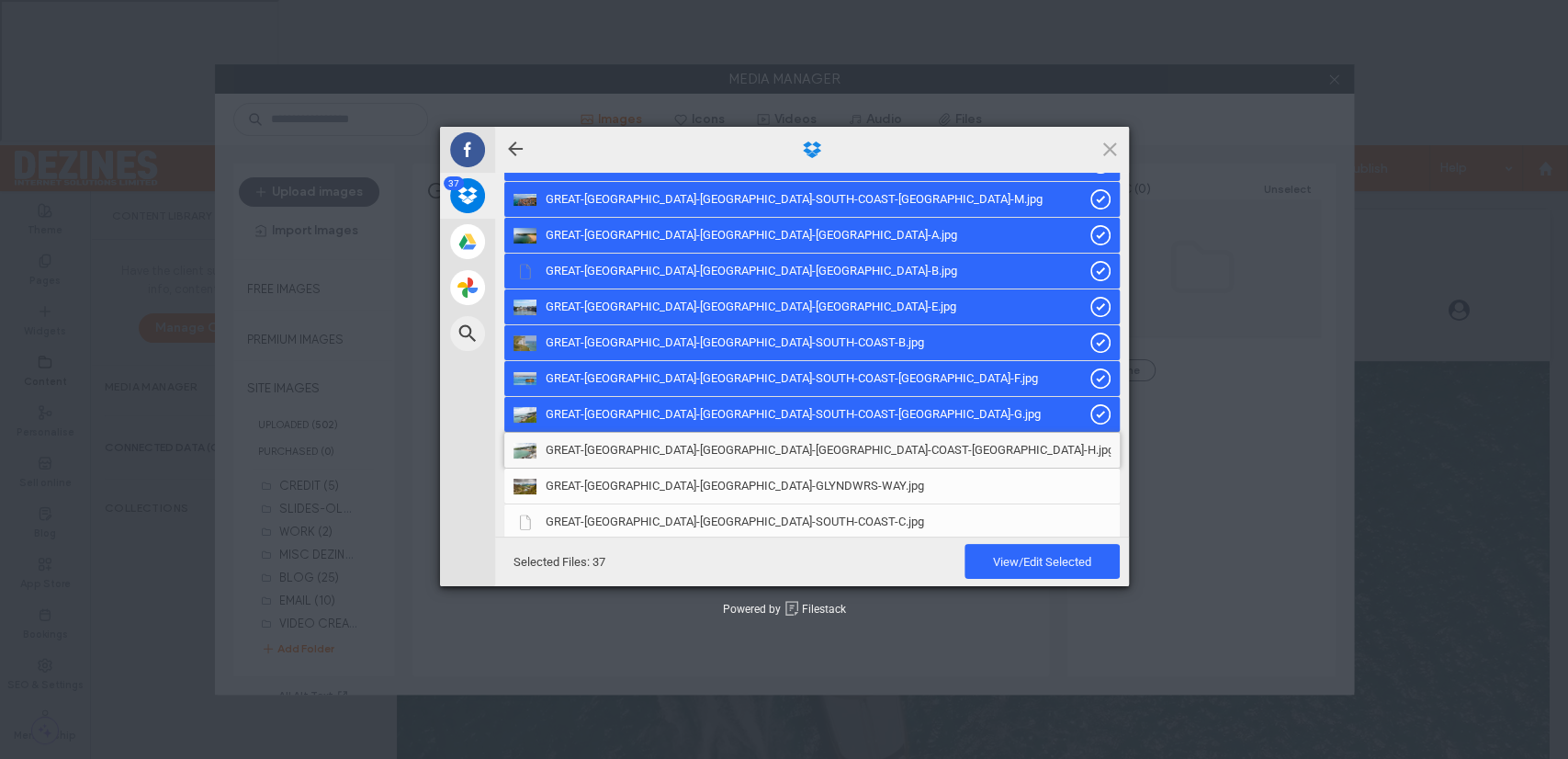
click at [666, 452] on span "GREAT-BRITAIN-ENGLAND-SOUTH-COAST-ISLE-OF-WIGHT-H.jpg" at bounding box center [829, 449] width 569 height 16
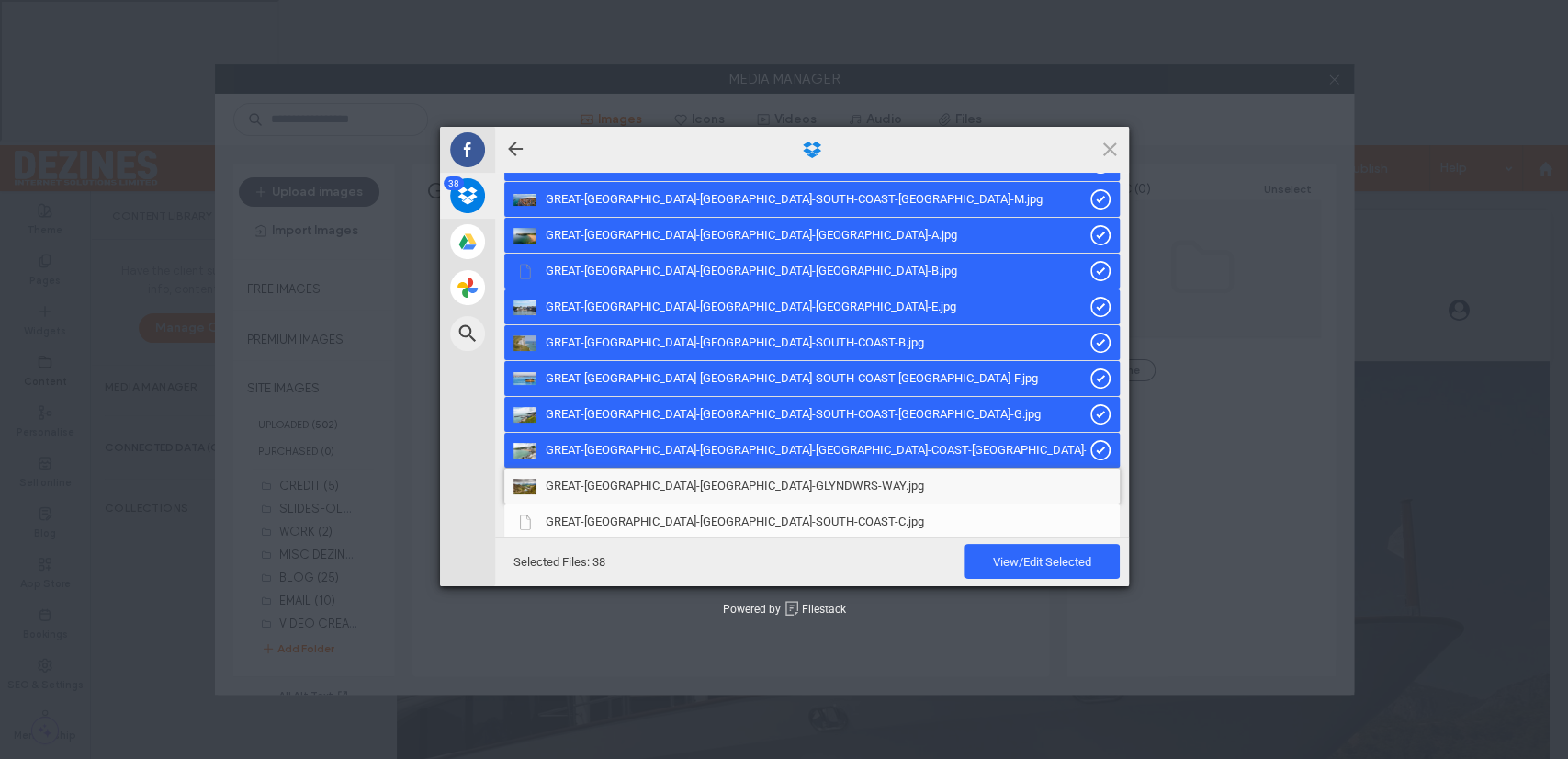
click at [664, 483] on span "GREAT-BRITAIN-WALES-GLYNDWRS-WAY.jpg" at bounding box center [734, 485] width 378 height 16
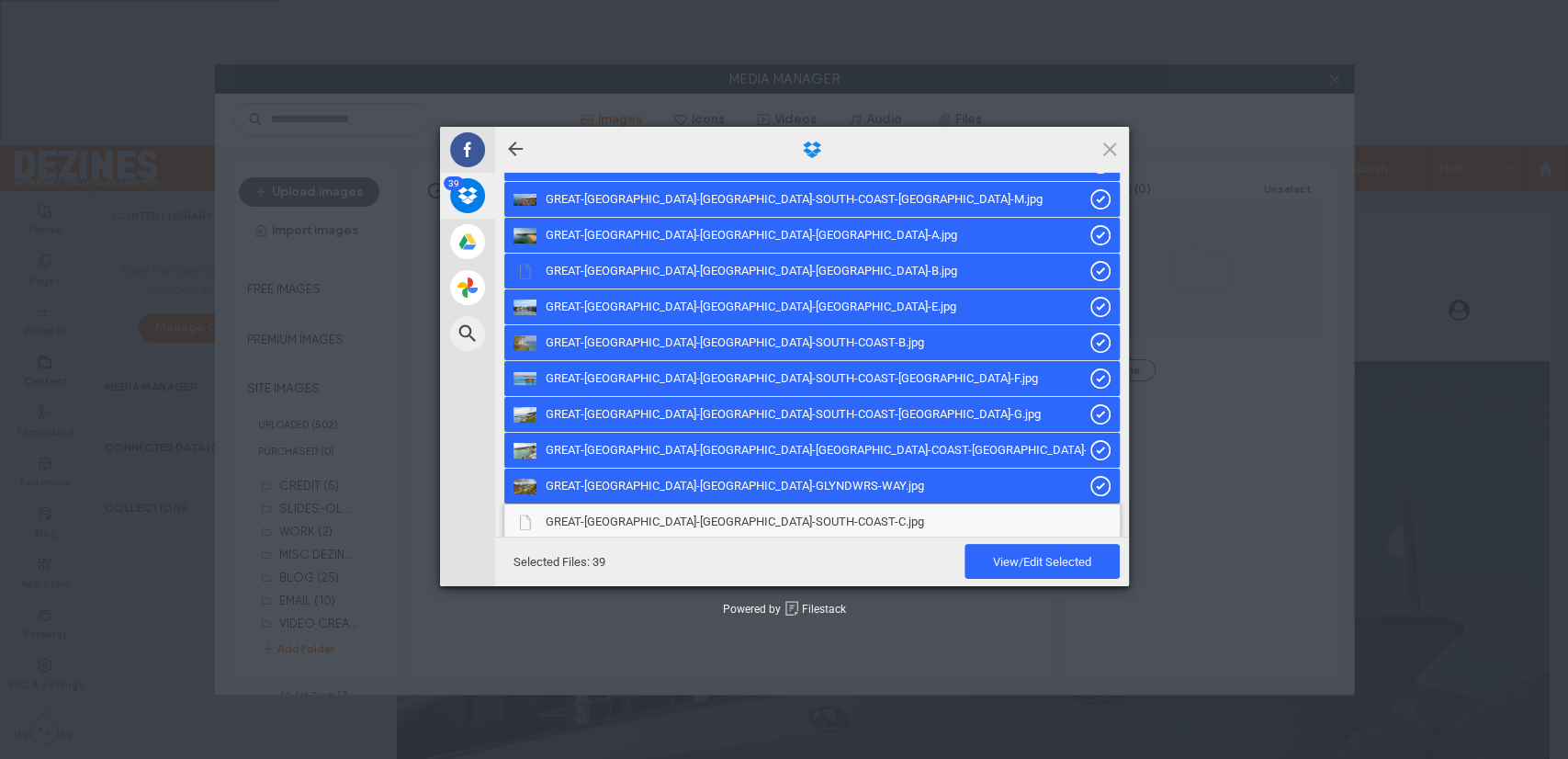
click at [662, 512] on div "GREAT-BRITAIN-ENGLAND-SOUTH-COAST-C.jpg" at bounding box center [812, 522] width 615 height 35
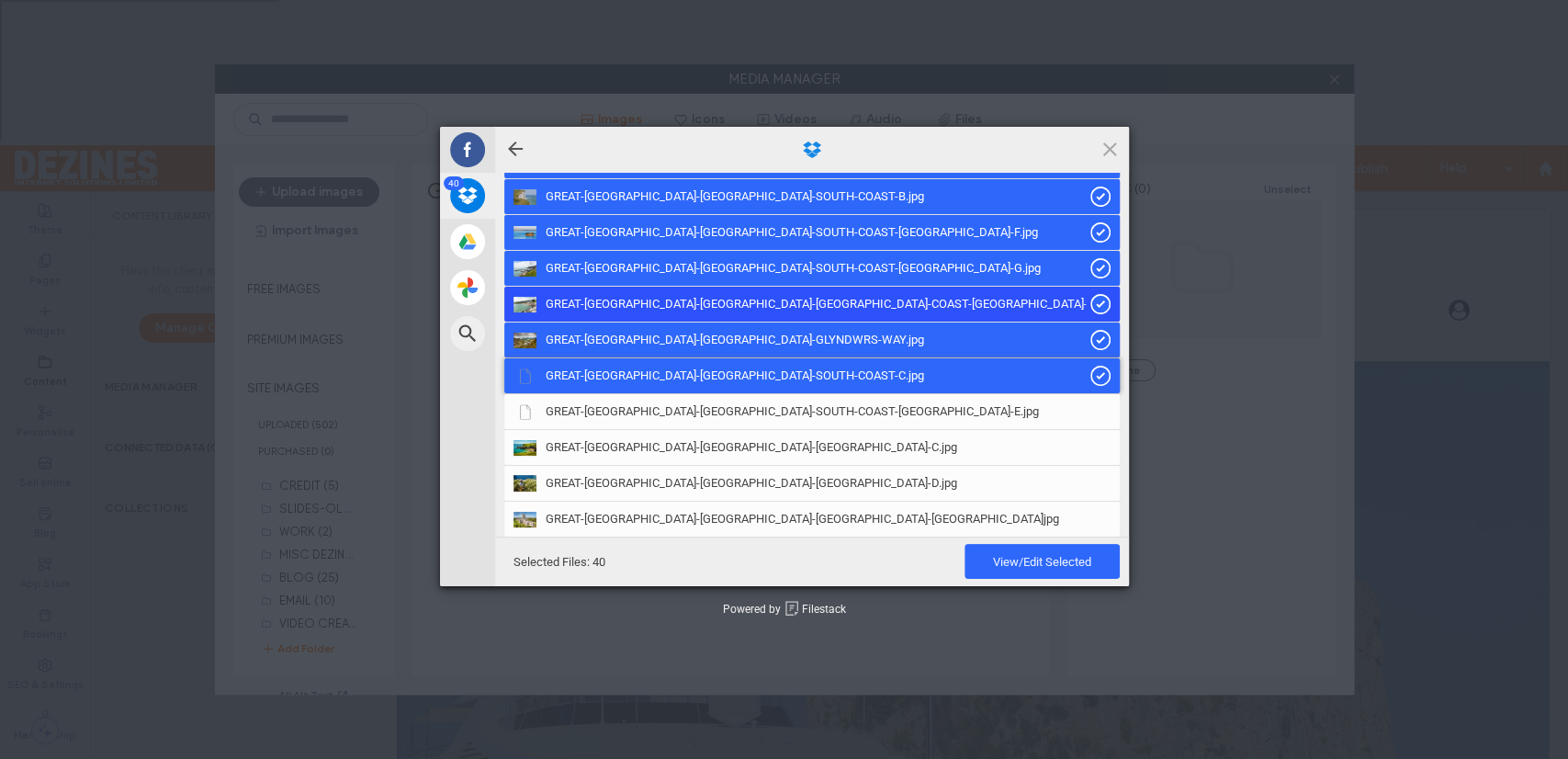
scroll to position [1275, 0]
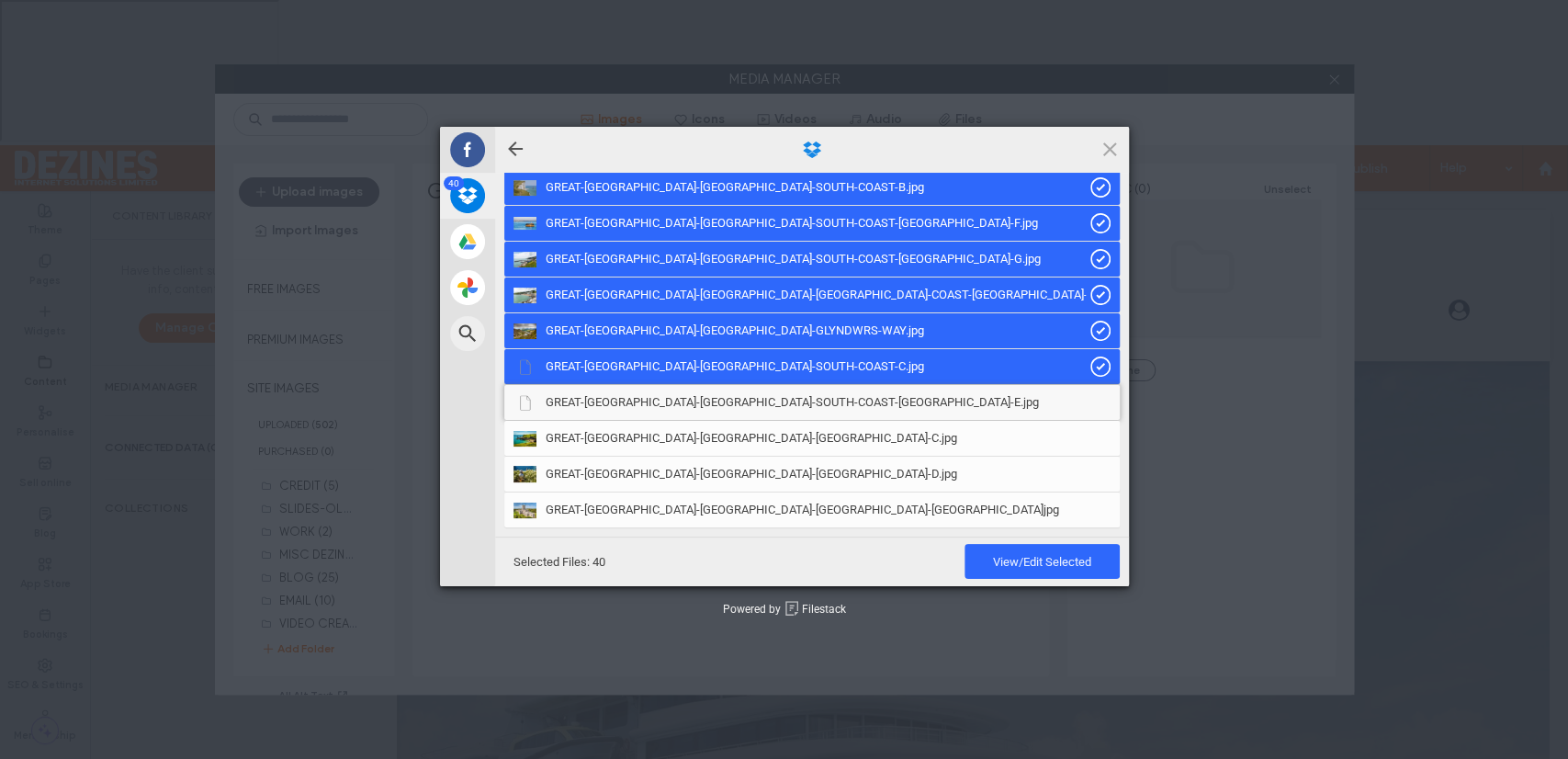
click at [740, 407] on span "GREAT-BRITAIN-ENGLAND-SOUTH-COAST-ISLE-OF-WIGHT-E.jpg" at bounding box center [791, 402] width 493 height 16
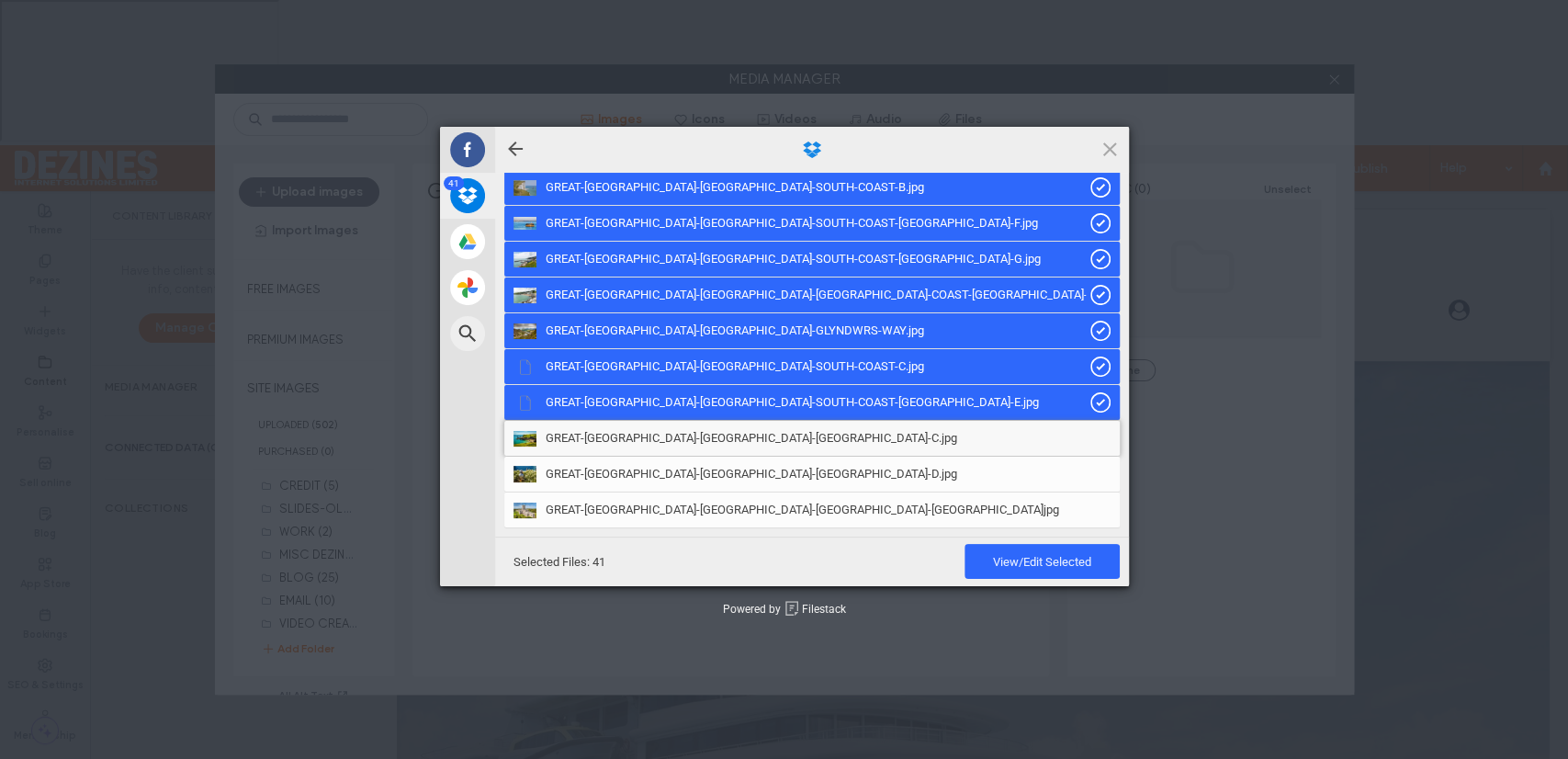
click at [736, 437] on span "GREAT-BRITAIN-WALES-PEMBROKESHIRE-C.jpg" at bounding box center [750, 438] width 411 height 16
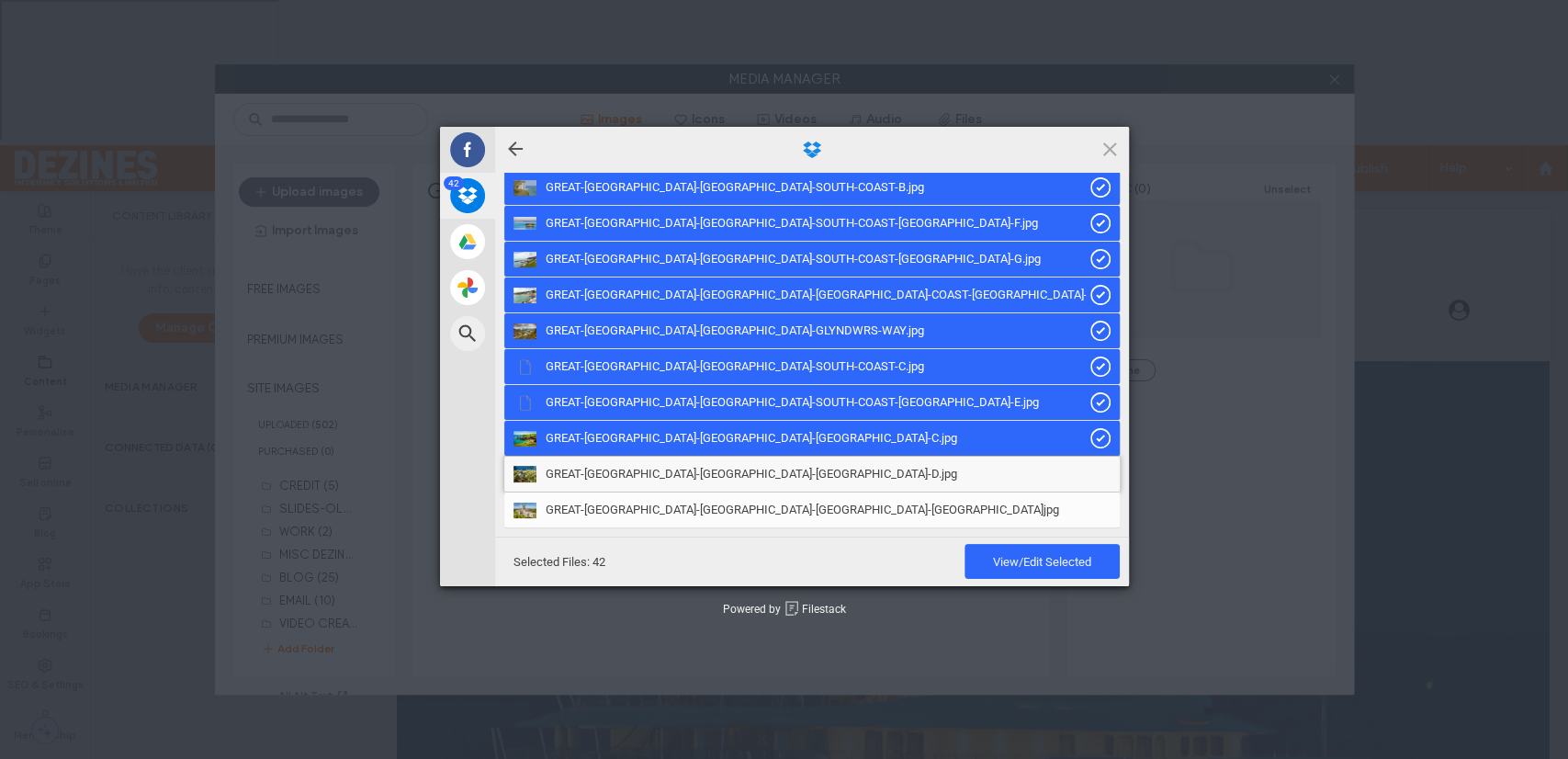
click at [720, 477] on span "GREAT-BRITAIN-WALES-PEMBROKESHIRE-D.jpg" at bounding box center [750, 473] width 411 height 16
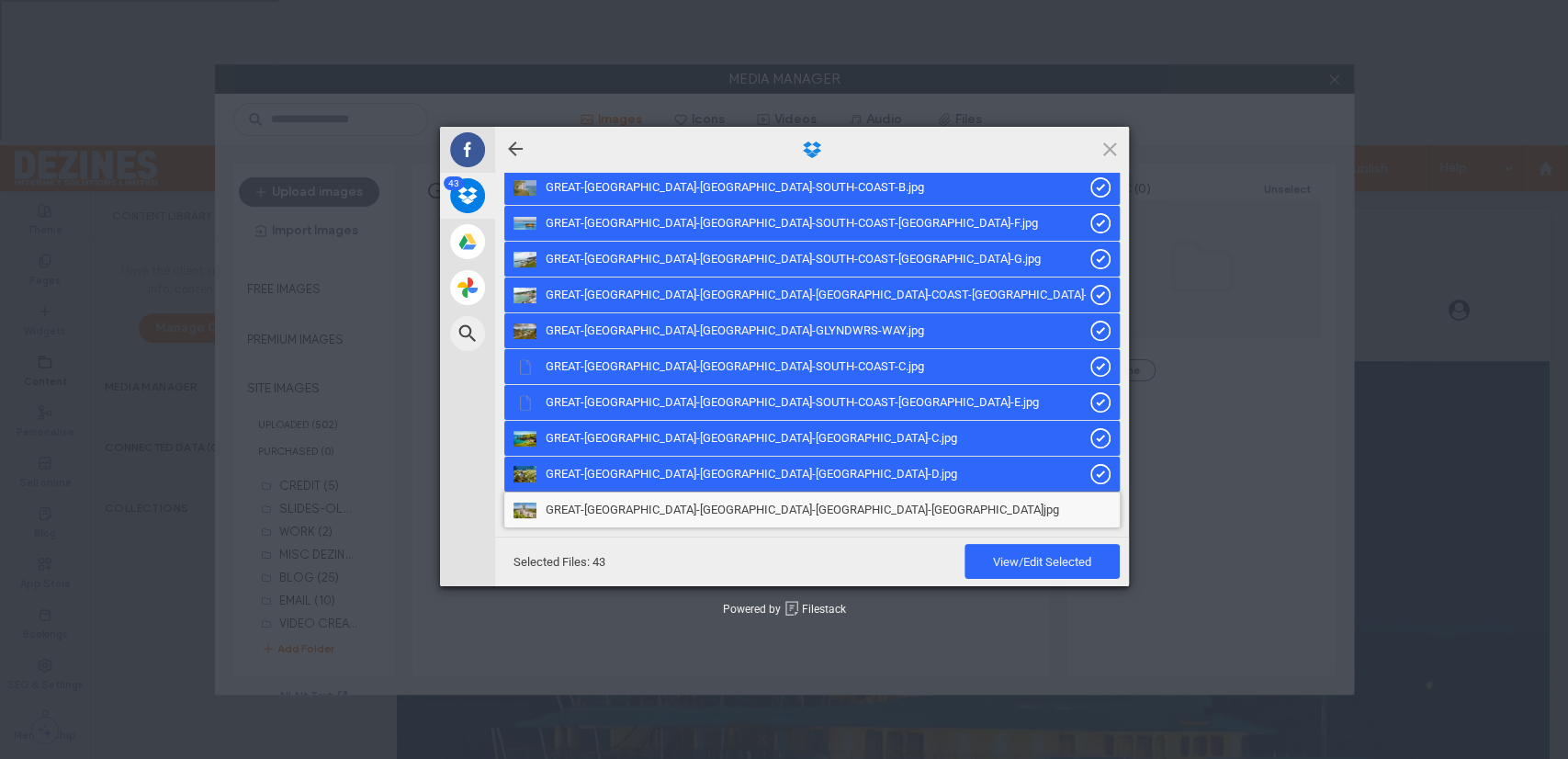
click at [714, 513] on span "GREAT-BRITAIN-WALES-PEMBROKESHIRE-ST-DAVIDS-CATHEDRAL.jpg" at bounding box center [802, 509] width 514 height 16
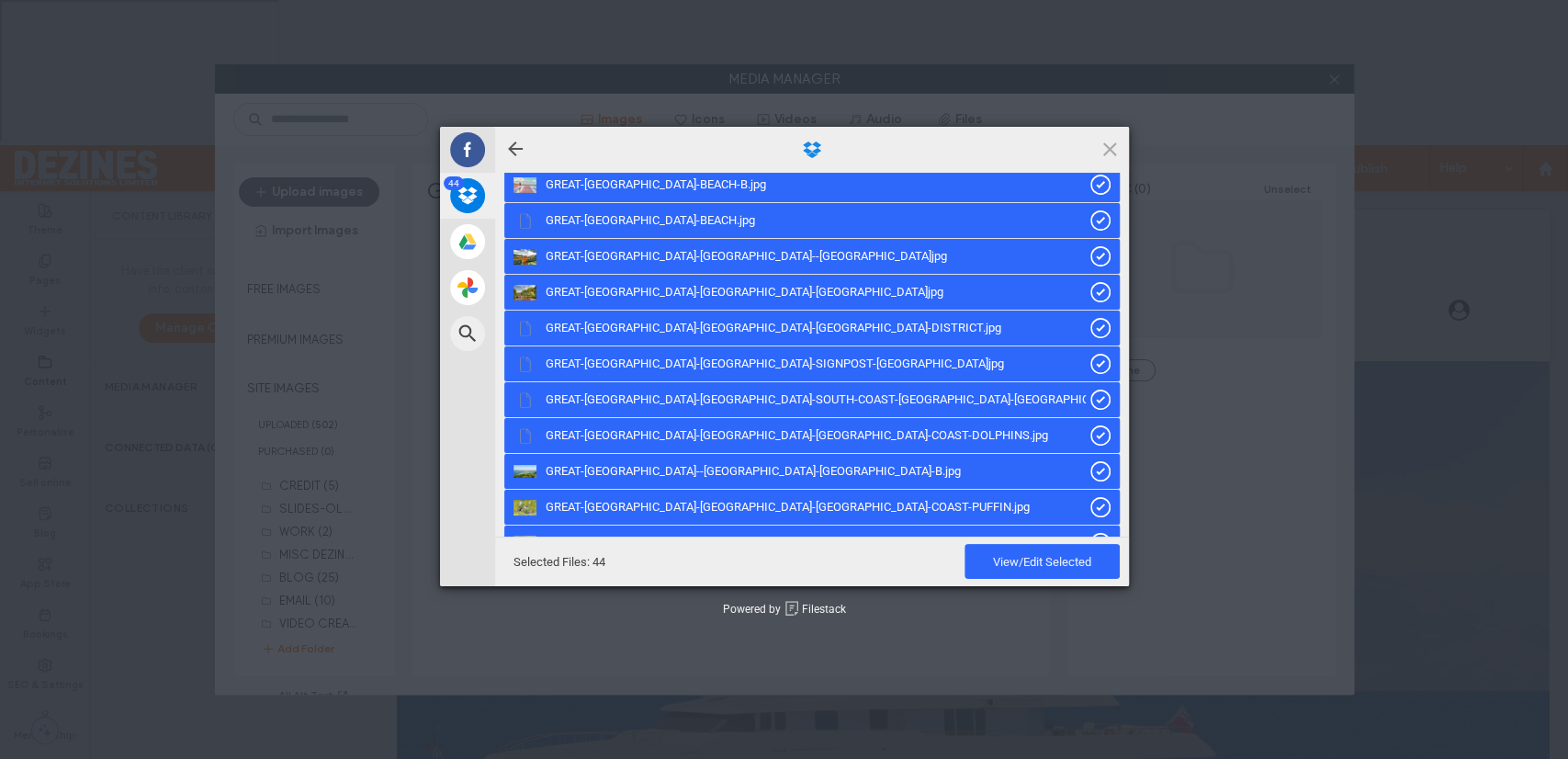
scroll to position [0, 0]
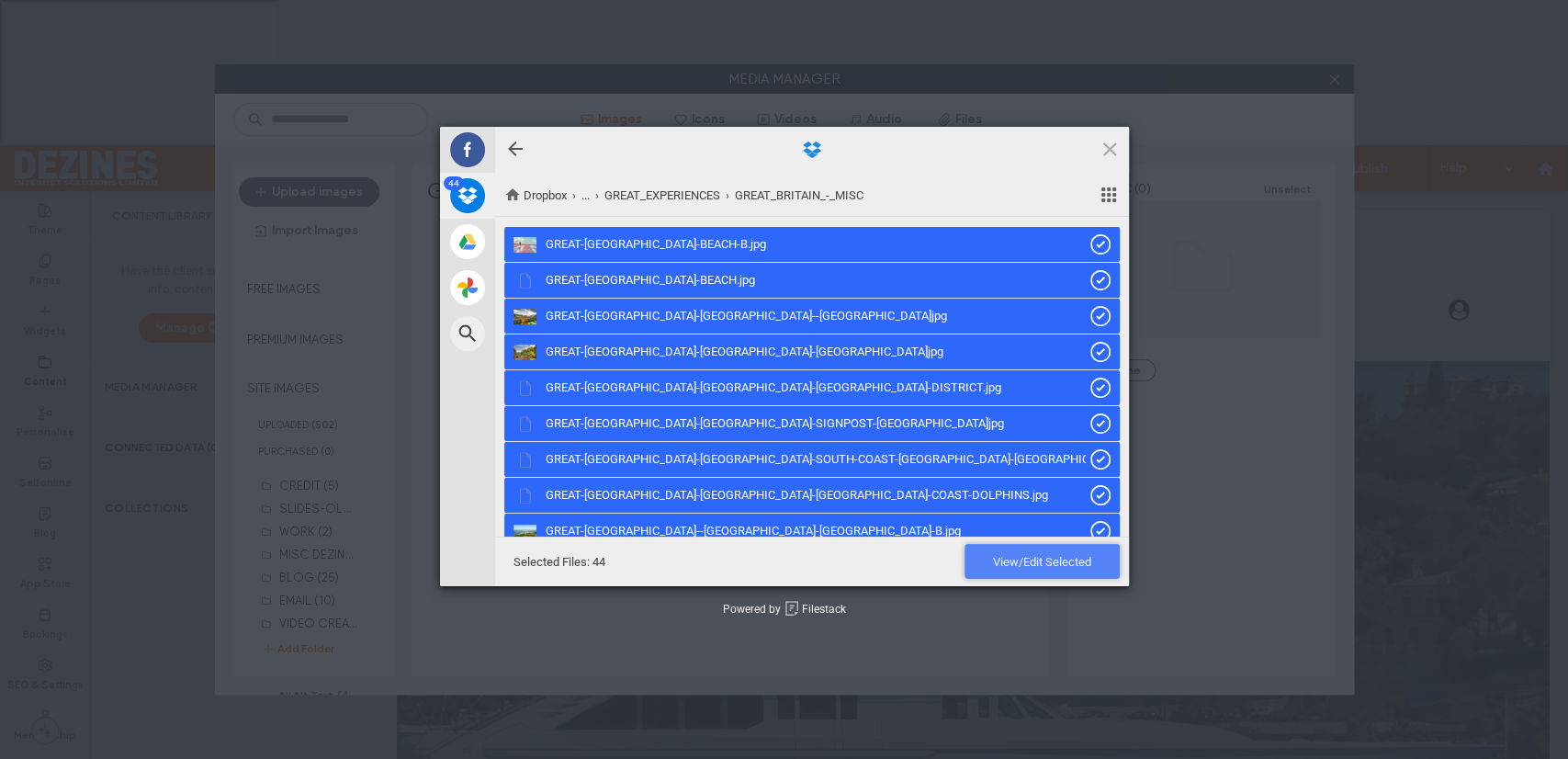
click at [1013, 557] on span "View/Edit Selected" at bounding box center [1041, 561] width 98 height 14
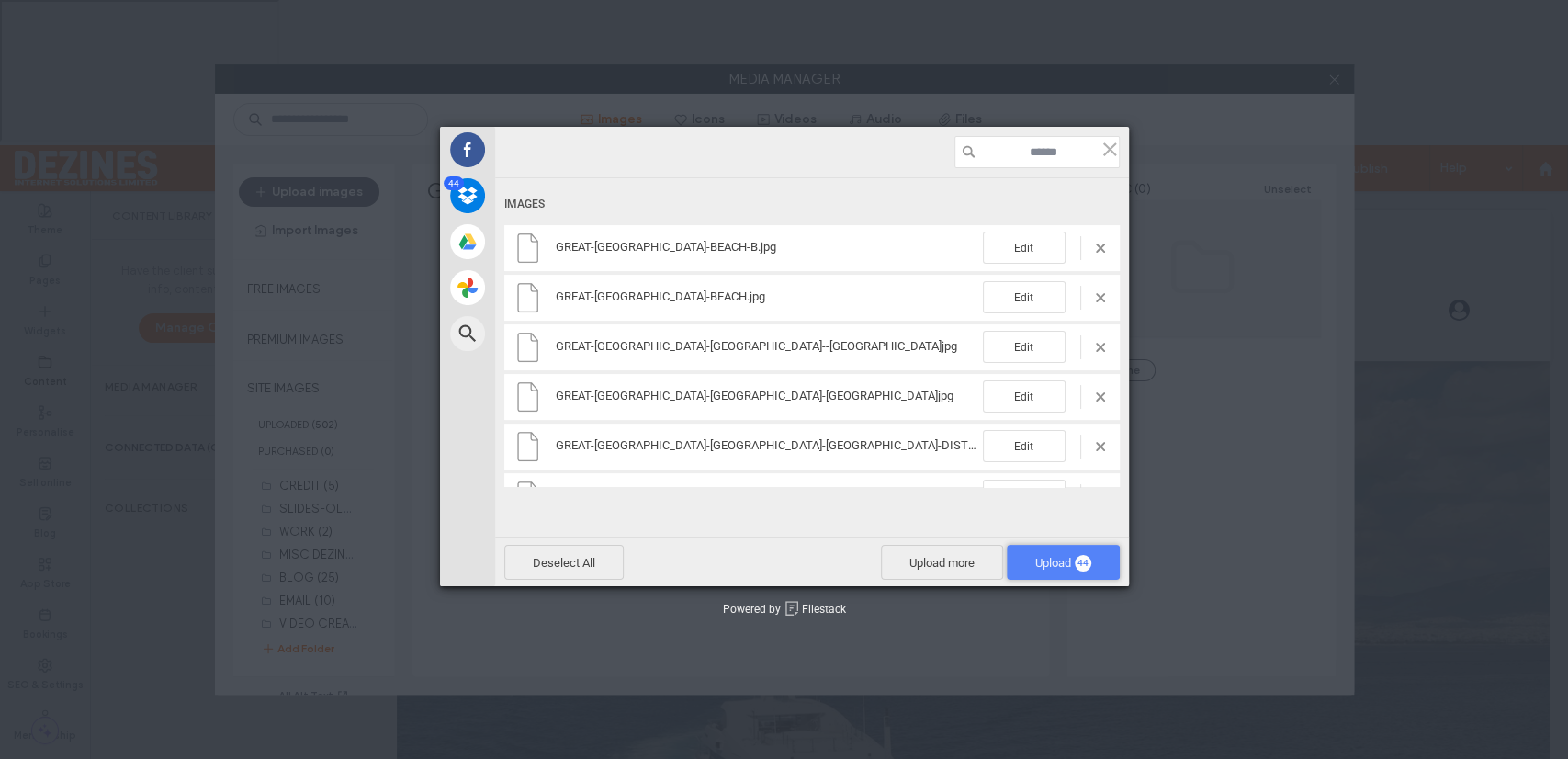
click at [1042, 562] on span "Upload 44" at bounding box center [1063, 562] width 56 height 14
